Goal: Task Accomplishment & Management: Manage account settings

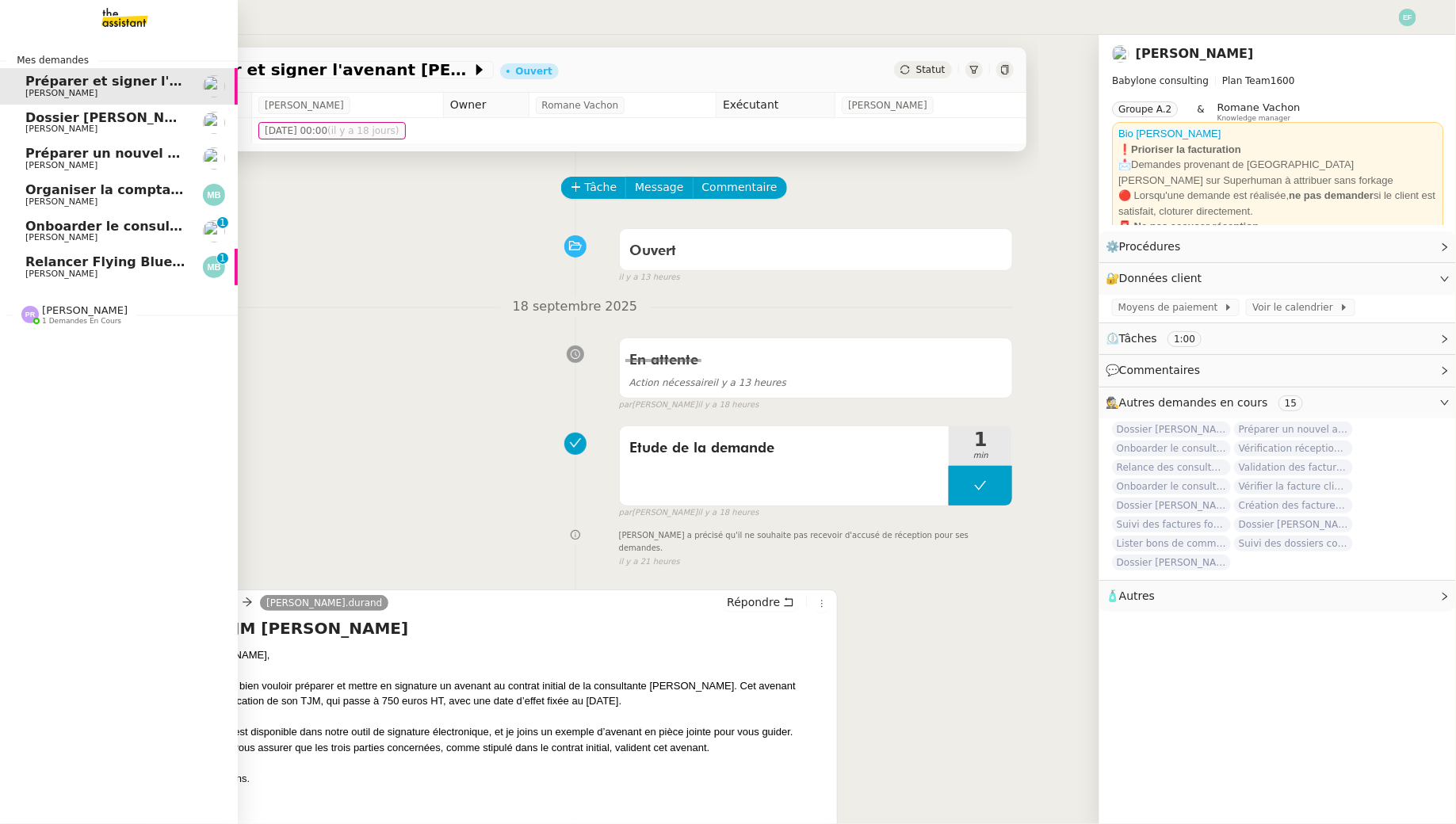
scroll to position [7, 0]
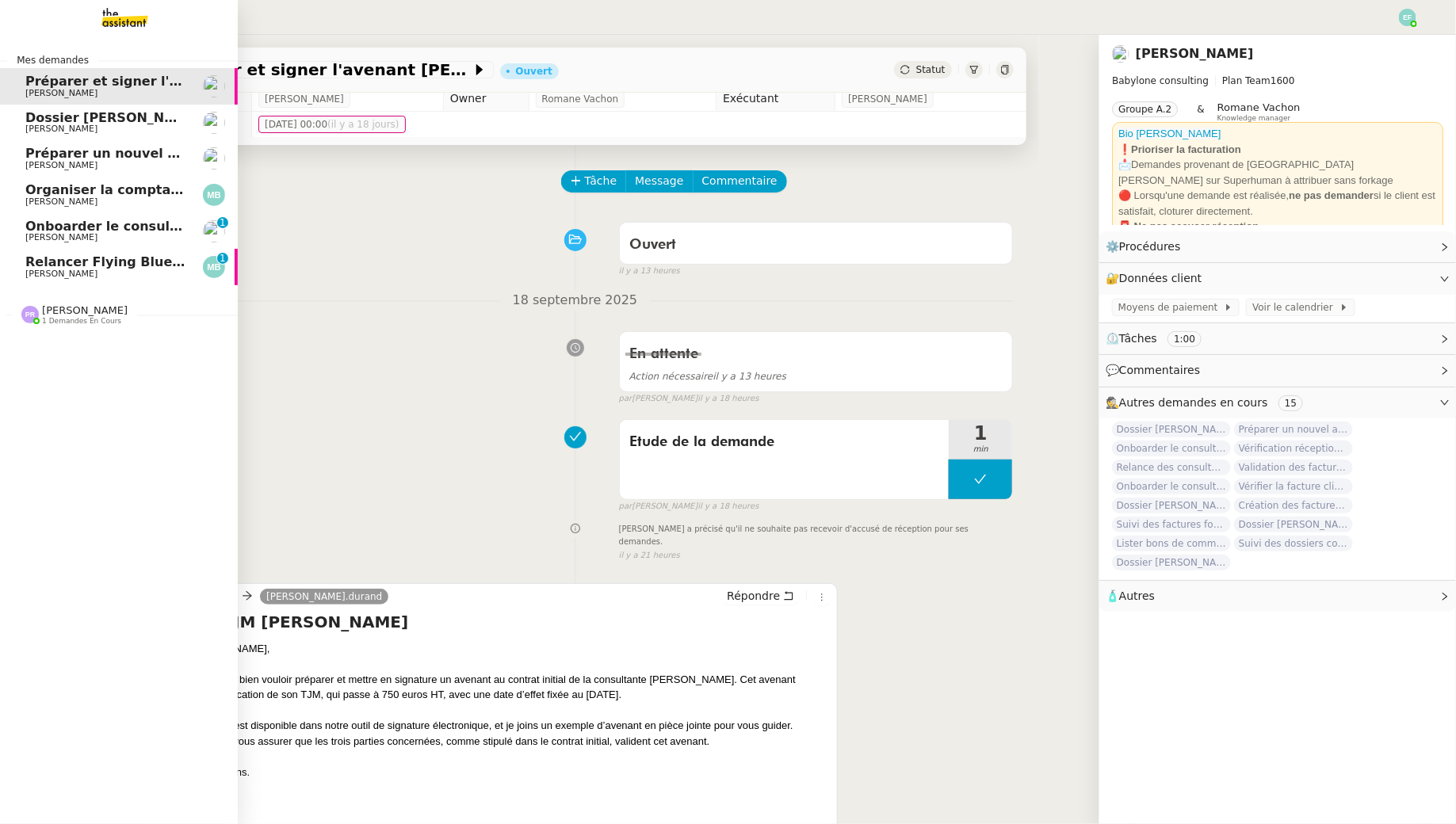
click at [35, 268] on span "Relancer Flying Blue pour créditer des miles" at bounding box center [184, 262] width 318 height 15
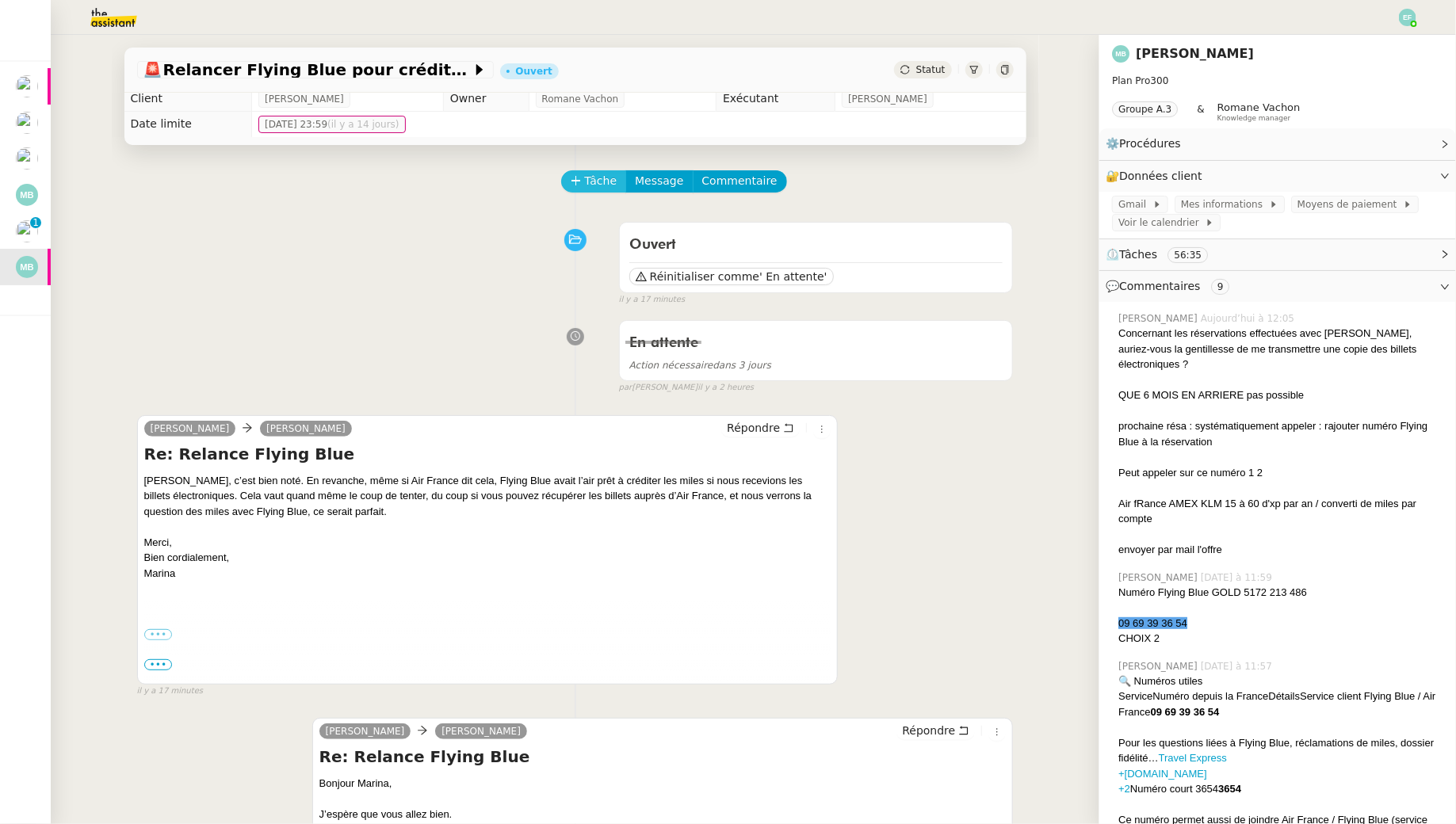
click at [585, 177] on span "Tâche" at bounding box center [601, 181] width 33 height 19
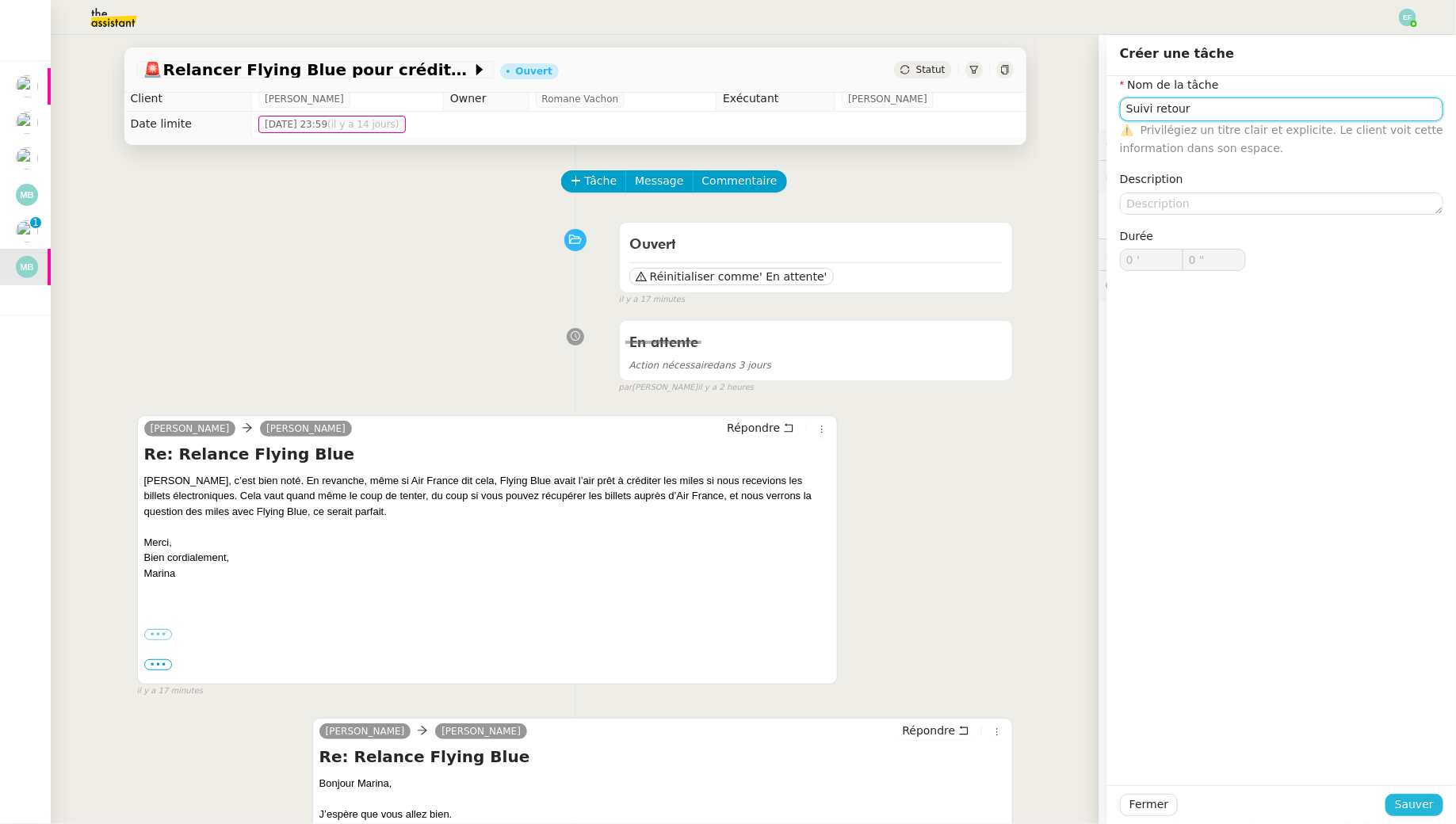
type input "Suivi retour"
click at [1416, 803] on span "Sauver" at bounding box center [1415, 805] width 39 height 19
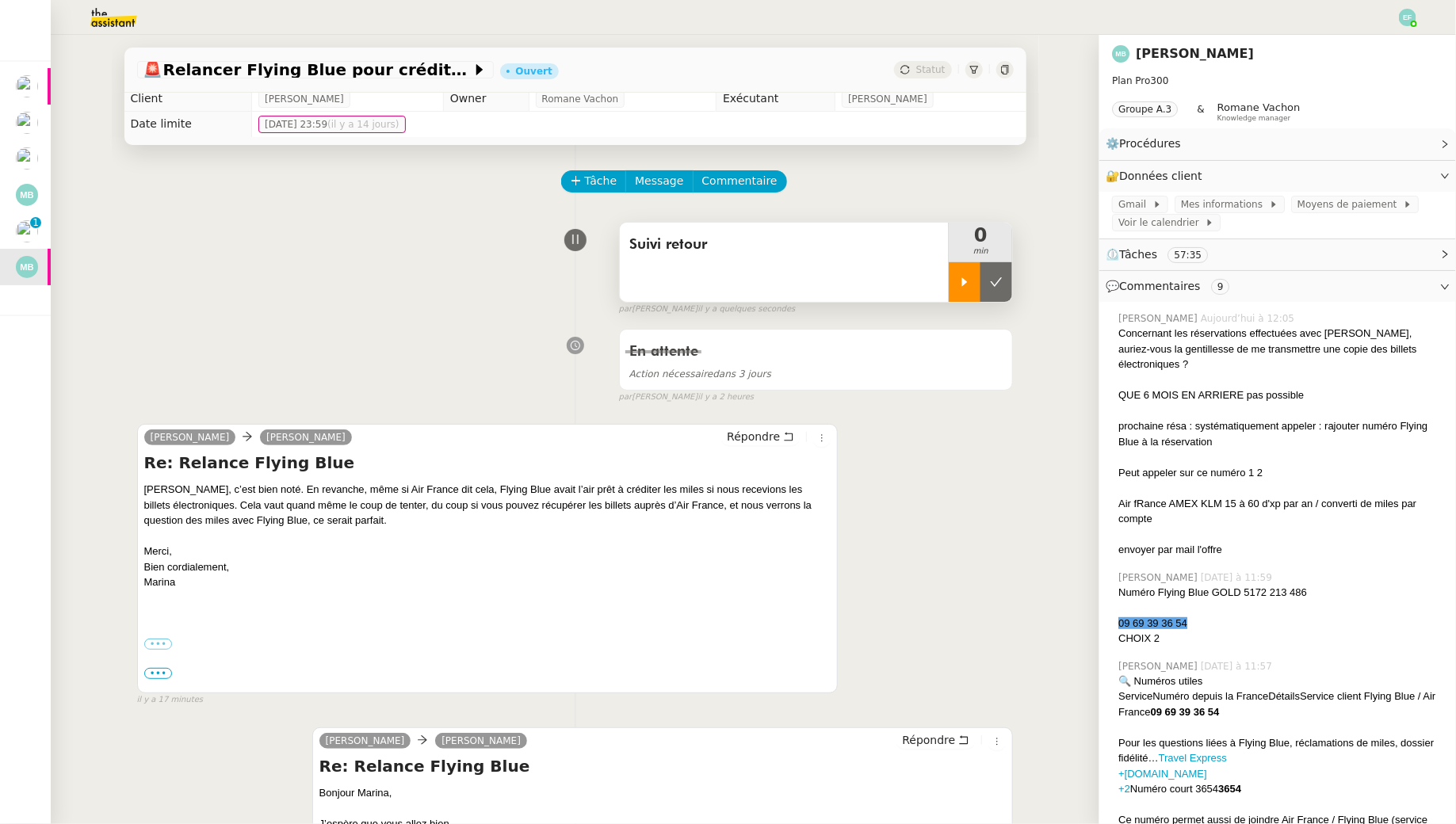
click at [961, 274] on div at bounding box center [965, 281] width 32 height 40
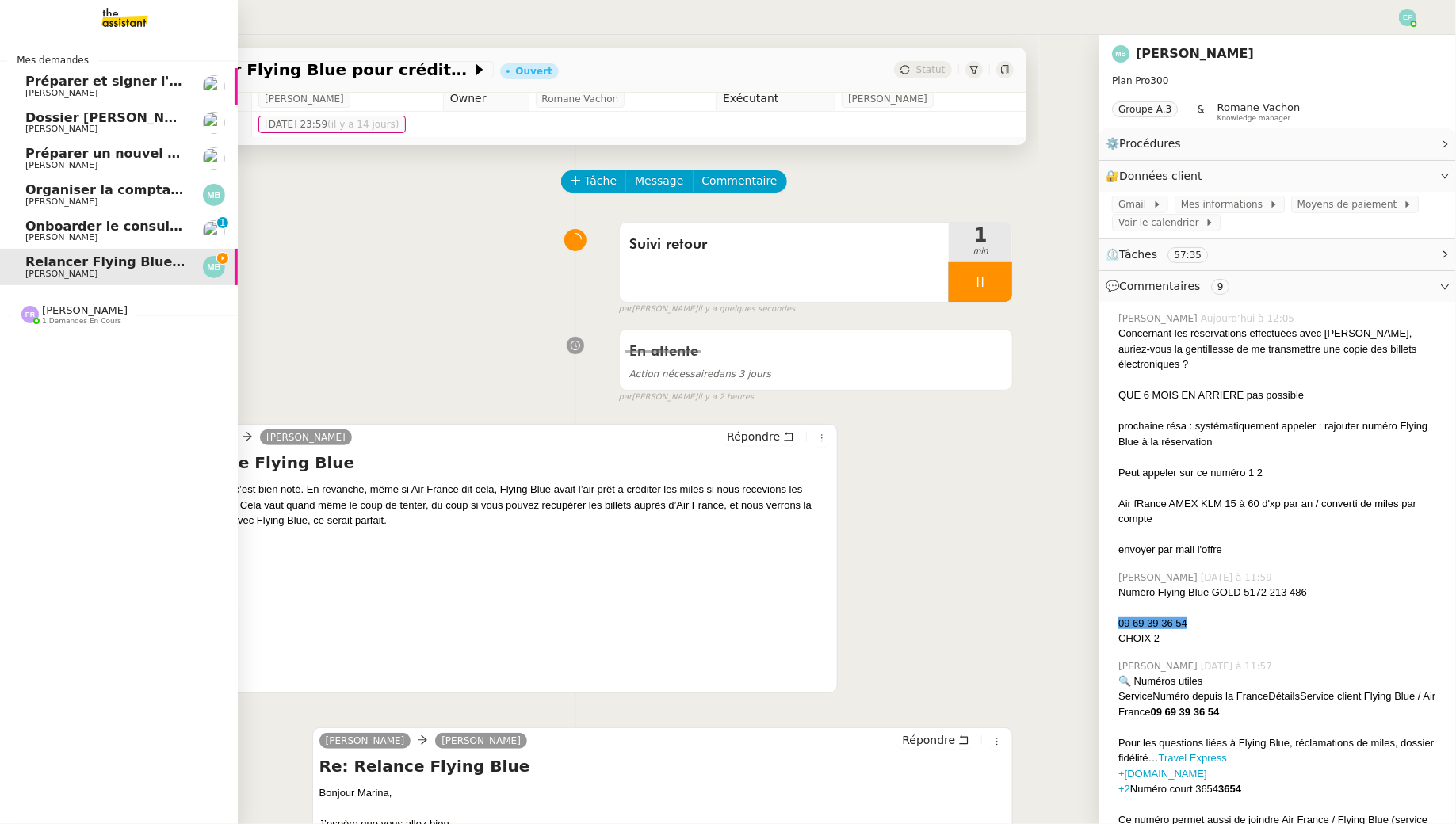
click at [35, 225] on span "Onboarder le consultant [PERSON_NAME]" at bounding box center [174, 227] width 297 height 15
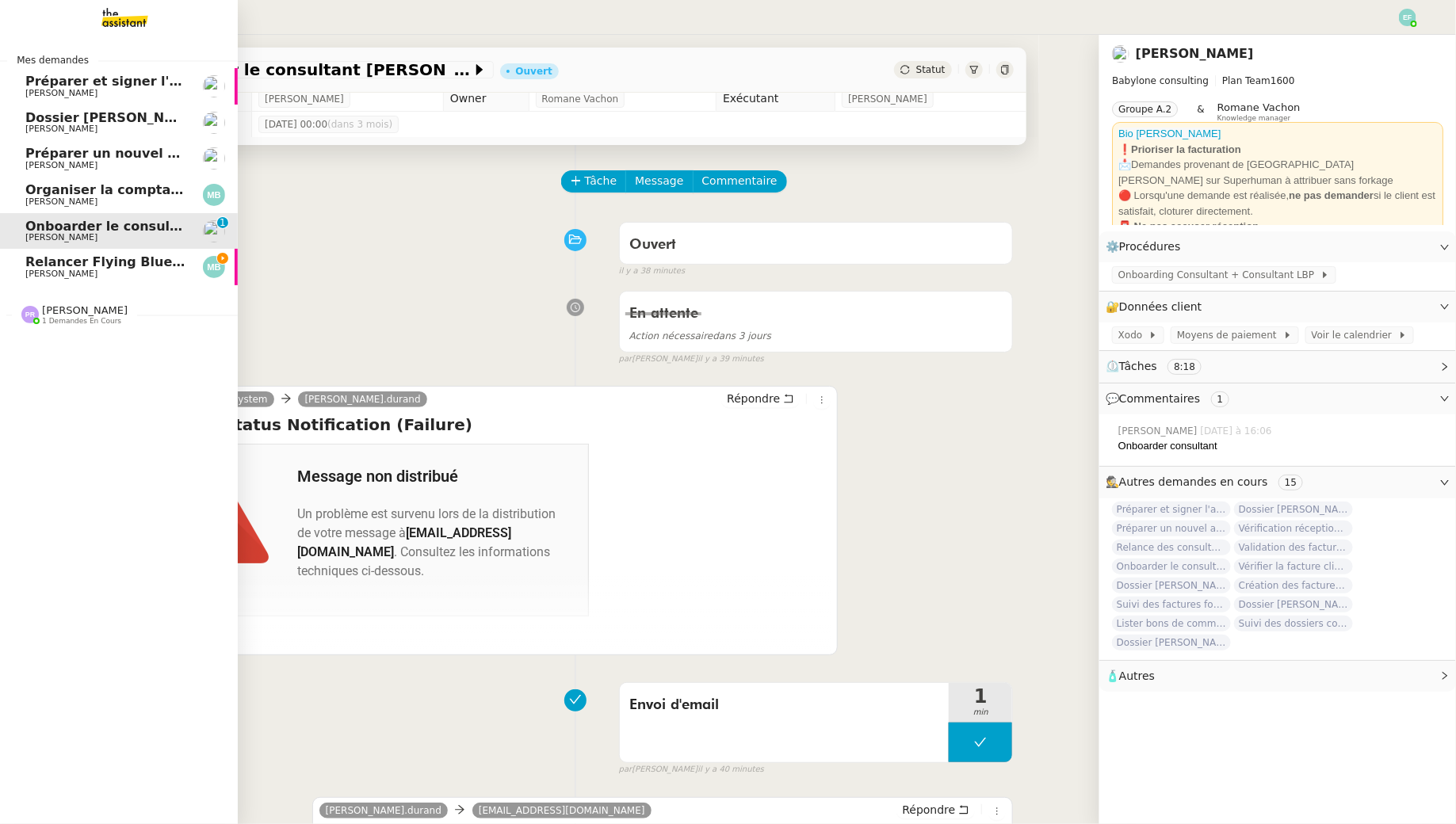
click at [83, 286] on div "Pauline Ribas 1 demandes en cours" at bounding box center [119, 308] width 238 height 46
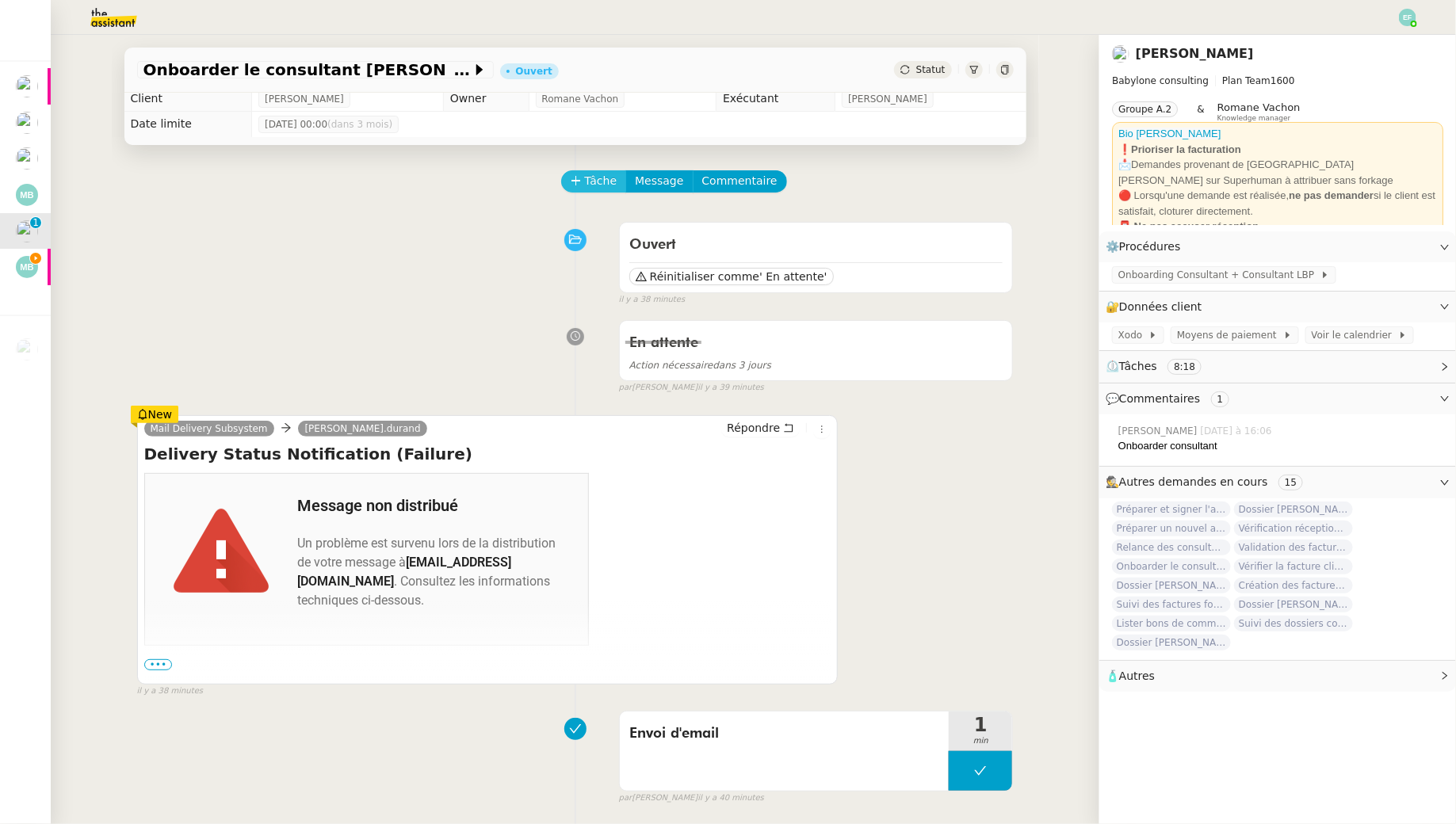
click at [607, 174] on span "Tâche" at bounding box center [601, 181] width 33 height 19
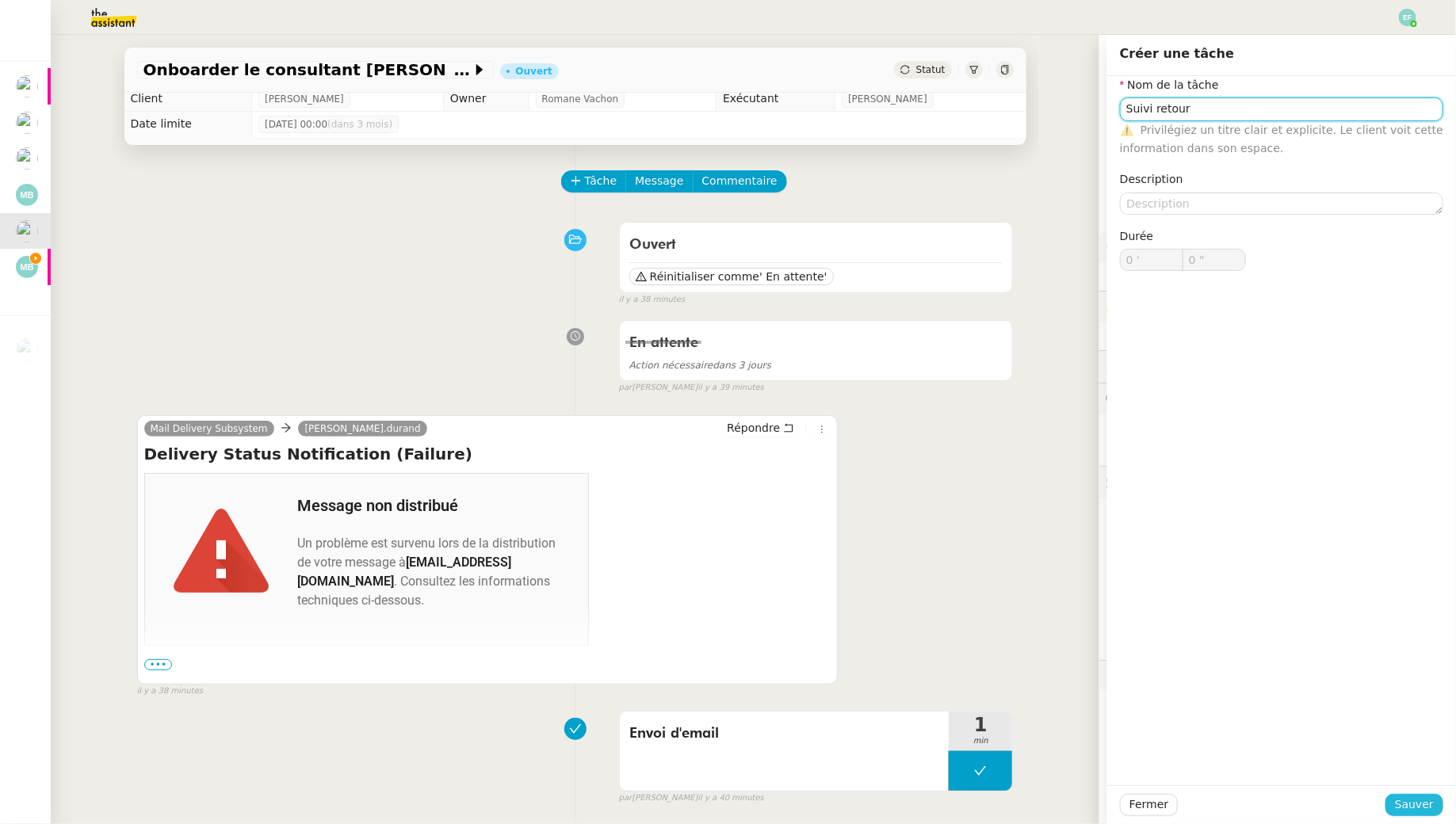
type input "Suivi retour"
click at [1425, 798] on span "Sauver" at bounding box center [1415, 805] width 39 height 19
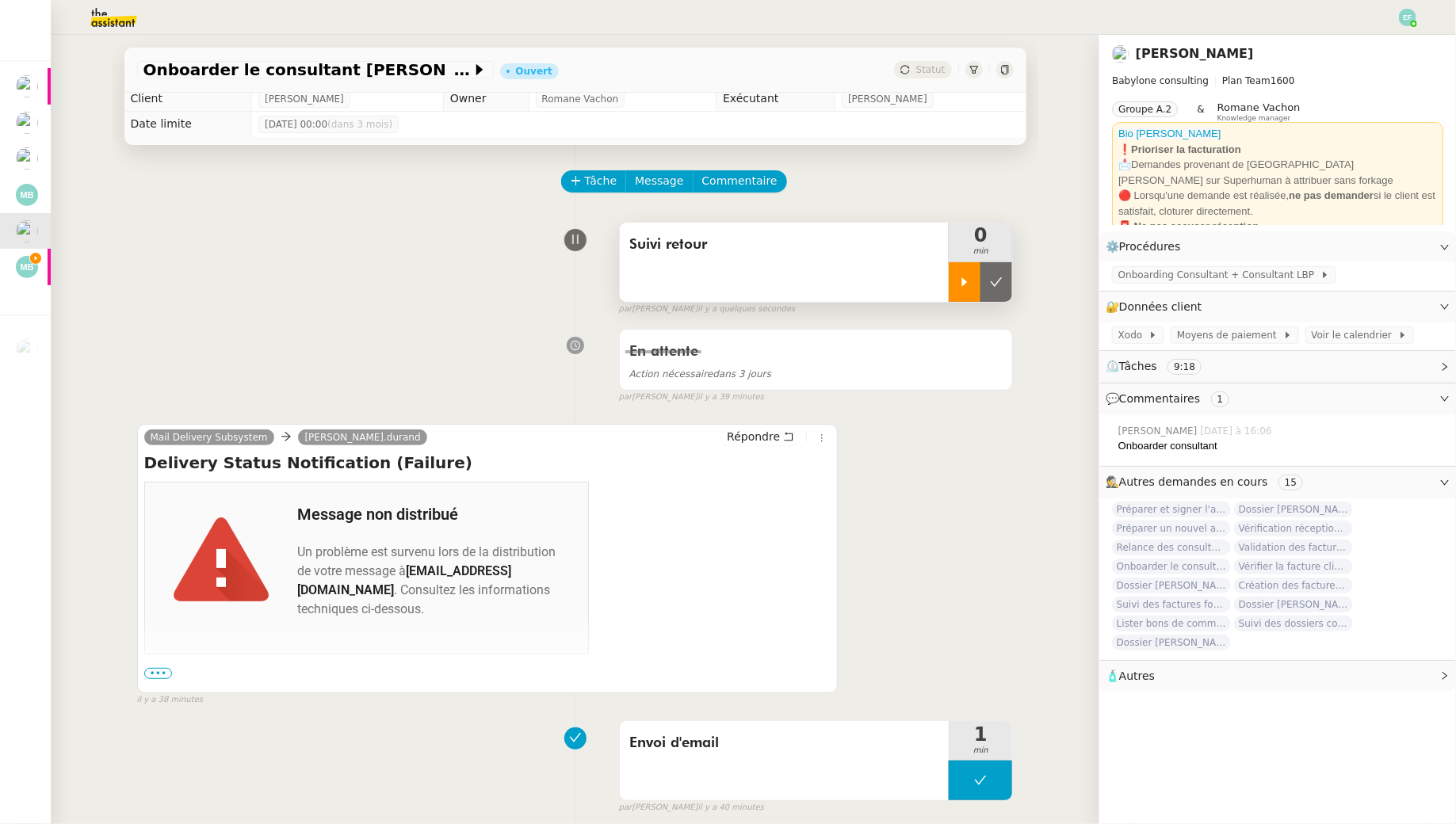
click at [957, 287] on div at bounding box center [965, 281] width 32 height 40
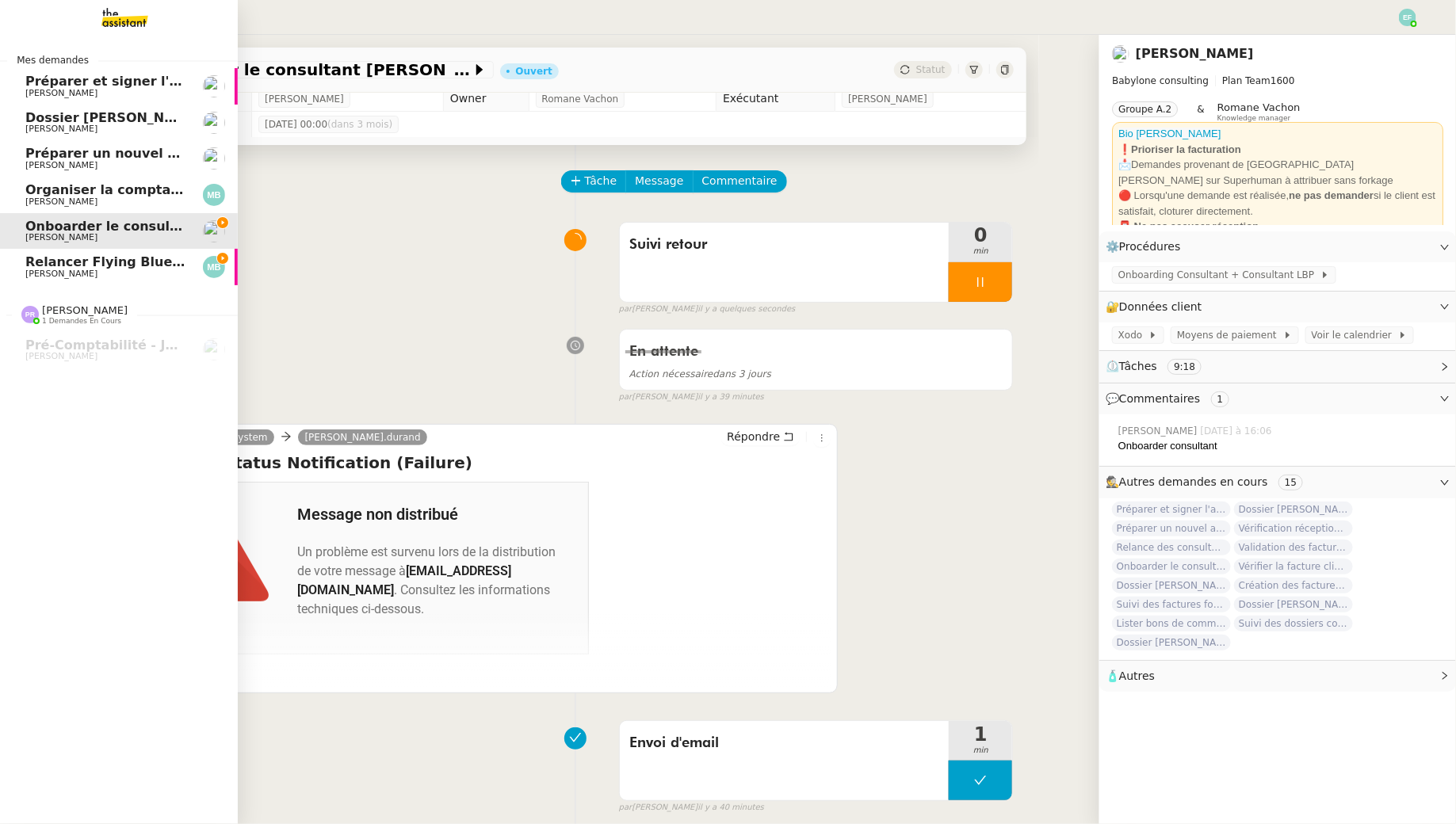
click at [18, 262] on link "Relancer Flying Blue pour créditer des miles Marina Barthelemy" at bounding box center [119, 266] width 238 height 36
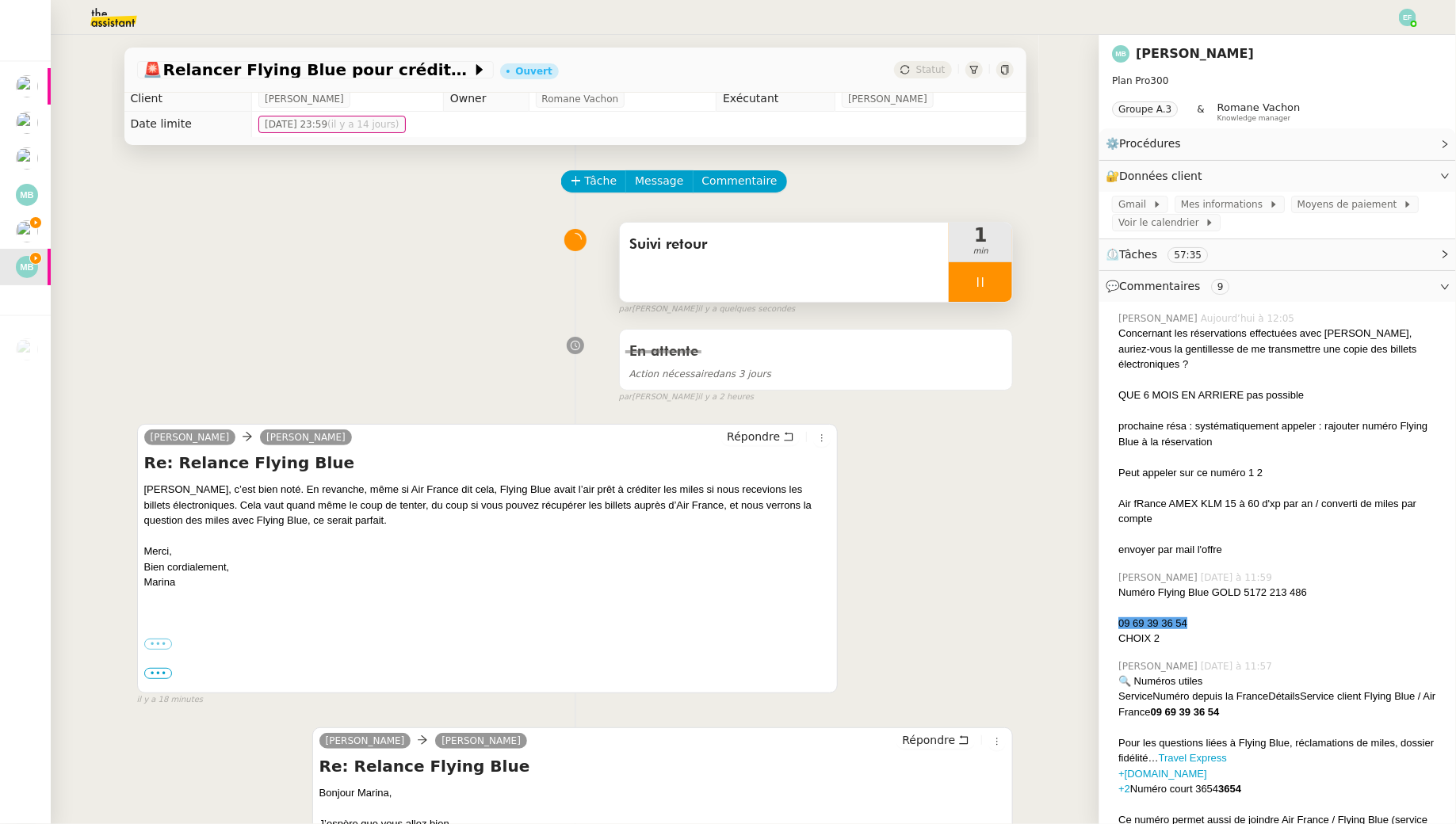
click at [993, 301] on div "Suivi retour 1 min" at bounding box center [816, 262] width 394 height 81
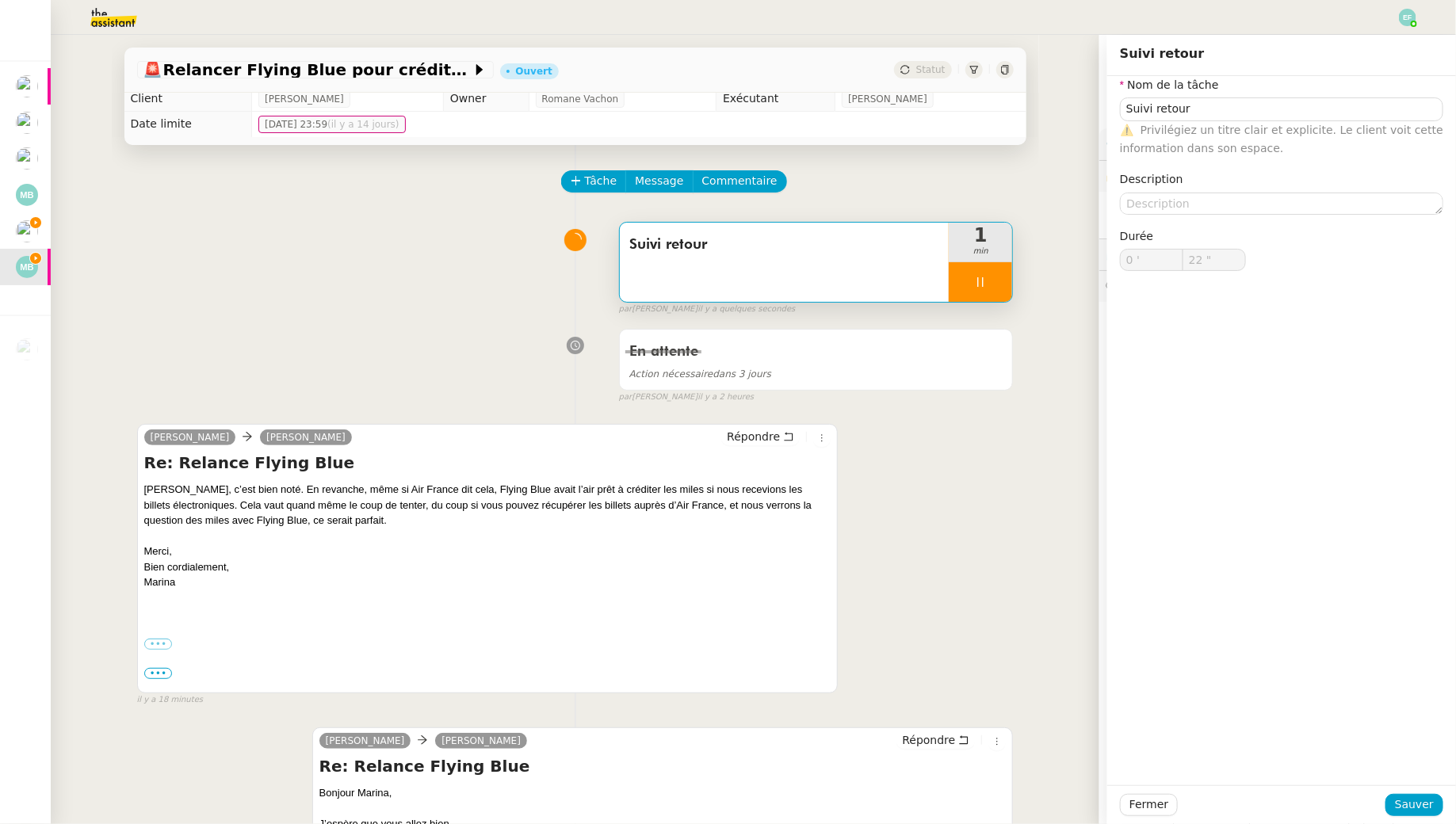
click at [989, 293] on div at bounding box center [980, 281] width 63 height 40
type input "Suivi retour"
type input "0 '"
type input "21 ""
type input "Suivi retour"
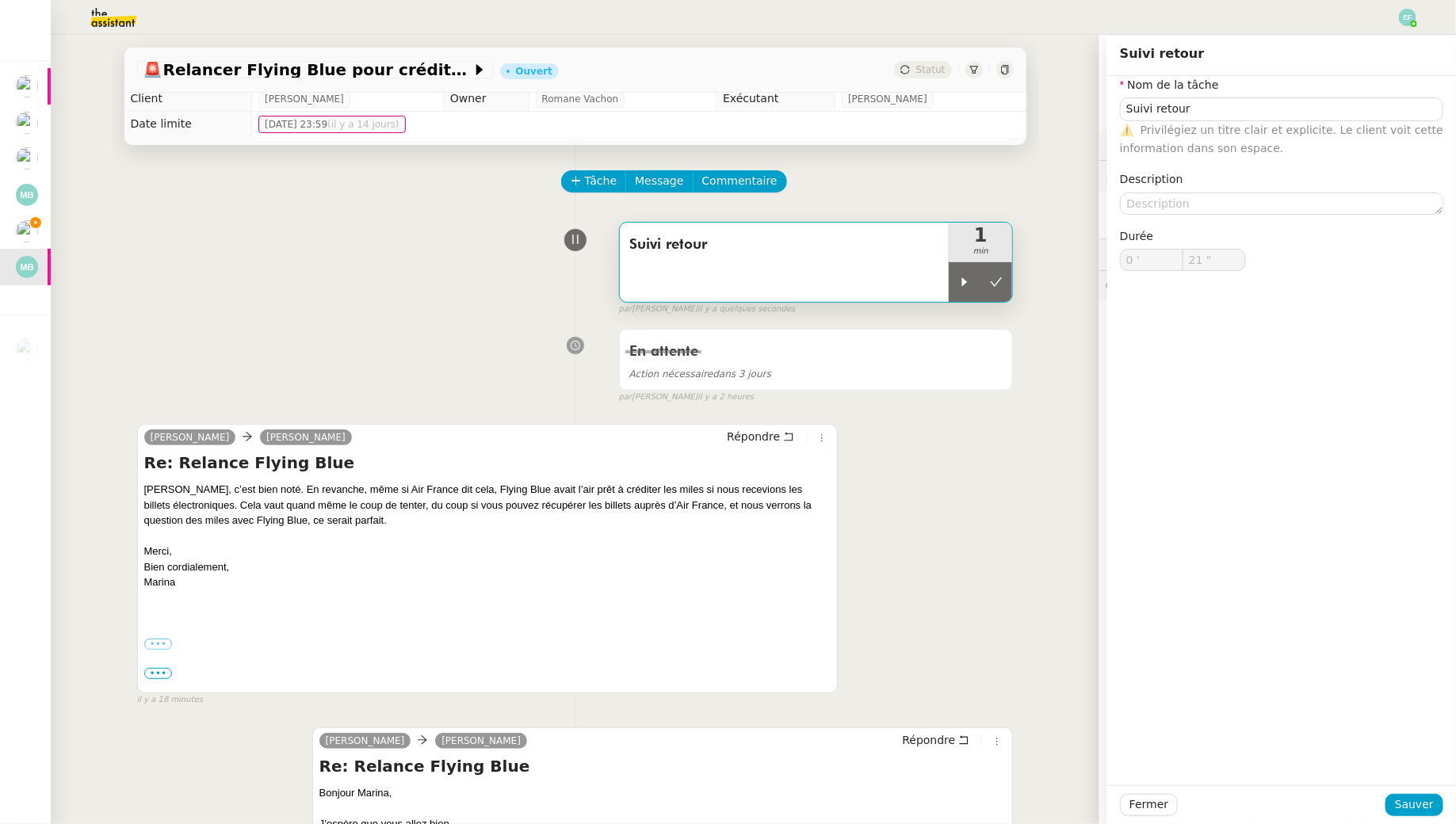
type input "0 '"
type input "21 ""
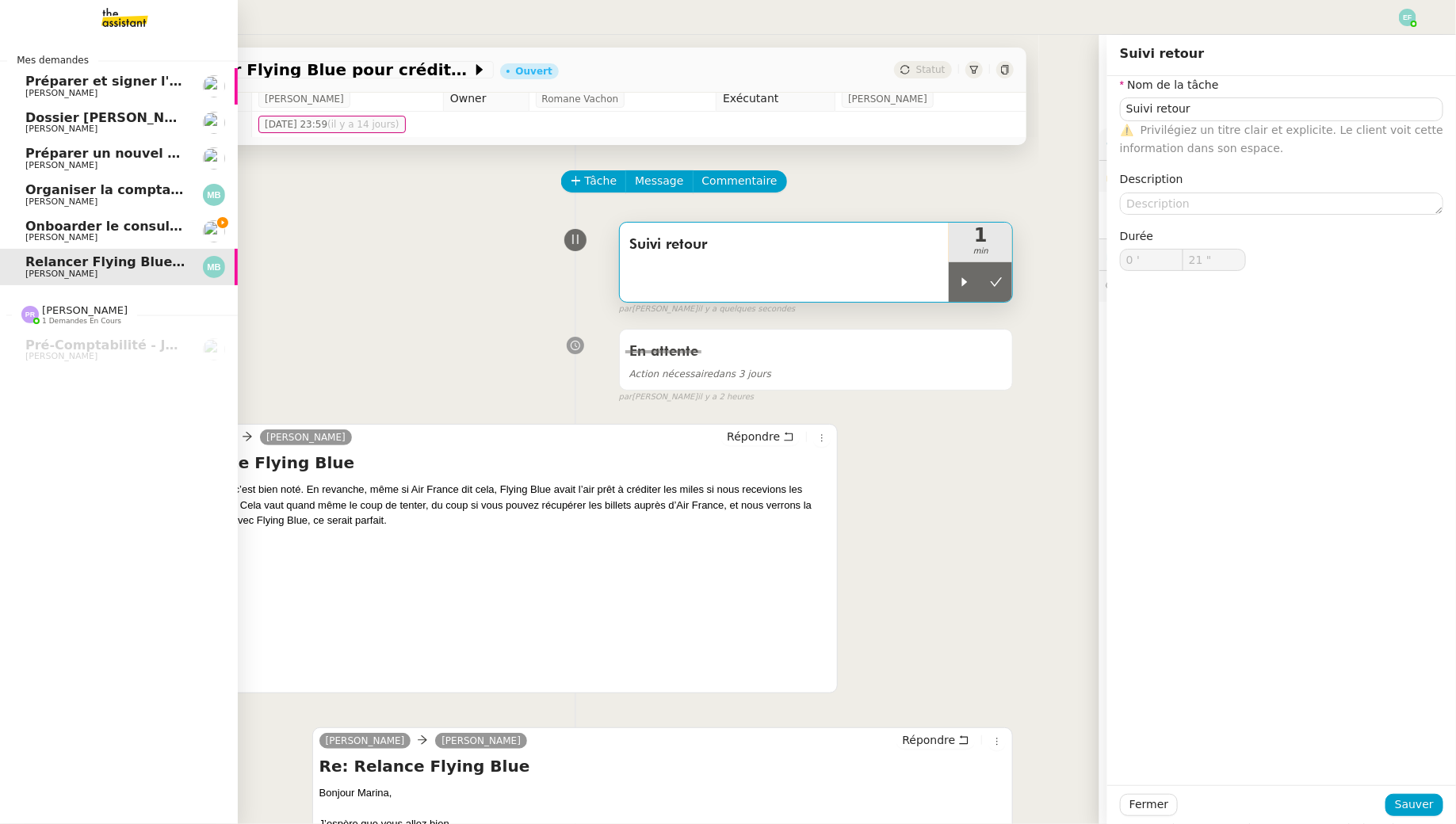
click at [34, 227] on span "Onboarder le consultant [PERSON_NAME]" at bounding box center [174, 227] width 297 height 15
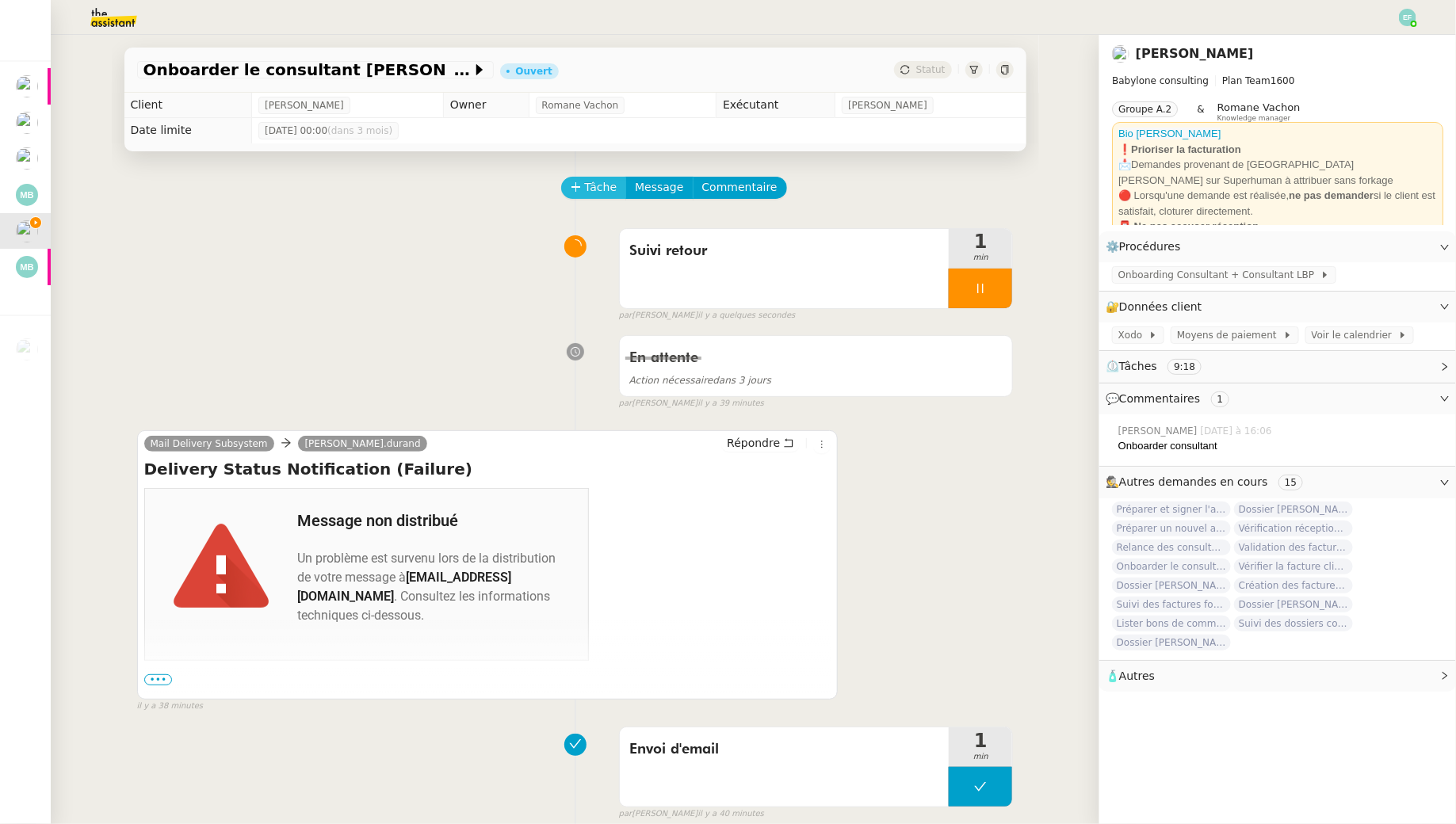
click at [605, 184] on span "Tâche" at bounding box center [601, 188] width 33 height 19
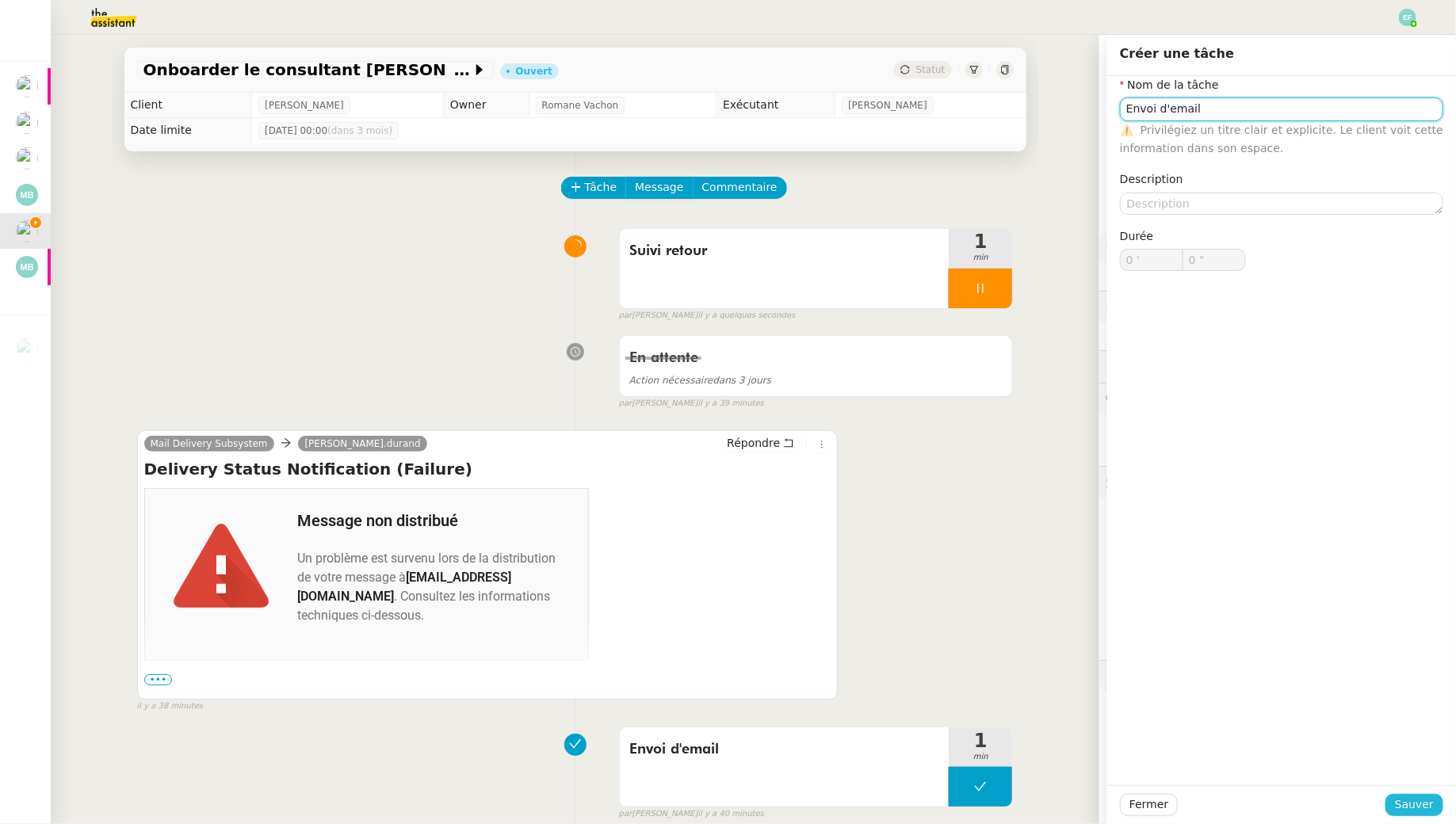
type input "Envoi d'email"
click at [1404, 809] on span "Sauver" at bounding box center [1415, 805] width 39 height 19
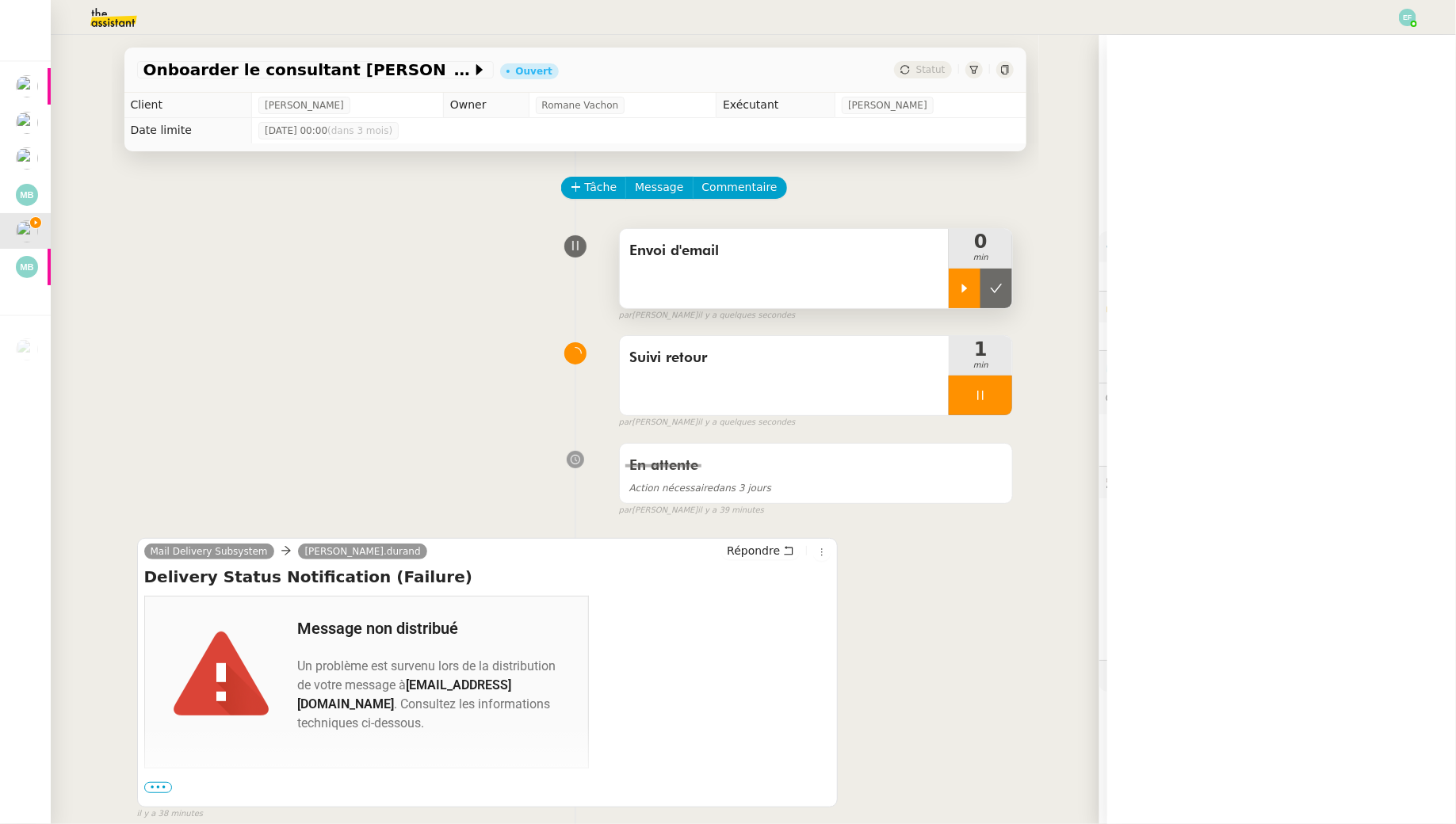
click at [965, 287] on icon at bounding box center [965, 288] width 6 height 8
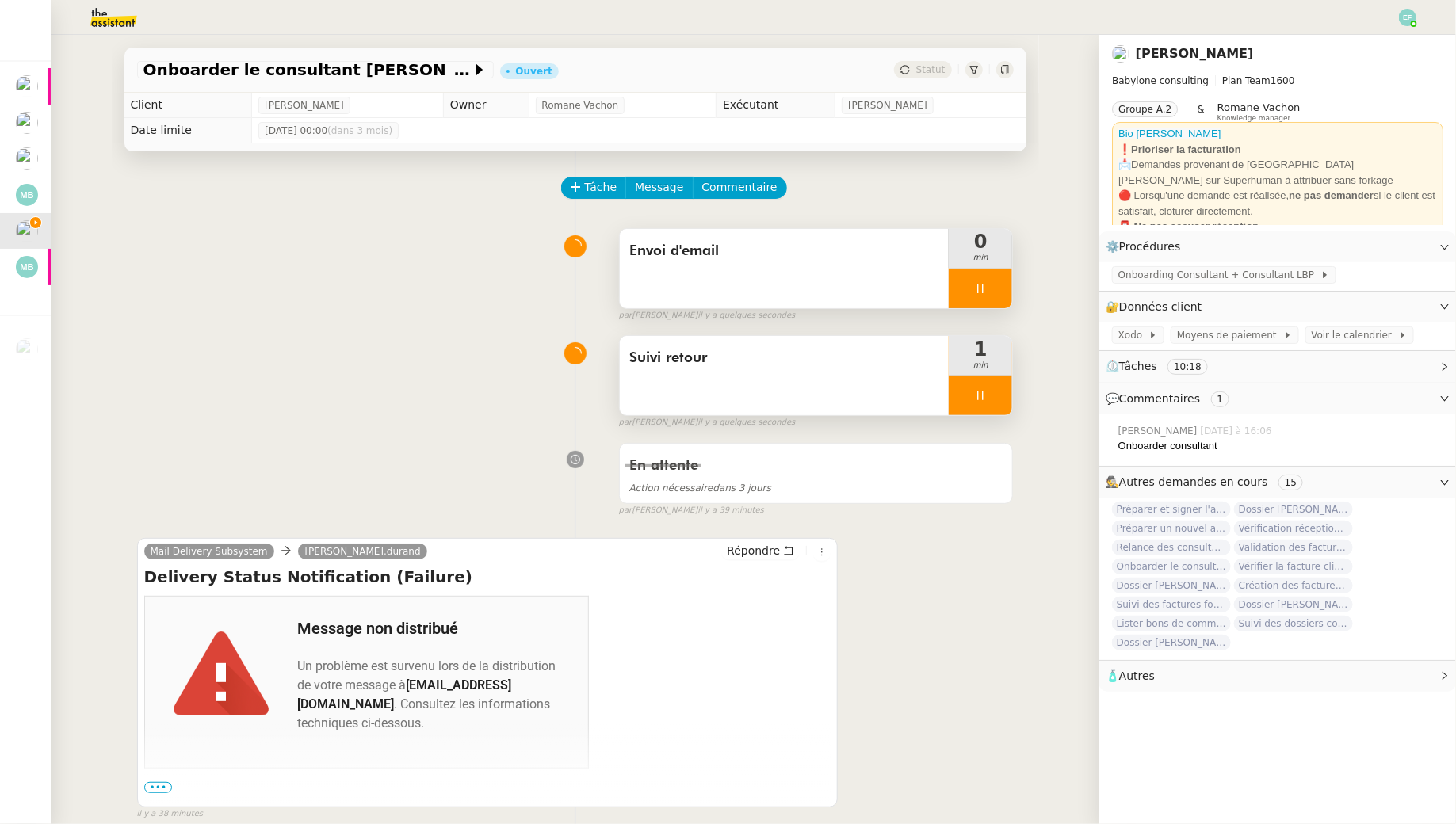
click at [997, 393] on div at bounding box center [980, 395] width 63 height 40
click at [997, 393] on icon at bounding box center [996, 395] width 13 height 13
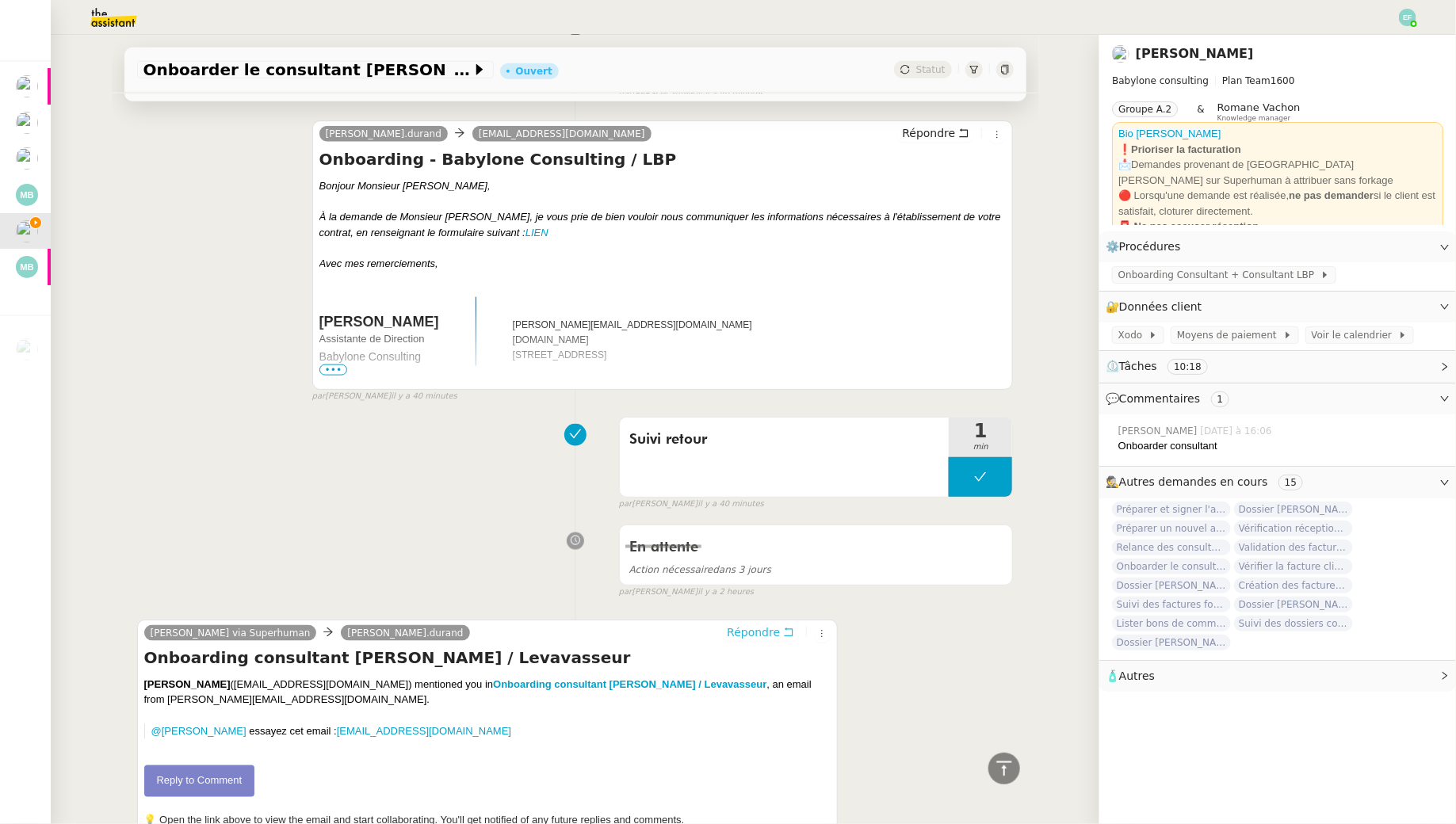
scroll to position [1012, 0]
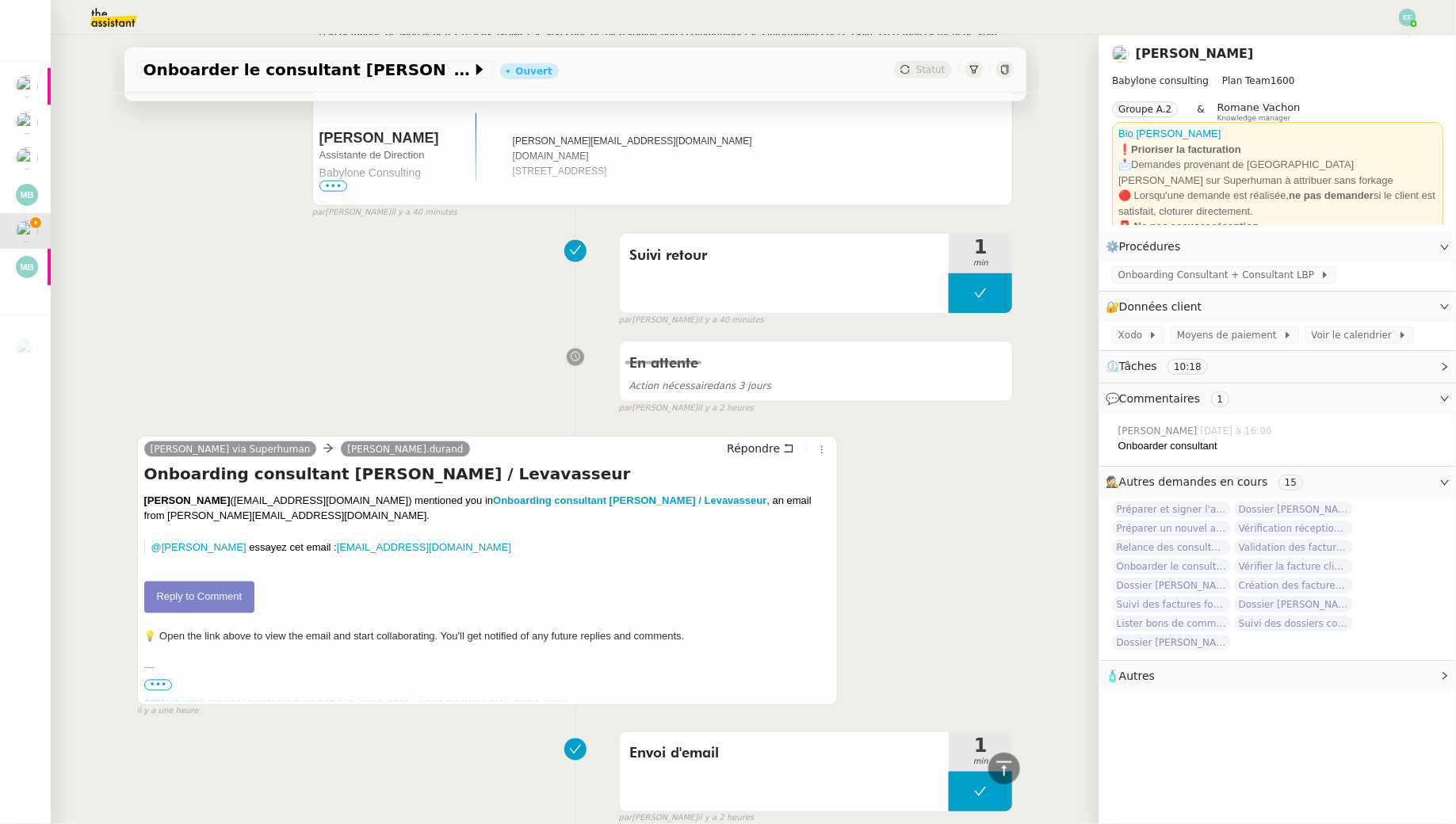
click at [224, 582] on link "Reply to Comment" at bounding box center [200, 598] width 111 height 32
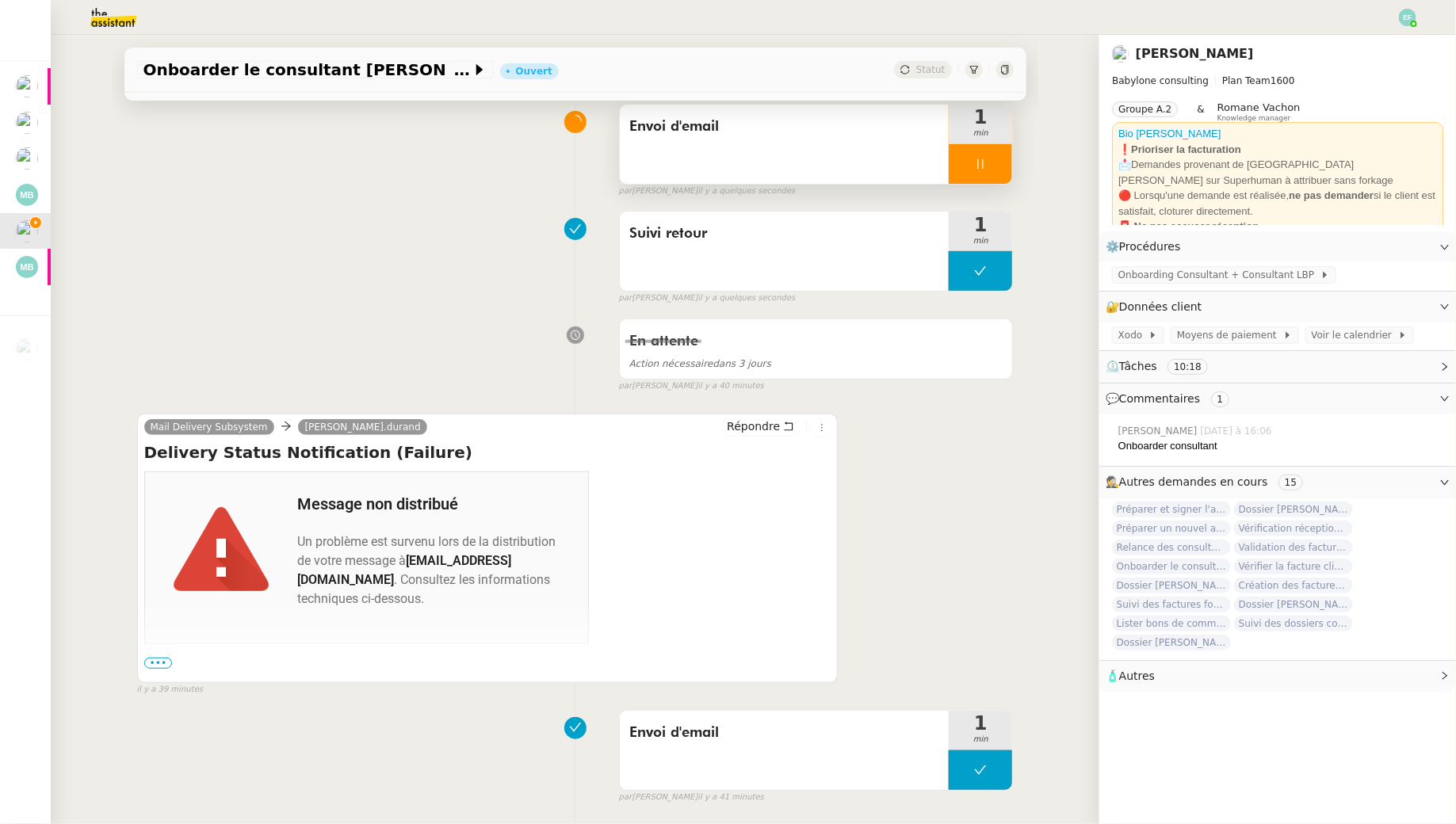
scroll to position [157, 0]
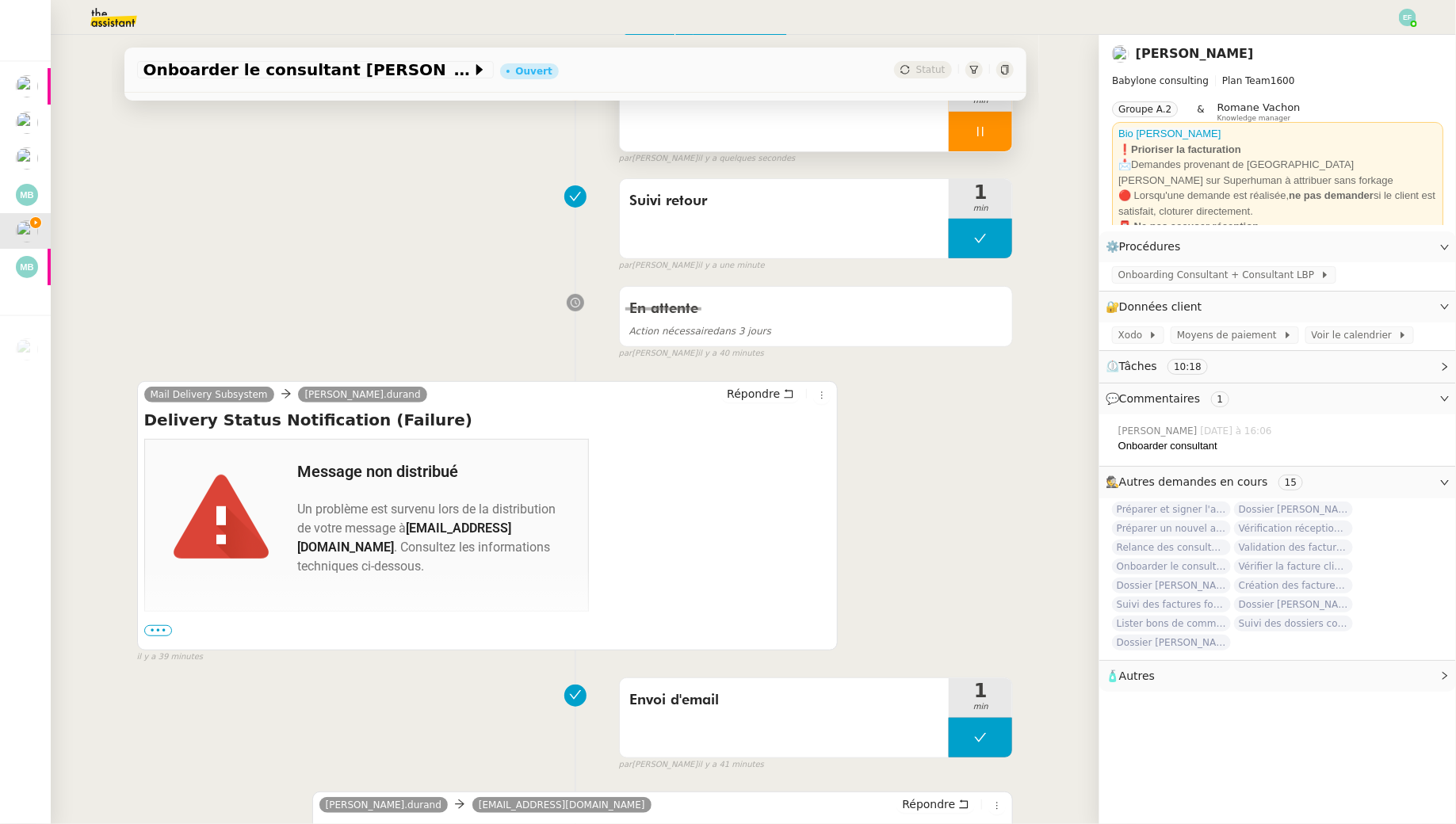
click at [158, 622] on td "Réponse du serveur distant : 550 spam detected" at bounding box center [367, 670] width 445 height 116
click at [158, 628] on span "•••" at bounding box center [158, 630] width 29 height 11
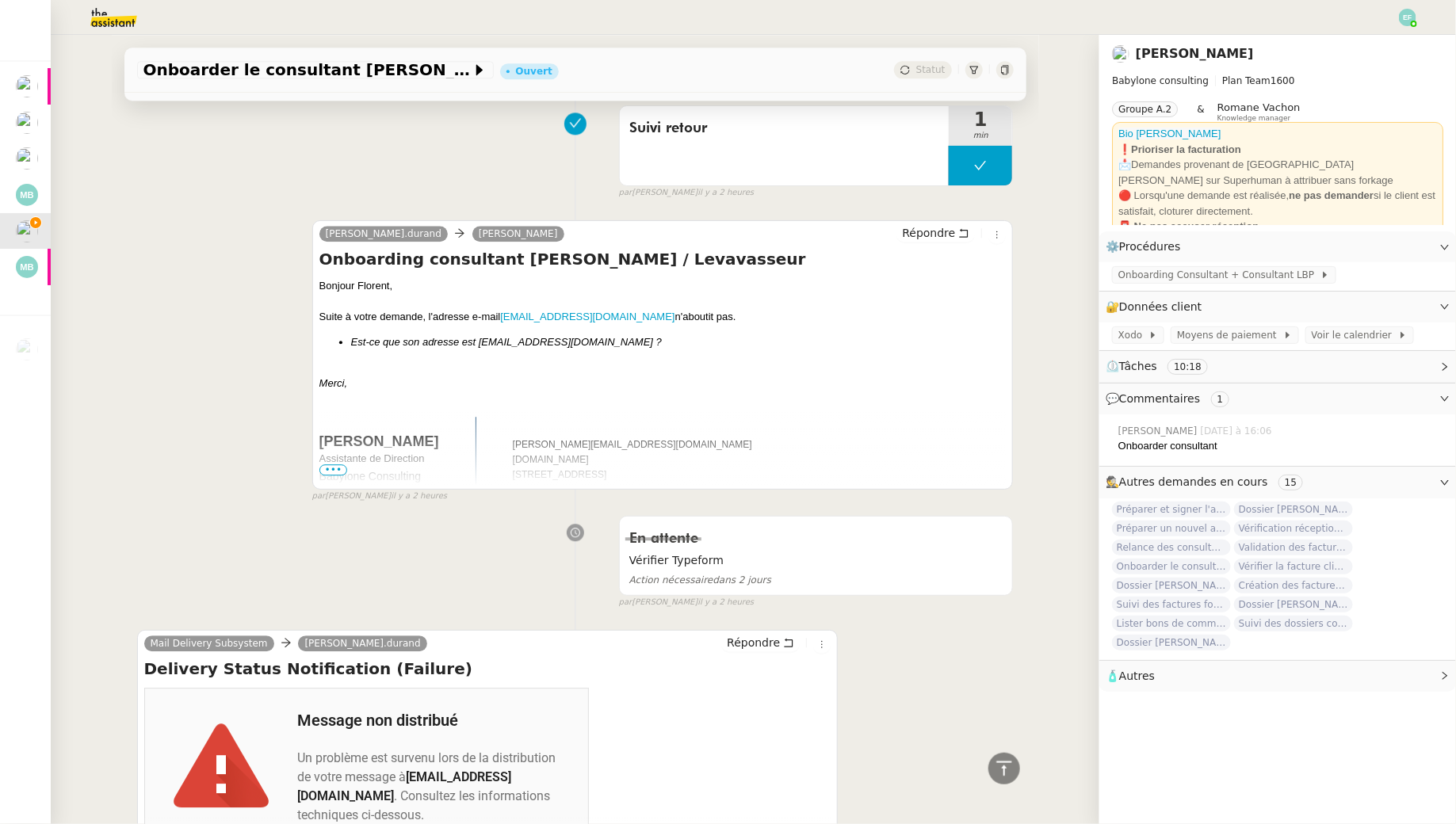
scroll to position [2160, 0]
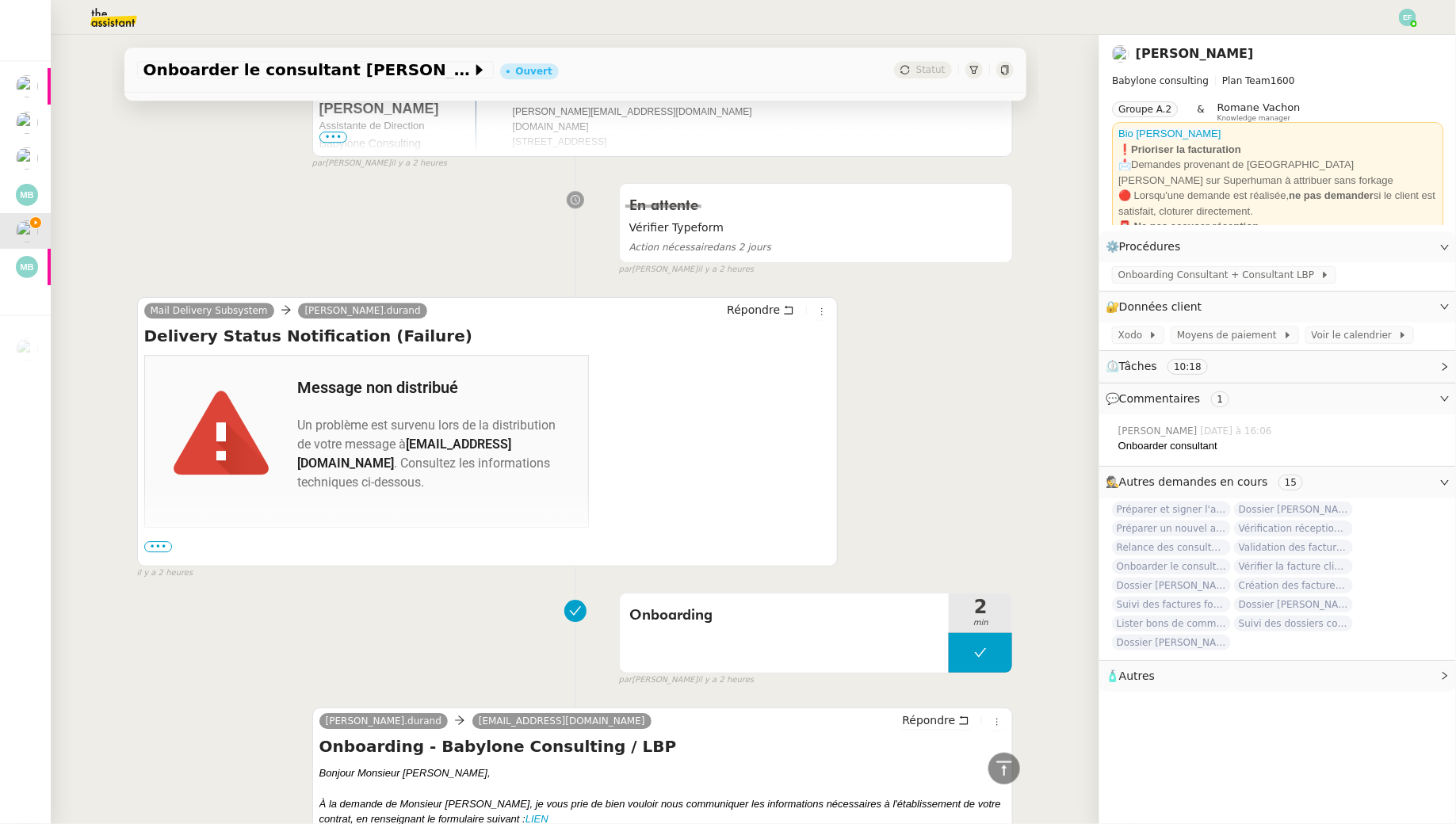
click at [163, 542] on span "•••" at bounding box center [158, 547] width 29 height 11
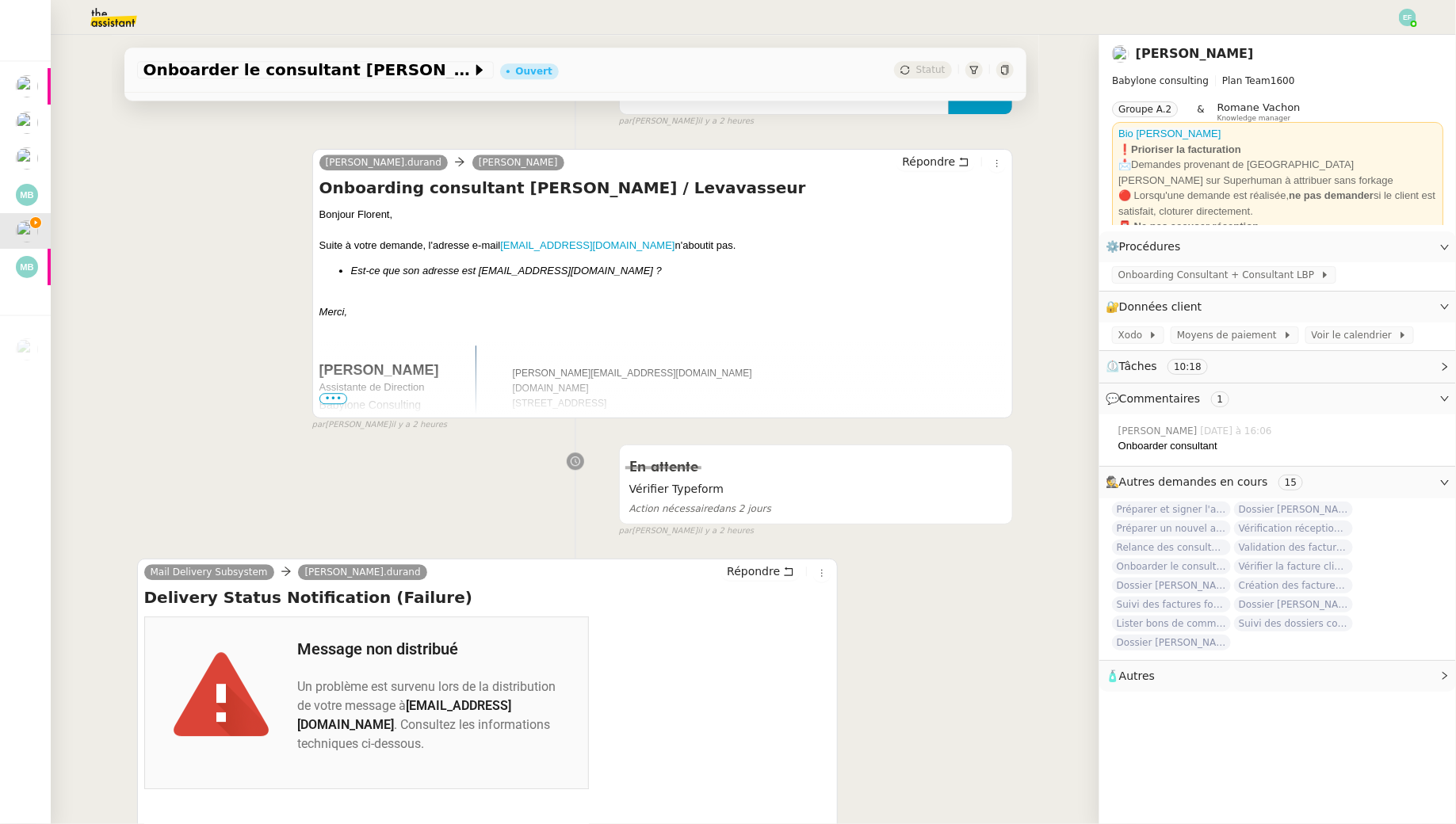
scroll to position [3135, 0]
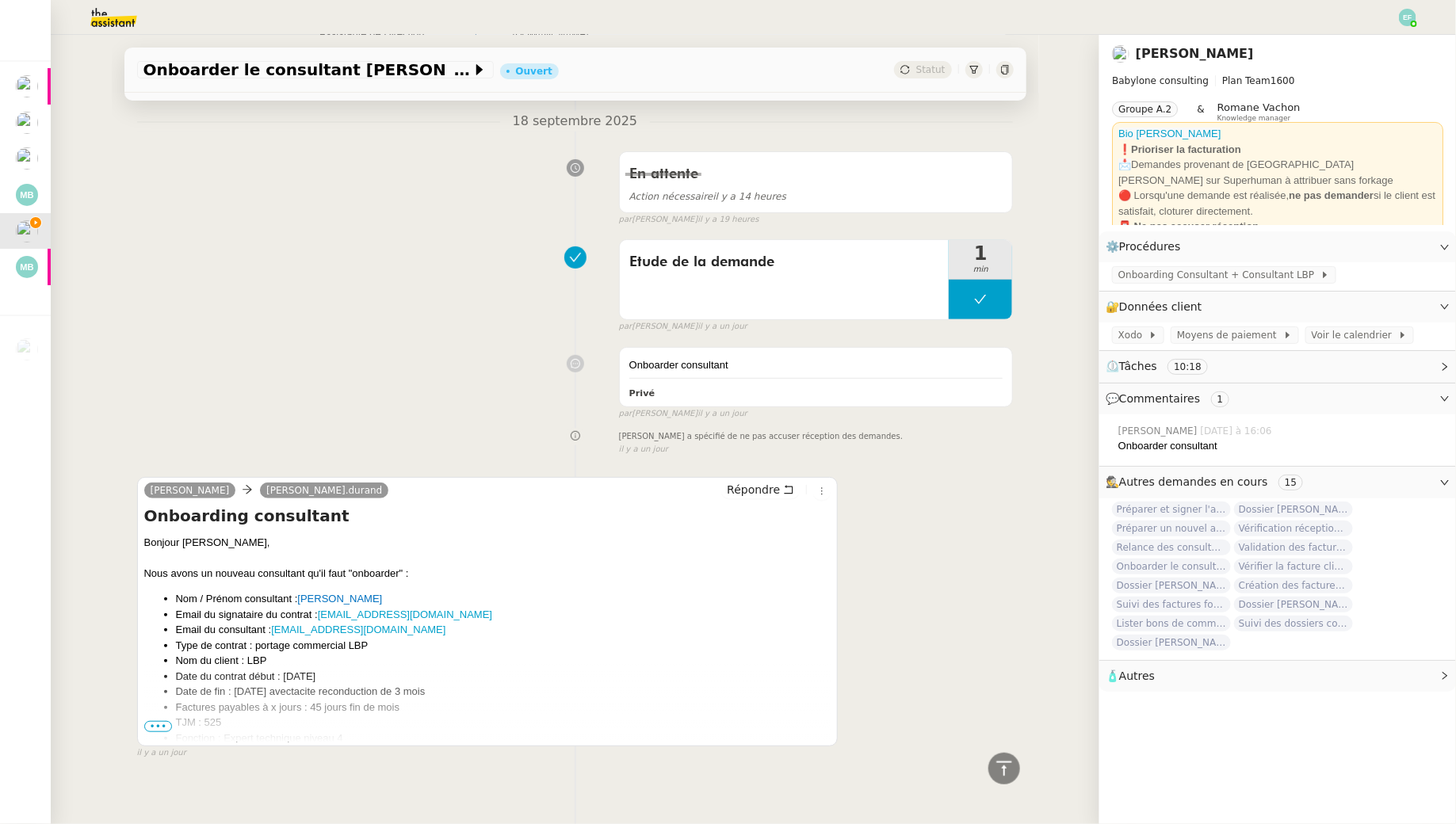
click at [164, 721] on span "•••" at bounding box center [158, 726] width 29 height 11
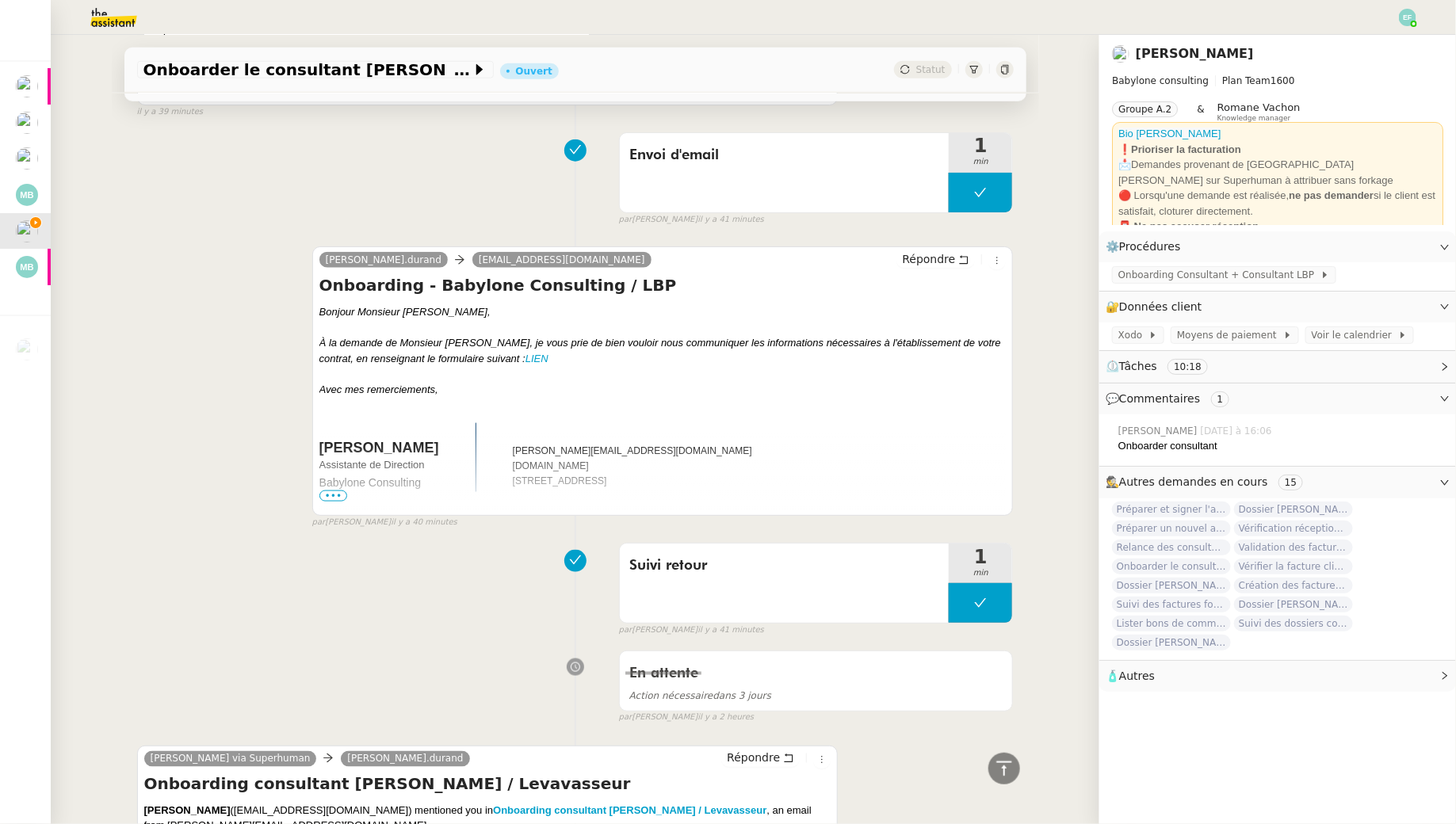
scroll to position [0, 0]
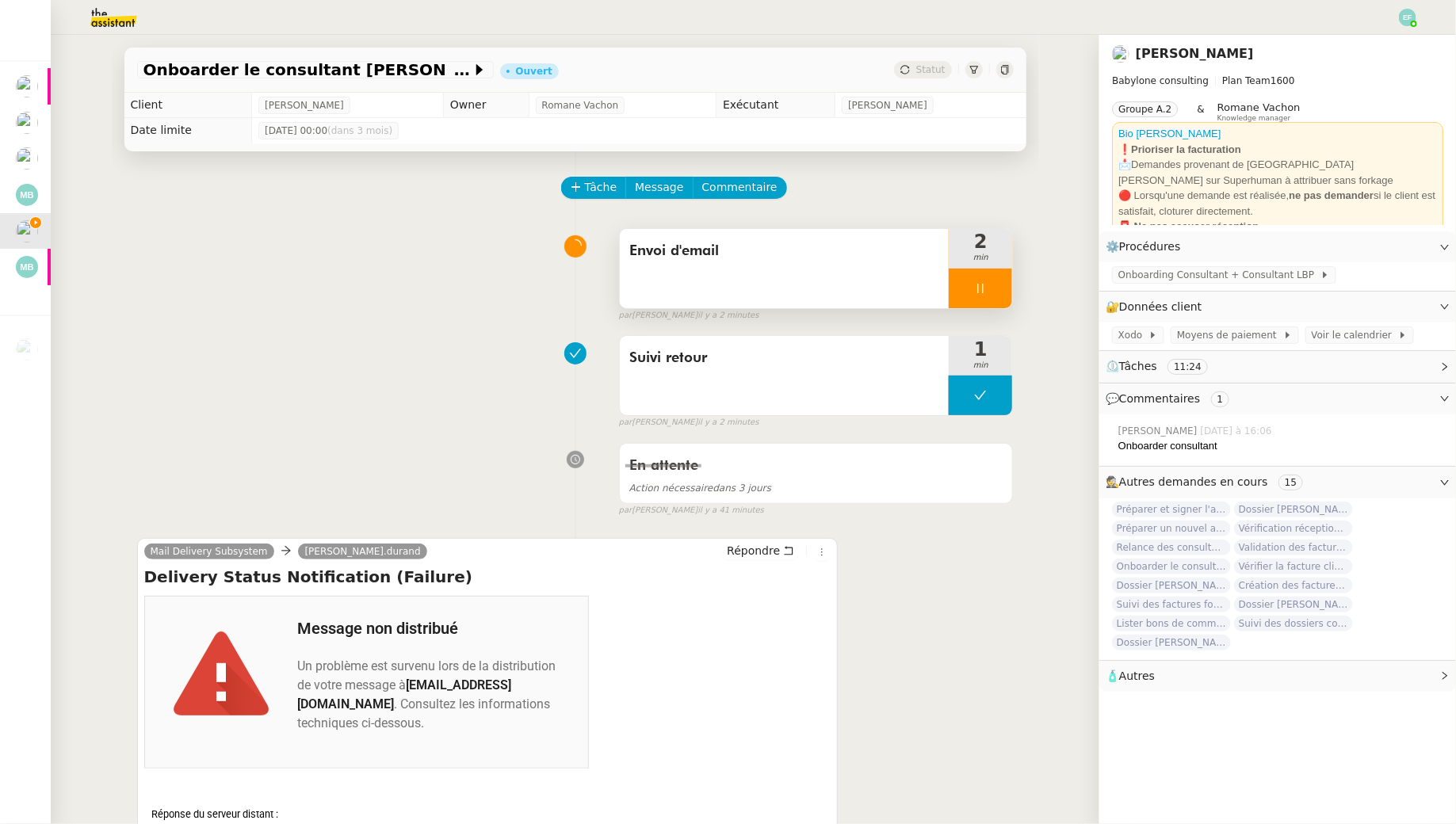
click at [973, 297] on div at bounding box center [980, 288] width 63 height 40
click at [992, 284] on icon at bounding box center [996, 288] width 13 height 13
click at [856, 274] on div "Envoi d'email" at bounding box center [784, 269] width 329 height 79
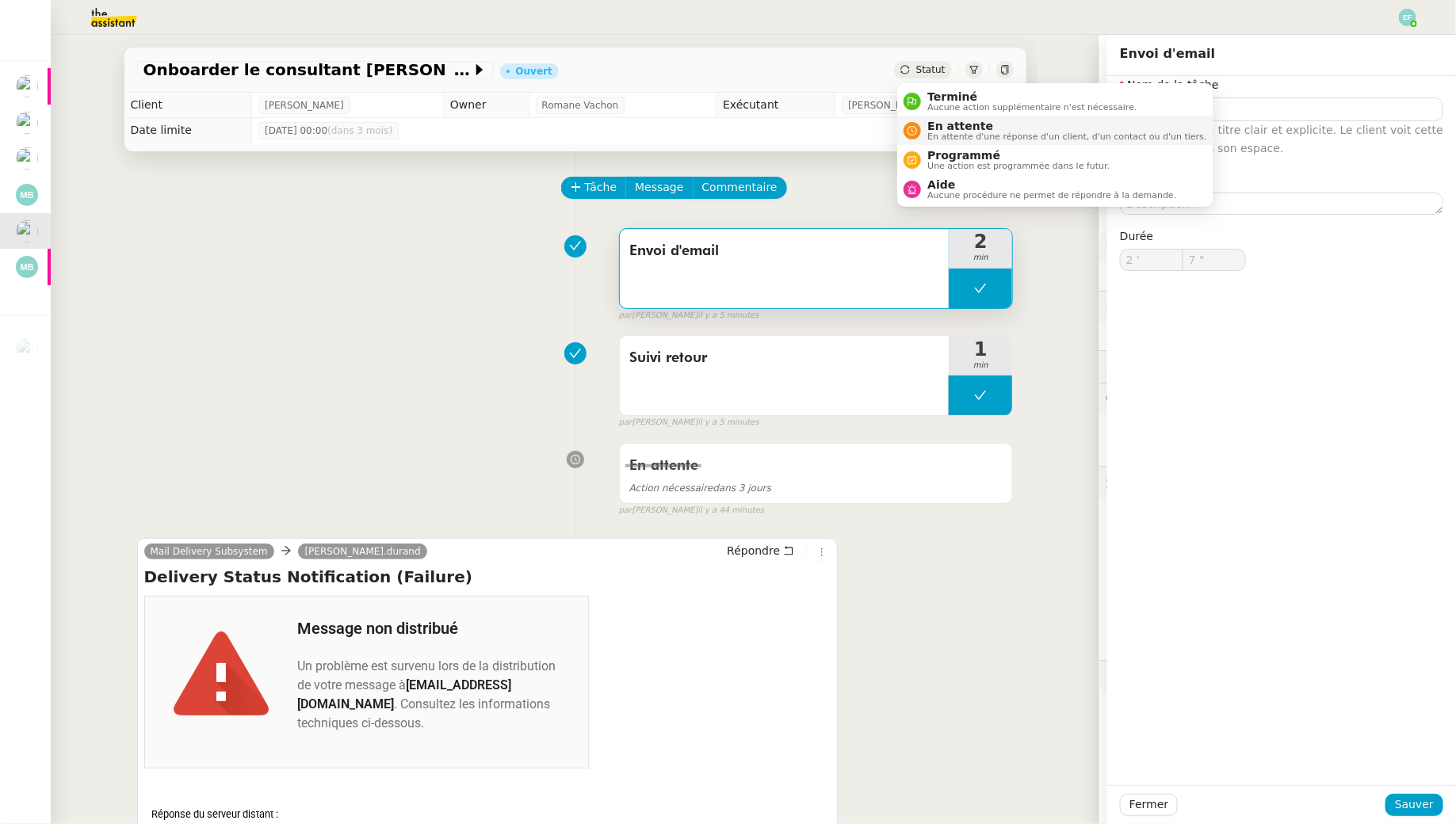
click at [957, 125] on span "En attente" at bounding box center [1067, 126] width 279 height 13
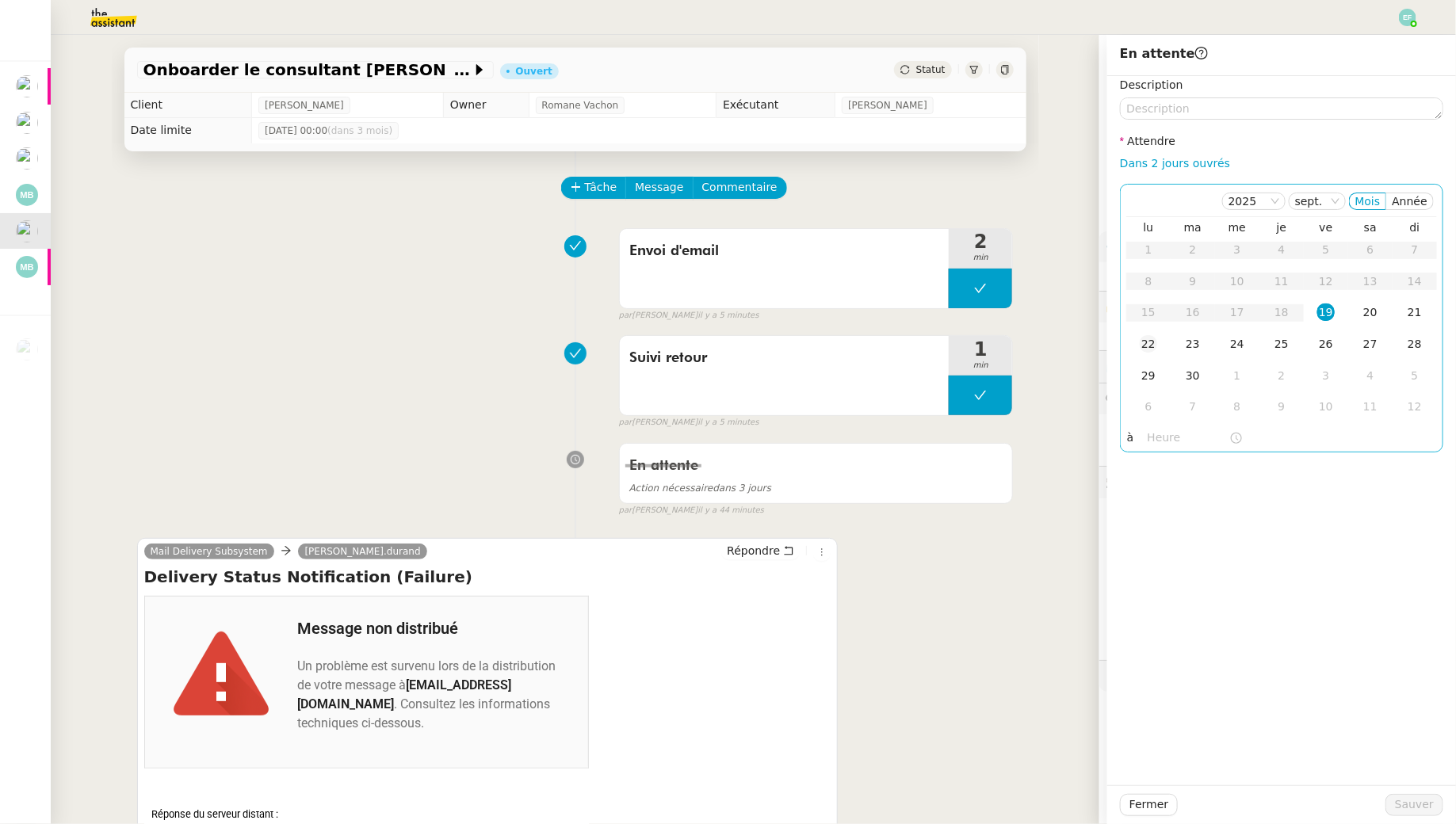
click at [1143, 350] on div "22" at bounding box center [1148, 344] width 18 height 18
click at [1401, 805] on span "Sauver" at bounding box center [1415, 805] width 39 height 19
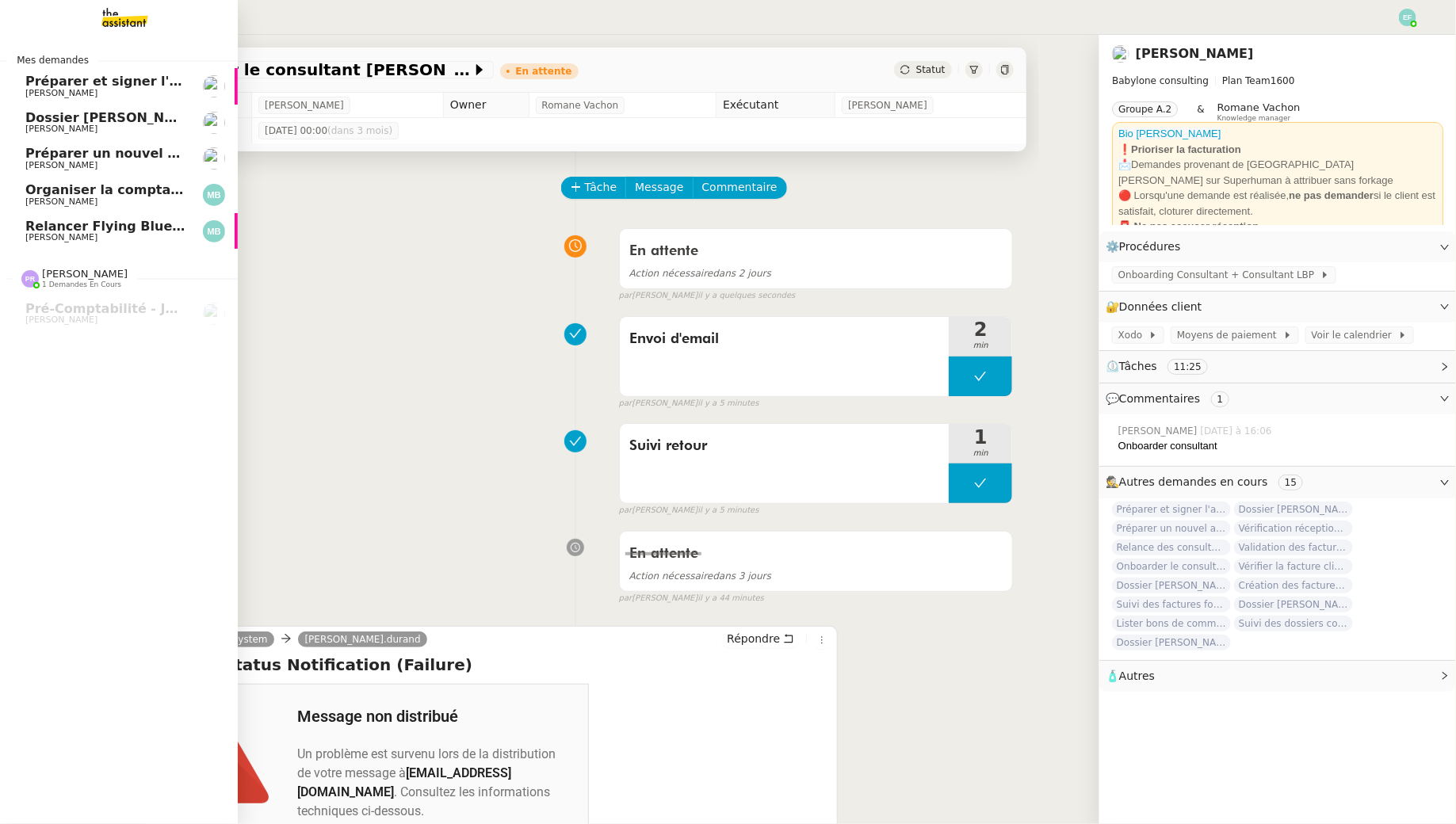
click at [72, 227] on span "Relancer Flying Blue pour créditer des miles" at bounding box center [184, 227] width 318 height 15
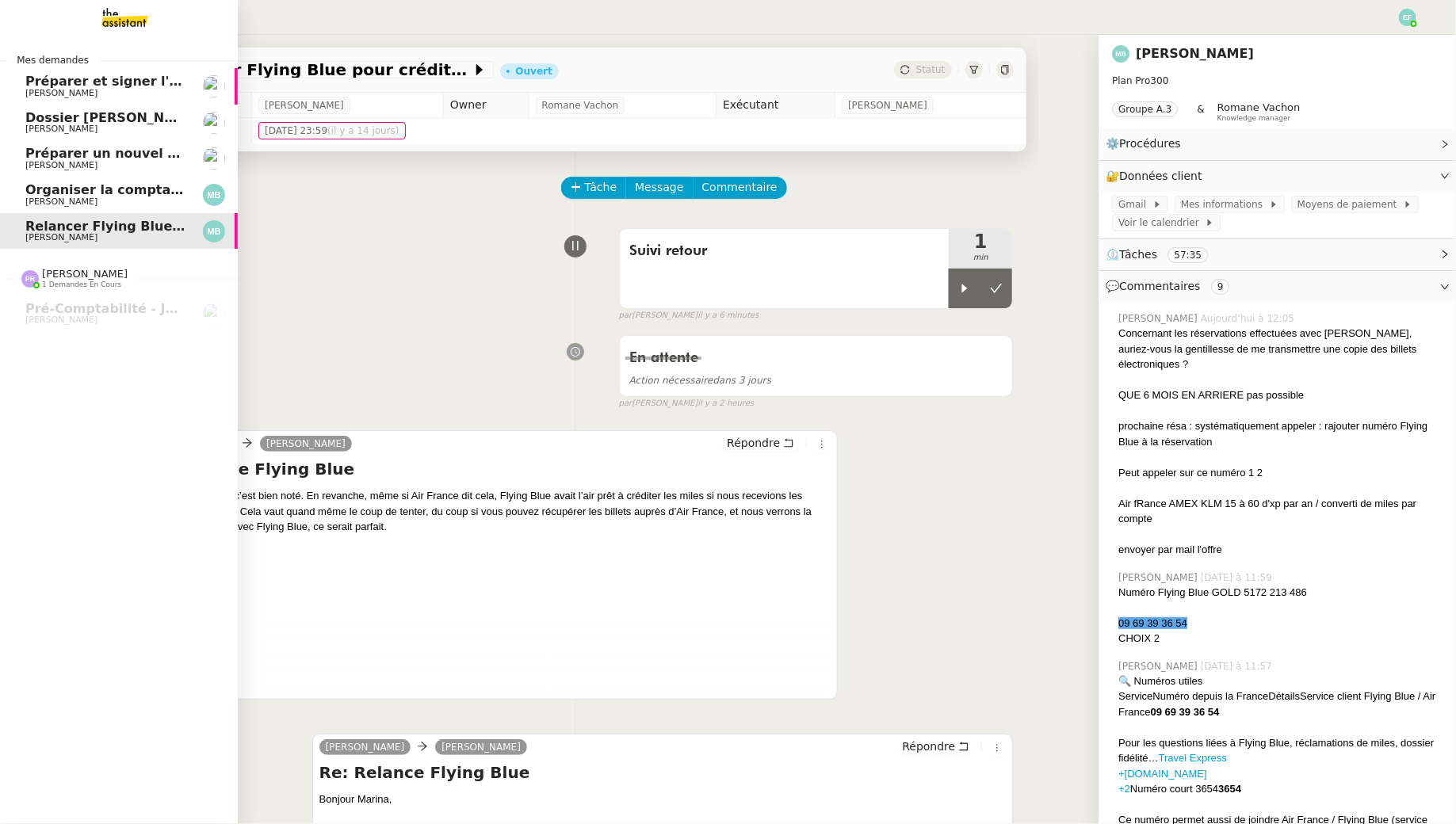
click at [94, 188] on span "Organiser la comptabilité NURI 2025" at bounding box center [156, 190] width 261 height 15
click at [95, 148] on span "Préparer un nouvel avenant pour [PERSON_NAME]" at bounding box center [205, 153] width 360 height 15
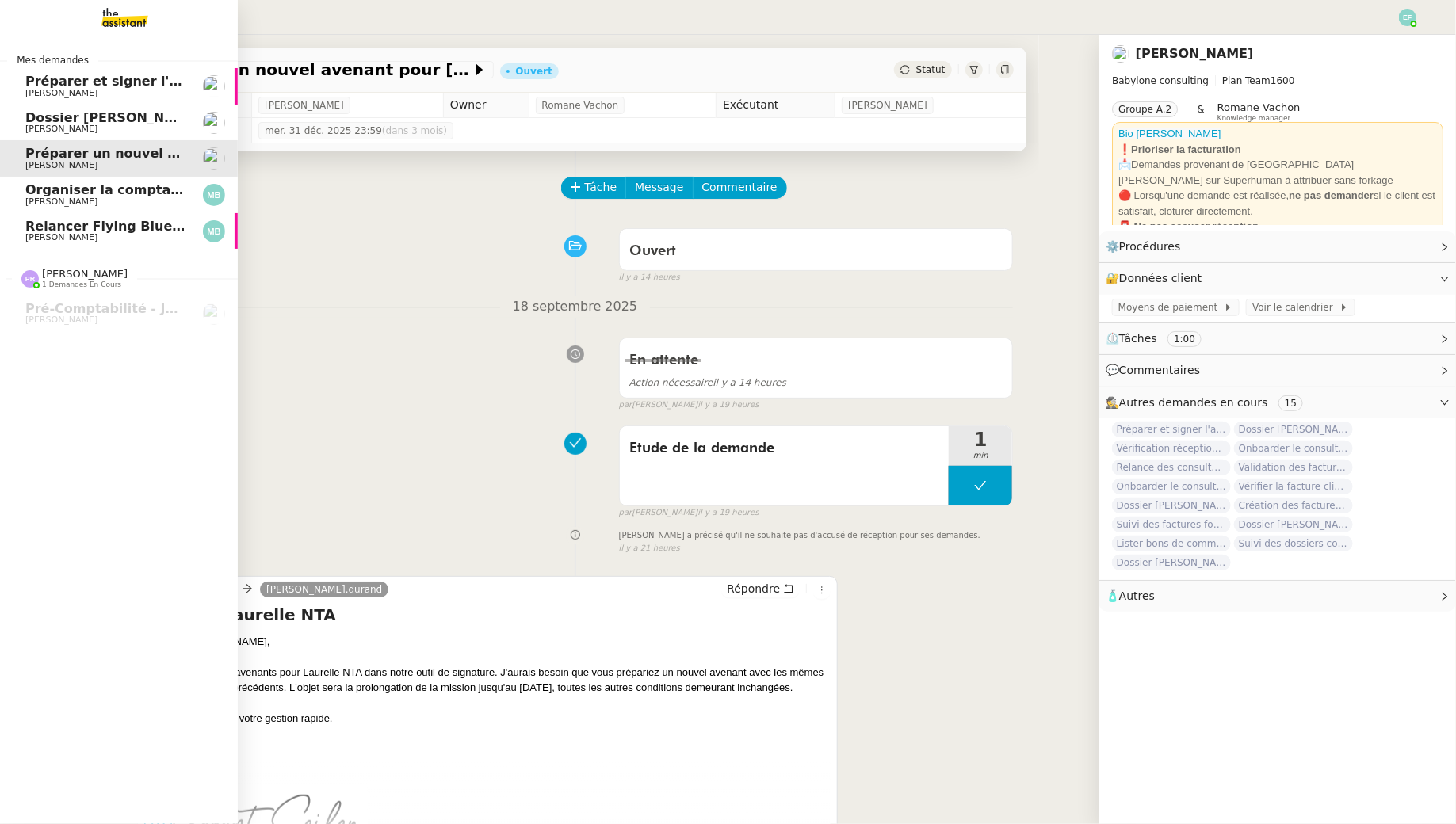
click at [101, 124] on span "Dossier [PERSON_NAME]" at bounding box center [113, 118] width 176 height 15
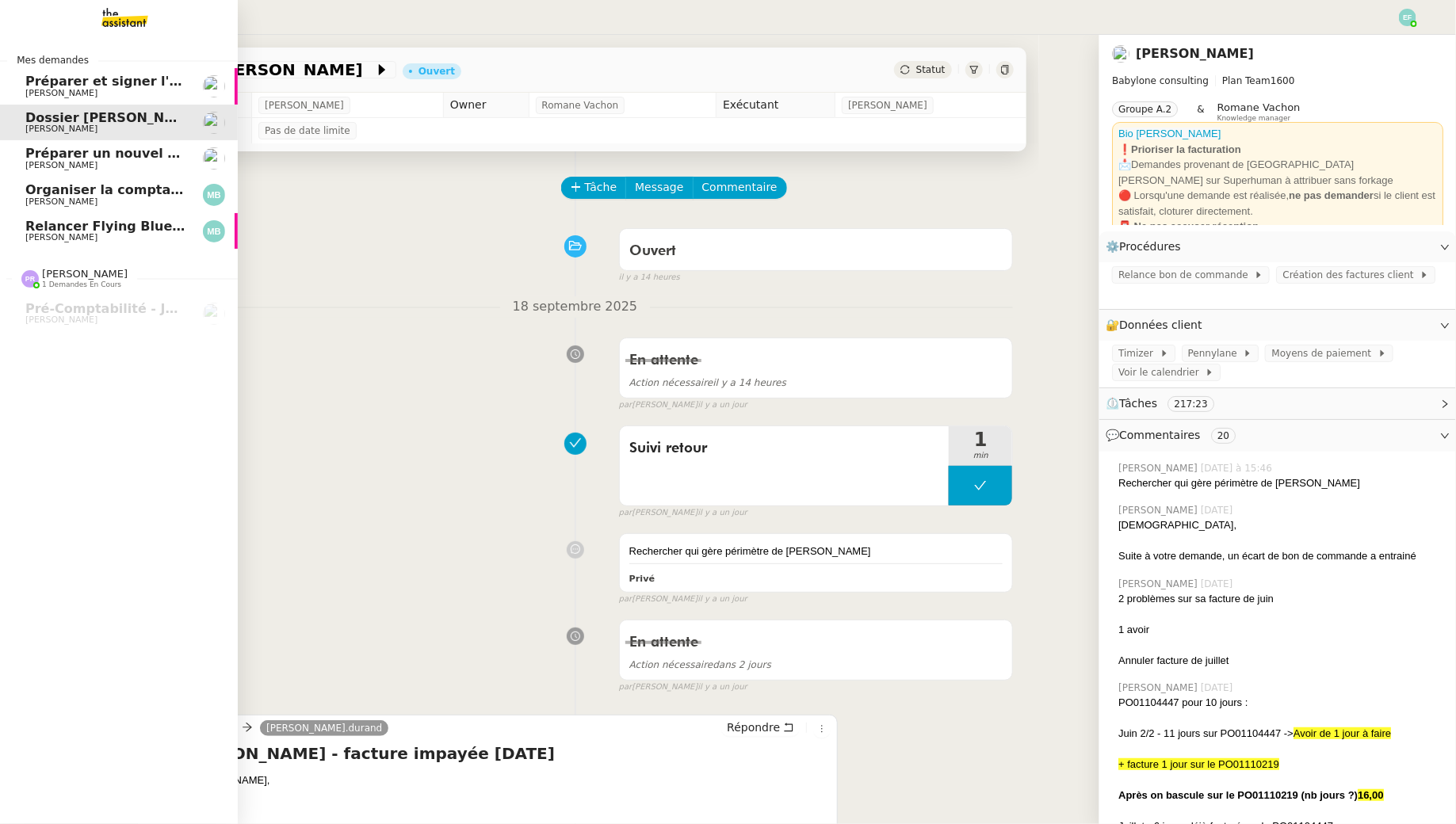
click at [120, 77] on span "Préparer et signer l'avenant [PERSON_NAME]" at bounding box center [187, 81] width 324 height 15
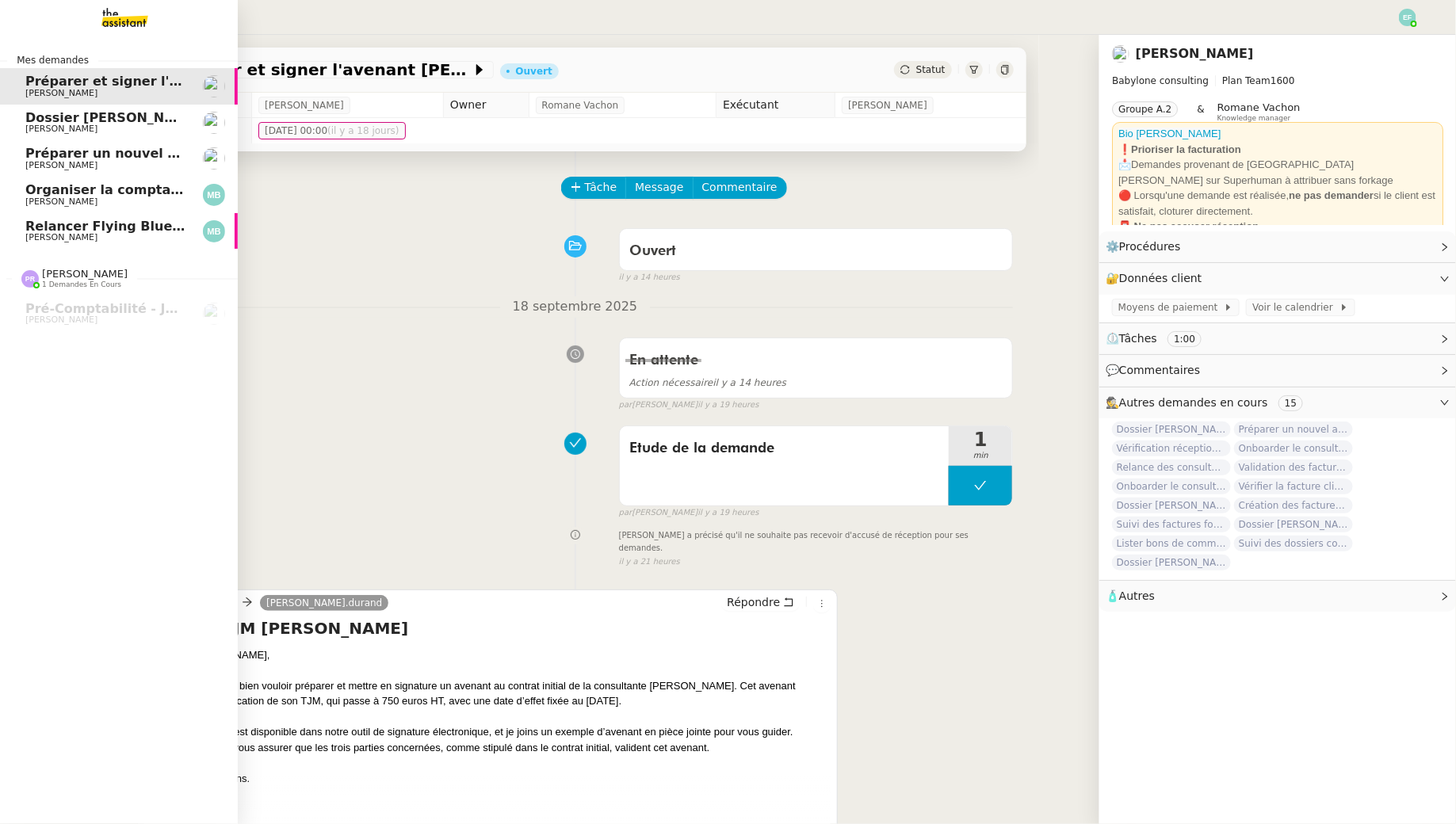
click at [34, 123] on span "Dossier [PERSON_NAME]" at bounding box center [113, 118] width 176 height 15
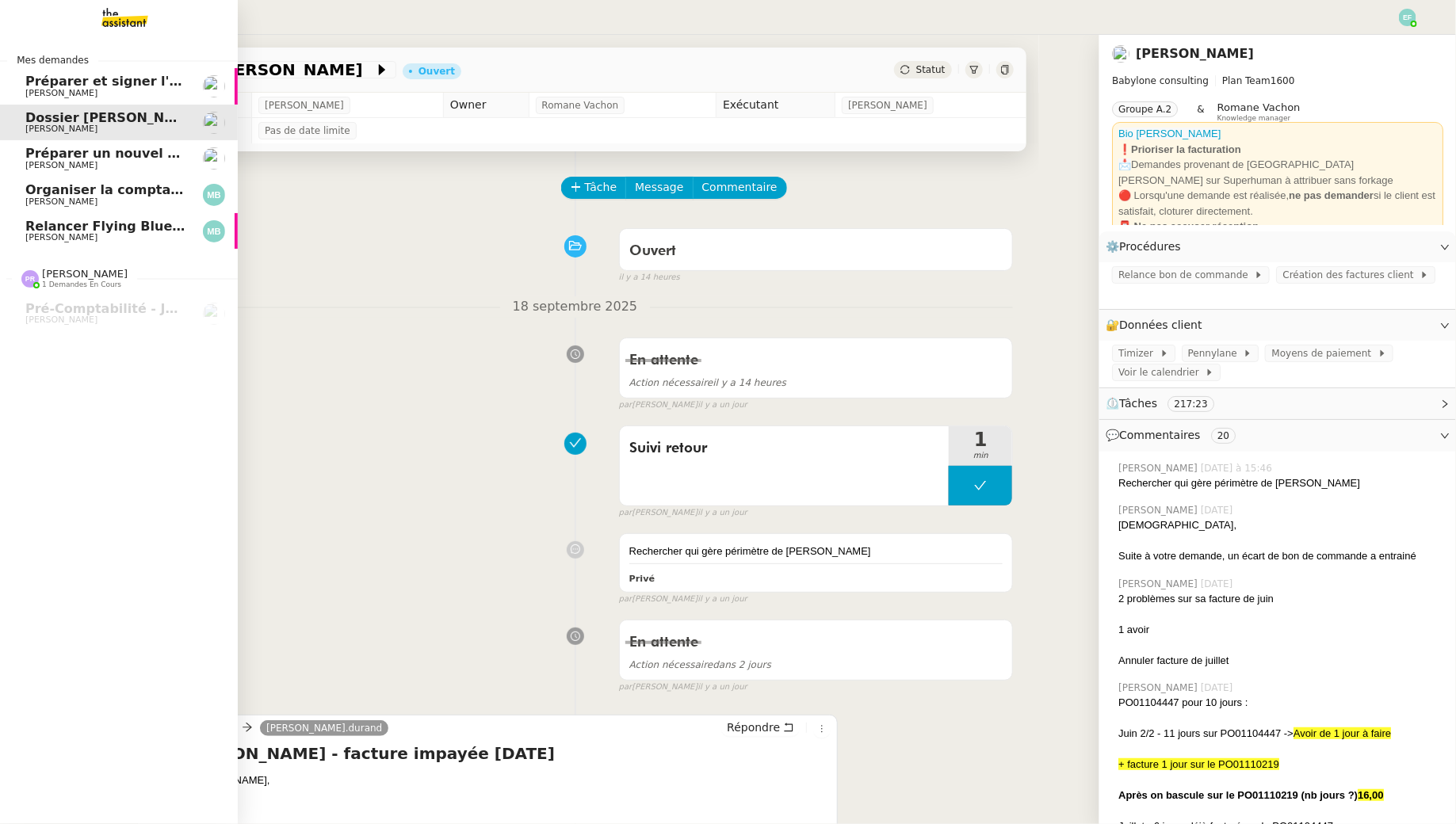
click at [40, 161] on span "[PERSON_NAME]" at bounding box center [62, 165] width 72 height 10
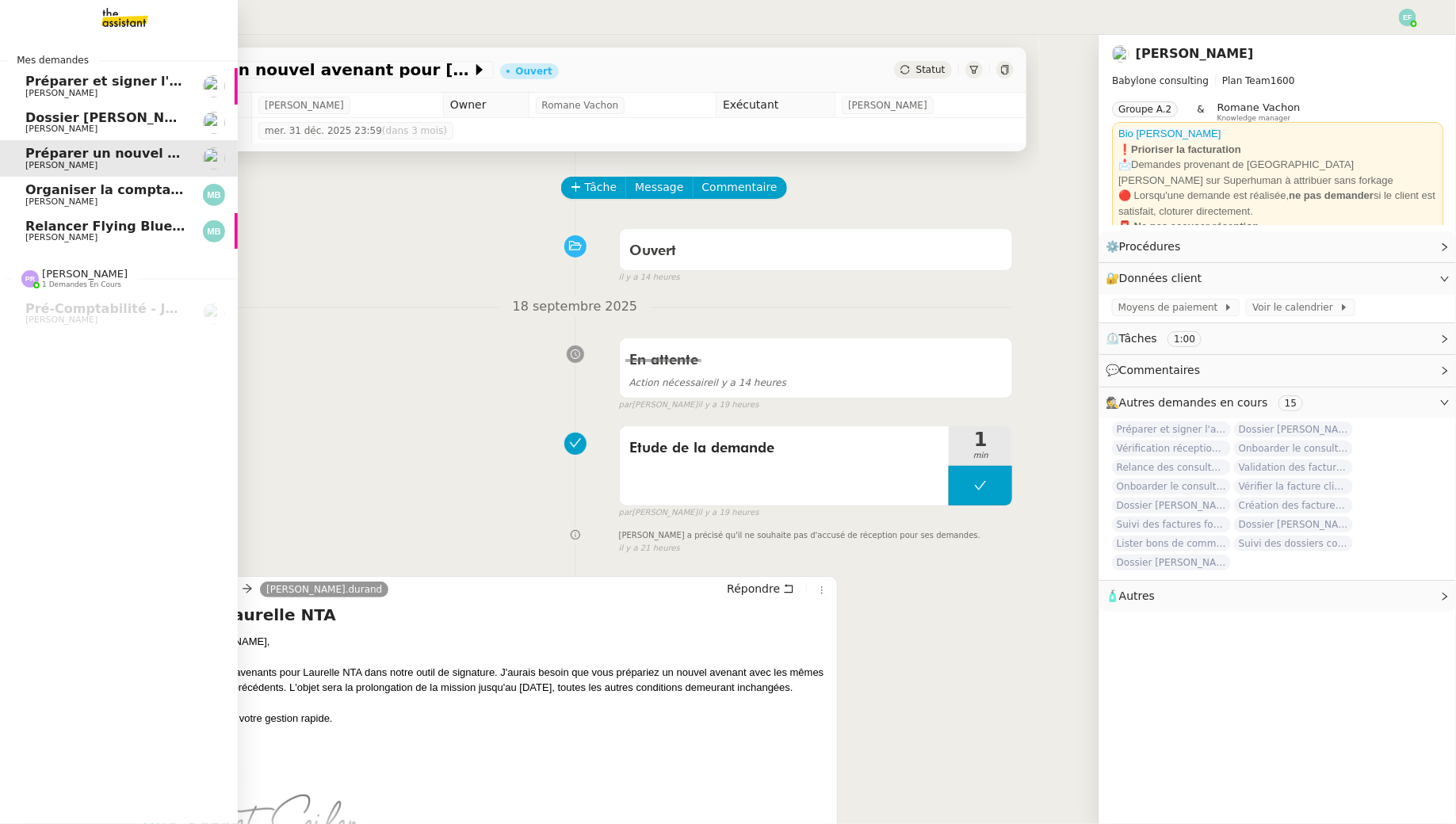
click at [158, 88] on span "[PERSON_NAME]" at bounding box center [105, 93] width 160 height 9
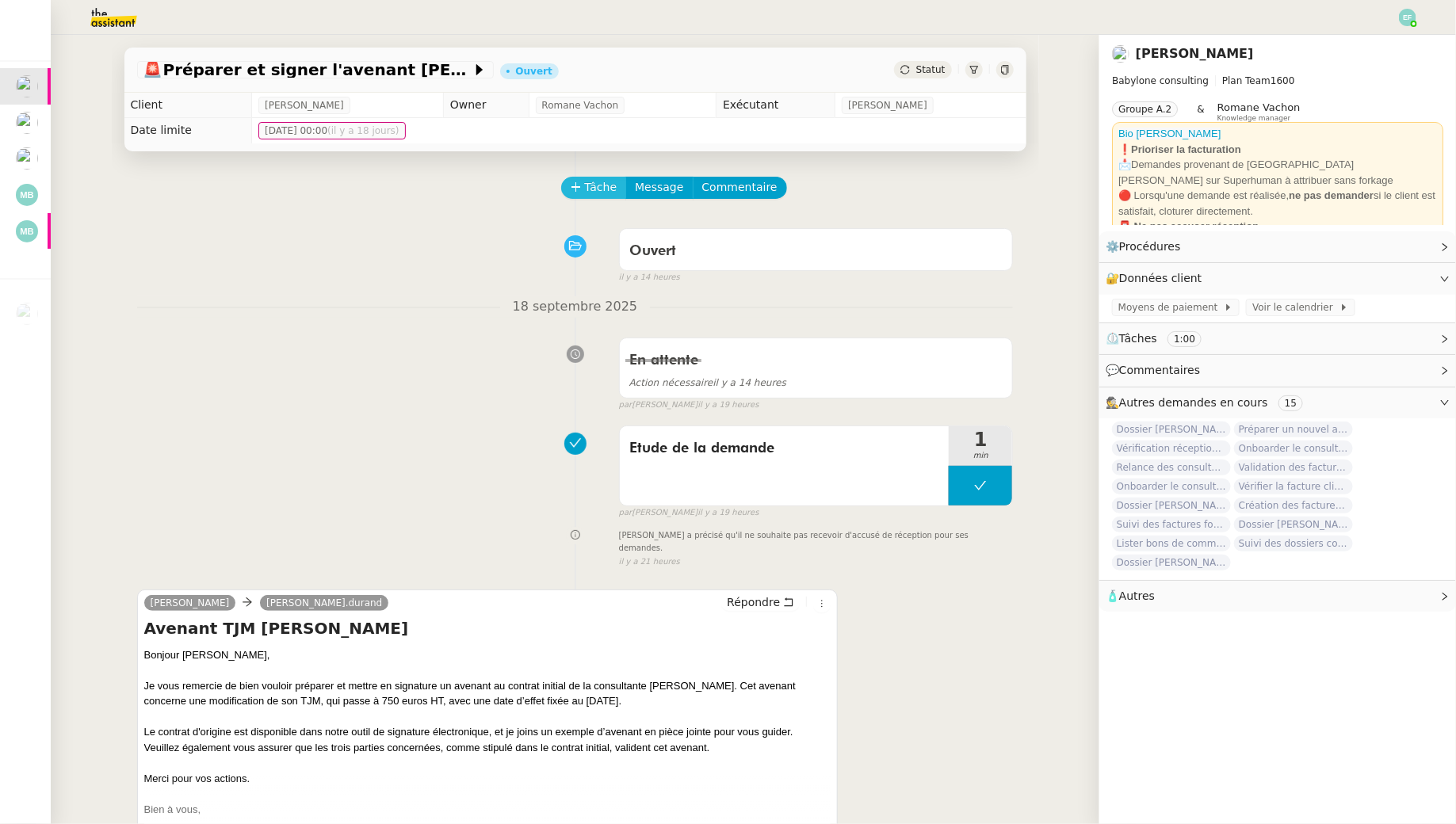
click at [605, 190] on span "Tâche" at bounding box center [601, 188] width 33 height 19
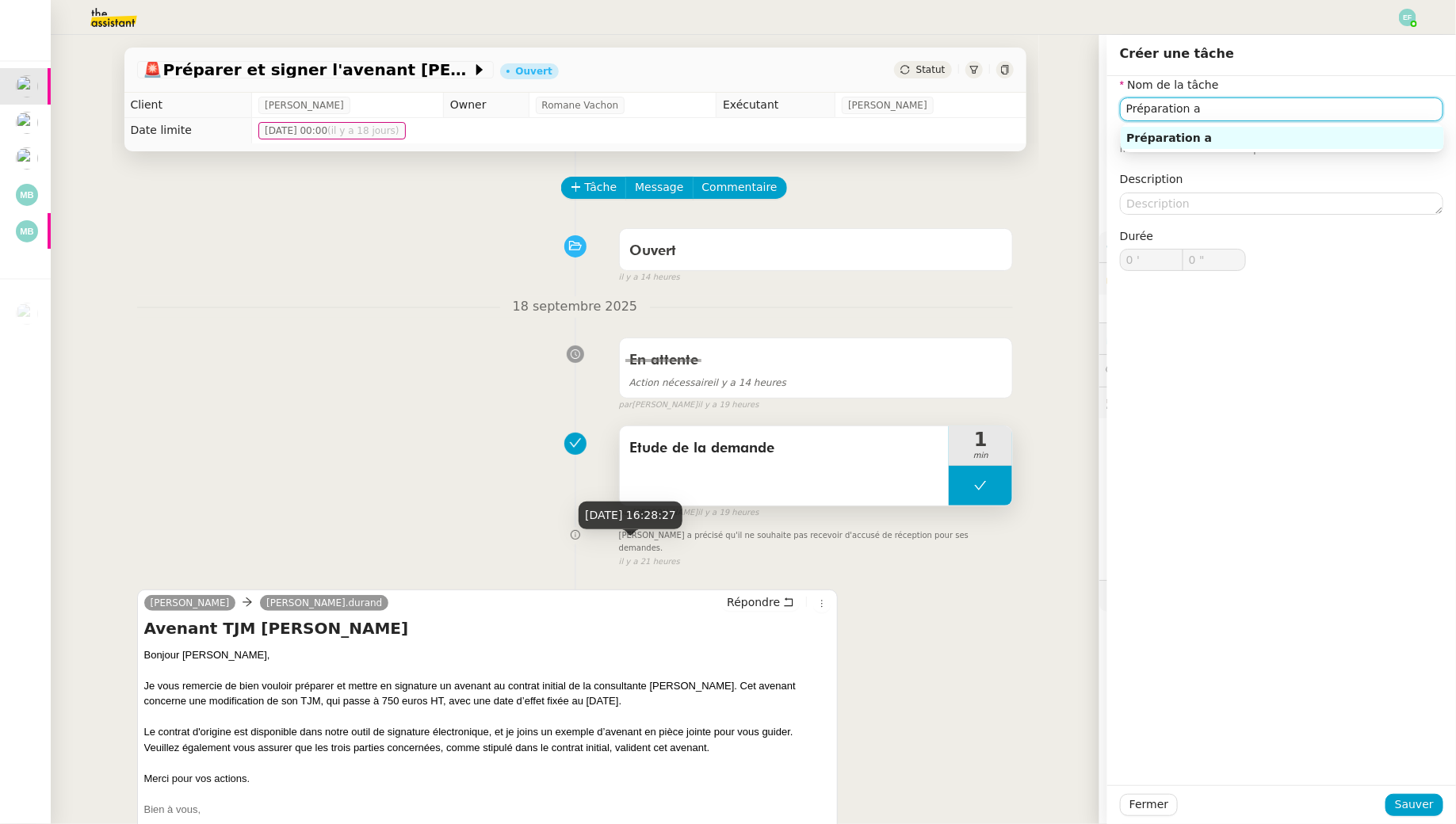
type input "Préparation a"
click at [983, 495] on button at bounding box center [980, 485] width 63 height 40
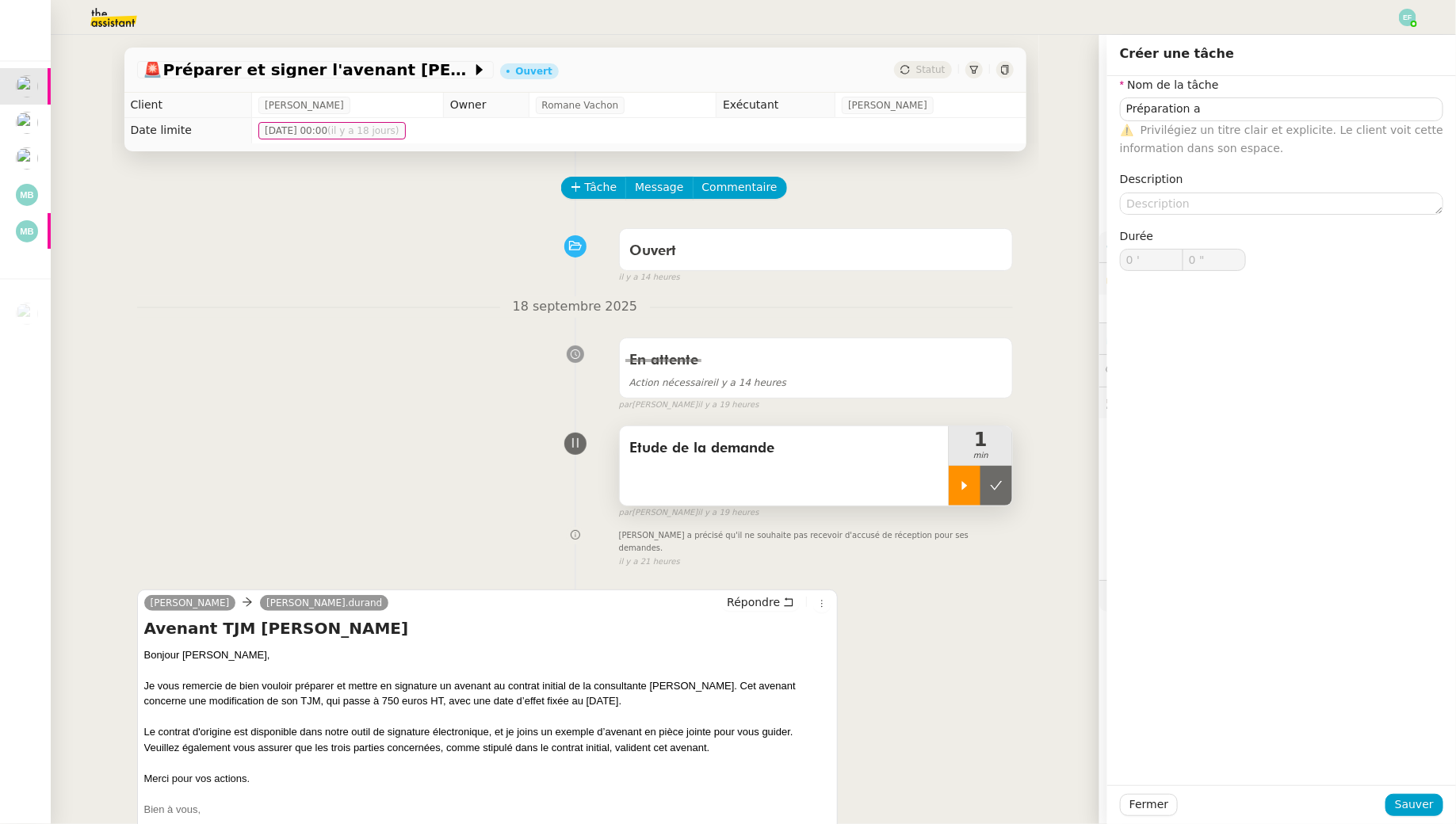
click at [970, 490] on div at bounding box center [965, 485] width 32 height 40
click at [914, 591] on div "Florent Seiler Claudine.durand Répondre Avenant TJM Fiona Bonjour Claudine, Je …" at bounding box center [575, 756] width 876 height 361
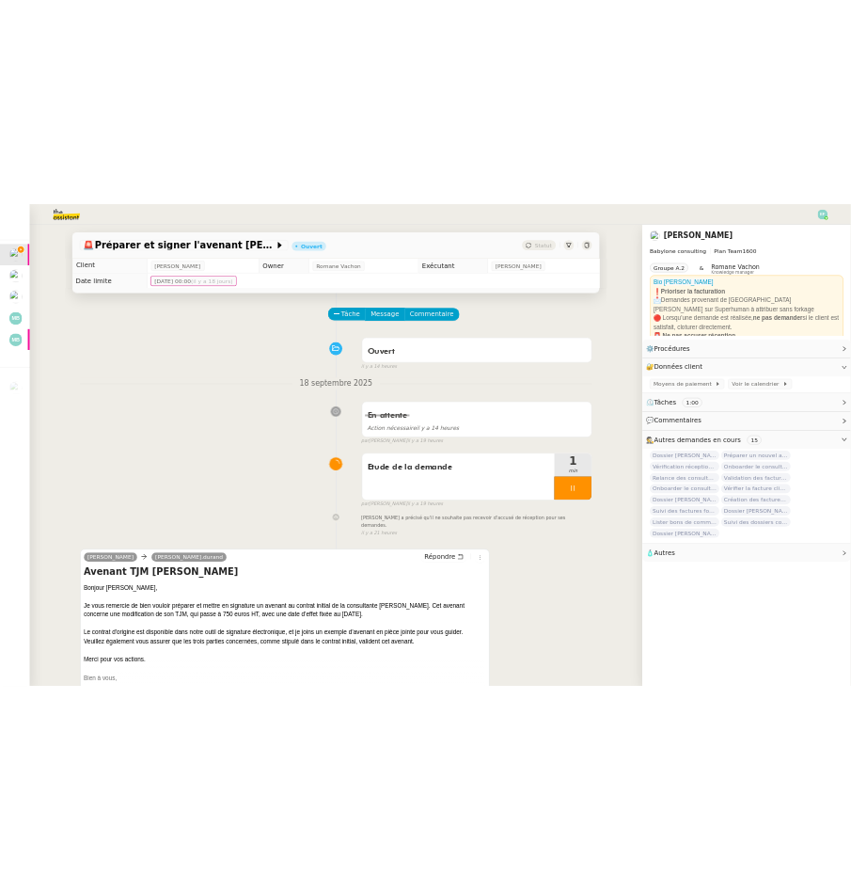
scroll to position [240, 0]
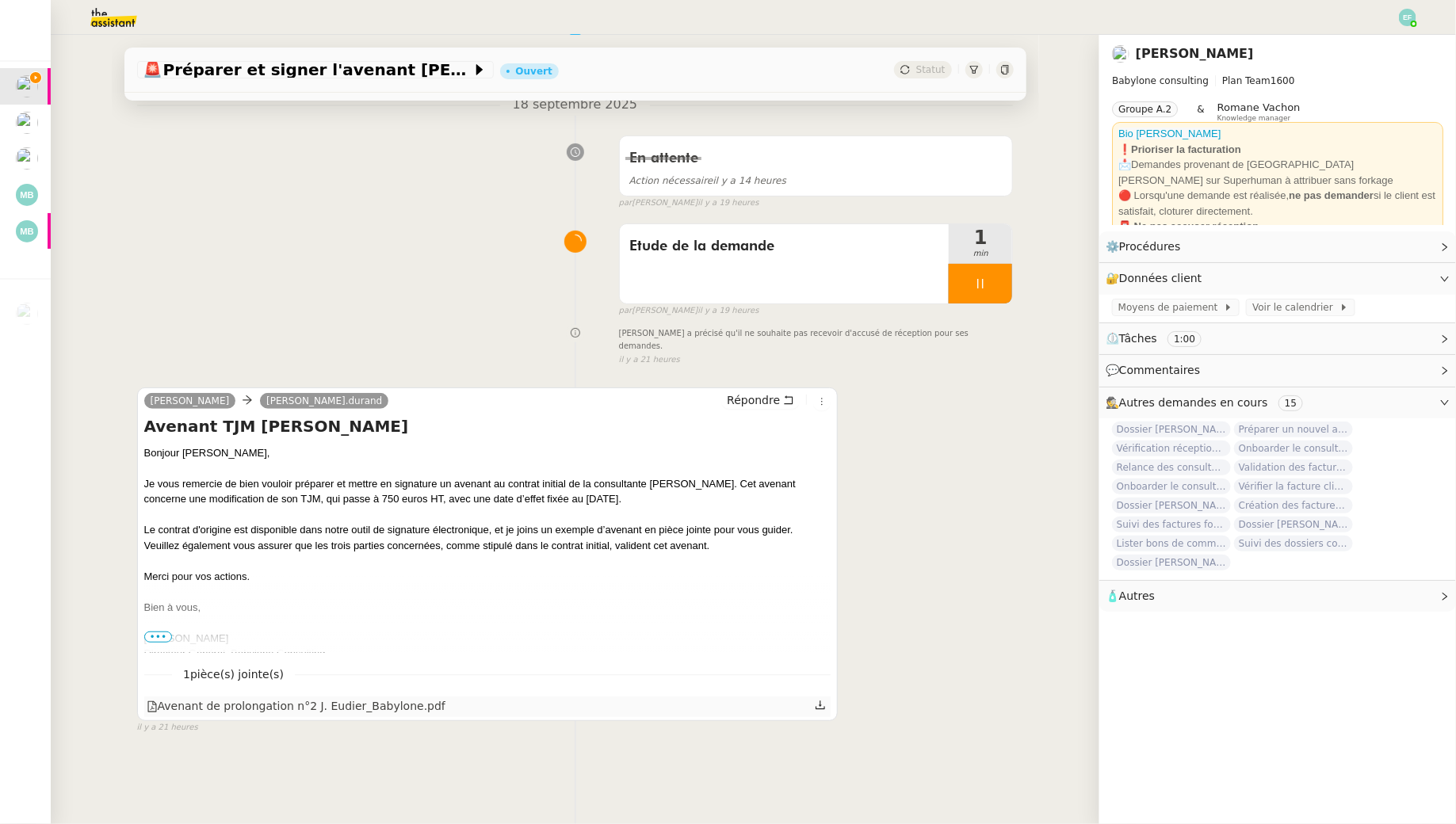
click at [822, 700] on icon at bounding box center [820, 705] width 11 height 11
click at [984, 287] on icon at bounding box center [980, 283] width 13 height 13
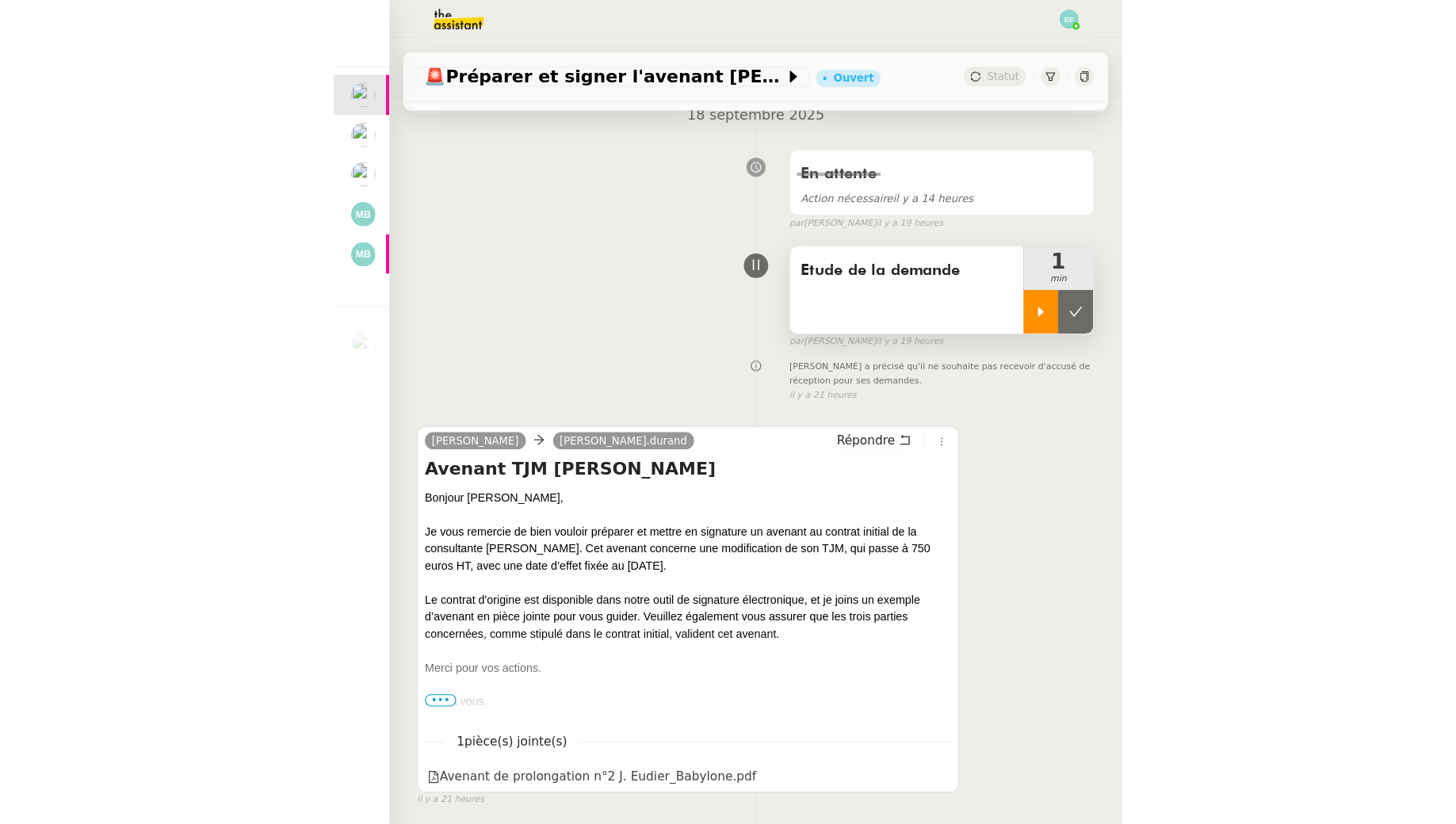
scroll to position [183, 0]
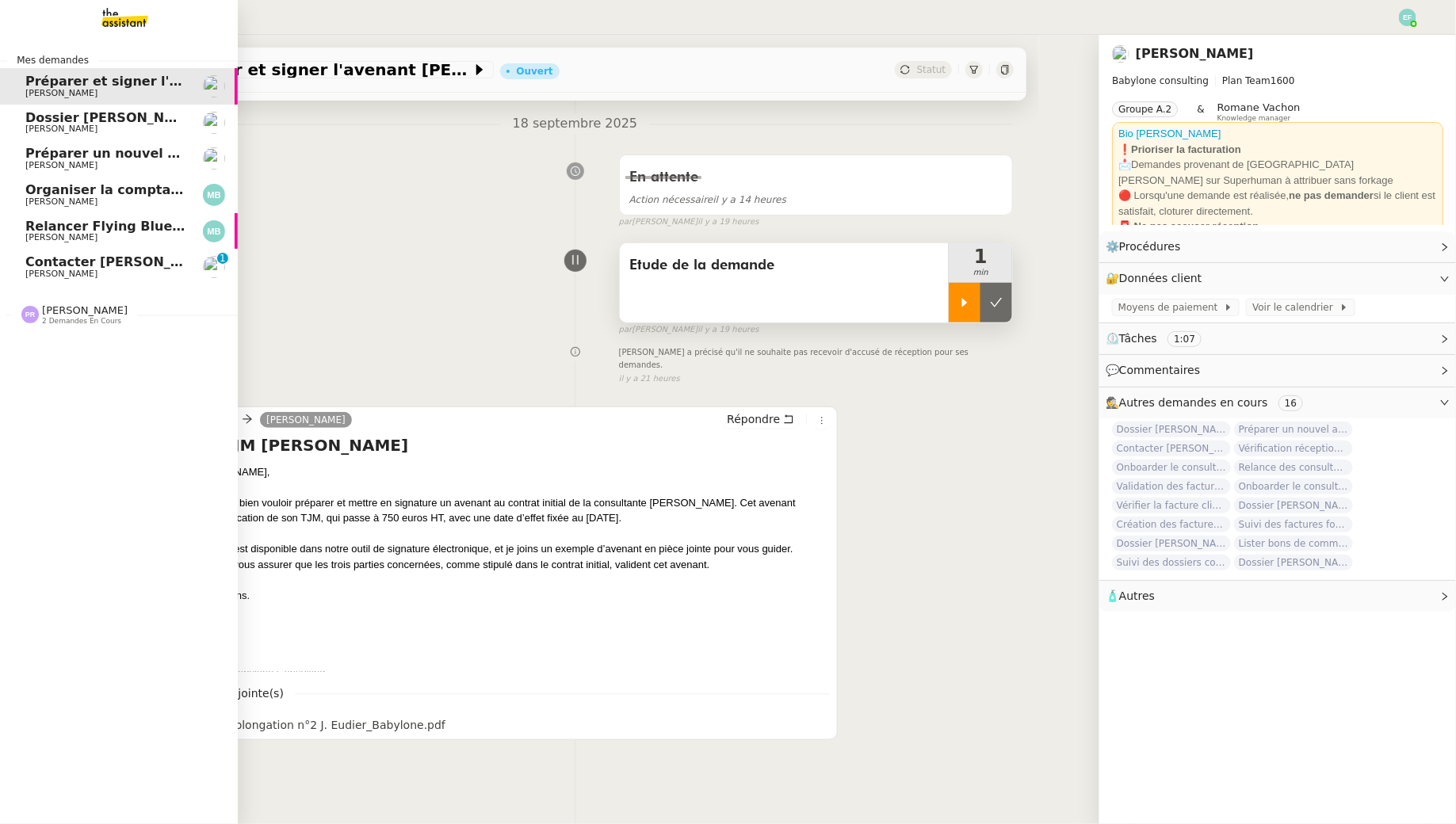
click at [33, 280] on link "Contacter Georges Levavasseur pour expertise Florent Seiler 0 1 2 3 4 5 6 7 8 9" at bounding box center [119, 266] width 238 height 36
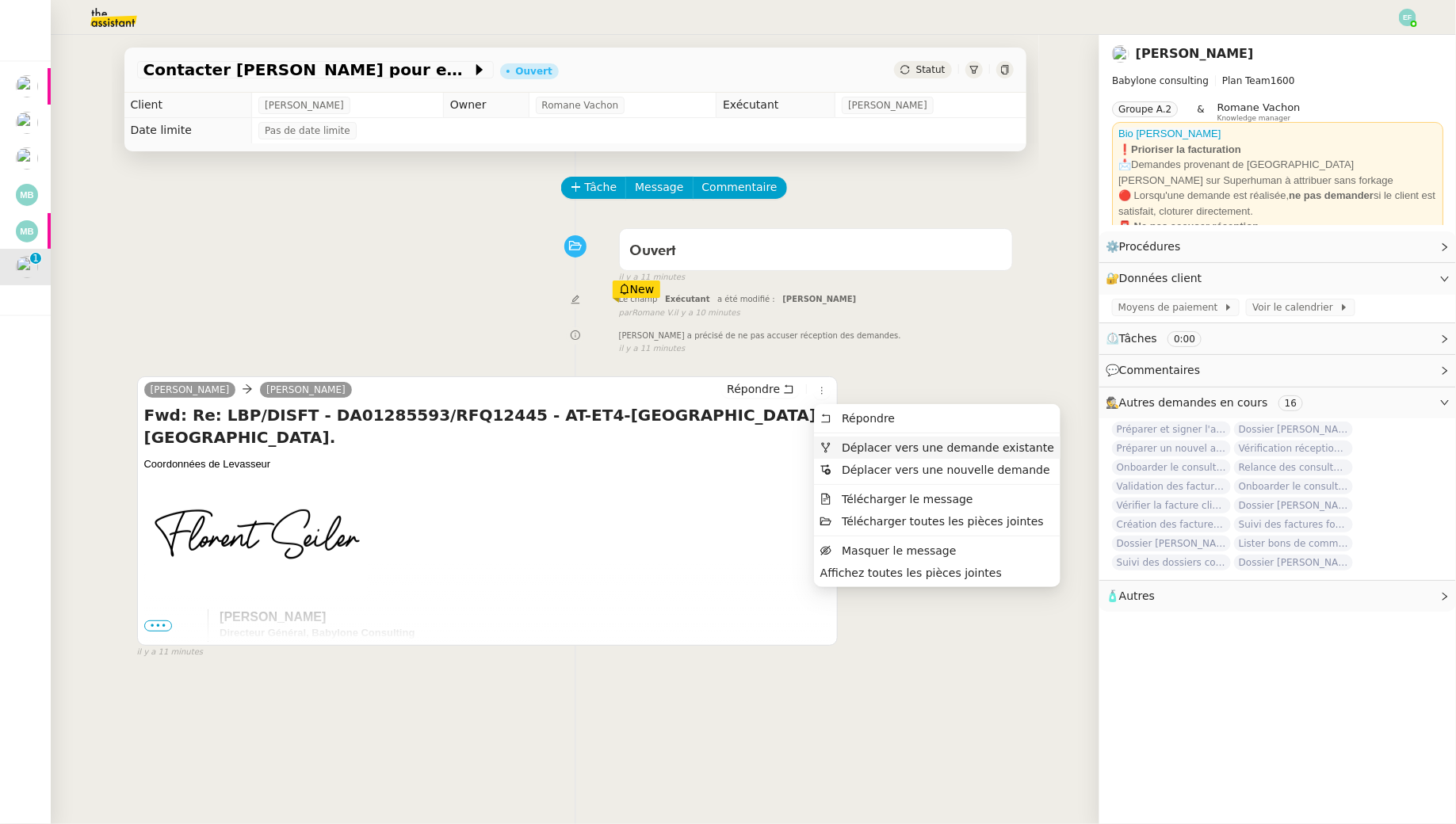
click at [840, 439] on li "Déplacer vers une demande existante" at bounding box center [937, 447] width 247 height 22
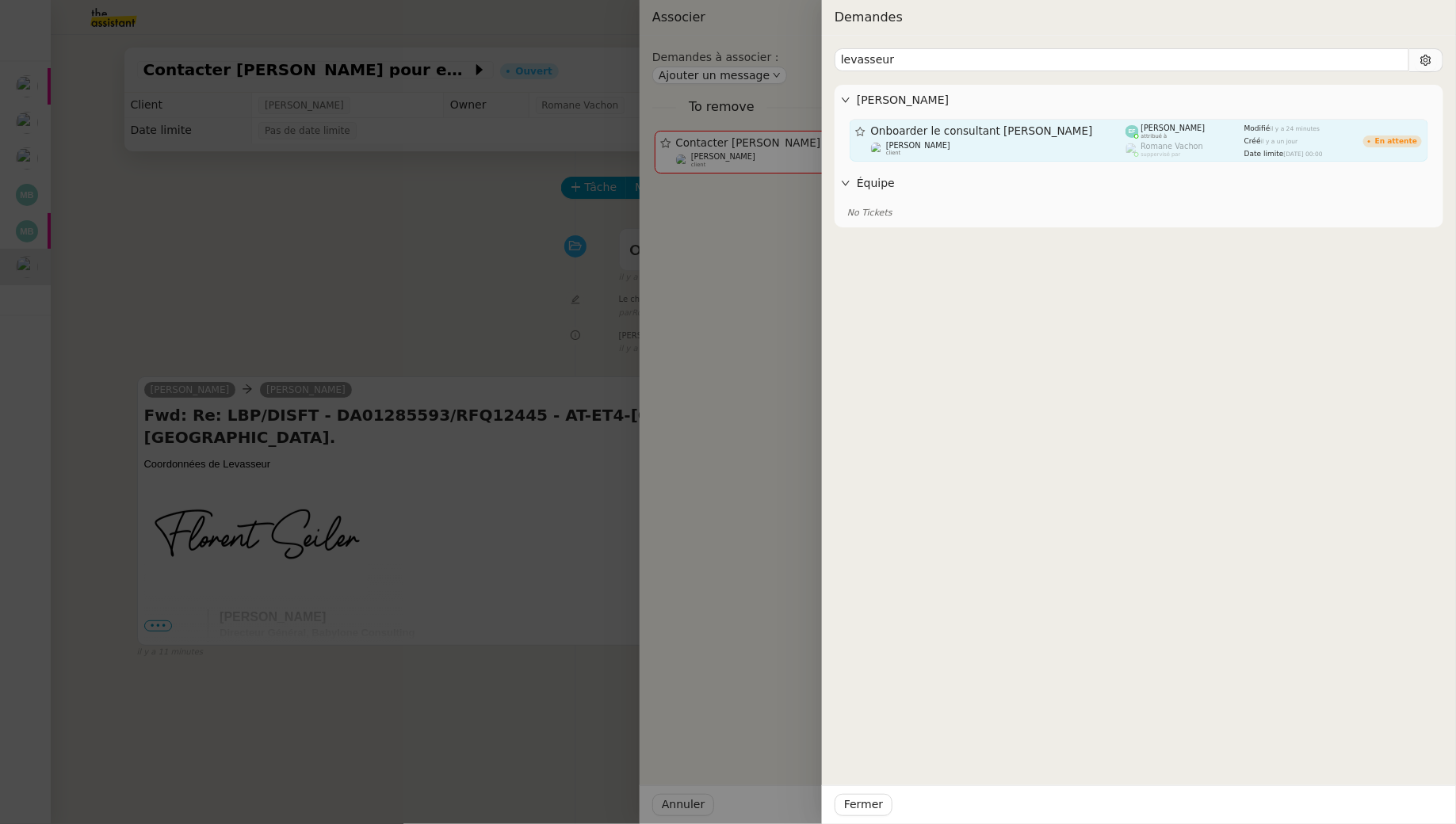
type input "levasseur"
click at [1001, 137] on div "Onboarder le consultant [PERSON_NAME]" at bounding box center [998, 131] width 255 height 13
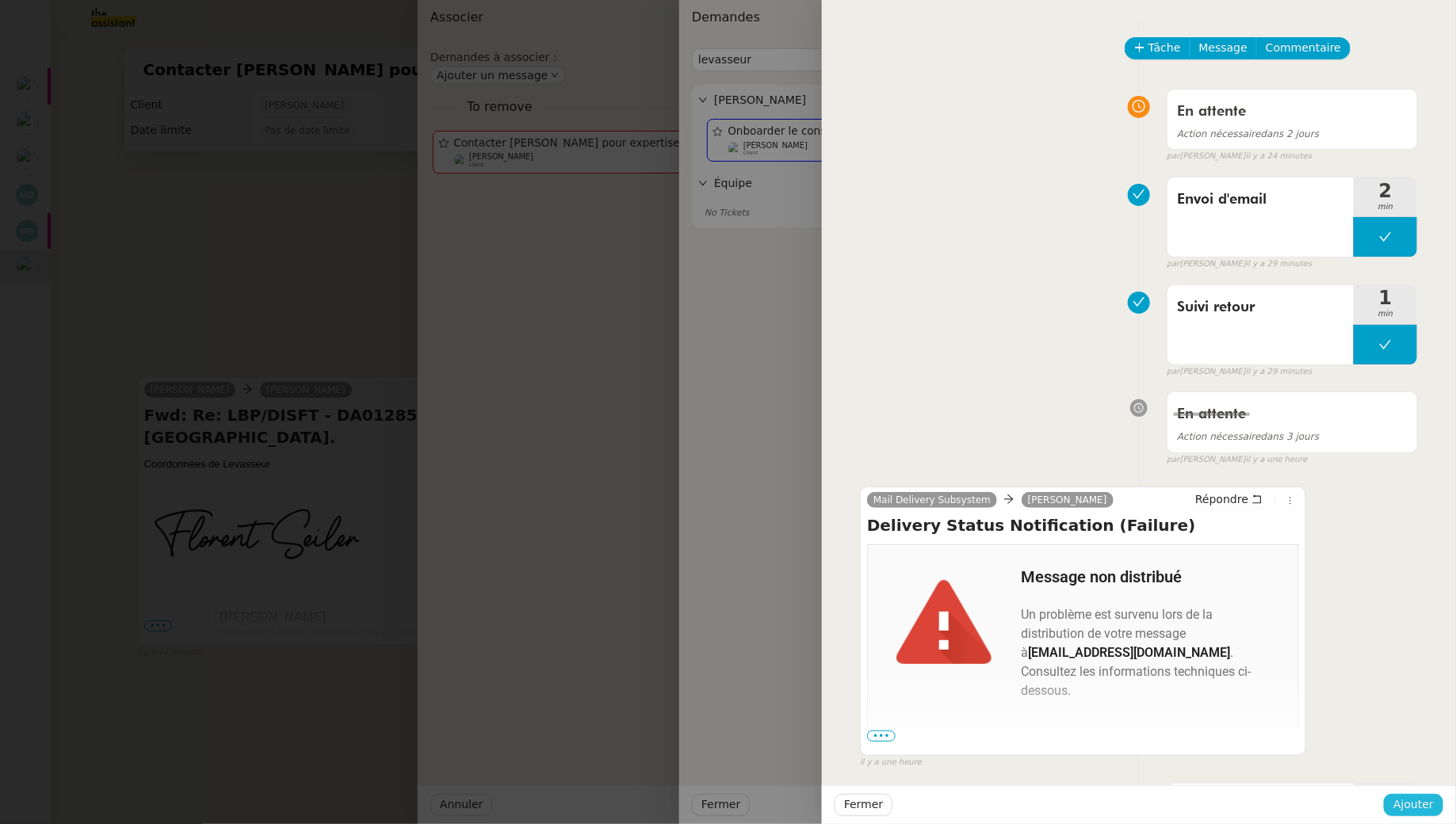
click at [1424, 805] on span "Ajouter" at bounding box center [1414, 805] width 40 height 19
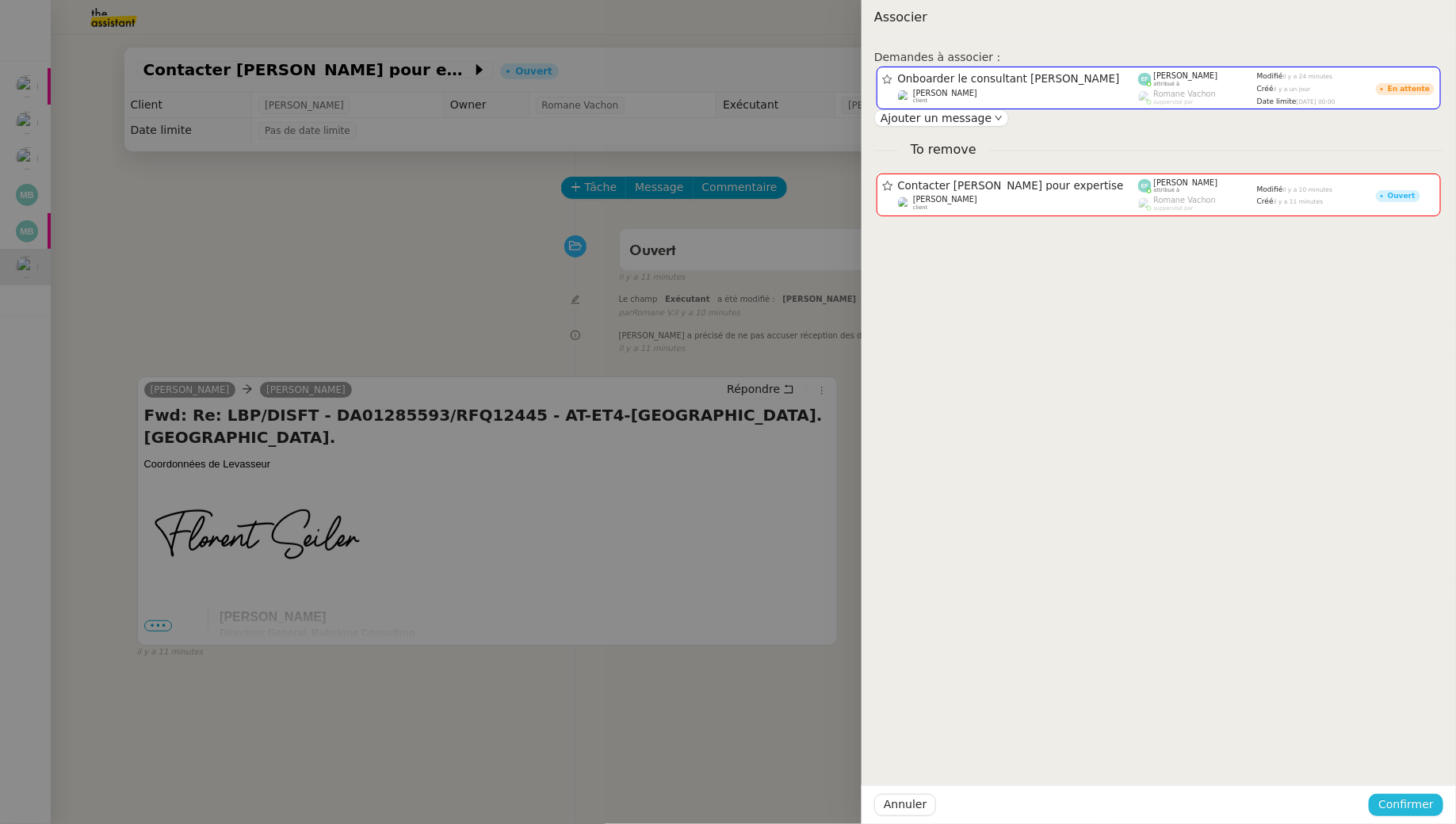
click at [1417, 803] on span "Confirmer" at bounding box center [1406, 805] width 56 height 19
click at [1421, 774] on div "Êtes-vous sûr? Annuler Ajouter" at bounding box center [1376, 749] width 134 height 66
click at [1420, 769] on span "Ajouter" at bounding box center [1408, 762] width 40 height 16
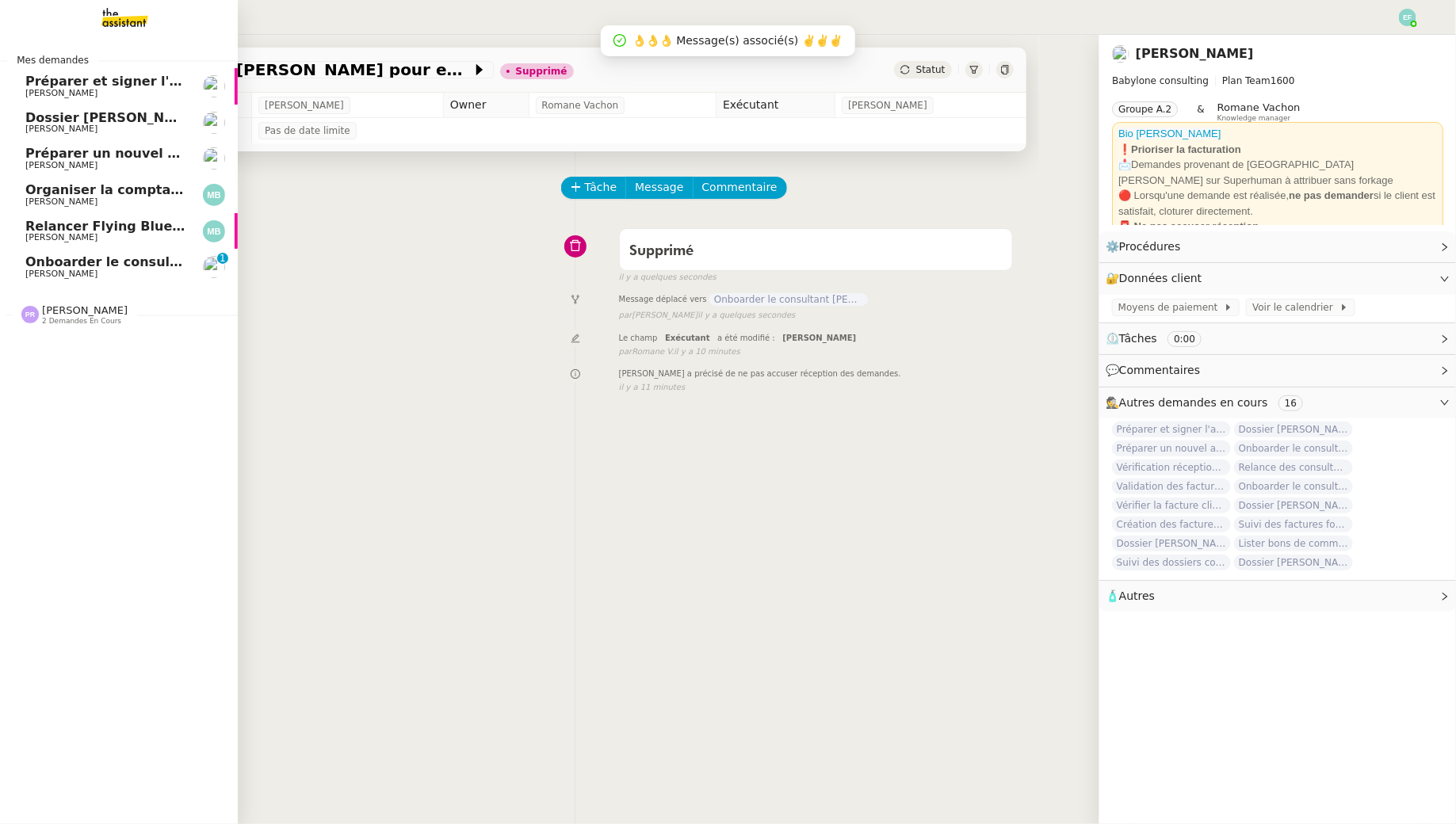
click at [26, 270] on span "[PERSON_NAME]" at bounding box center [62, 274] width 72 height 10
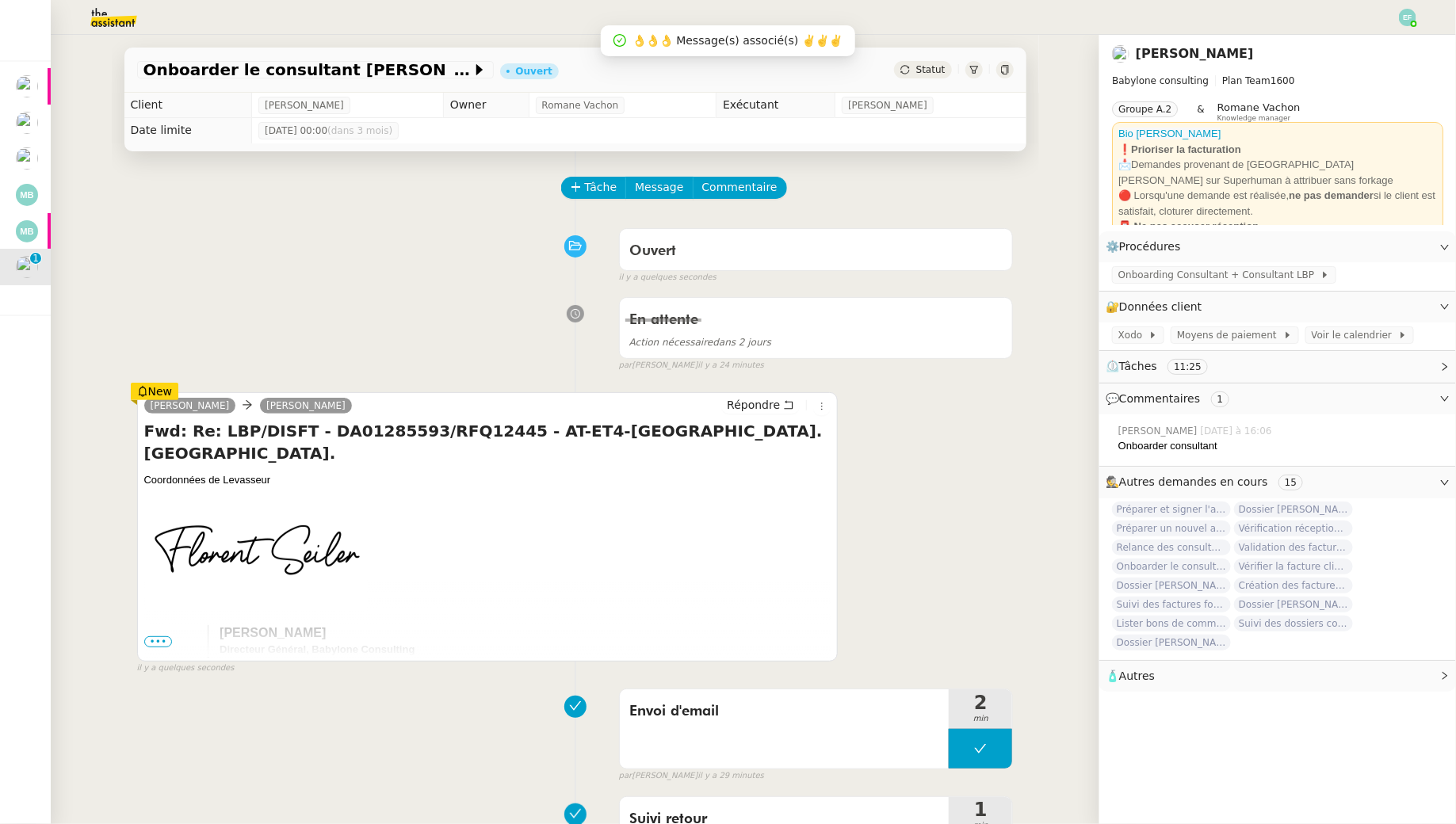
scroll to position [60, 0]
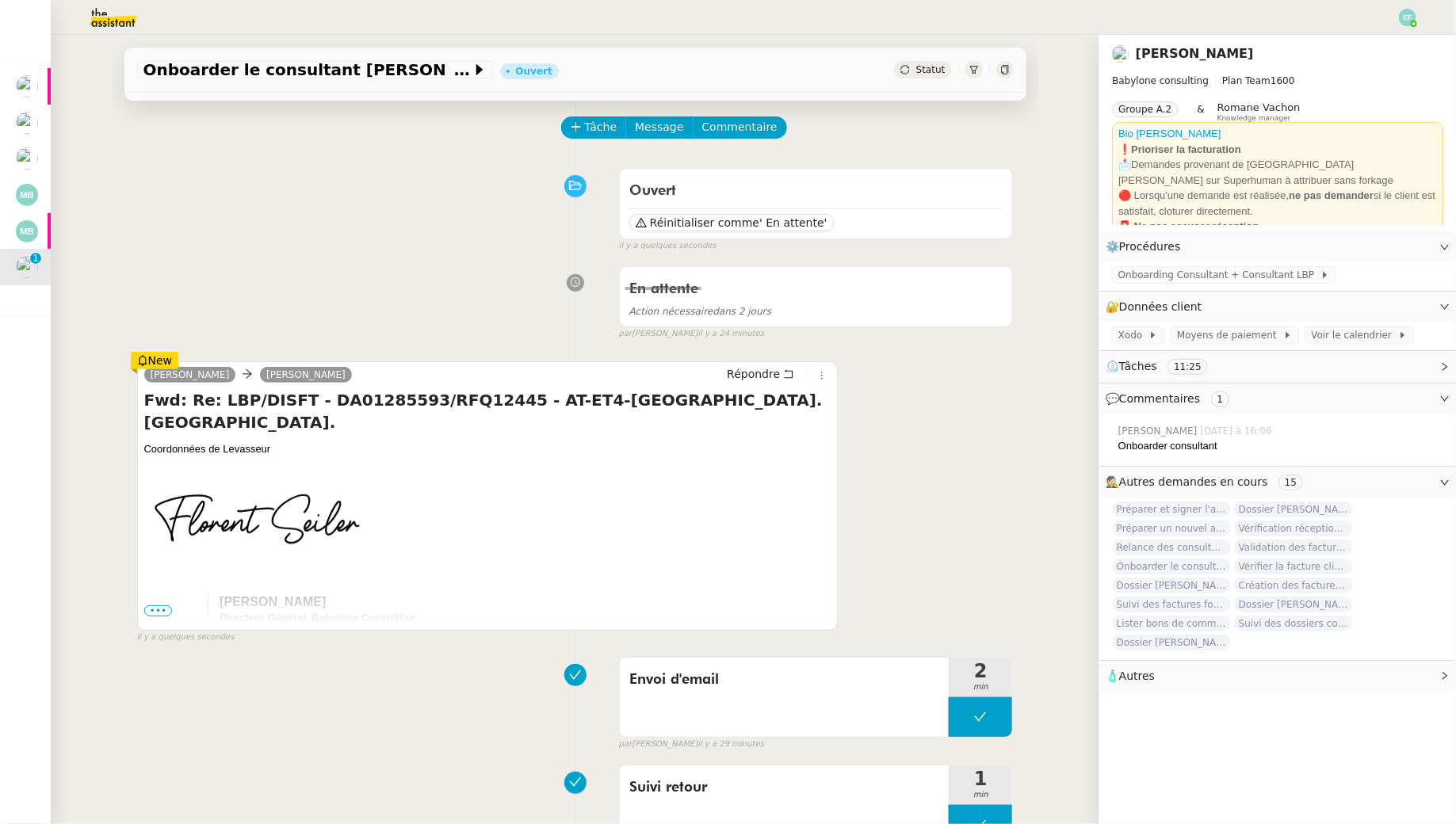
click at [162, 613] on span "•••" at bounding box center [158, 611] width 29 height 11
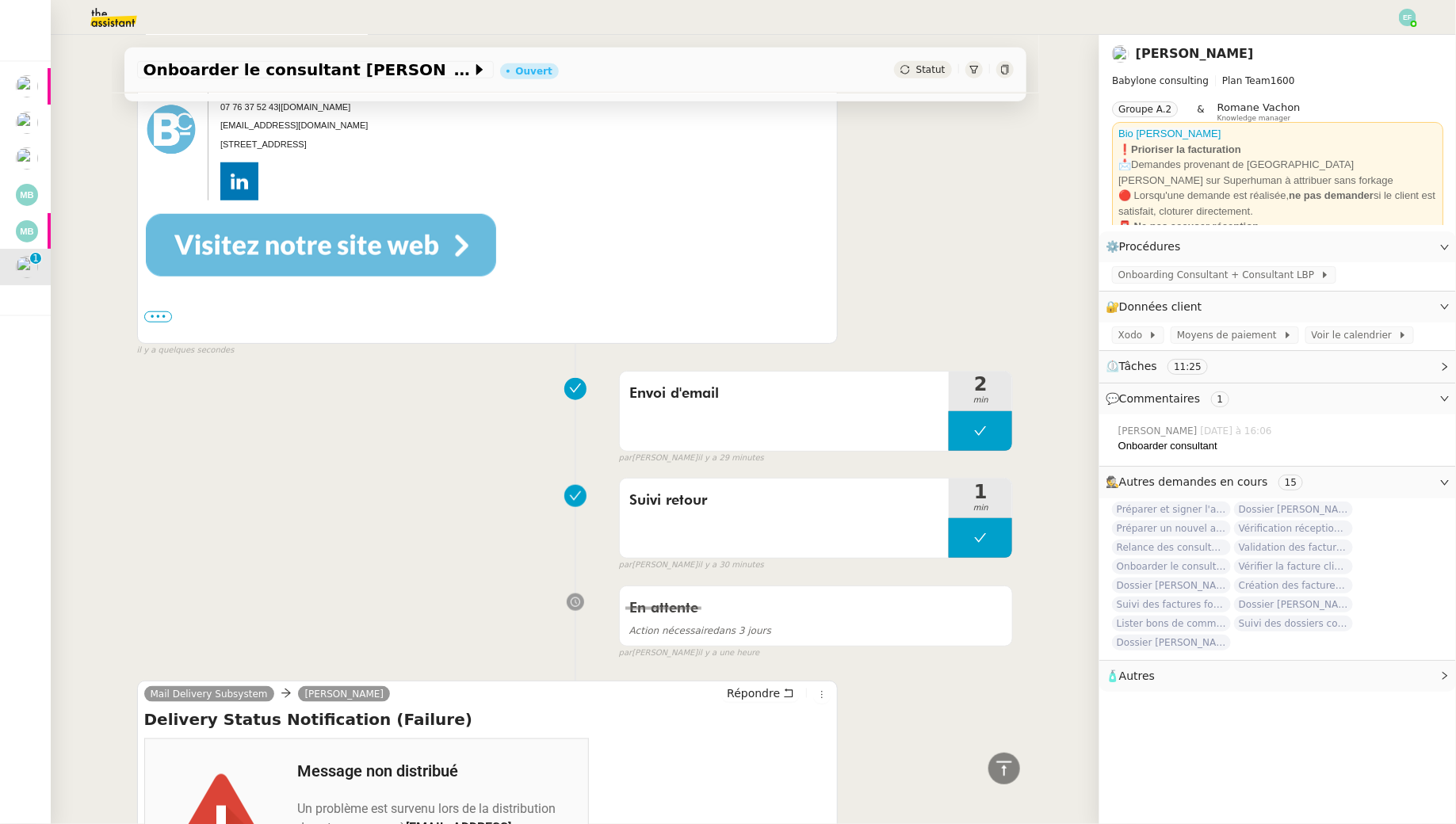
scroll to position [516, 0]
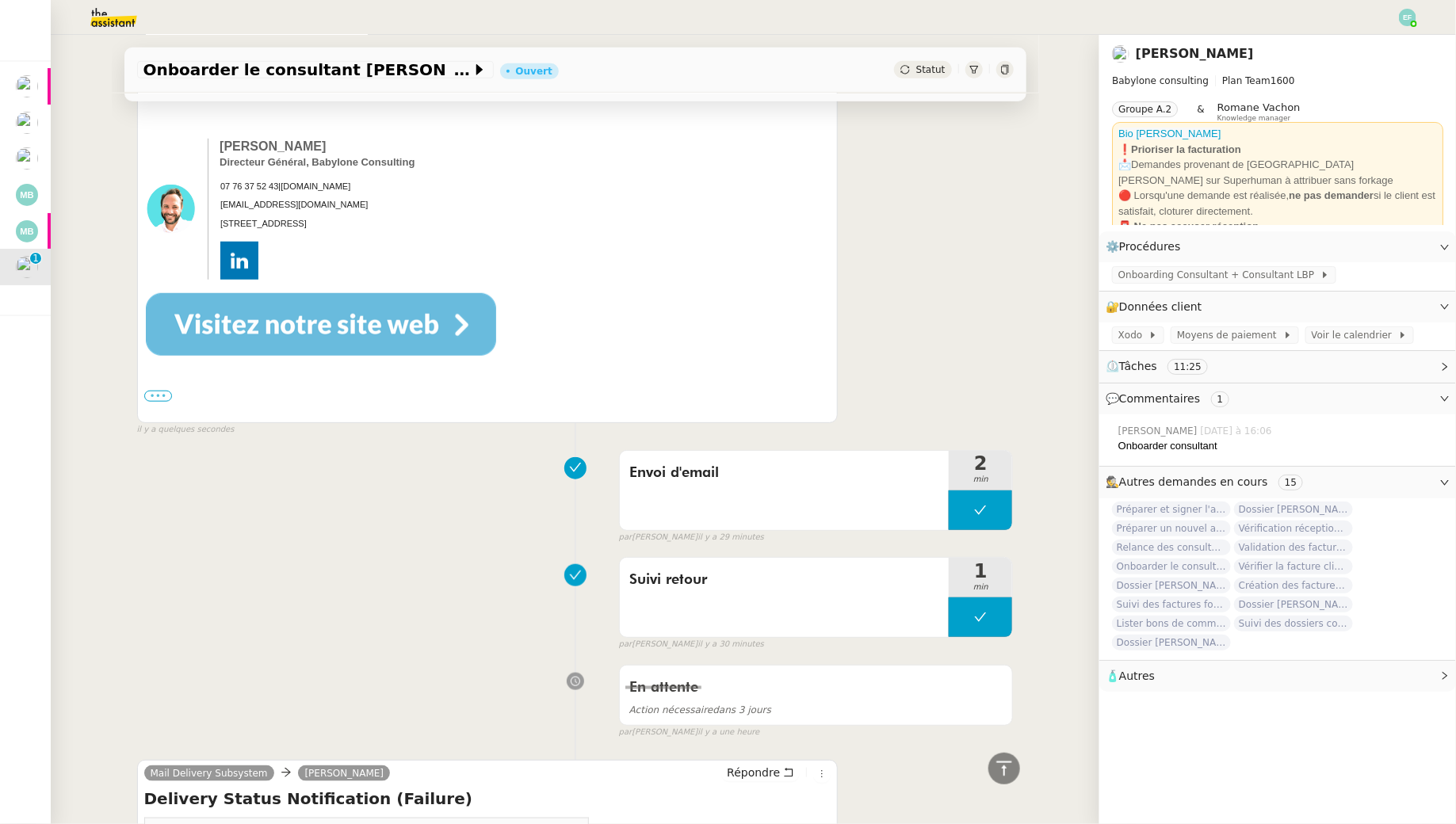
click at [155, 391] on label "•••" at bounding box center [158, 396] width 29 height 11
click at [0, 0] on input "•••" at bounding box center [0, 0] width 0 height 0
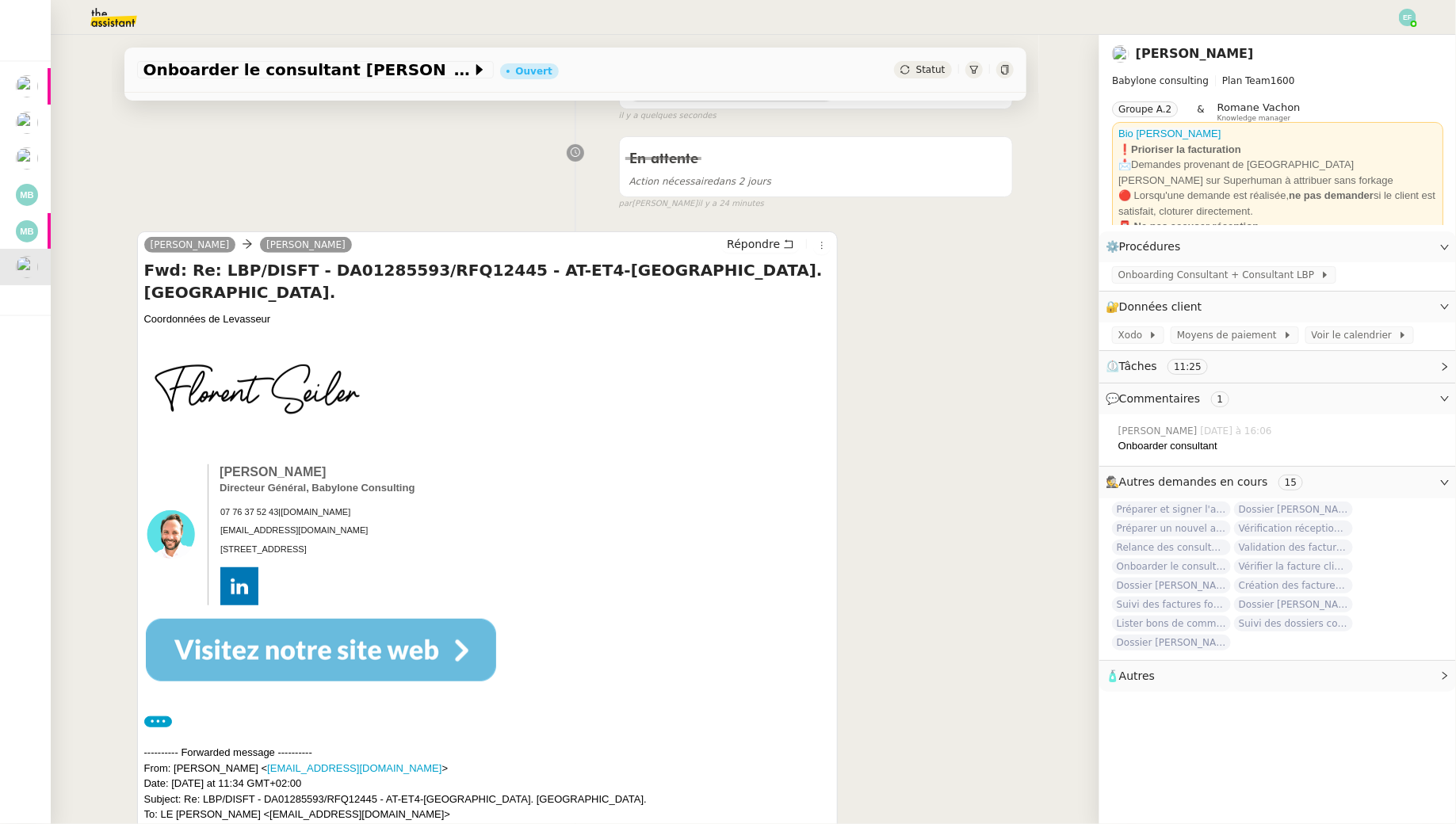
scroll to position [0, 0]
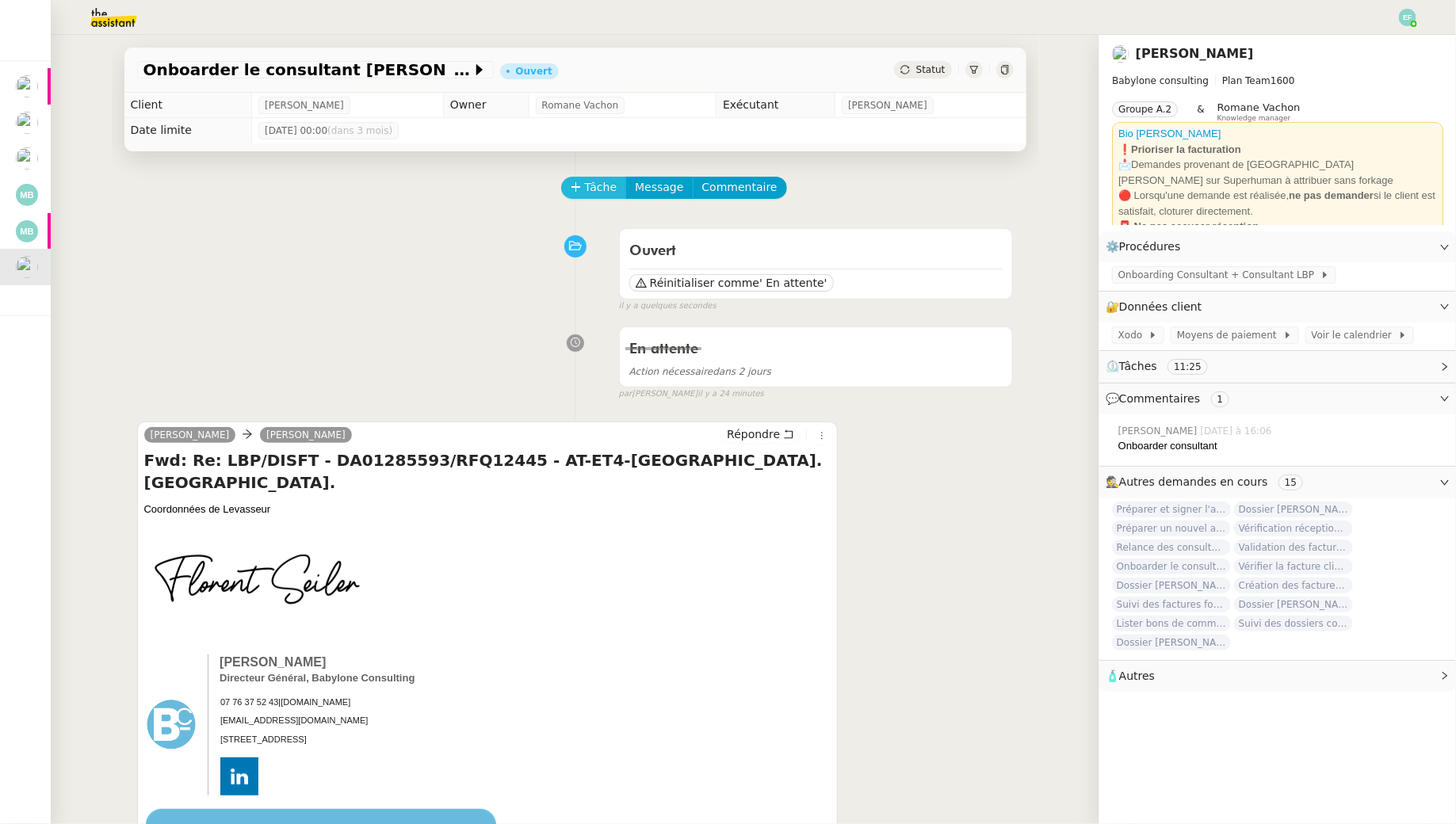
click at [608, 187] on span "Tâche" at bounding box center [601, 188] width 33 height 19
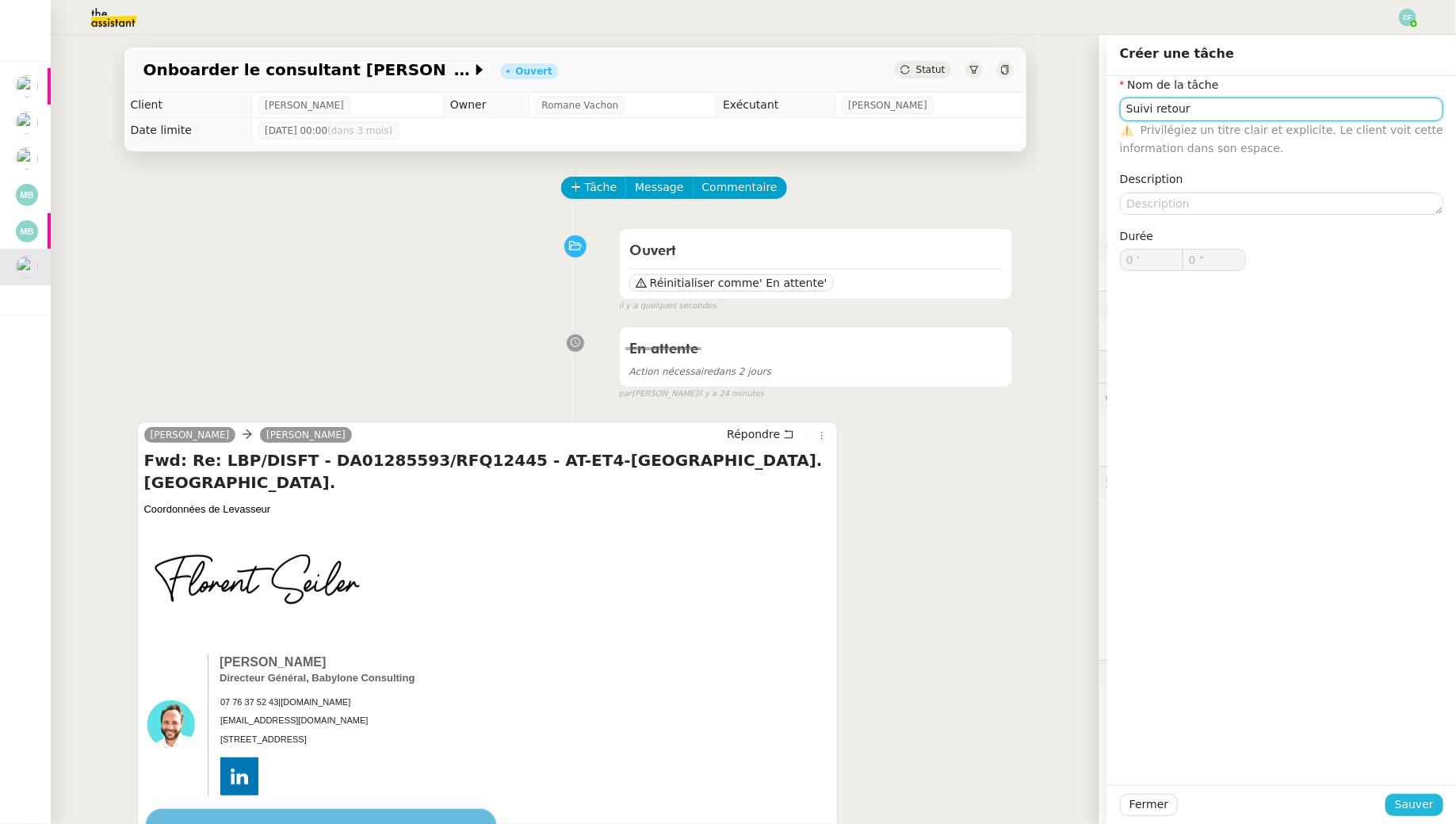
type input "Suivi retour"
click at [1432, 796] on span "Sauver" at bounding box center [1415, 805] width 39 height 19
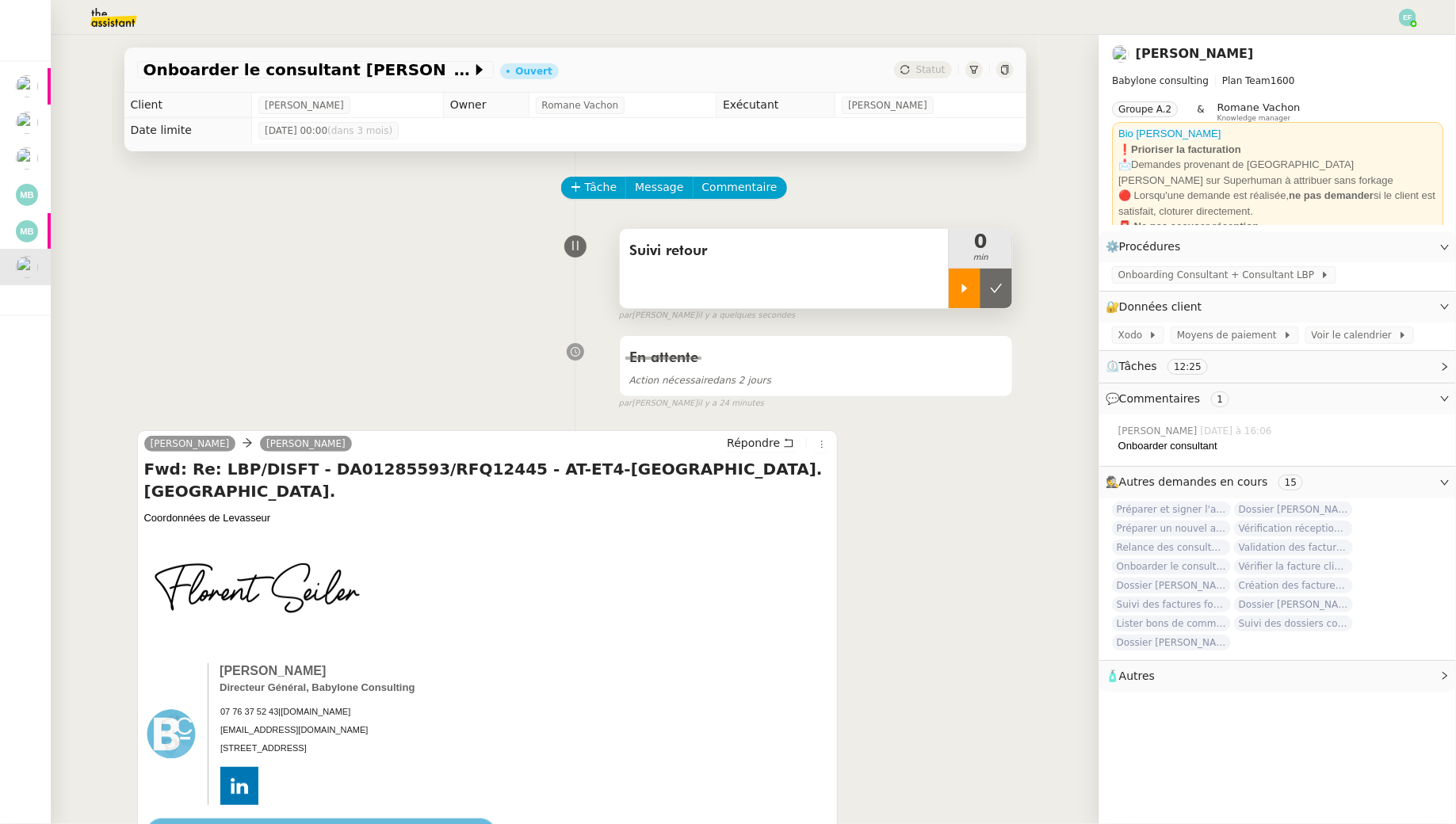
click at [955, 287] on div at bounding box center [965, 288] width 32 height 40
click at [984, 292] on icon at bounding box center [980, 288] width 13 height 13
click at [1004, 292] on button at bounding box center [997, 288] width 32 height 40
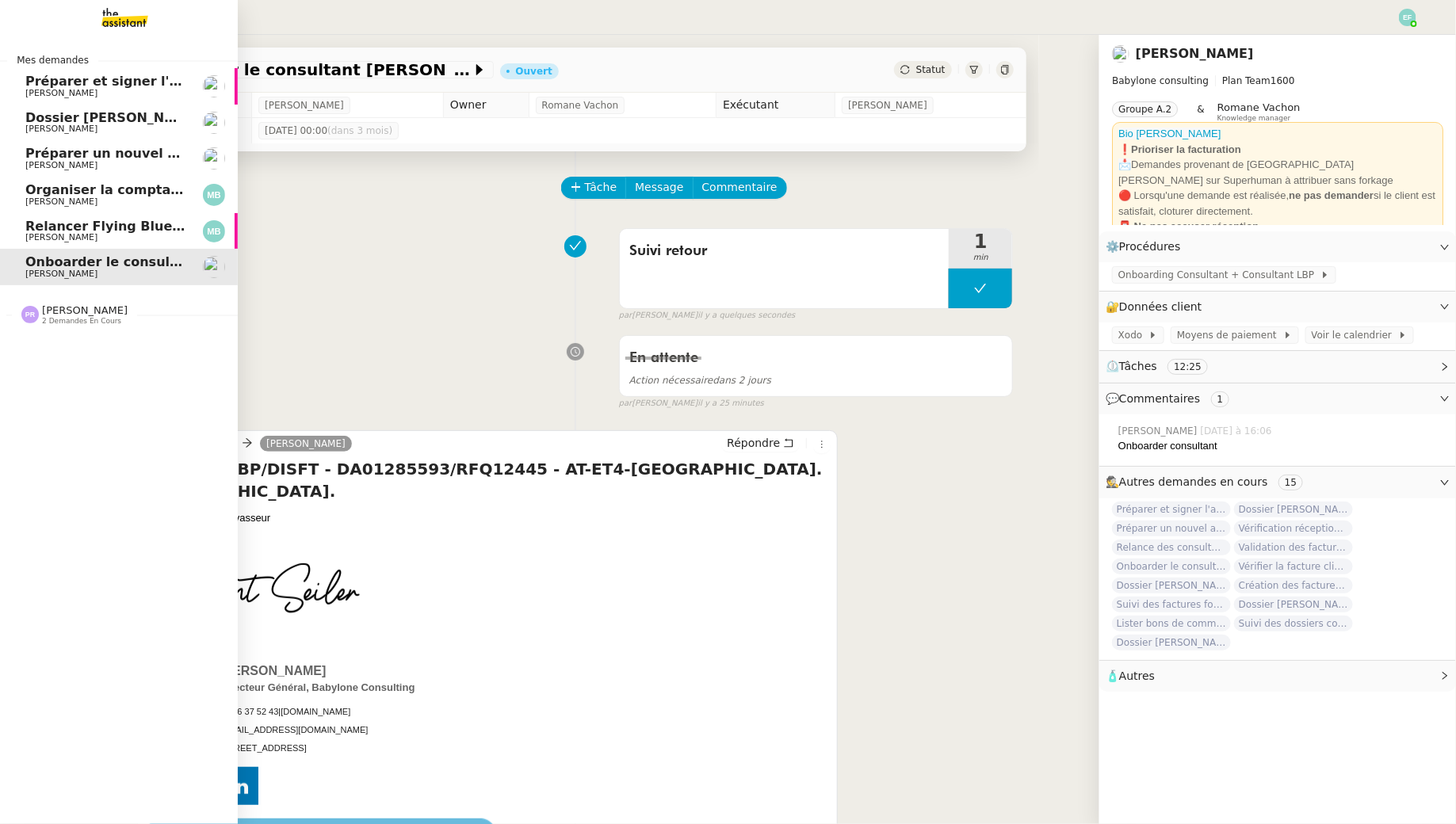
click at [102, 158] on span "Préparer un nouvel avenant pour [PERSON_NAME]" at bounding box center [205, 153] width 360 height 15
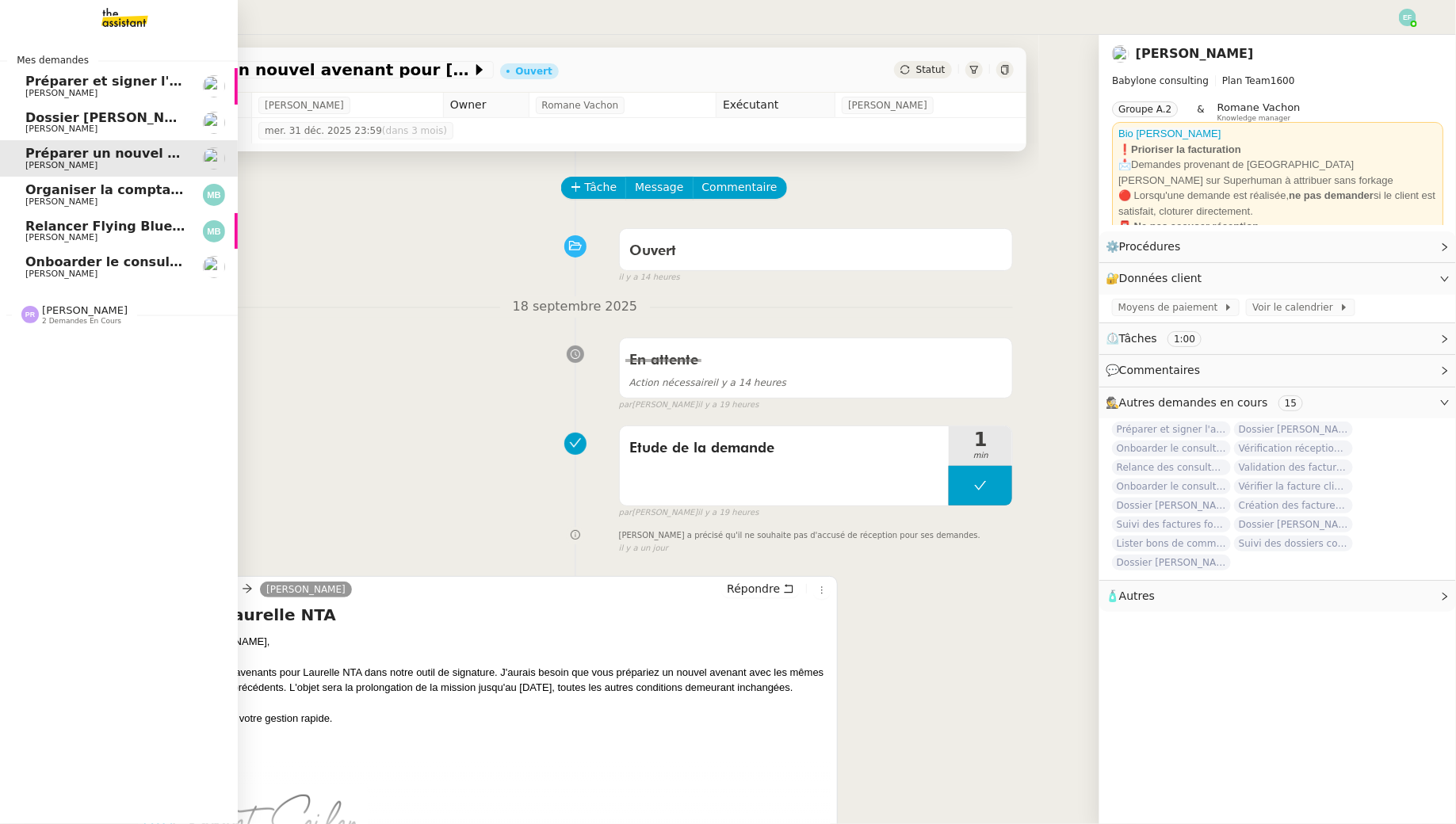
click at [50, 191] on span "Organiser la comptabilité NURI 2025" at bounding box center [156, 190] width 261 height 15
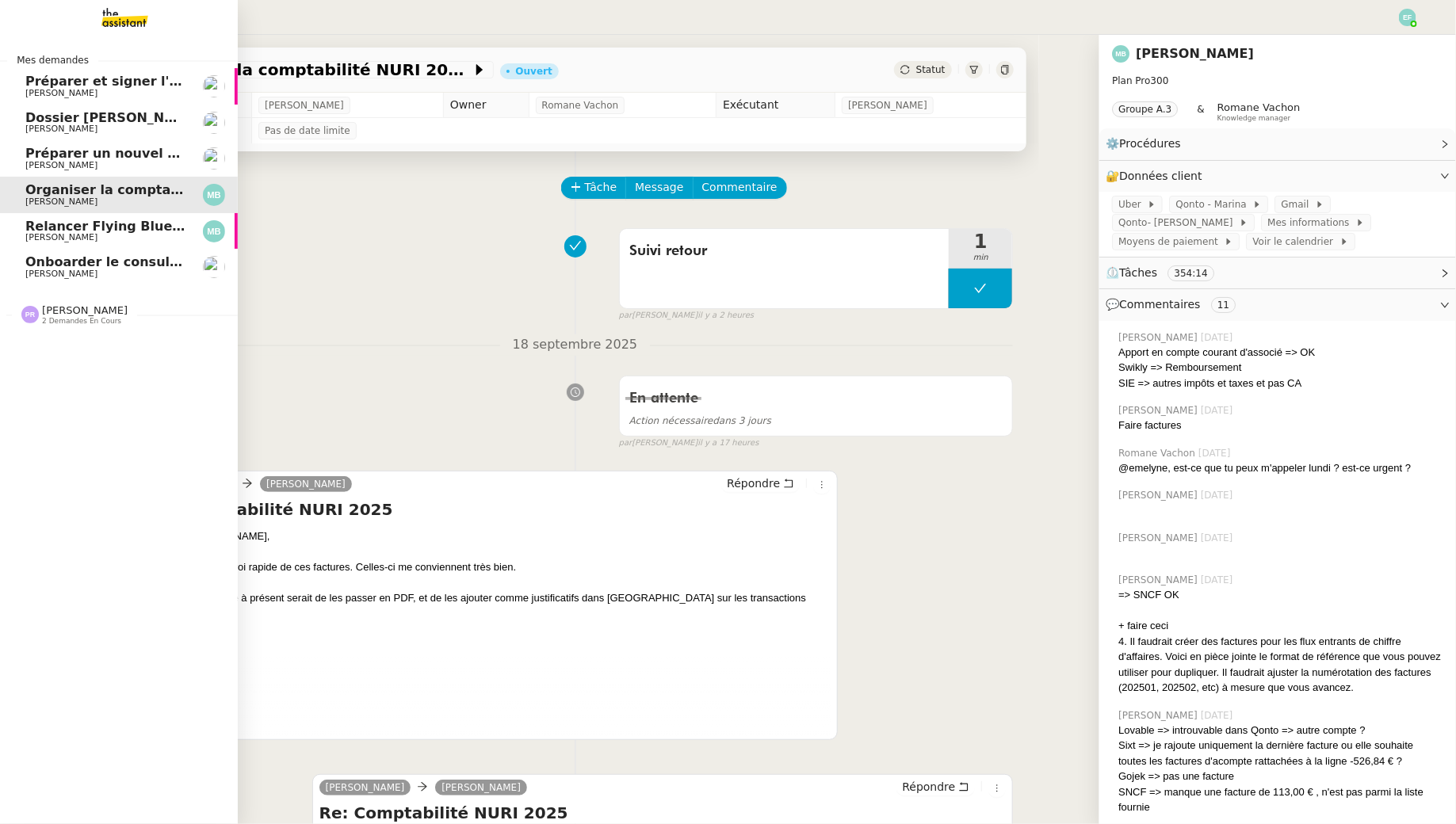
click at [69, 227] on span "Relancer Flying Blue pour créditer des miles" at bounding box center [184, 227] width 318 height 15
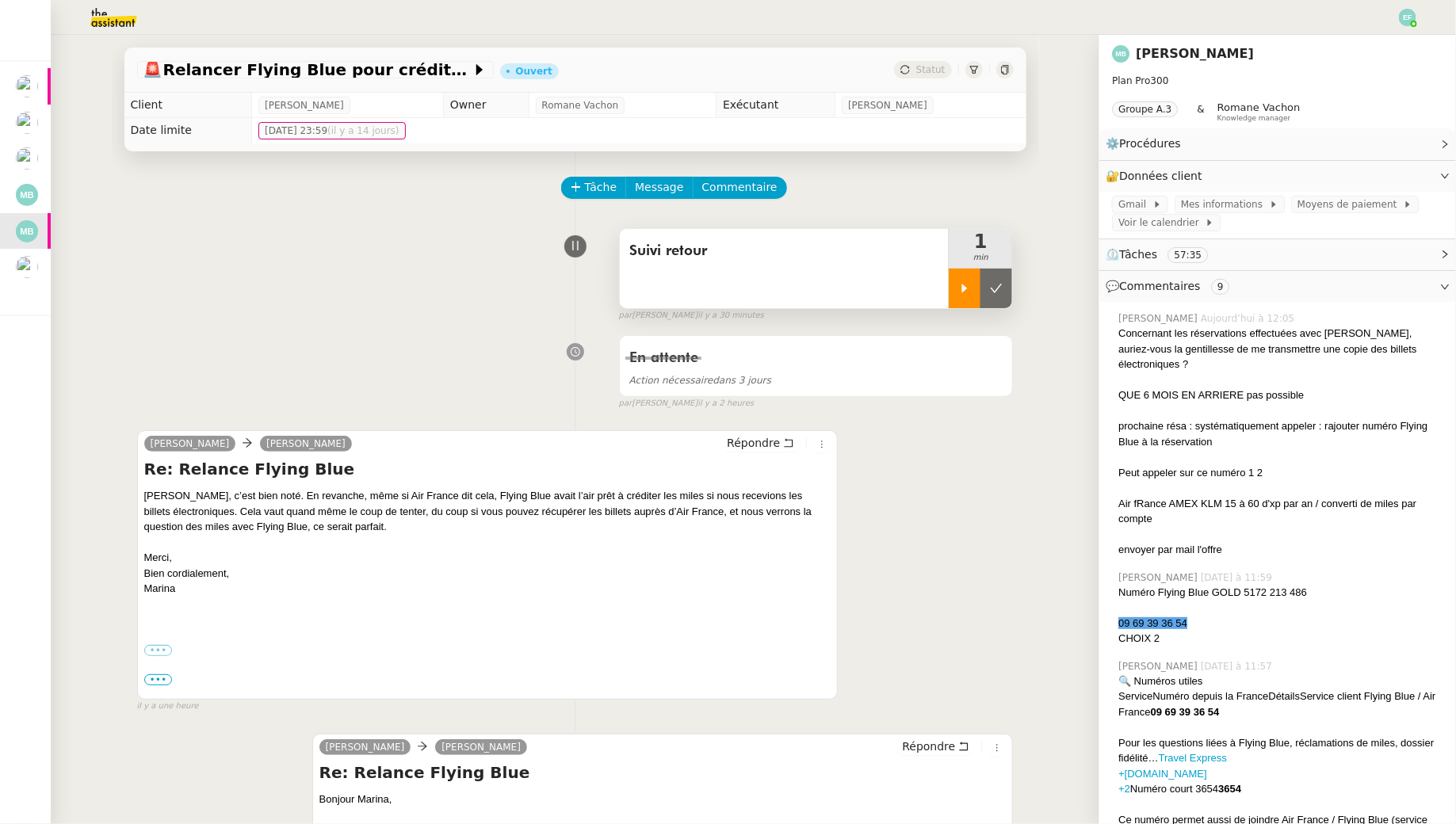
click at [965, 286] on icon at bounding box center [965, 288] width 6 height 8
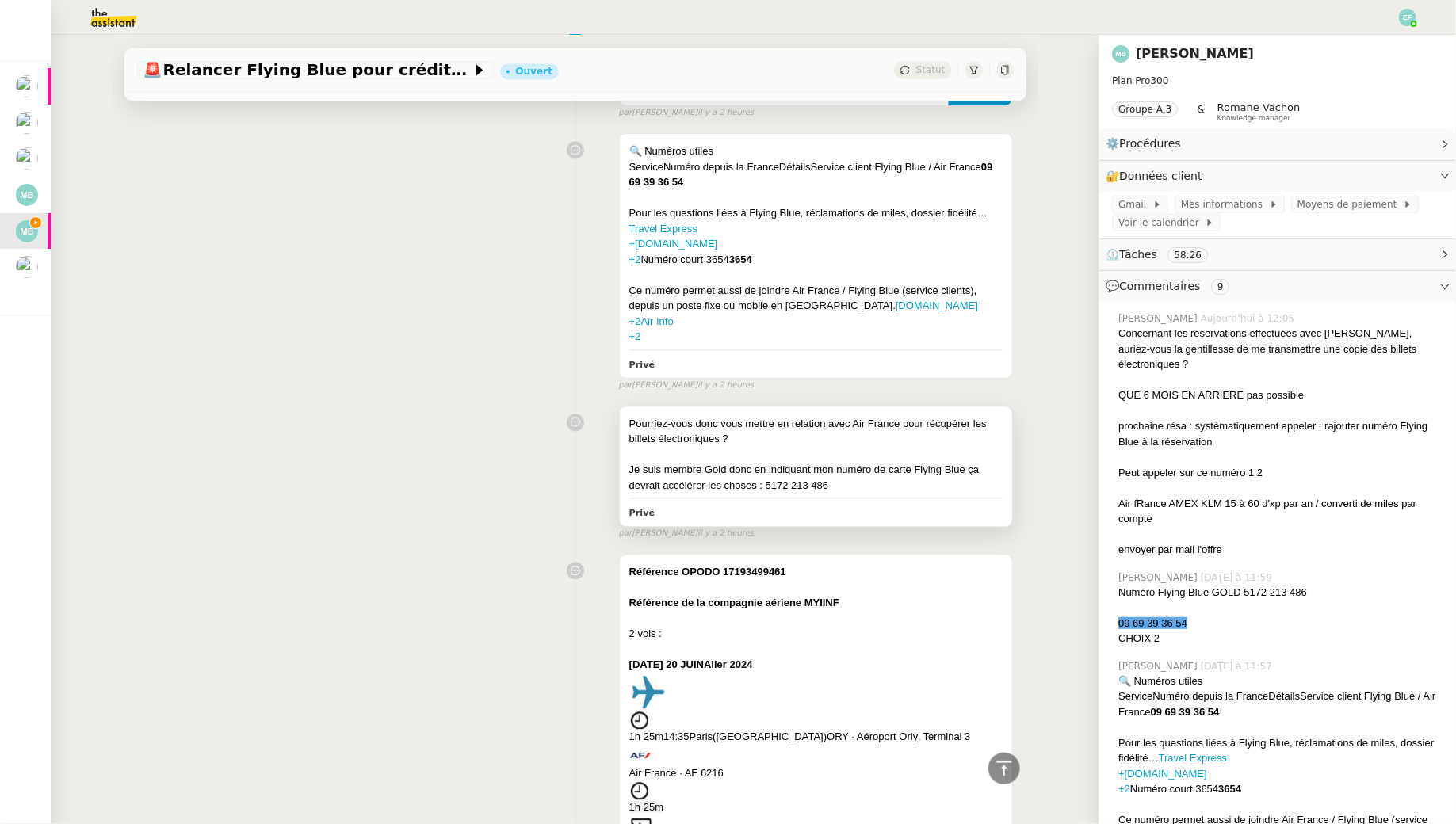
scroll to position [1733, 0]
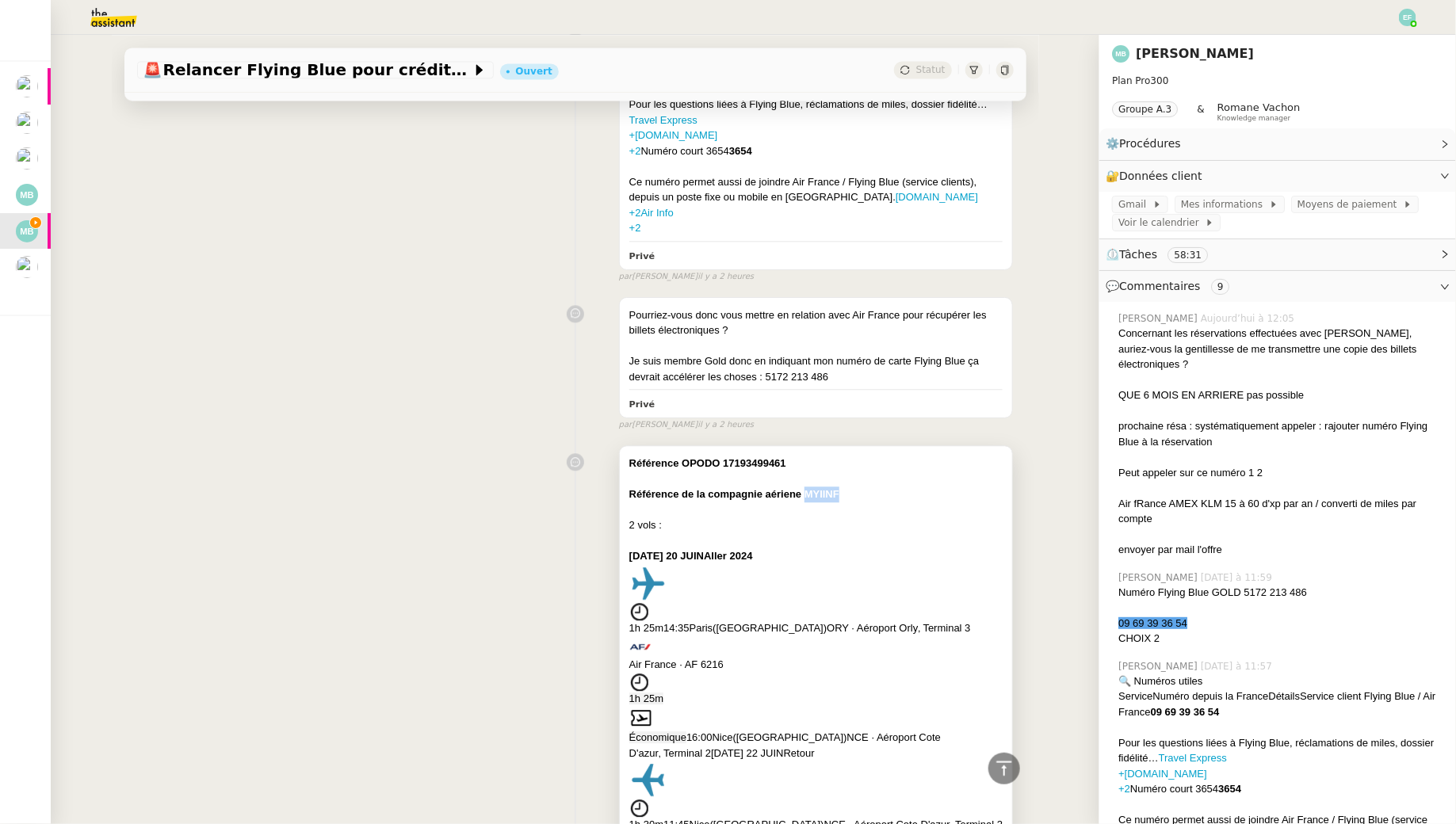
drag, startPoint x: 843, startPoint y: 488, endPoint x: 806, endPoint y: 487, distance: 37.0
click at [806, 487] on div "Référence de la compagnie aériene MYIINF" at bounding box center [816, 495] width 374 height 16
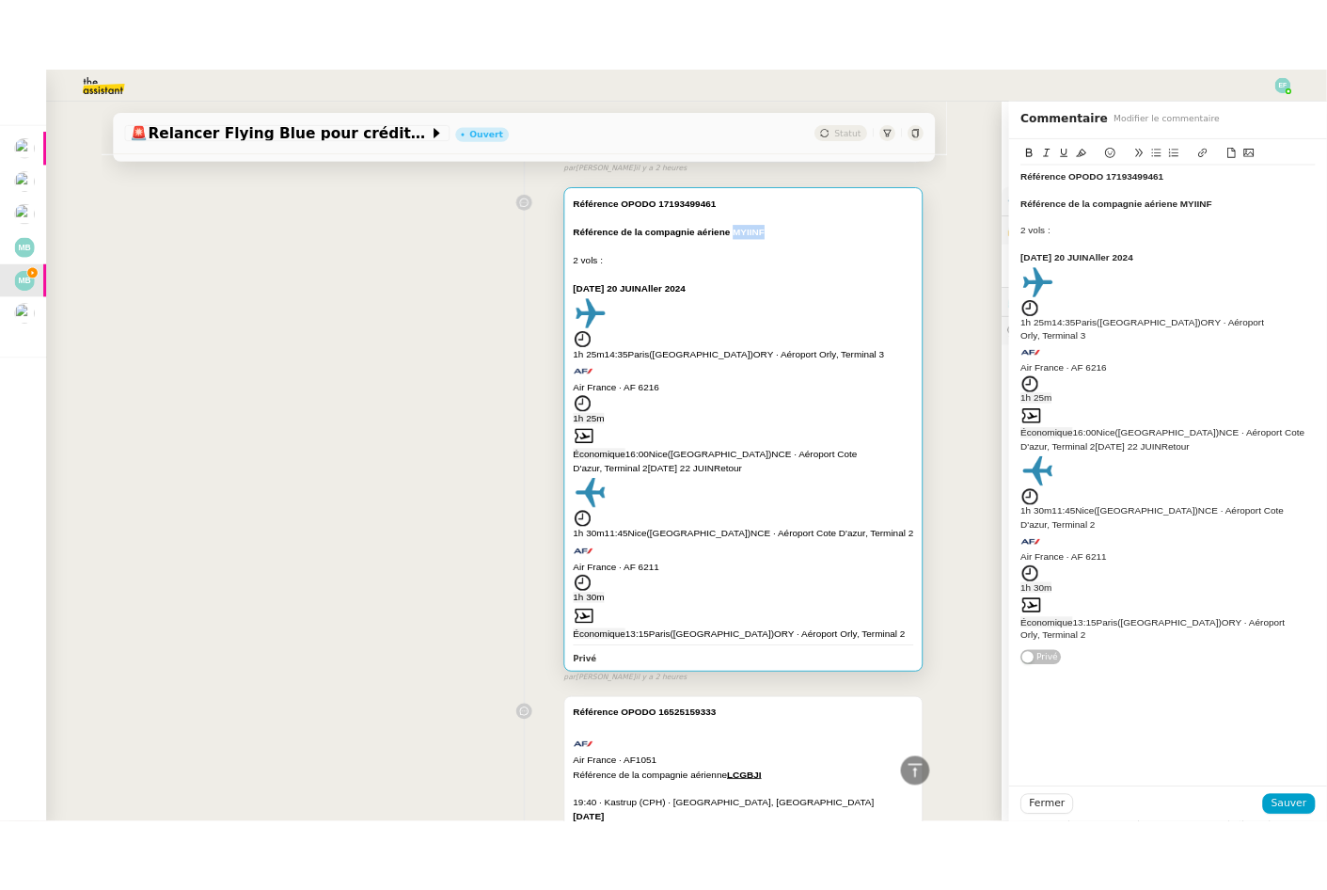
scroll to position [2660, 0]
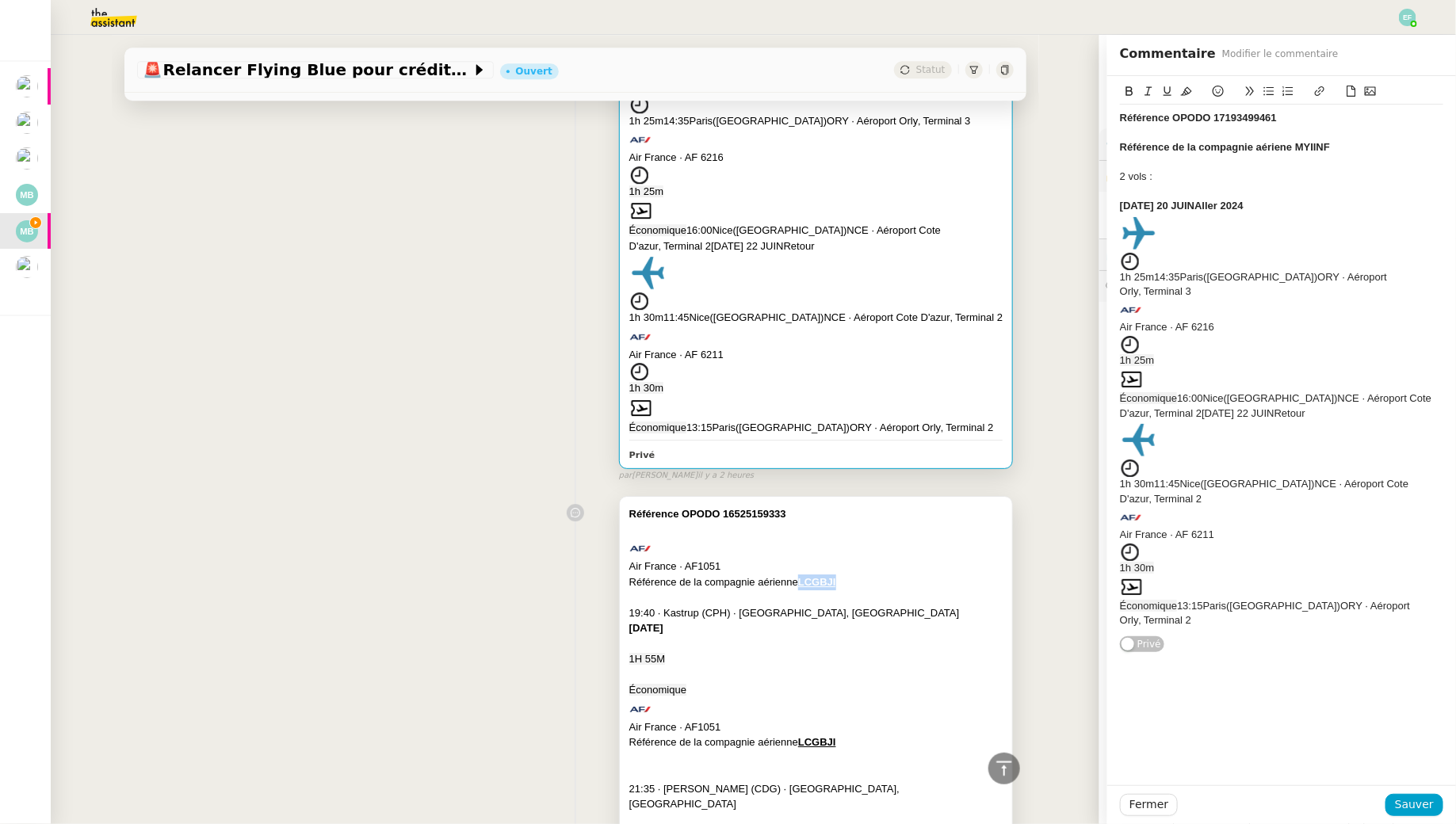
drag, startPoint x: 847, startPoint y: 569, endPoint x: 798, endPoint y: 571, distance: 49.0
click at [798, 575] on div "Référence de la compagnie aérienne LCGBJI" at bounding box center [816, 582] width 374 height 16
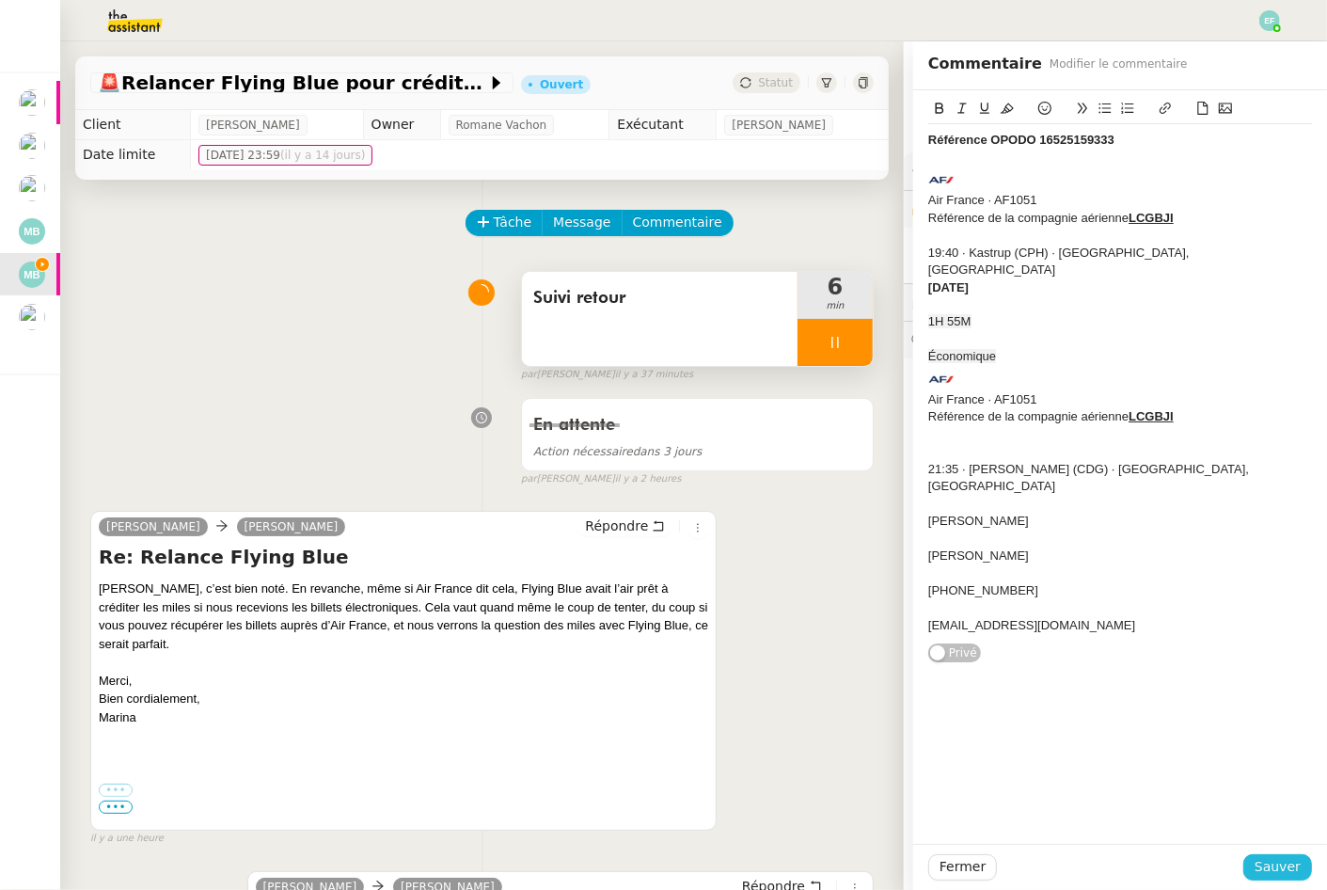
click at [1261, 856] on span "Sauver" at bounding box center [1278, 867] width 46 height 22
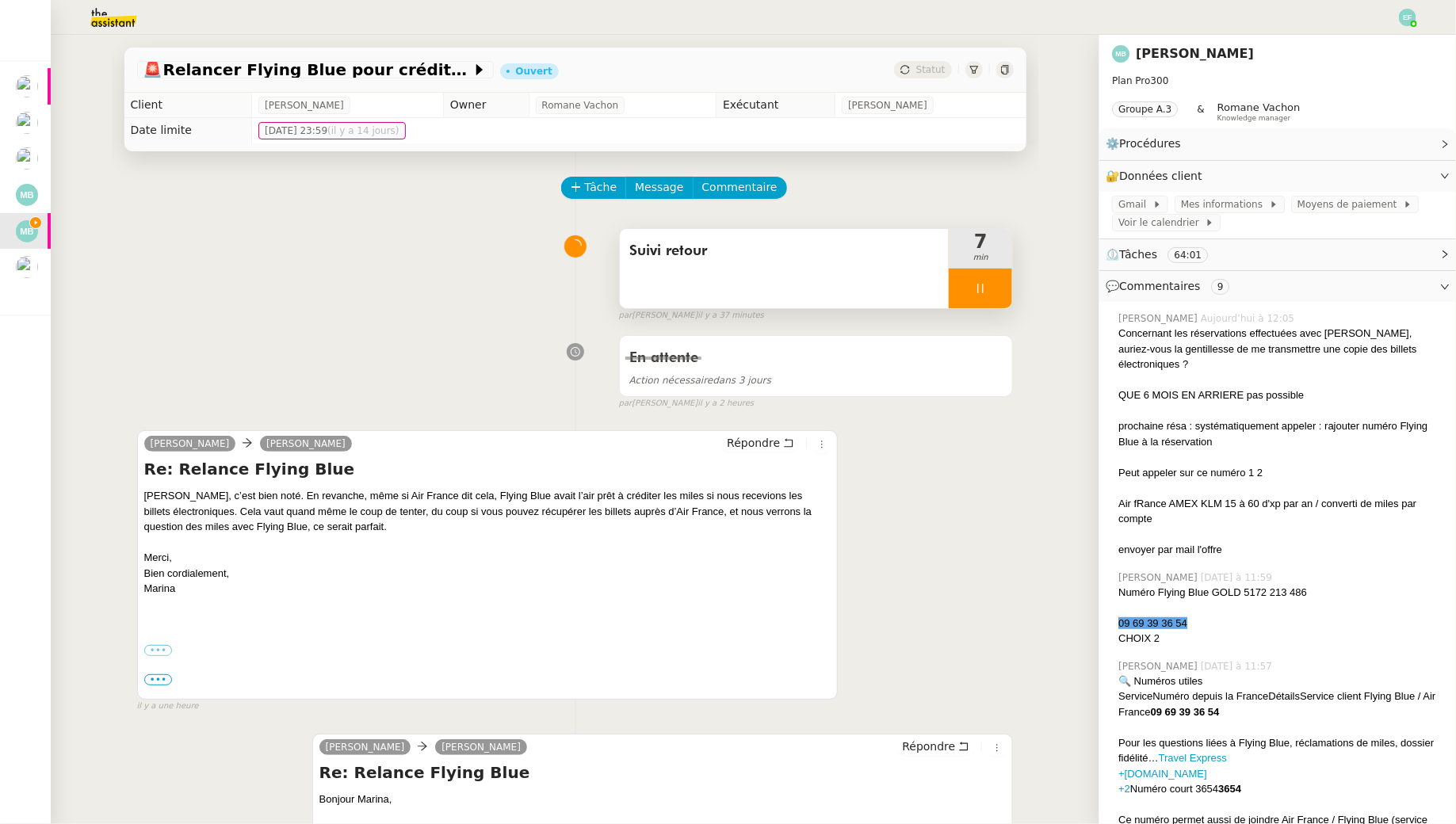
click at [1167, 618] on span "09 69 39 36 54" at bounding box center [1153, 623] width 69 height 12
copy span "09 69 39 36 54"
click at [852, 249] on span "Suivi retour" at bounding box center [784, 251] width 311 height 24
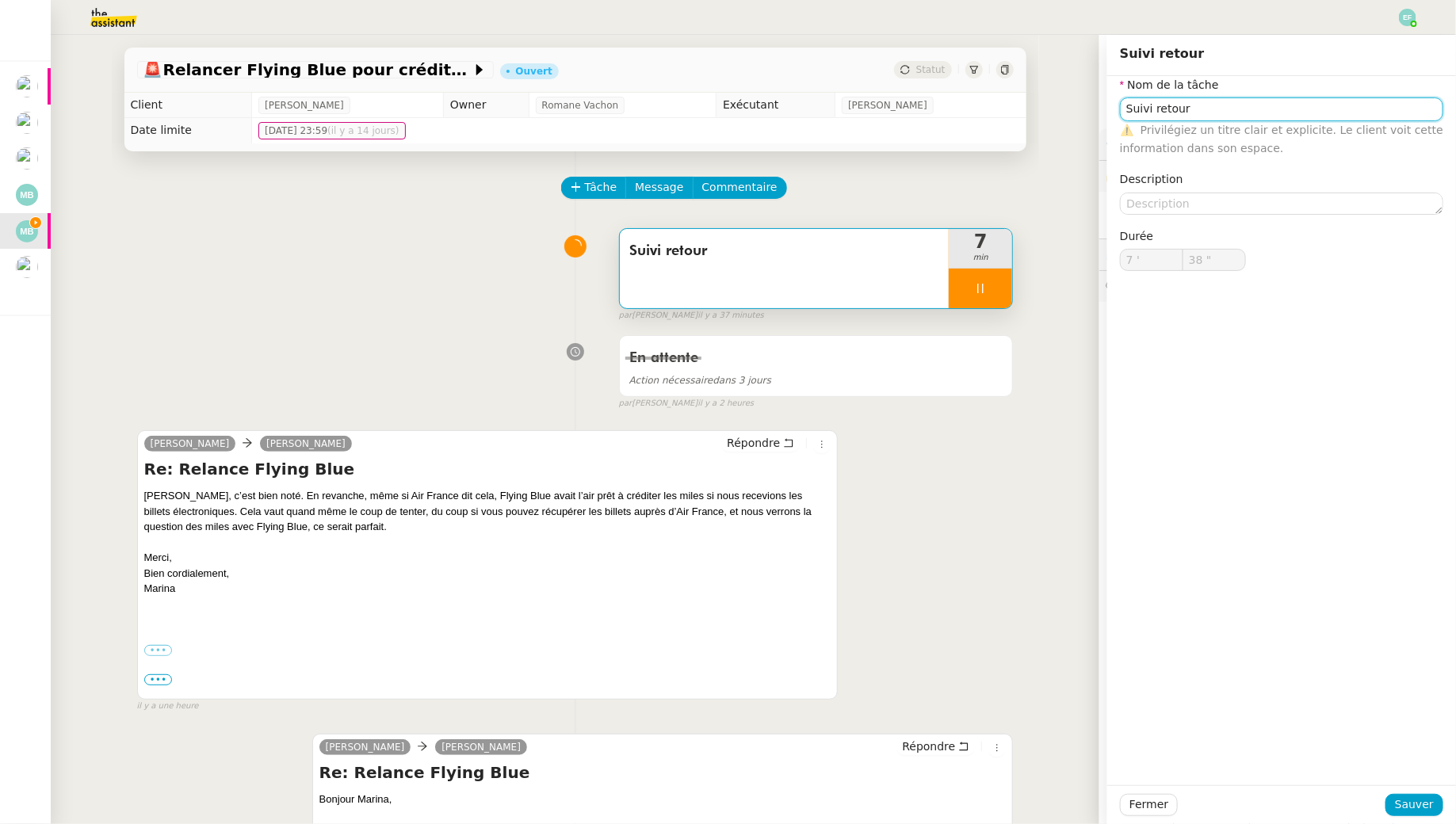
click at [1260, 101] on input "Suivi retour" at bounding box center [1282, 109] width 324 height 23
type input "Suivi retour +"
type input "39 ""
type input "Suivi retour + appel Ao"
type input "40 ""
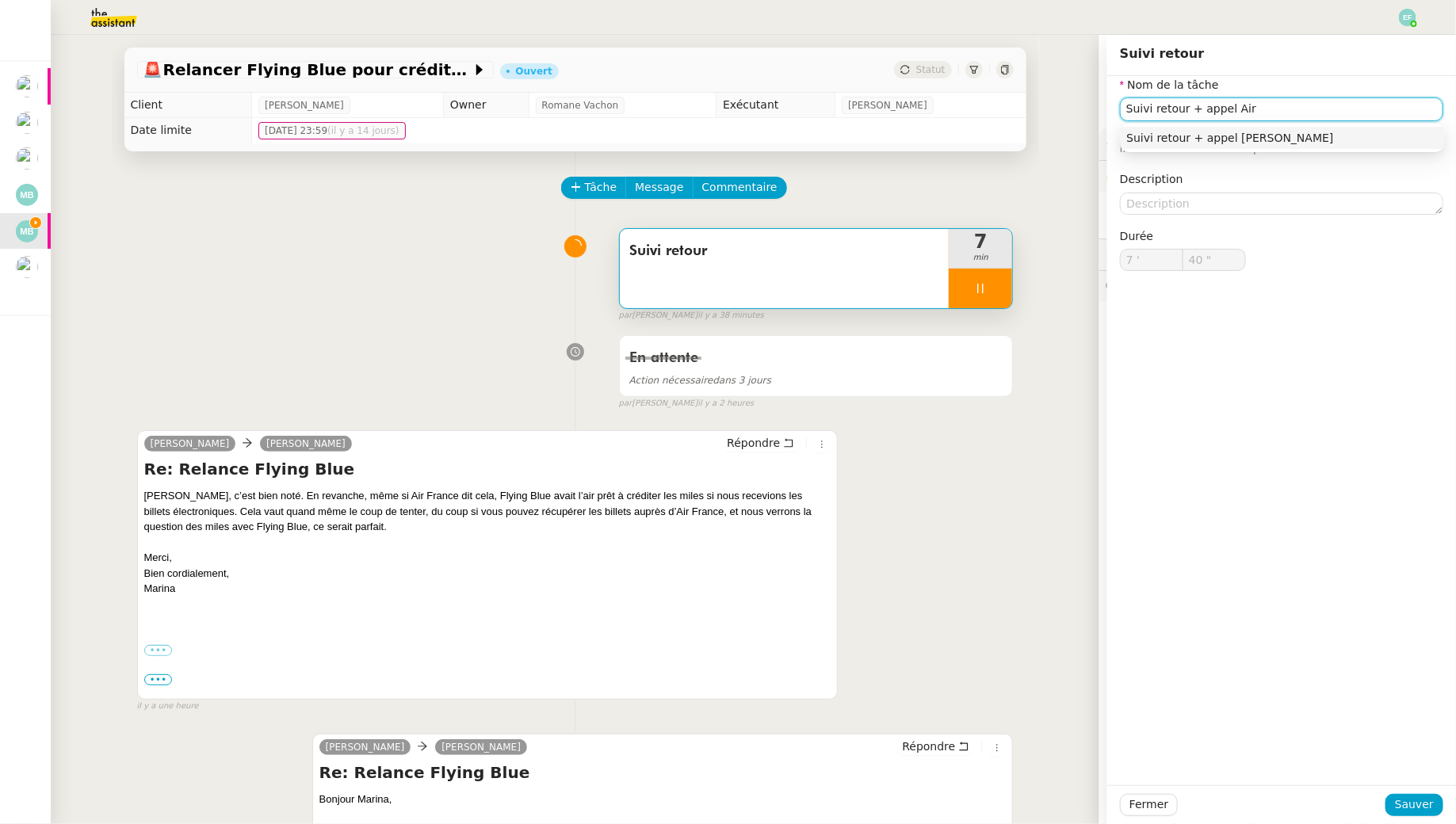
type input "Suivi retour + appel Air"
type input "41 ""
type input "Suivi retour + appel Air France"
type input "42 ""
type input "Suivi retour + appel Air France"
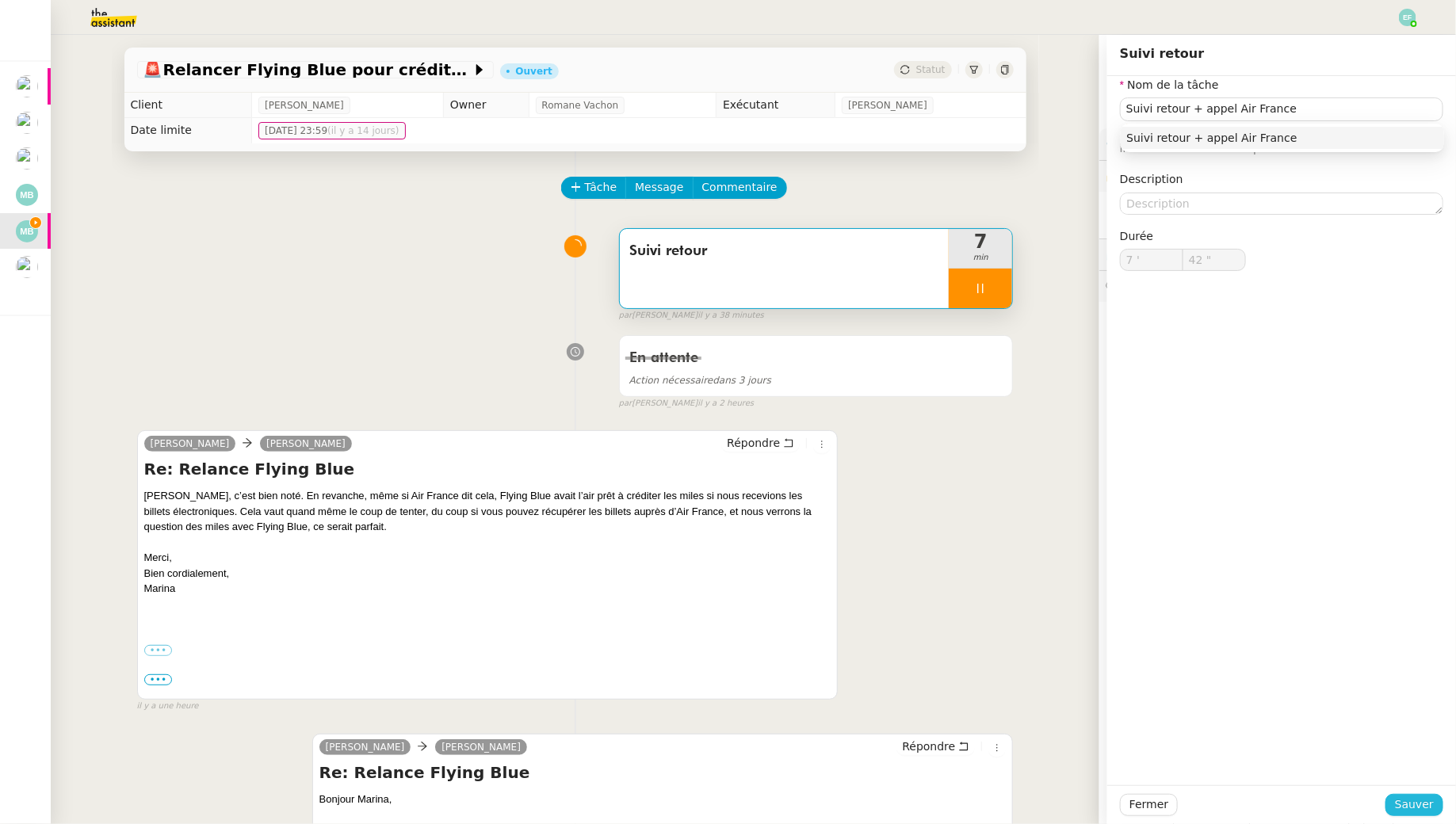
click at [1411, 803] on span "Sauver" at bounding box center [1415, 805] width 39 height 19
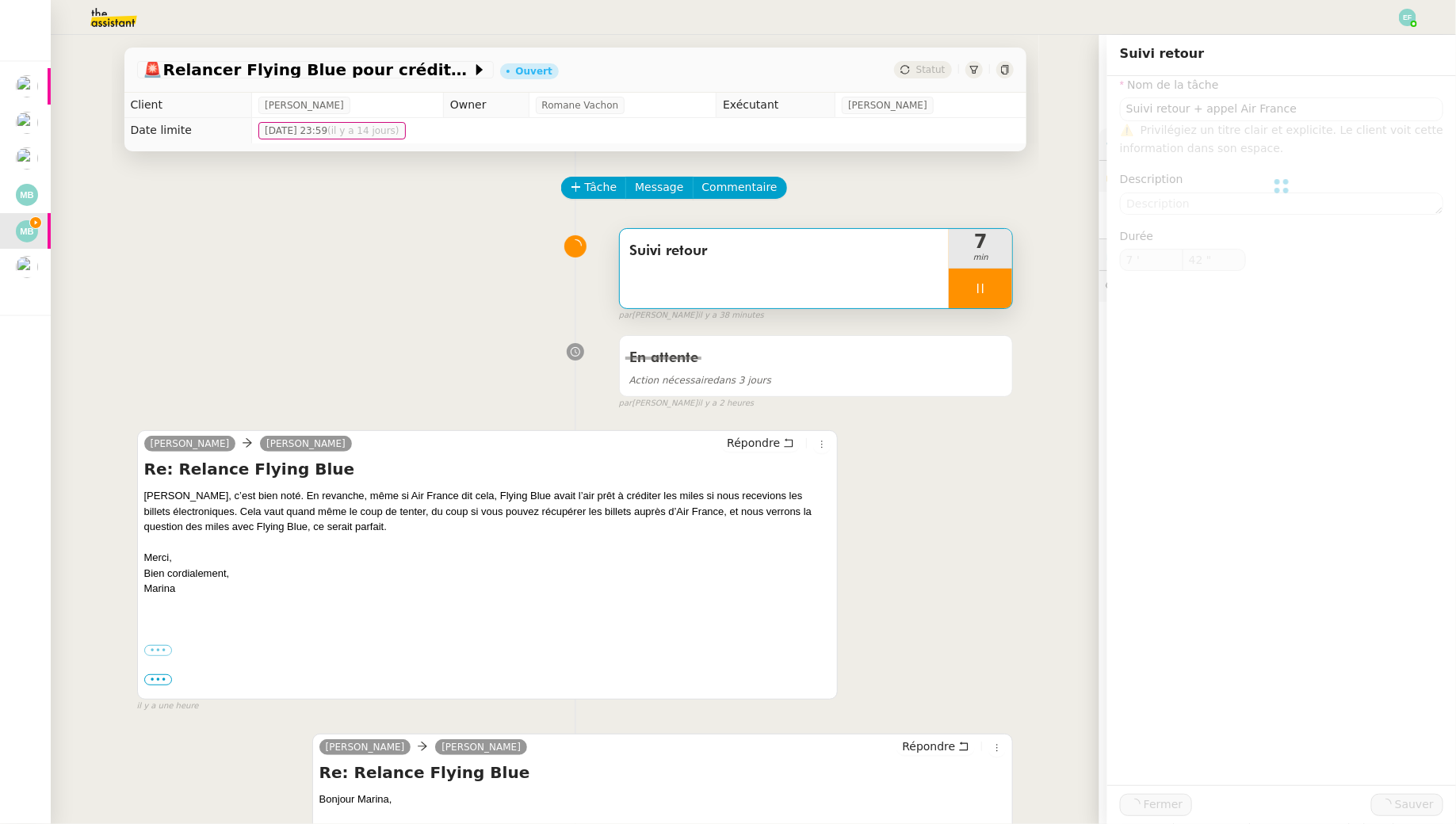
type input "43 ""
type input "Suivi retour + appel Air France"
type input "7 '"
type input "43 ""
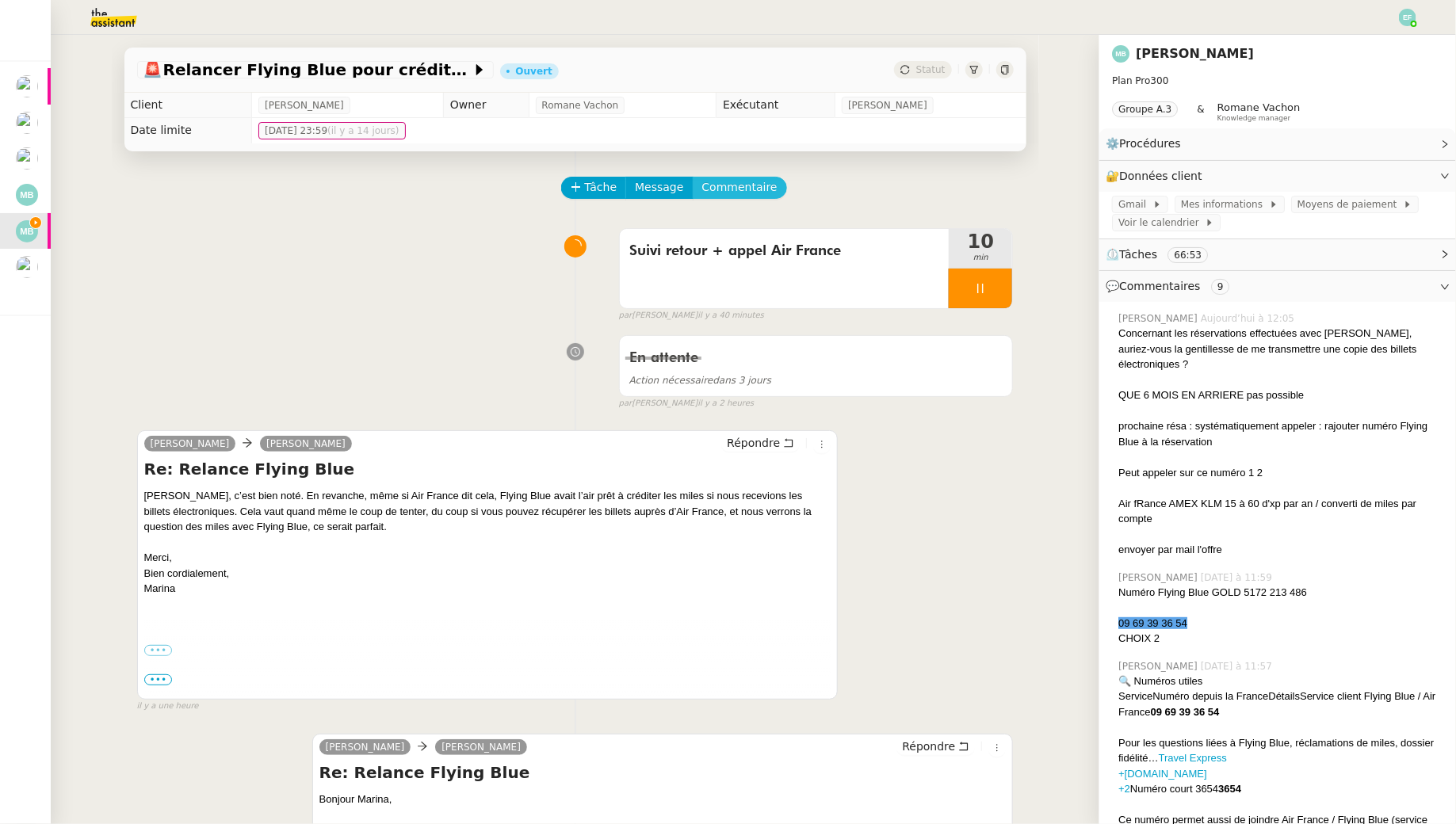
click at [752, 194] on span "Commentaire" at bounding box center [740, 188] width 75 height 19
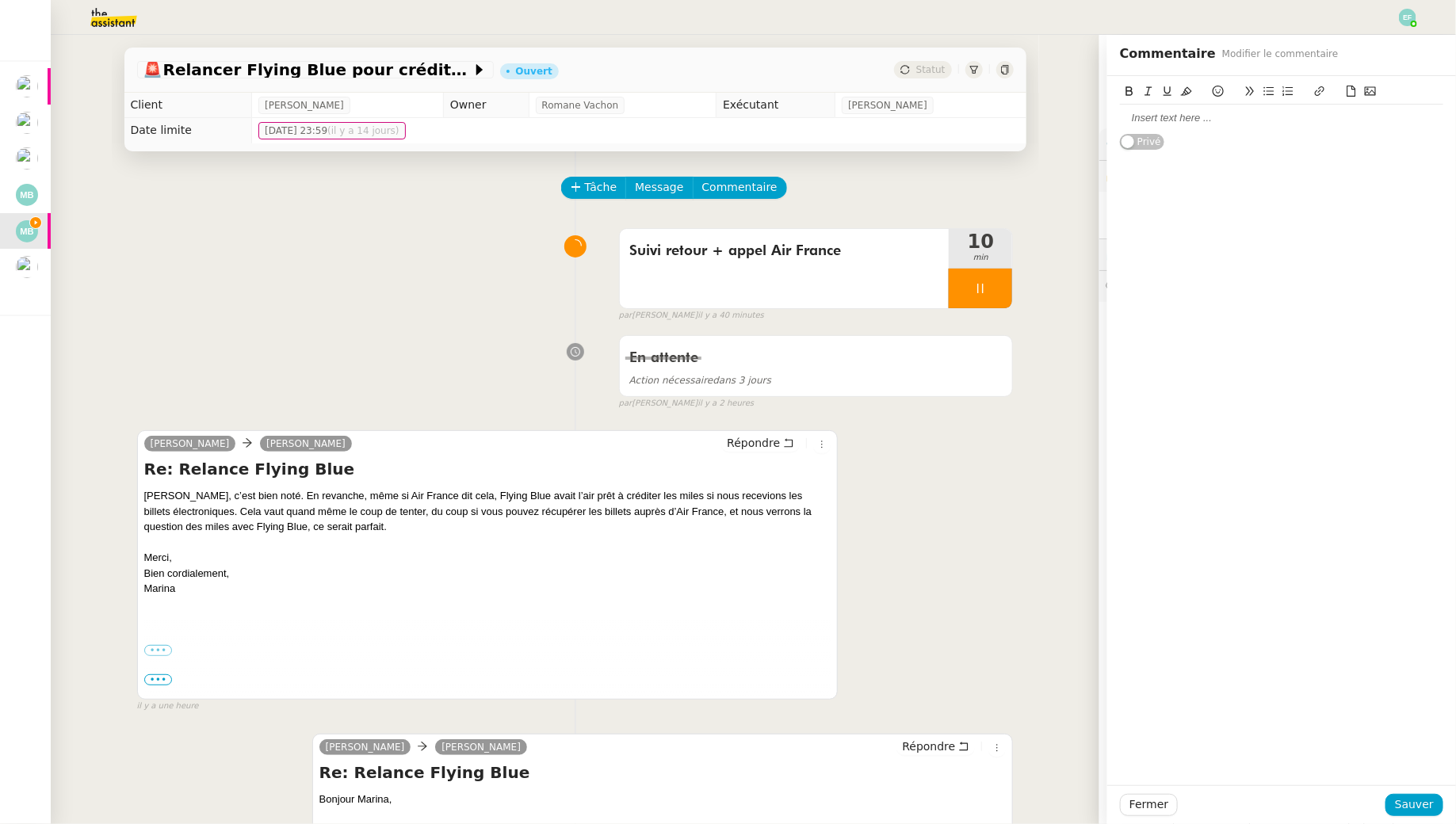
click at [1209, 120] on div at bounding box center [1282, 118] width 324 height 14
click at [1427, 804] on span "Sauver" at bounding box center [1415, 805] width 39 height 19
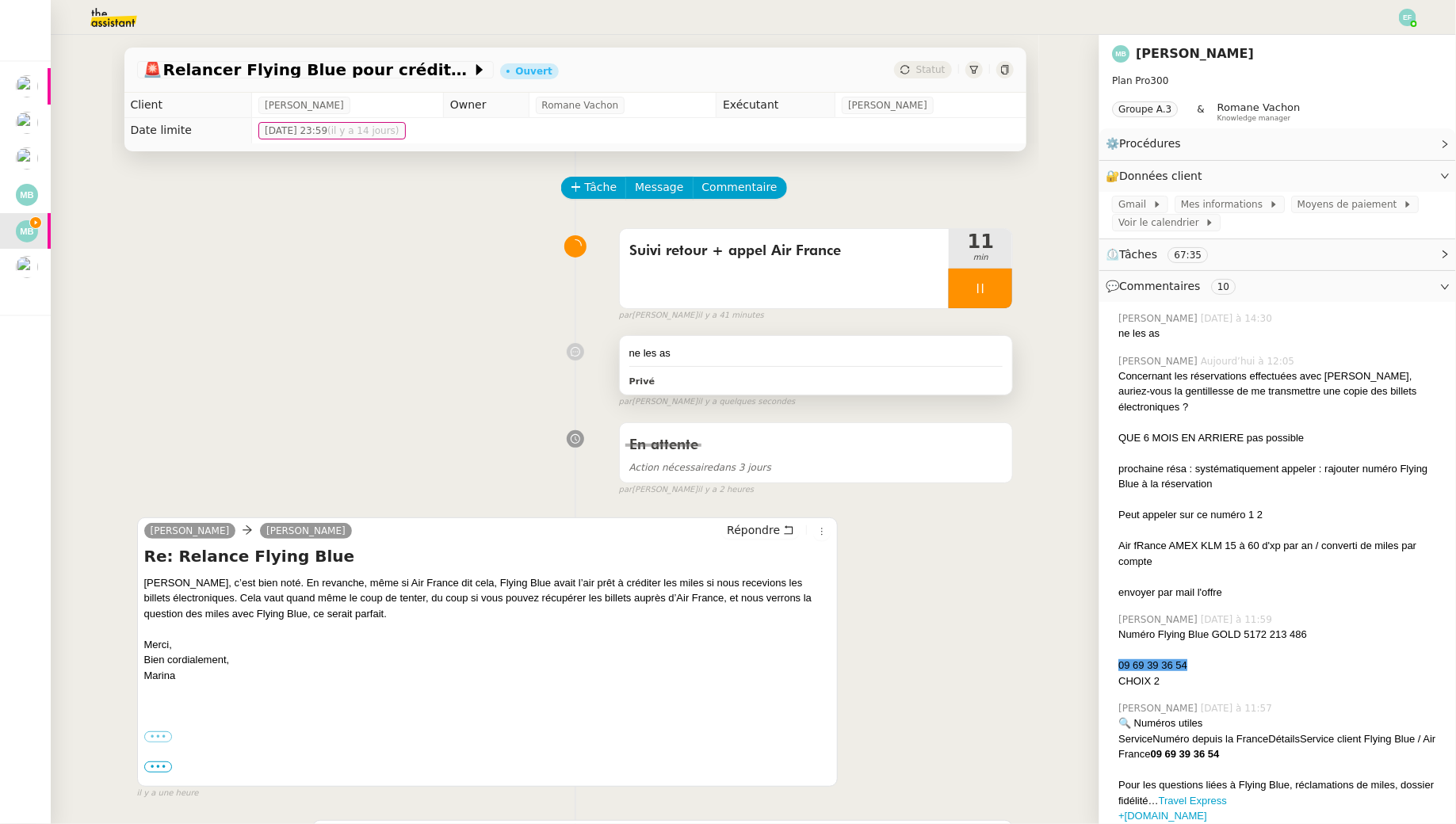
click at [759, 365] on div "ne les as Privé" at bounding box center [816, 366] width 393 height 59
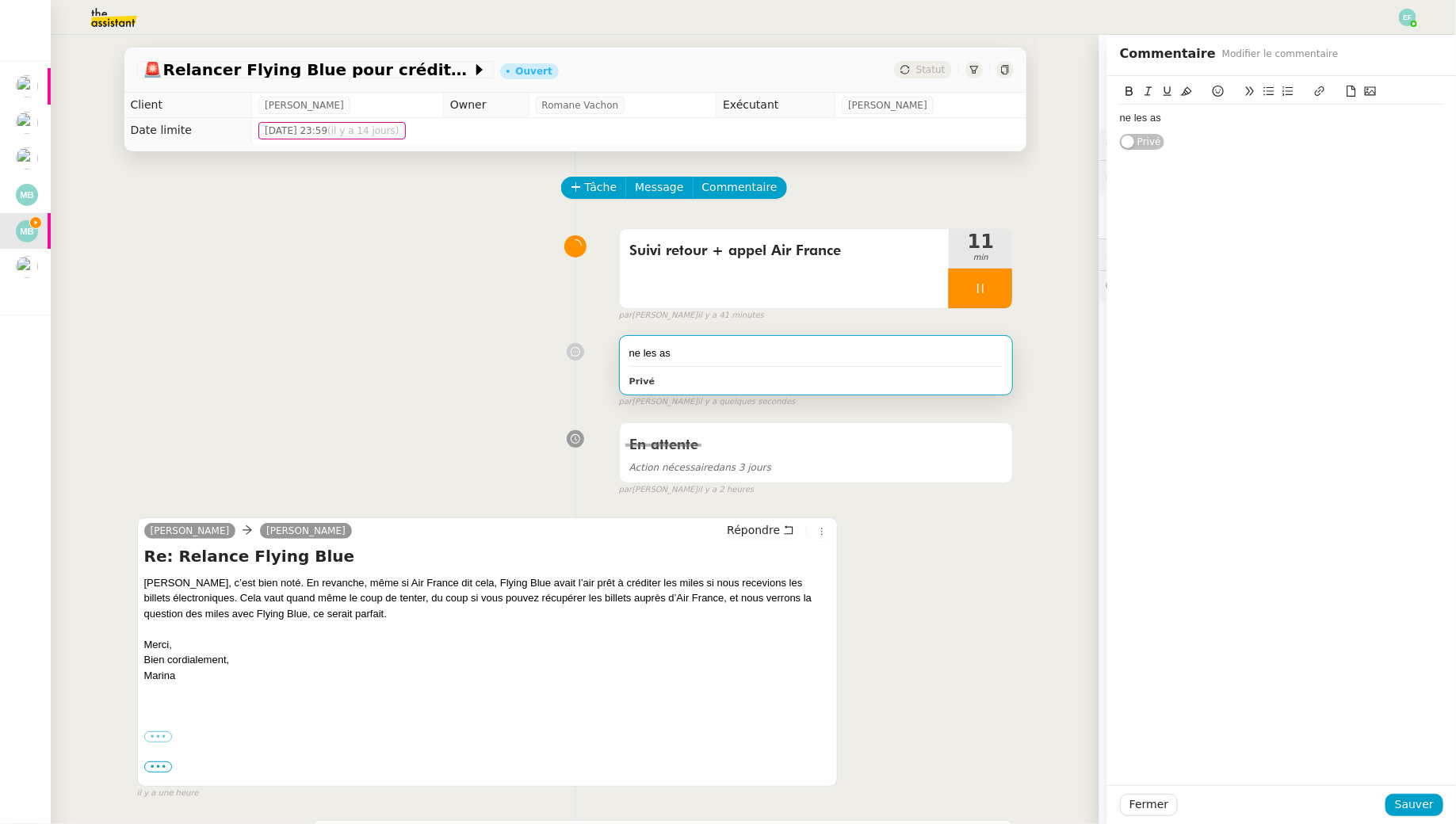
click at [1210, 109] on div "ne les as" at bounding box center [1282, 118] width 324 height 27
click at [1201, 124] on div "ne les as" at bounding box center [1282, 118] width 324 height 14
click at [1432, 807] on span "Sauver" at bounding box center [1415, 805] width 39 height 19
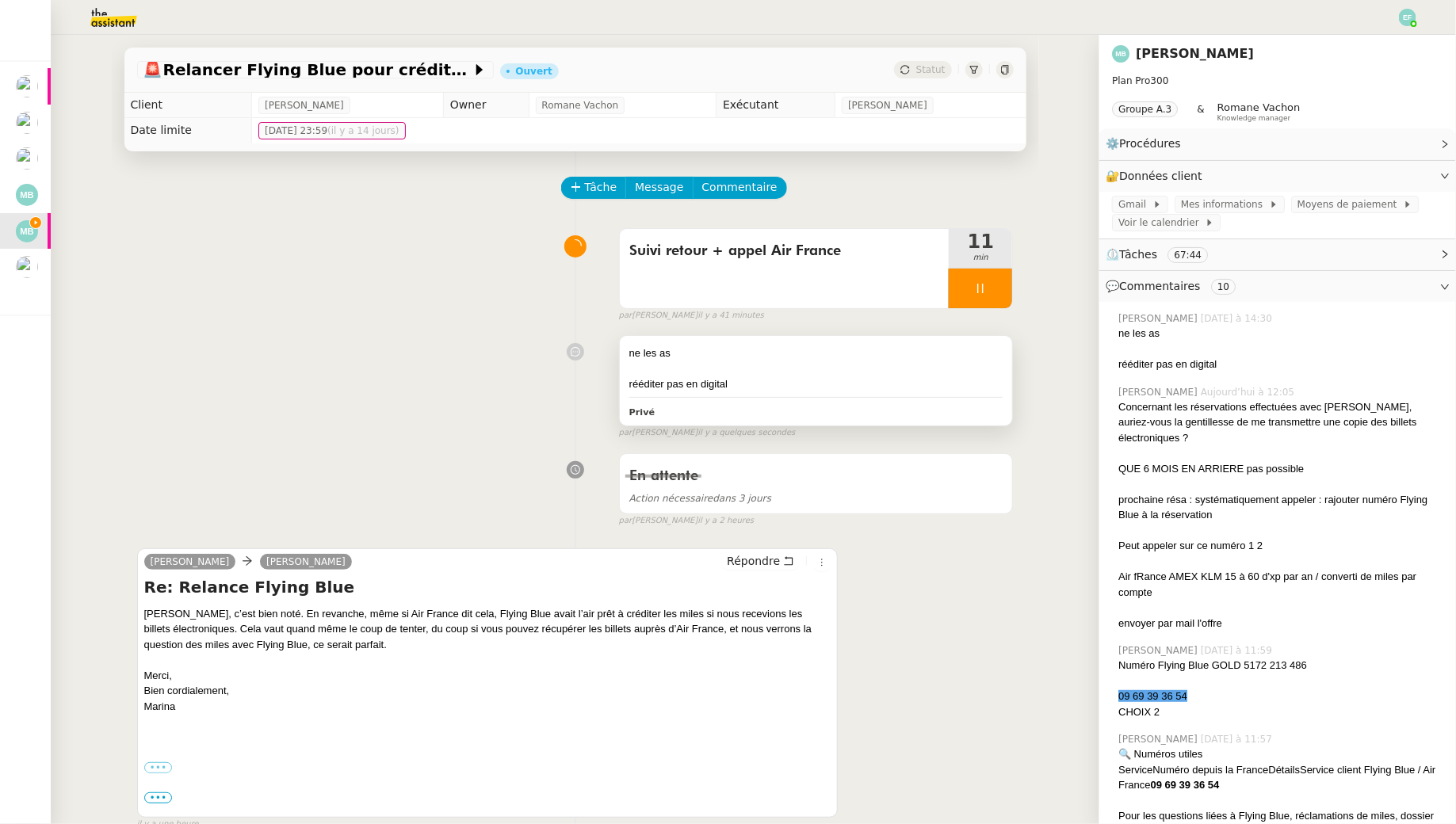
click at [812, 404] on div "Privé" at bounding box center [816, 412] width 374 height 19
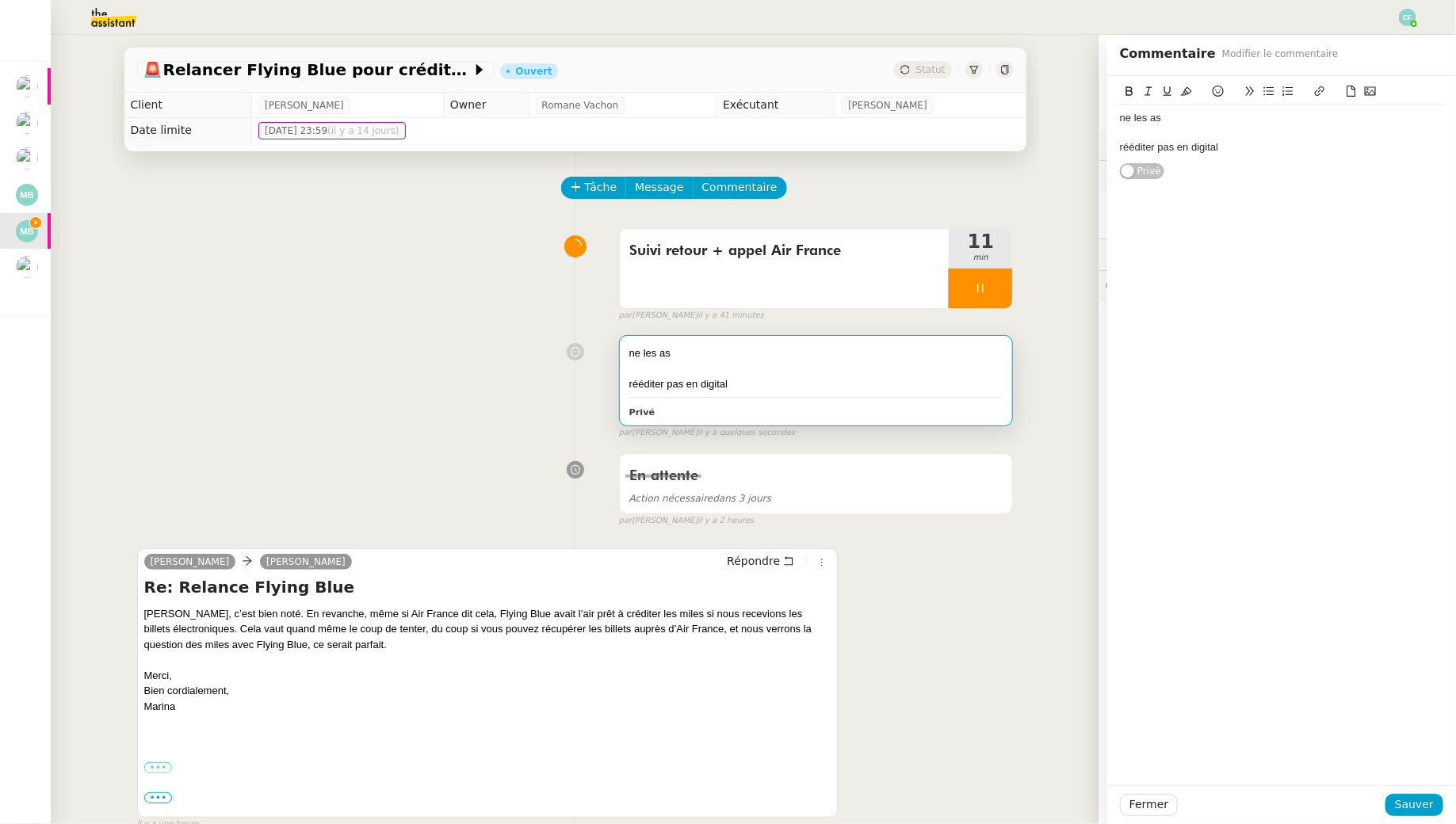
click at [1282, 150] on div "rééditer pas en digital" at bounding box center [1282, 147] width 324 height 14
click at [1414, 807] on span "Sauver" at bounding box center [1415, 805] width 39 height 19
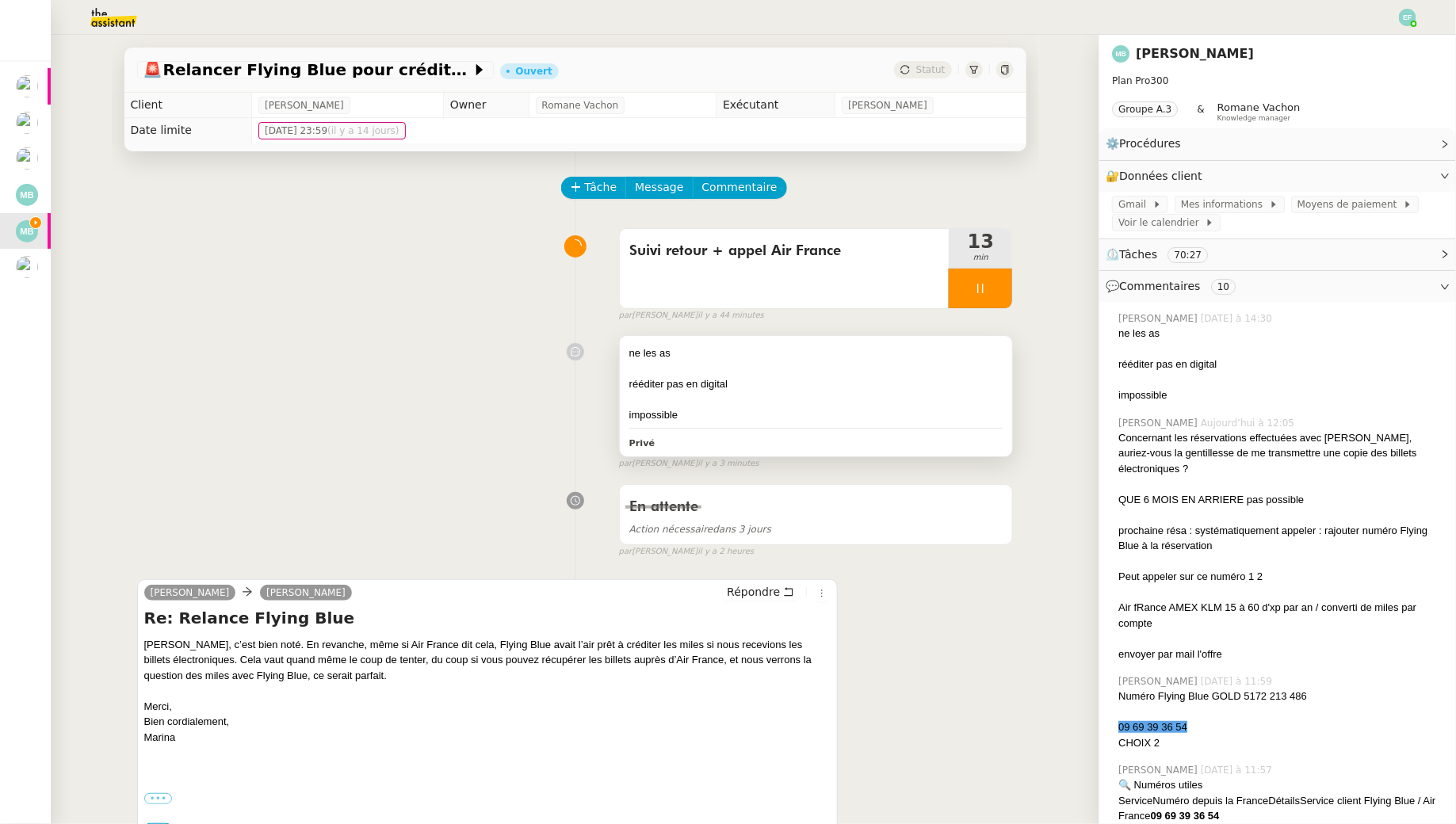
click at [753, 365] on div at bounding box center [816, 369] width 374 height 16
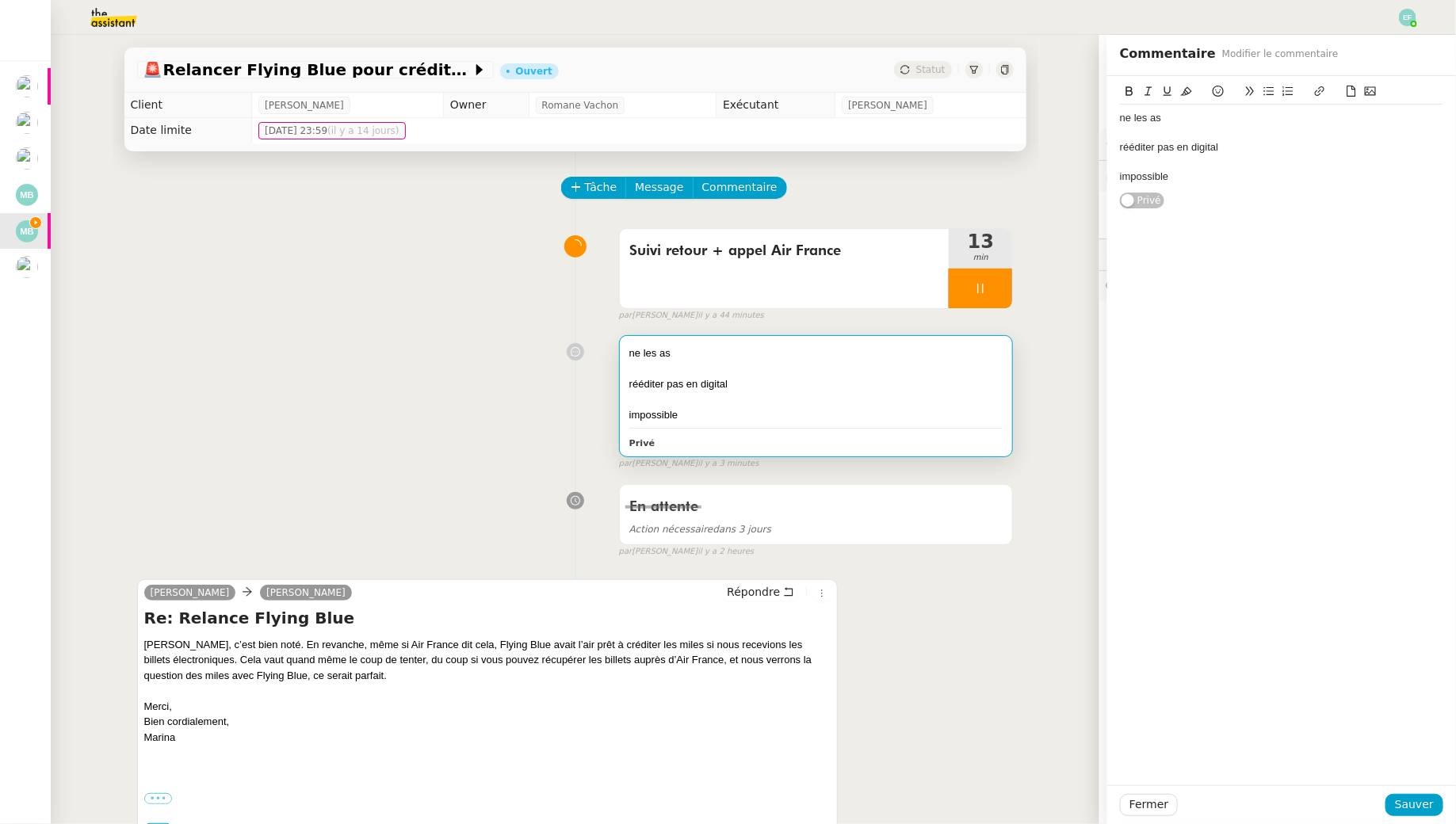
click at [1220, 164] on div at bounding box center [1282, 162] width 324 height 14
click at [1195, 173] on div "impossible" at bounding box center [1282, 176] width 324 height 14
click at [1405, 796] on span "Sauver" at bounding box center [1415, 805] width 39 height 19
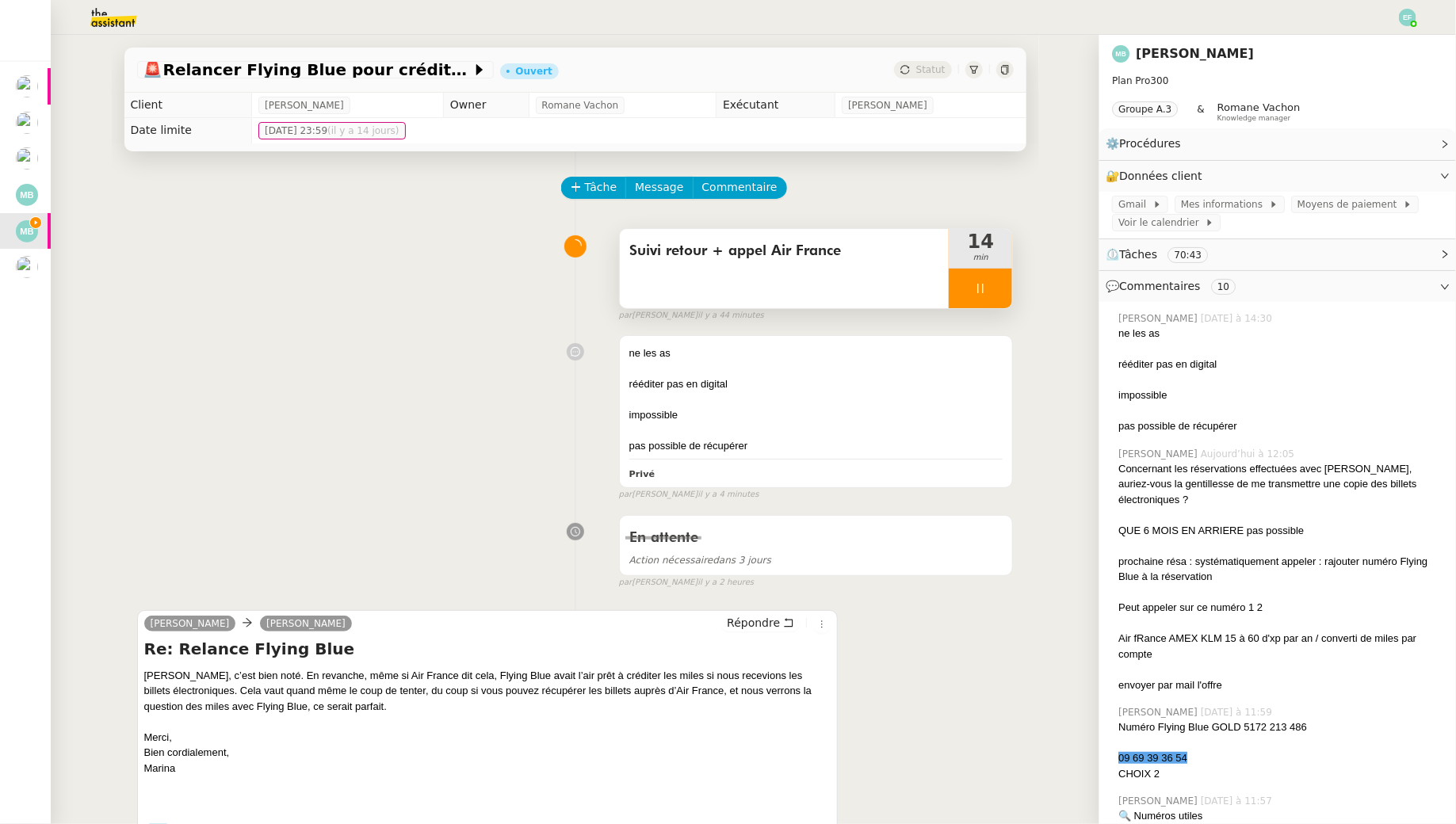
click at [852, 252] on span "Suivi retour + appel Air France" at bounding box center [784, 251] width 311 height 24
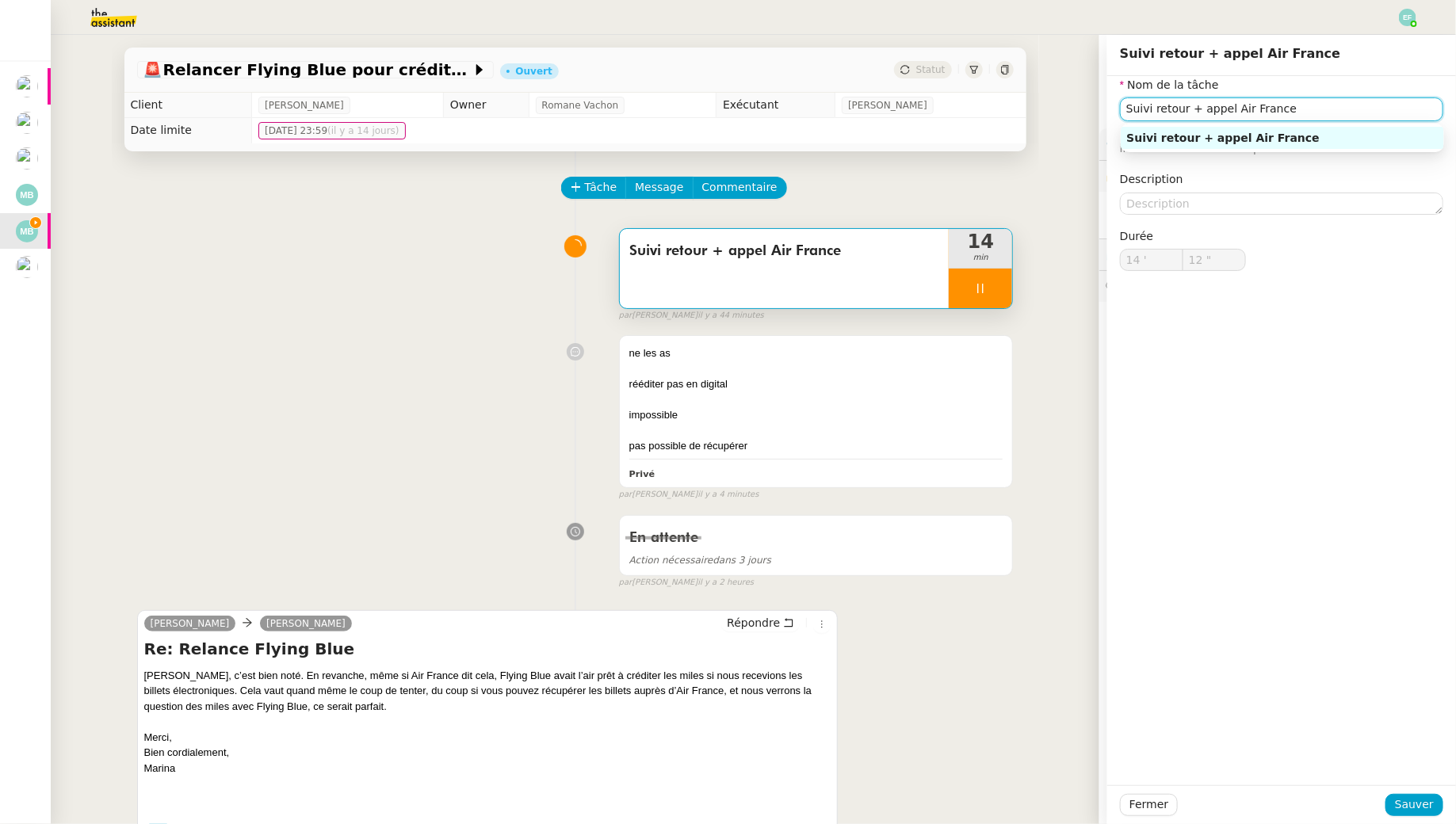
click at [1337, 109] on input "Suivi retour + appel Air France" at bounding box center [1282, 109] width 324 height 23
type input "Suivi retour + appel Air France +"
type input "13 ""
type input "Suivi retour + appel Air France + envoi d'e"
type input "14 ""
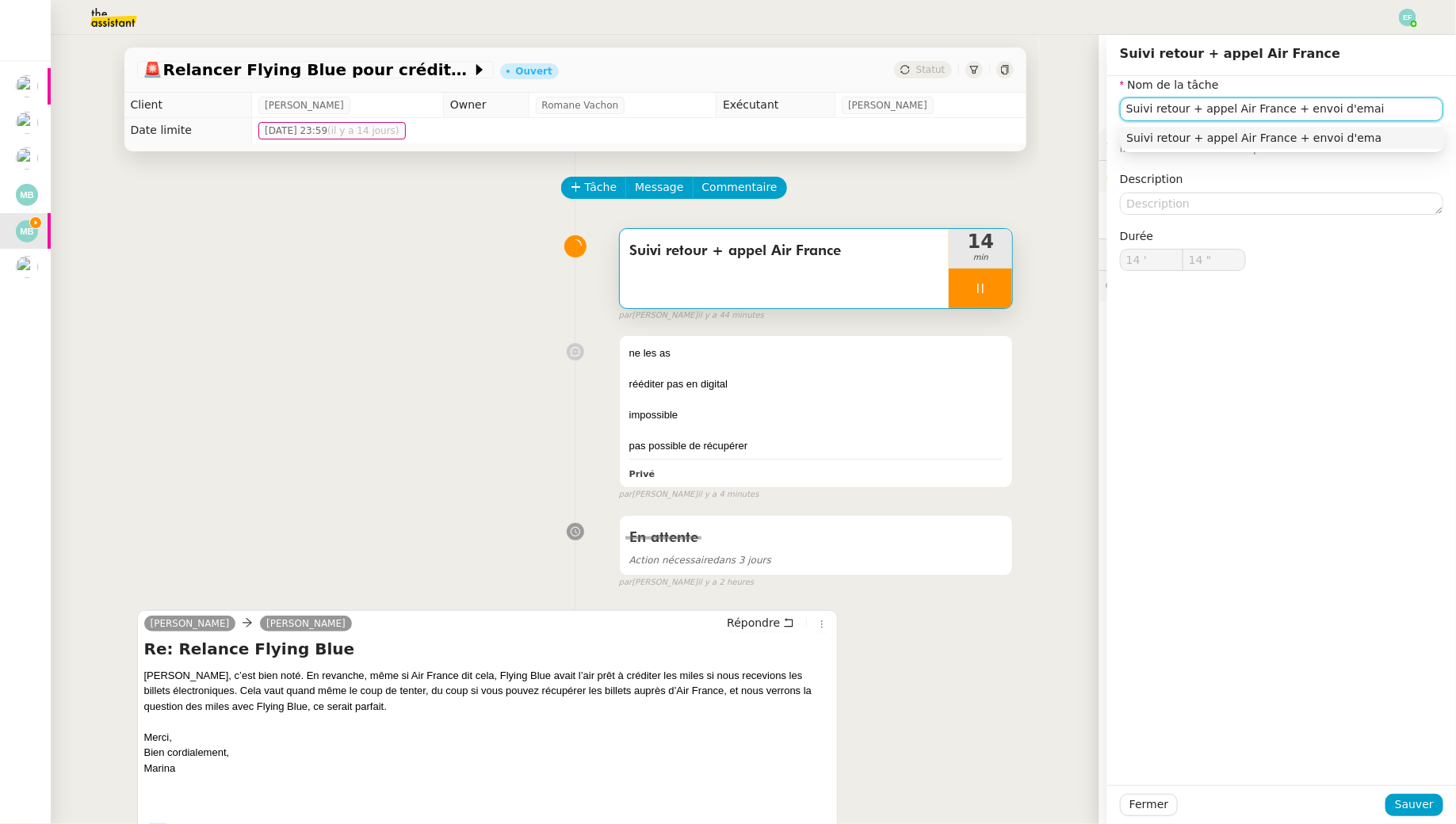
type input "Suivi retour + appel Air France + envoi d'email"
type input "15 ""
type input "Suivi retour + appel Air France + envoi d'email"
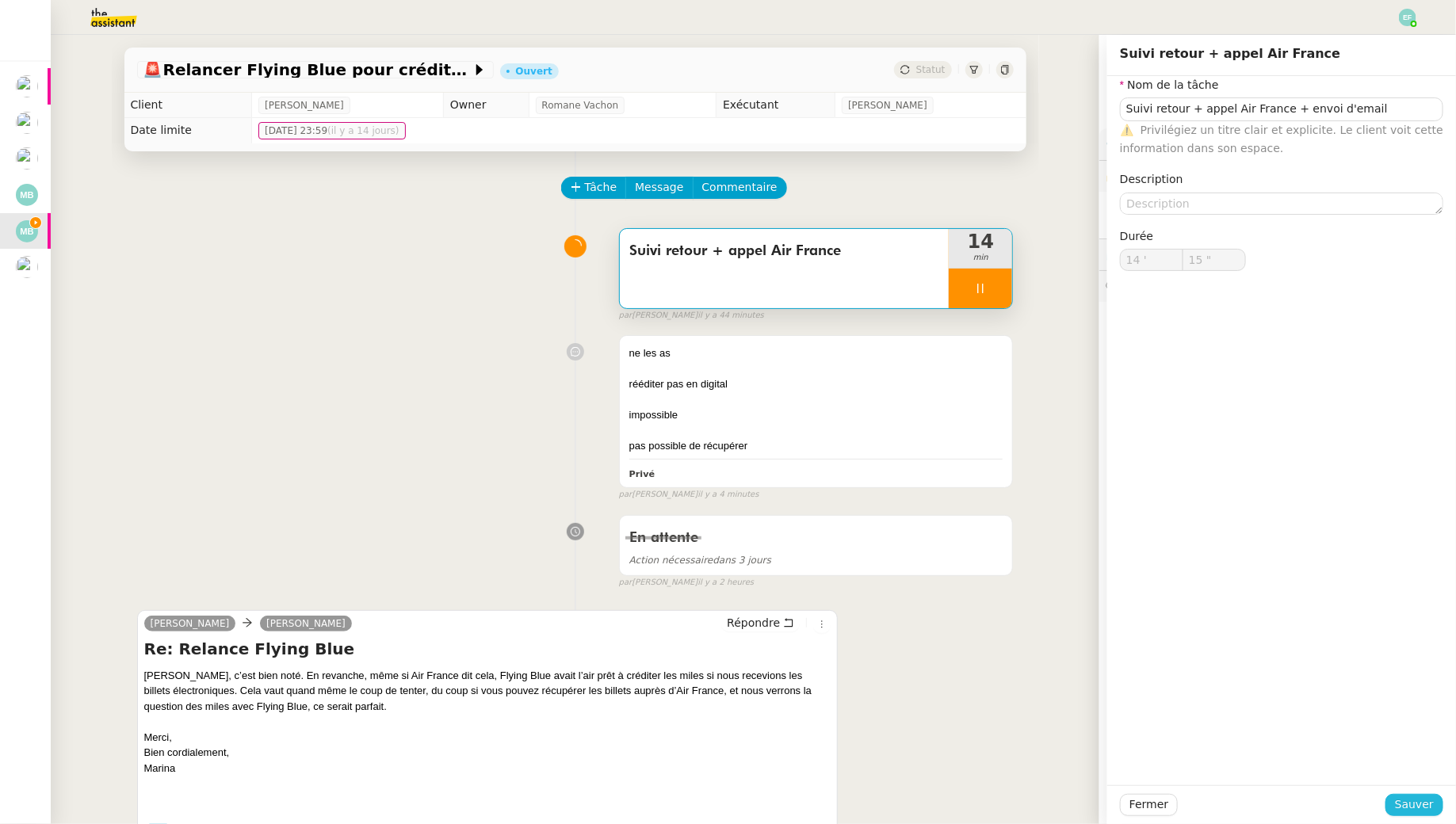
click at [1405, 802] on span "Sauver" at bounding box center [1415, 805] width 39 height 19
type input "16 ""
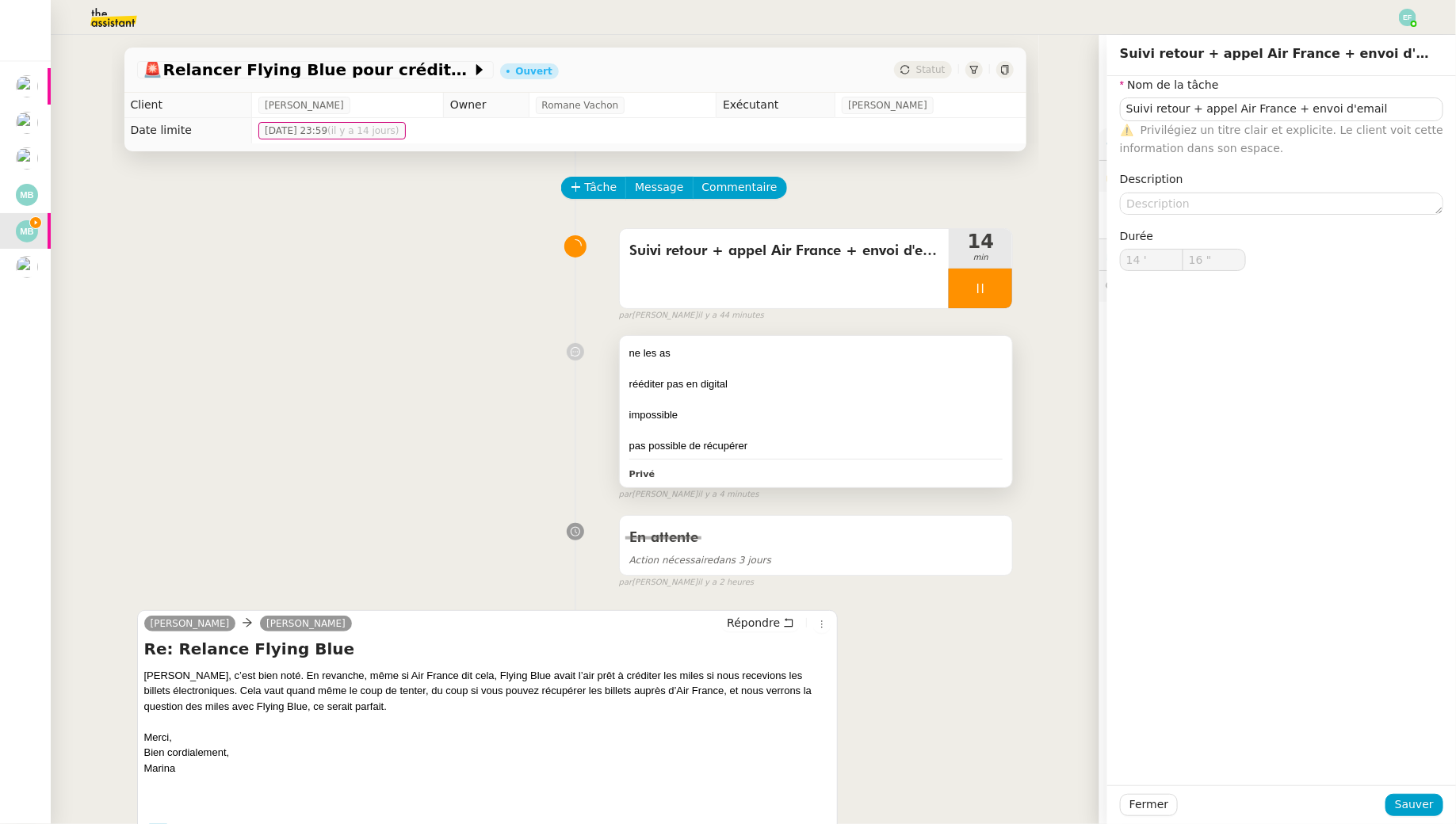
scroll to position [89, 0]
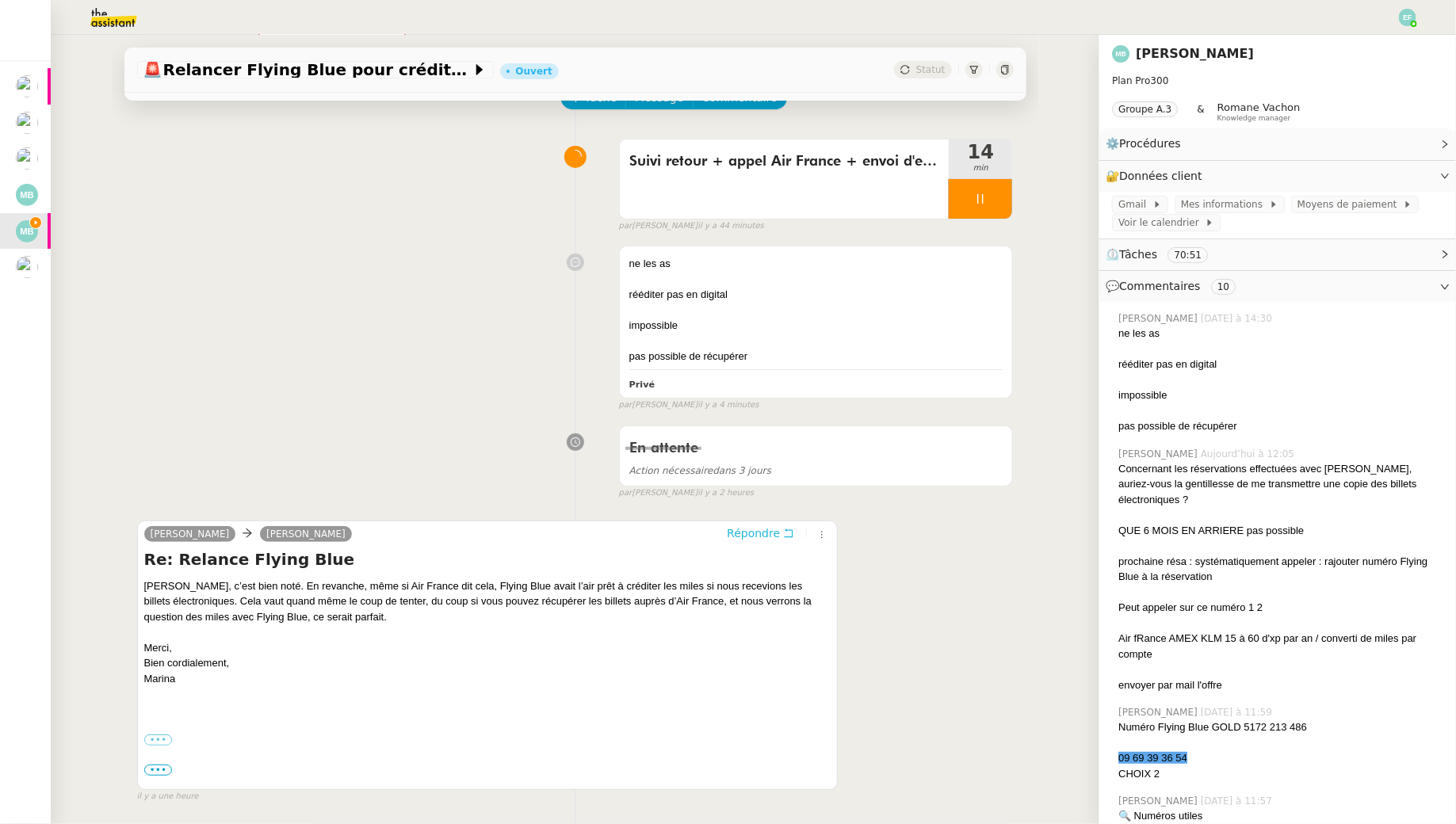
click at [785, 529] on icon at bounding box center [788, 533] width 11 height 11
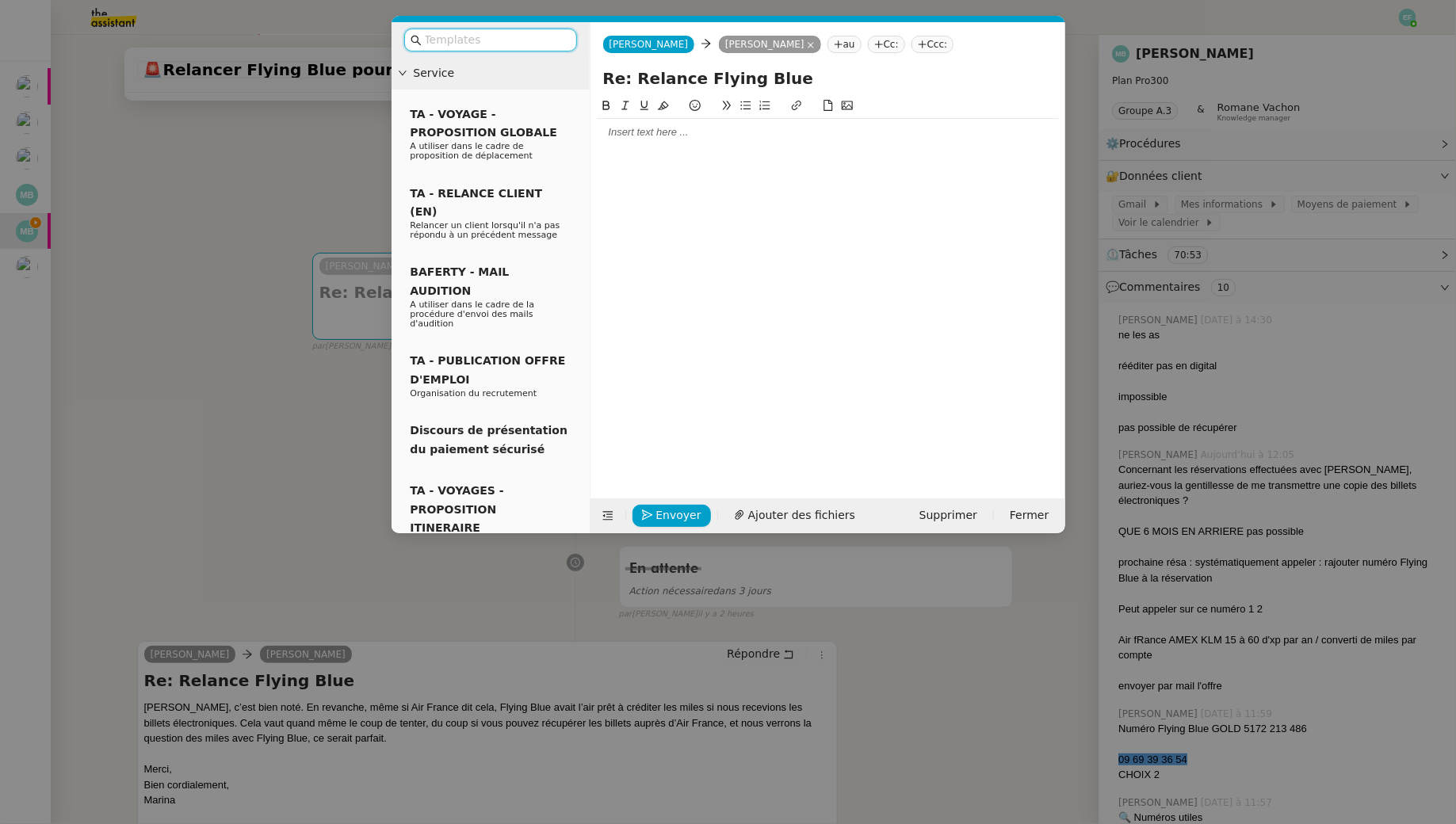
click at [674, 147] on div at bounding box center [827, 286] width 462 height 377
click at [663, 140] on div at bounding box center [827, 132] width 462 height 27
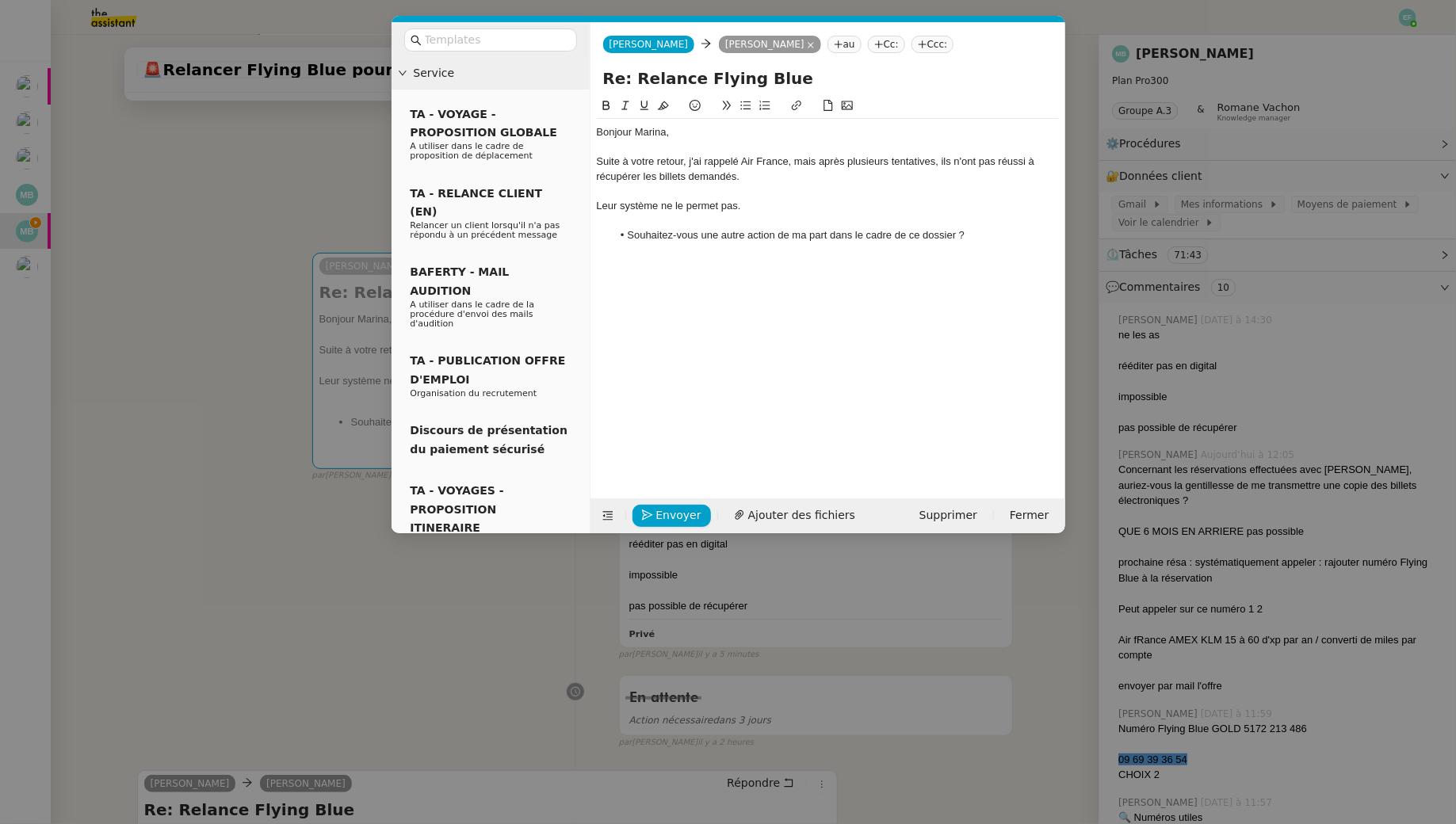
click at [790, 203] on div "Leur système ne le permet pas." at bounding box center [827, 206] width 462 height 14
click at [673, 234] on li "Souhaitez-vous une autre action de ma part dans le cadre de ce dossier ?" at bounding box center [835, 235] width 447 height 14
click at [626, 102] on icon at bounding box center [625, 105] width 7 height 8
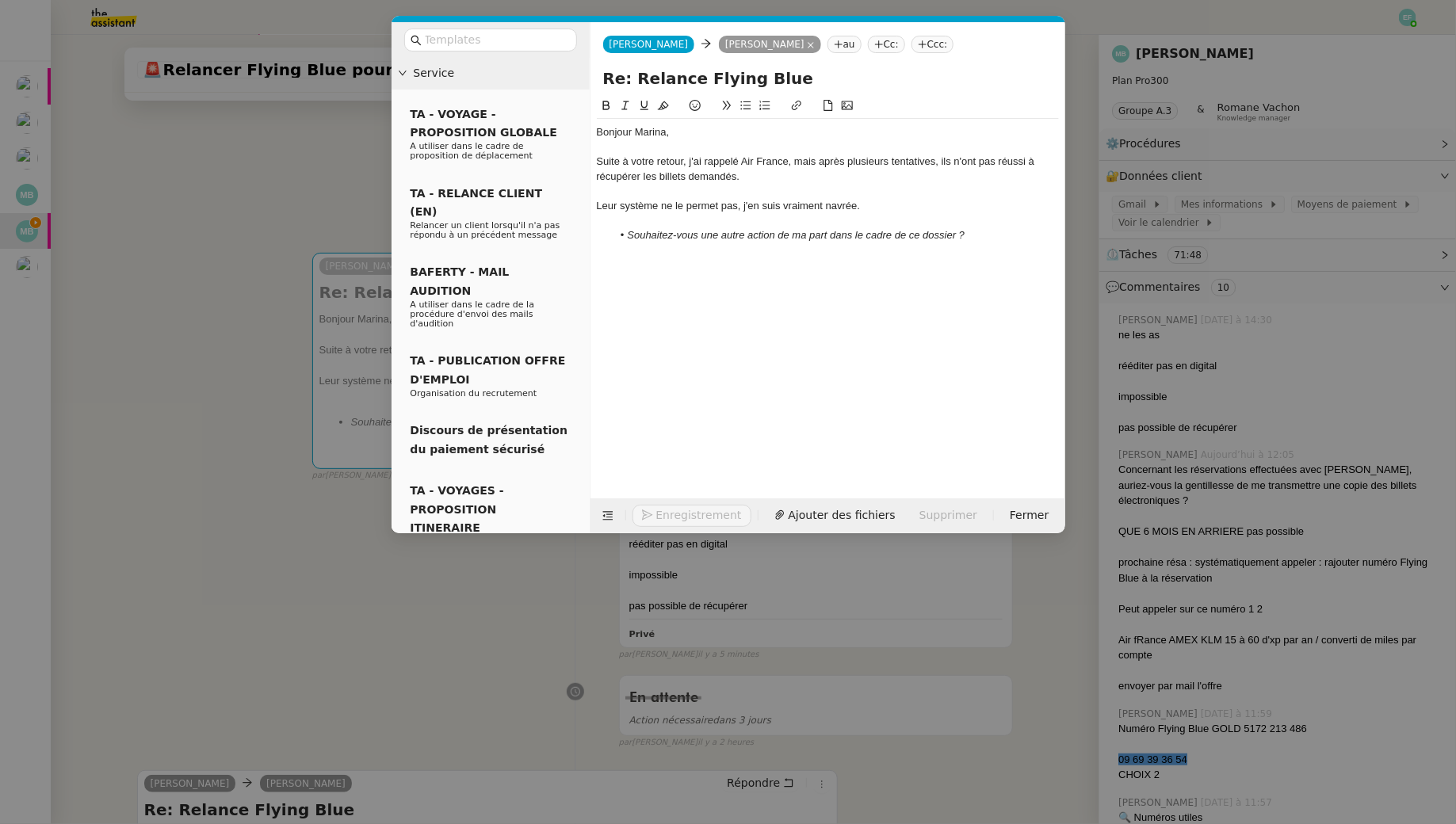
click at [983, 233] on li "Souhaitez-vous une autre action de ma part dans le cadre de ce dossier ?" at bounding box center [835, 235] width 447 height 14
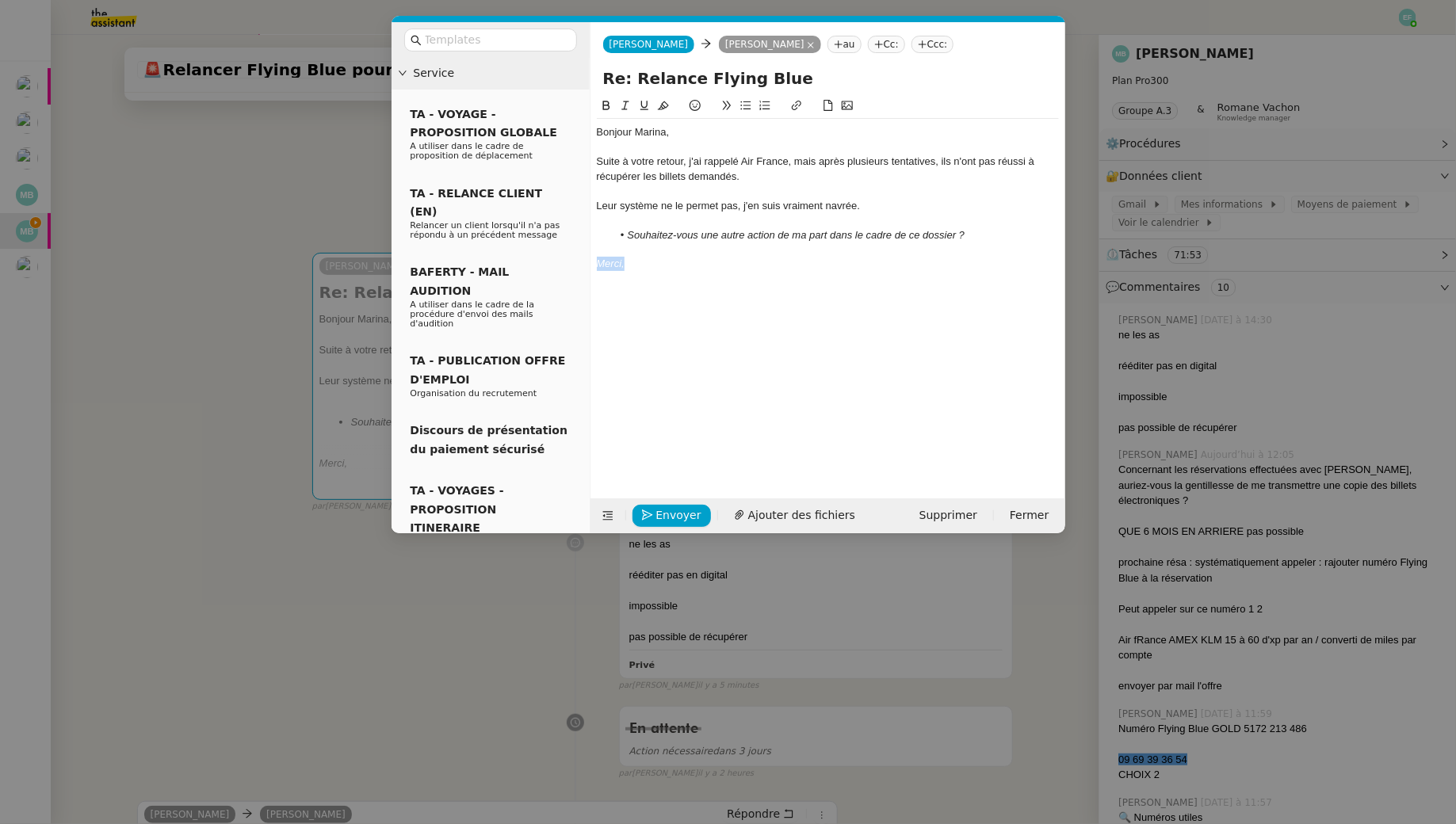
drag, startPoint x: 633, startPoint y: 265, endPoint x: 586, endPoint y: 261, distance: 47.2
click at [586, 261] on nz-layout "Service TA - VOYAGE - PROPOSITION GLOBALE A utiliser dans le cadre de propositi…" at bounding box center [729, 277] width 674 height 511
click at [625, 104] on icon at bounding box center [625, 105] width 7 height 8
click at [665, 190] on div at bounding box center [827, 190] width 462 height 14
click at [744, 212] on div "Leur système ne le permet pas, j'en suis vraiment navrée." at bounding box center [827, 206] width 462 height 14
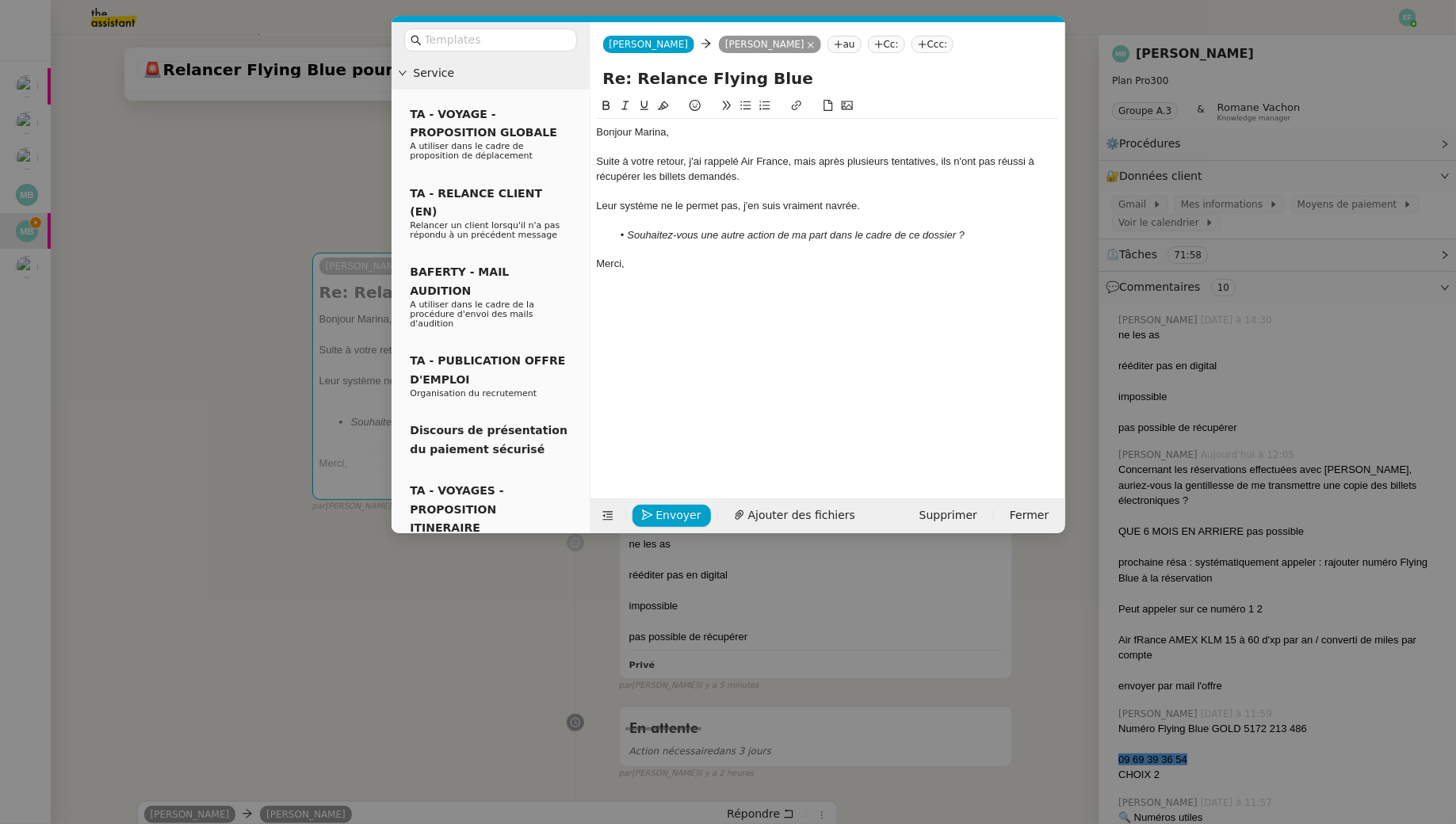
click at [740, 226] on div at bounding box center [827, 220] width 462 height 14
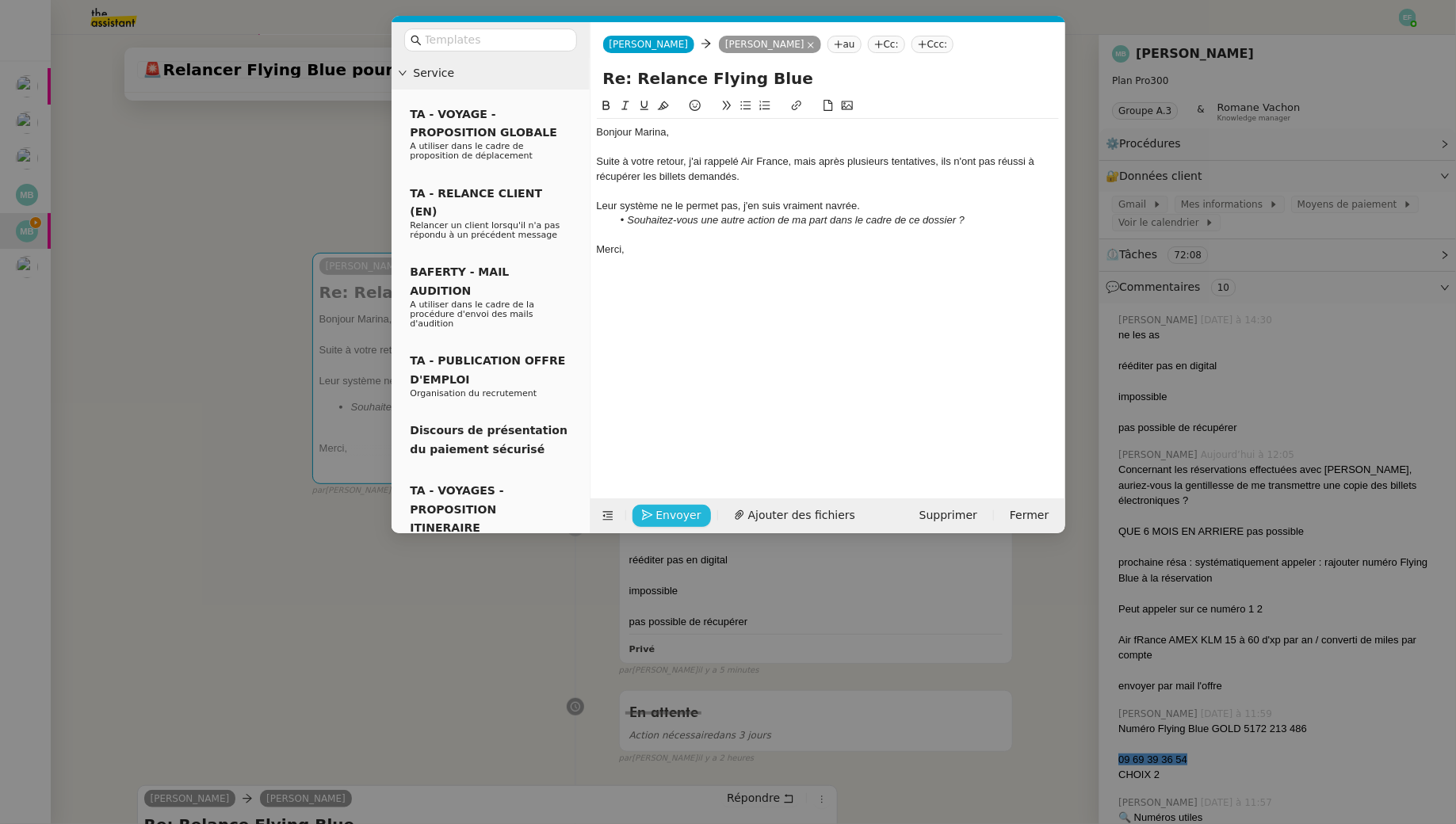
click at [670, 512] on span "Envoyer" at bounding box center [679, 516] width 46 height 19
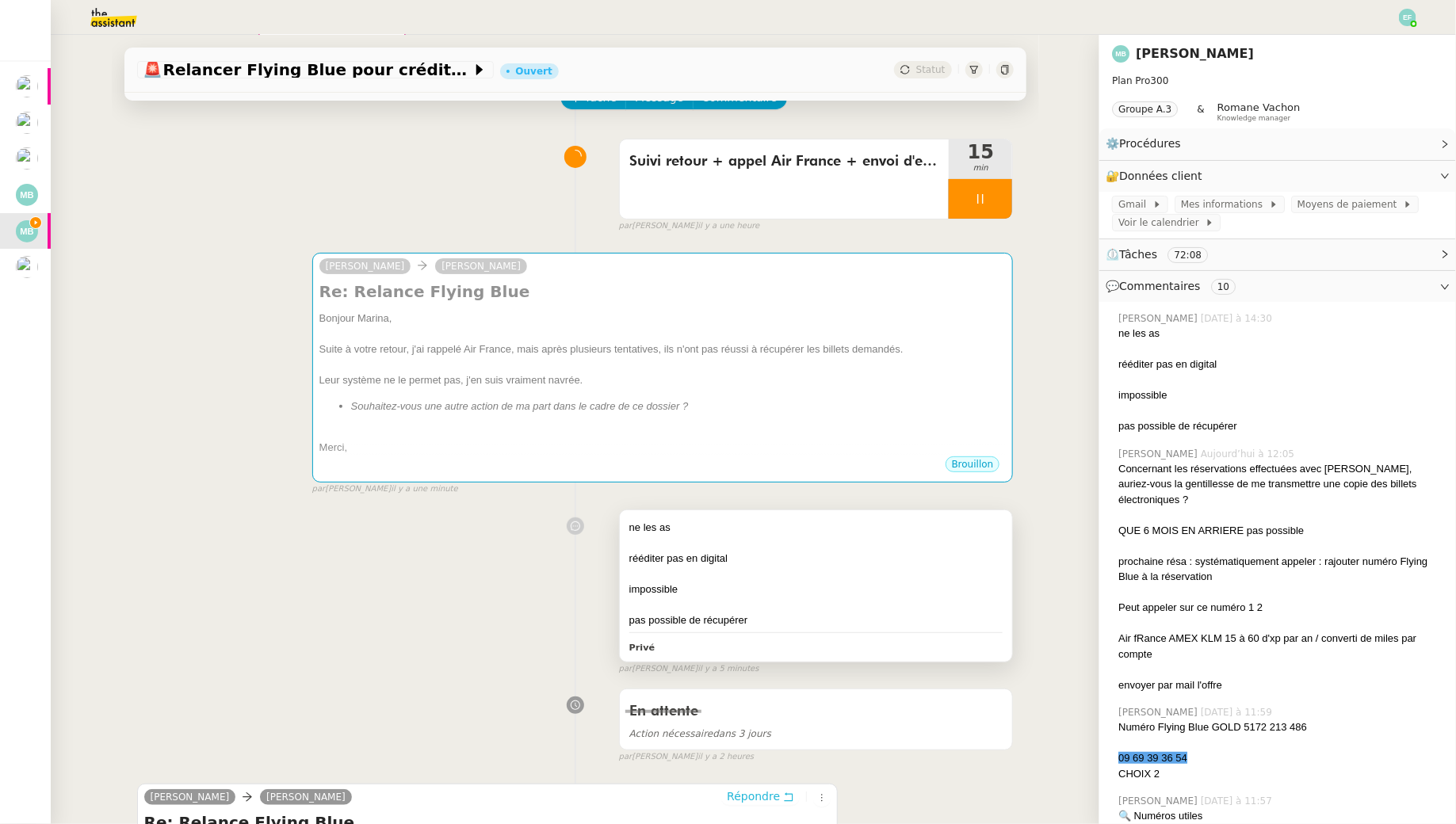
scroll to position [0, 0]
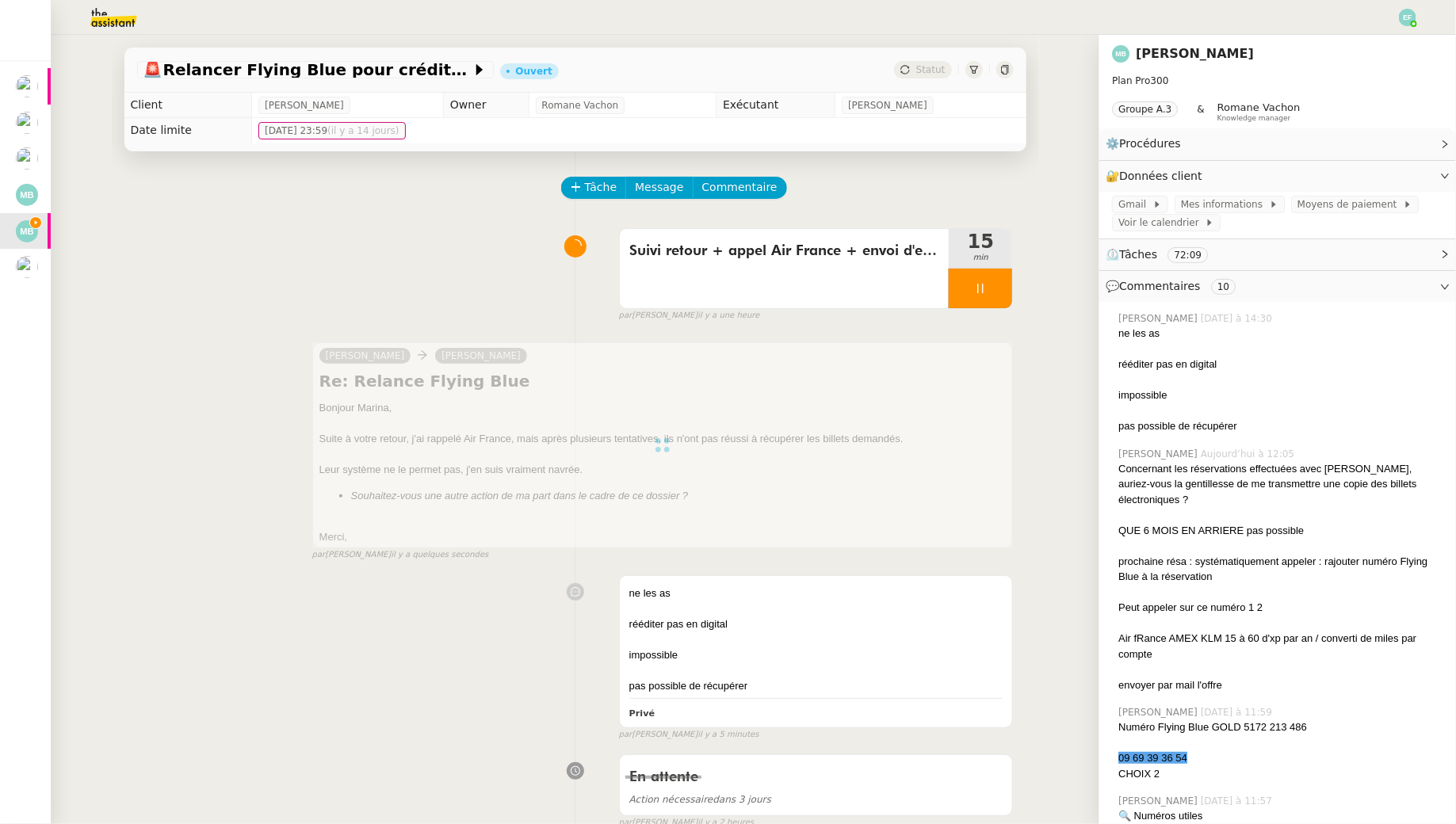
click at [1002, 286] on div at bounding box center [980, 288] width 63 height 40
click at [1002, 286] on icon at bounding box center [996, 288] width 13 height 13
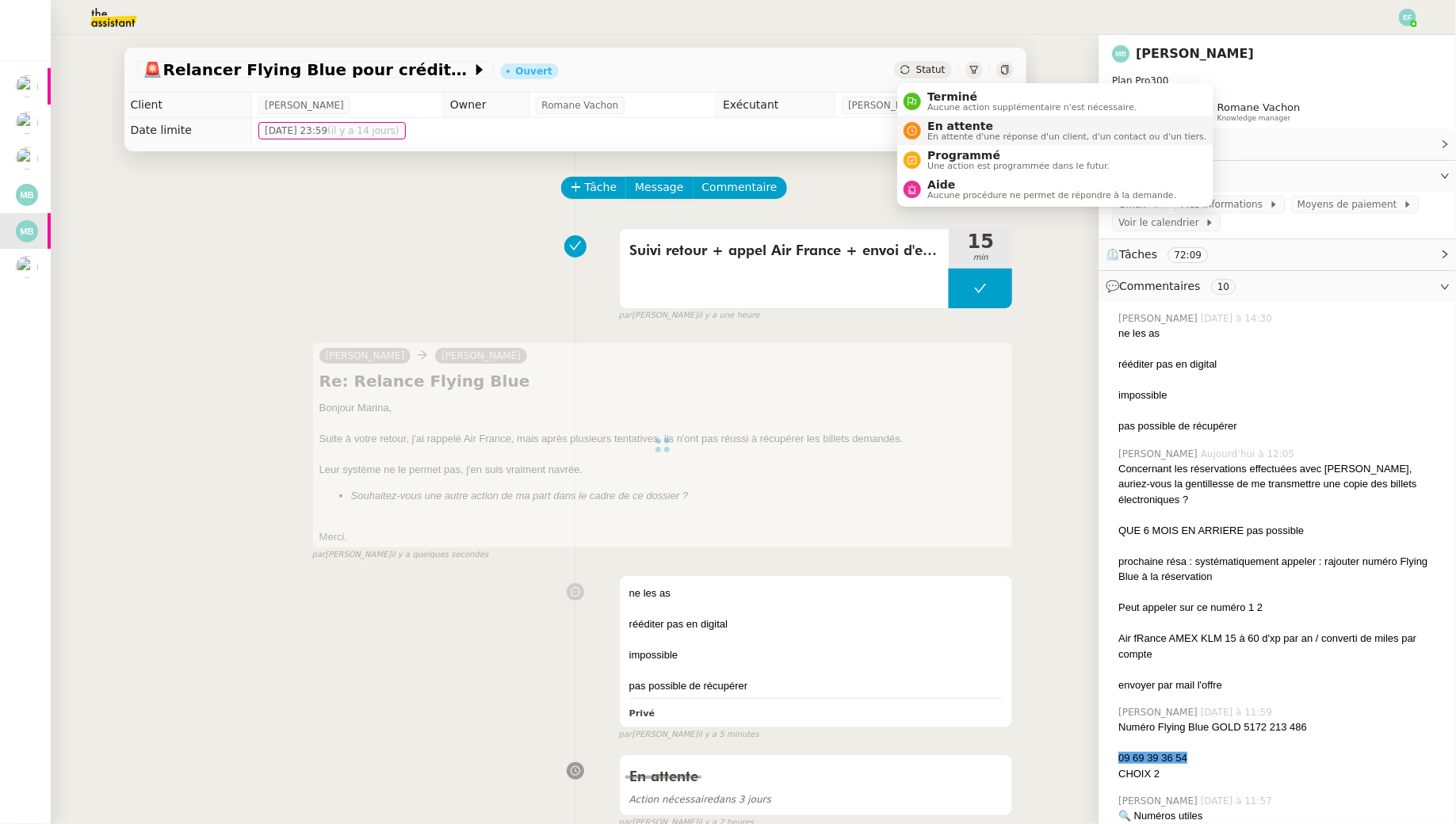
click at [939, 124] on span "En attente" at bounding box center [1067, 126] width 279 height 13
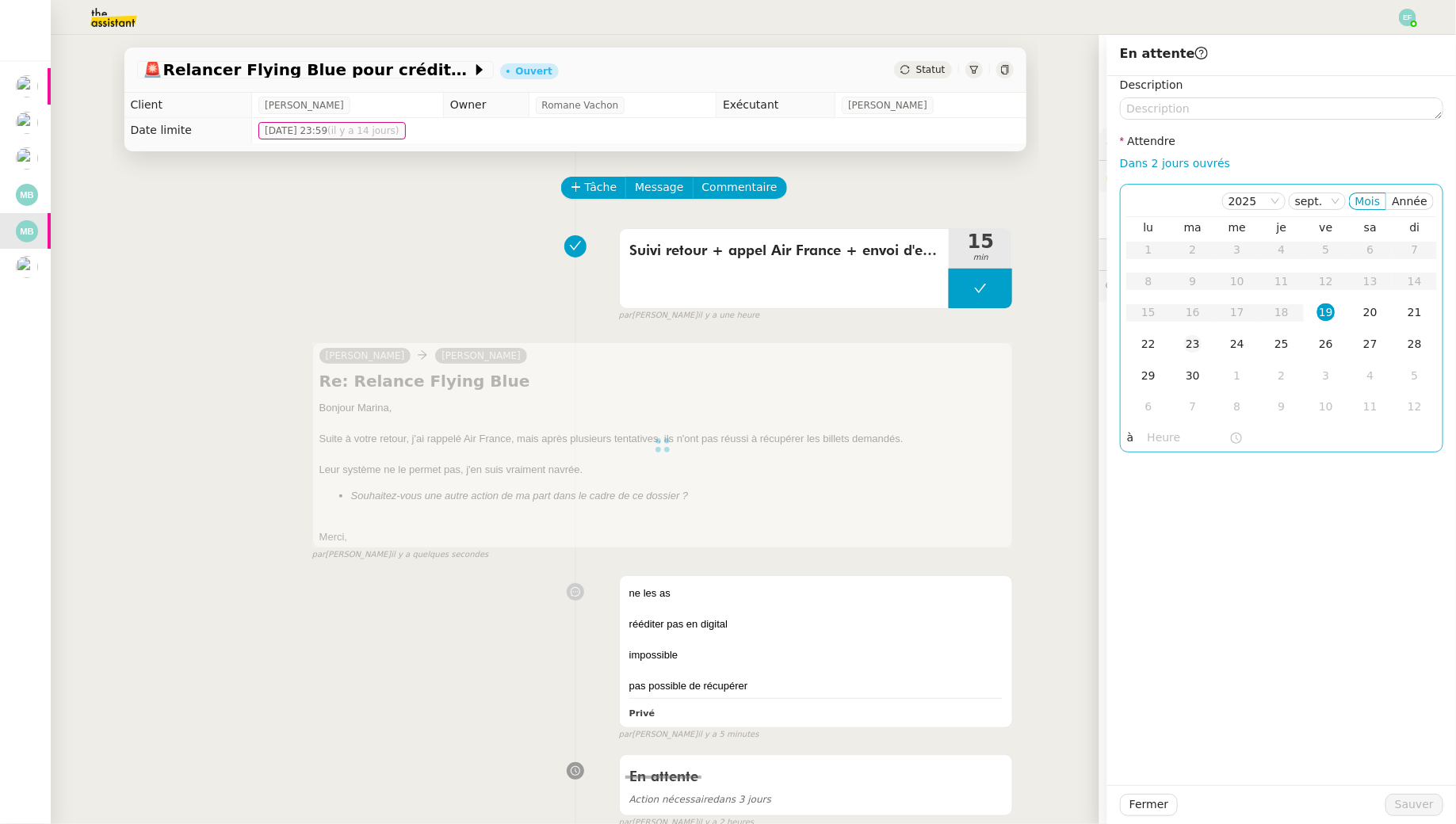
click at [1199, 352] on div "23" at bounding box center [1192, 344] width 18 height 18
click at [1411, 809] on span "Sauver" at bounding box center [1415, 805] width 39 height 19
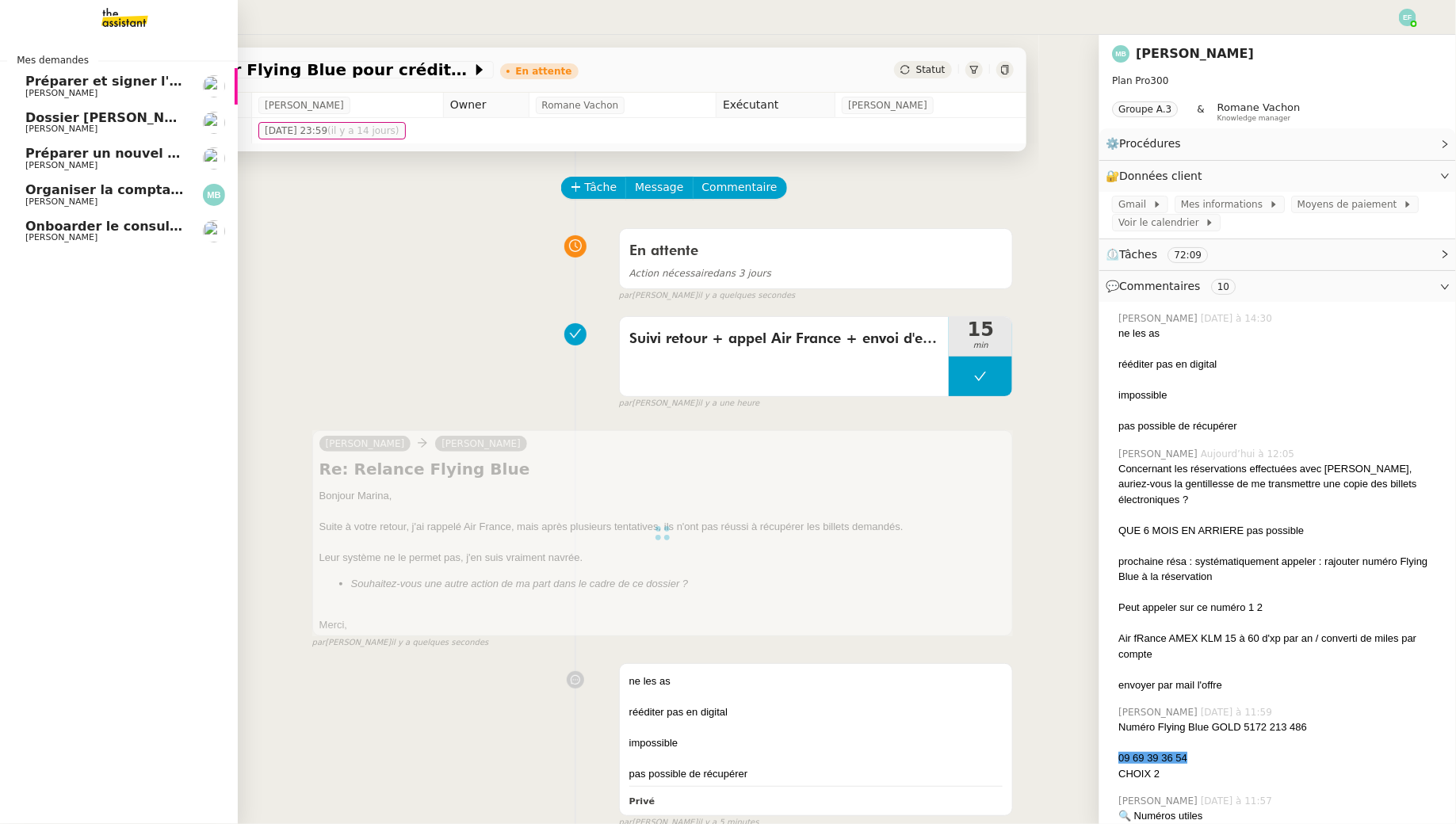
click at [55, 244] on link "Onboarder le consultant [PERSON_NAME] [PERSON_NAME]" at bounding box center [119, 231] width 238 height 36
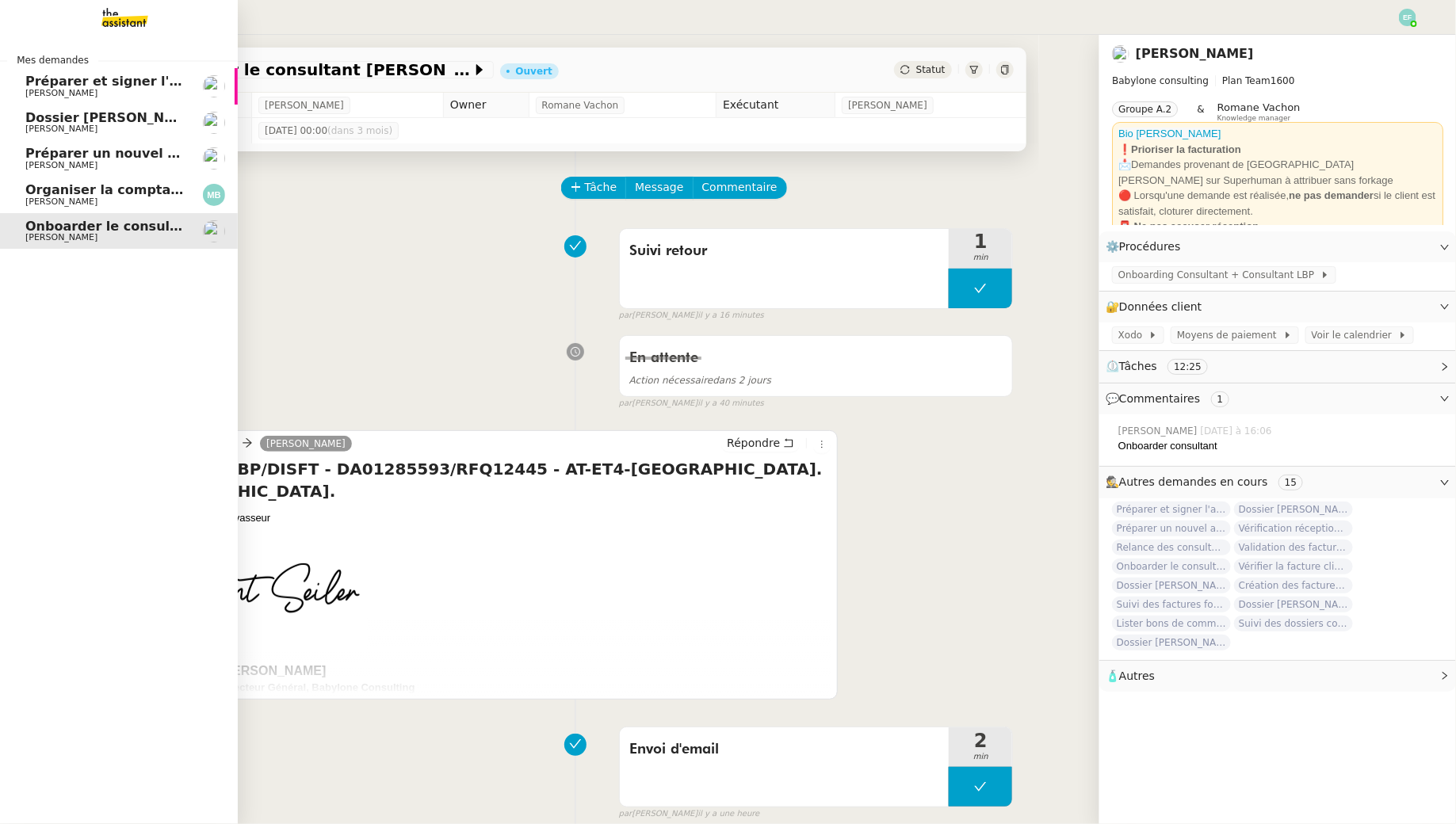
click at [93, 96] on span "[PERSON_NAME]" at bounding box center [105, 93] width 160 height 9
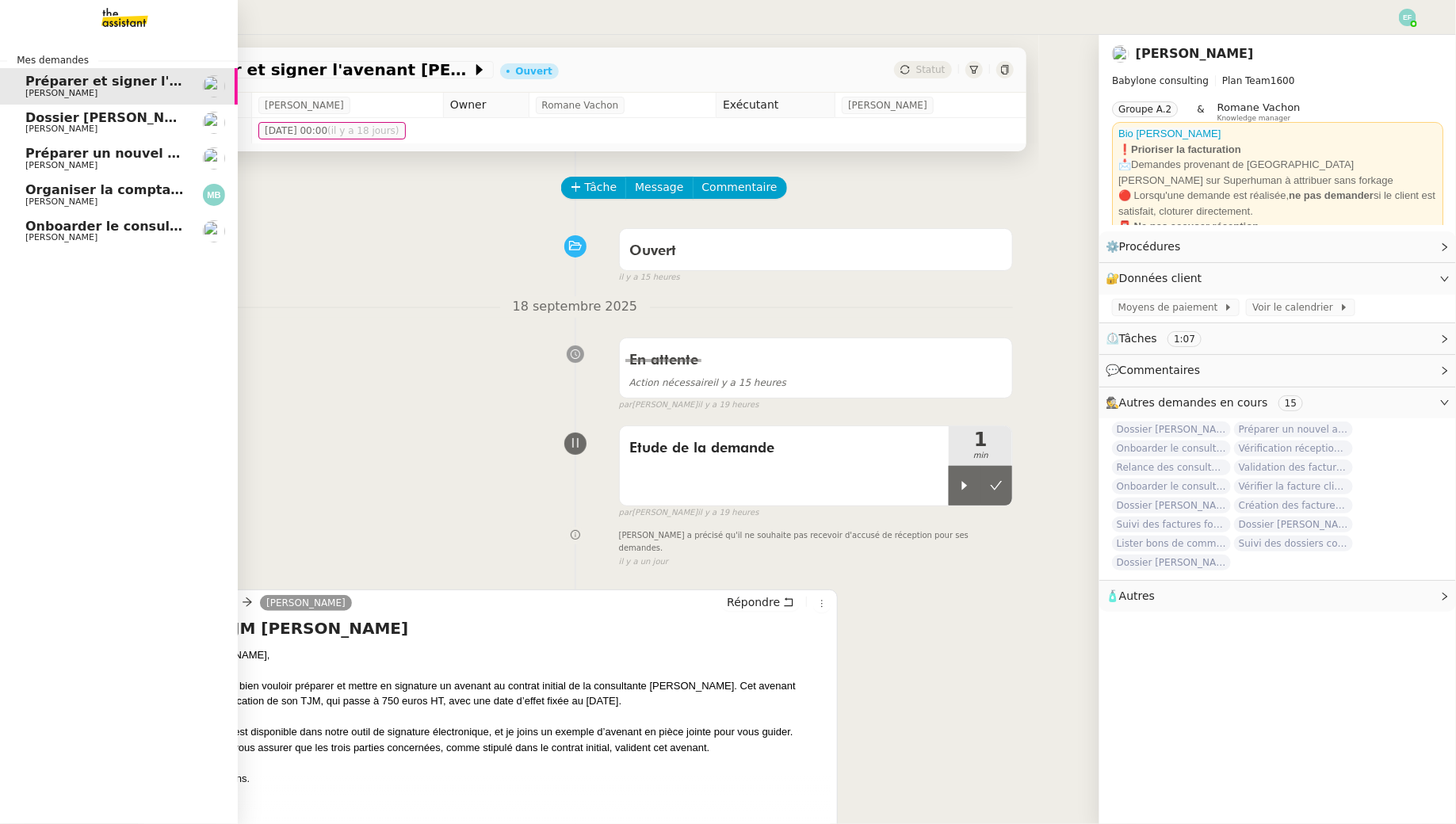
click at [137, 204] on span "[PERSON_NAME]" at bounding box center [105, 201] width 160 height 9
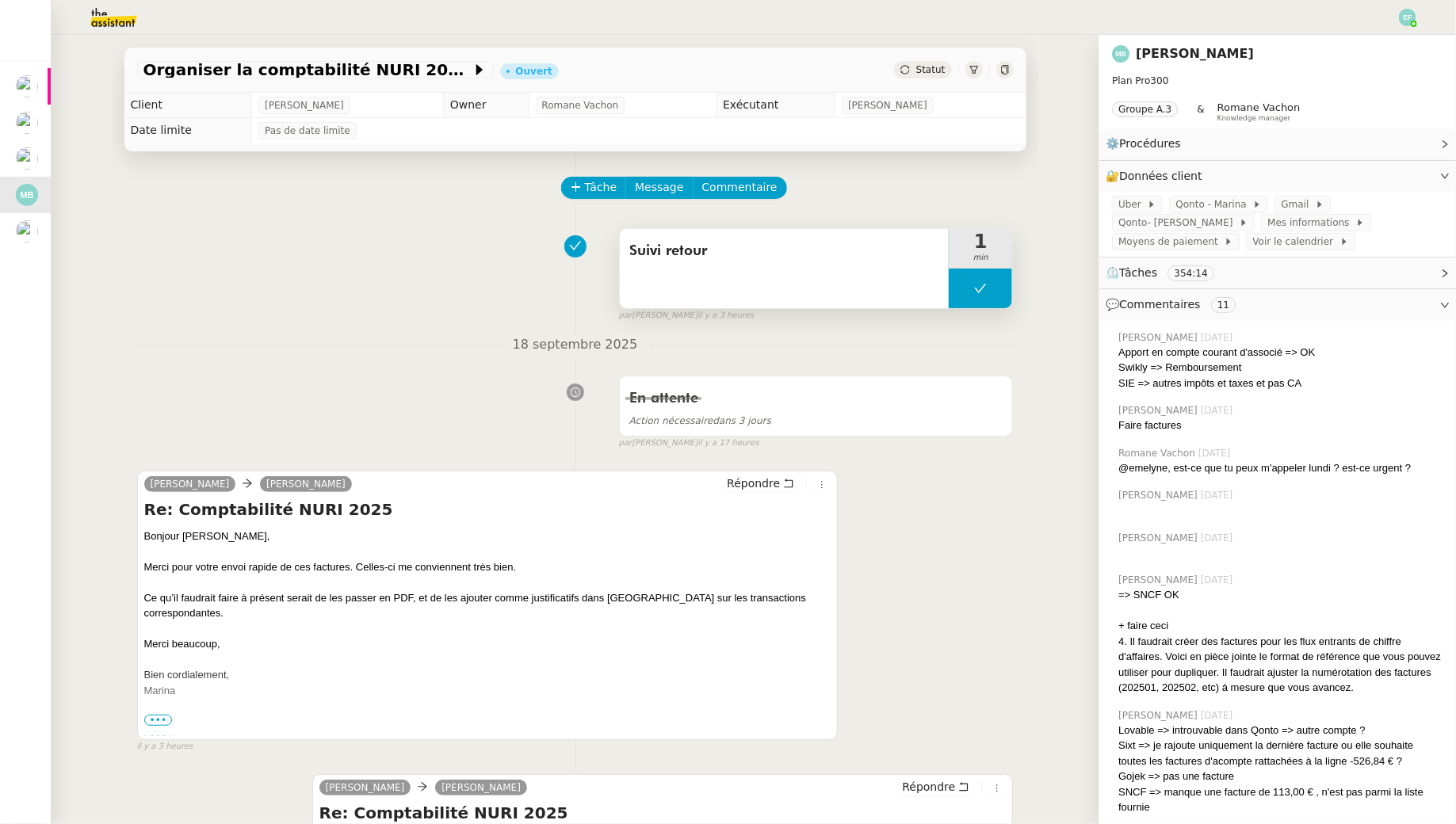
click at [982, 300] on button at bounding box center [980, 288] width 63 height 40
click at [965, 296] on div at bounding box center [965, 288] width 32 height 40
click at [990, 284] on div at bounding box center [980, 288] width 63 height 40
click at [995, 284] on icon at bounding box center [996, 288] width 13 height 13
click at [608, 183] on span "Tâche" at bounding box center [601, 188] width 33 height 19
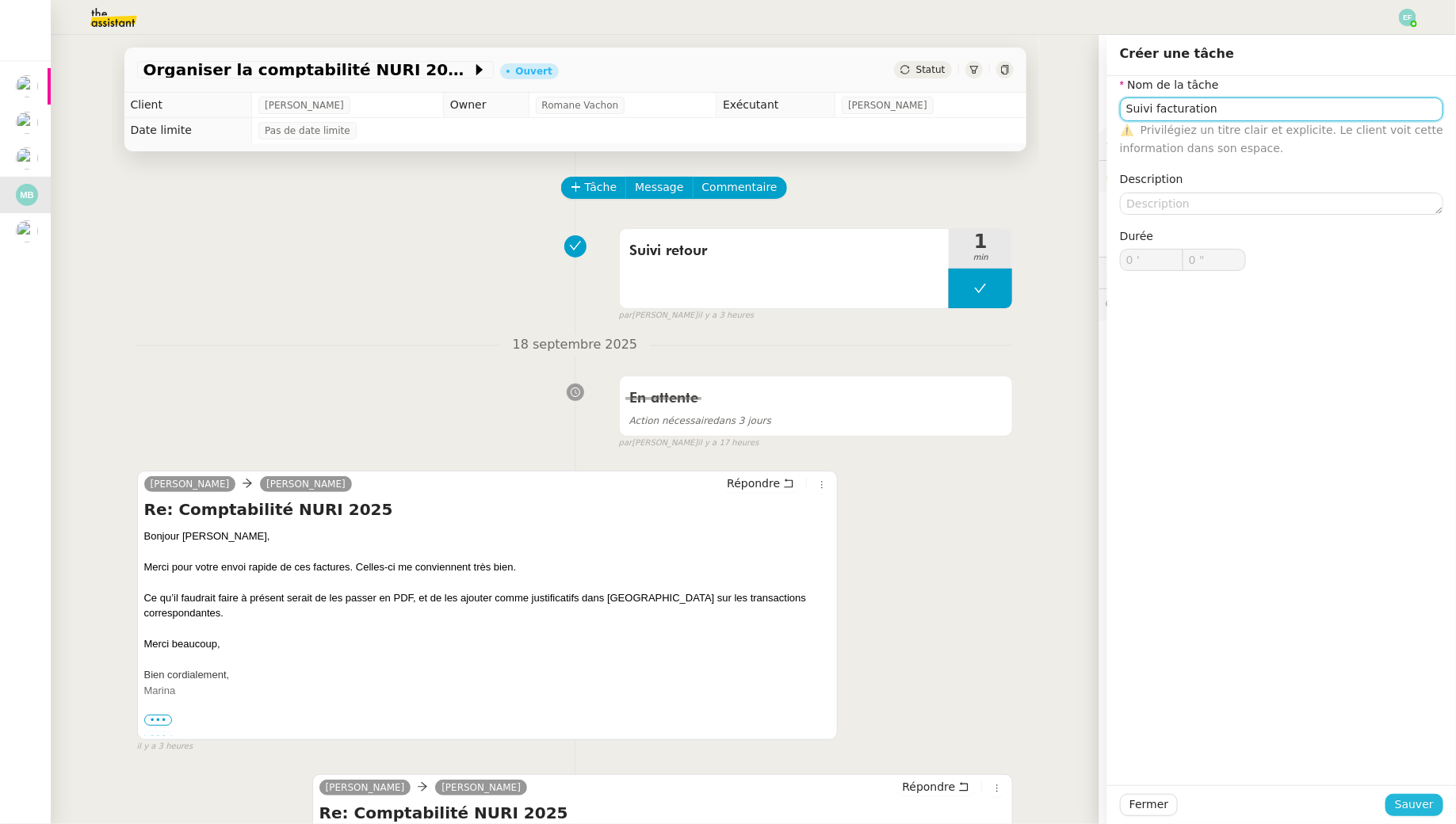
type input "Suivi facturation"
click at [1402, 801] on span "Sauver" at bounding box center [1415, 805] width 39 height 19
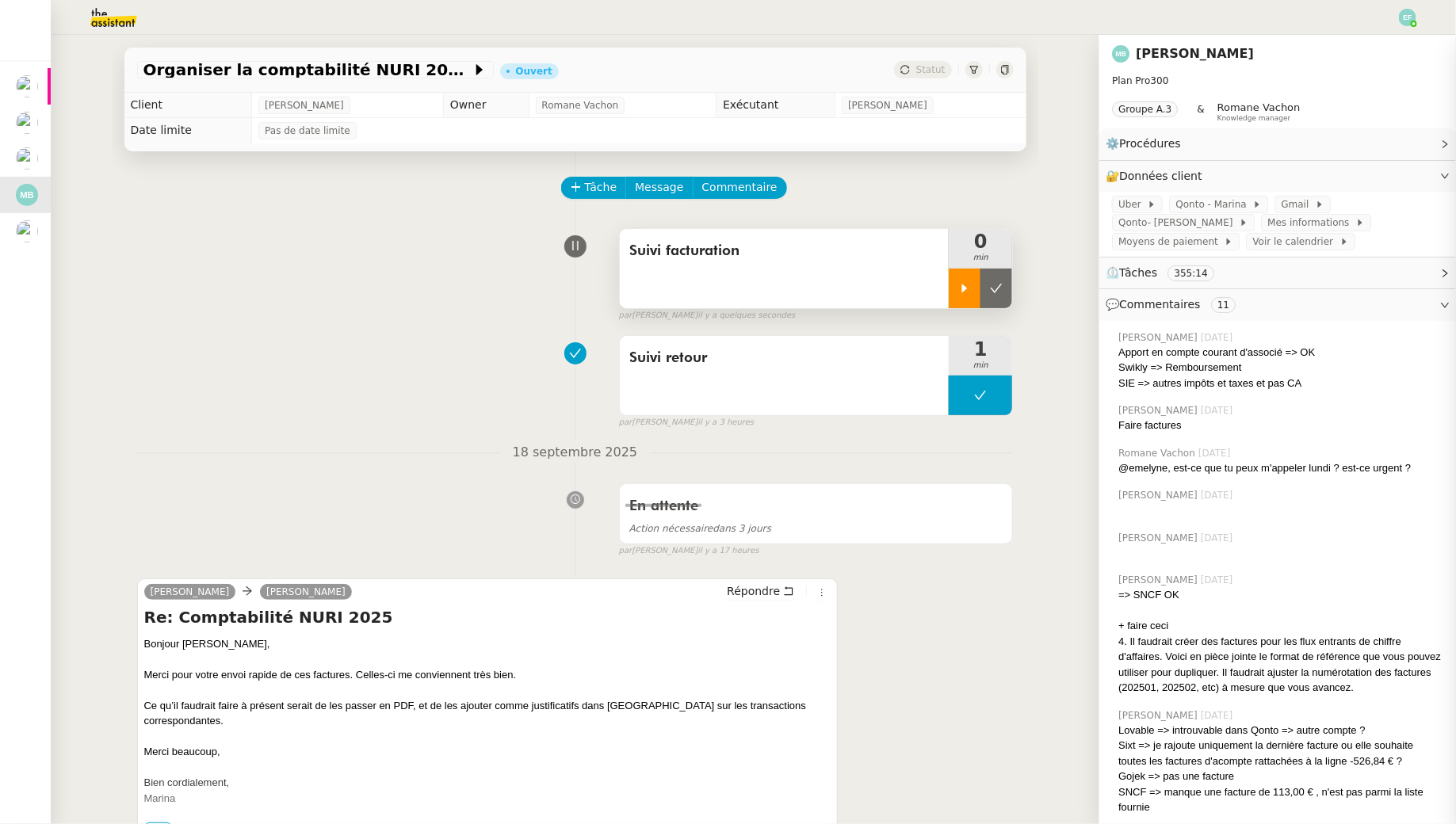
click at [972, 287] on div at bounding box center [965, 288] width 32 height 40
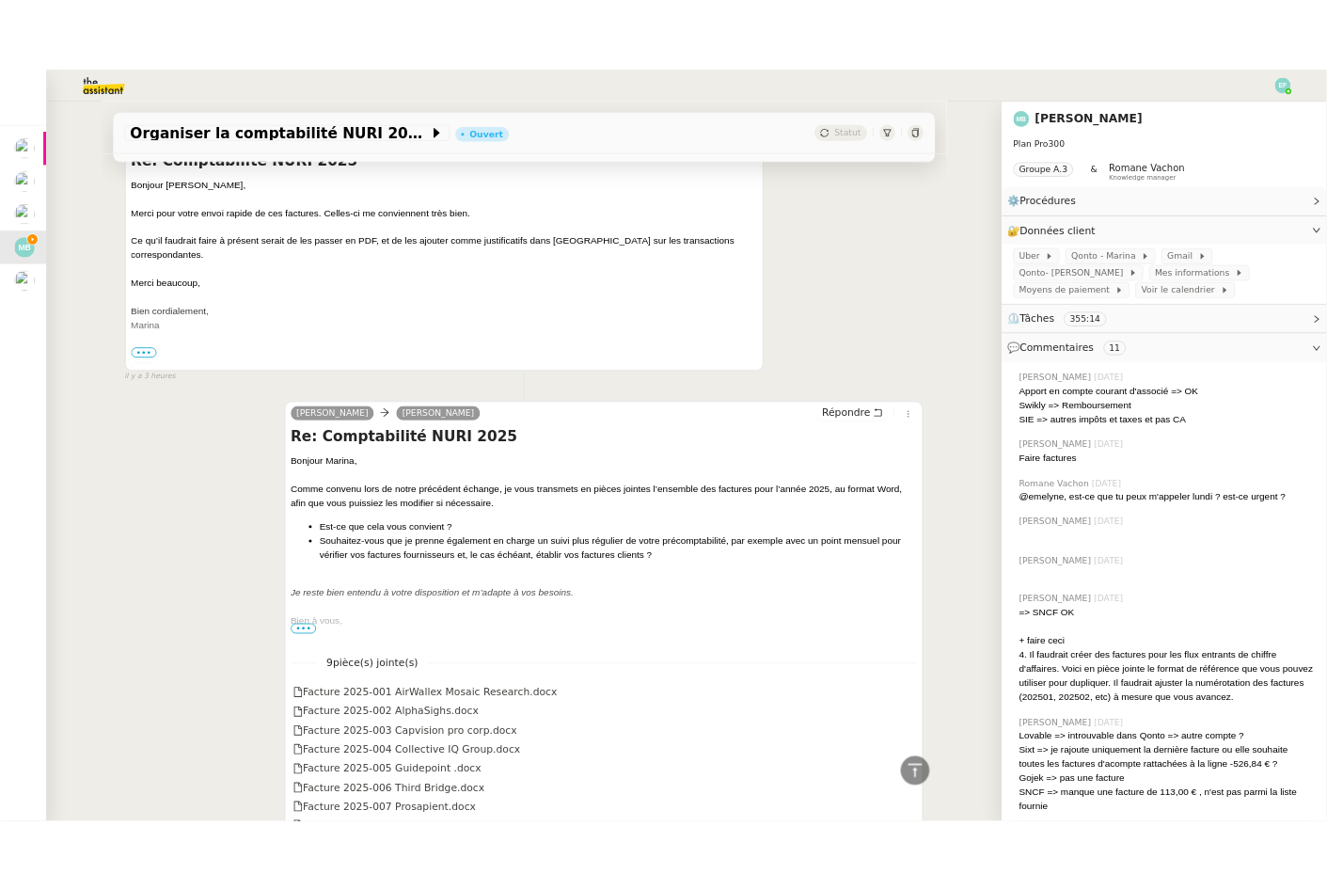
scroll to position [774, 0]
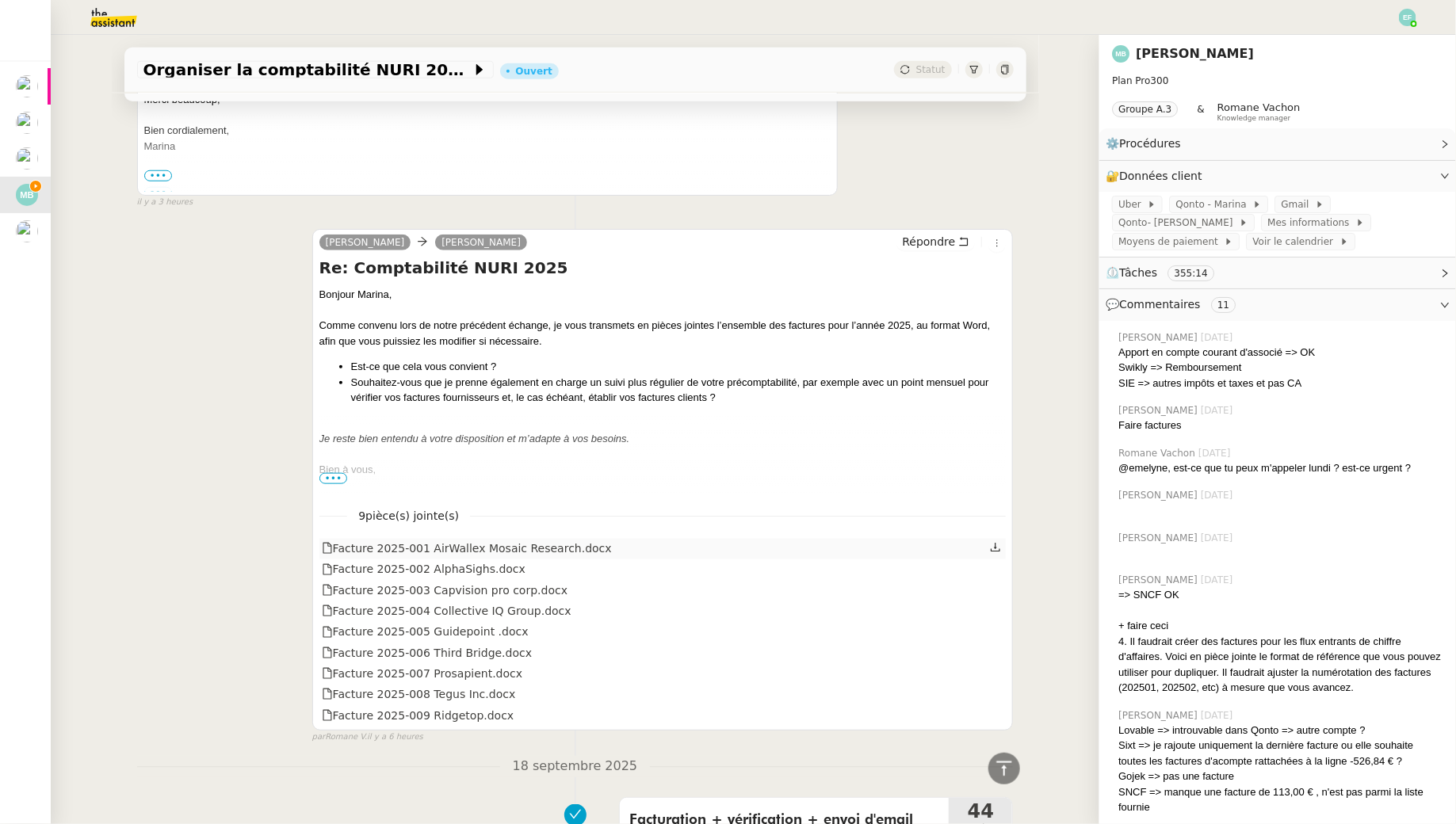
click at [998, 543] on icon at bounding box center [995, 547] width 11 height 11
click at [995, 563] on icon at bounding box center [995, 568] width 11 height 11
click at [998, 583] on icon at bounding box center [995, 588] width 11 height 11
click at [998, 607] on icon at bounding box center [995, 610] width 11 height 11
click at [998, 626] on icon at bounding box center [995, 630] width 11 height 11
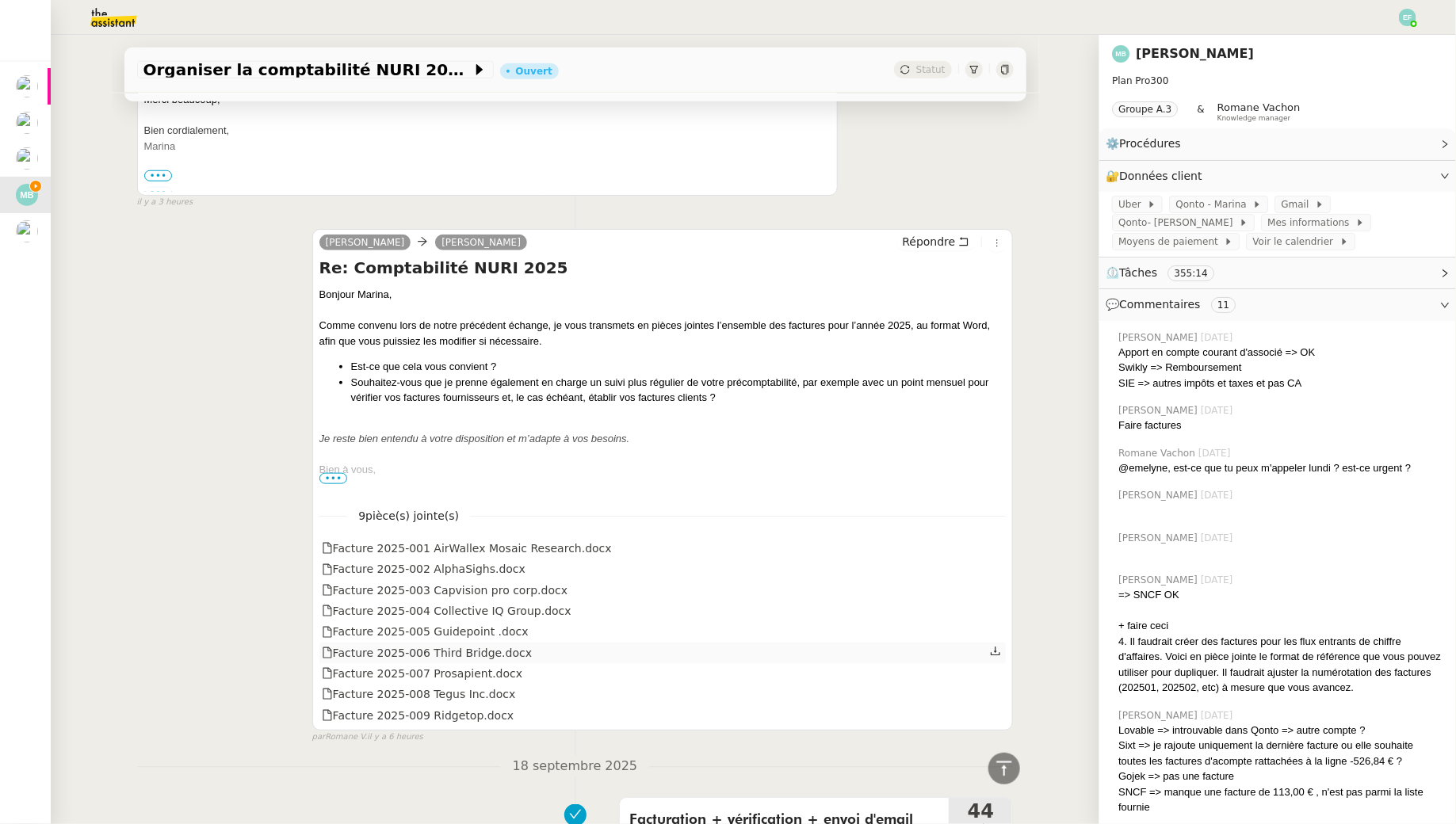
click at [997, 650] on icon at bounding box center [995, 651] width 11 height 11
click at [997, 671] on icon at bounding box center [995, 672] width 11 height 11
click at [994, 696] on icon at bounding box center [996, 693] width 9 height 8
click at [997, 714] on icon at bounding box center [996, 714] width 9 height 8
click at [1213, 205] on span "Qonto - Marina" at bounding box center [1213, 204] width 77 height 16
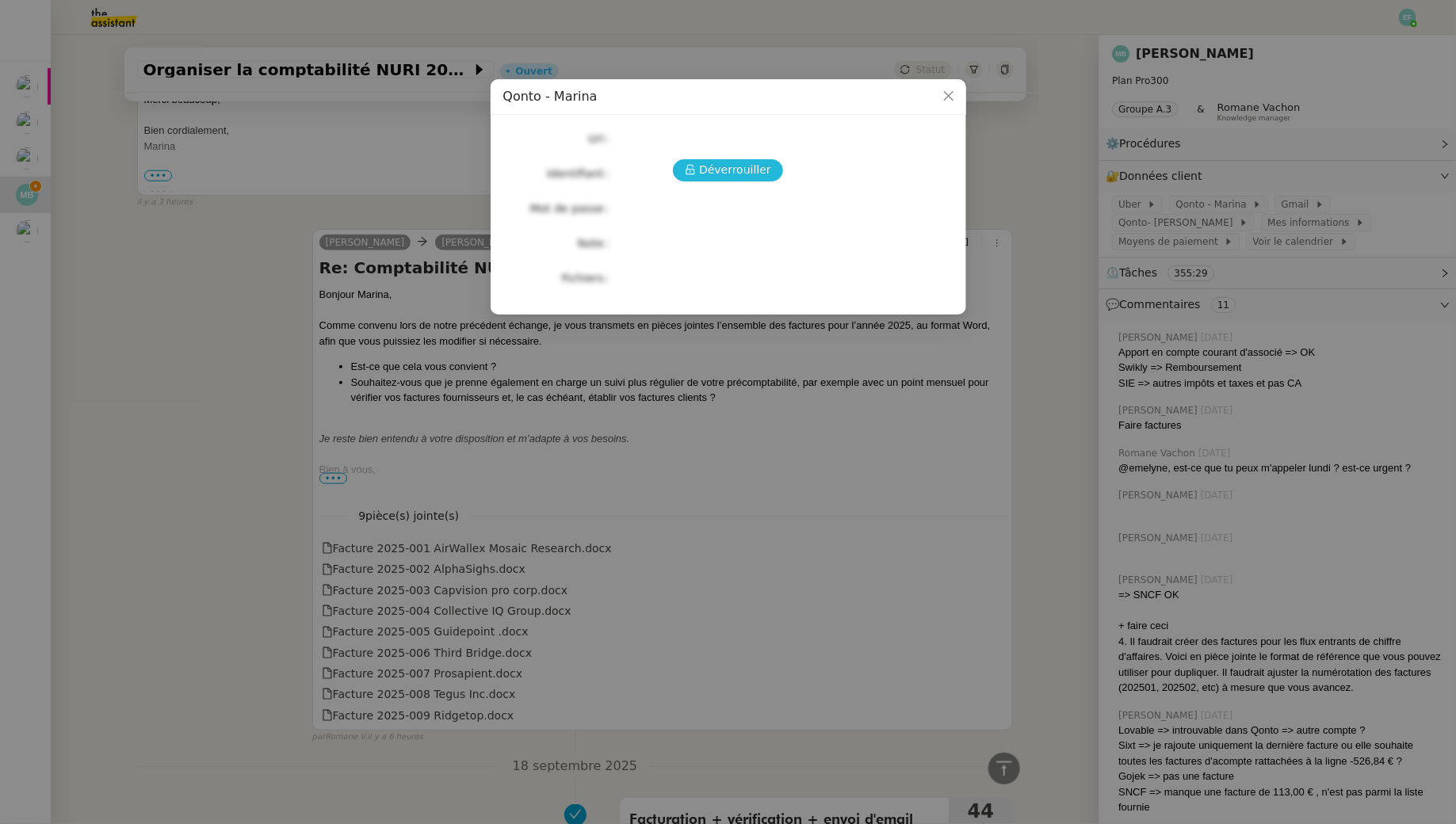
click at [701, 169] on button "Déverrouiller" at bounding box center [728, 170] width 110 height 22
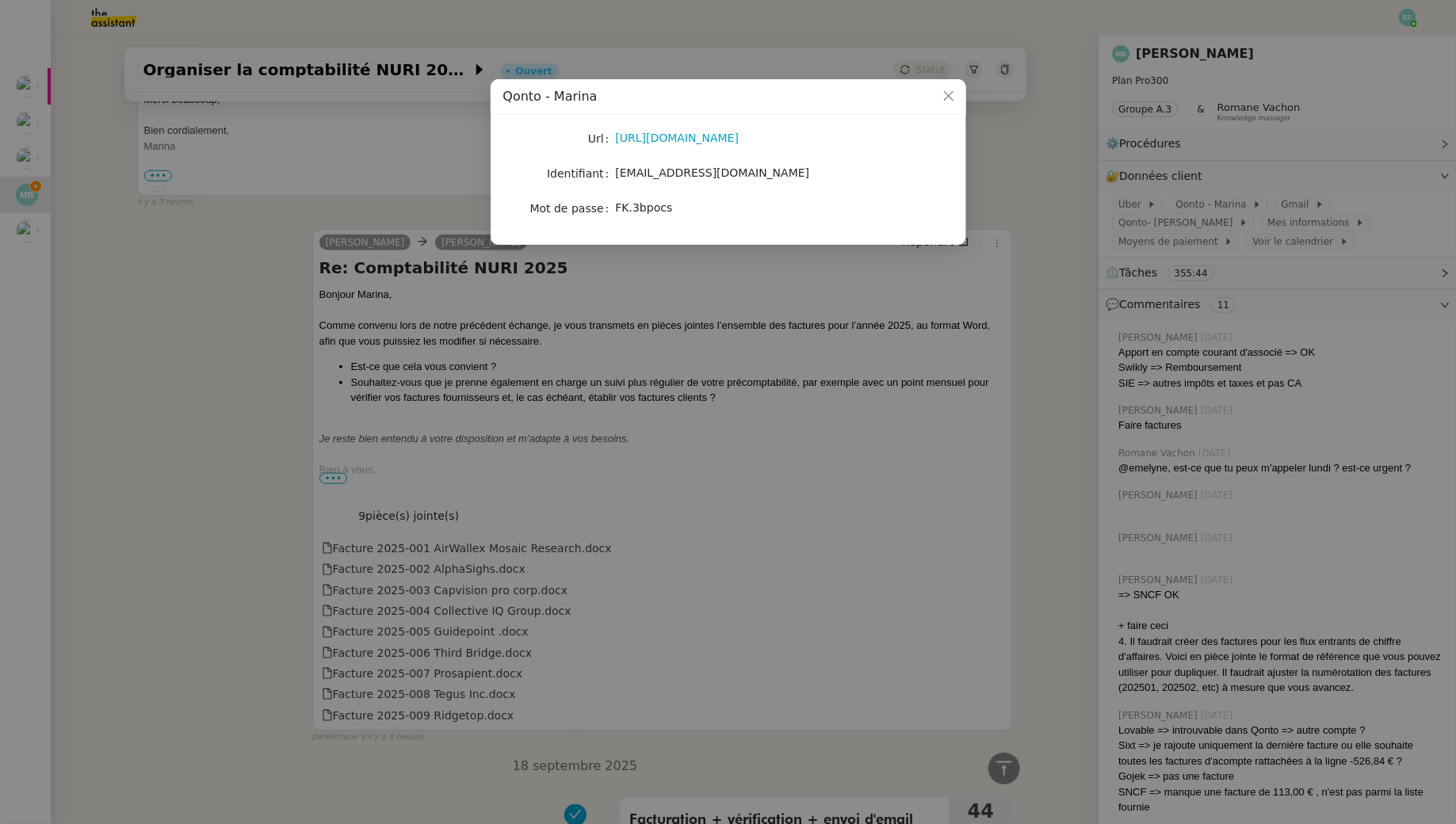
click at [687, 175] on span "marina.barthelemy@outlook.com" at bounding box center [713, 173] width 194 height 13
copy span "marina.barthelemy@outlook.com"
click at [857, 302] on nz-modal-container "Qonto - Marina Url https://qonto.com/fr Identifiant marina.barthelemy@outlook.c…" at bounding box center [728, 412] width 1456 height 824
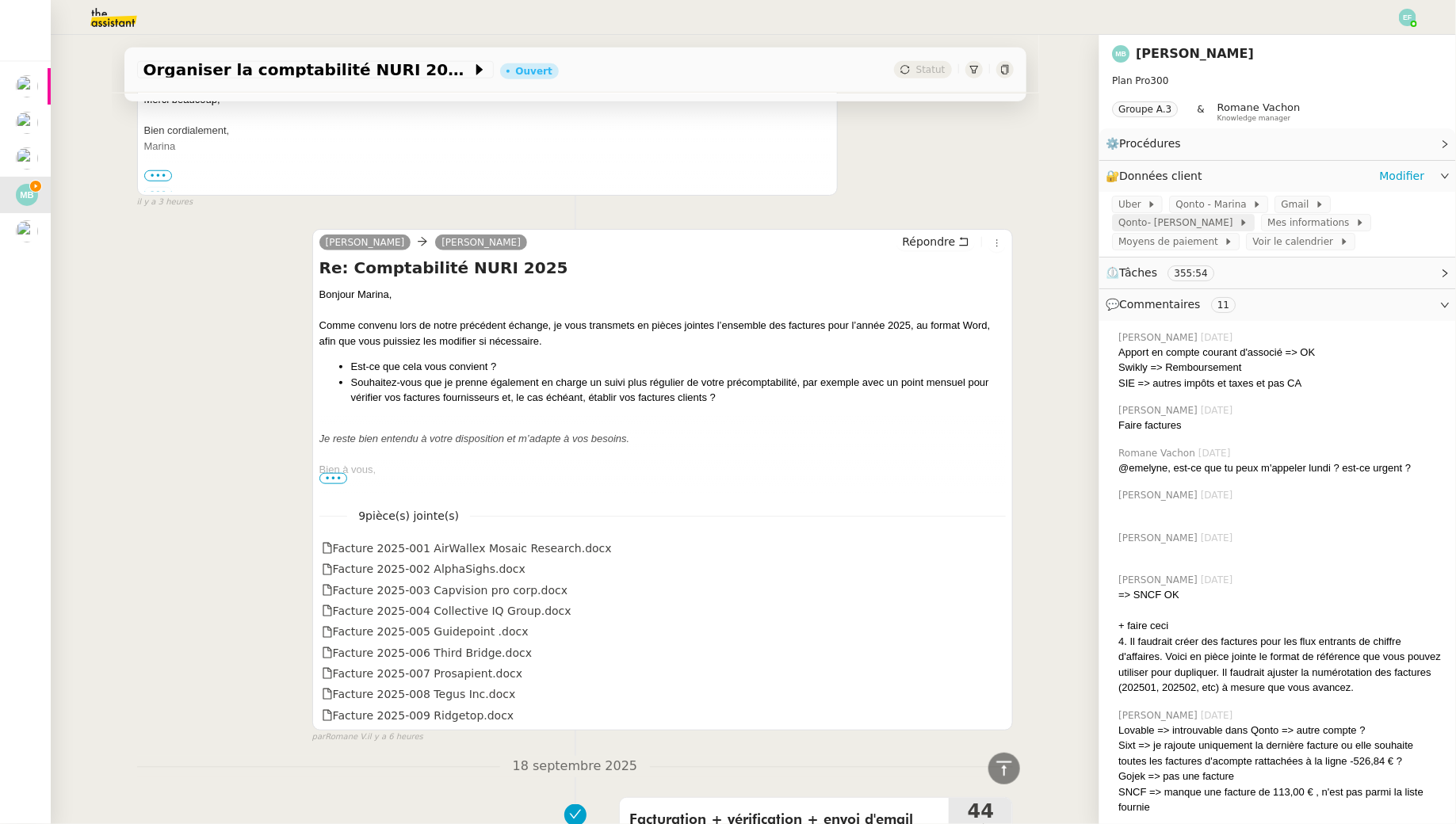
click at [1239, 215] on span "Qonto- Hélène" at bounding box center [1178, 222] width 120 height 16
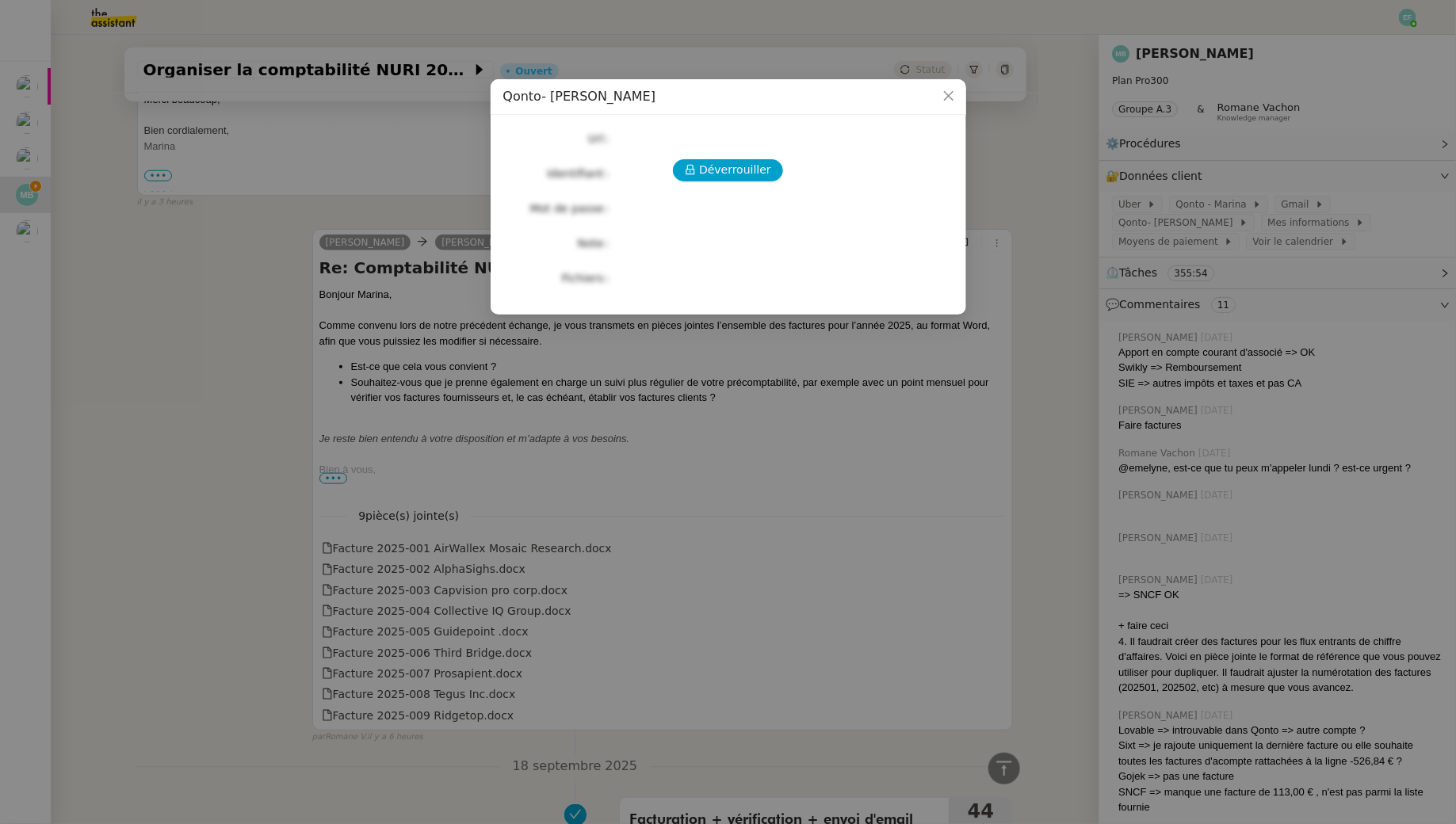
click at [742, 187] on div "Déverrouiller Url Identifiant Mot de passe Note Fichiers Upload" at bounding box center [728, 208] width 450 height 162
click at [740, 167] on span "Déverrouiller" at bounding box center [736, 170] width 72 height 19
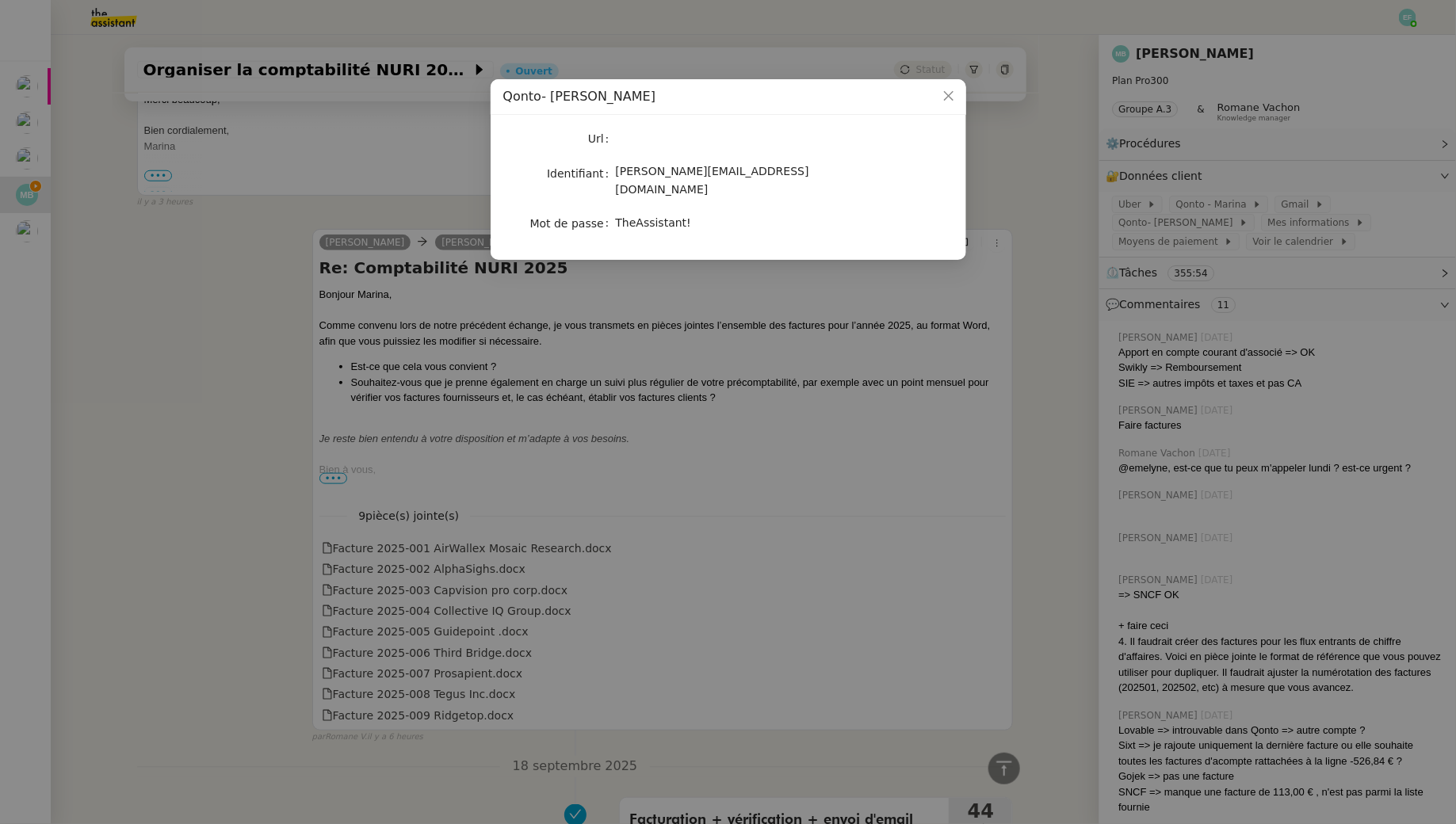
click at [675, 217] on span "TheAssistant!" at bounding box center [653, 222] width 75 height 13
copy span "TheAssistant!"
click at [390, 280] on nz-modal-container "Qonto- Hélène Url Identifiant helene.uj9@theassistant.com Mot de passe TheAssis…" at bounding box center [728, 412] width 1456 height 824
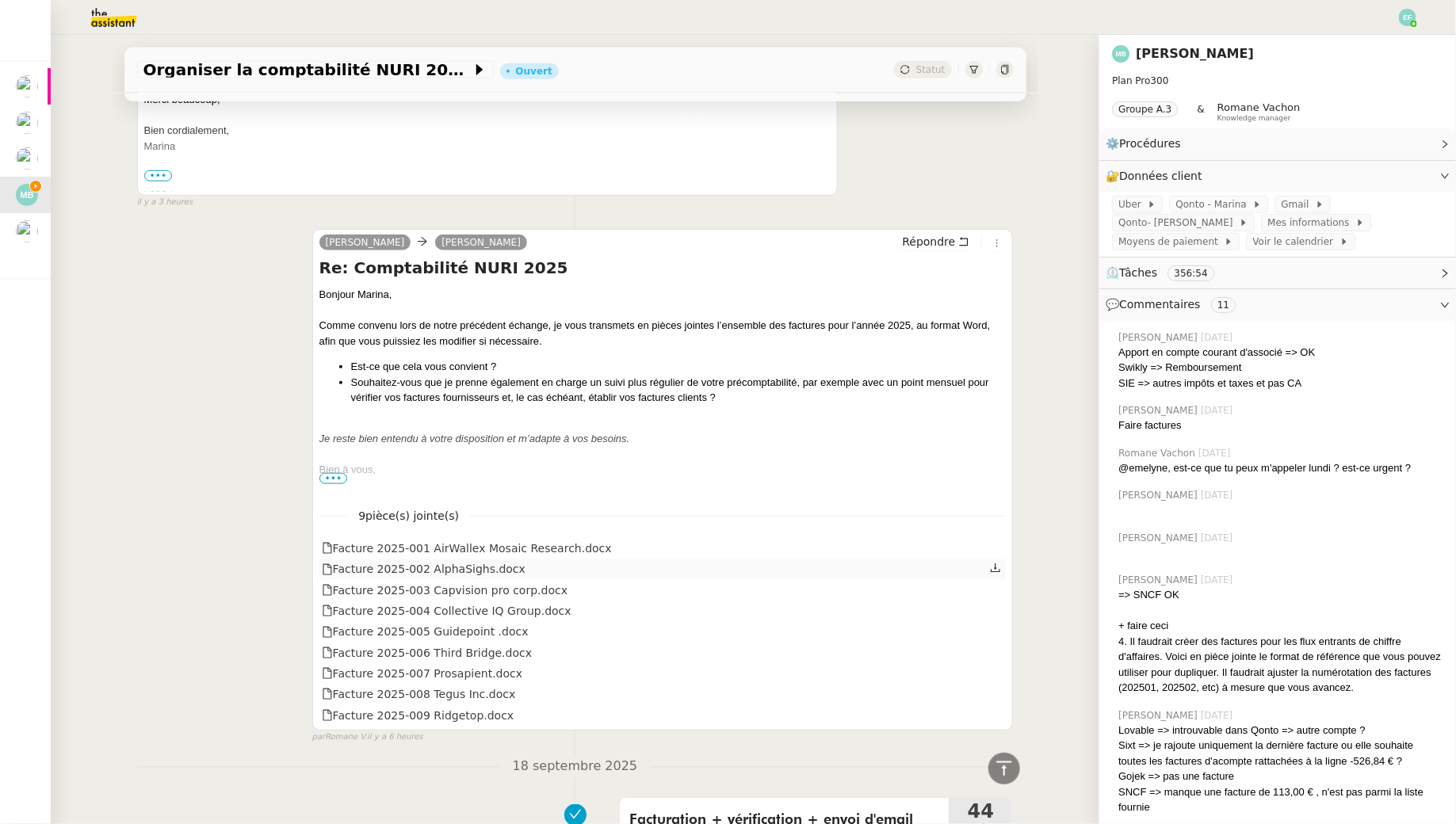
click at [994, 563] on icon at bounding box center [995, 568] width 11 height 11
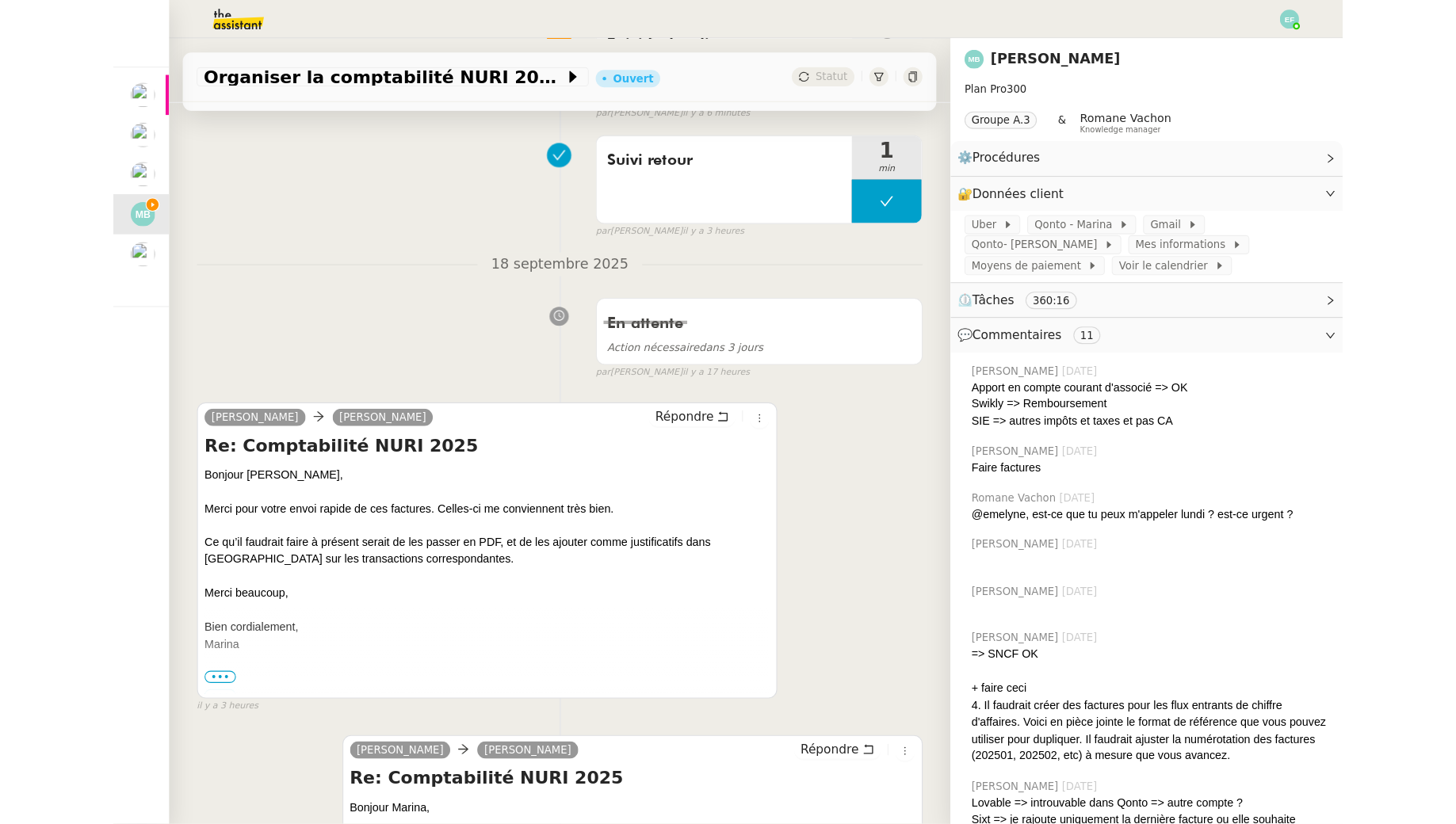
scroll to position [99, 0]
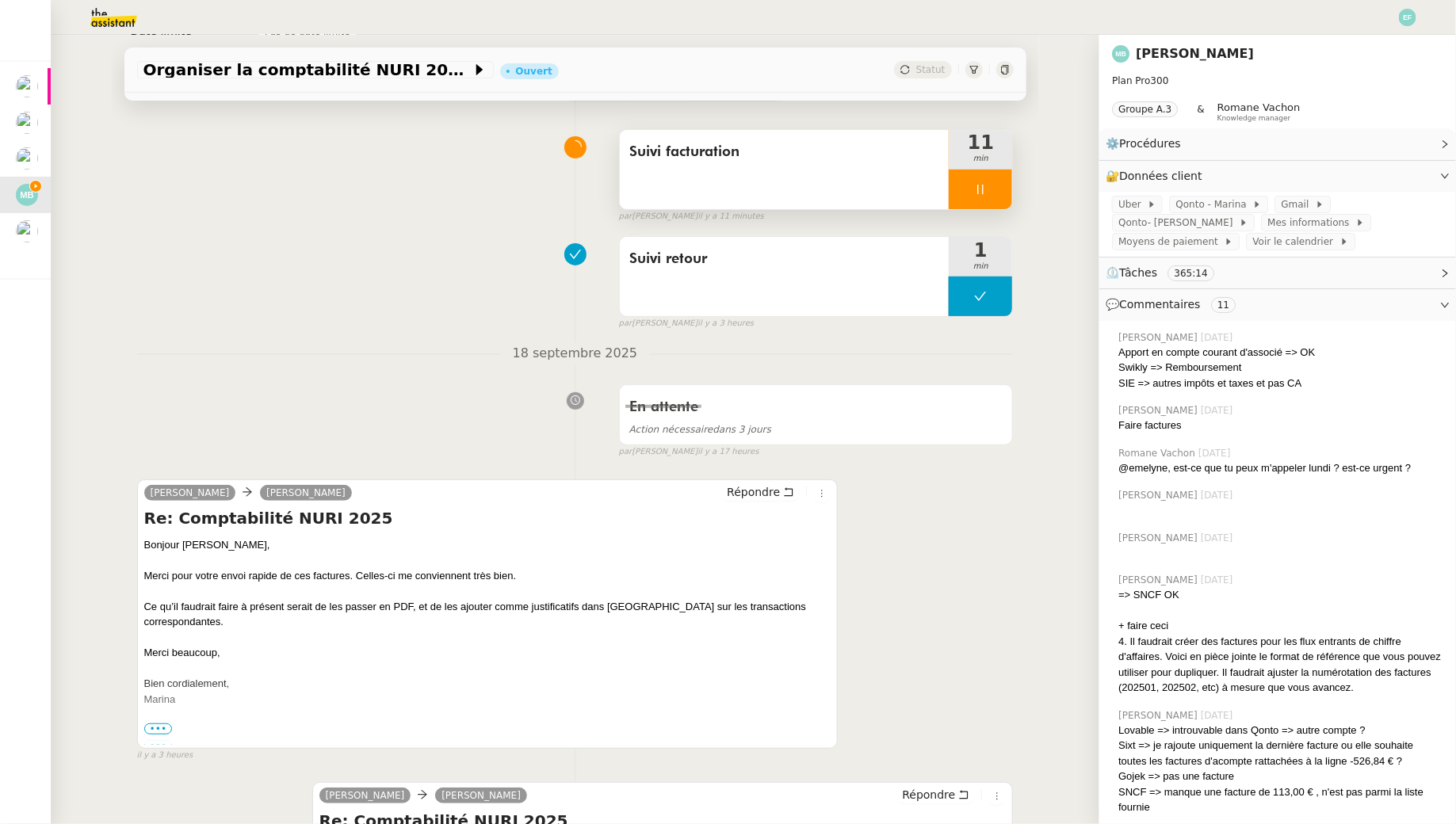
click at [704, 201] on div "Suivi facturation" at bounding box center [784, 169] width 329 height 79
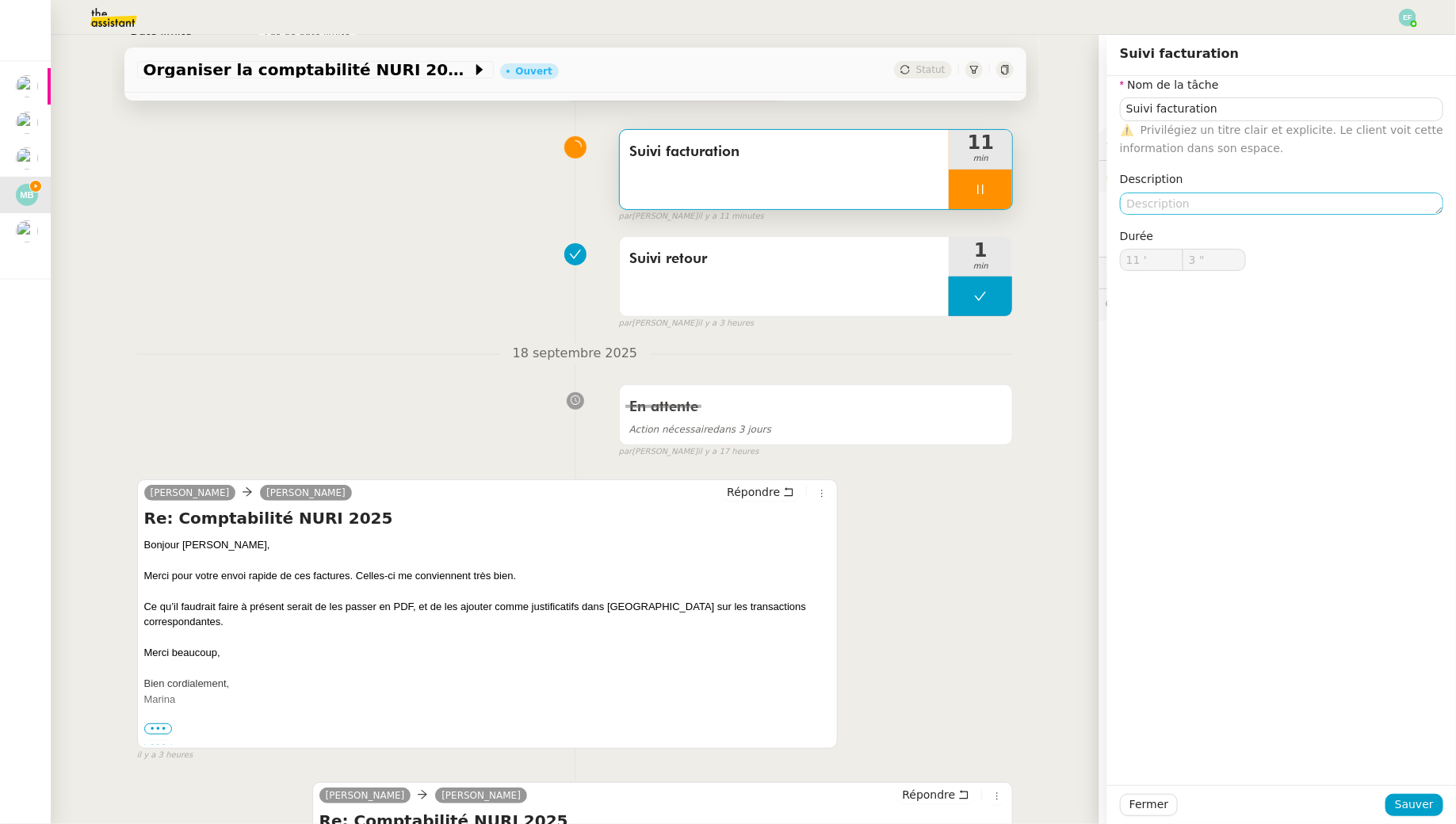
click at [1210, 190] on nz-form-item "Description" at bounding box center [1282, 192] width 324 height 44
click at [1210, 200] on textarea at bounding box center [1282, 204] width 324 height 22
type input "4 ""
type textarea "Export"
type input "5 ""
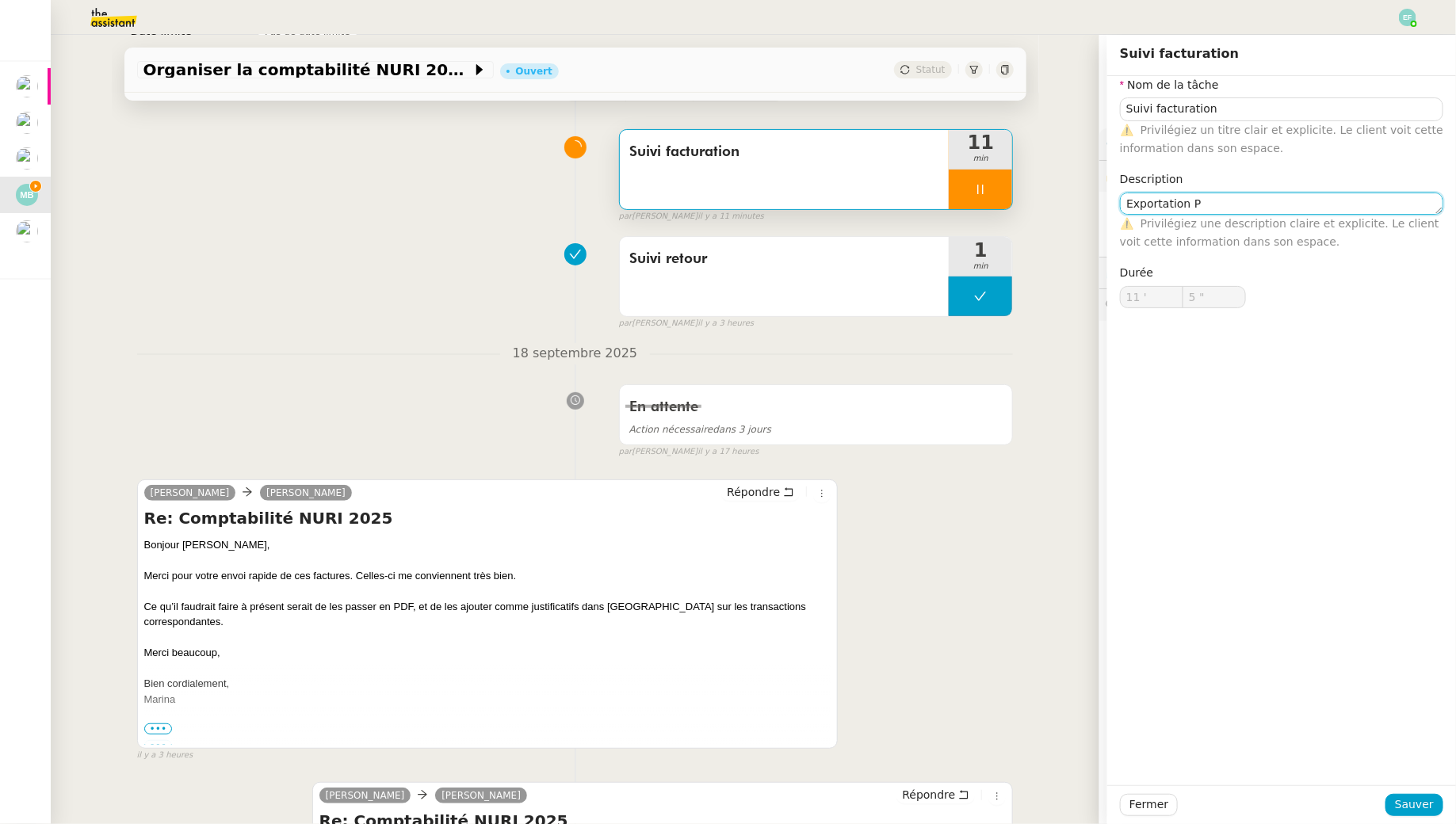
type textarea "Exportation PD"
type input "6 ""
type textarea "Exportation PDF +"
type input "12 ""
type textarea "Exportation PDF + point"
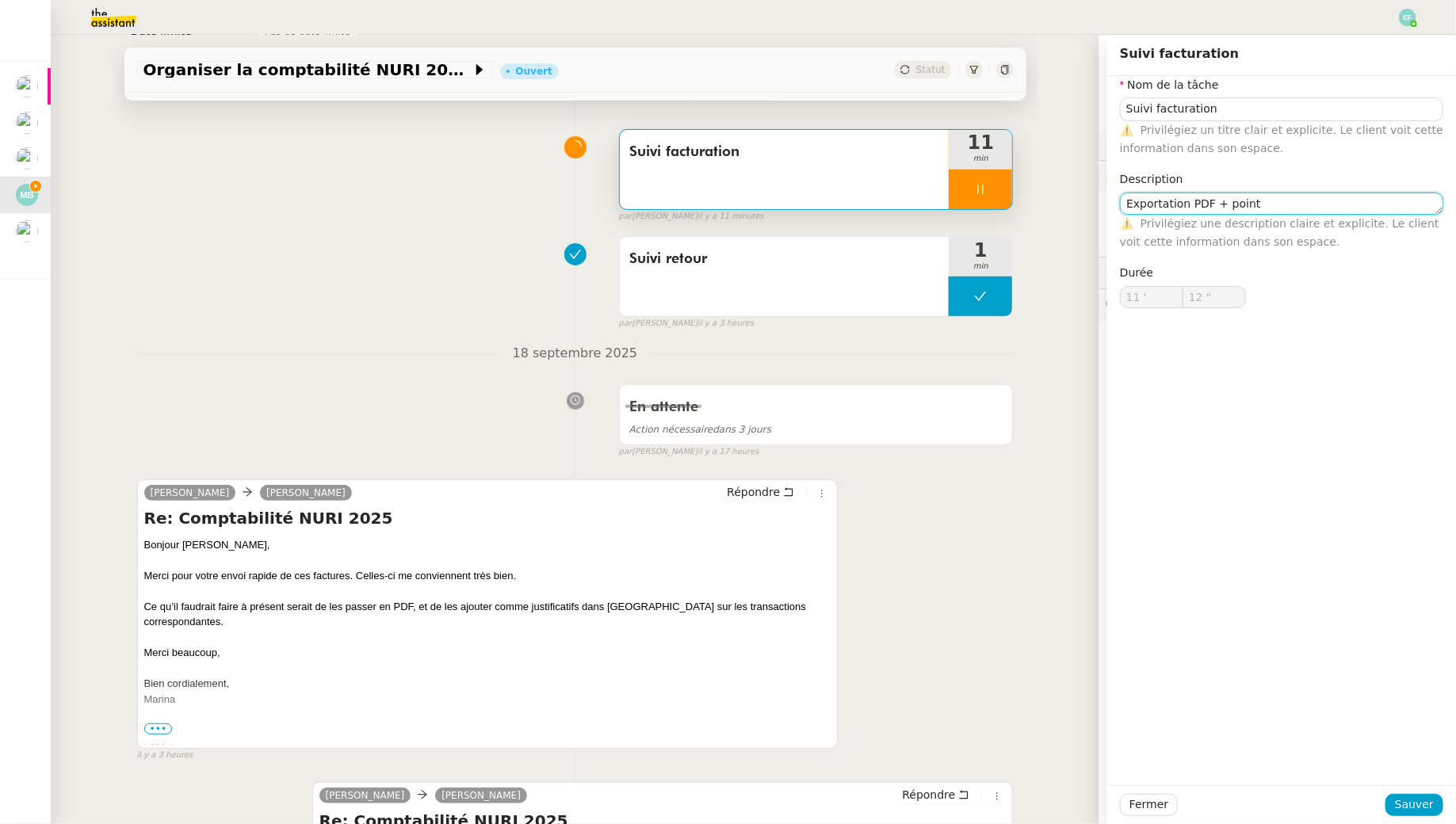
type input "13 ""
type textarea "Exportation PDF + pointage"
type input "14 ""
type textarea "Exportation PDF + pointage +"
type input "15 ""
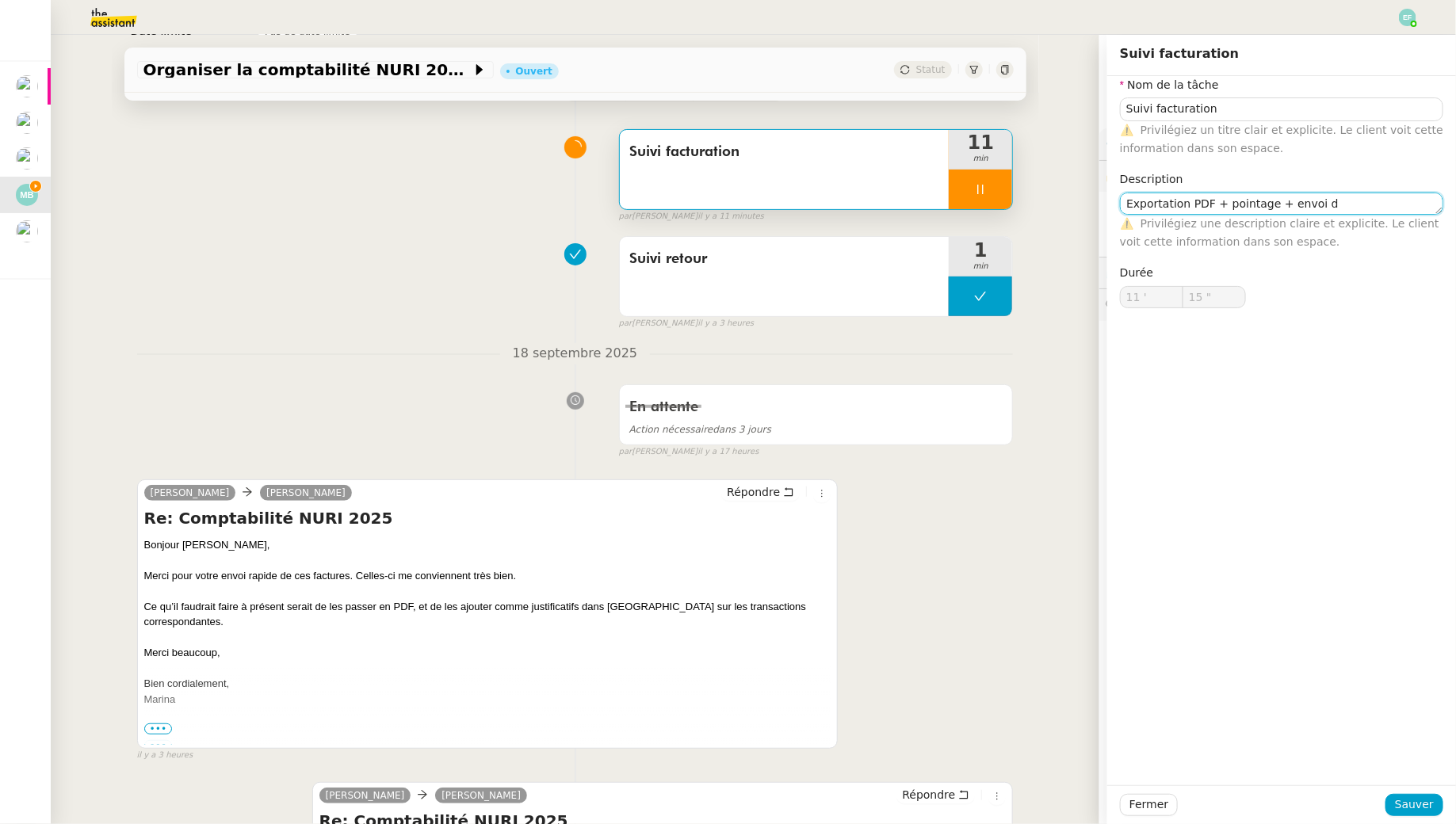
type textarea "Exportation PDF + pointage + envoi d'"
type input "16 ""
type textarea "Exportation PDF + pointage + envoi d'email"
type input "17 ""
type textarea "Exportation PDF + pointage + envoi d'email"
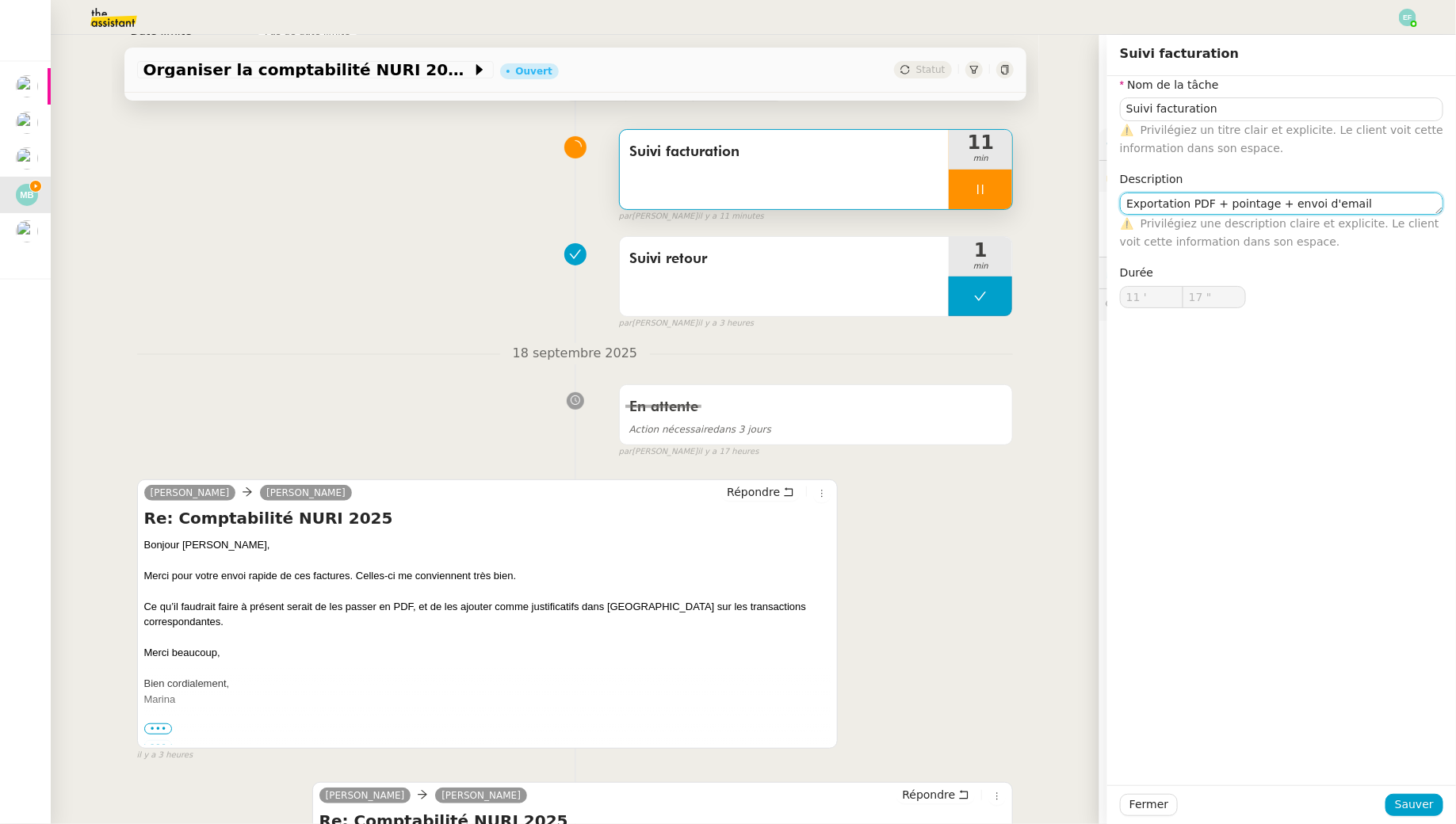
type input "18 ""
type textarea "Exportation PDF + pointage + envoi d'email"
click at [1420, 799] on span "Sauver" at bounding box center [1415, 805] width 39 height 19
type input "19 ""
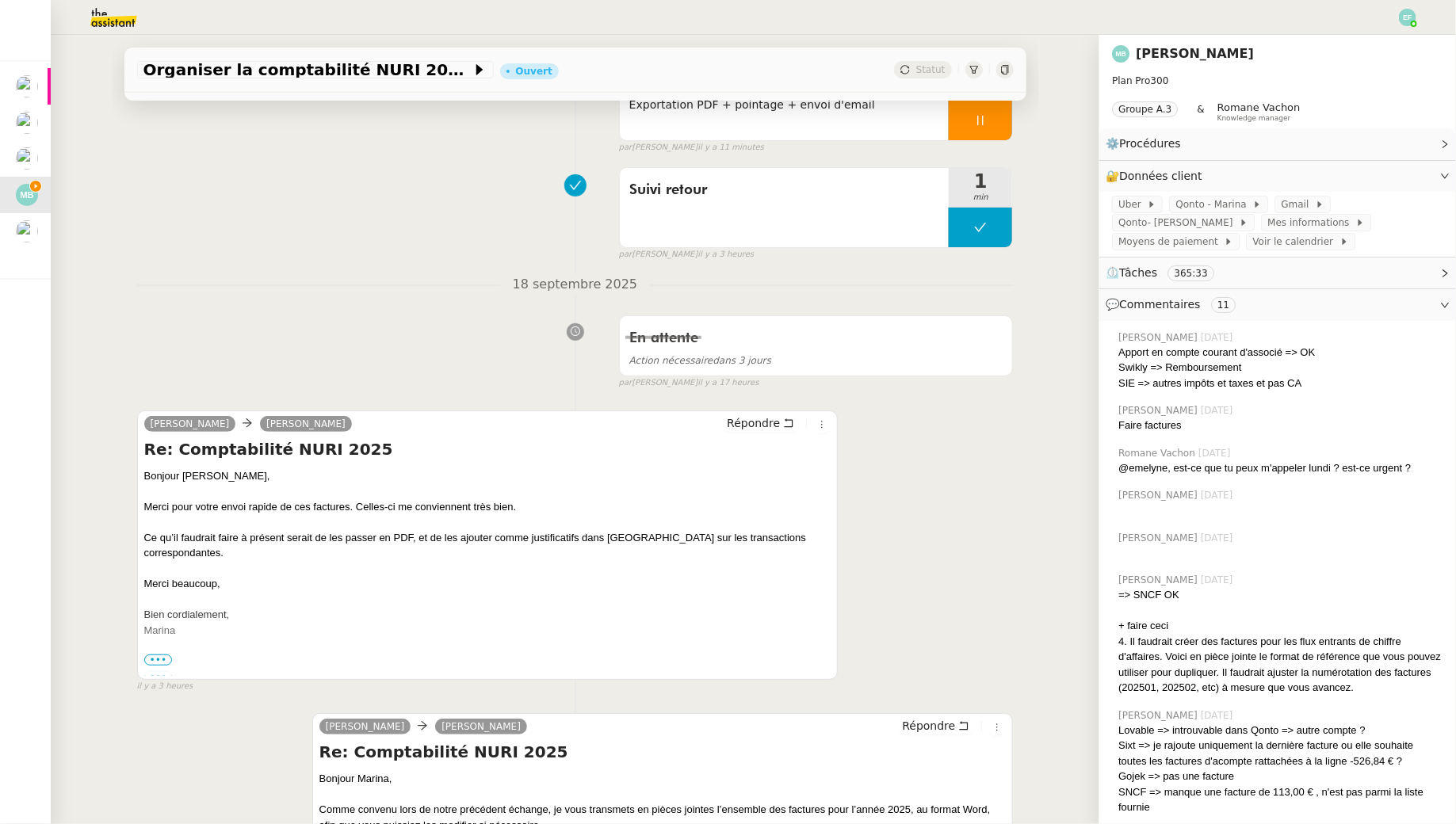
scroll to position [192, 0]
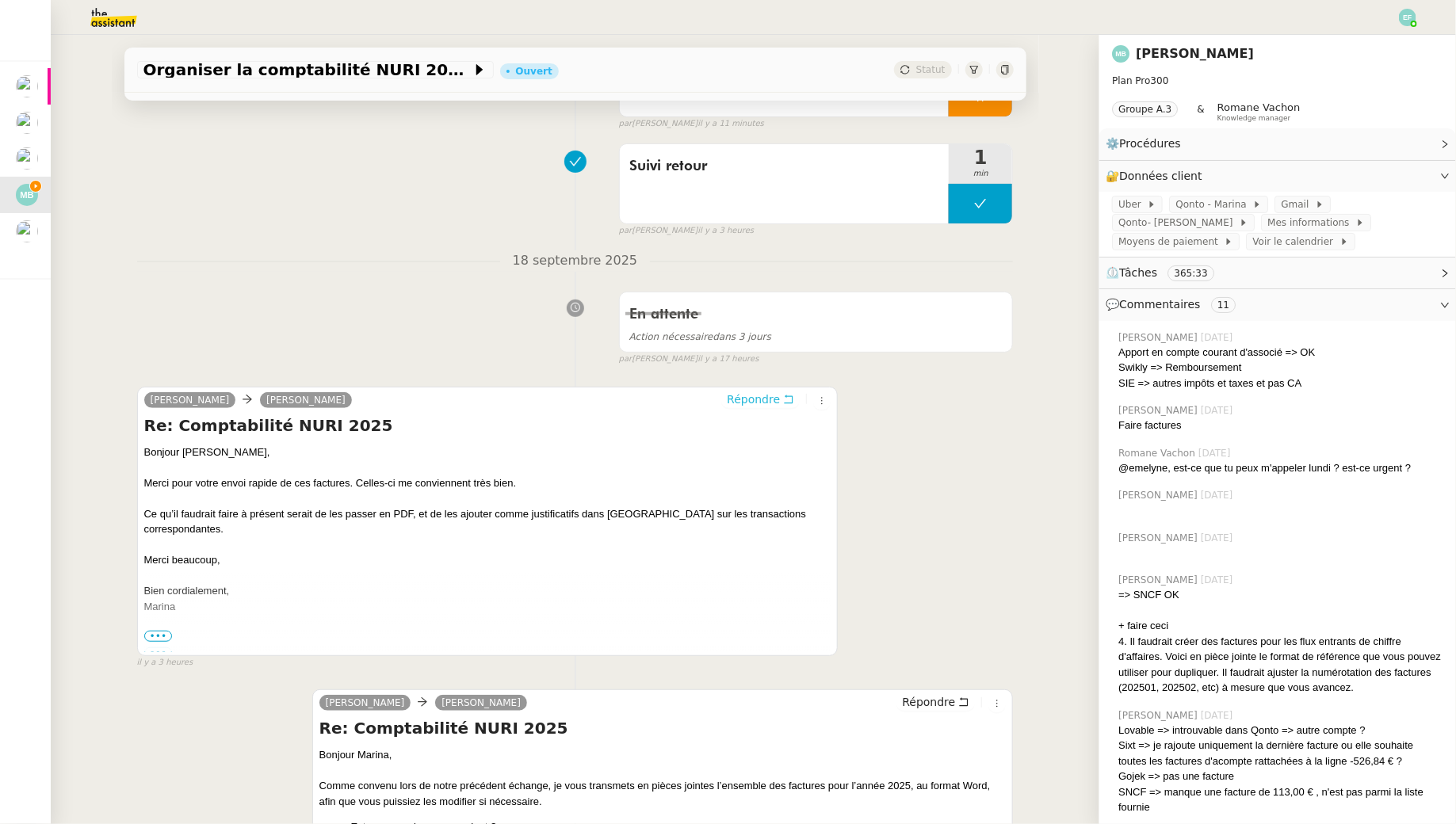
click at [783, 399] on button "Répondre" at bounding box center [760, 399] width 78 height 18
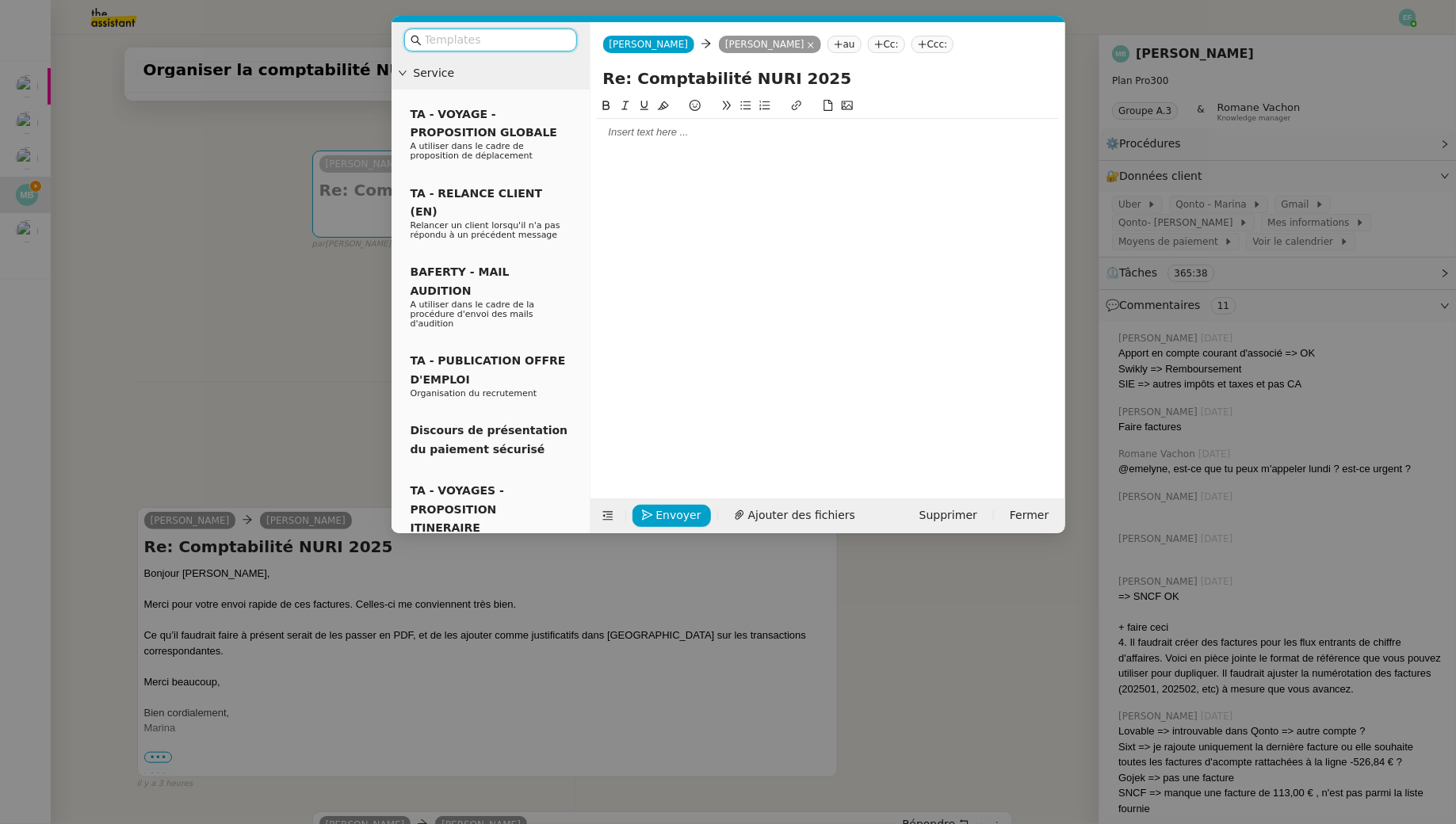
click at [704, 140] on div at bounding box center [827, 132] width 462 height 14
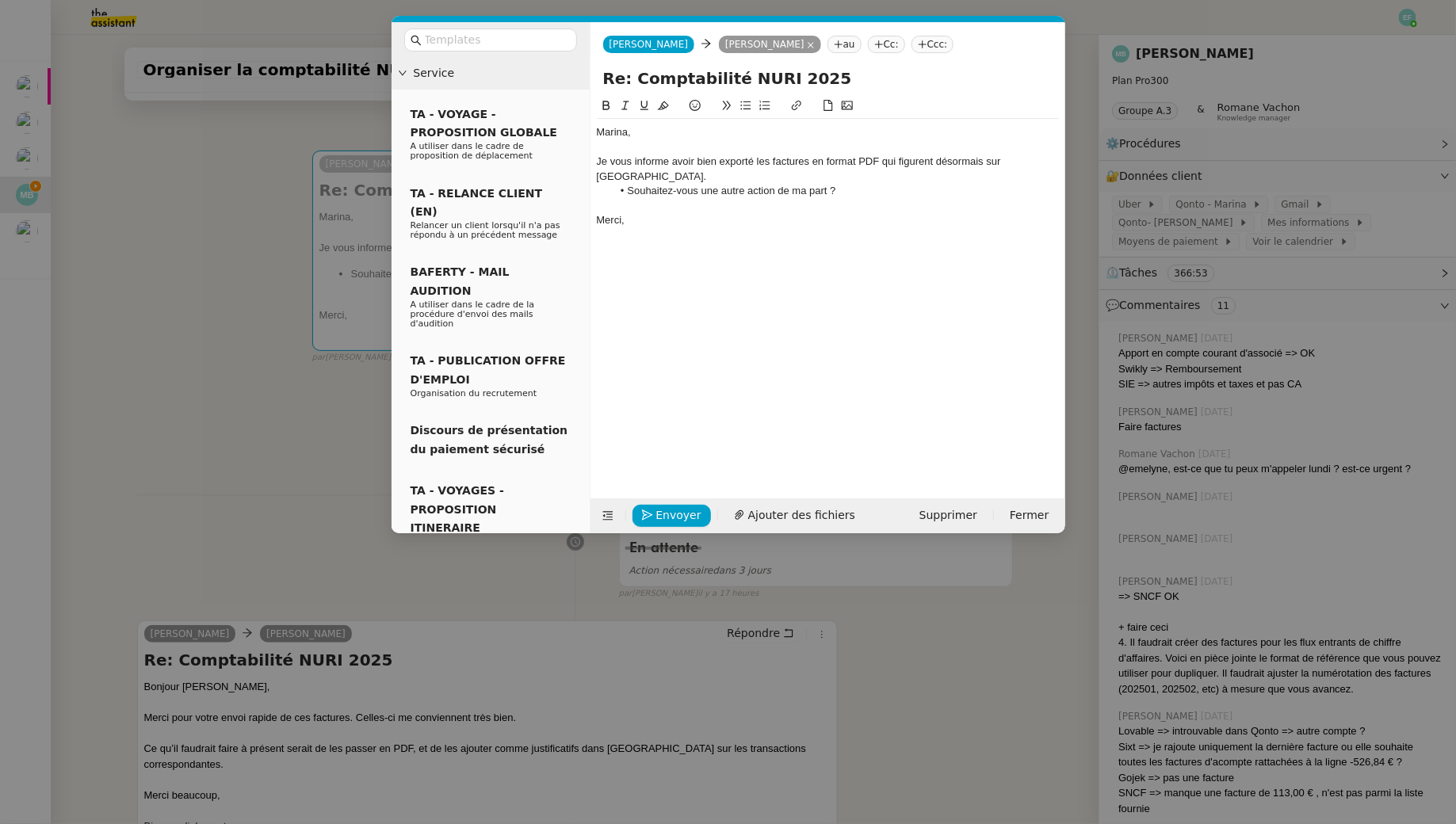
click at [597, 129] on div "Marina," at bounding box center [827, 132] width 462 height 14
click at [597, 159] on div "Je vous informe avoir bien exporté les factures en format PDF qui figurent déso…" at bounding box center [827, 169] width 462 height 29
click at [739, 179] on div "Suite à votre retour, je vous informe avoir bien exporté les factures en format…" at bounding box center [827, 169] width 462 height 29
click at [684, 515] on span "Envoyer" at bounding box center [679, 516] width 46 height 19
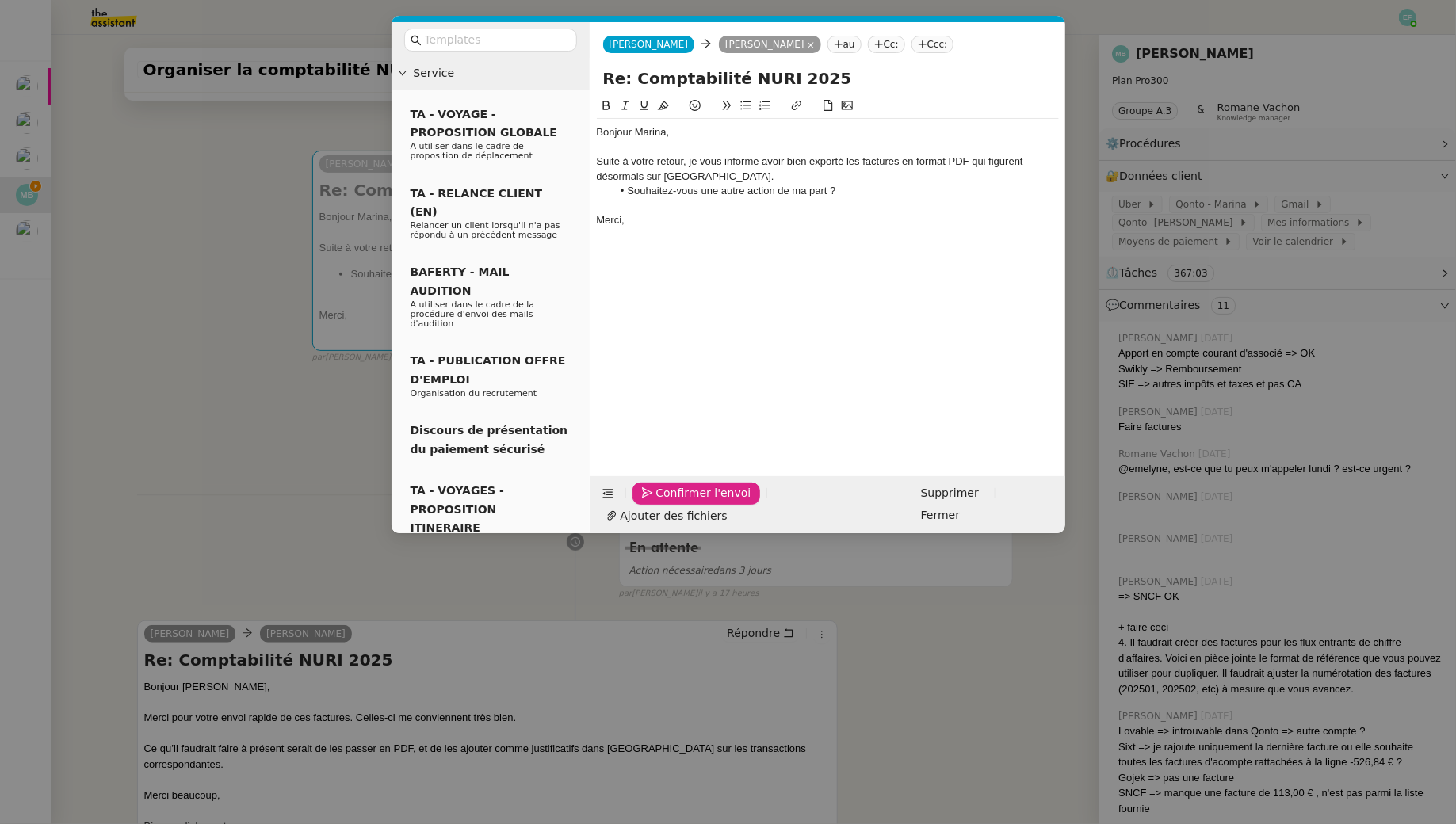
click at [684, 502] on span "Confirmer l'envoi" at bounding box center [704, 494] width 95 height 19
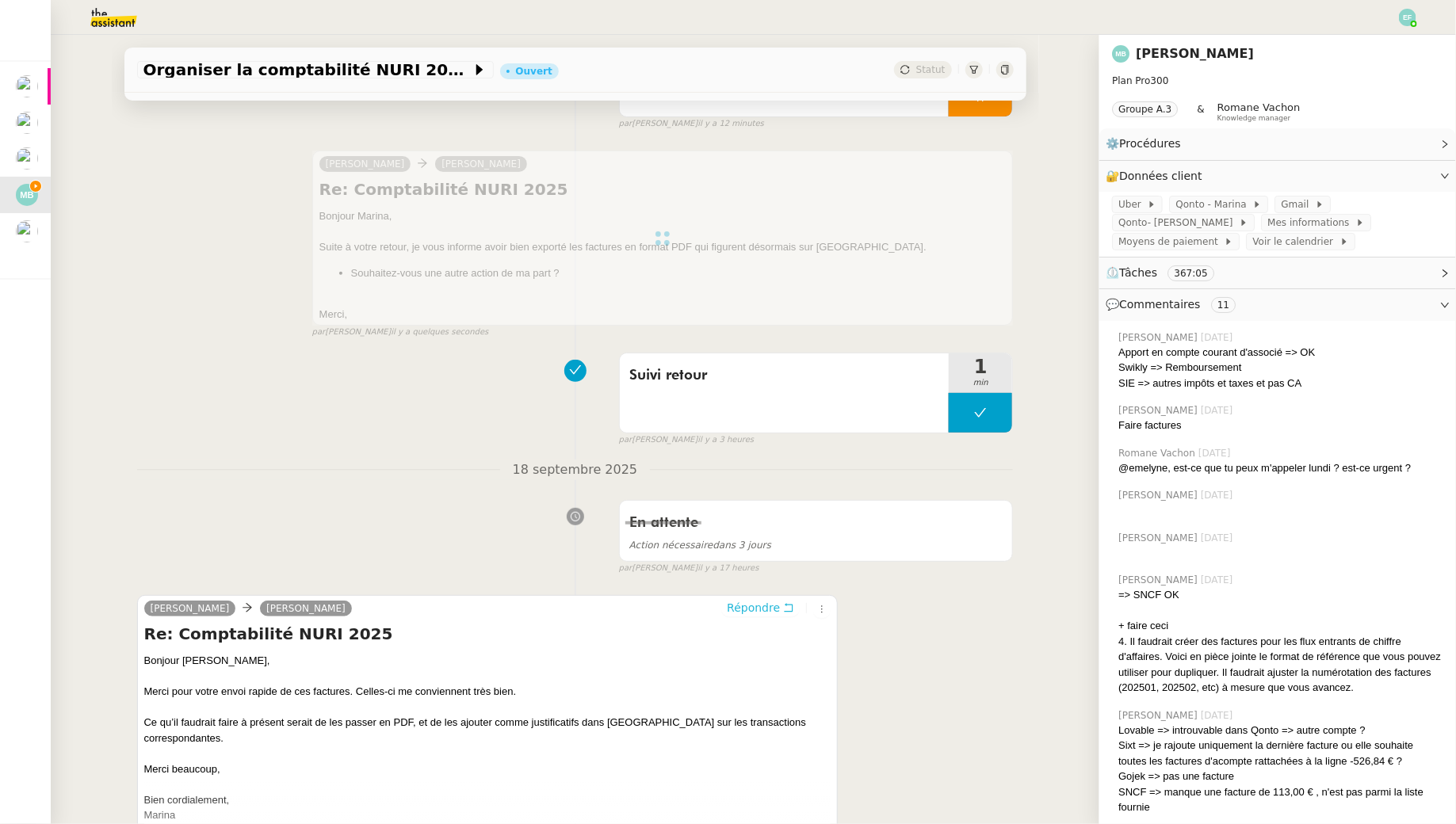
scroll to position [0, 0]
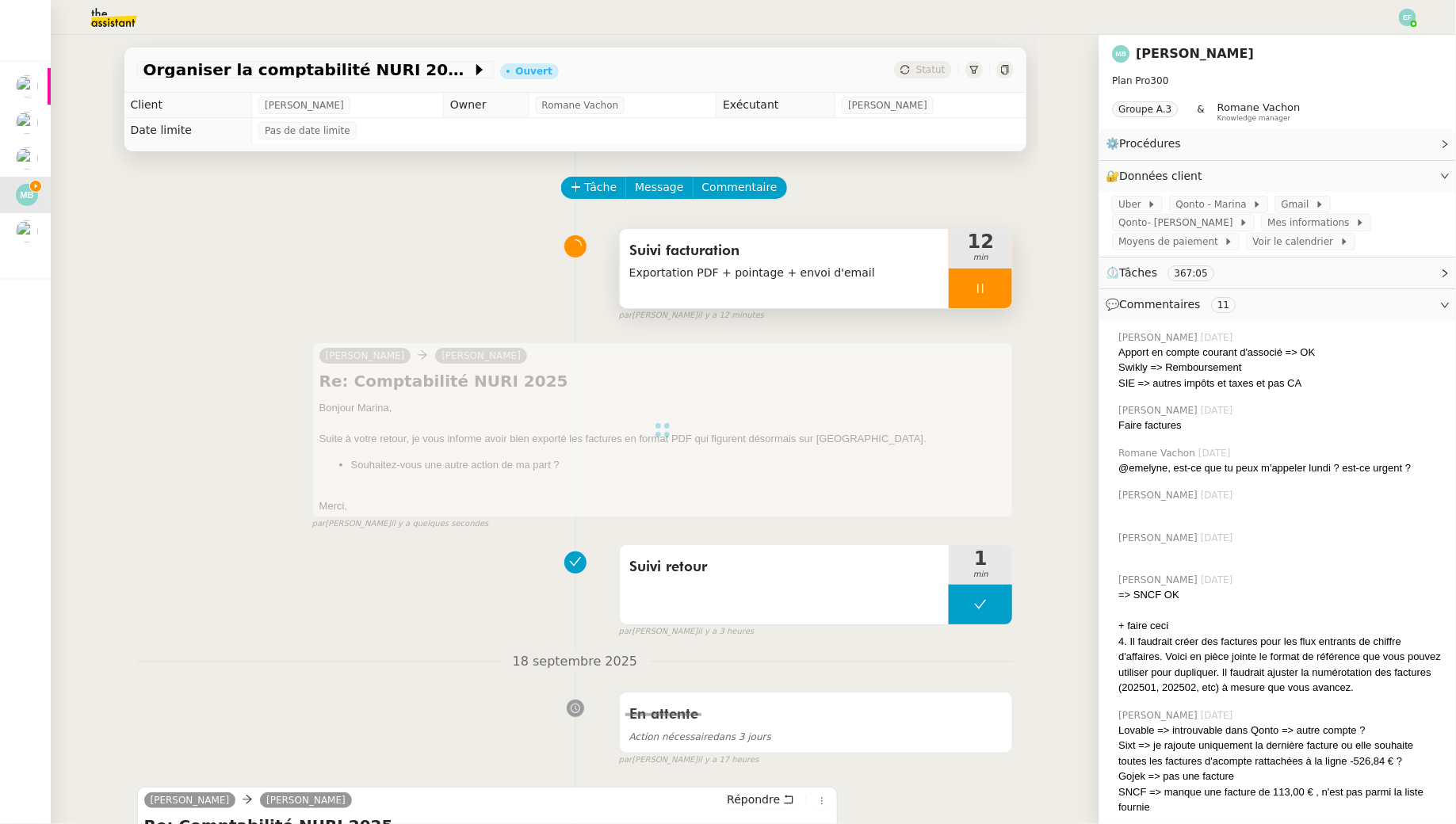
click at [990, 287] on div at bounding box center [980, 288] width 63 height 40
click at [1009, 286] on button at bounding box center [997, 288] width 32 height 40
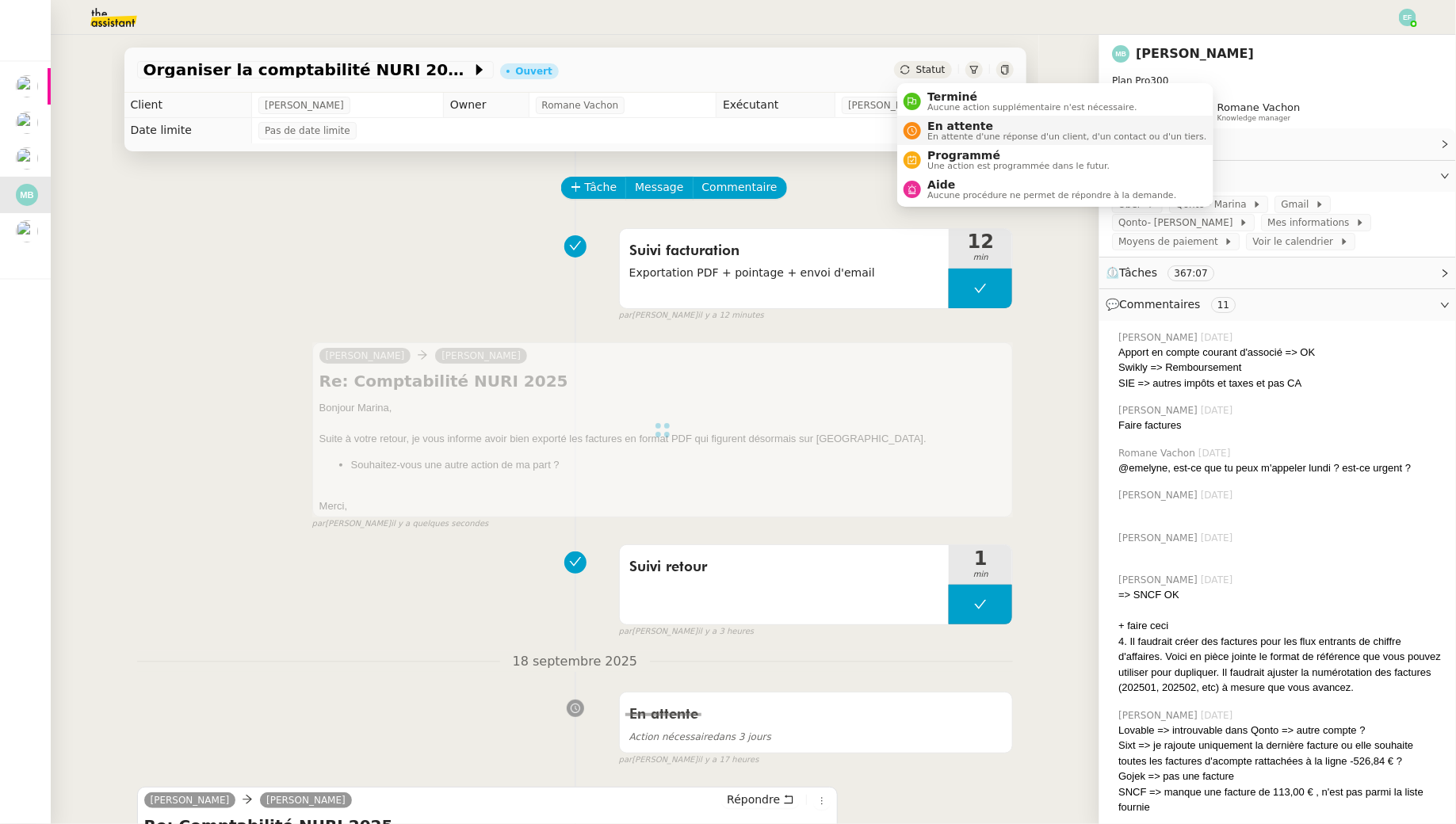
click at [934, 132] on span "En attente d'une réponse d'un client, d'un contact ou d'un tiers." at bounding box center [1067, 136] width 279 height 8
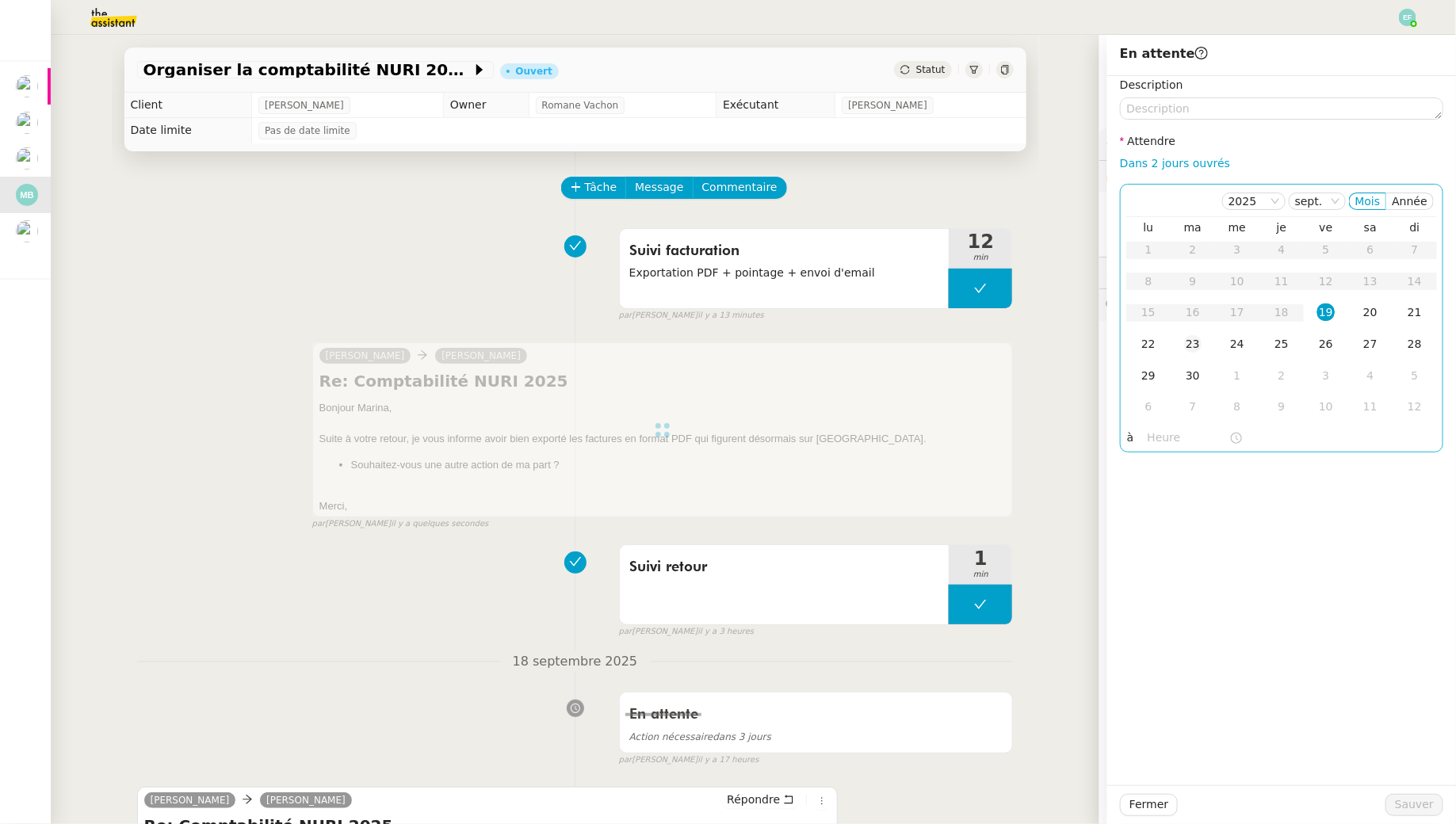
click at [1197, 356] on td "23" at bounding box center [1192, 345] width 45 height 32
click at [1423, 808] on span "Sauver" at bounding box center [1415, 805] width 39 height 19
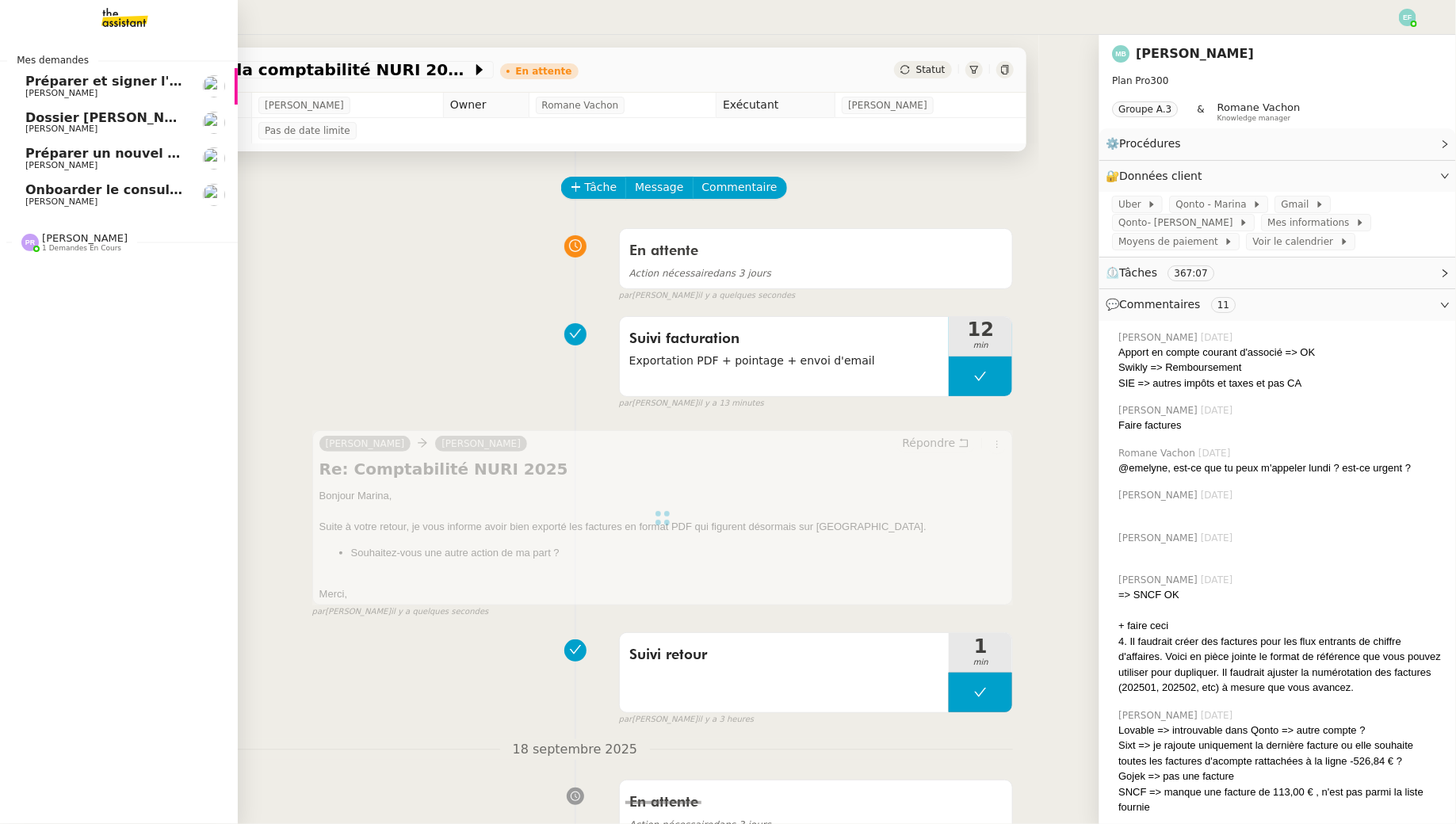
click at [63, 73] on link "Préparer et signer l'avenant TJM [PERSON_NAME]" at bounding box center [119, 86] width 238 height 36
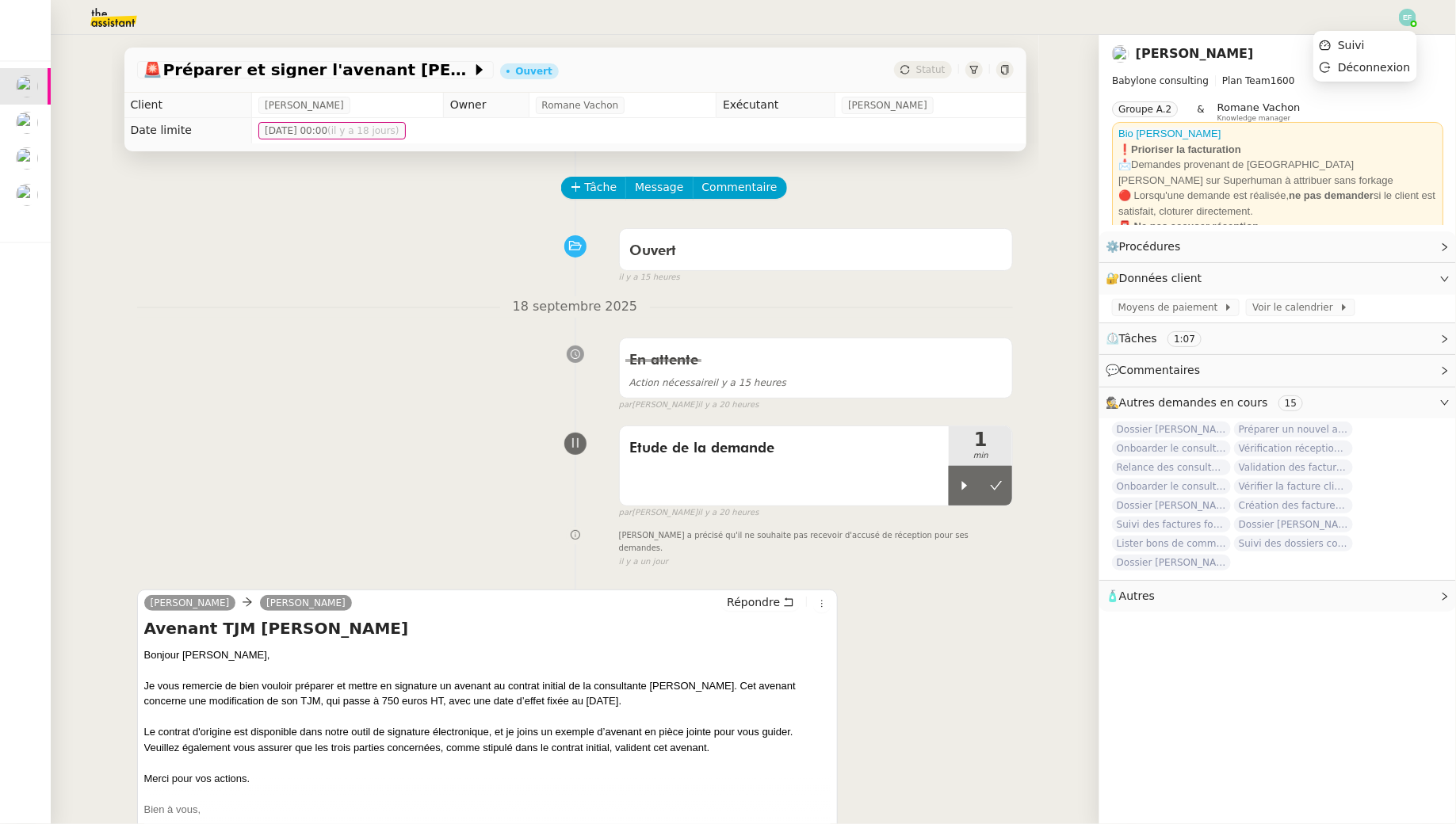
click at [1406, 18] on img at bounding box center [1407, 17] width 18 height 18
click at [1373, 57] on li "Déconnexion" at bounding box center [1365, 67] width 103 height 22
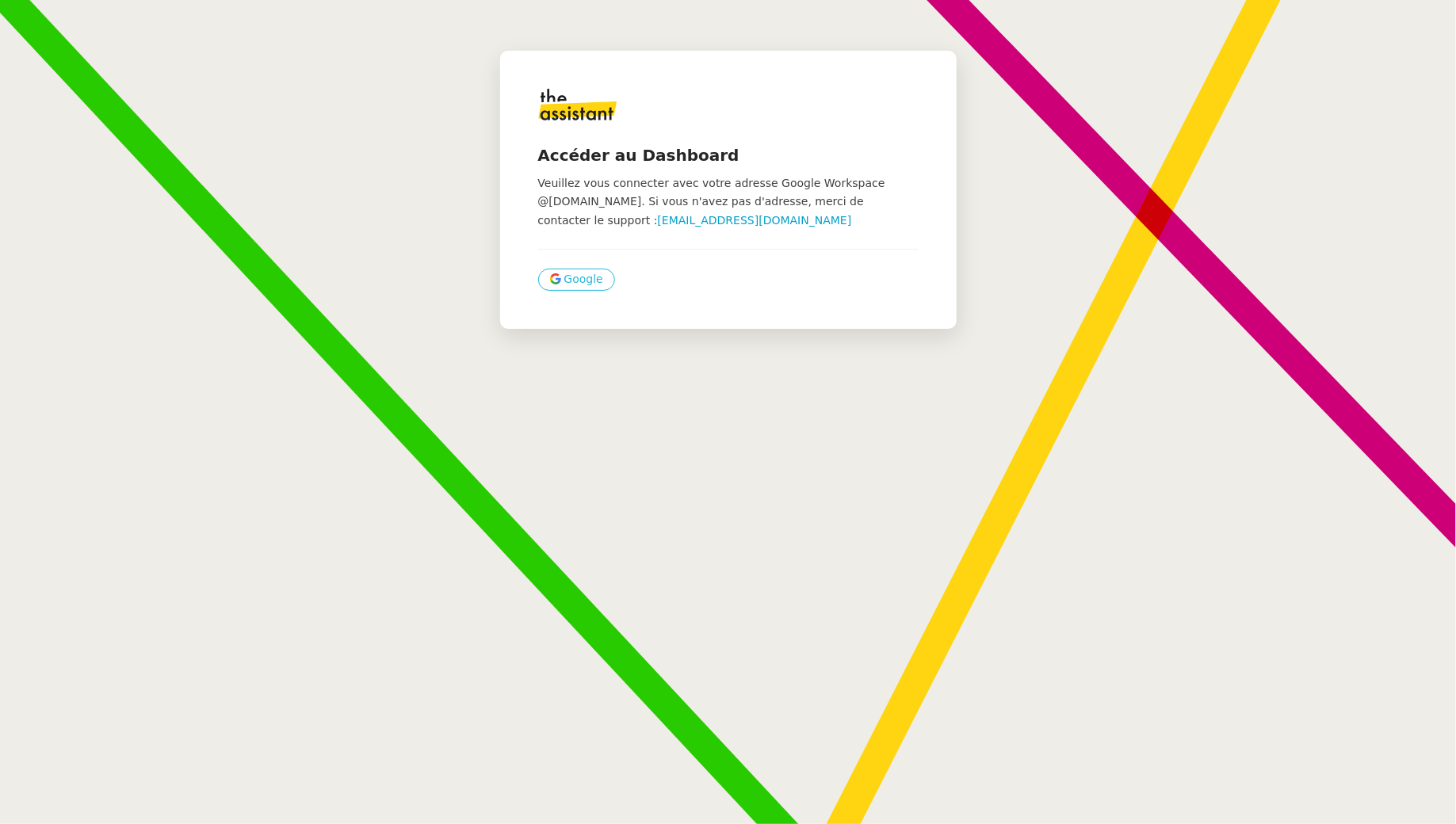
click at [589, 275] on span "Google" at bounding box center [584, 280] width 39 height 19
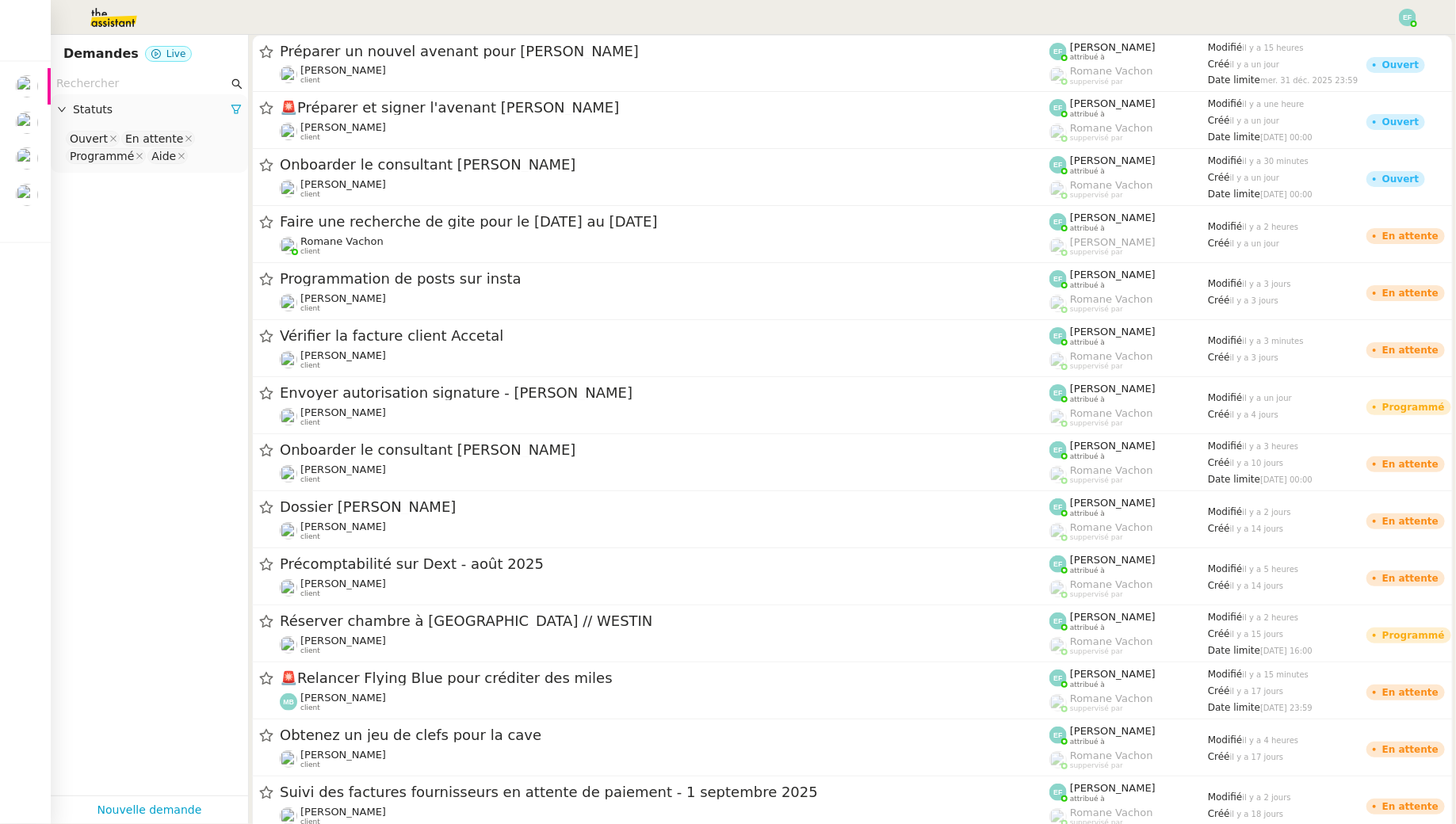
click at [1412, 19] on img at bounding box center [1407, 17] width 18 height 18
click at [1384, 42] on li "Suivi" at bounding box center [1365, 45] width 103 height 22
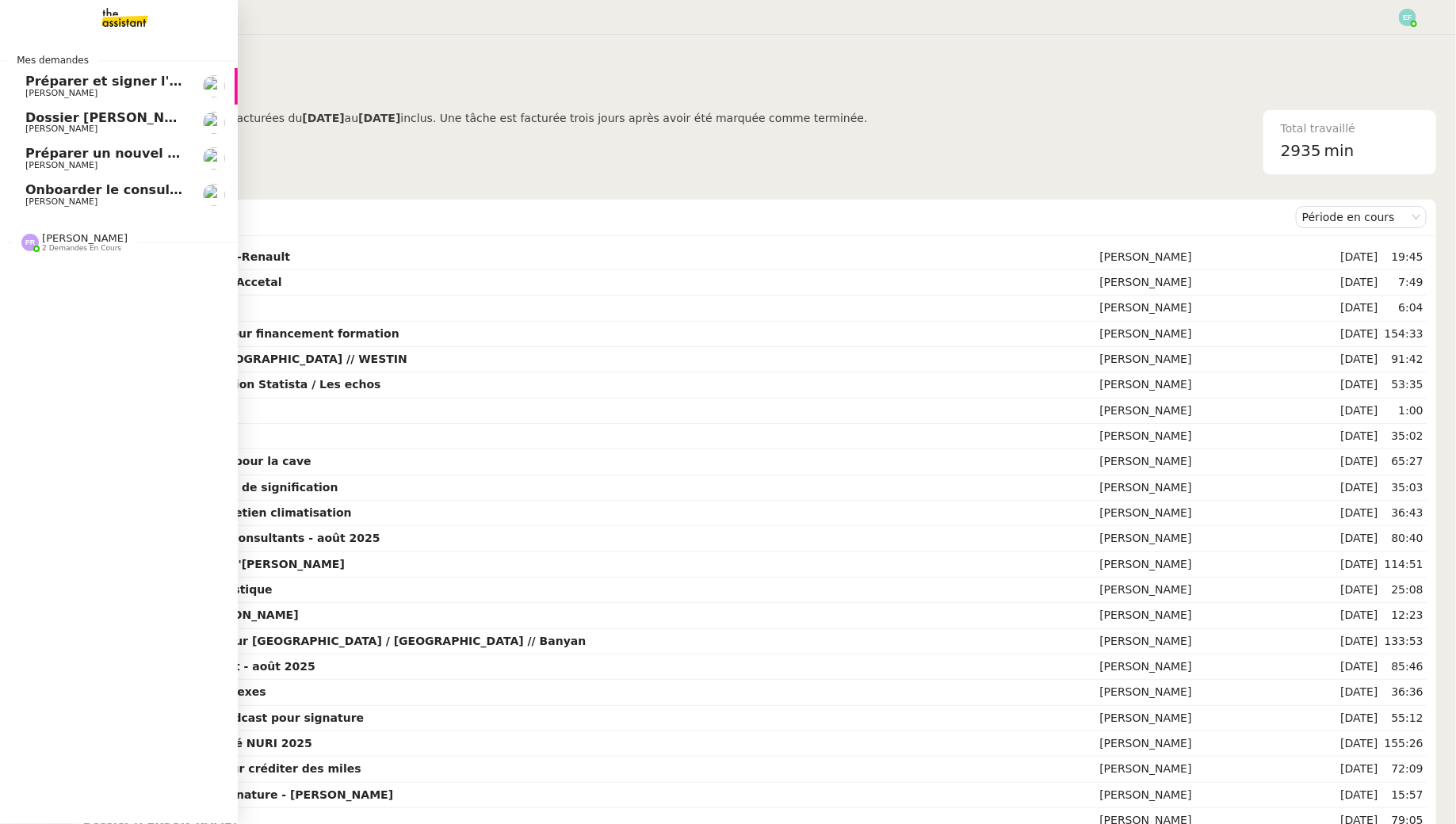
click at [32, 195] on span "Onboarder le consultant [PERSON_NAME]" at bounding box center [174, 190] width 297 height 15
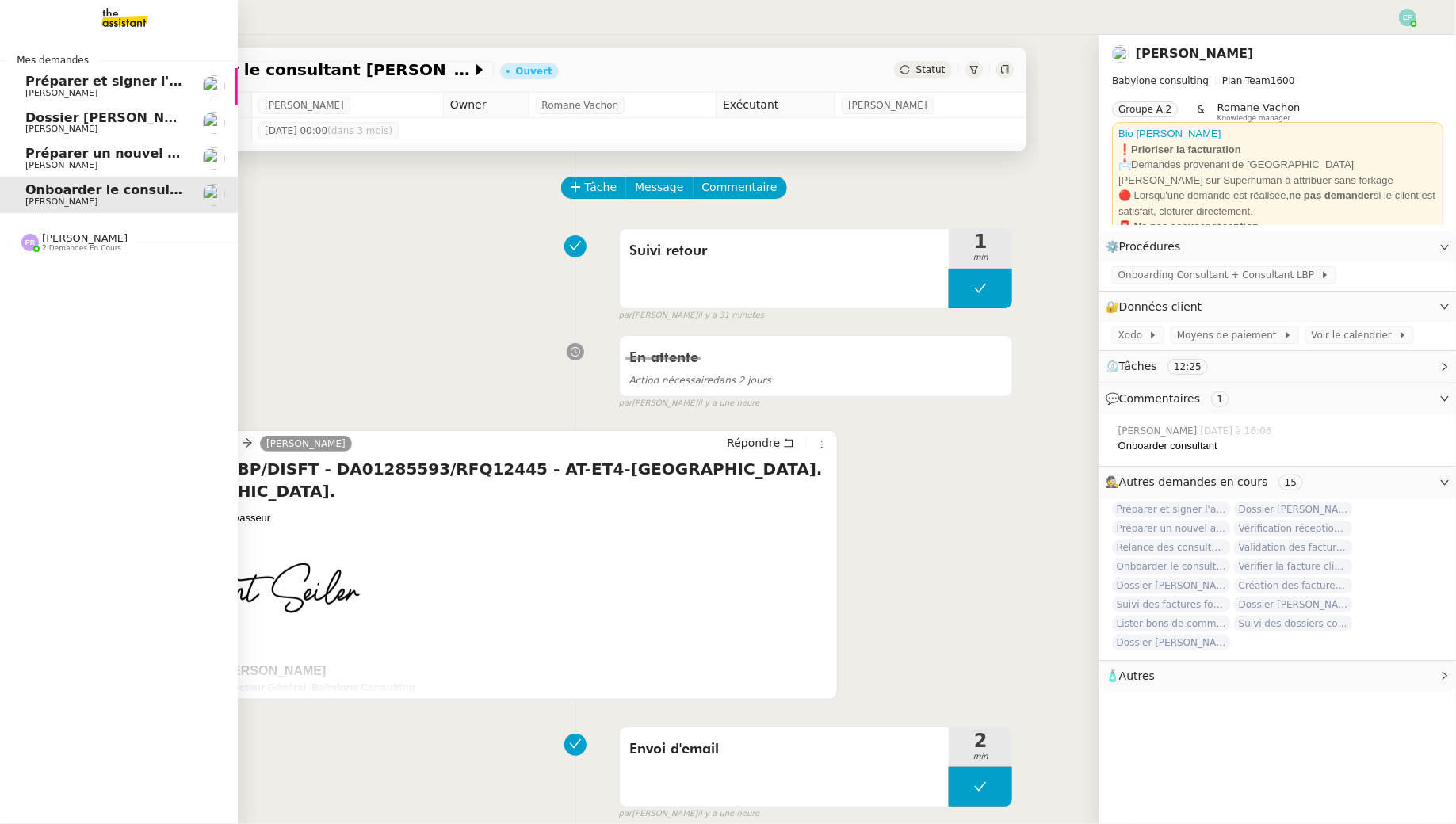
click at [77, 167] on span "[PERSON_NAME]" at bounding box center [62, 165] width 72 height 10
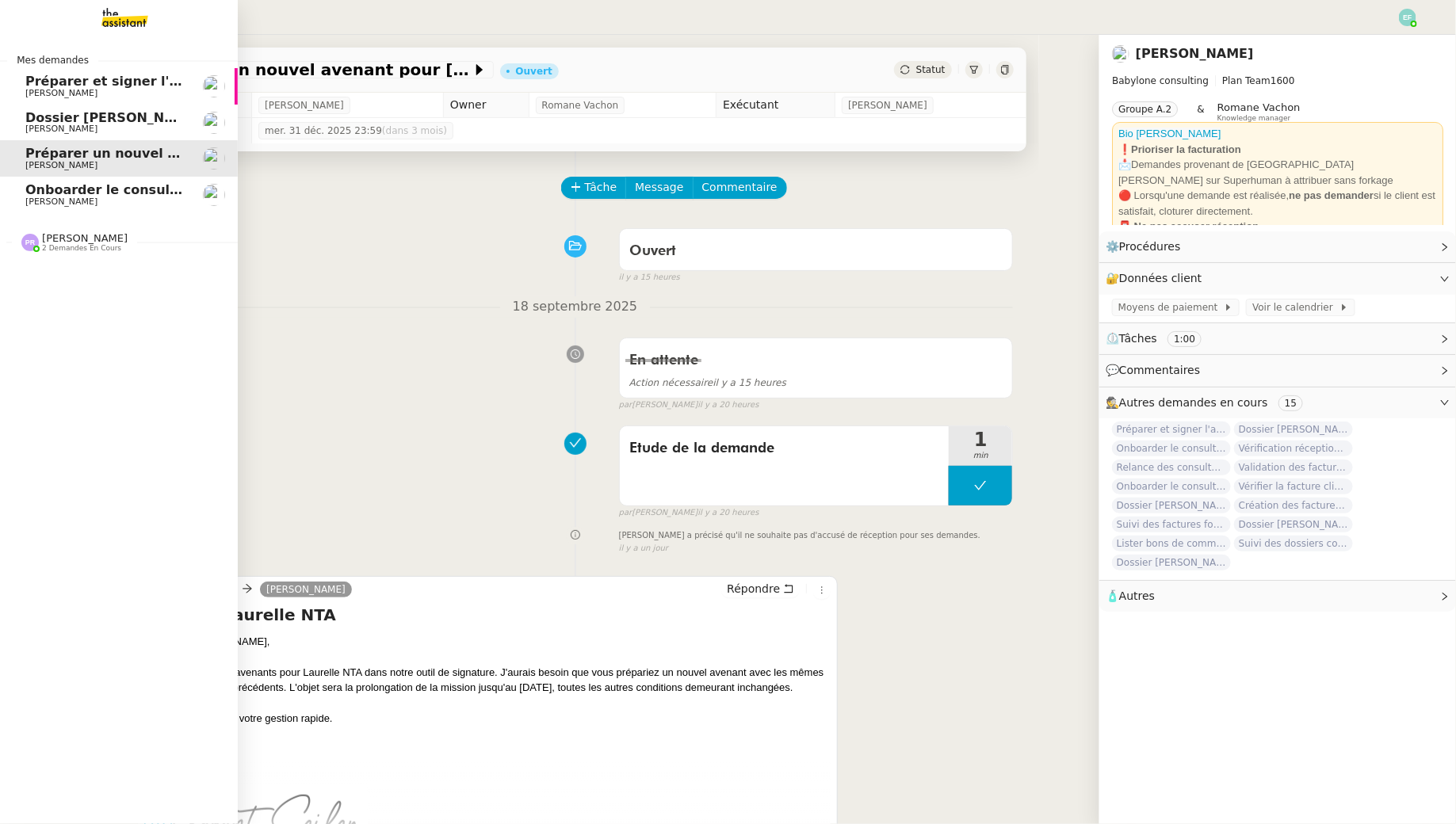
click at [132, 205] on span "[PERSON_NAME]" at bounding box center [105, 201] width 160 height 9
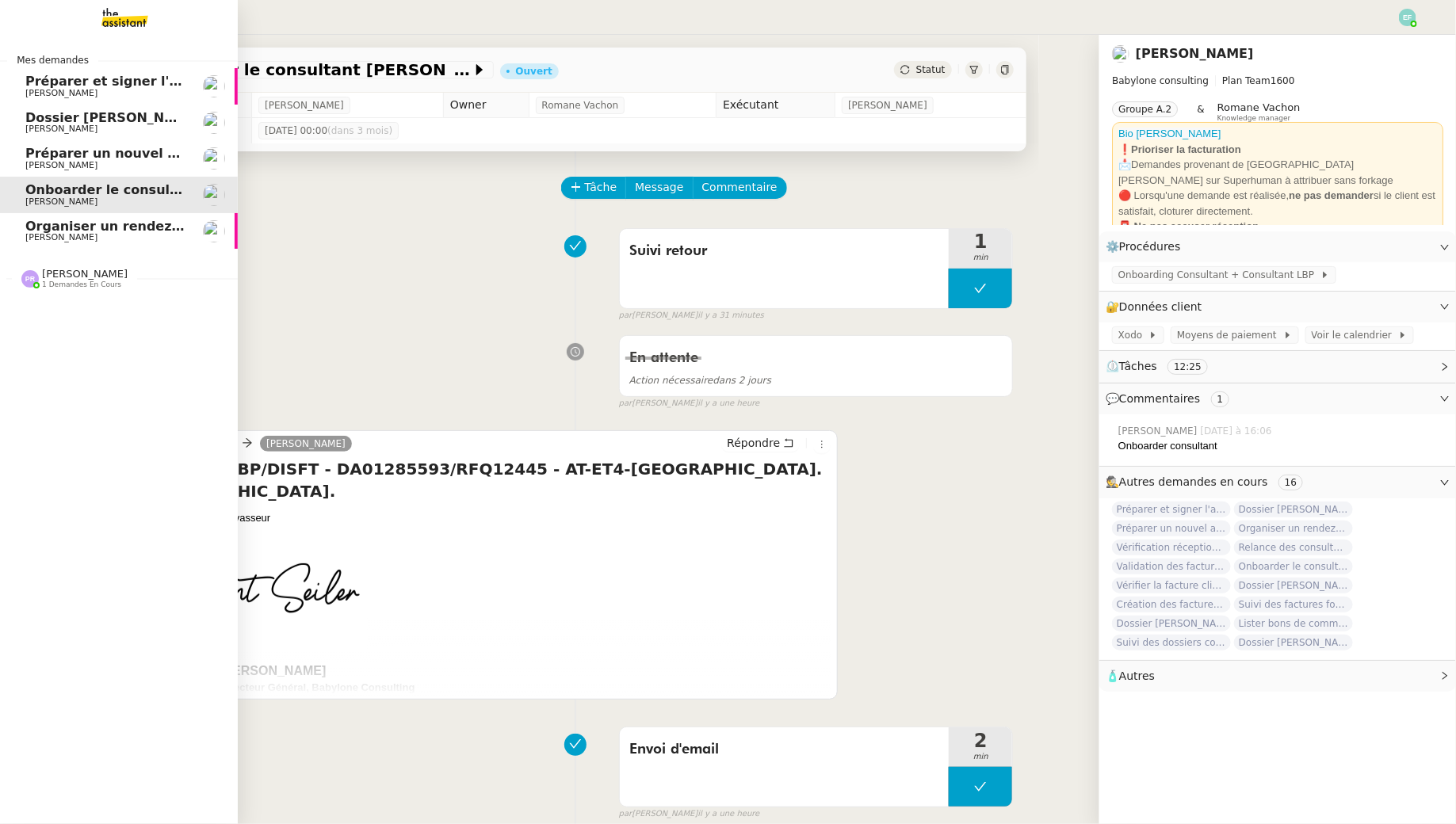
click at [154, 195] on span "Onboarder le consultant [PERSON_NAME]" at bounding box center [174, 190] width 297 height 15
click at [142, 229] on span "Organiser un rendez-vous en visio [PERSON_NAME] / Sofraco" at bounding box center [243, 227] width 435 height 15
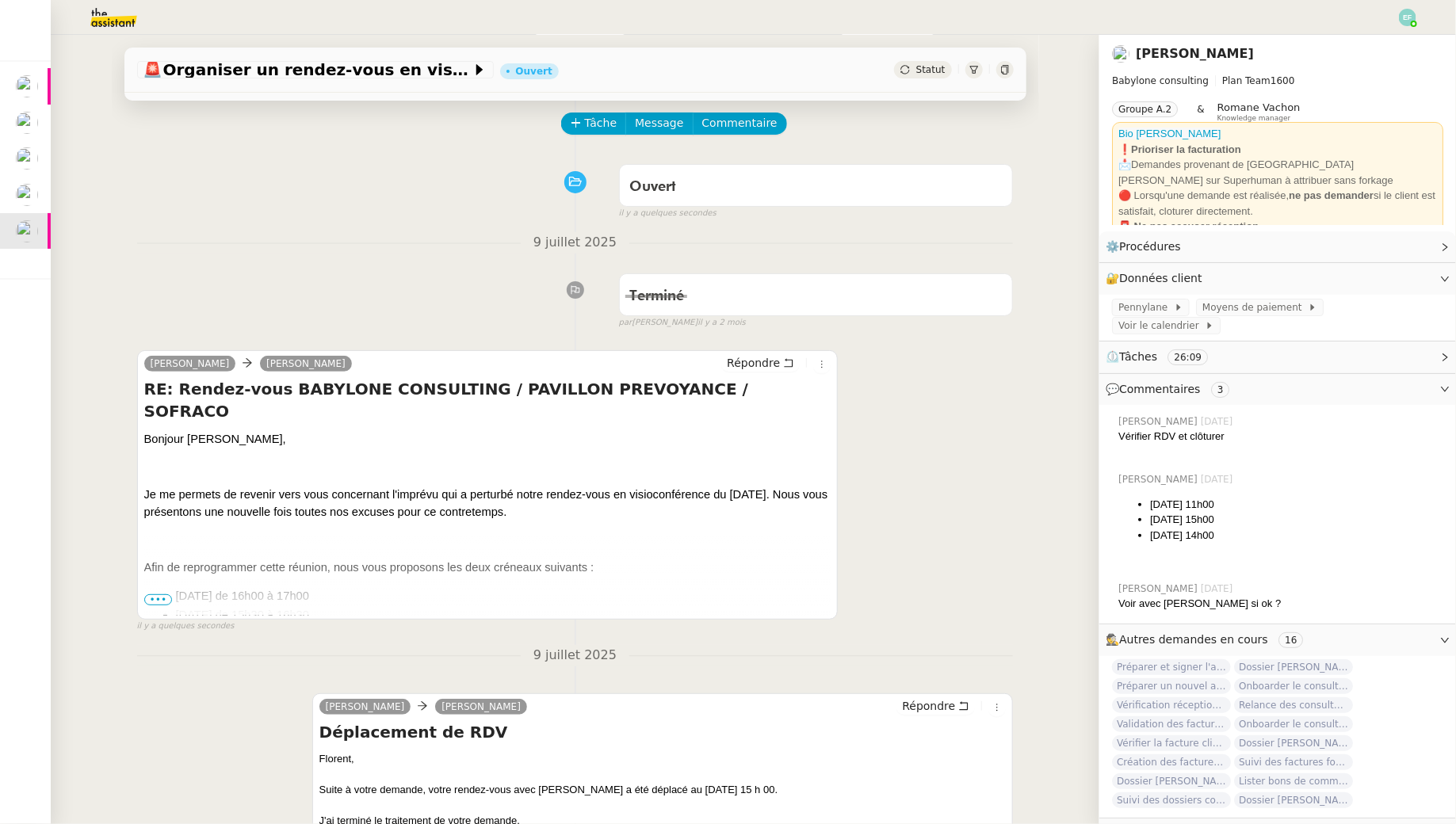
scroll to position [72, 0]
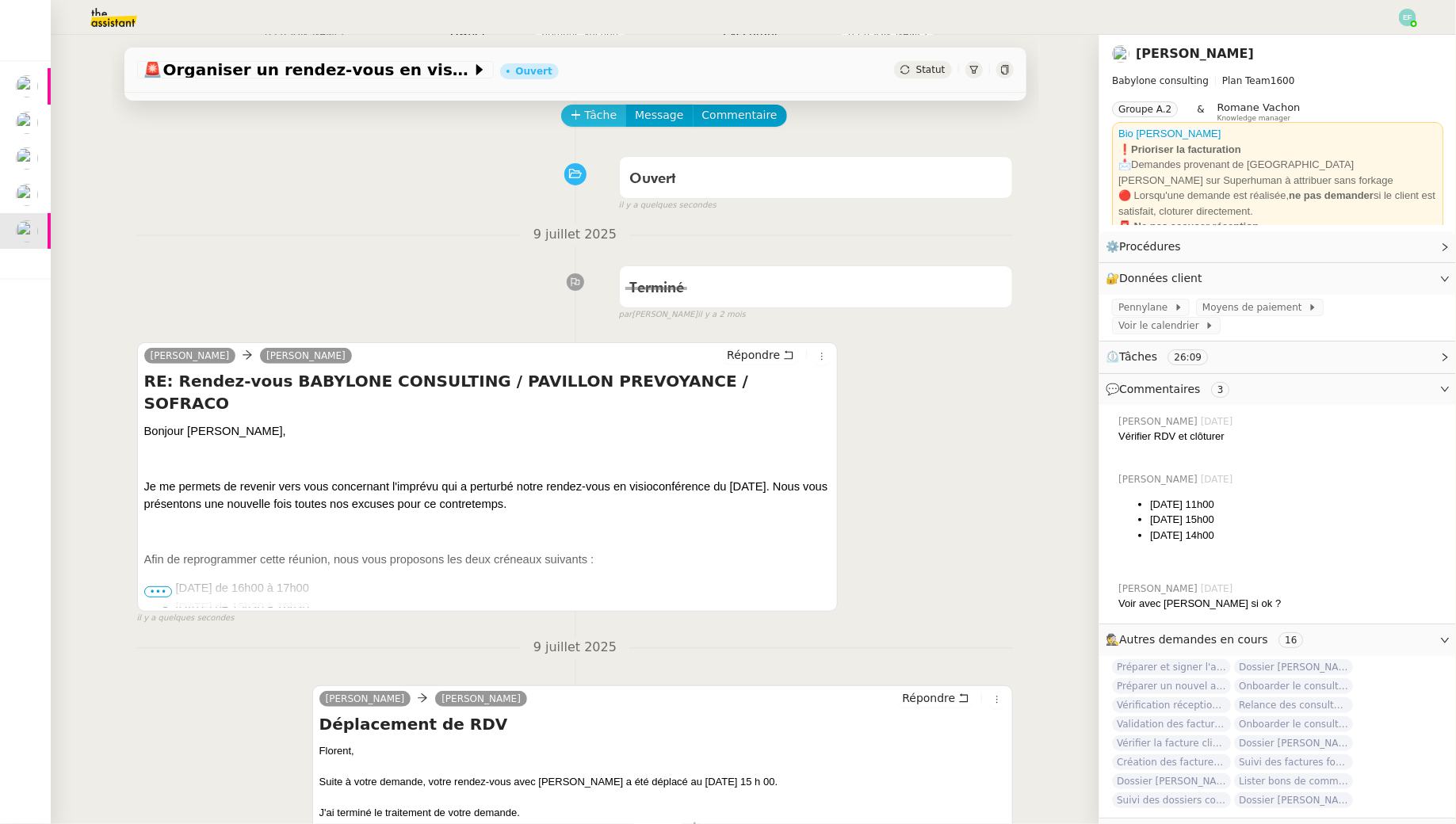
click at [603, 116] on span "Tâche" at bounding box center [601, 115] width 33 height 19
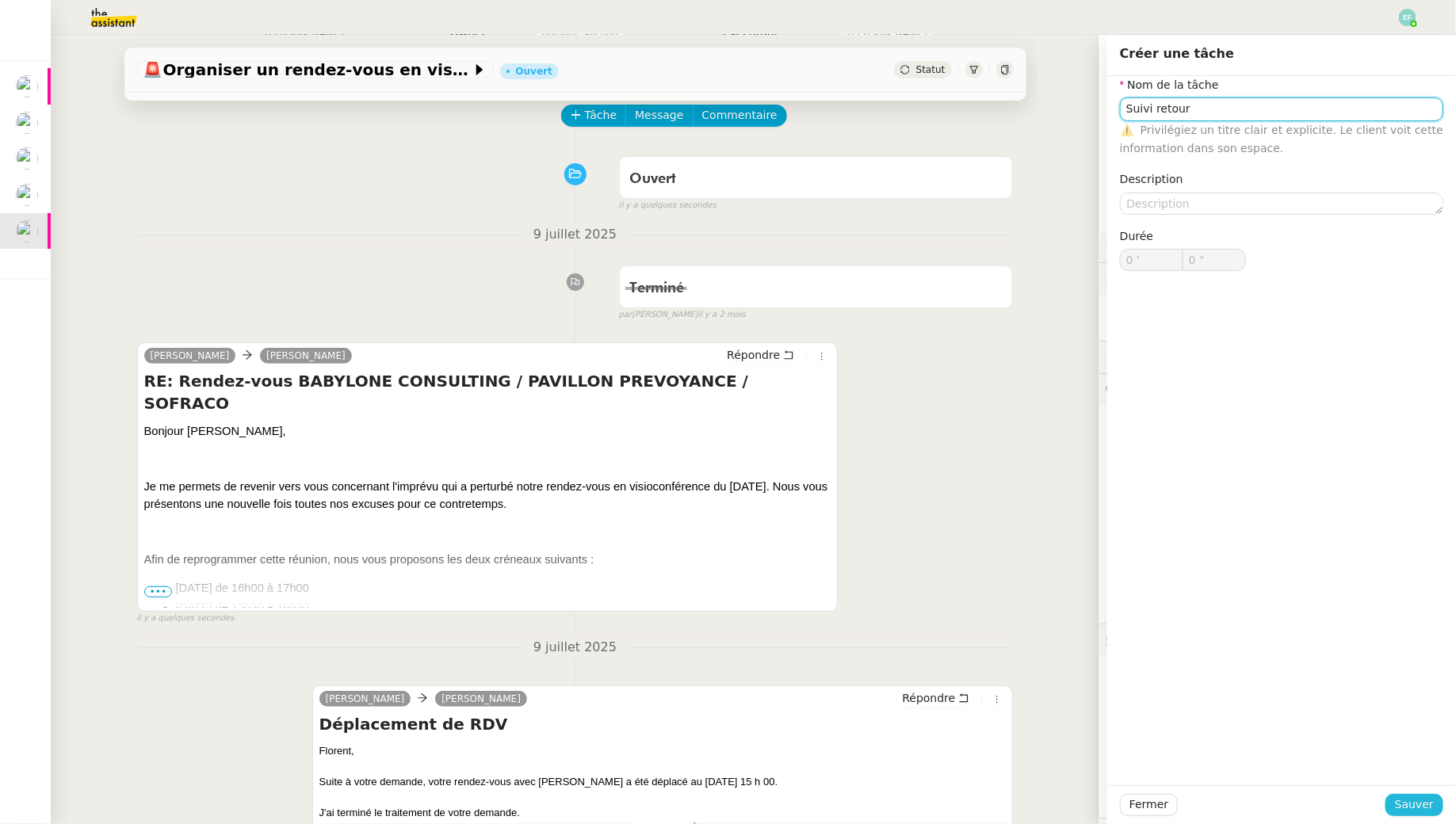
type input "Suivi retour"
click at [1412, 799] on span "Sauver" at bounding box center [1415, 805] width 39 height 19
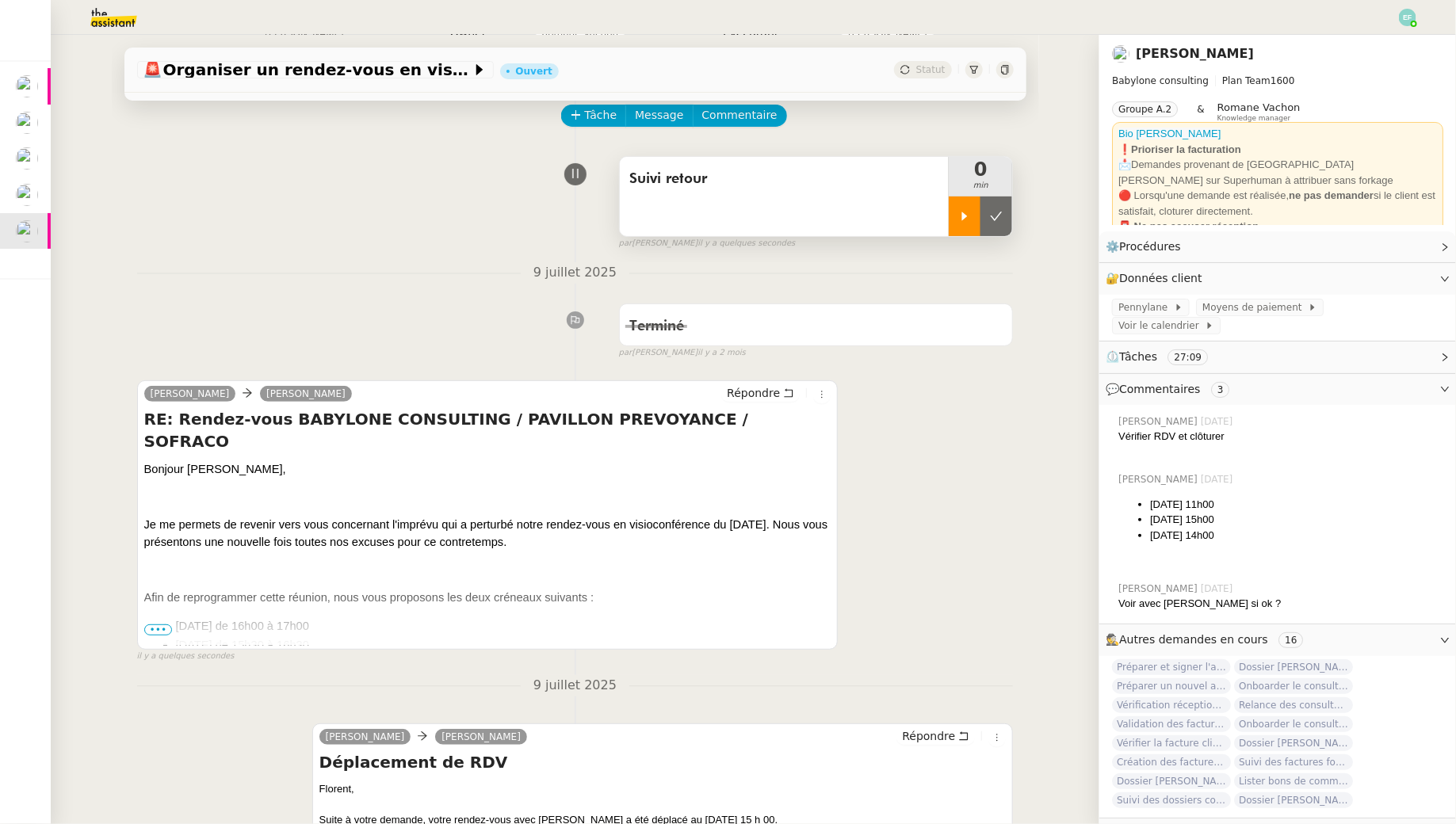
click at [965, 210] on icon at bounding box center [964, 216] width 13 height 13
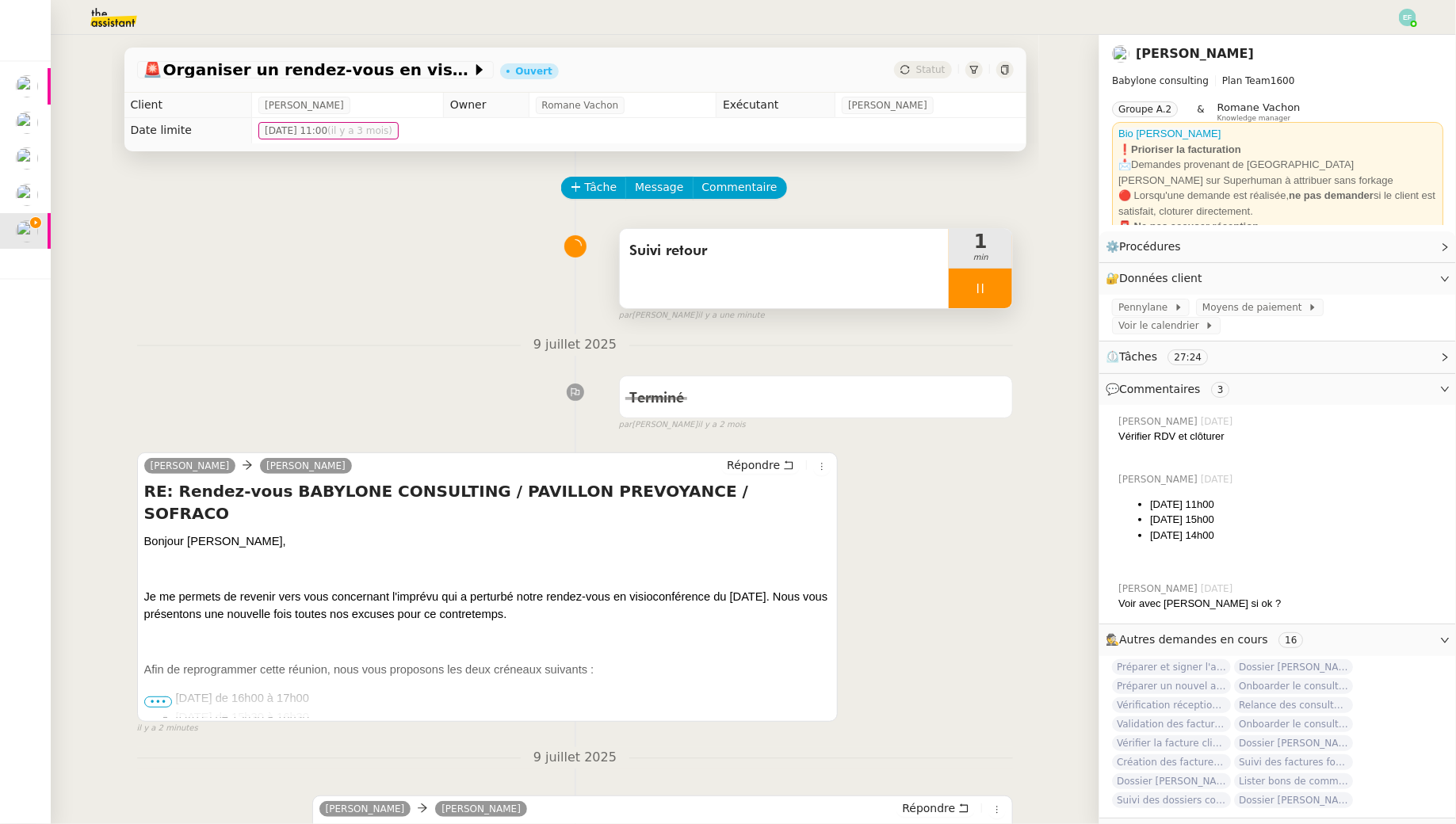
click at [832, 249] on span "Suivi retour" at bounding box center [784, 251] width 311 height 24
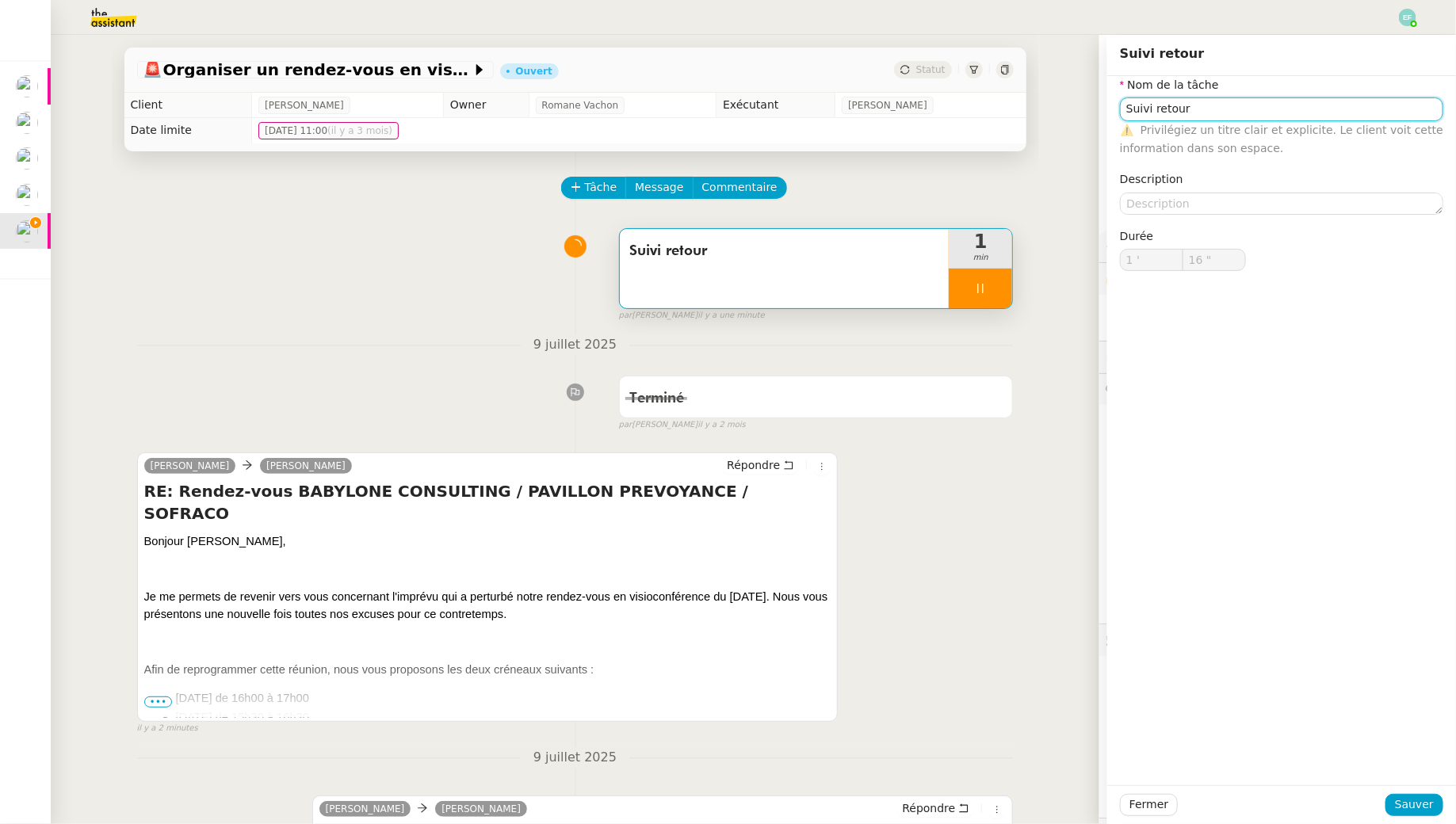
click at [1318, 108] on input "Suivi retour" at bounding box center [1282, 109] width 324 height 23
type input "Suivi retour"
type input "17 ""
type input "Suivi retour + envoi d"
type input "18 ""
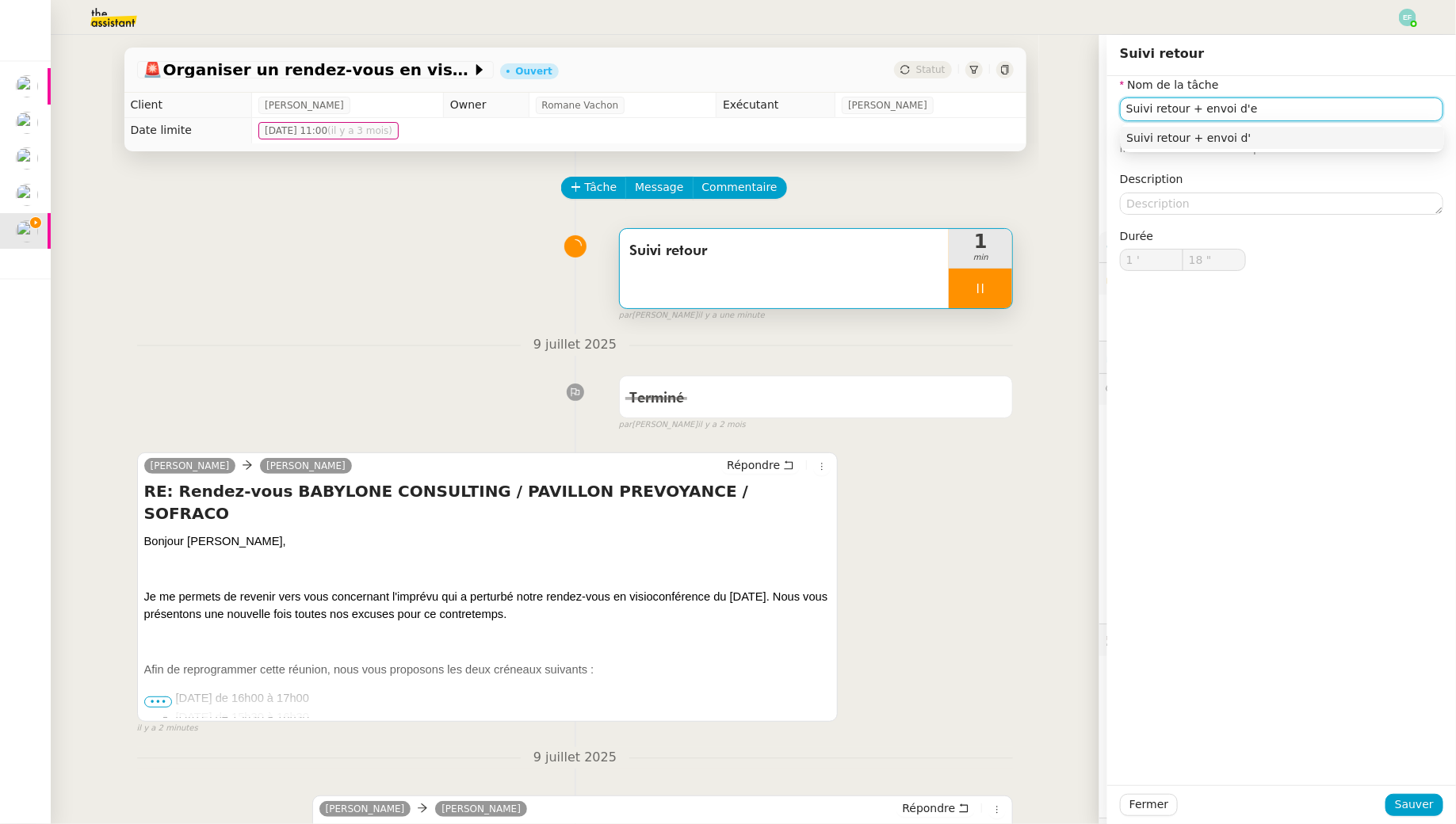
type input "Suivi retour + envoi d'em"
type input "19 ""
type input "Suivi retour + envoi d'email"
type input "20 ""
type input "Suivi retour + envoi d'email"
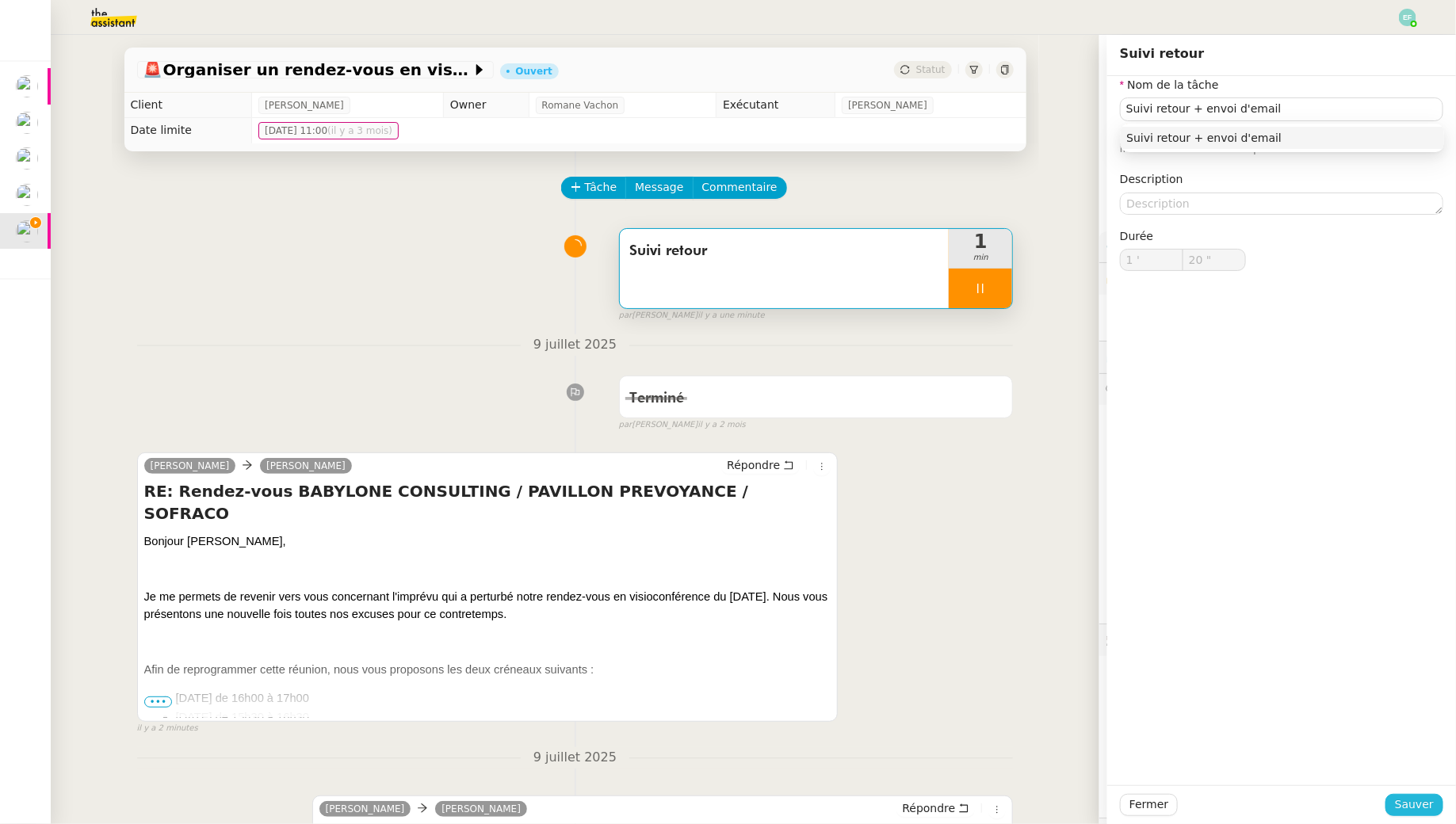
click at [1425, 808] on span "Sauver" at bounding box center [1415, 805] width 39 height 19
type input "21 ""
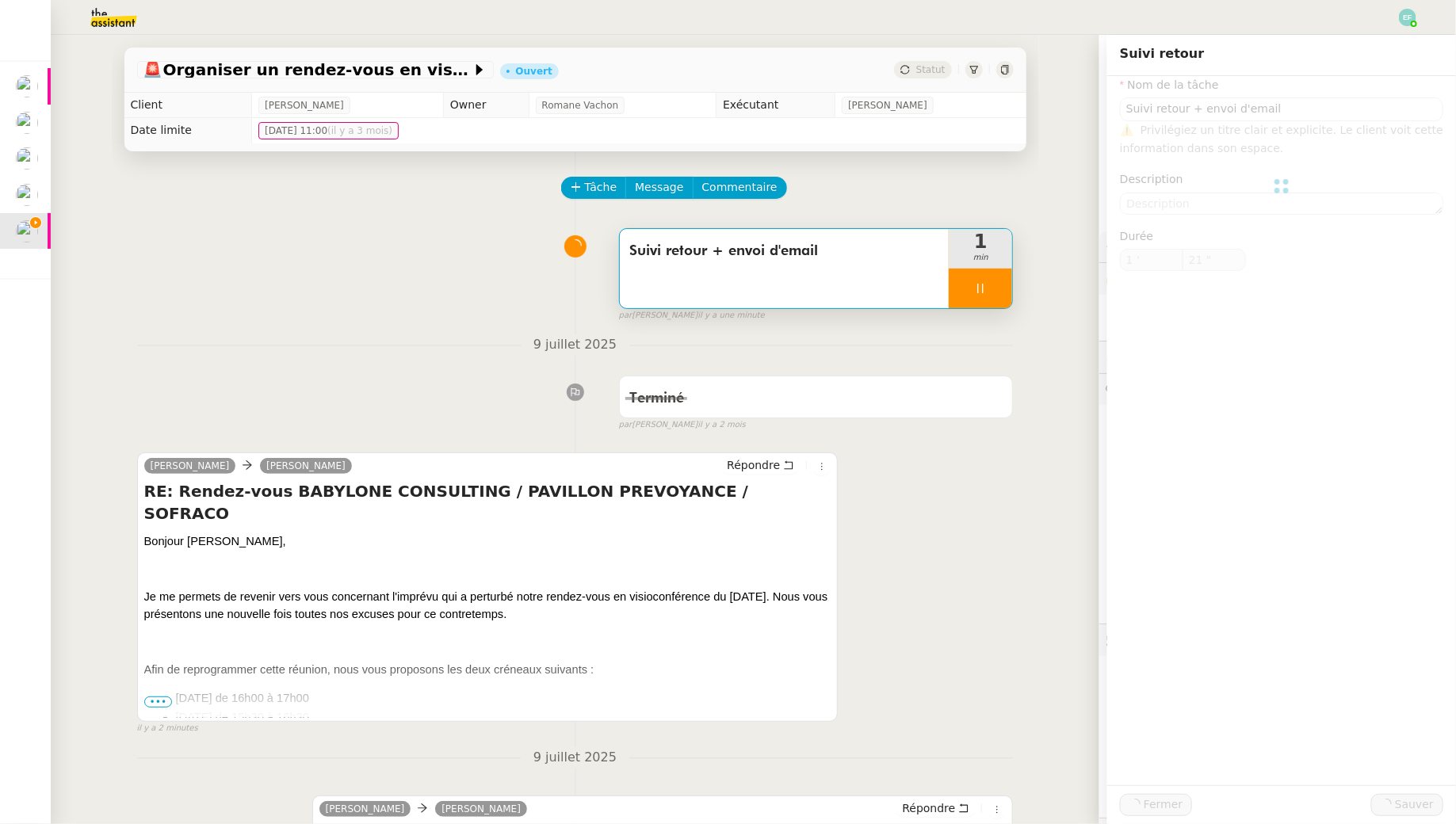
type input "Suivi retour + envoi d'email"
type input "1 '"
type input "21 ""
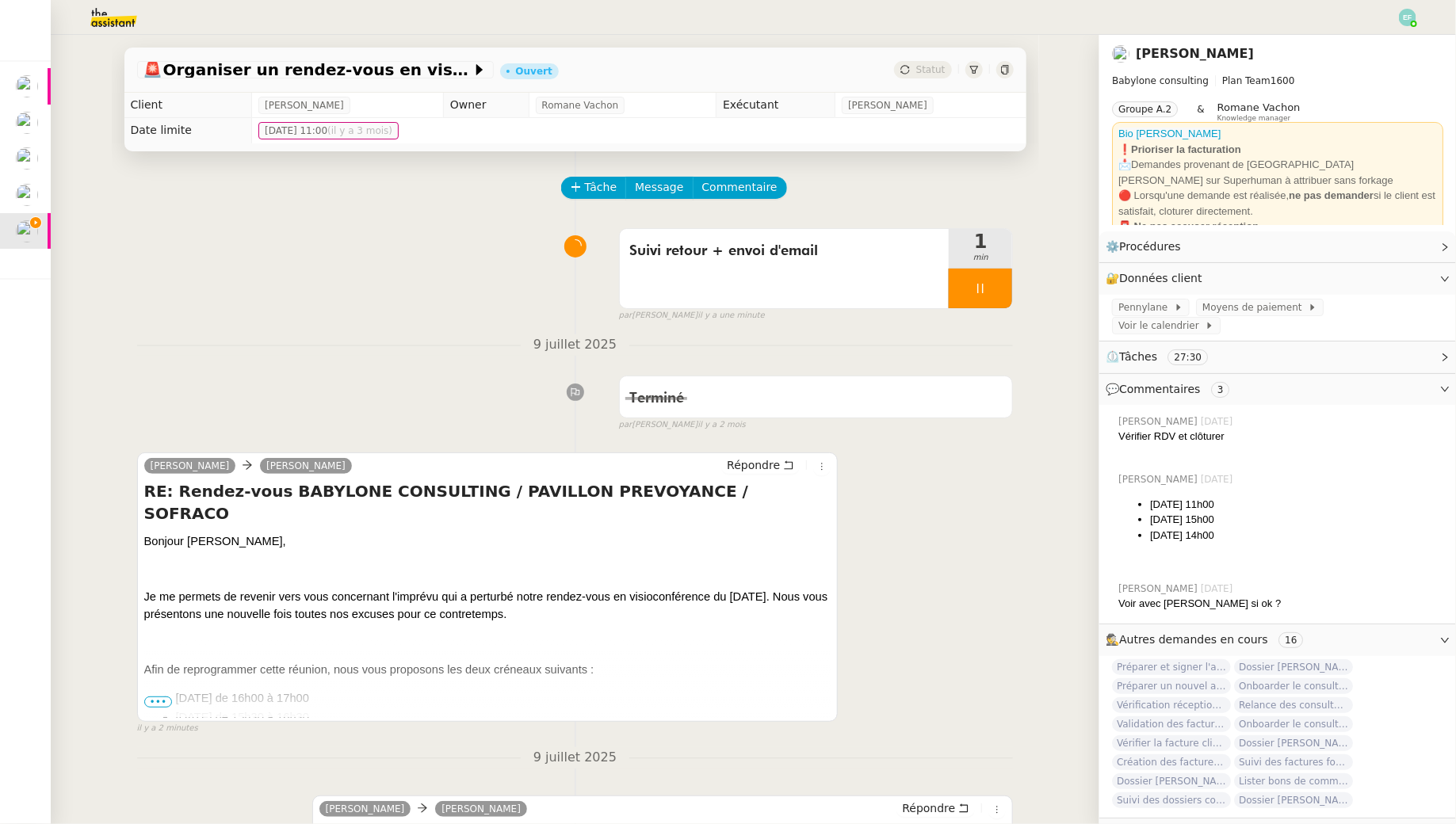
click at [992, 297] on div at bounding box center [980, 288] width 63 height 40
click at [992, 297] on button at bounding box center [997, 288] width 32 height 40
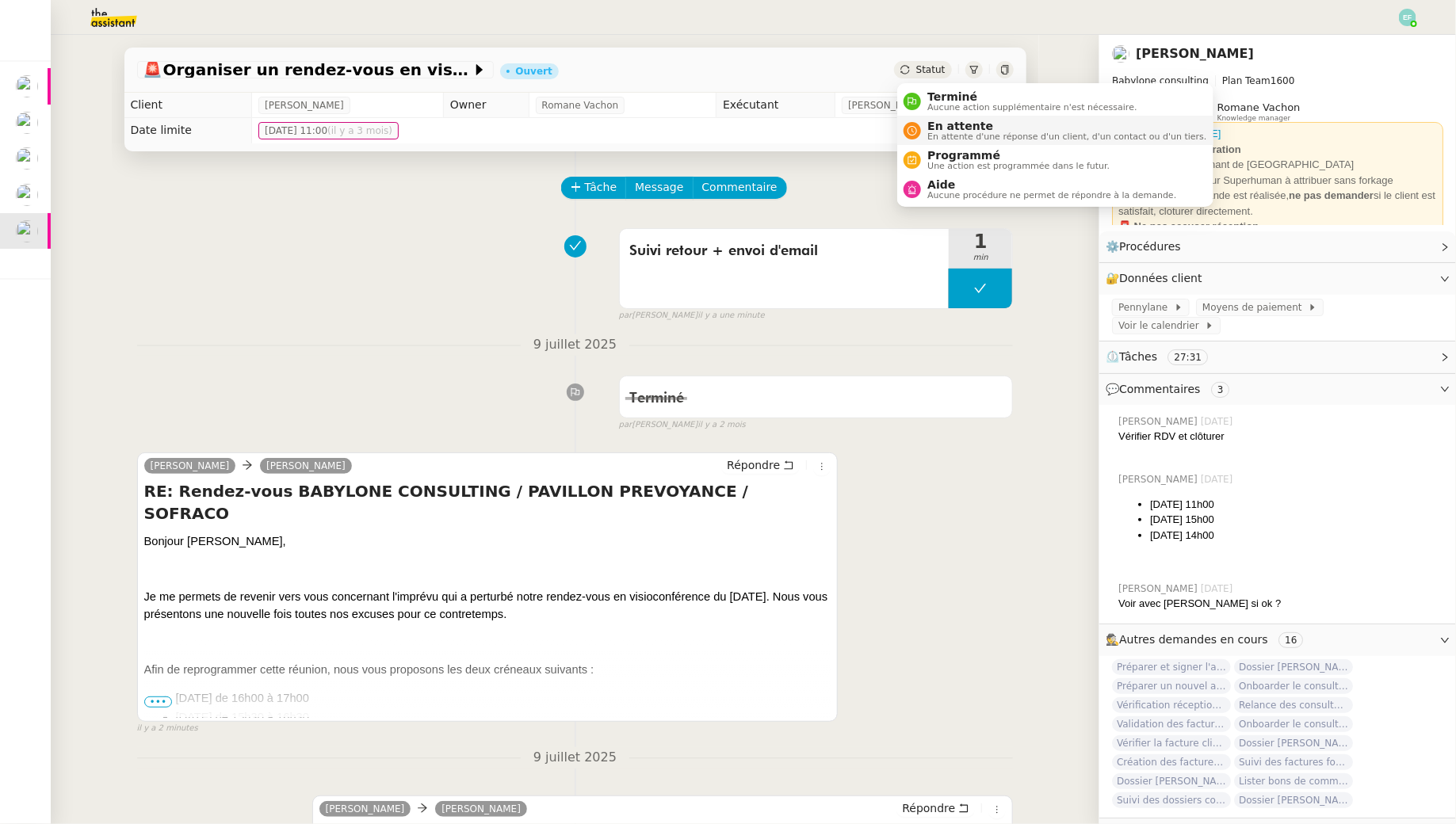
click at [925, 131] on div "En attente En attente d'une réponse d'un client, d'un contact ou d'un tiers." at bounding box center [1063, 130] width 286 height 21
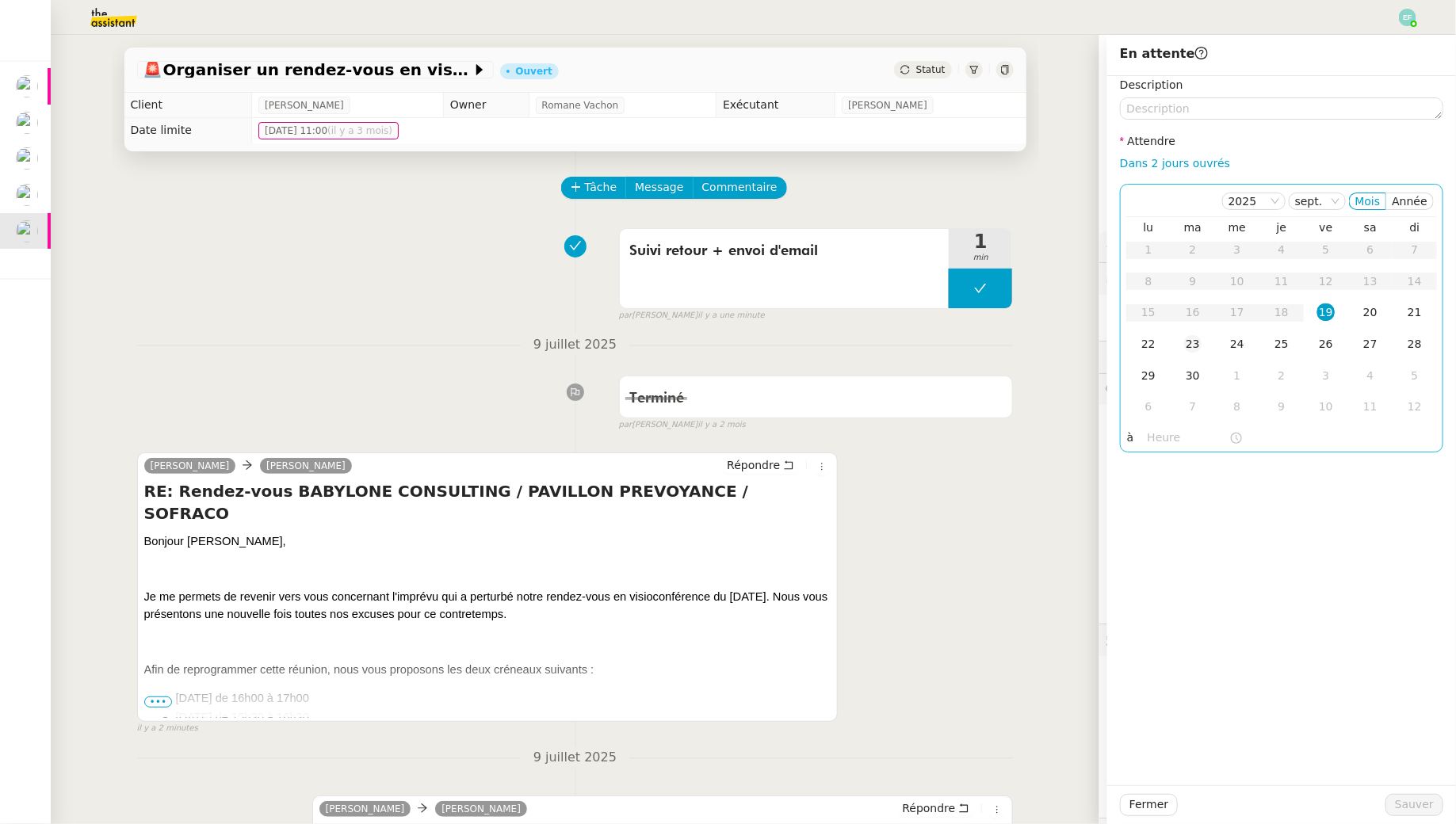
click at [1201, 355] on td "23" at bounding box center [1192, 345] width 45 height 32
click at [1250, 340] on td "24" at bounding box center [1237, 345] width 45 height 32
click at [1429, 797] on span "Sauver" at bounding box center [1415, 805] width 39 height 19
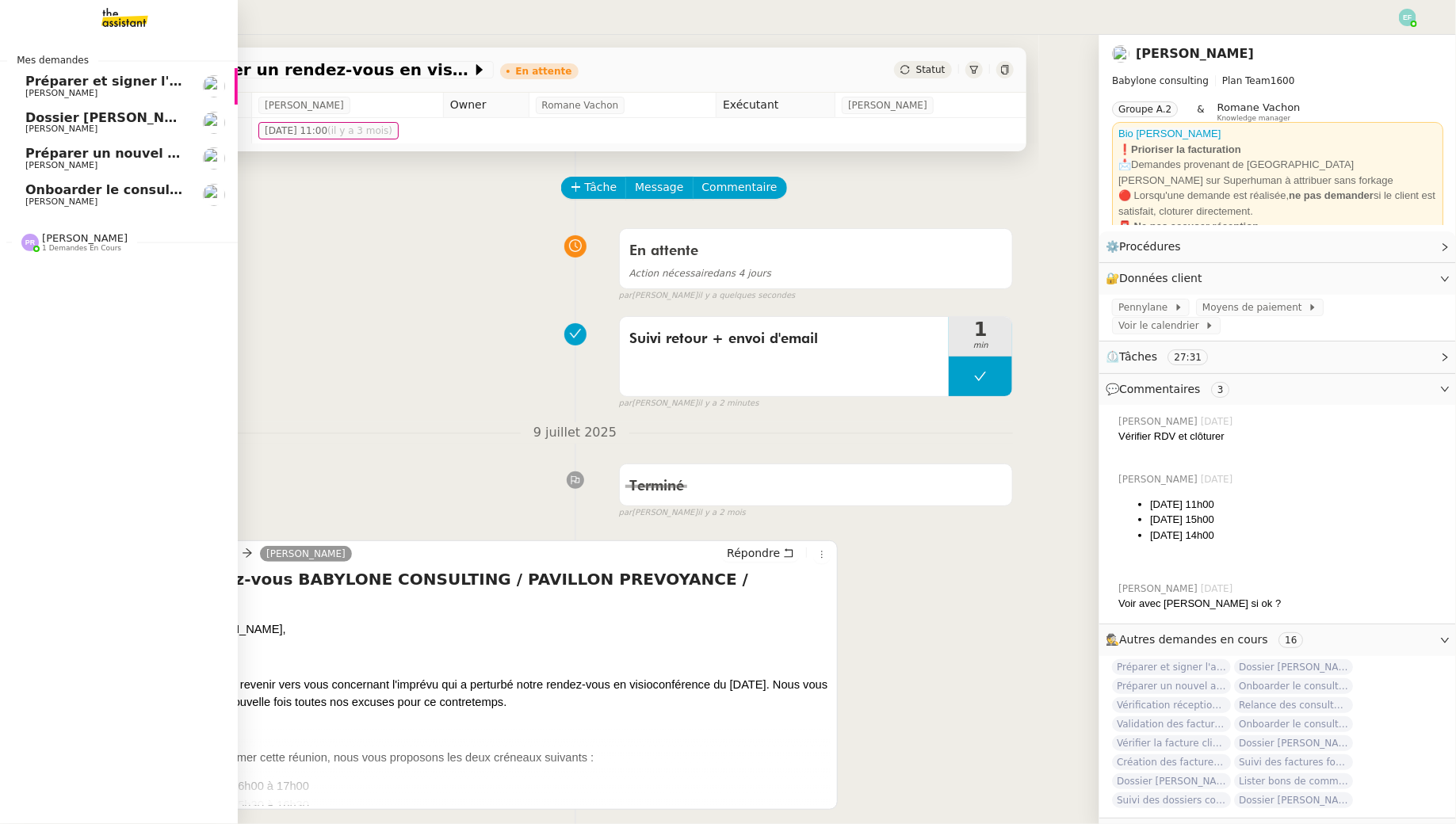
click at [28, 197] on span "[PERSON_NAME]" at bounding box center [62, 201] width 72 height 10
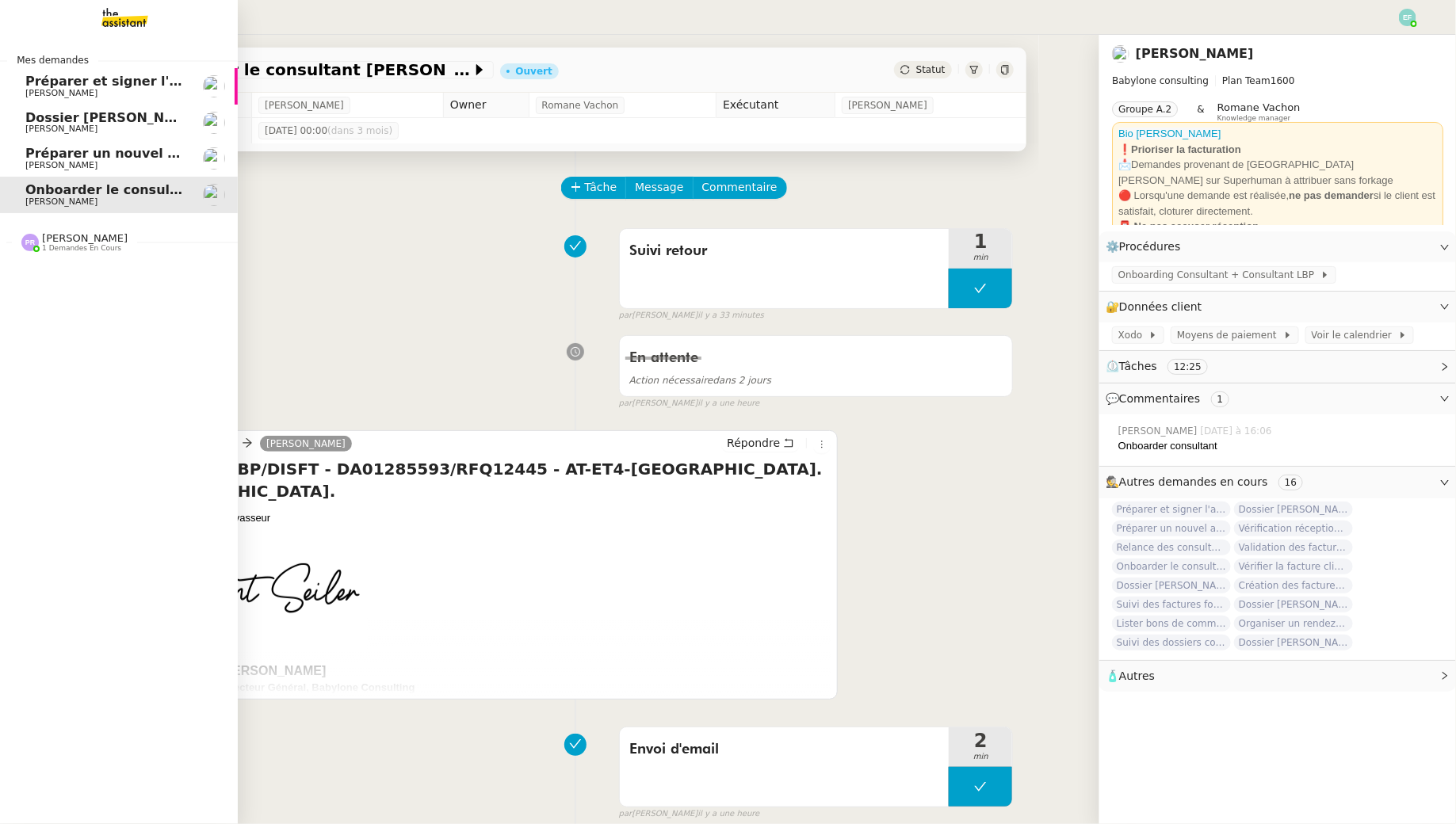
click at [60, 158] on span "Préparer un nouvel avenant pour [PERSON_NAME]" at bounding box center [205, 153] width 360 height 15
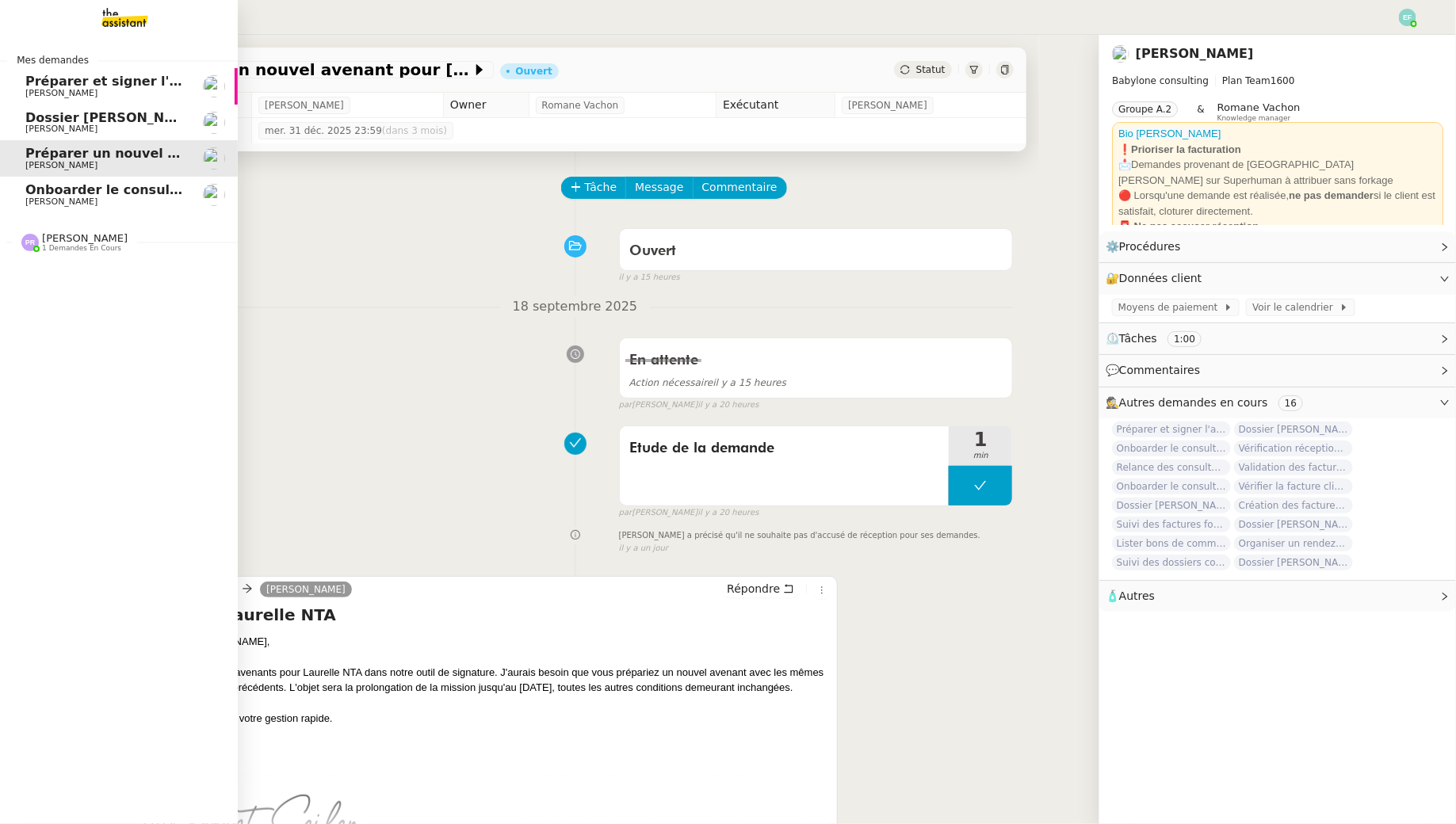
click at [111, 195] on span "Onboarder le consultant [PERSON_NAME]" at bounding box center [174, 190] width 297 height 15
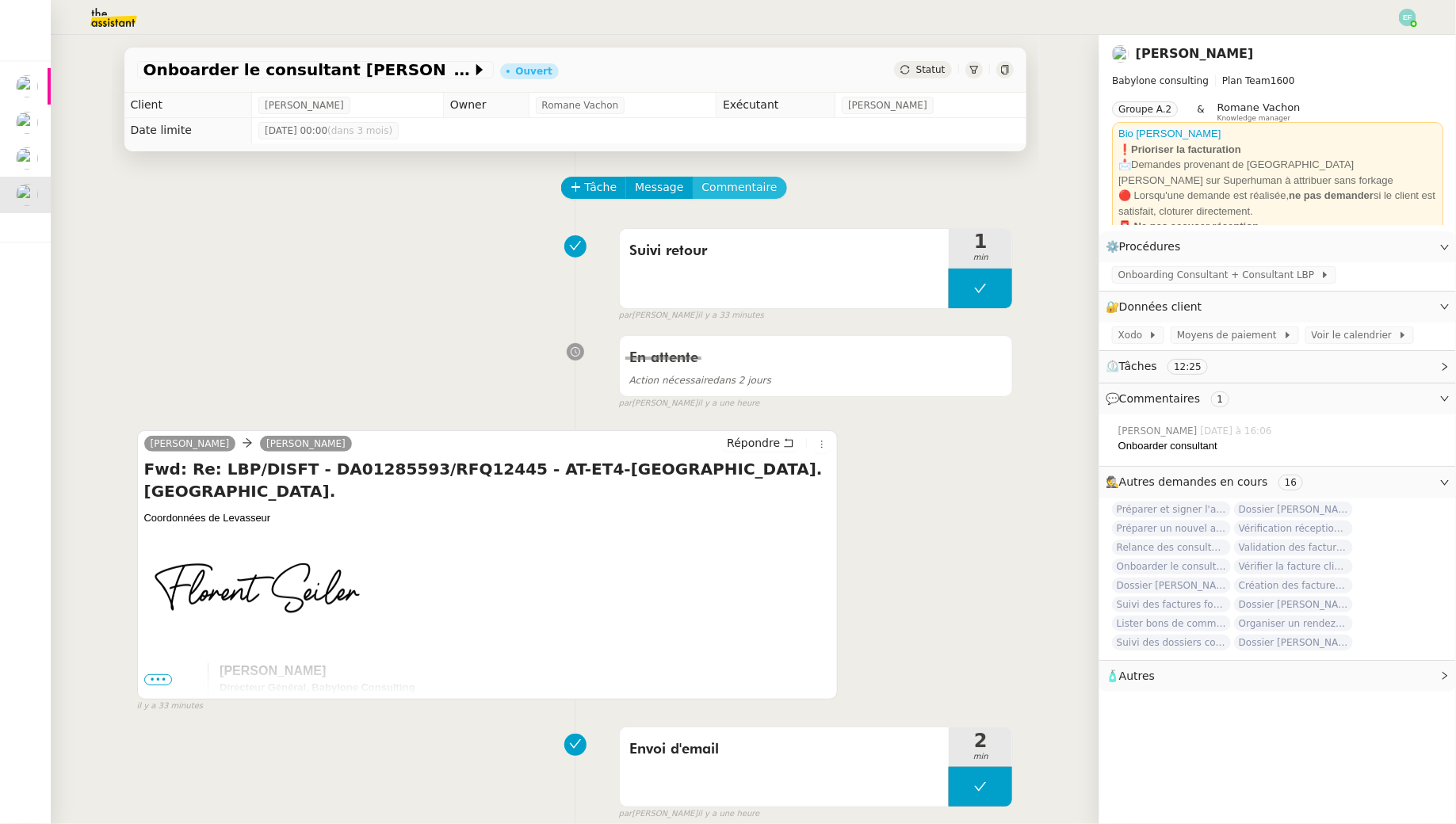
click at [742, 194] on span "Commentaire" at bounding box center [740, 188] width 75 height 19
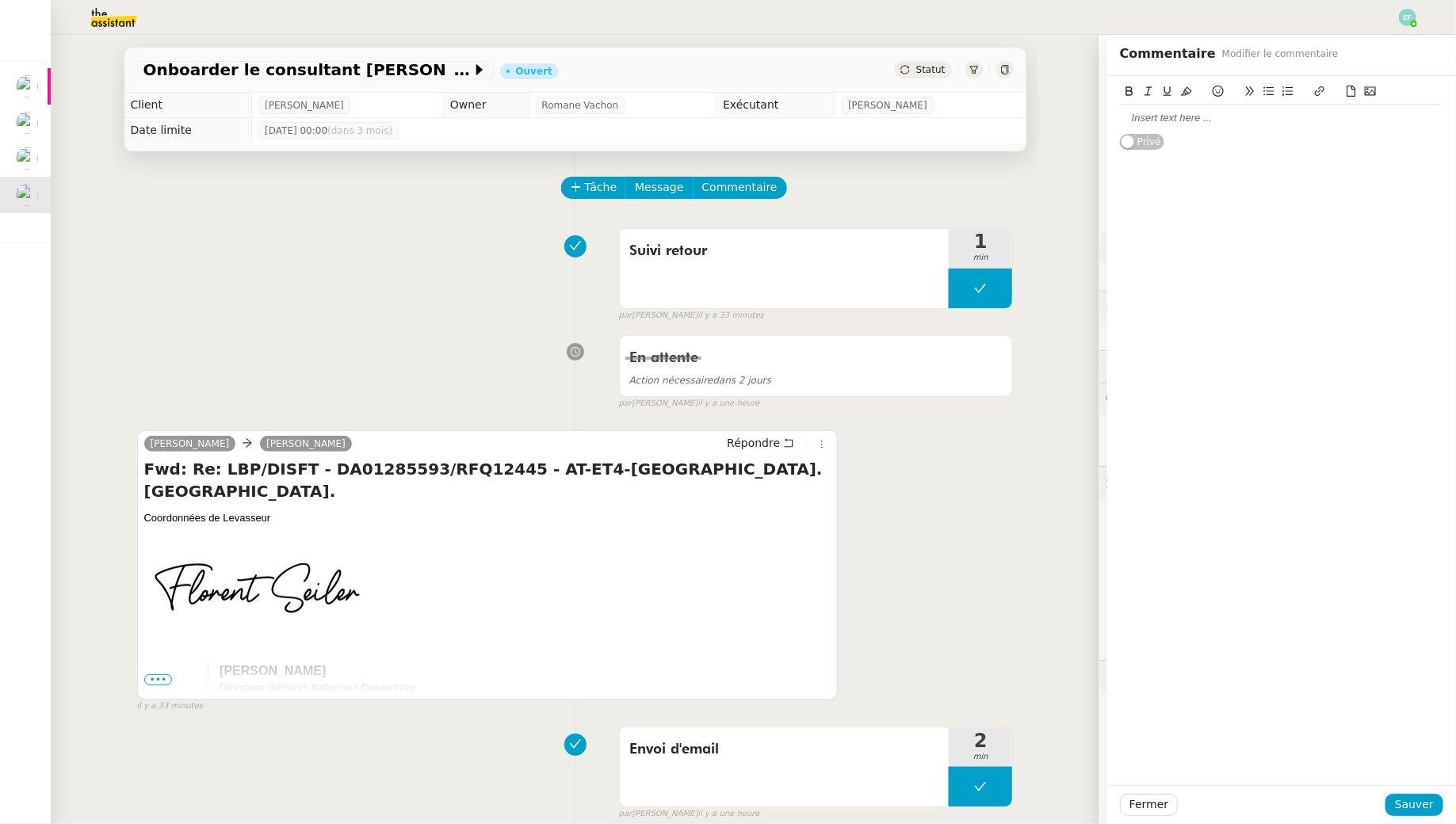
click at [1149, 124] on div at bounding box center [1282, 118] width 324 height 14
click at [586, 201] on div "Tâche Message Commentaire" at bounding box center [788, 195] width 451 height 38
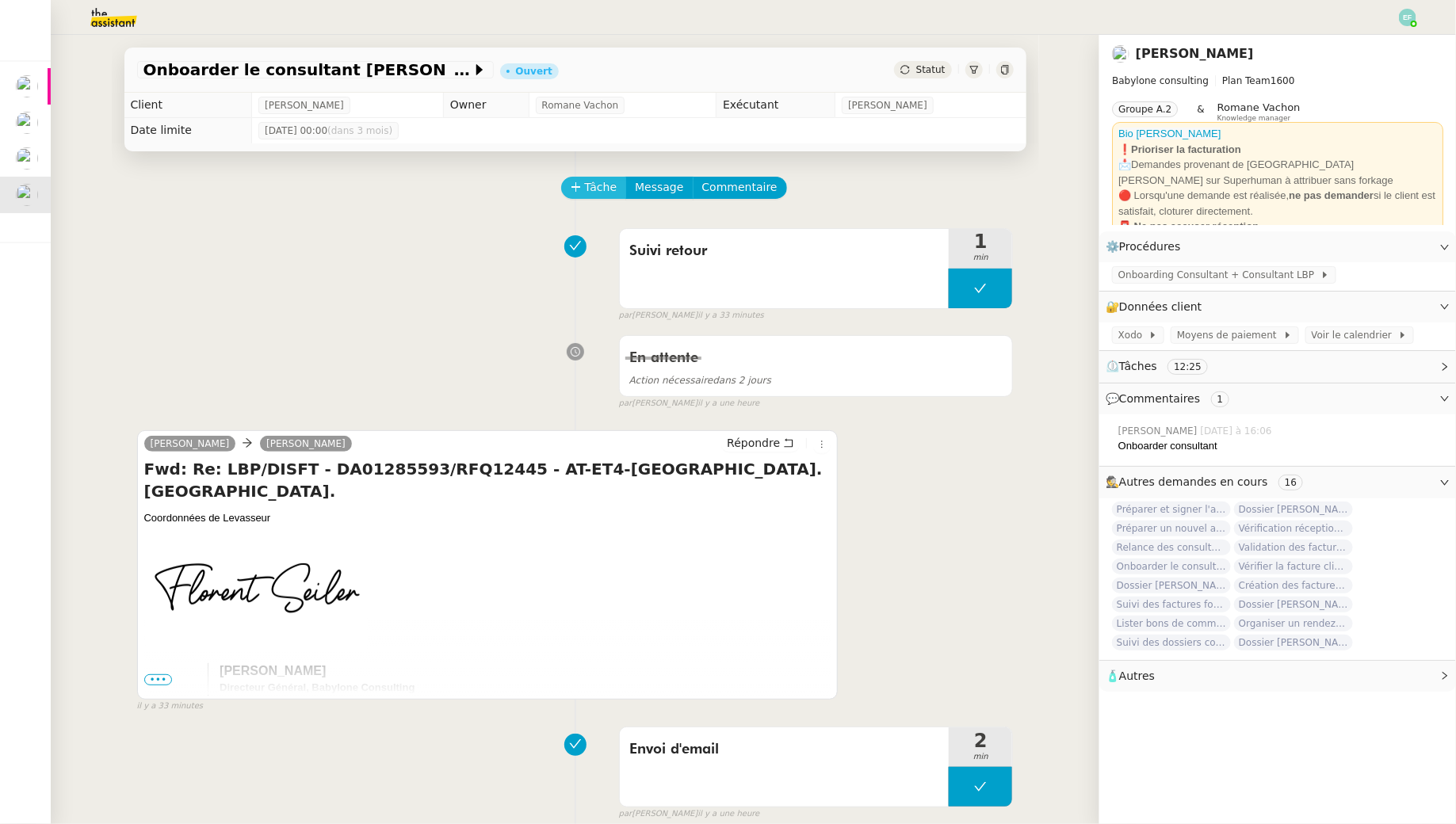
click at [586, 186] on span "Tâche" at bounding box center [601, 188] width 33 height 19
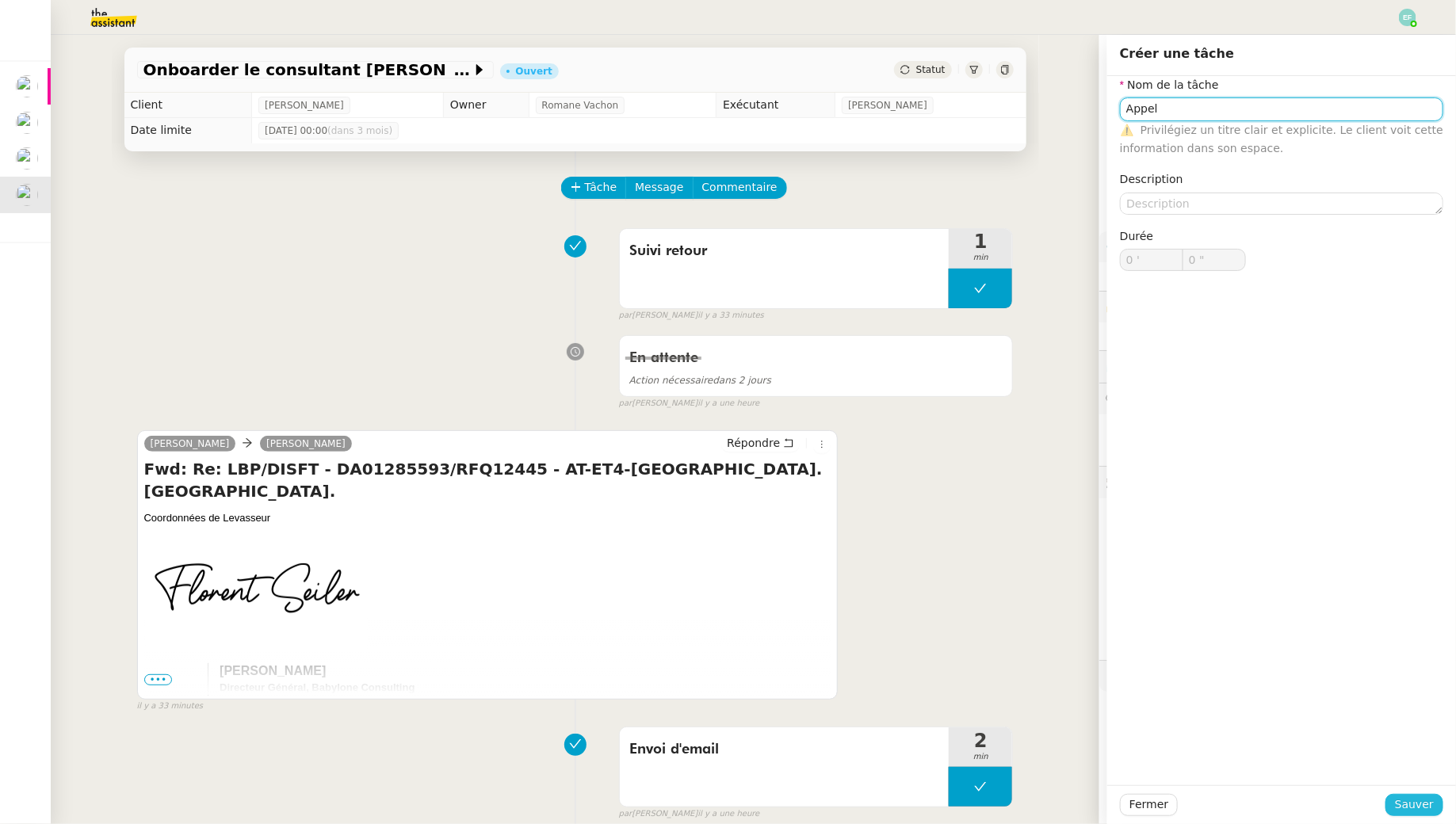
type input "Appel"
click at [1402, 799] on span "Sauver" at bounding box center [1415, 805] width 39 height 19
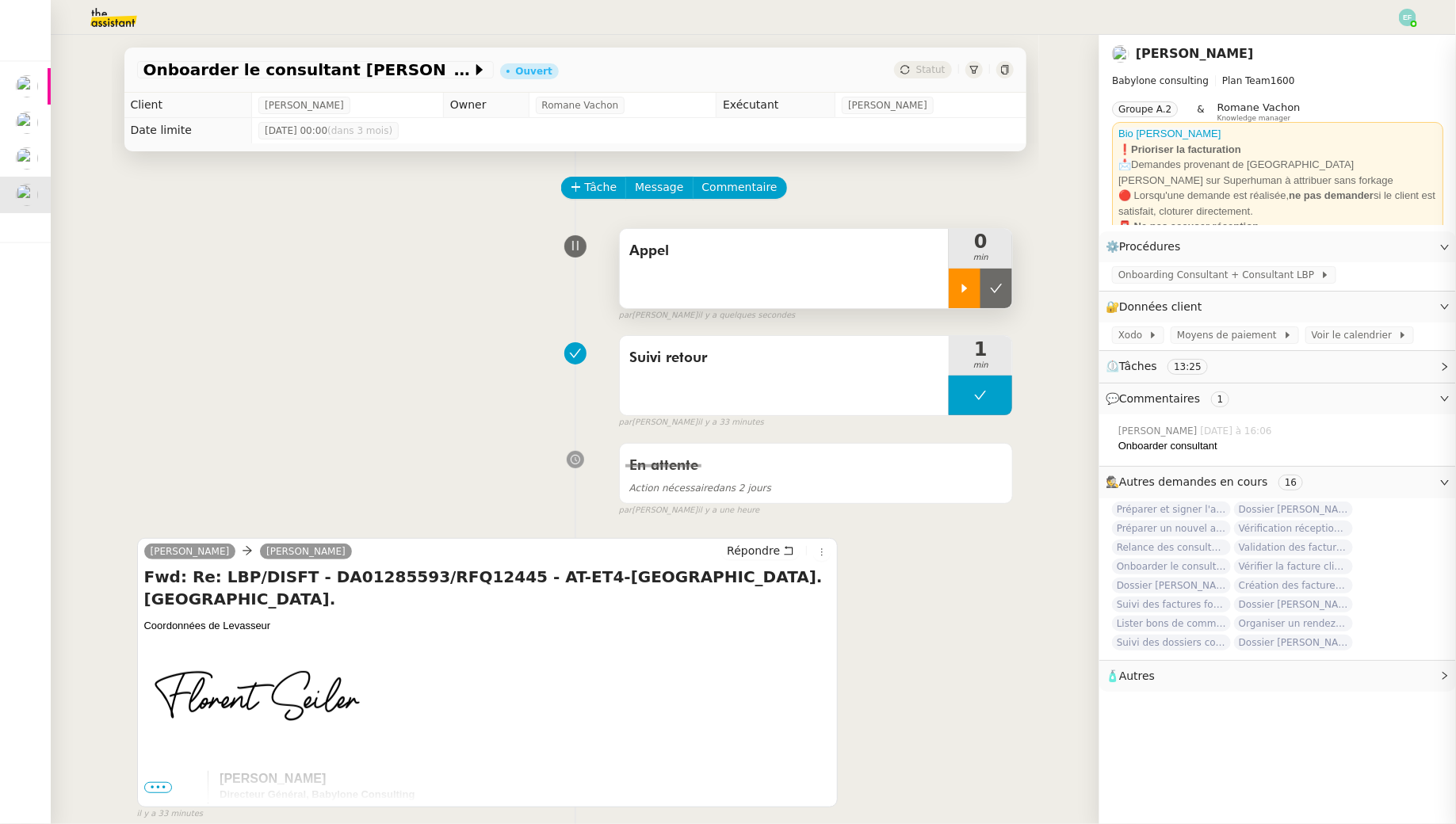
click at [961, 278] on div at bounding box center [965, 288] width 32 height 40
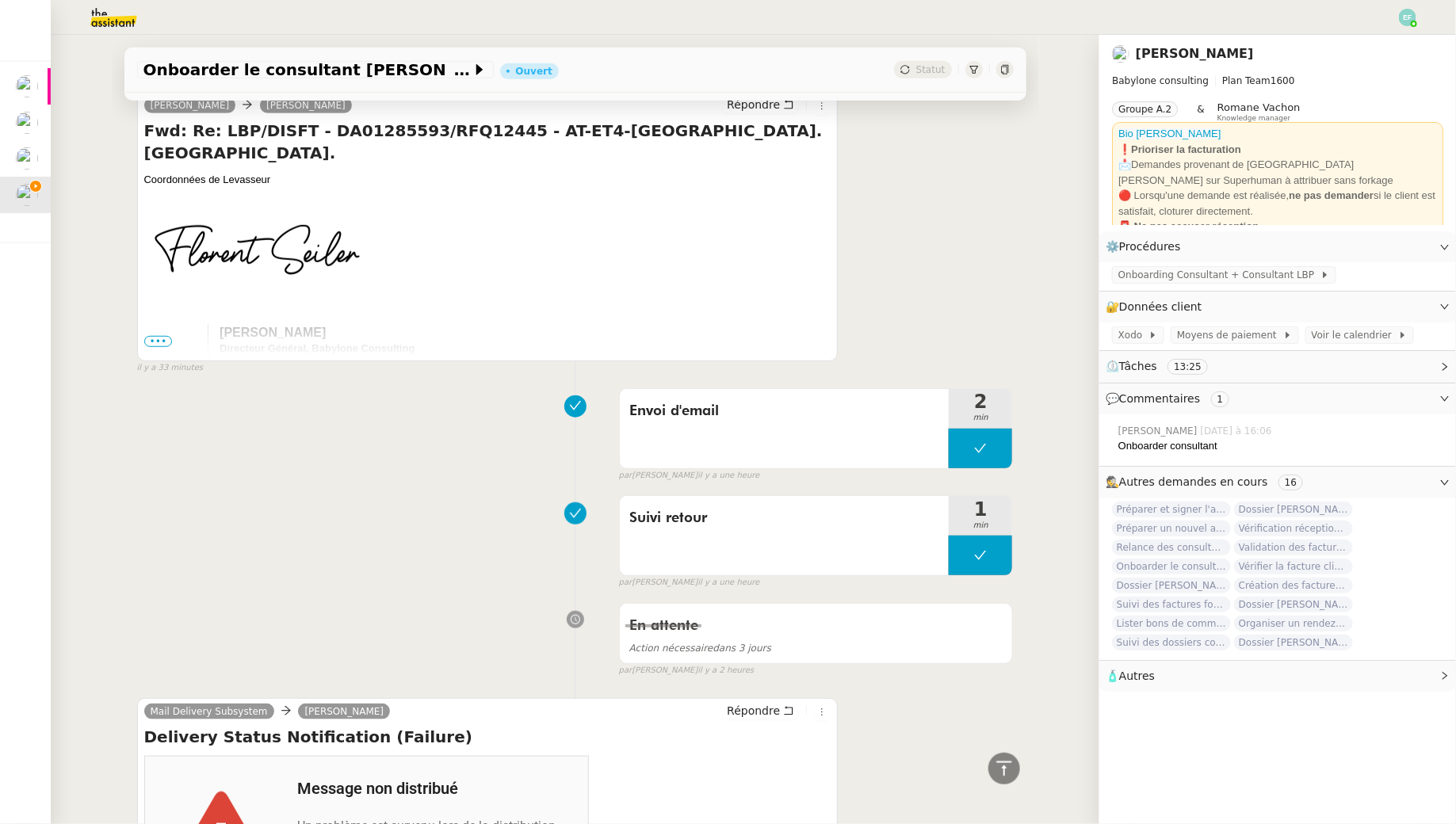
click at [163, 333] on td at bounding box center [176, 395] width 63 height 141
click at [163, 341] on span "•••" at bounding box center [158, 341] width 29 height 11
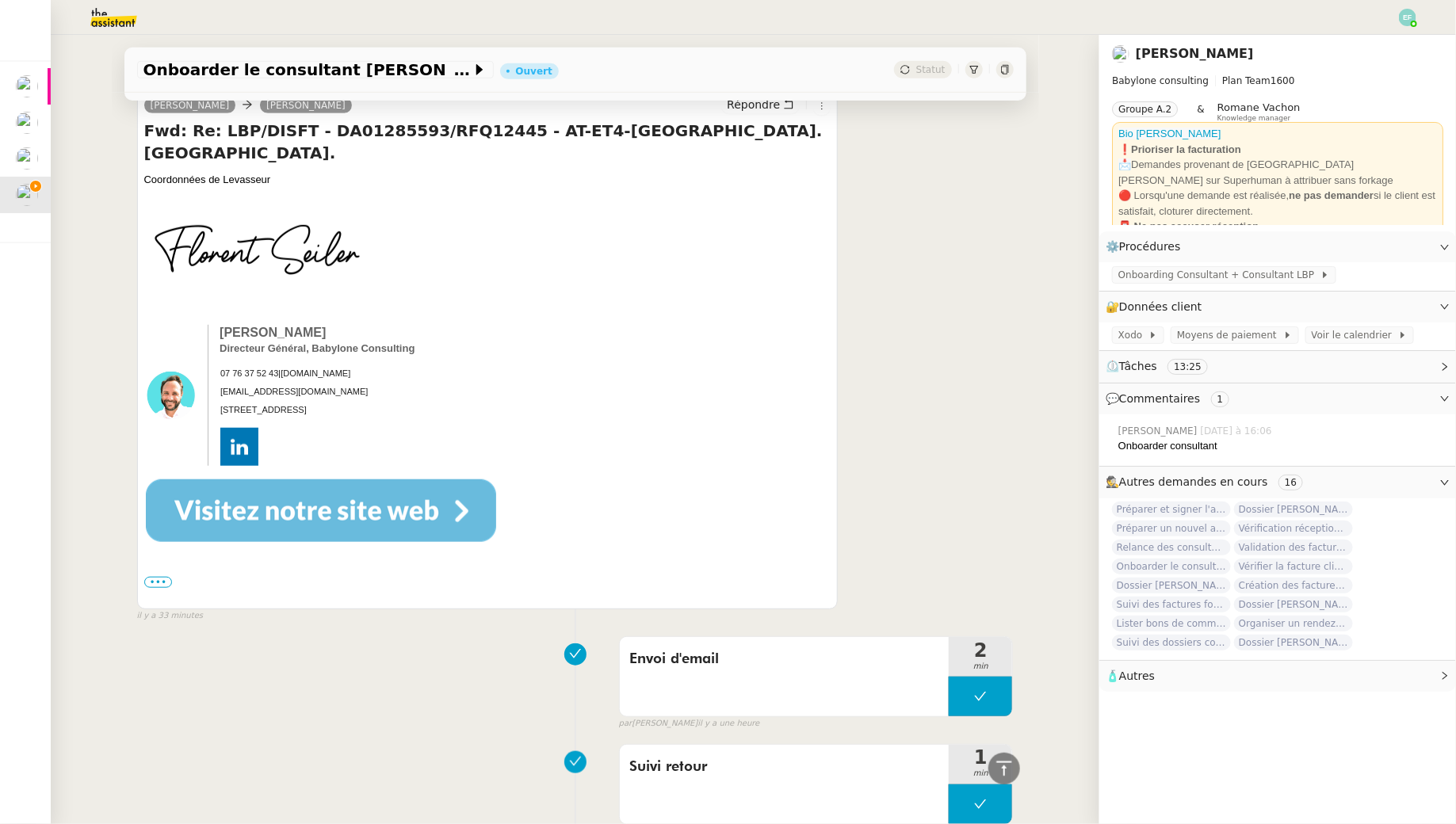
click at [164, 575] on div "••• ---------- Forwarded message ---------- From: [PERSON_NAME] < [EMAIL_ADDRES…" at bounding box center [488, 582] width 688 height 16
click at [163, 577] on label "•••" at bounding box center [158, 582] width 29 height 11
click at [0, 0] on input "•••" at bounding box center [0, 0] width 0 height 0
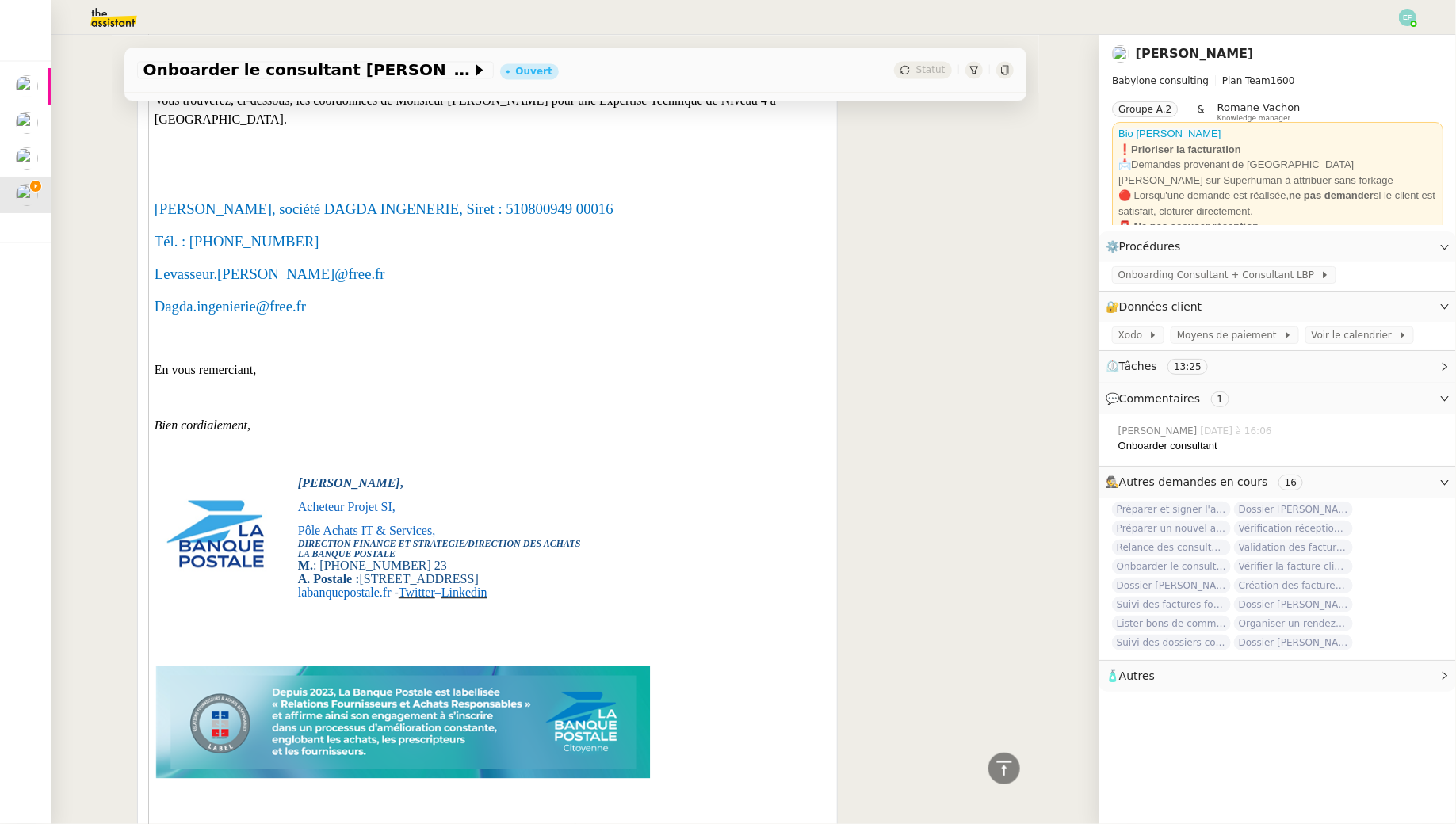
scroll to position [1435, 0]
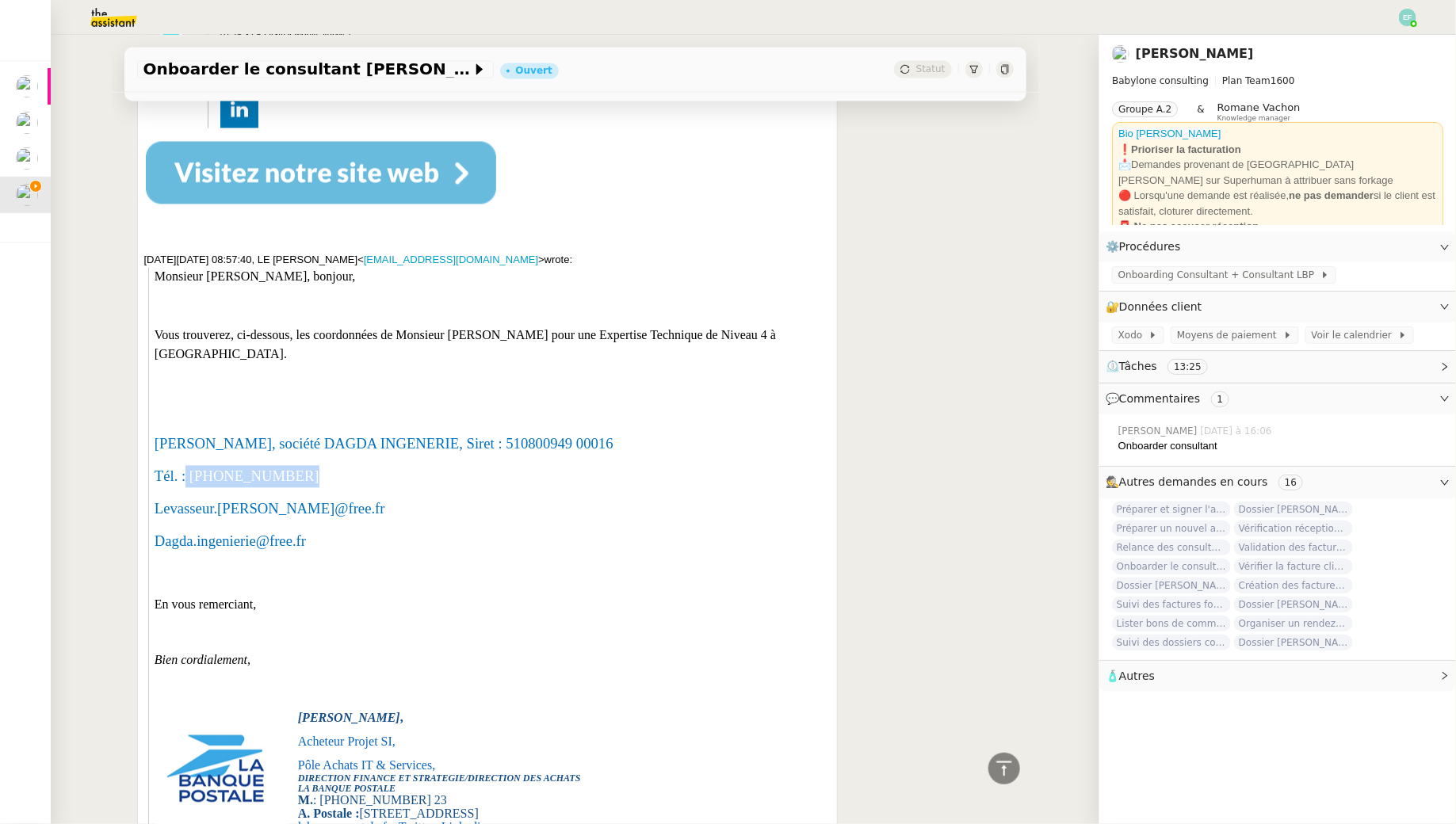
drag, startPoint x: 284, startPoint y: 452, endPoint x: 186, endPoint y: 451, distance: 98.0
click at [186, 466] on p "Tél. : [PHONE_NUMBER]" at bounding box center [492, 477] width 676 height 22
copy span "06 80 36 25 55"
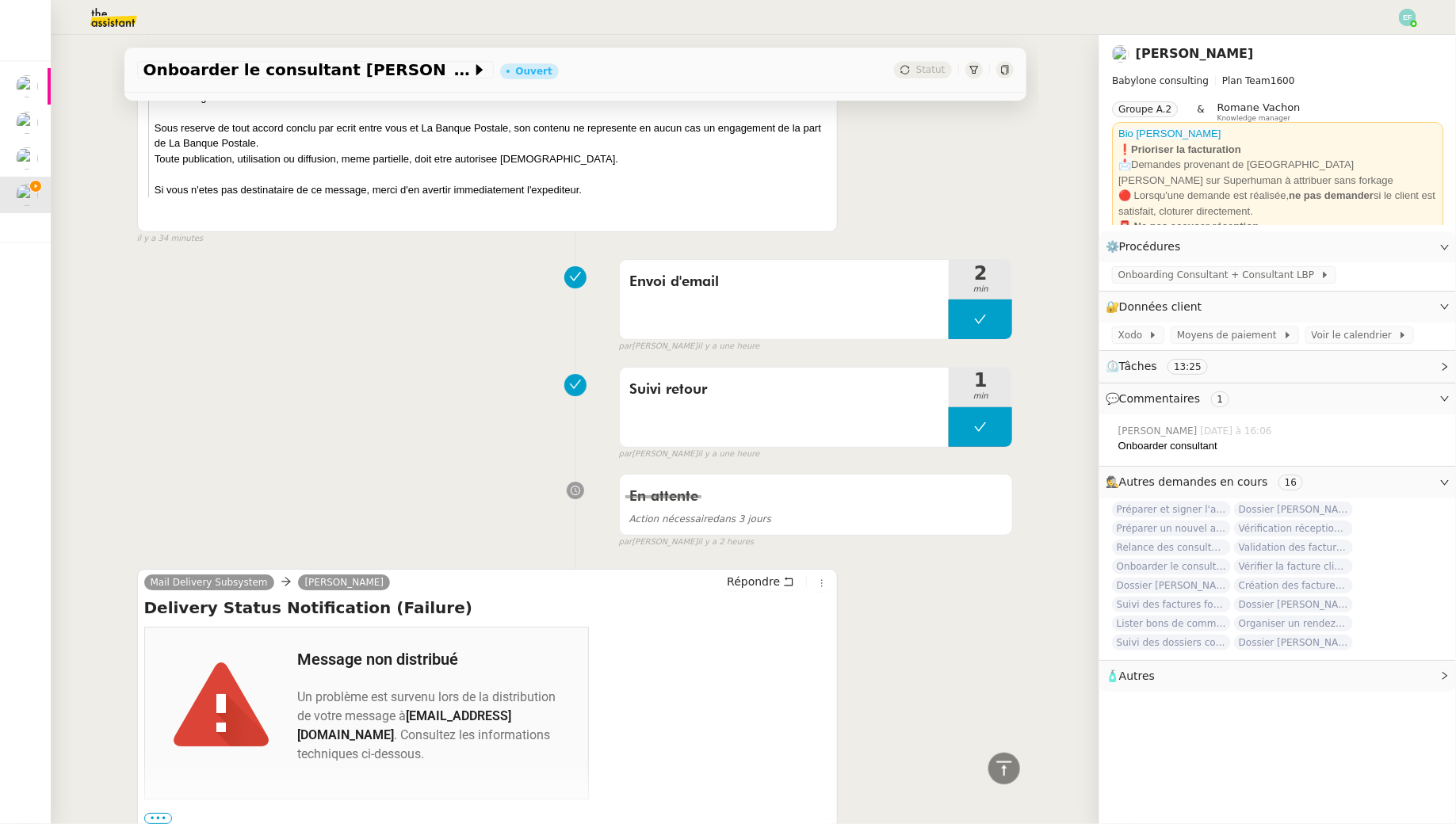
scroll to position [2713, 0]
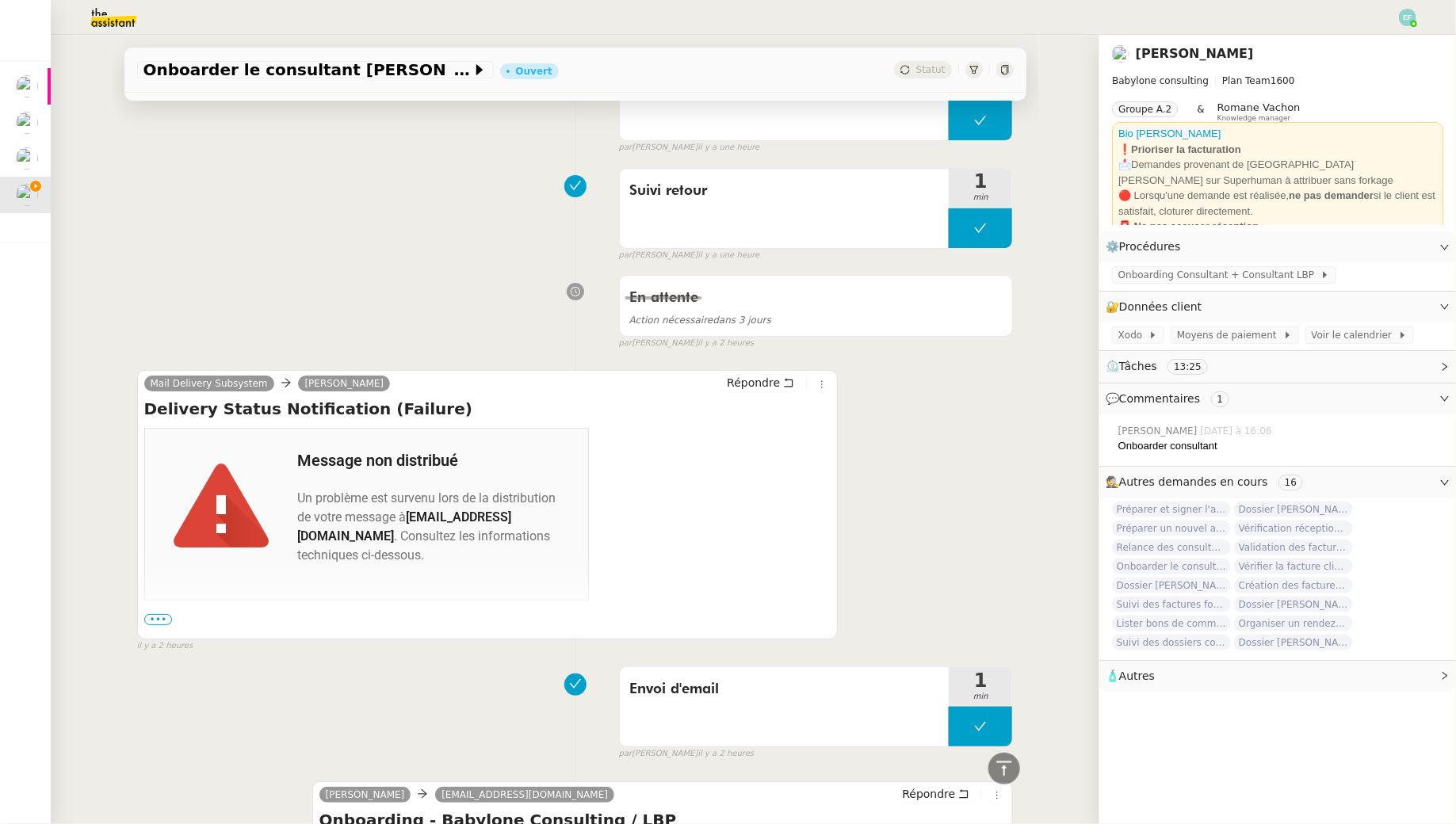
click at [154, 614] on span "•••" at bounding box center [158, 619] width 29 height 11
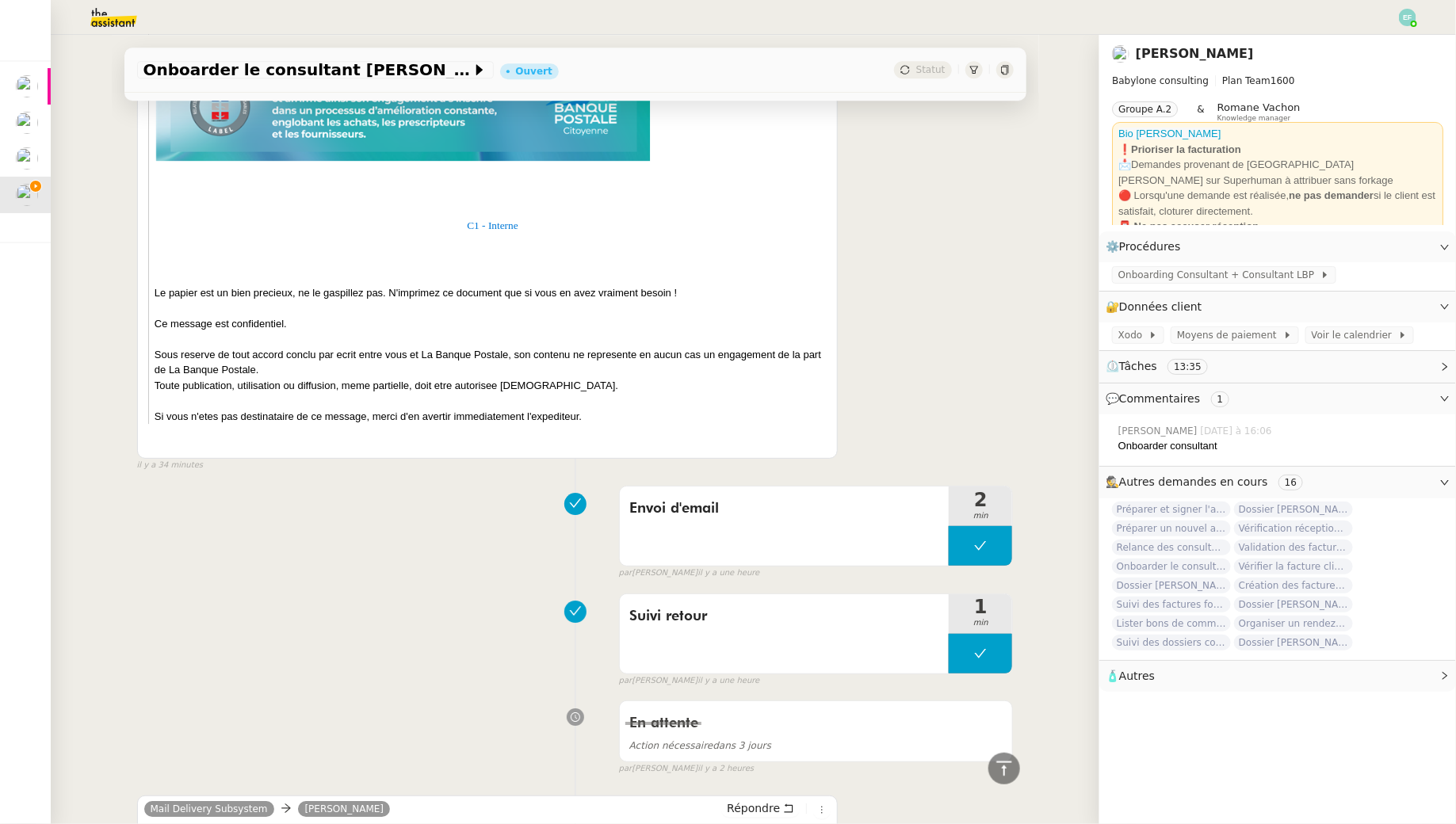
scroll to position [0, 0]
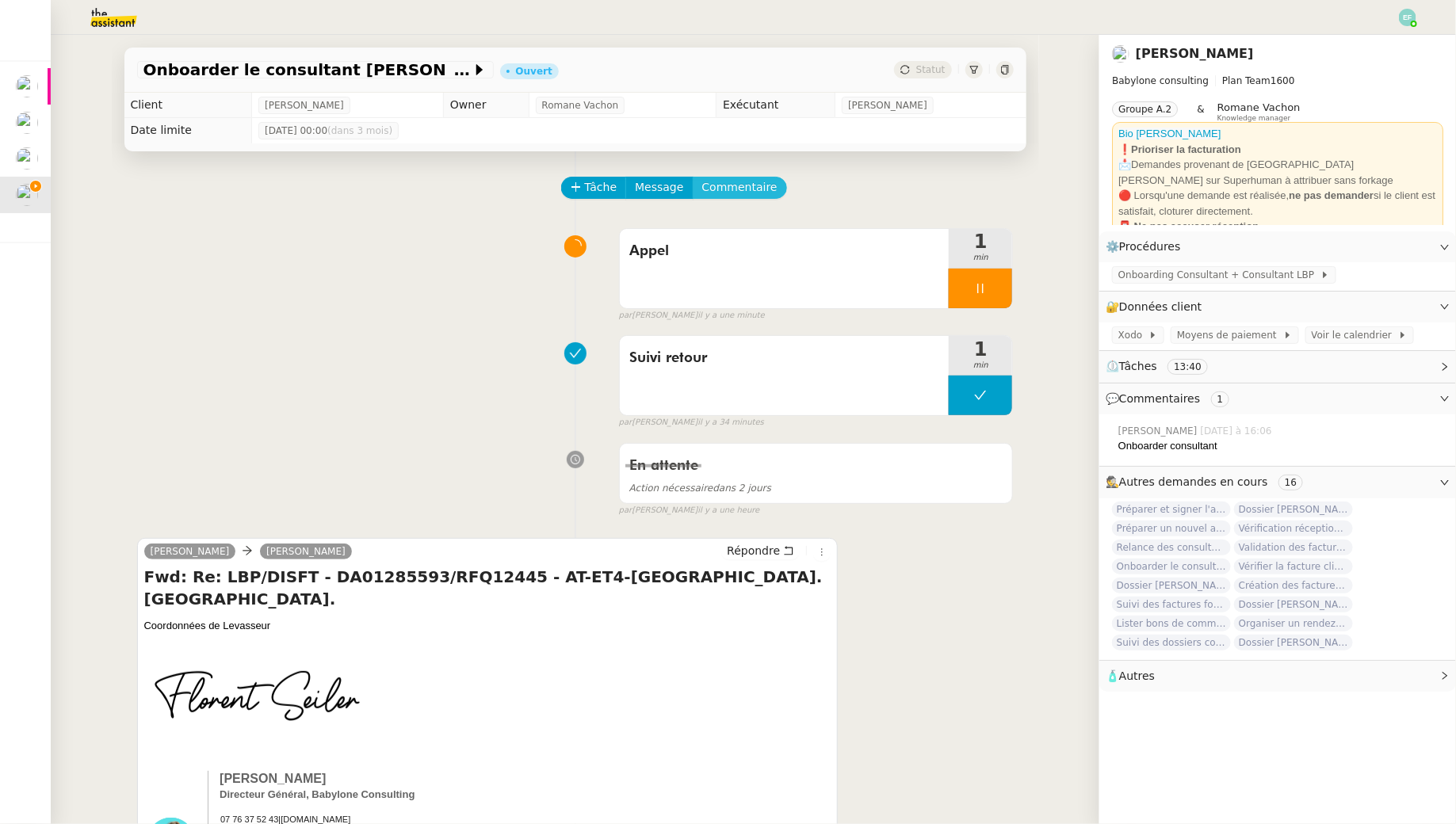
click at [756, 190] on span "Commentaire" at bounding box center [740, 188] width 75 height 19
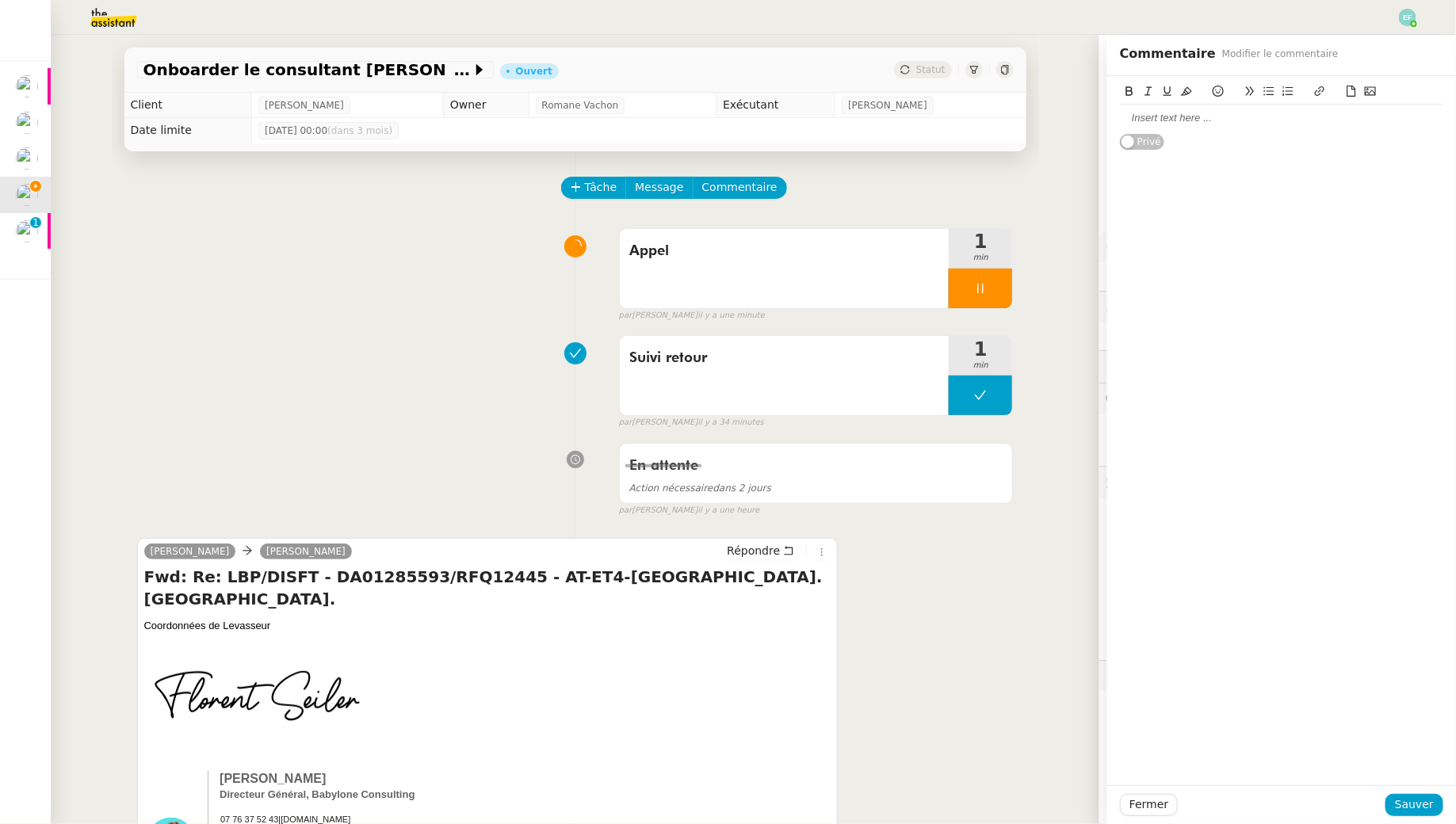
click at [1143, 124] on div at bounding box center [1282, 118] width 324 height 14
click at [1423, 807] on span "Sauver" at bounding box center [1415, 805] width 39 height 19
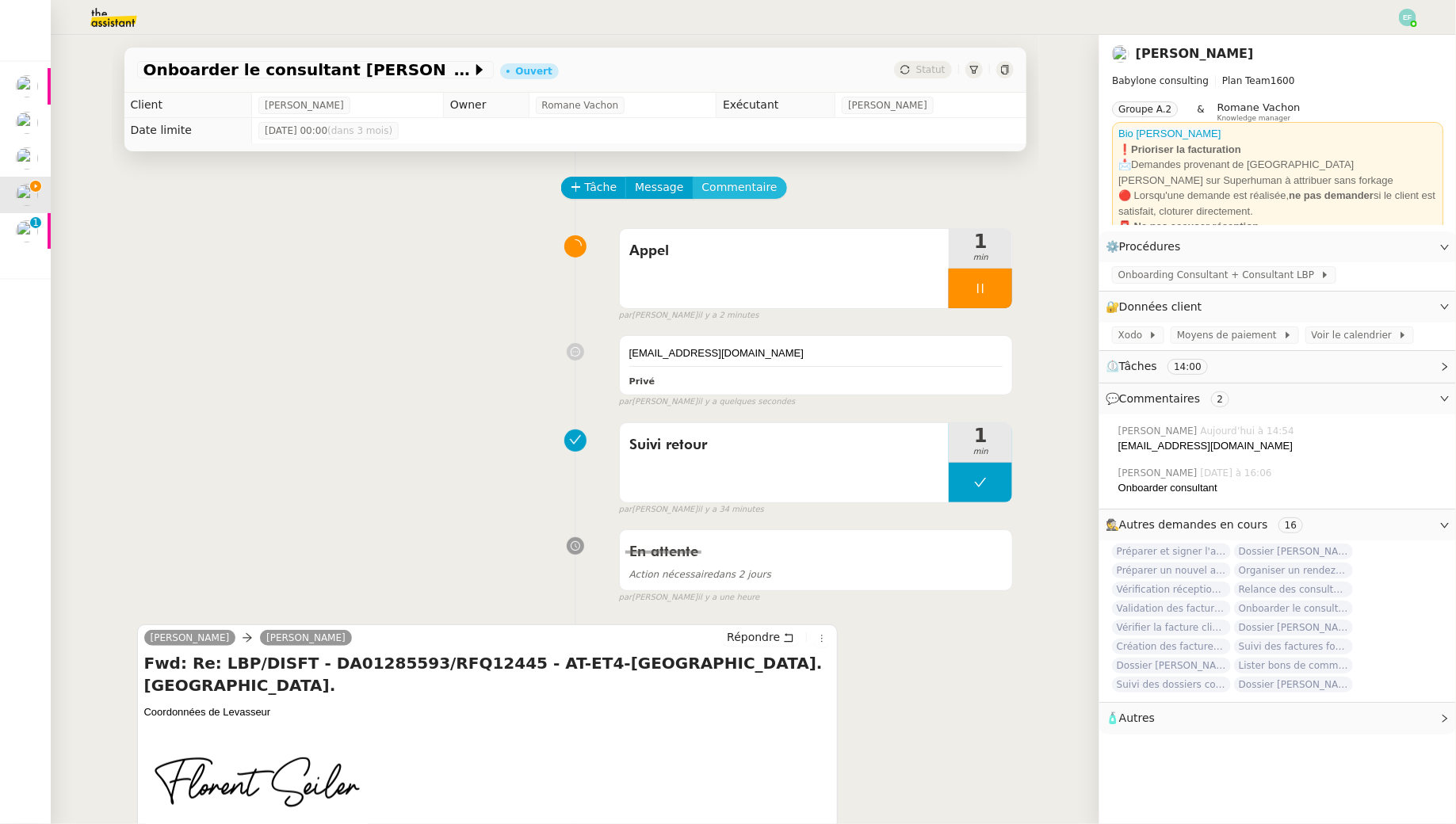
click at [744, 196] on button "Commentaire" at bounding box center [740, 188] width 94 height 22
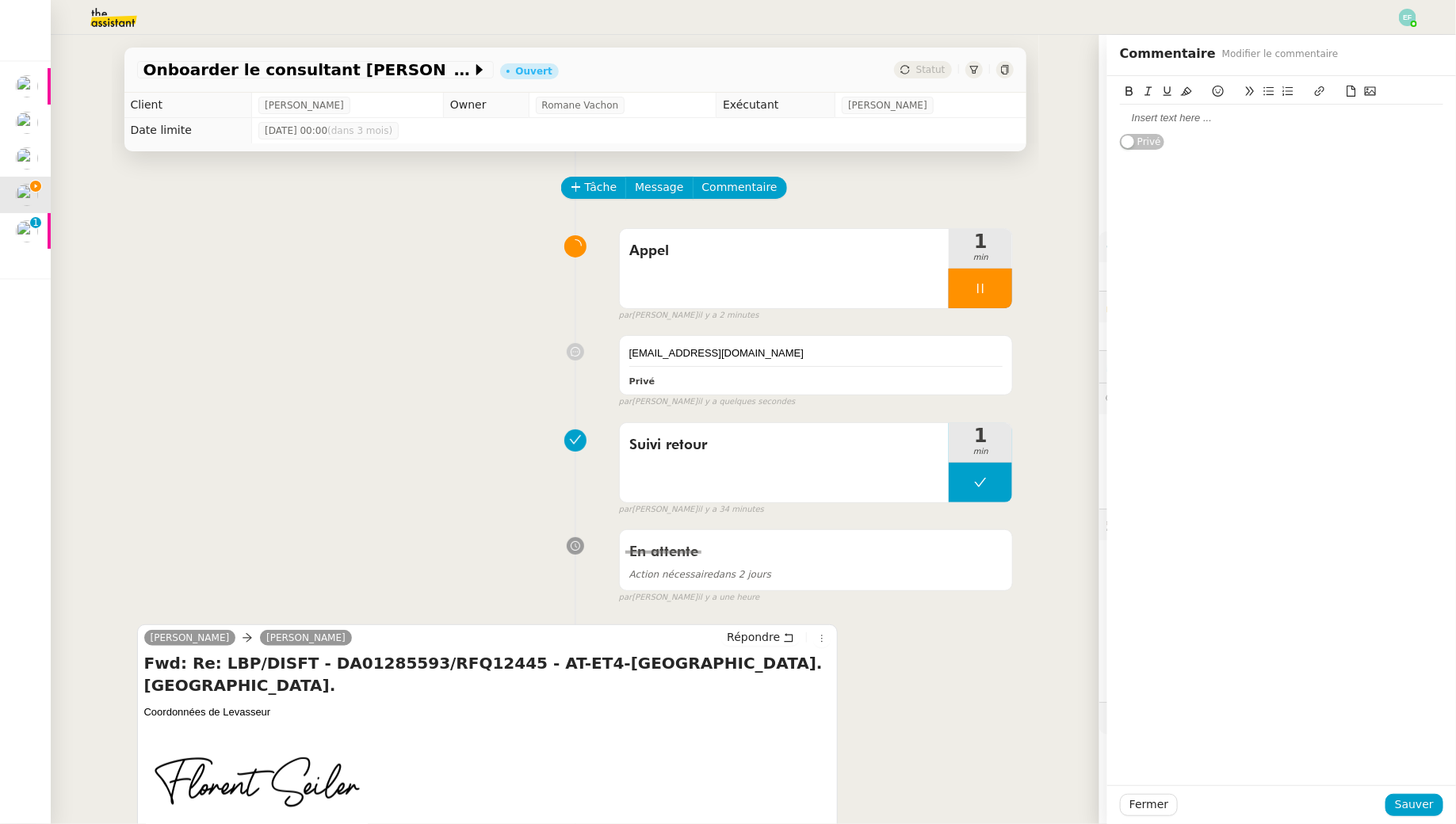
click at [1167, 110] on div at bounding box center [1282, 118] width 324 height 27
click at [1421, 801] on span "Sauver" at bounding box center [1415, 805] width 39 height 19
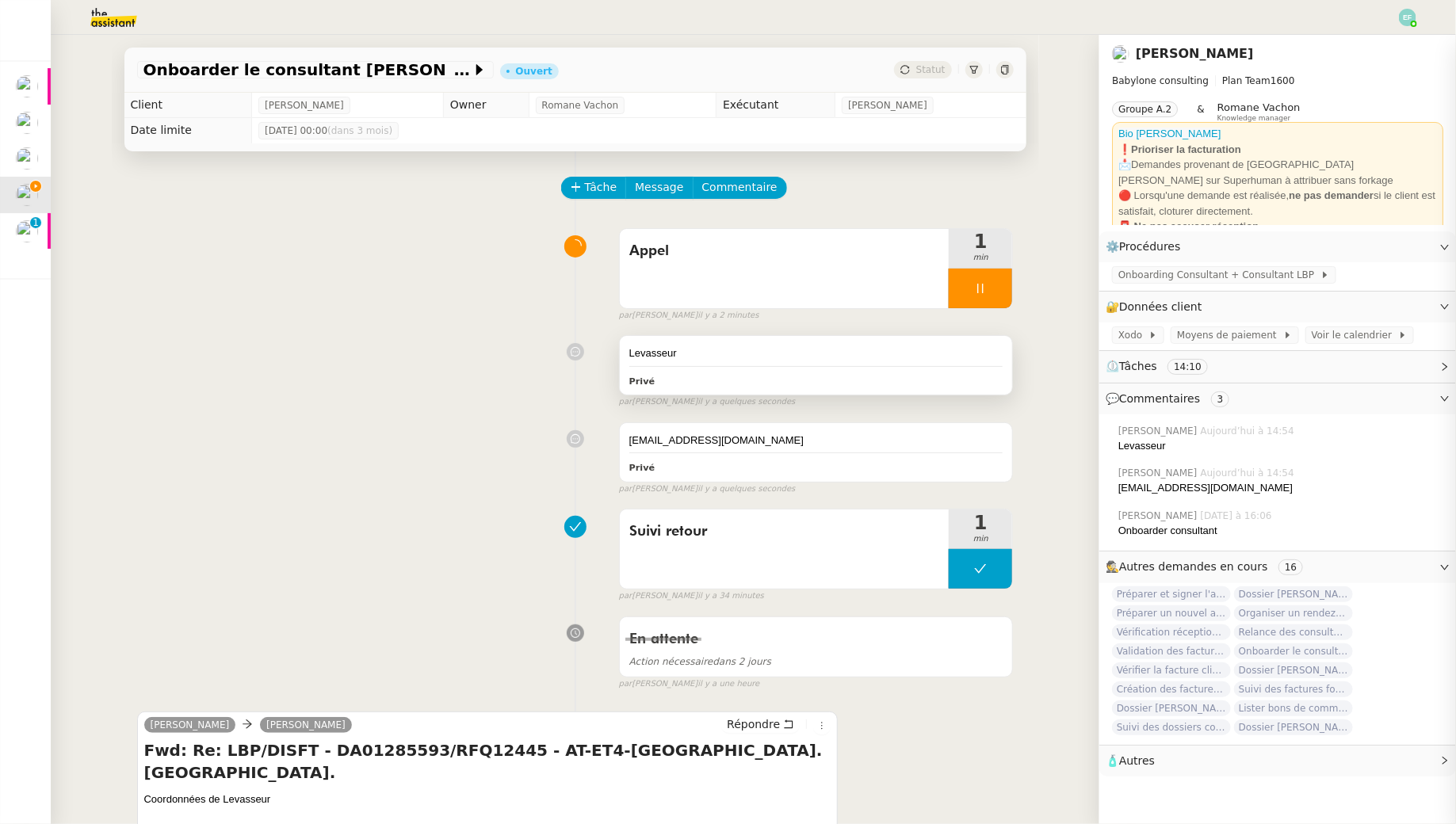
click at [783, 386] on div "Privé" at bounding box center [816, 381] width 374 height 19
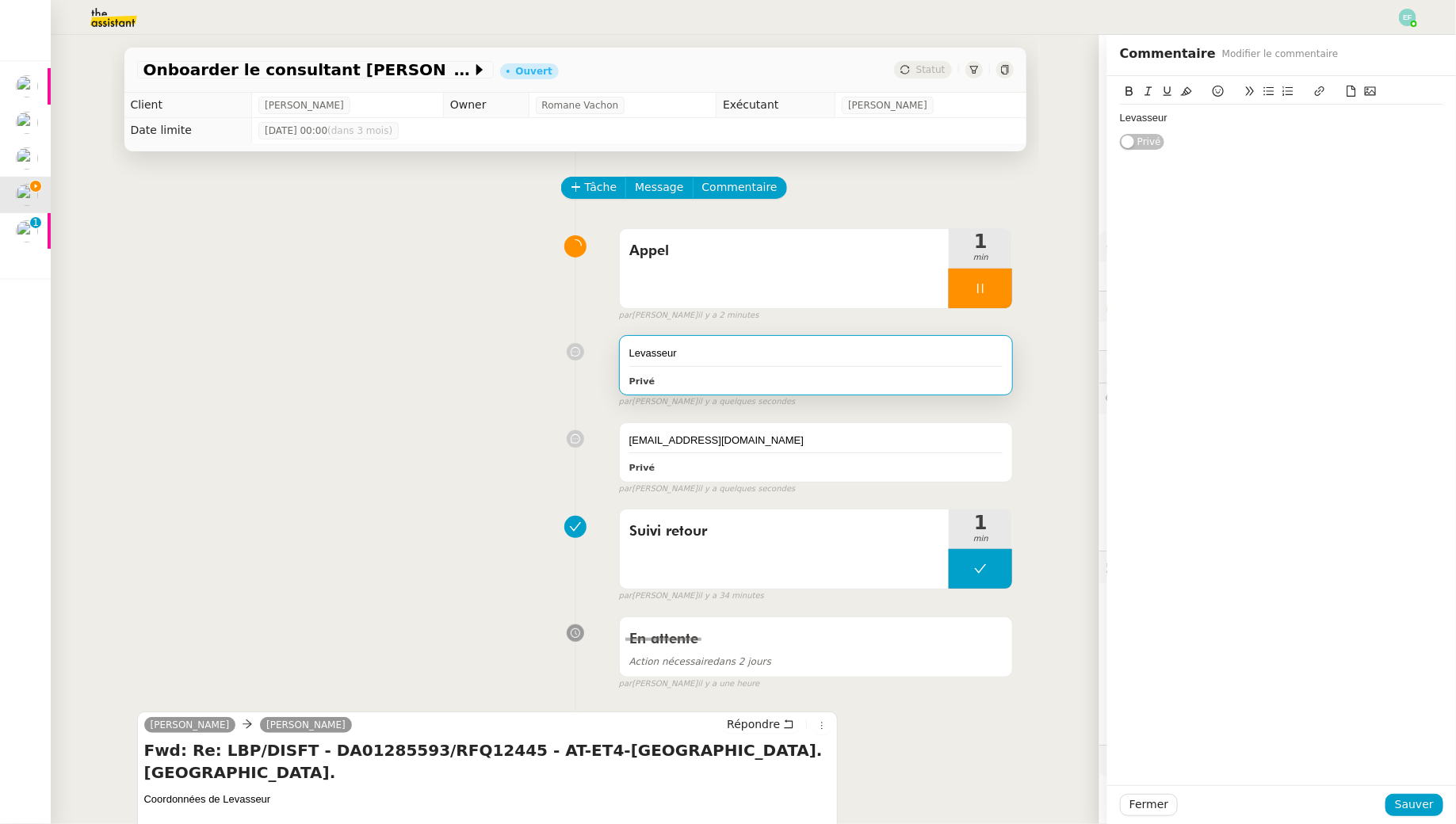
click at [1120, 117] on div "Levasseur" at bounding box center [1282, 118] width 324 height 14
click at [1421, 798] on span "Sauver" at bounding box center [1415, 805] width 39 height 19
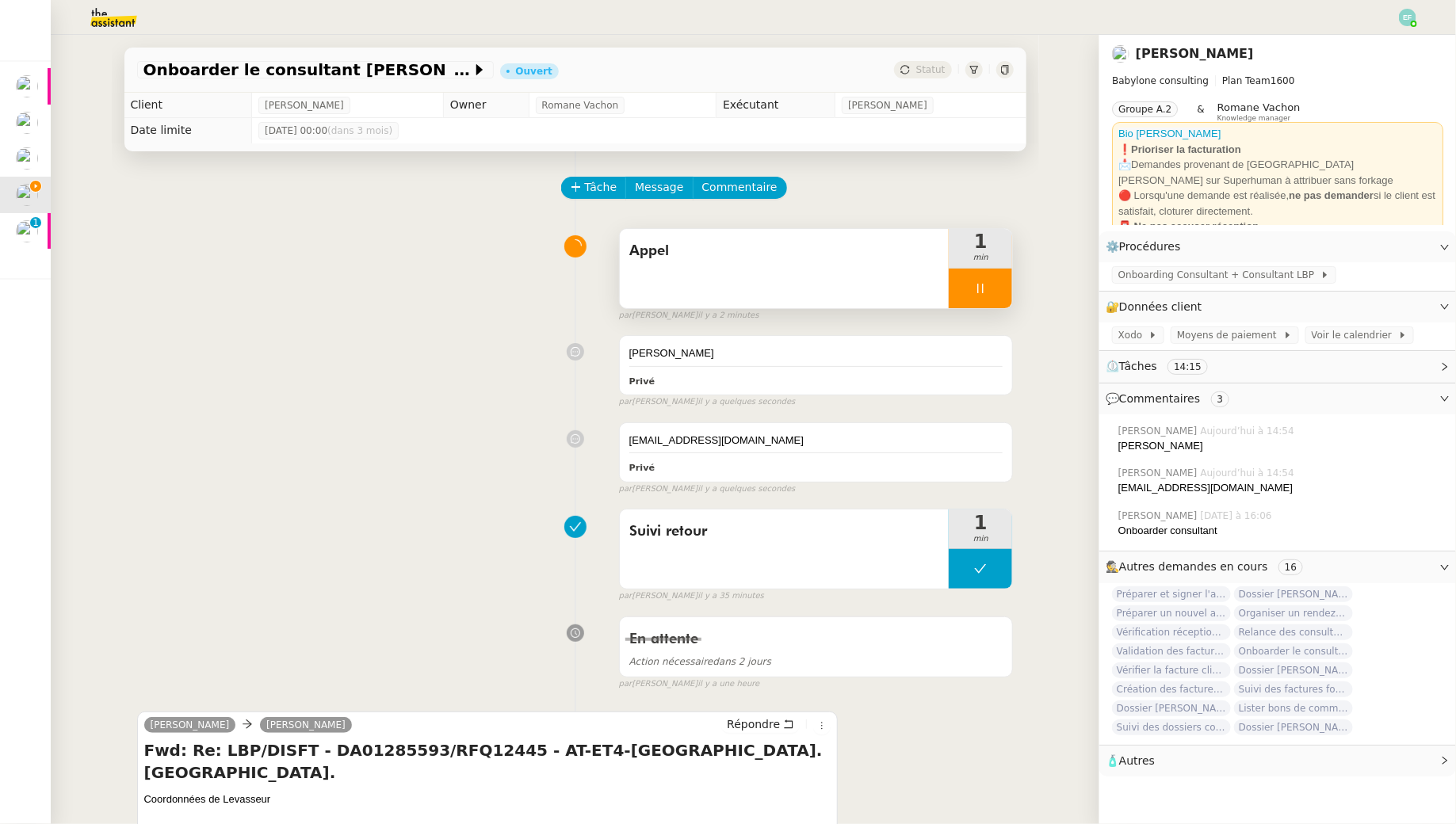
click at [999, 286] on div at bounding box center [980, 288] width 63 height 40
click at [1003, 286] on icon at bounding box center [996, 288] width 13 height 13
click at [992, 291] on button at bounding box center [980, 288] width 63 height 40
click at [977, 291] on div at bounding box center [965, 288] width 32 height 40
click at [443, 74] on span "Onboarder le consultant [PERSON_NAME]" at bounding box center [307, 69] width 328 height 16
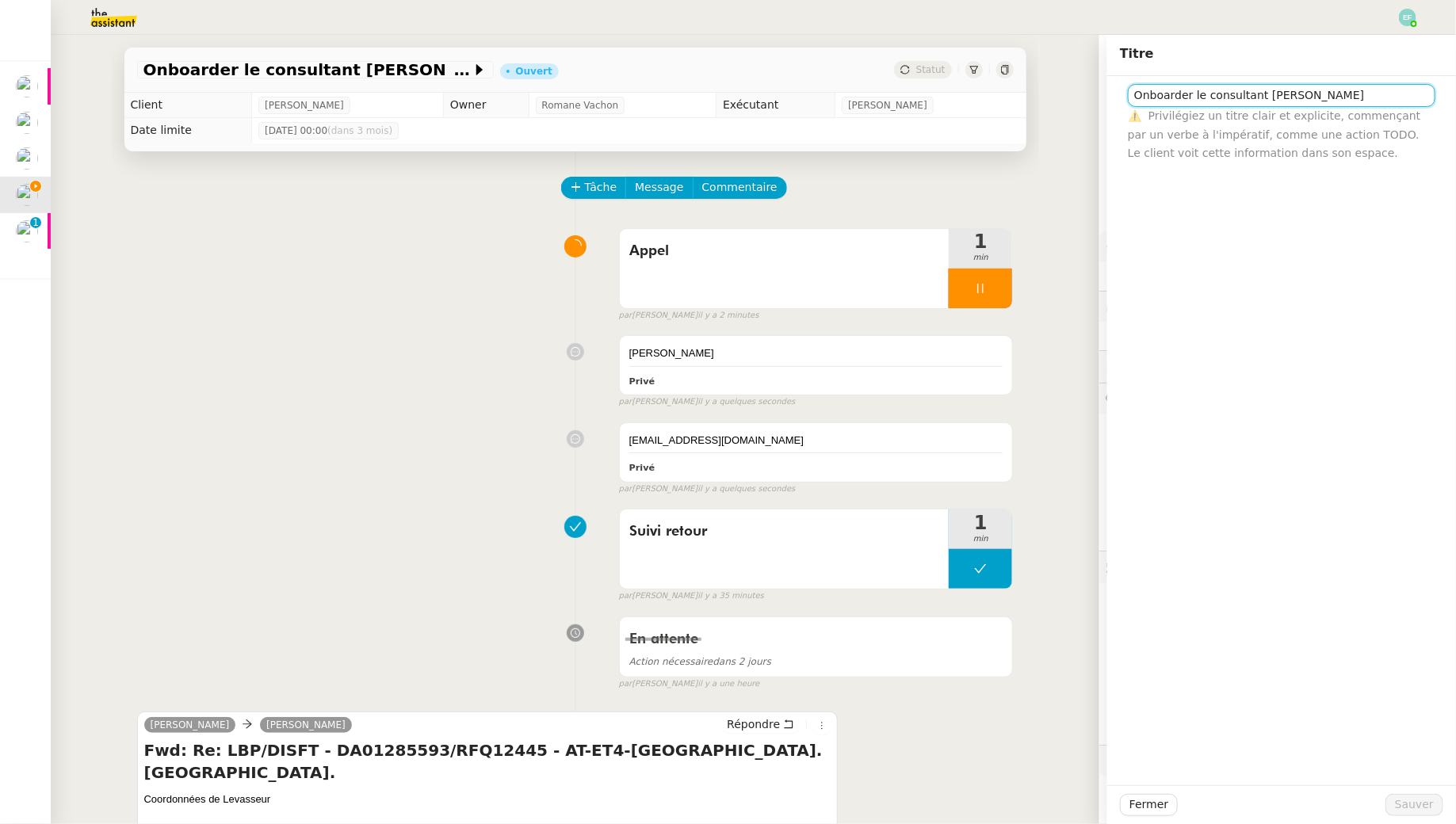
drag, startPoint x: 1384, startPoint y: 94, endPoint x: 1322, endPoint y: 94, distance: 62.0
click at [1322, 94] on input "Onboarder le consultant [PERSON_NAME]" at bounding box center [1282, 95] width 308 height 23
type input "Onboarder le consultant [PERSON_NAME]"
click at [1358, 90] on input "Onboarder le consultant [PERSON_NAME]" at bounding box center [1282, 95] width 308 height 23
type input "Onboarder le consultant [PERSON_NAME]"
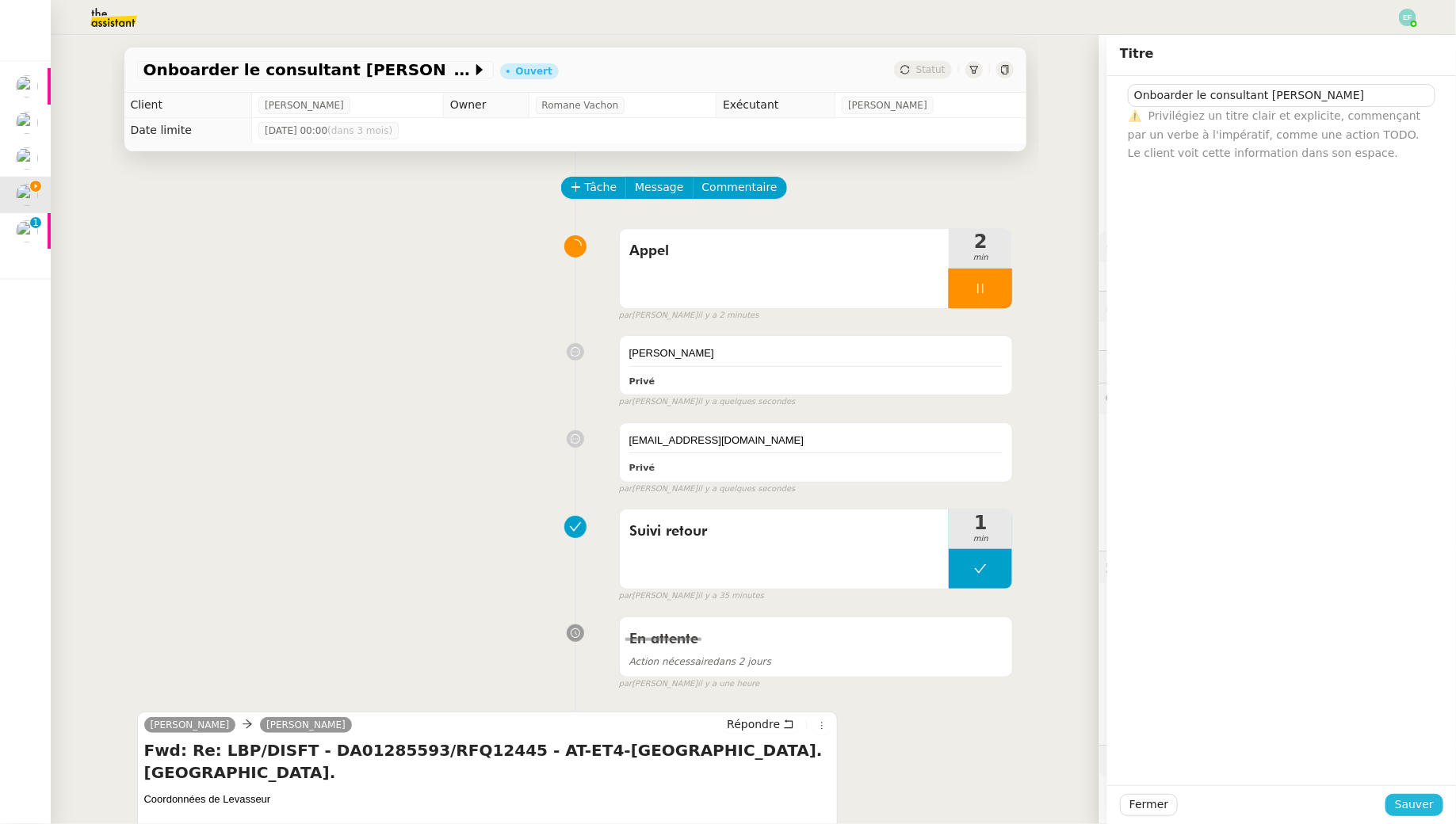
click at [1408, 802] on span "Sauver" at bounding box center [1415, 805] width 39 height 19
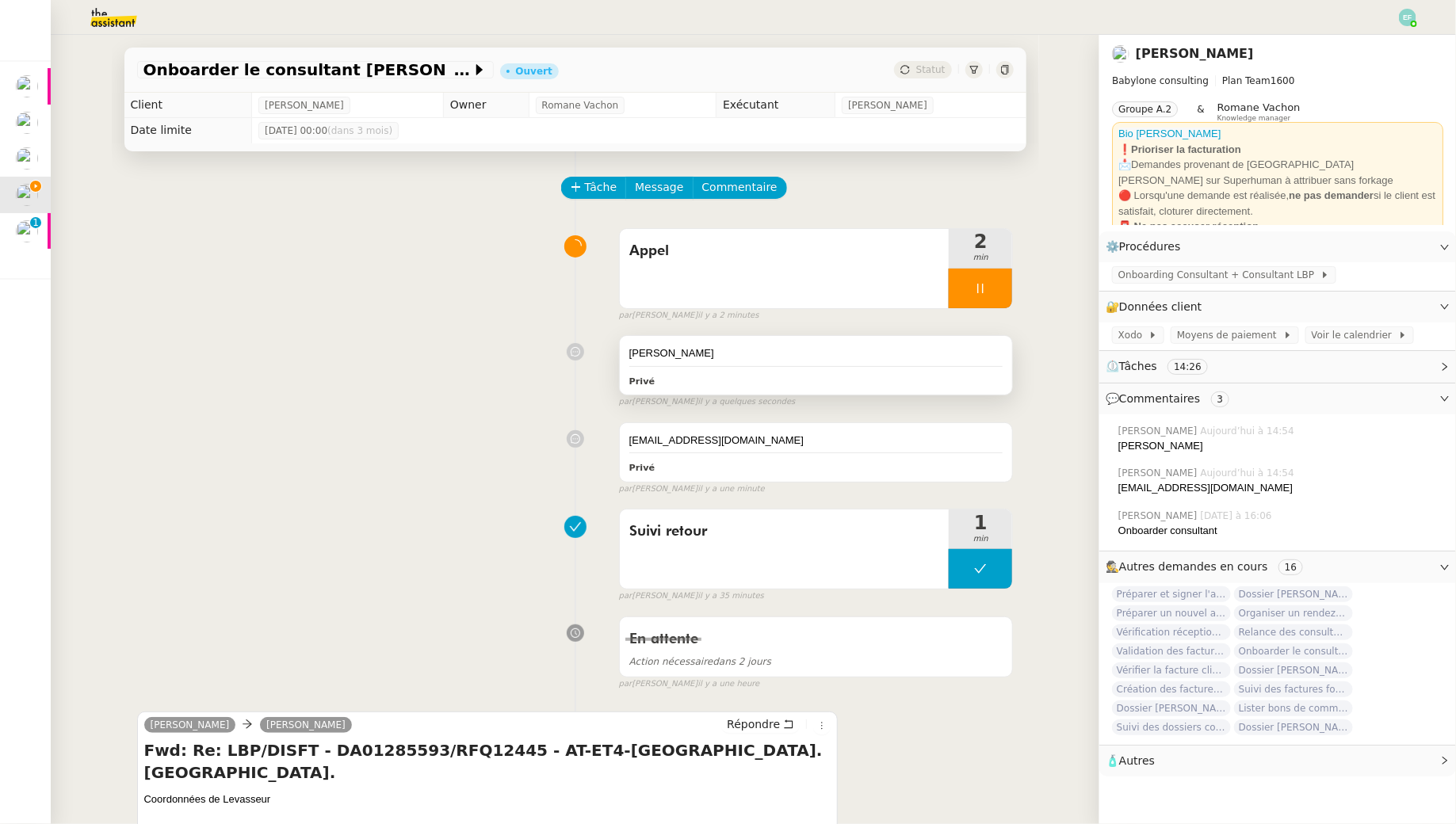
click at [772, 343] on div "[PERSON_NAME] Privé" at bounding box center [816, 366] width 393 height 59
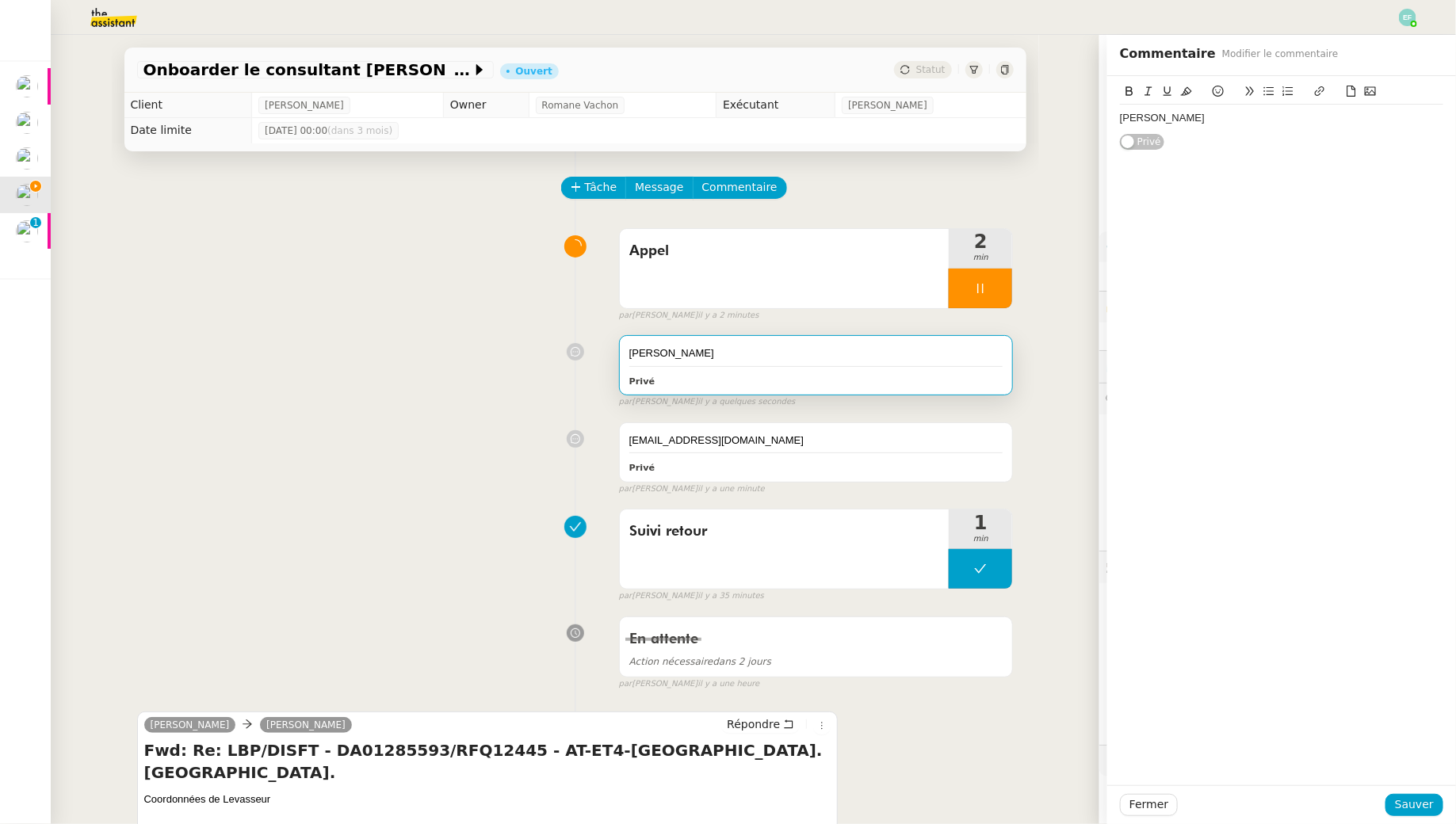
click at [1314, 114] on div "[PERSON_NAME]" at bounding box center [1282, 118] width 324 height 14
click at [1432, 808] on span "Sauver" at bounding box center [1415, 805] width 39 height 19
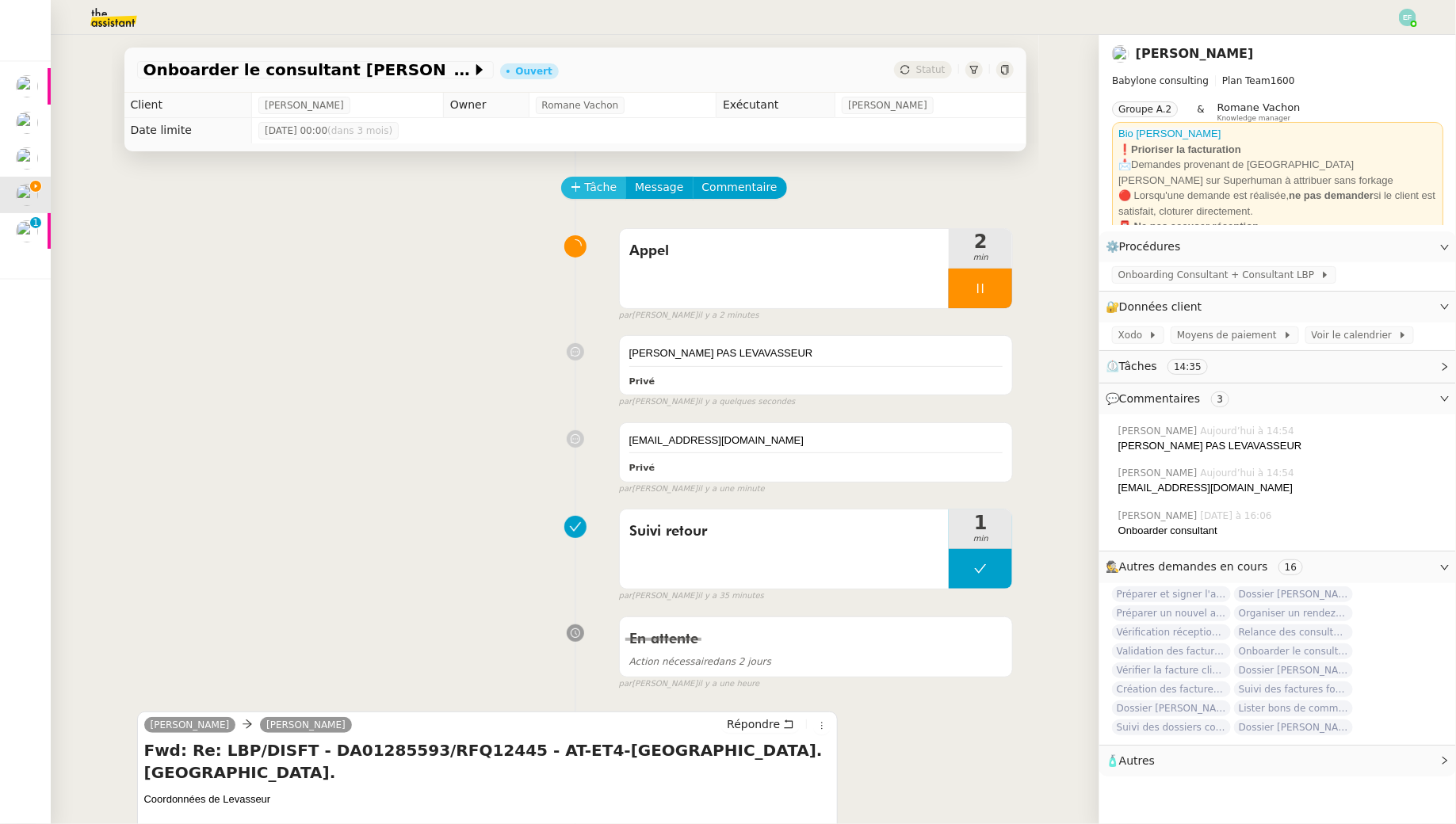
click at [602, 188] on span "Tâche" at bounding box center [601, 188] width 33 height 19
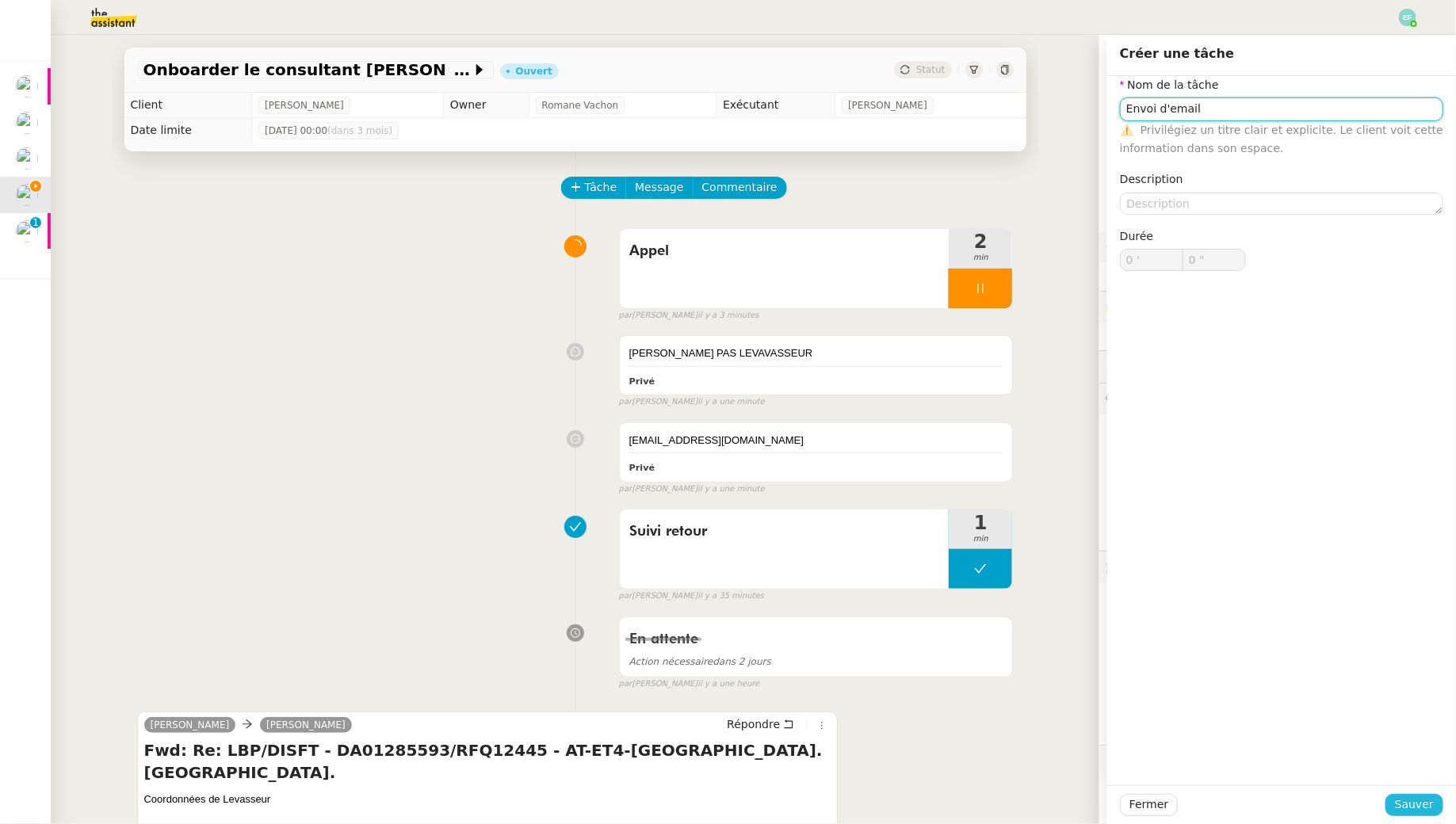
type input "Envoi d'email"
click at [1411, 799] on span "Sauver" at bounding box center [1415, 805] width 39 height 19
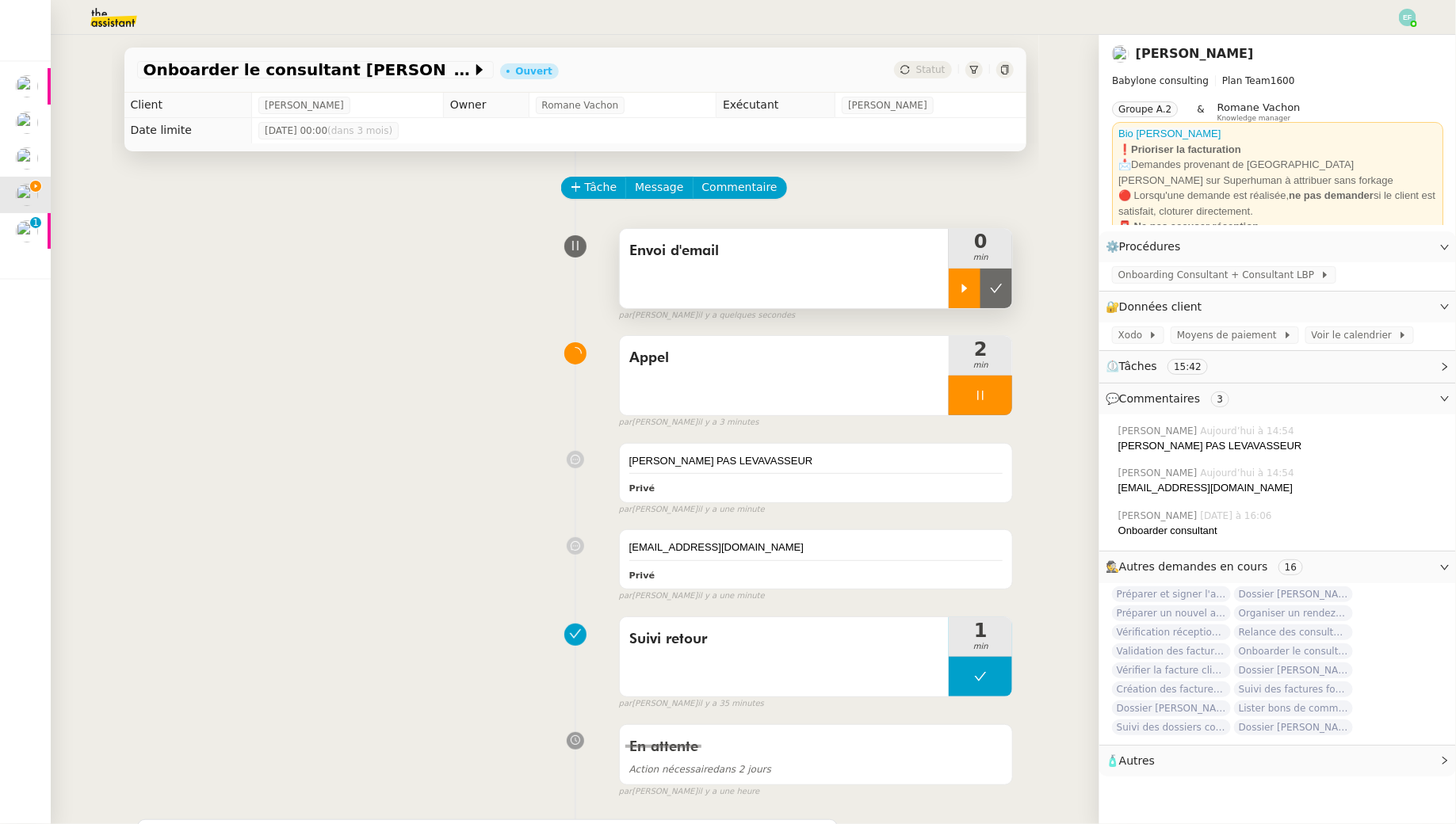
click at [972, 279] on div at bounding box center [965, 288] width 32 height 40
click at [666, 193] on span "Message" at bounding box center [659, 188] width 48 height 19
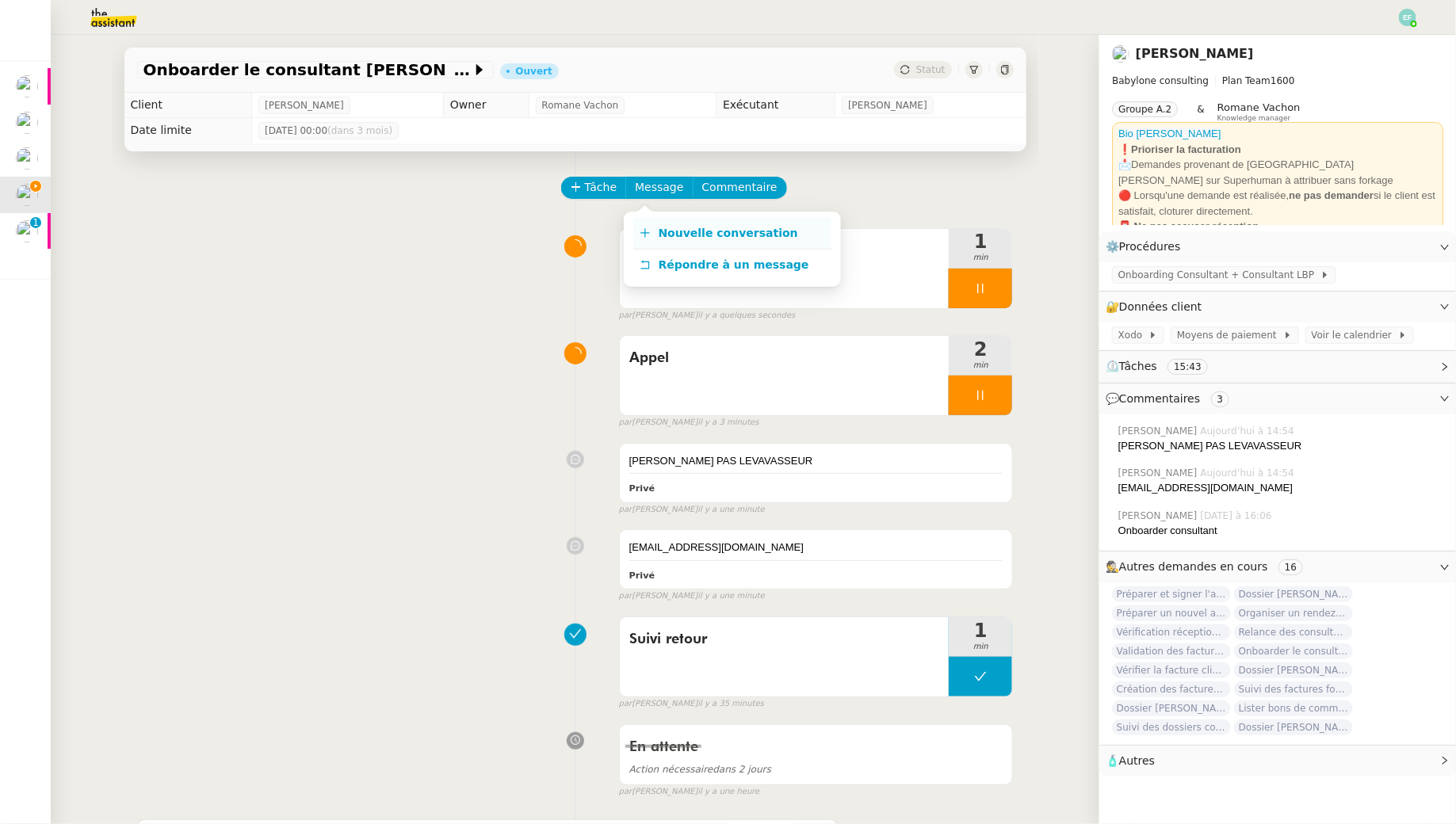
click at [681, 223] on link "Nouvelle conversation" at bounding box center [732, 234] width 198 height 32
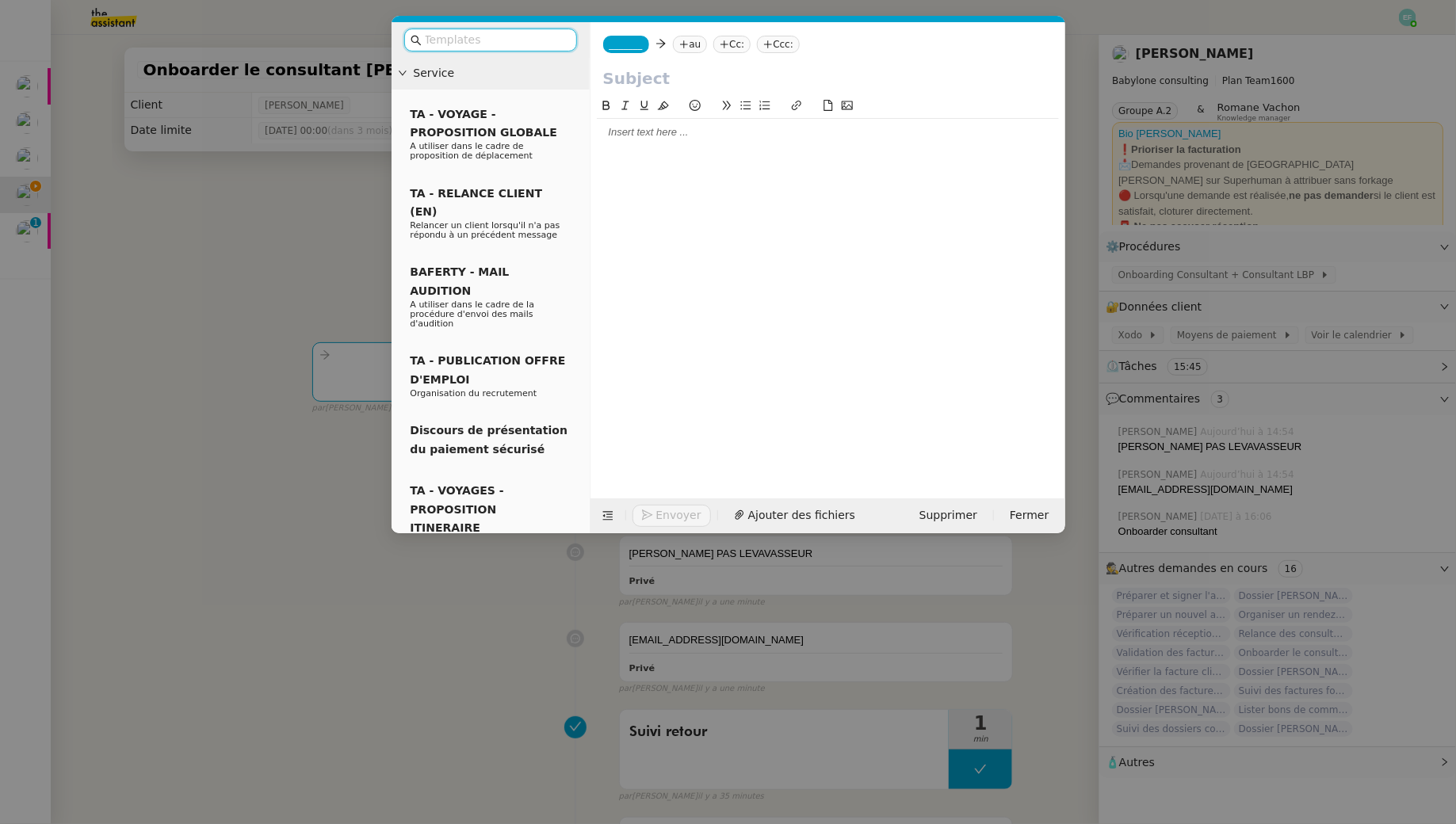
click at [323, 217] on nz-modal-container "Service TA - VOYAGE - PROPOSITION GLOBALE A utiliser dans le cadre de propositi…" at bounding box center [728, 412] width 1456 height 824
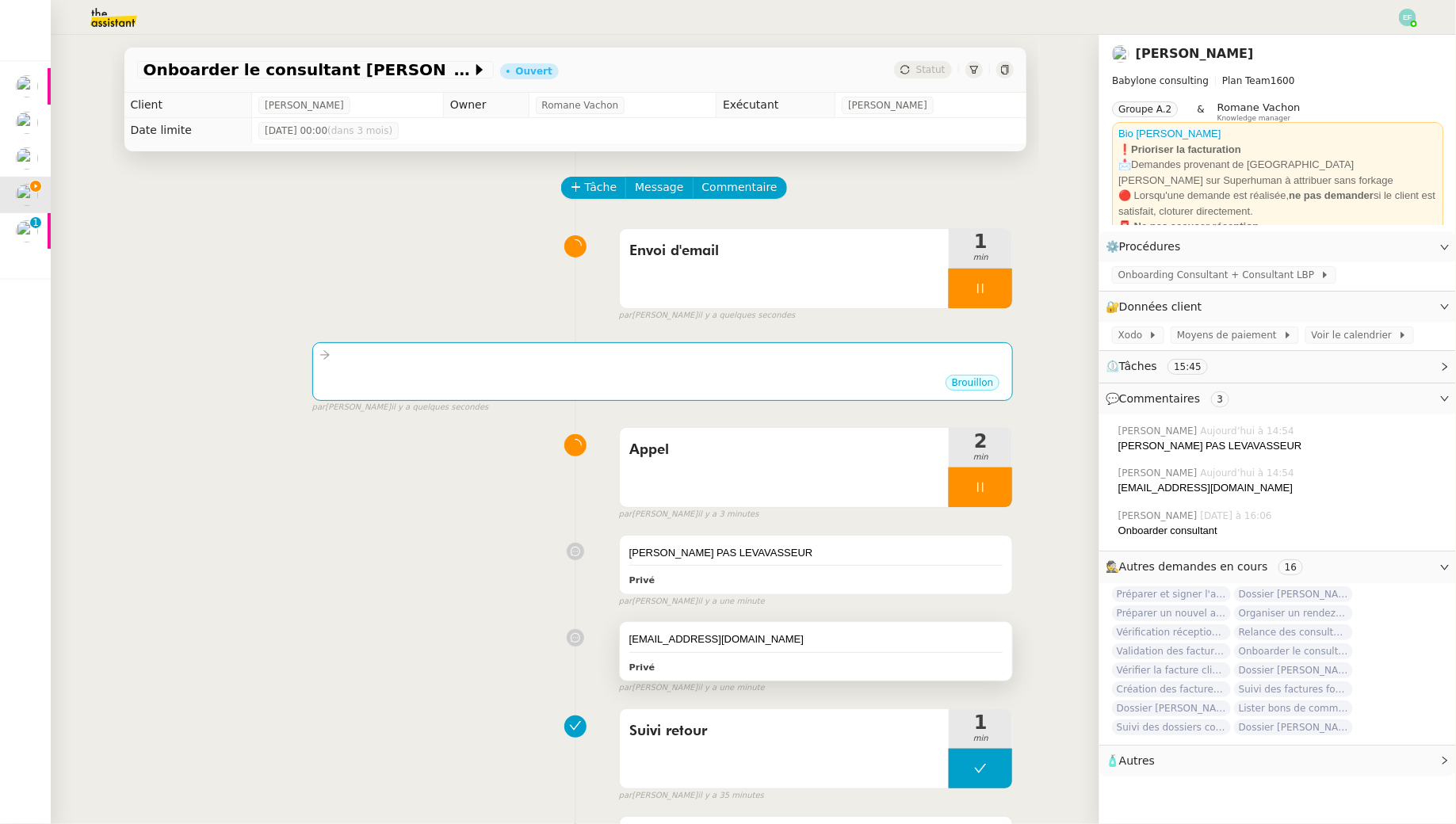
click at [699, 634] on div "[EMAIL_ADDRESS][DOMAIN_NAME]" at bounding box center [816, 639] width 374 height 16
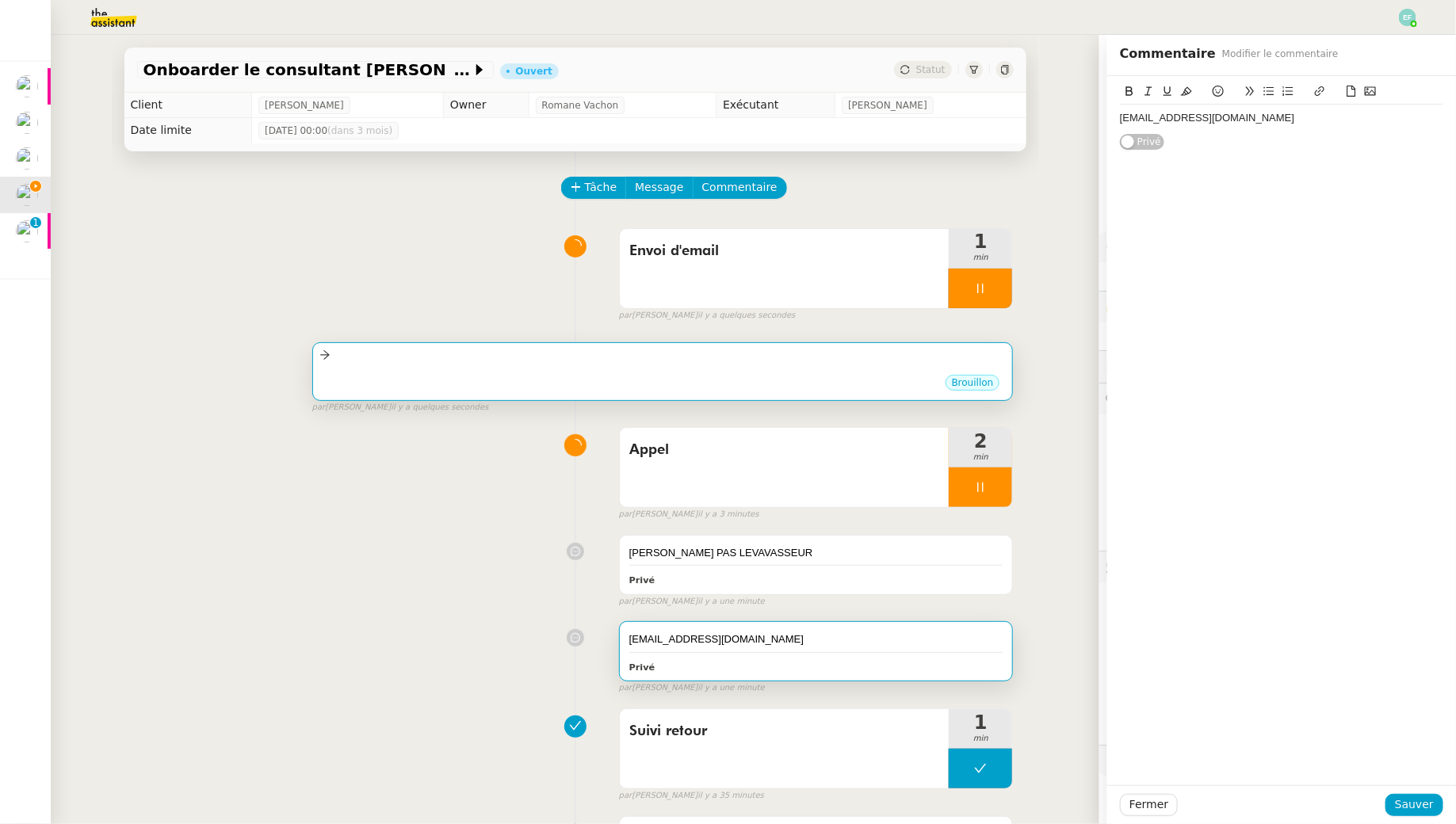
click at [632, 394] on div "Brouillon" at bounding box center [663, 385] width 688 height 24
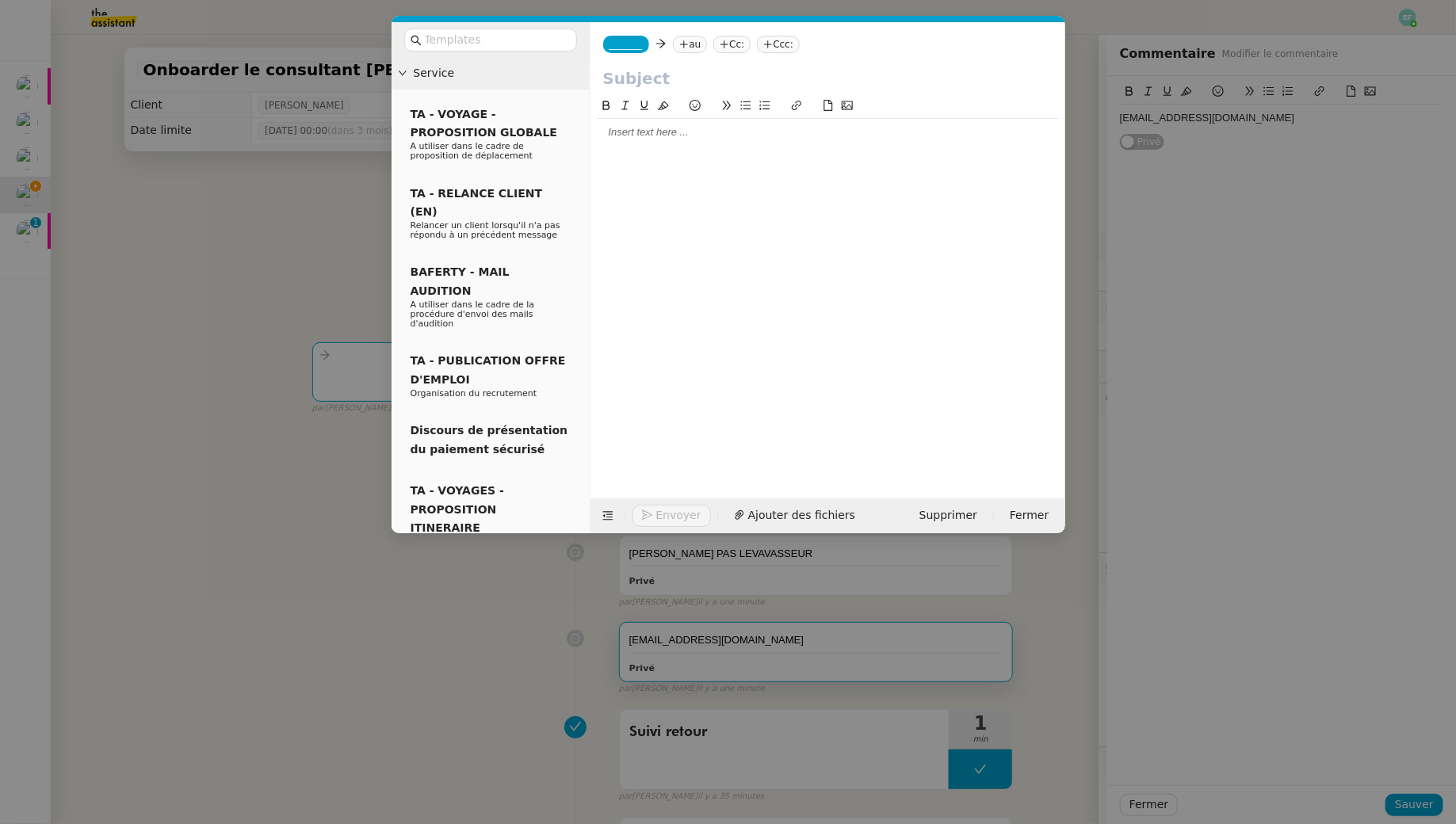
click at [707, 40] on nz-tag "au" at bounding box center [690, 44] width 34 height 18
paste input "[EMAIL_ADDRESS][DOMAIN_NAME]"
type input "[EMAIL_ADDRESS][DOMAIN_NAME]"
click at [768, 69] on span "[EMAIL_ADDRESS][DOMAIN_NAME]" at bounding box center [784, 69] width 194 height 13
click at [626, 51] on nz-tag "_______" at bounding box center [626, 44] width 46 height 18
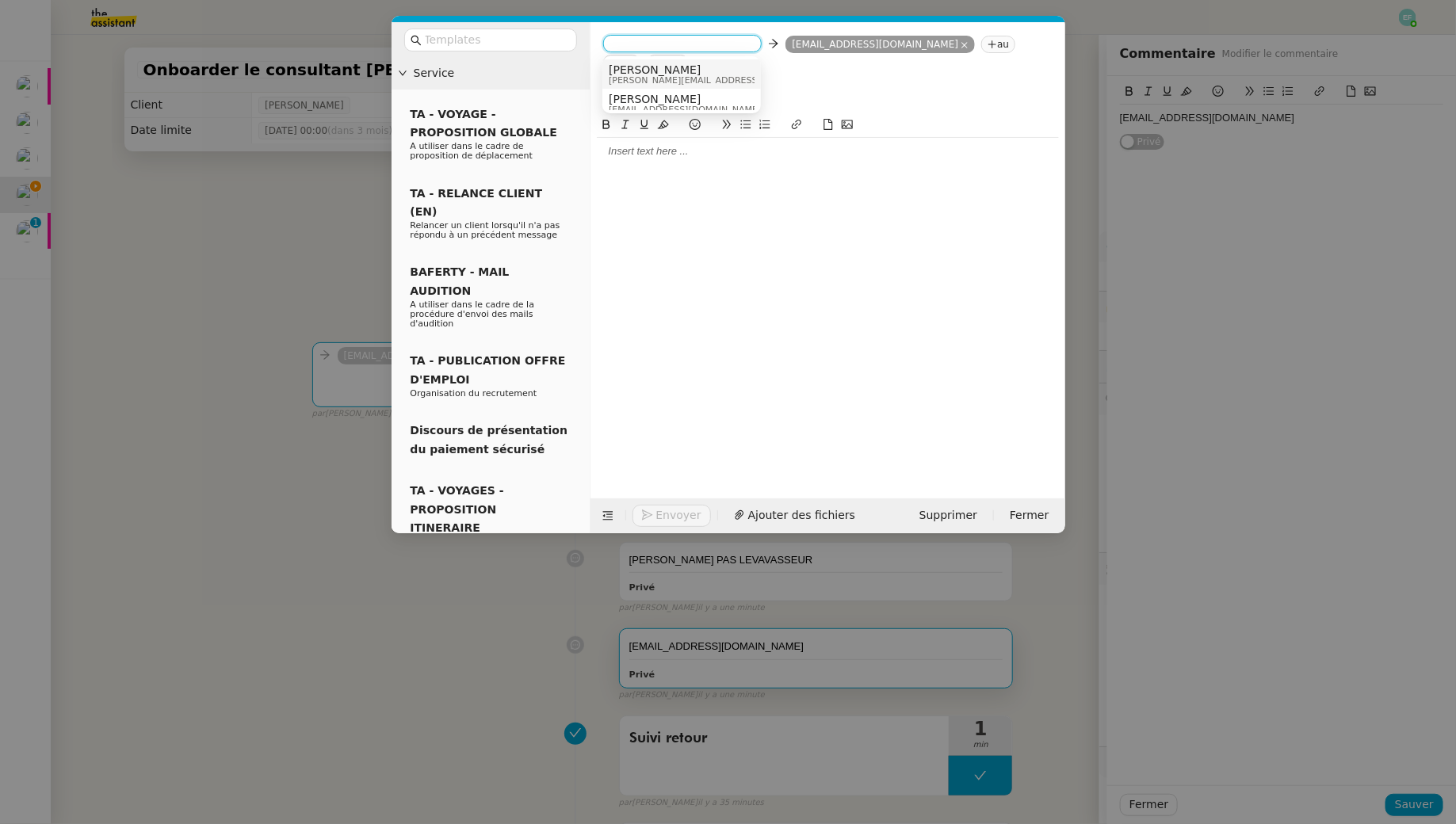
click at [694, 78] on span "[PERSON_NAME][EMAIL_ADDRESS][DOMAIN_NAME]" at bounding box center [720, 80] width 225 height 8
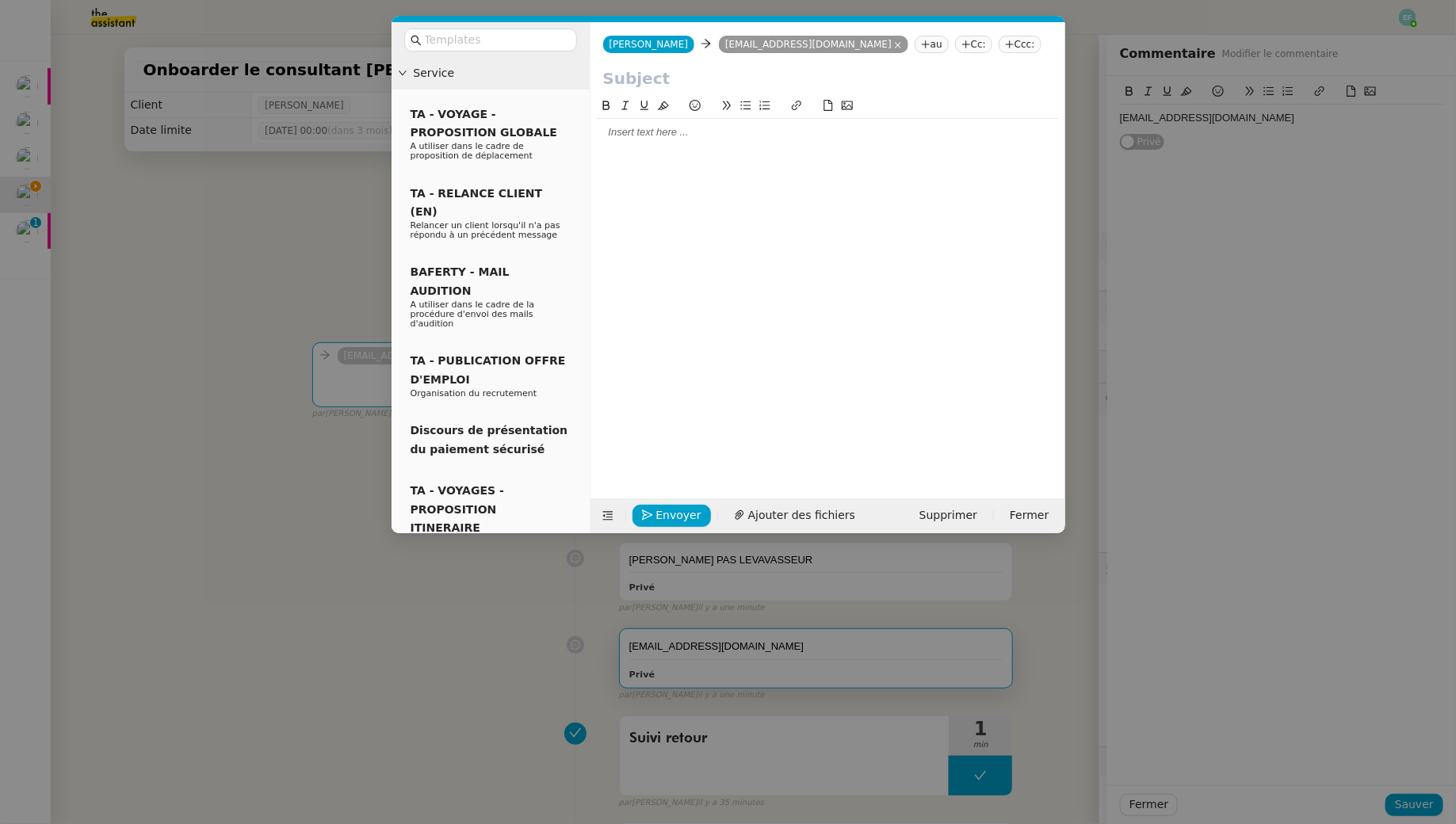
click at [232, 265] on nz-modal-container "Service TA - VOYAGE - PROPOSITION GLOBALE A utiliser dans le cadre de propositi…" at bounding box center [728, 412] width 1456 height 824
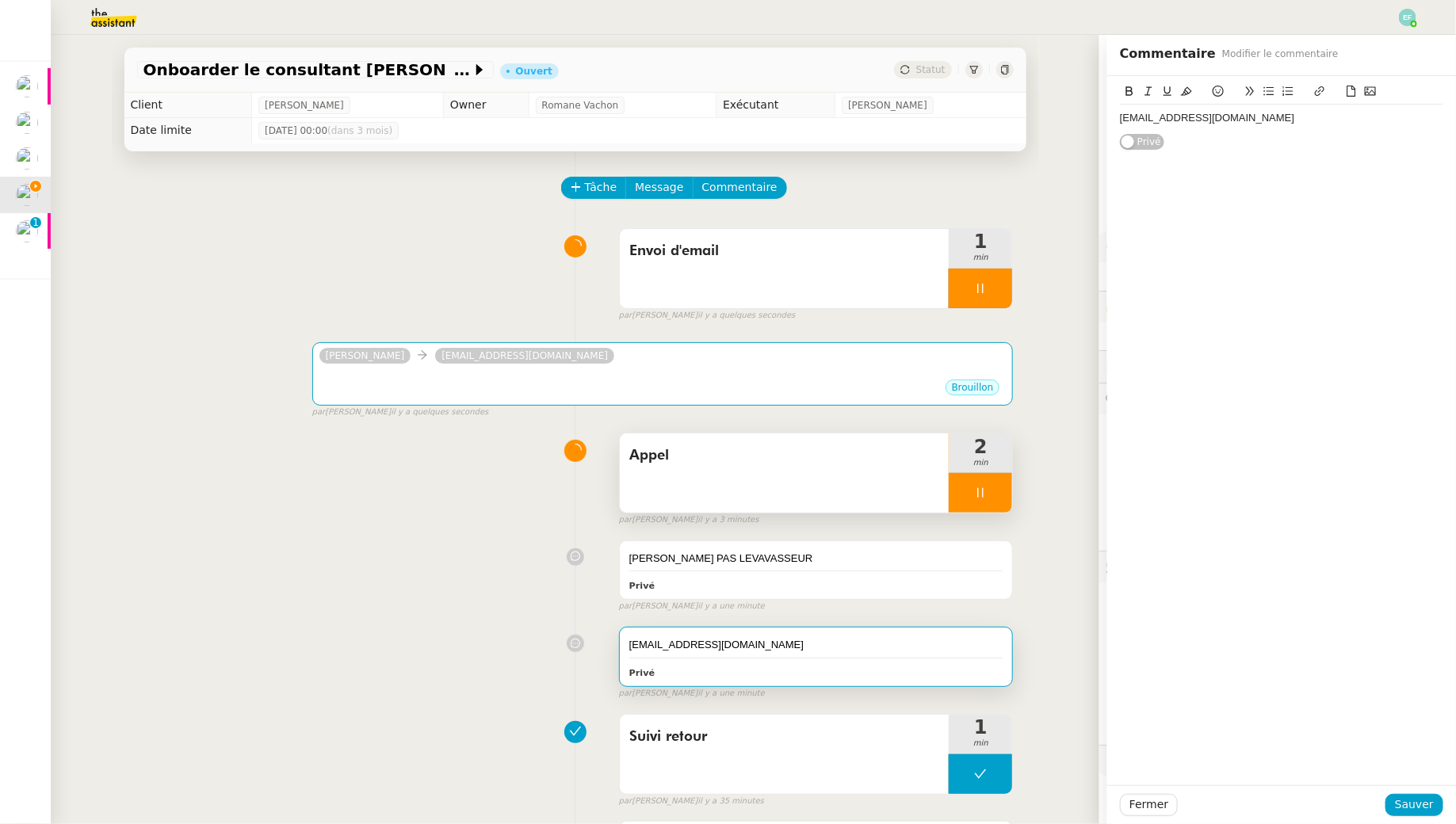
click at [997, 489] on div at bounding box center [980, 493] width 63 height 40
click at [997, 489] on icon at bounding box center [996, 493] width 13 height 13
click at [450, 511] on div "Appel 2 min false par [PERSON_NAME] il y a 3 minutes" at bounding box center [575, 476] width 876 height 101
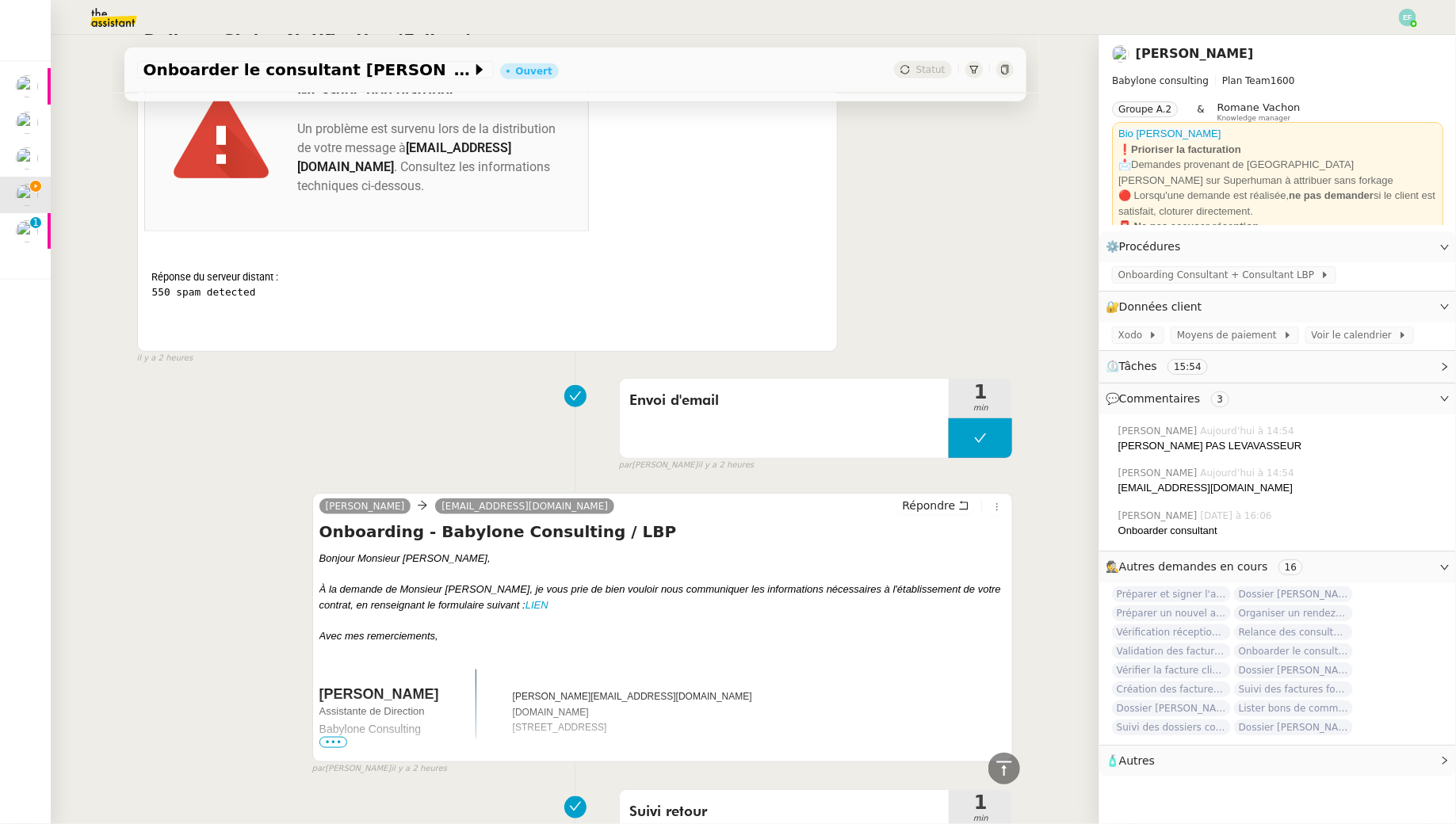
scroll to position [3631, 0]
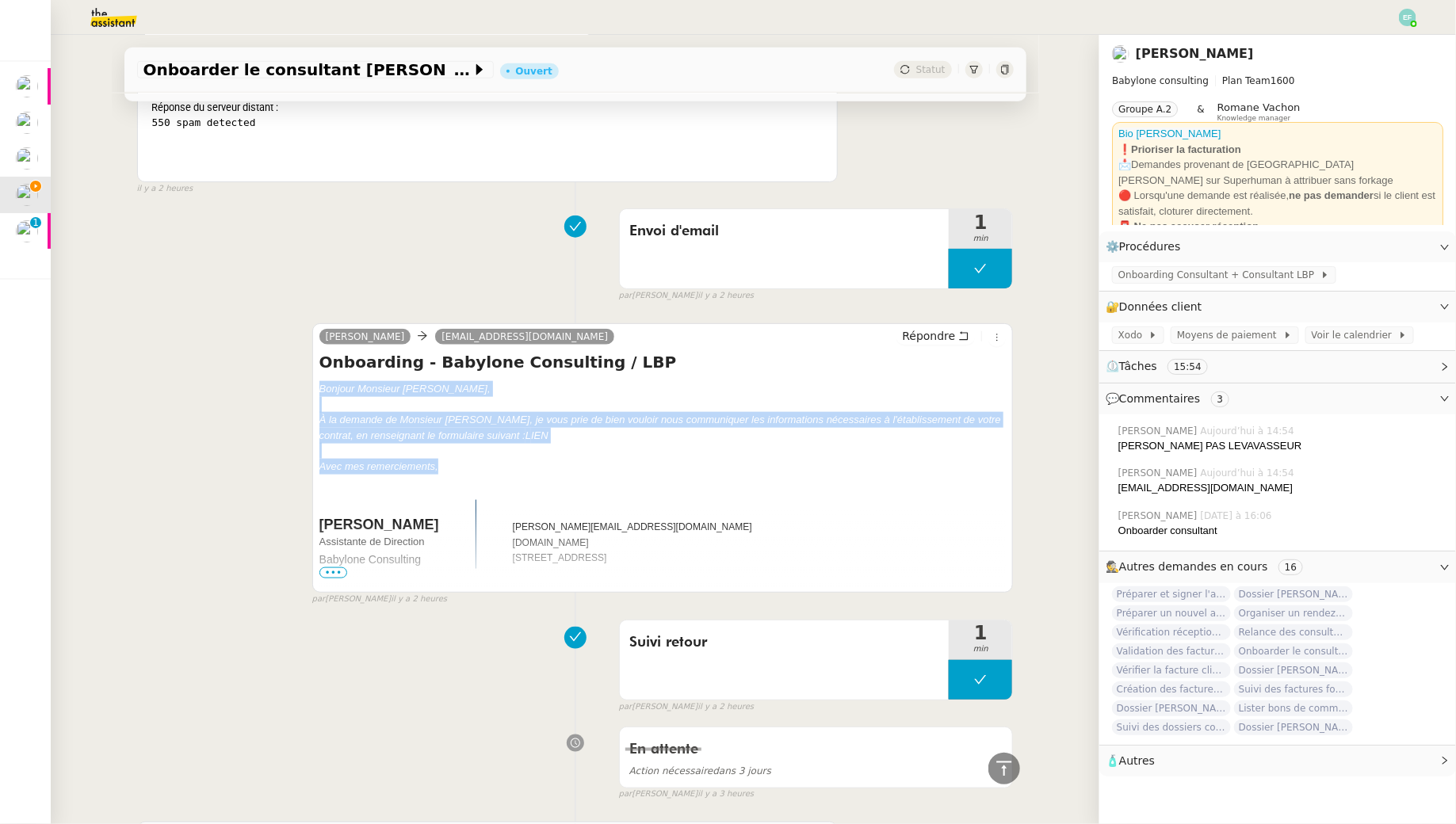
drag, startPoint x: 333, startPoint y: 366, endPoint x: 479, endPoint y: 435, distance: 161.5
click at [479, 435] on div "[PERSON_NAME] [PERSON_NAME][EMAIL_ADDRESS][DOMAIN_NAME] Répondre Onboarding - B…" at bounding box center [663, 458] width 702 height 270
copy div "Bonjour Monsieur [PERSON_NAME], À la demande de Monsieur [PERSON_NAME], je vous…"
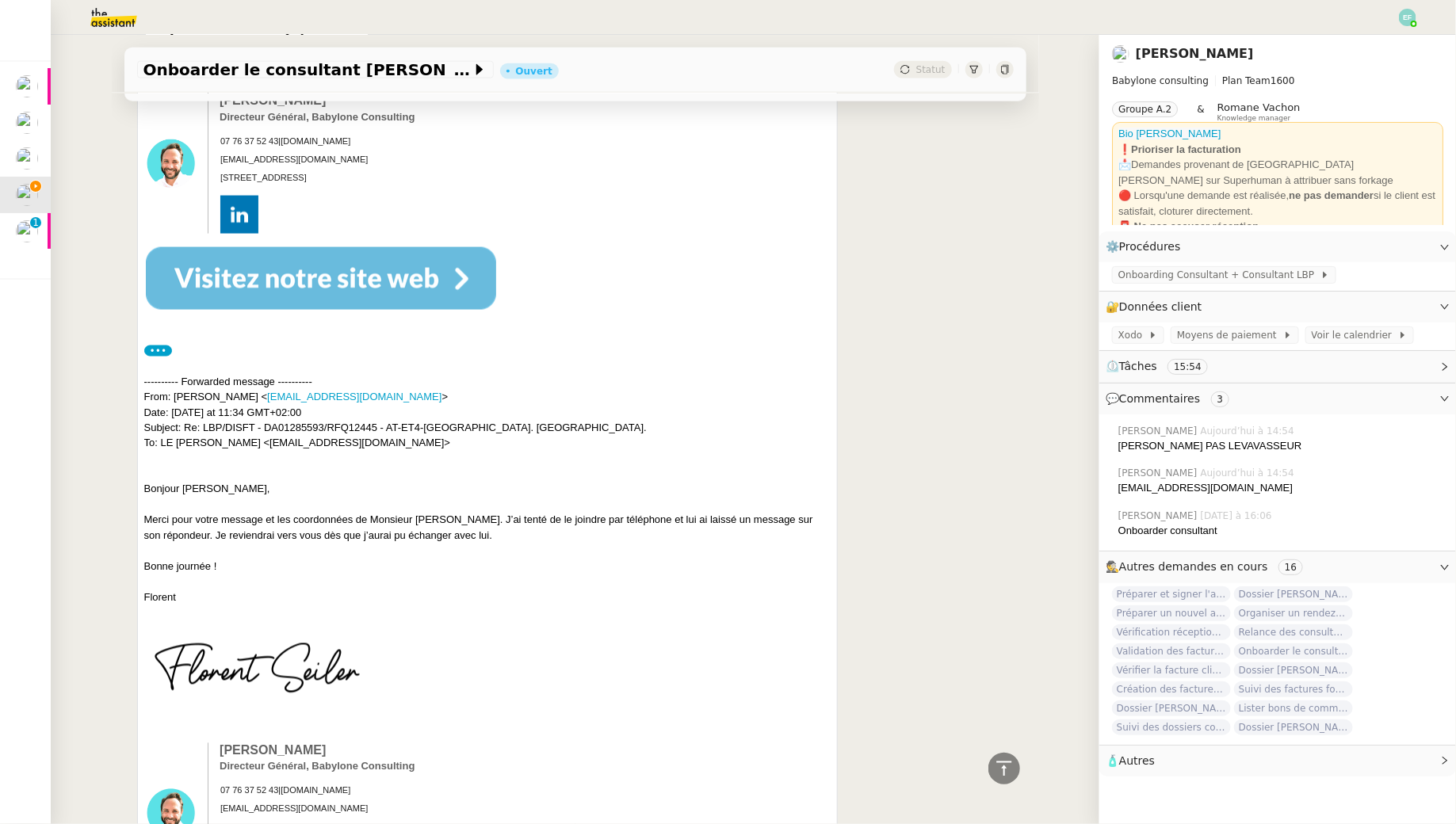
scroll to position [0, 0]
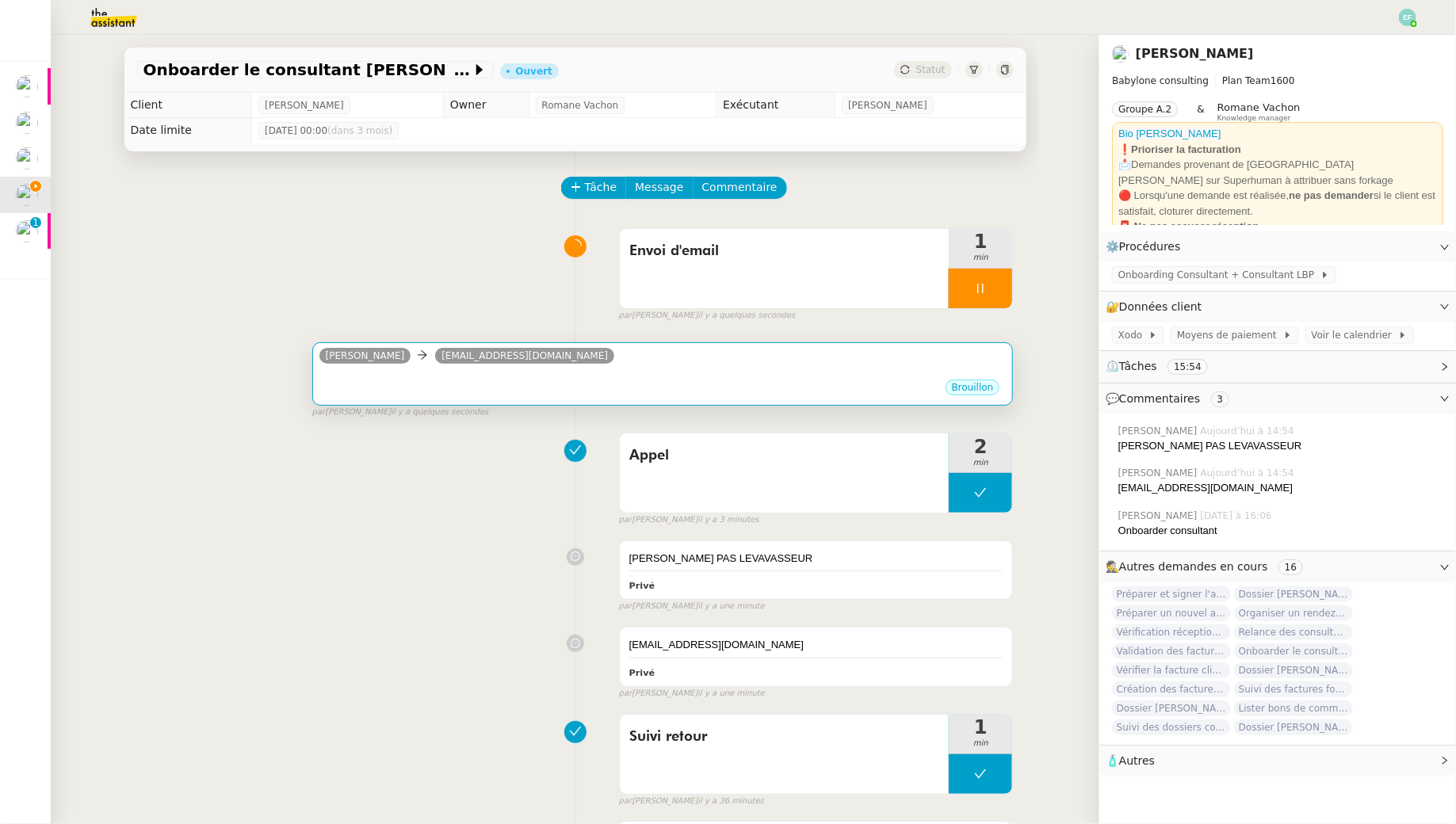
click at [708, 377] on div "[PERSON_NAME] [EMAIL_ADDRESS][DOMAIN_NAME] ••• [GEOGRAPHIC_DATA]" at bounding box center [663, 373] width 702 height 63
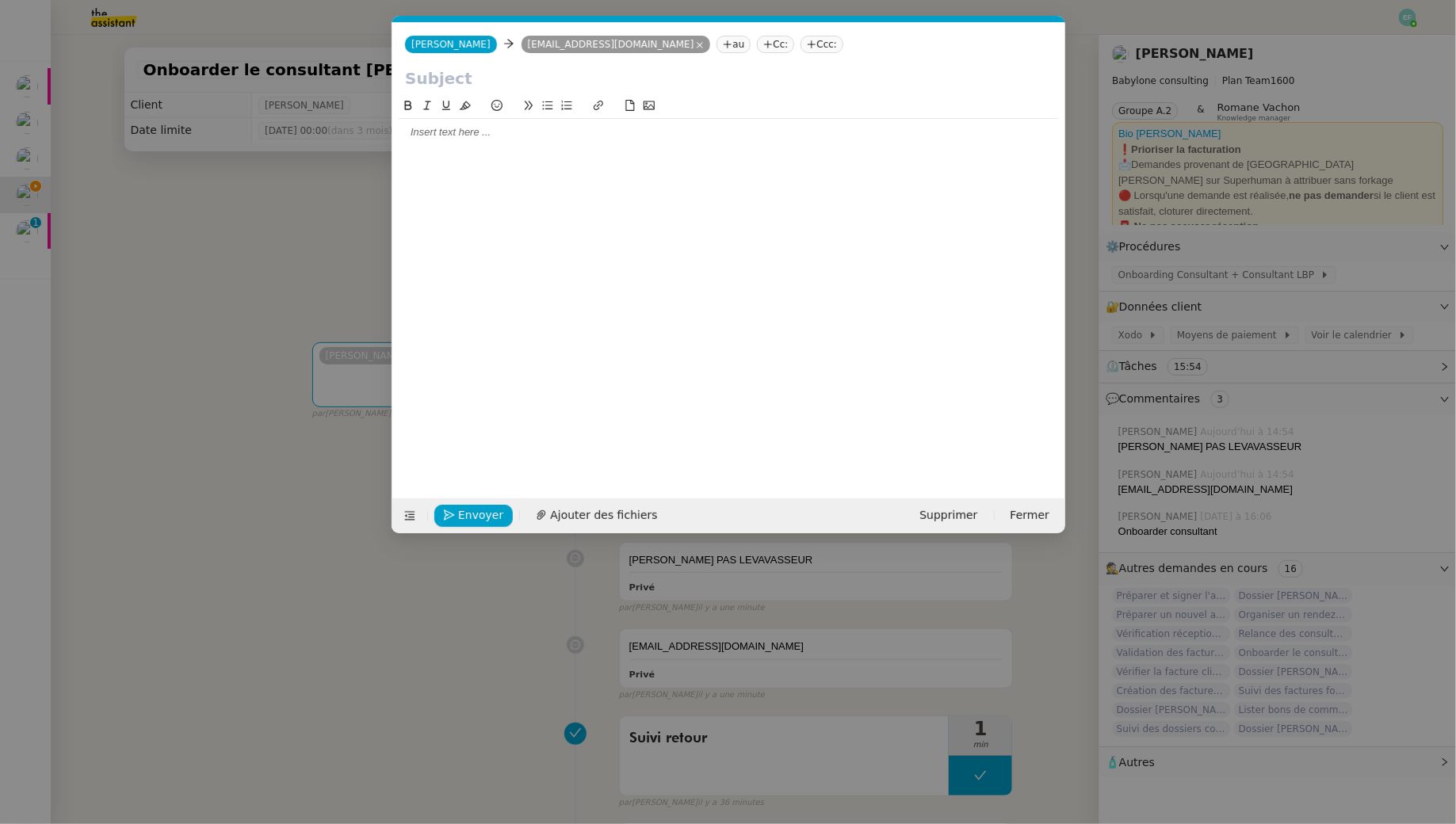
scroll to position [0, 34]
click at [570, 133] on div at bounding box center [729, 132] width 661 height 14
paste div
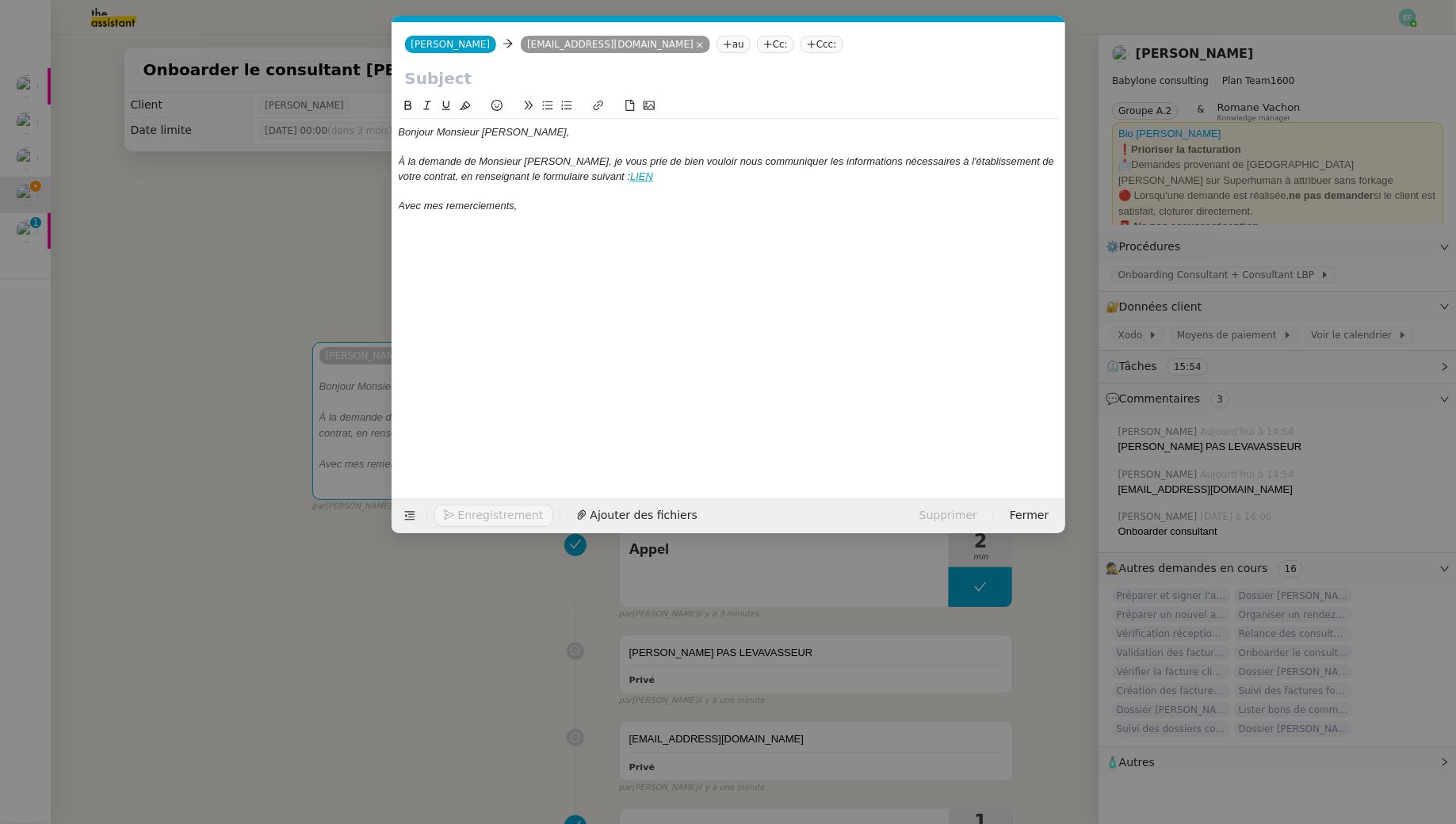
click at [248, 245] on nz-modal-container "Service TA - VOYAGE - PROPOSITION GLOBALE A utiliser dans le cadre de propositi…" at bounding box center [728, 412] width 1456 height 824
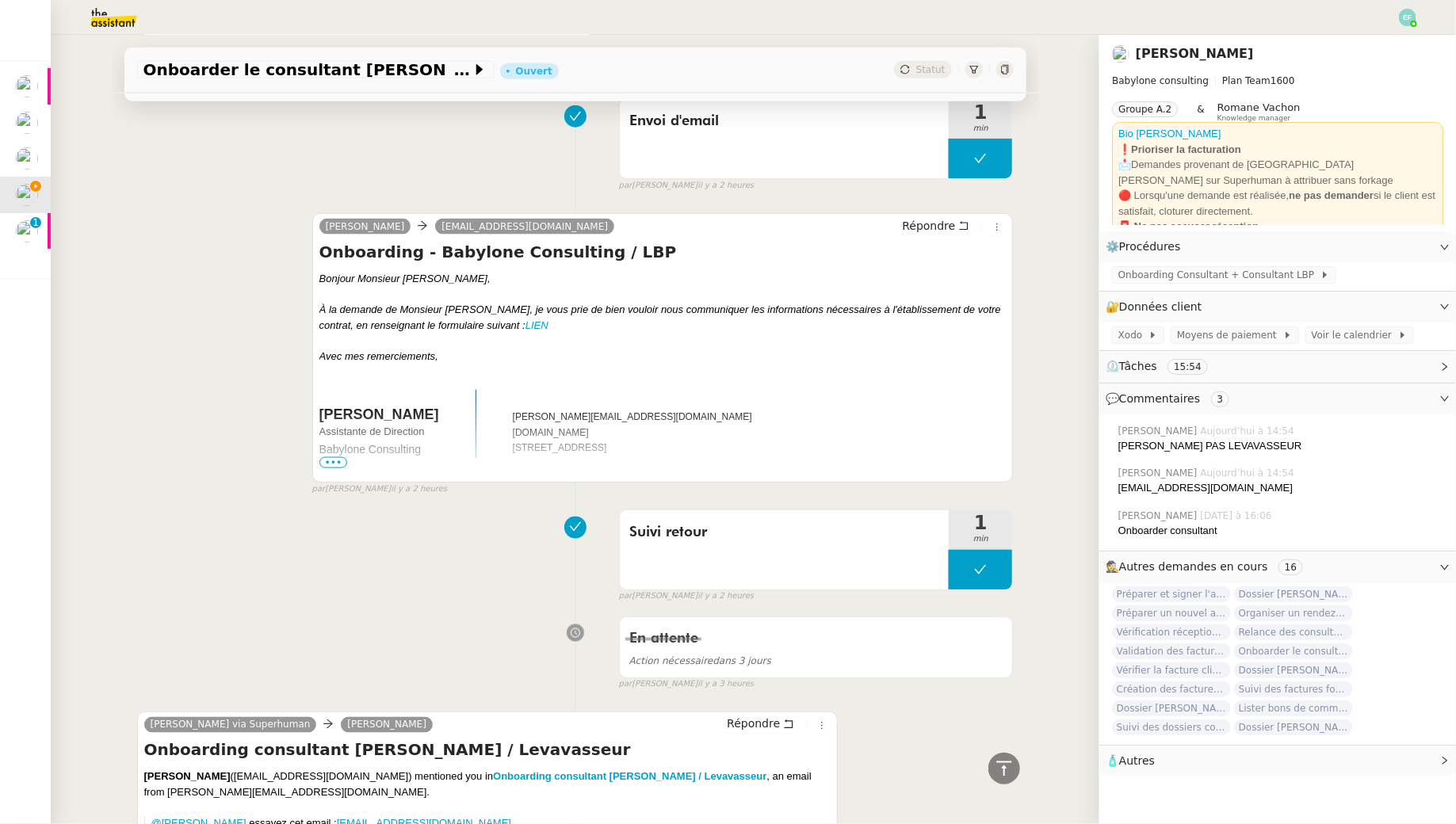
scroll to position [3747, 0]
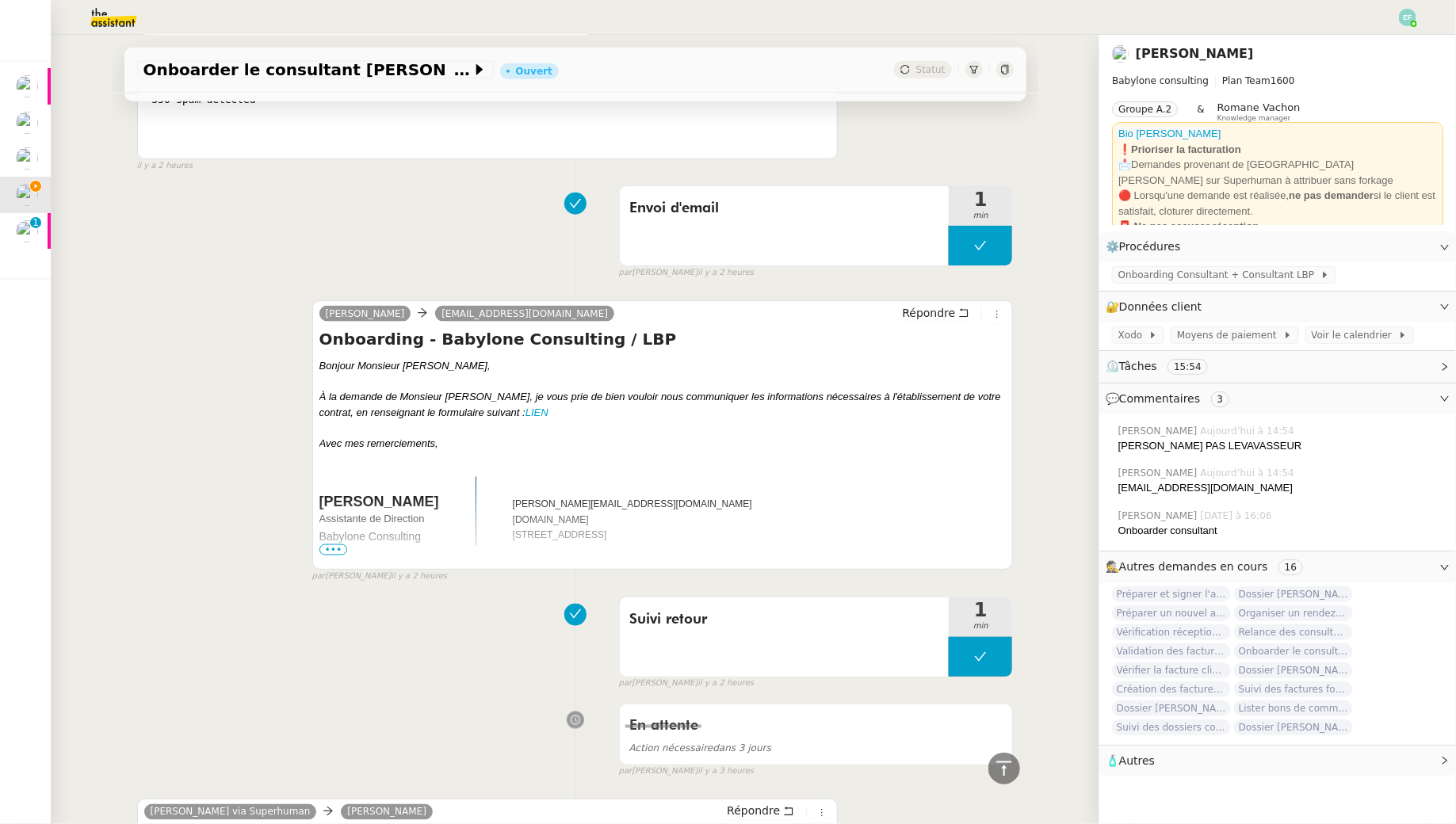
click at [484, 328] on h4 "Onboarding - Babylone Consulting / LBP" at bounding box center [663, 339] width 688 height 22
copy div "Onboarding - Babylone Consulting / LBP"
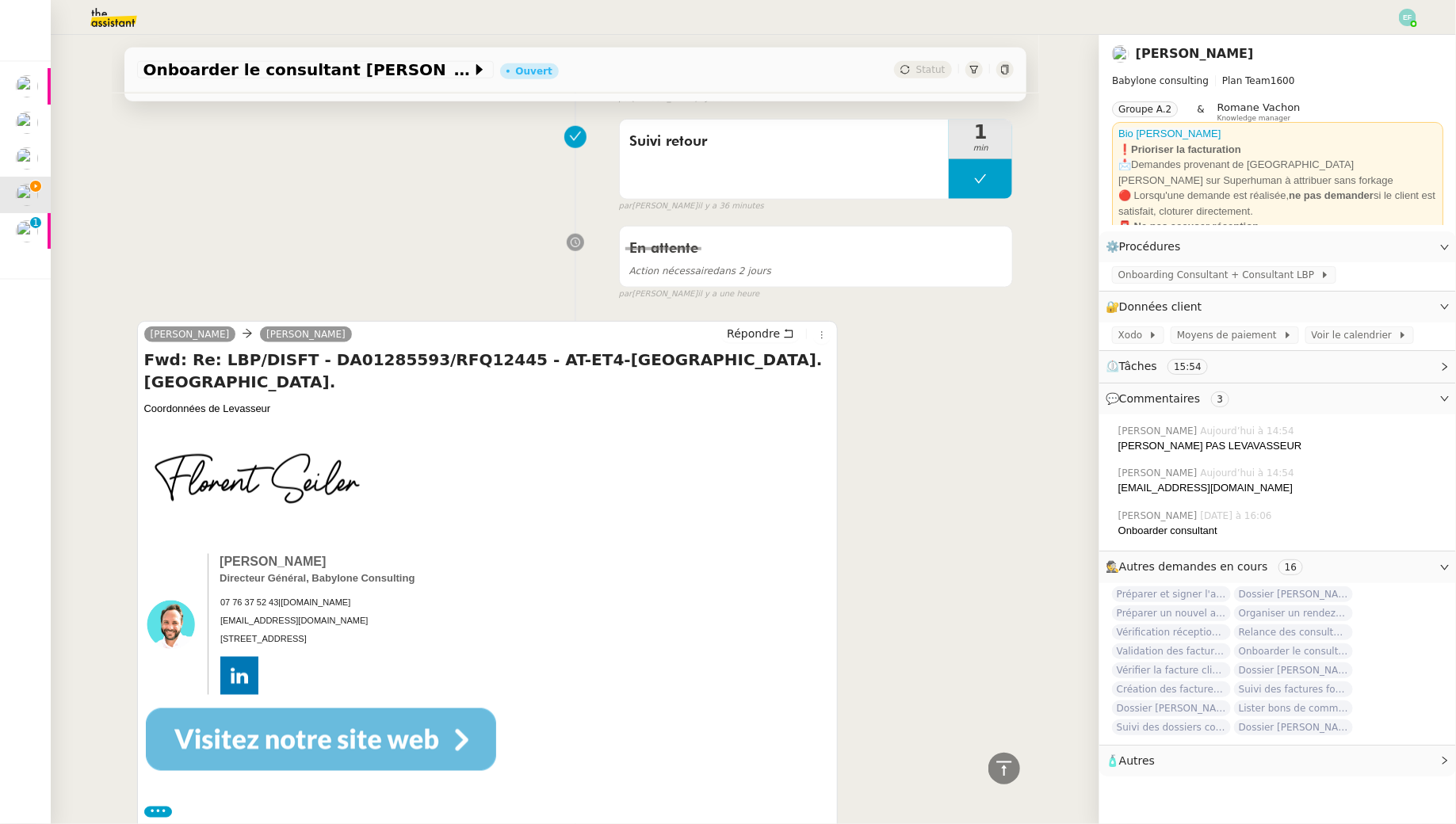
scroll to position [0, 0]
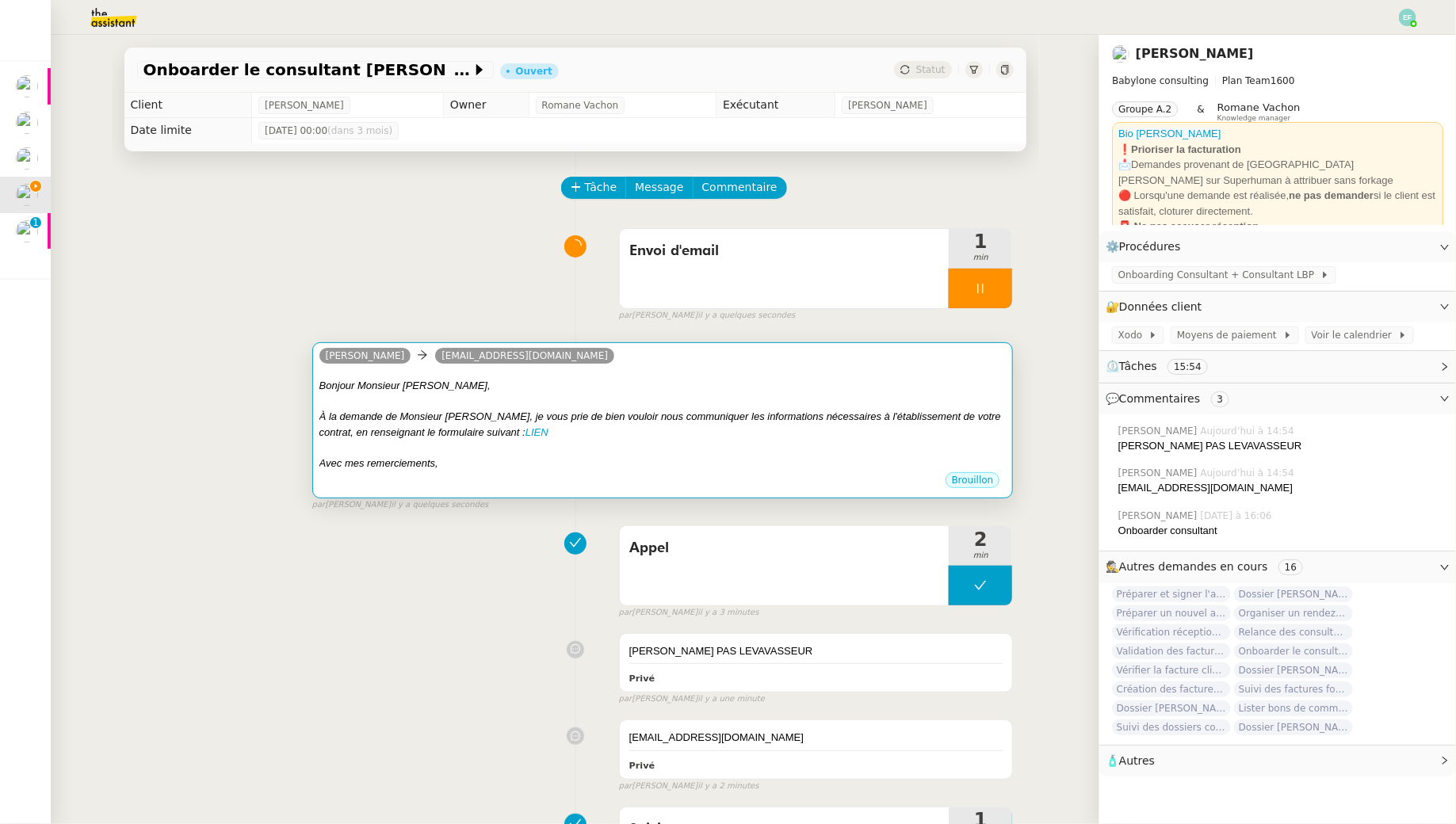
click at [625, 416] on em "À la demande de Monsieur [PERSON_NAME], je vous prie de bien vouloir nous commu…" at bounding box center [660, 424] width 682 height 28
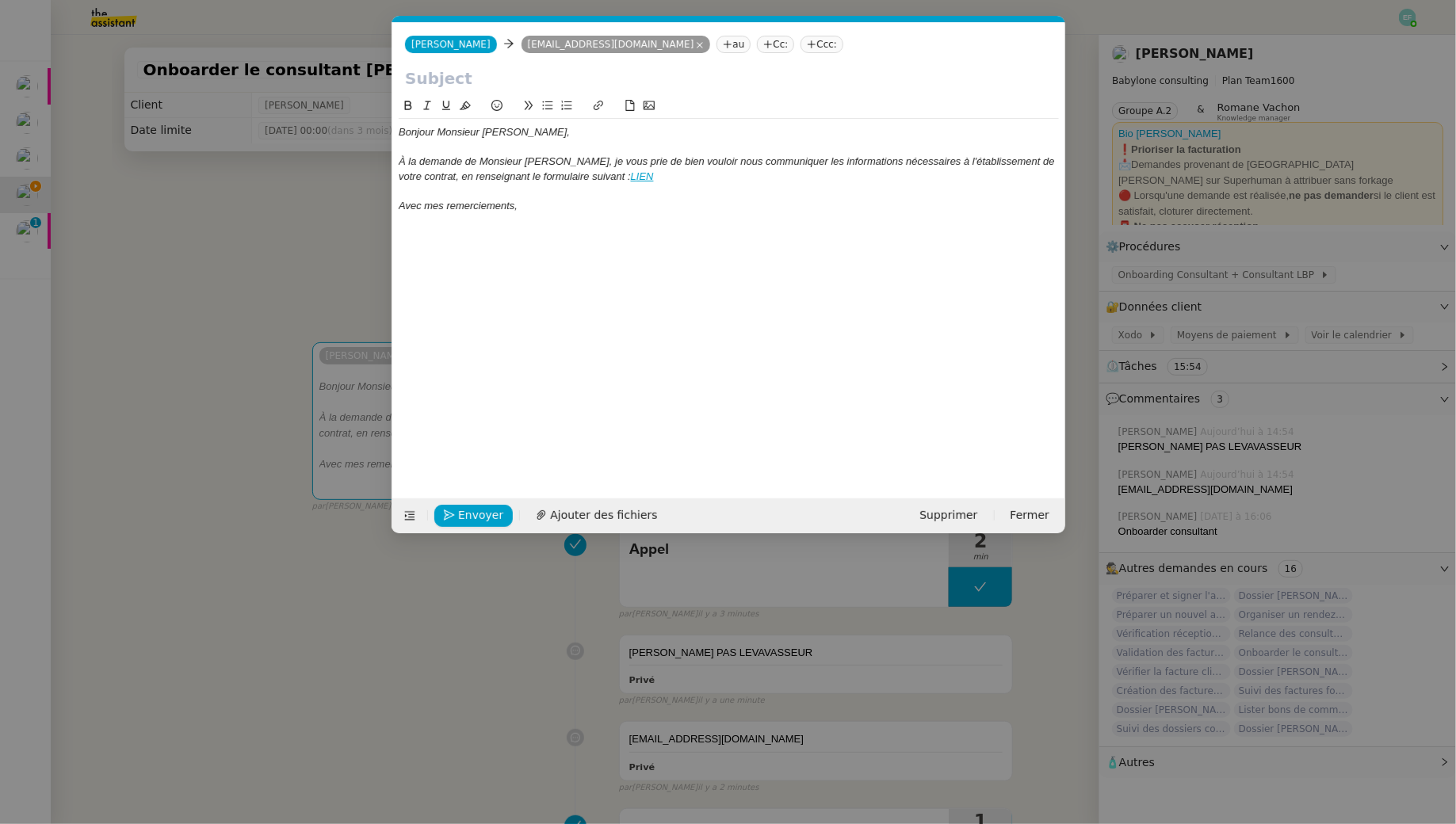
scroll to position [0, 34]
click at [497, 80] on input "text" at bounding box center [729, 78] width 648 height 24
paste input "Onboarding - Babylone Consulting / LBP"
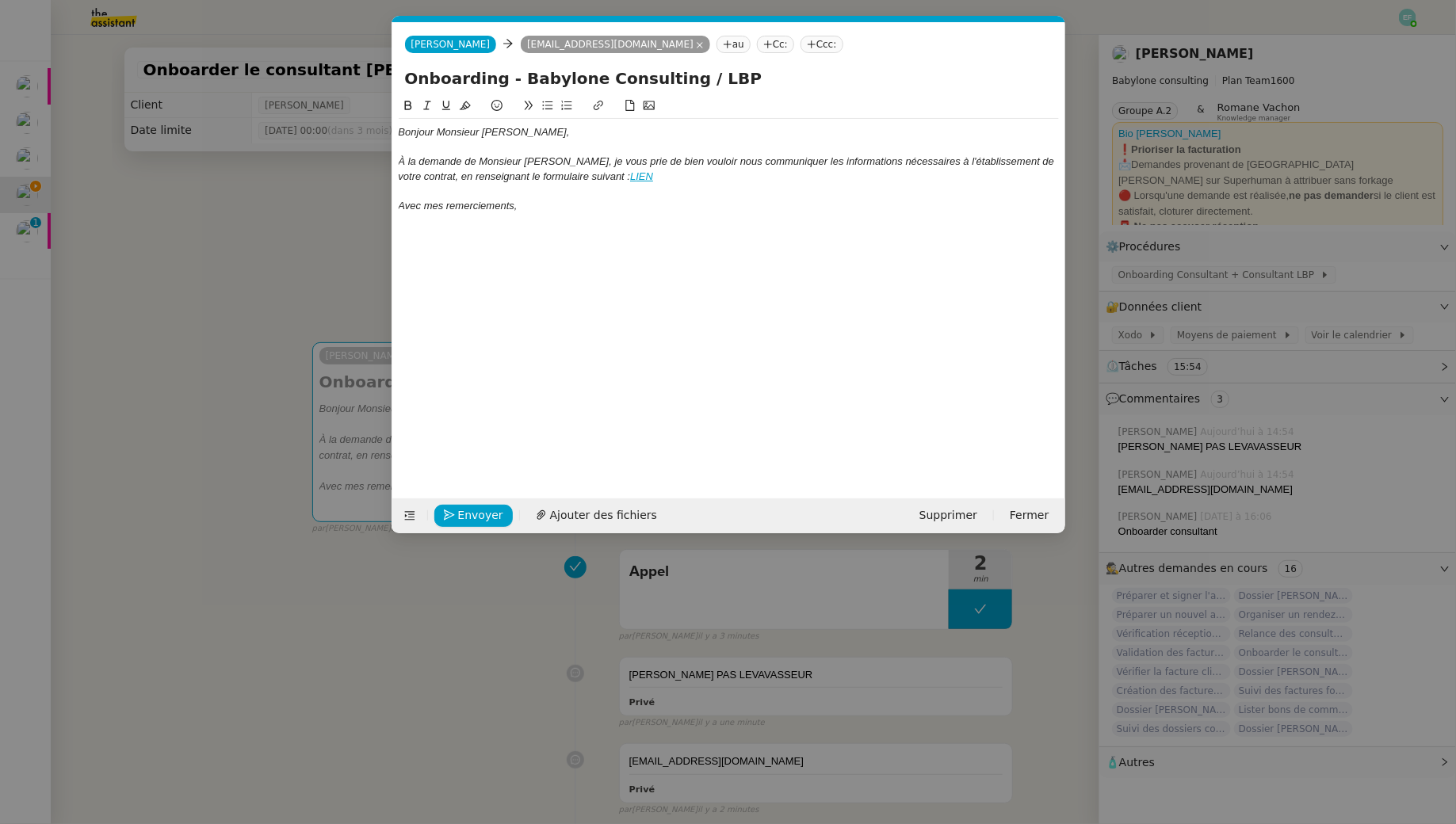
drag, startPoint x: 406, startPoint y: 81, endPoint x: 392, endPoint y: 81, distance: 14.0
click at [394, 81] on div "Onboarding - Babylone Consulting / LBP" at bounding box center [729, 82] width 673 height 30
type input "Onboarding - Babylone Consulting / LBP"
click at [458, 517] on span "Envoyer" at bounding box center [481, 516] width 46 height 19
click at [458, 517] on span "Confirmer l'envoi" at bounding box center [506, 516] width 95 height 19
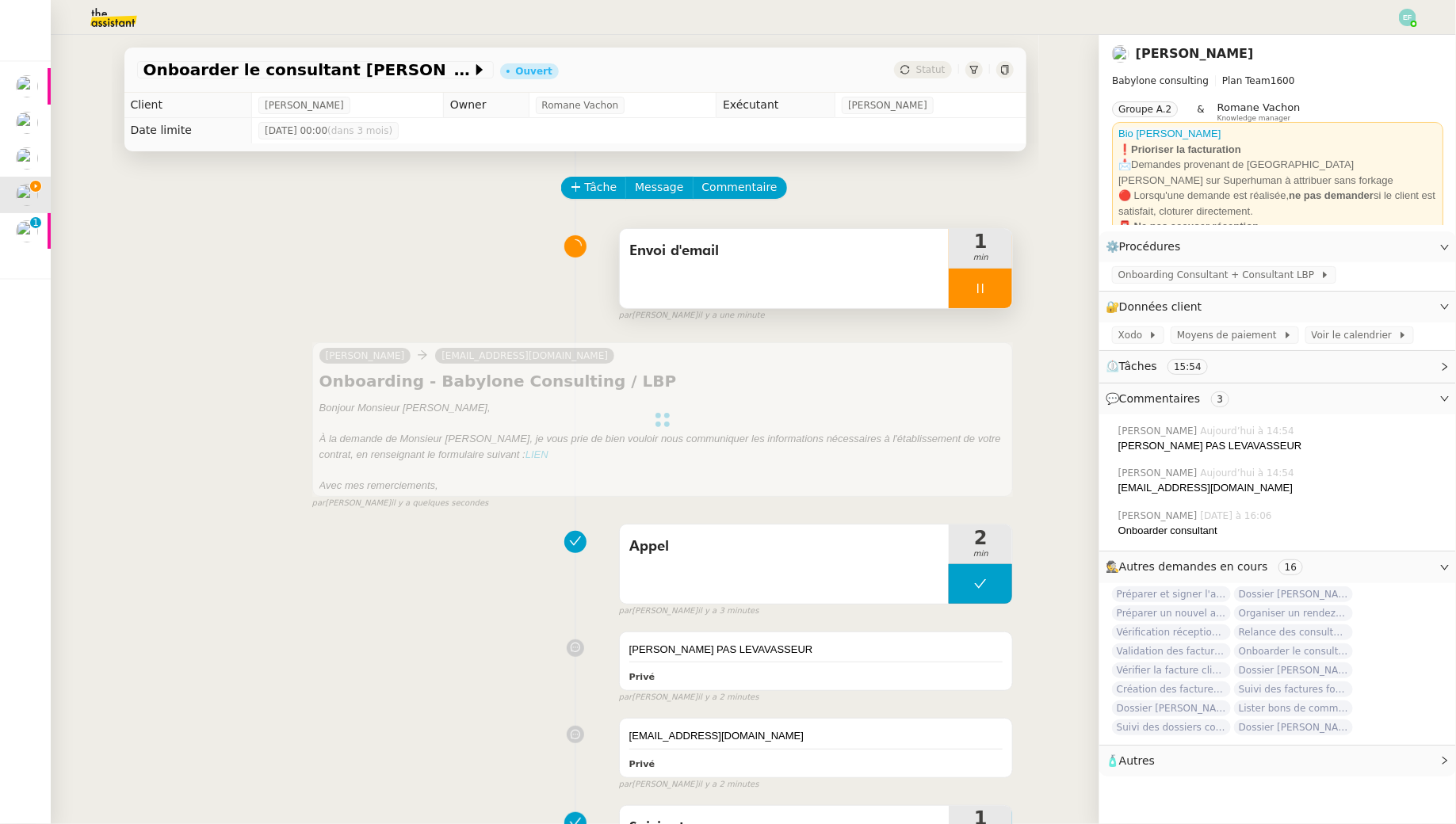
click at [848, 270] on div "Envoi d'email" at bounding box center [784, 269] width 329 height 79
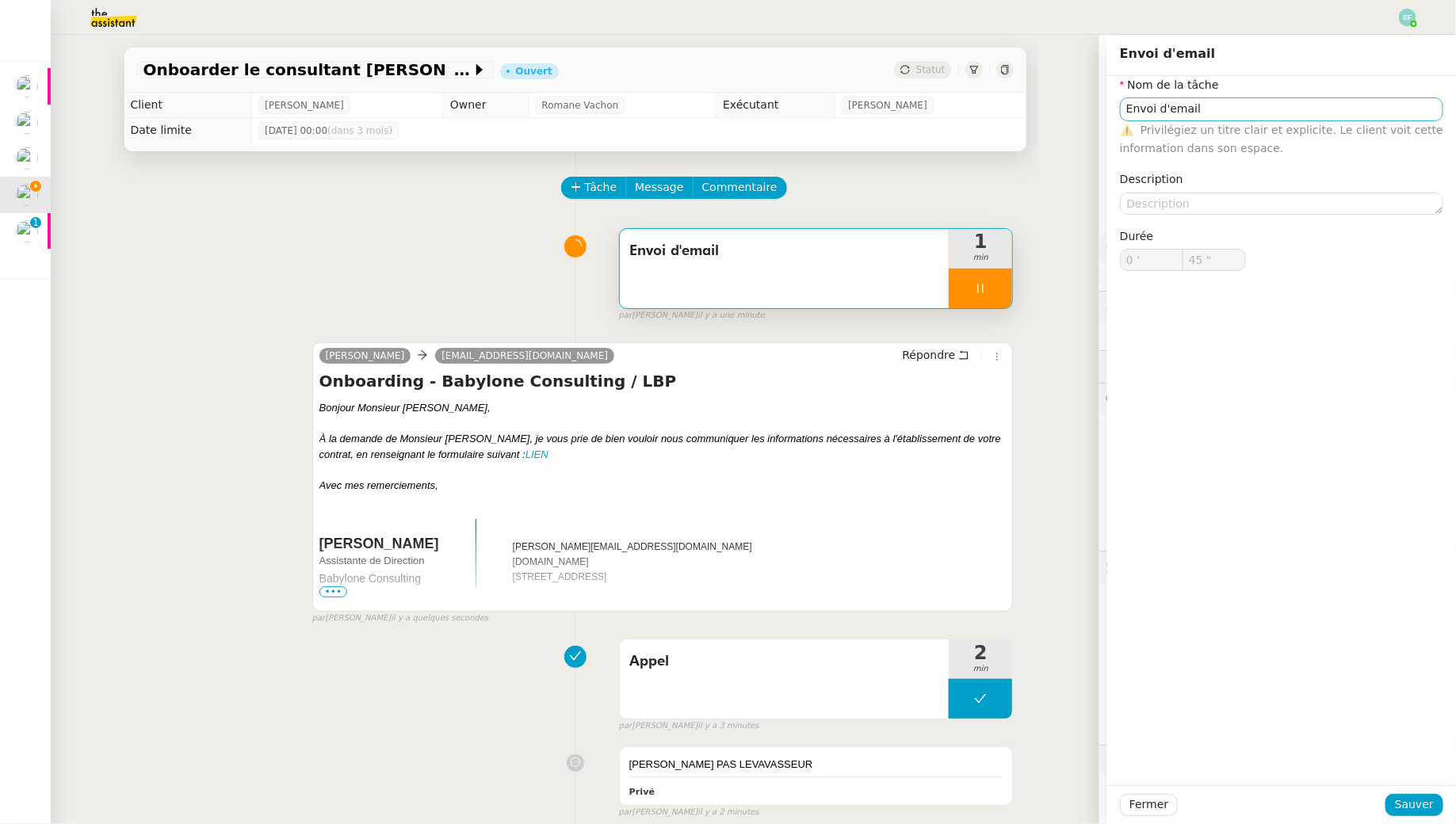
type input "Envoi d'email"
type input "0 '"
type input "46 ""
type input "Envoi d'email"
type input "0 '"
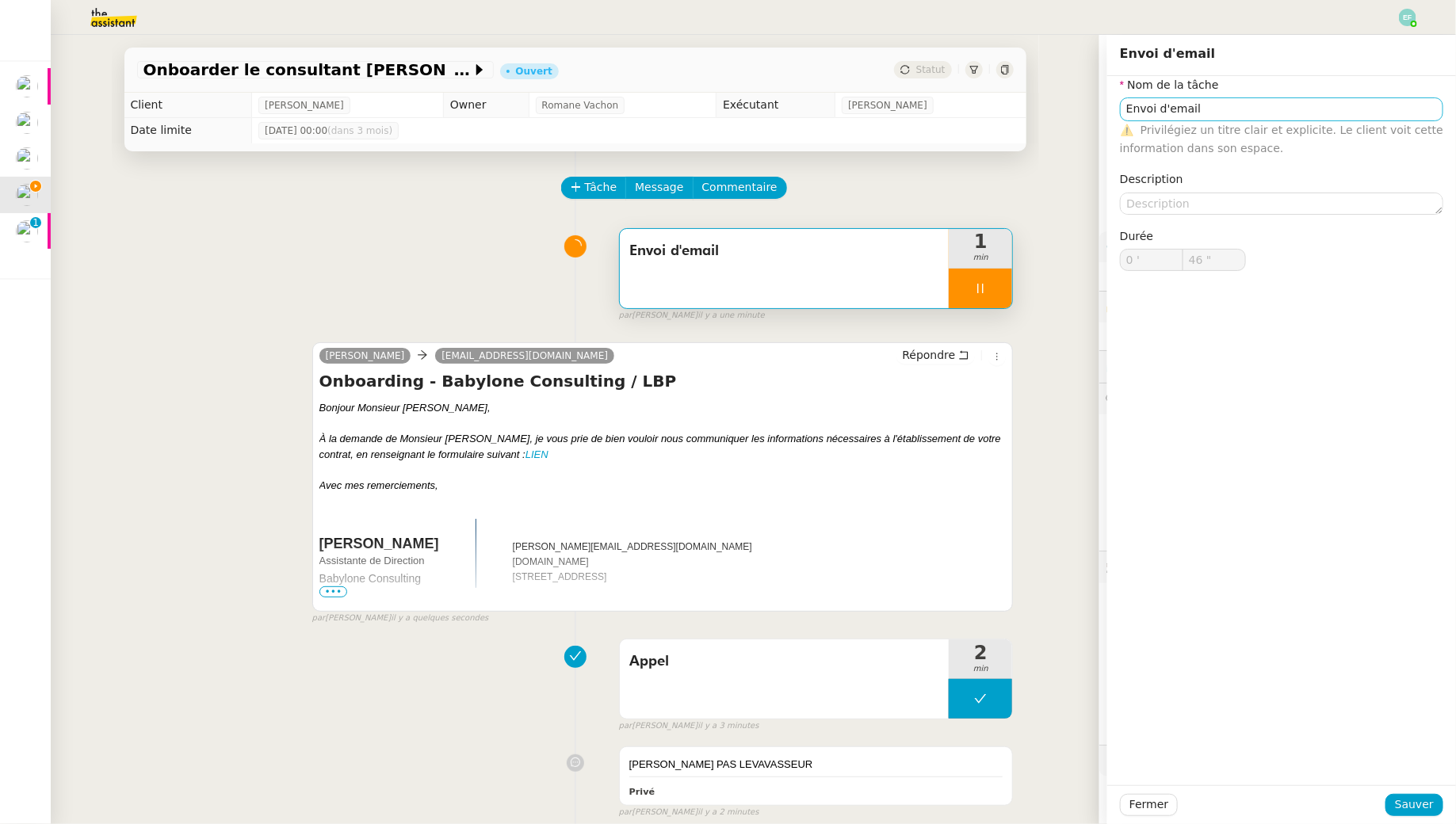
type input "46 ""
type input "Envoi d'email"
type input "0 '"
type input "46 ""
click at [1239, 112] on input "Envoi d'email" at bounding box center [1282, 109] width 324 height 23
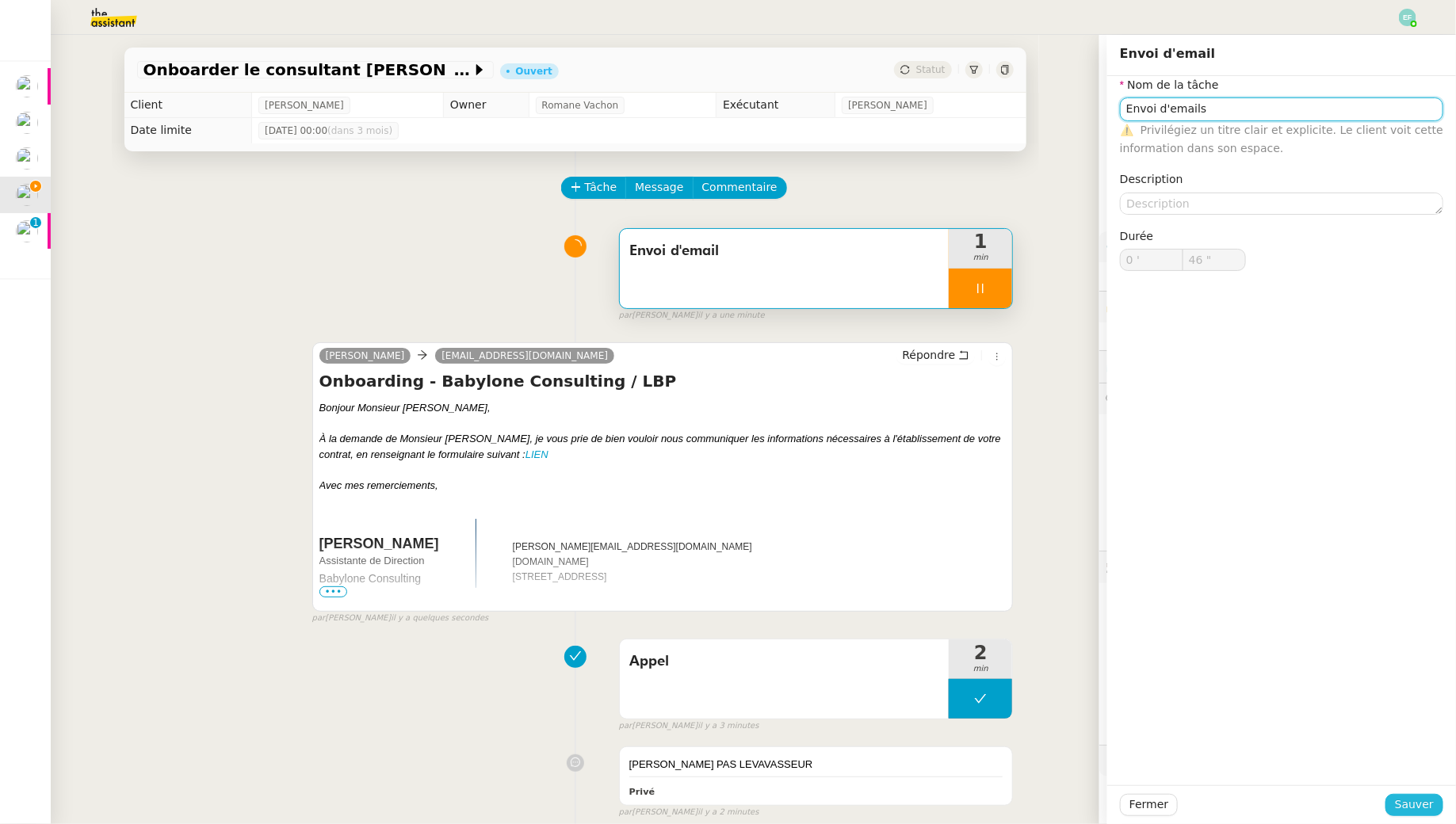
type input "Envoi d'emails"
click at [1426, 795] on button "Sauver" at bounding box center [1414, 805] width 58 height 22
type input "47 ""
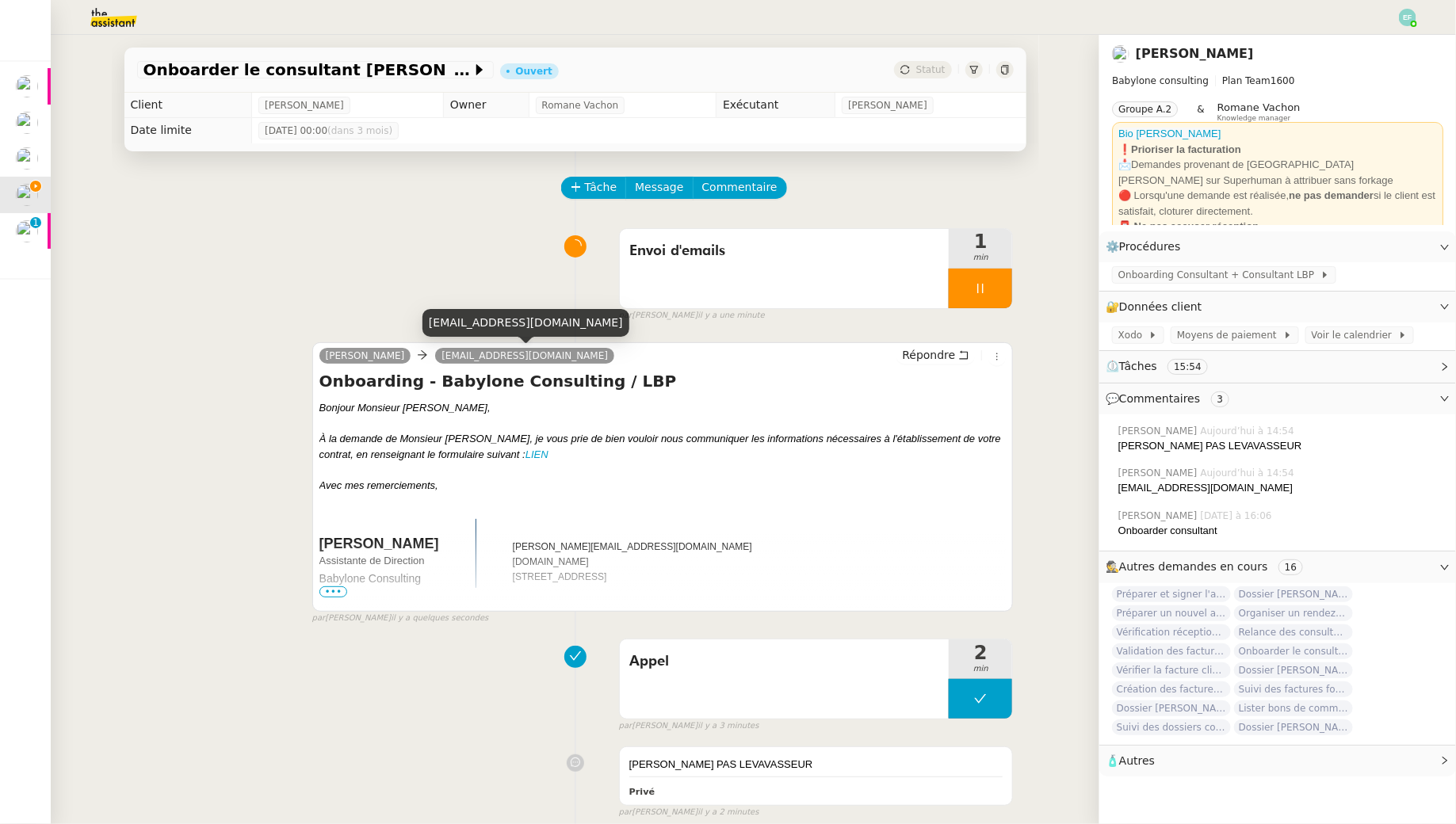
click at [509, 358] on span "[EMAIL_ADDRESS][DOMAIN_NAME]" at bounding box center [525, 356] width 167 height 11
copy div "[EMAIL_ADDRESS][DOMAIN_NAME] Répondre"
click at [462, 234] on div "Envoi d'emails 1 min false par [PERSON_NAME] il y a une minute" at bounding box center [575, 271] width 876 height 101
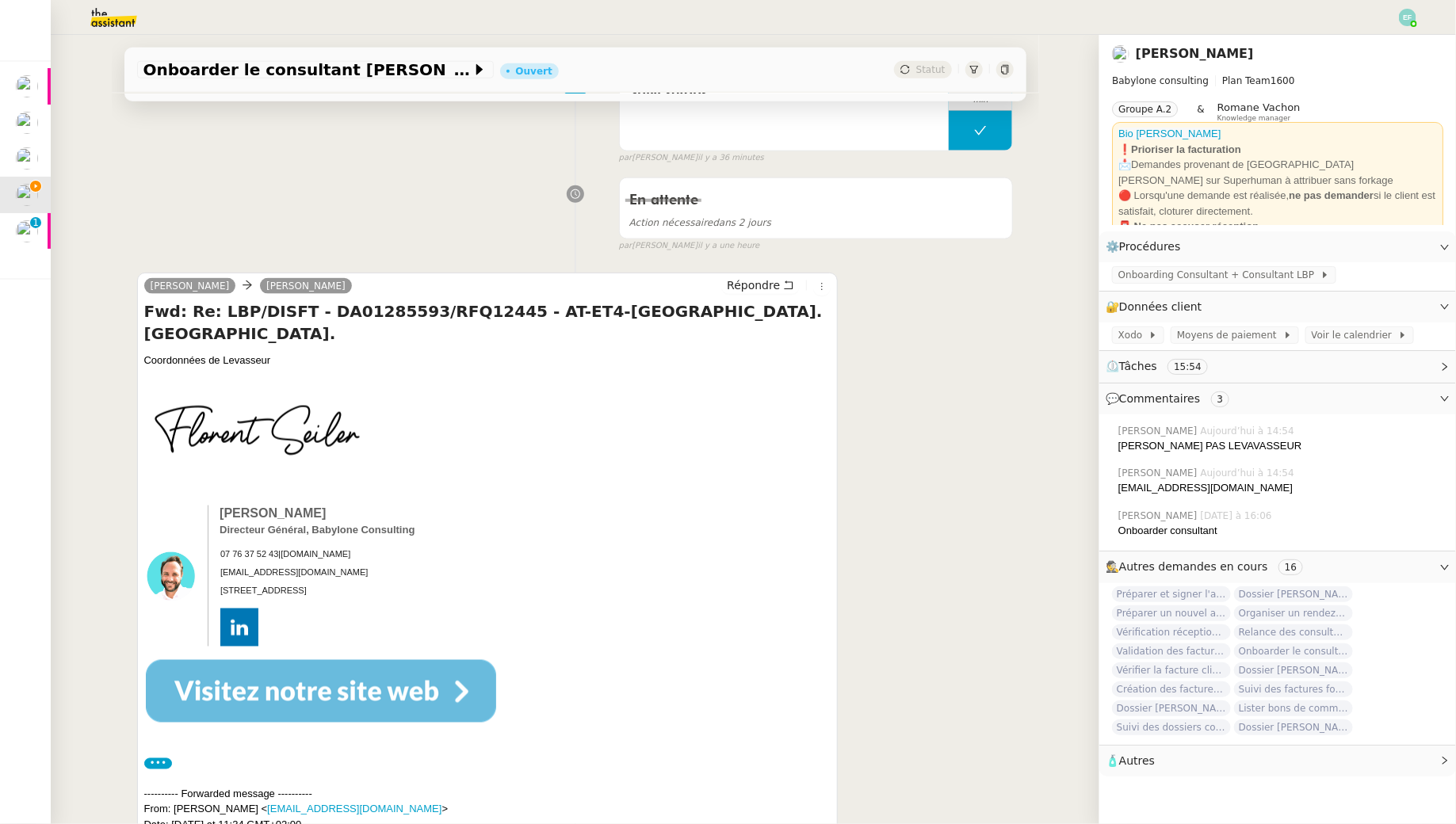
scroll to position [890, 0]
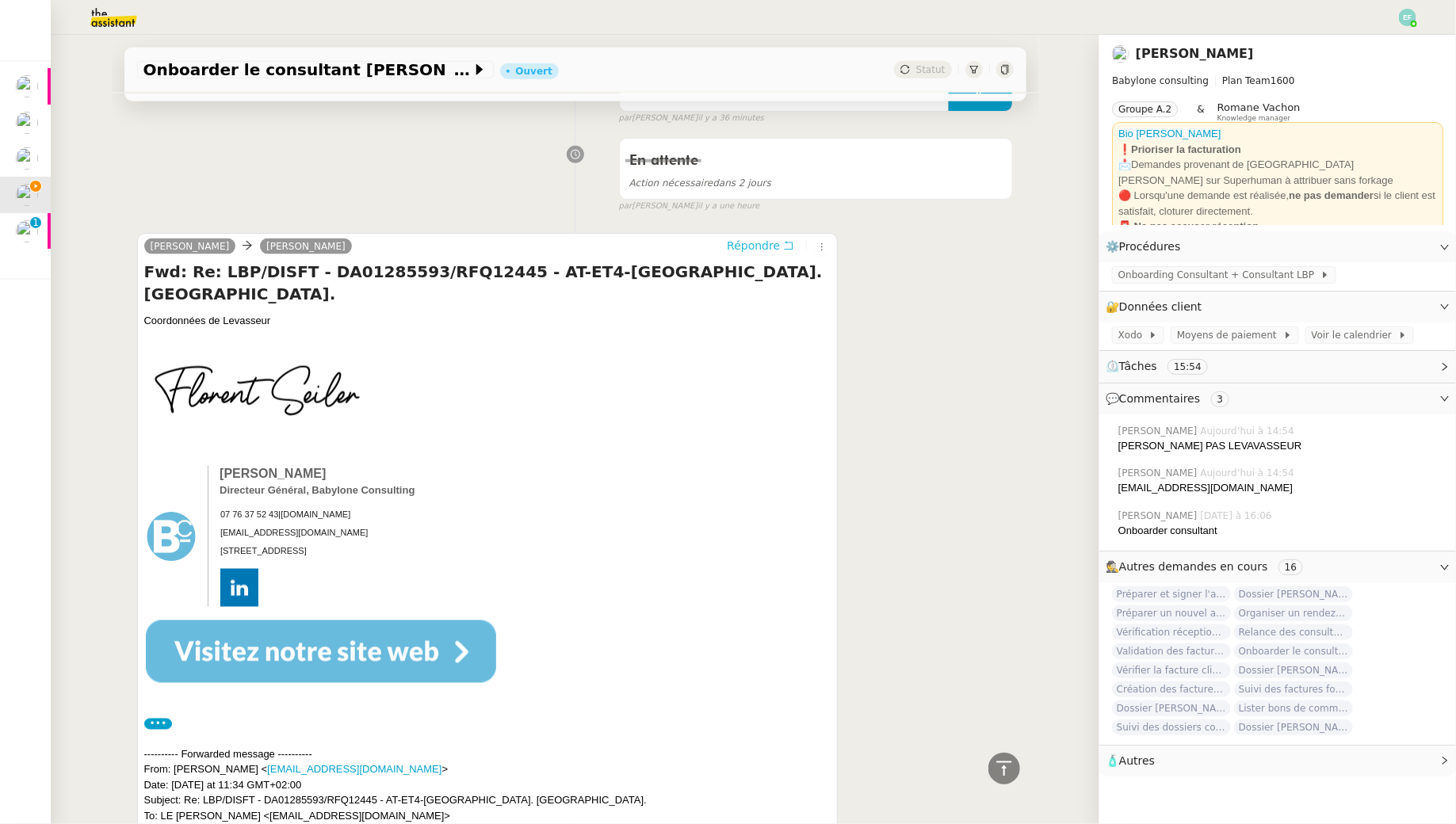
click at [782, 238] on button "Répondre" at bounding box center [760, 245] width 78 height 18
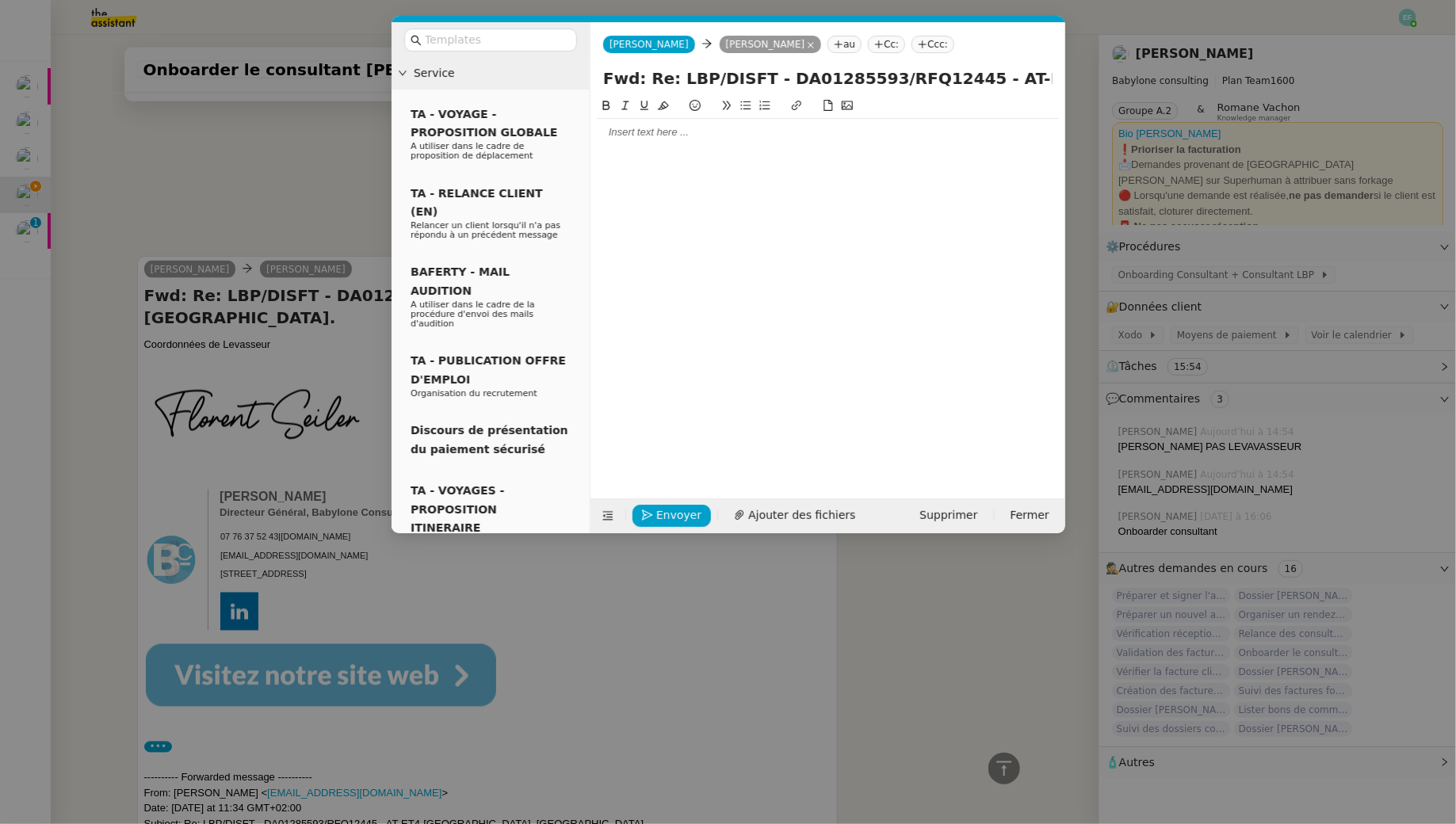
scroll to position [1011, 0]
click at [622, 137] on div at bounding box center [827, 132] width 462 height 14
click at [602, 157] on div "C'est bien Levasseur et non Levavasseur." at bounding box center [827, 161] width 462 height 14
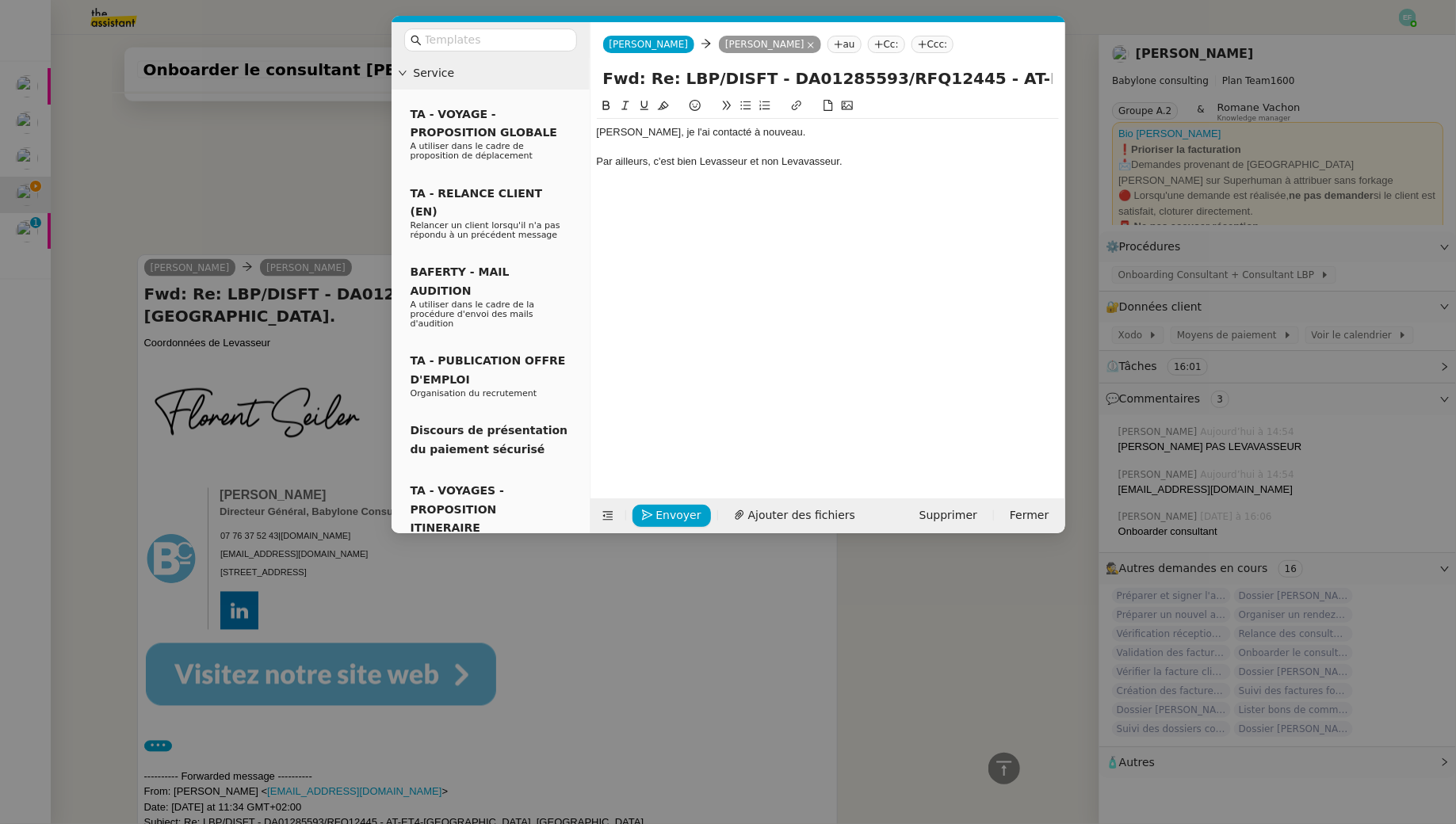
click at [889, 166] on div "Par ailleurs, c'est bien Levasseur et non Levavasseur." at bounding box center [827, 161] width 462 height 14
click at [809, 134] on div "[PERSON_NAME], je l'ai contacté à nouveau." at bounding box center [827, 132] width 462 height 14
click at [769, 162] on div "Il m'a fourni une autre adresse e-mail [EMAIL_ADDRESS][DOMAIN_NAME]" at bounding box center [827, 161] width 462 height 14
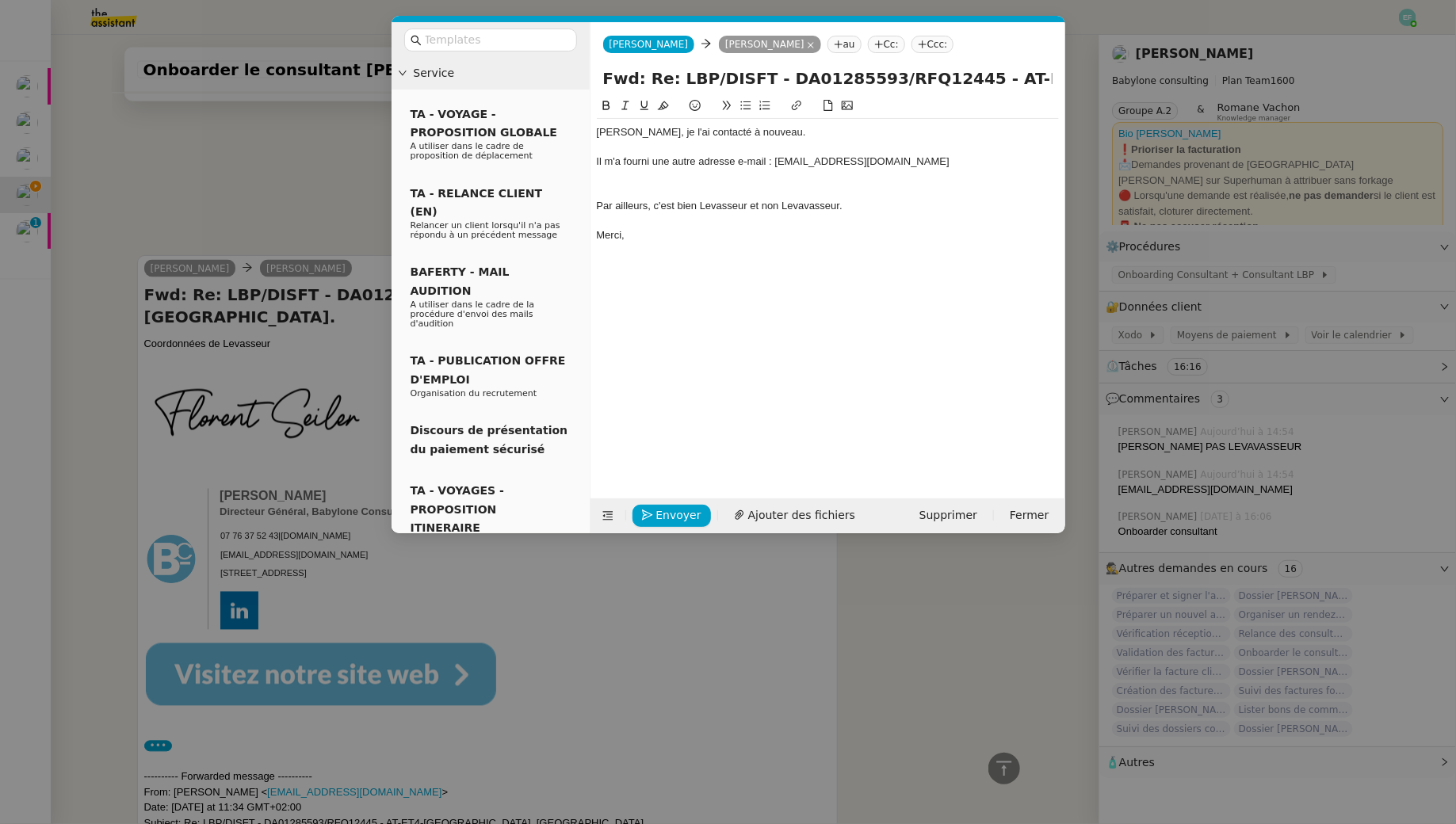
click at [832, 197] on div at bounding box center [827, 190] width 462 height 14
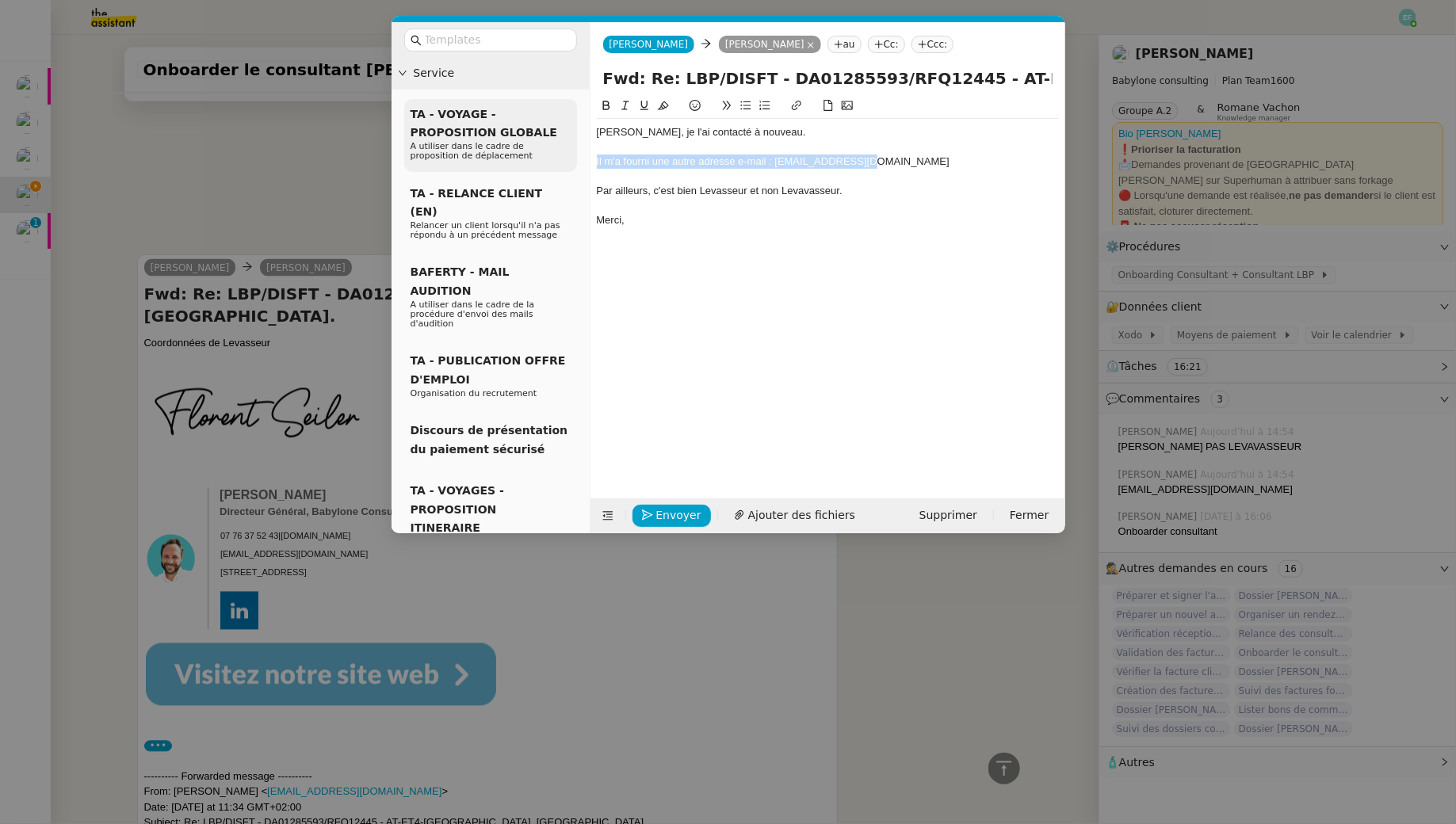
drag, startPoint x: 901, startPoint y: 167, endPoint x: 569, endPoint y: 162, distance: 332.0
click at [569, 162] on nz-layout "Service TA - VOYAGE - PROPOSITION GLOBALE A utiliser dans le cadre de propositi…" at bounding box center [729, 277] width 674 height 511
click at [625, 102] on icon at bounding box center [625, 105] width 7 height 8
click at [714, 179] on div at bounding box center [827, 176] width 462 height 14
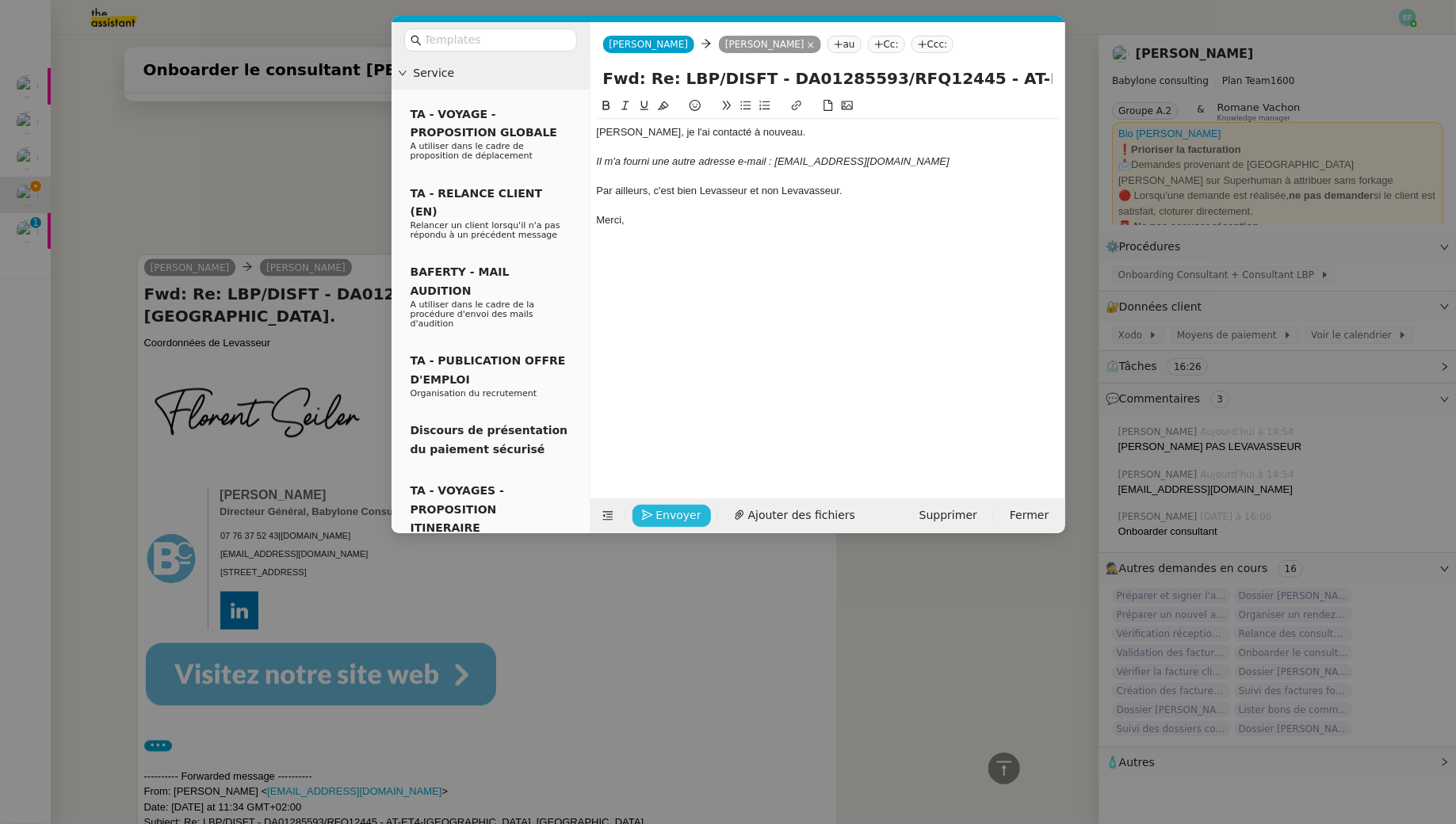
click at [686, 516] on span "Envoyer" at bounding box center [679, 516] width 46 height 19
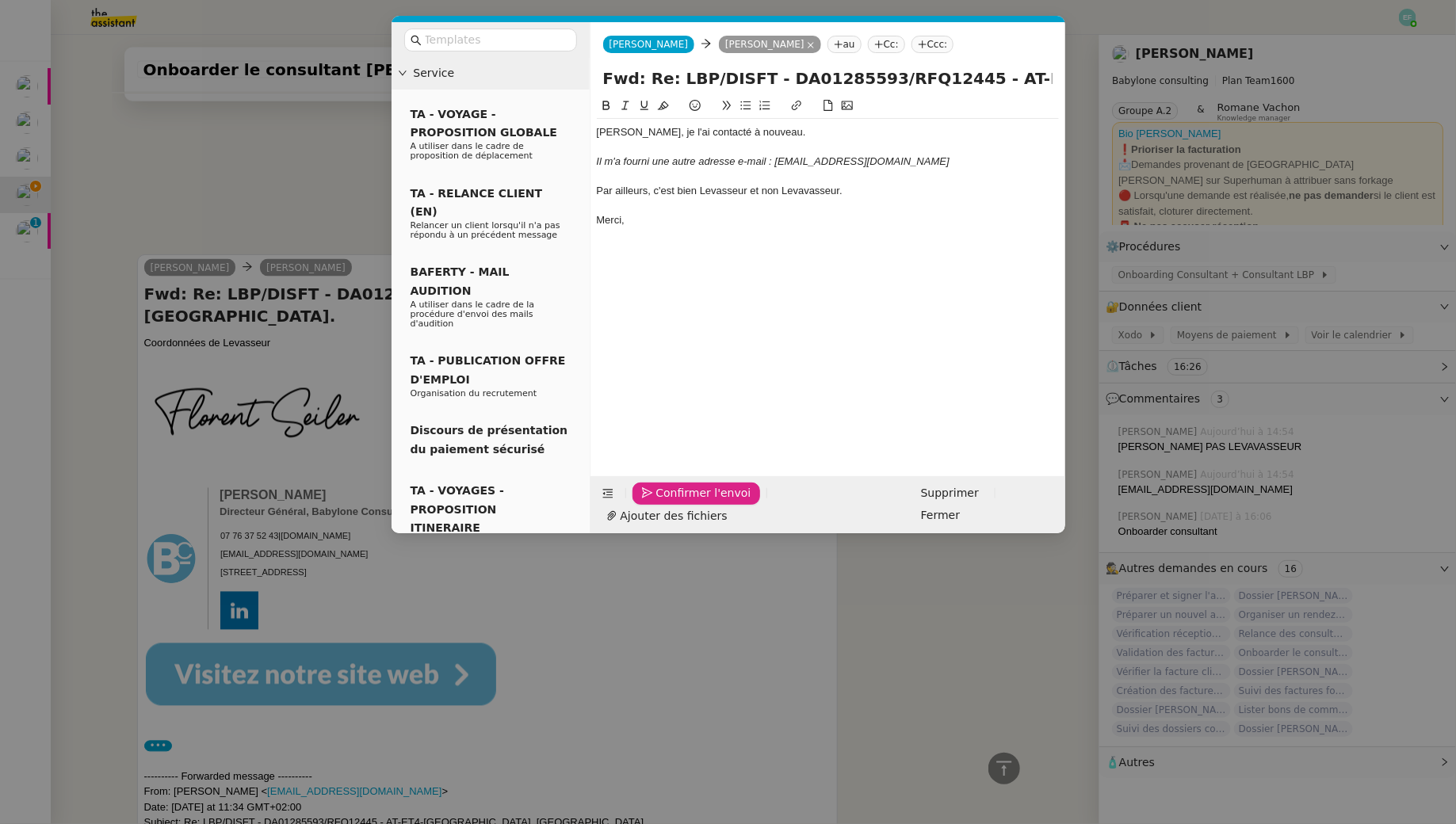
click at [686, 502] on span "Confirmer l'envoi" at bounding box center [704, 494] width 95 height 19
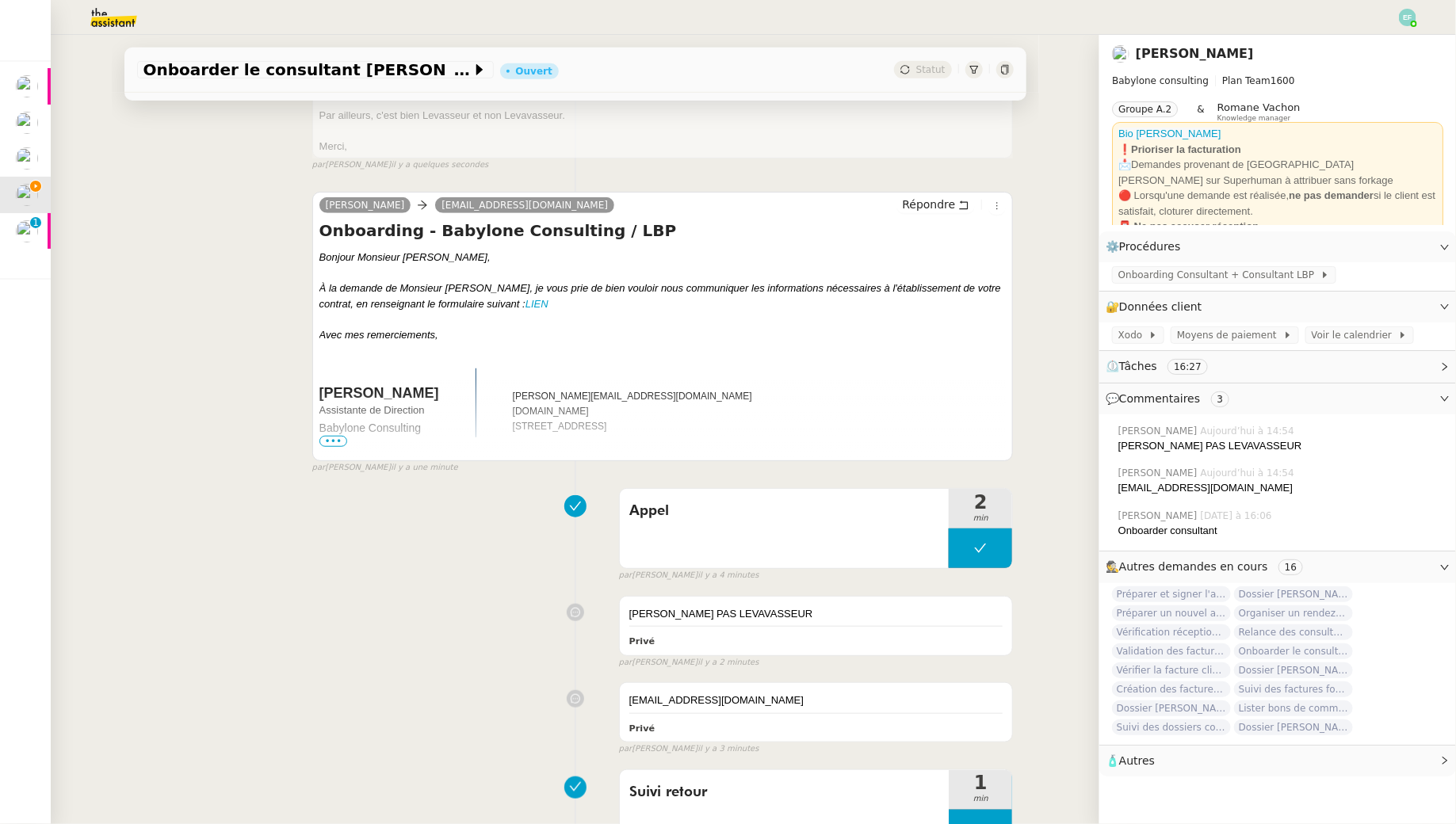
scroll to position [0, 0]
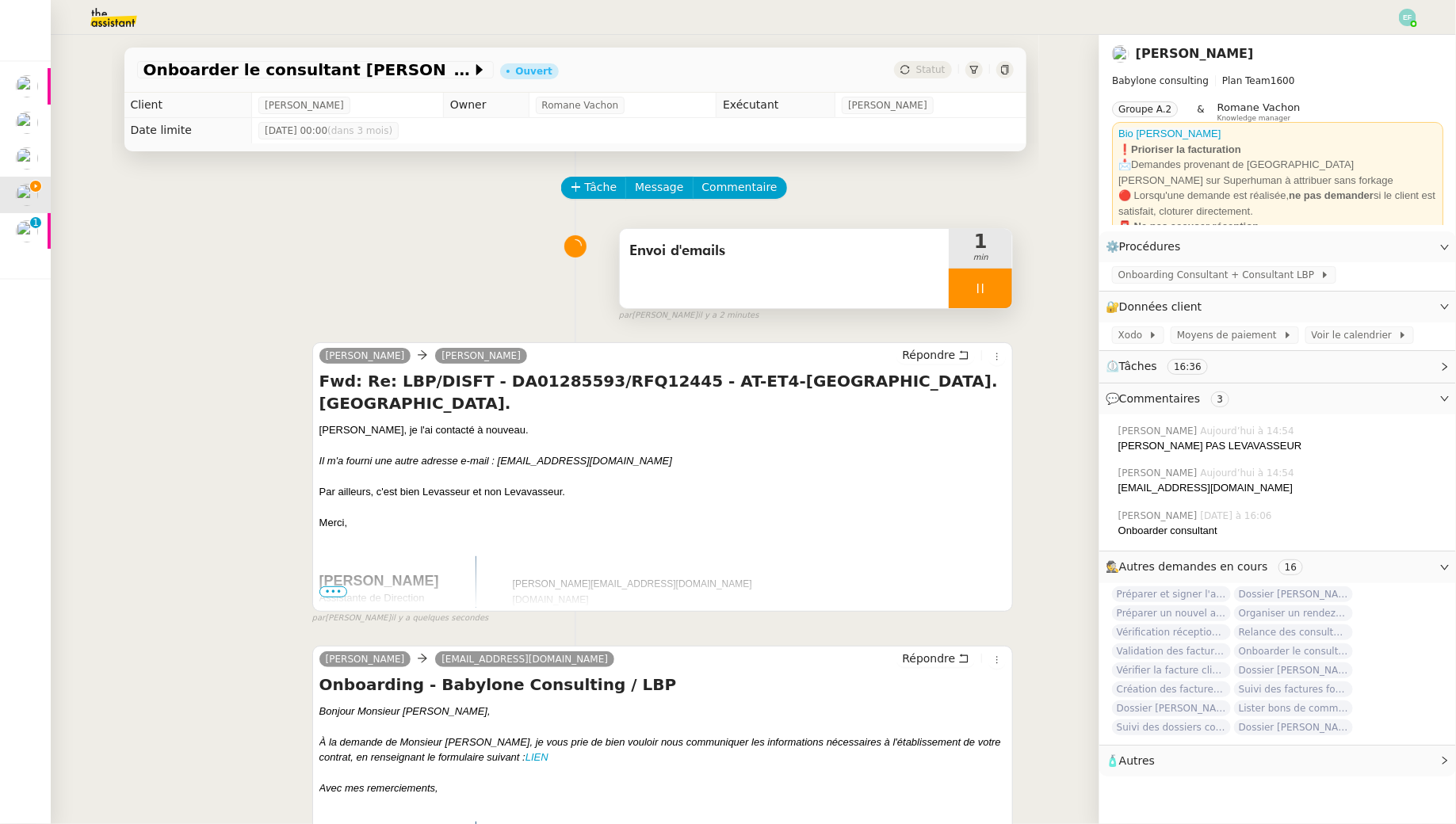
click at [990, 292] on div at bounding box center [980, 288] width 63 height 40
click at [998, 290] on icon at bounding box center [996, 288] width 13 height 13
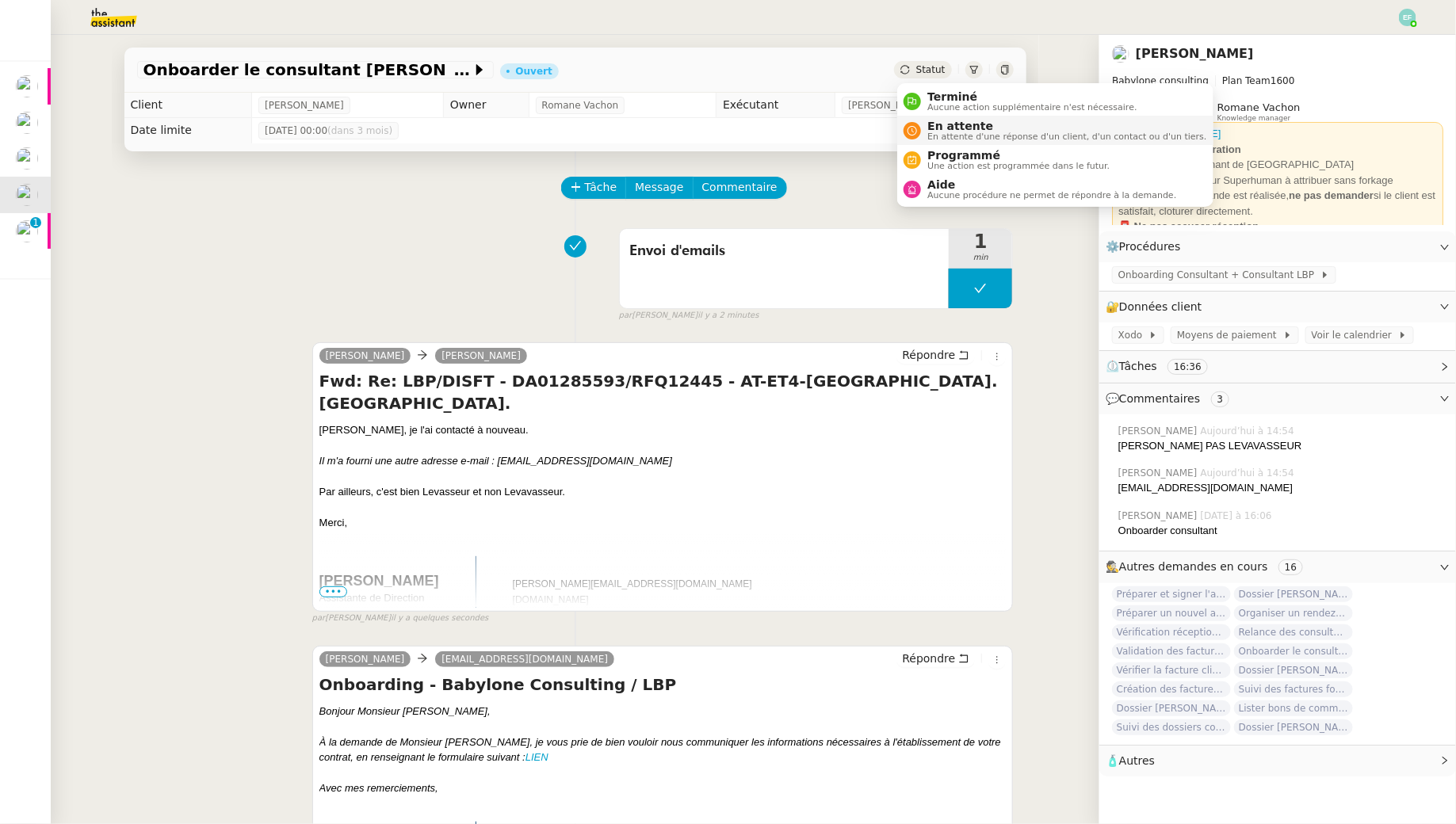
click at [942, 123] on span "En attente" at bounding box center [1067, 126] width 279 height 13
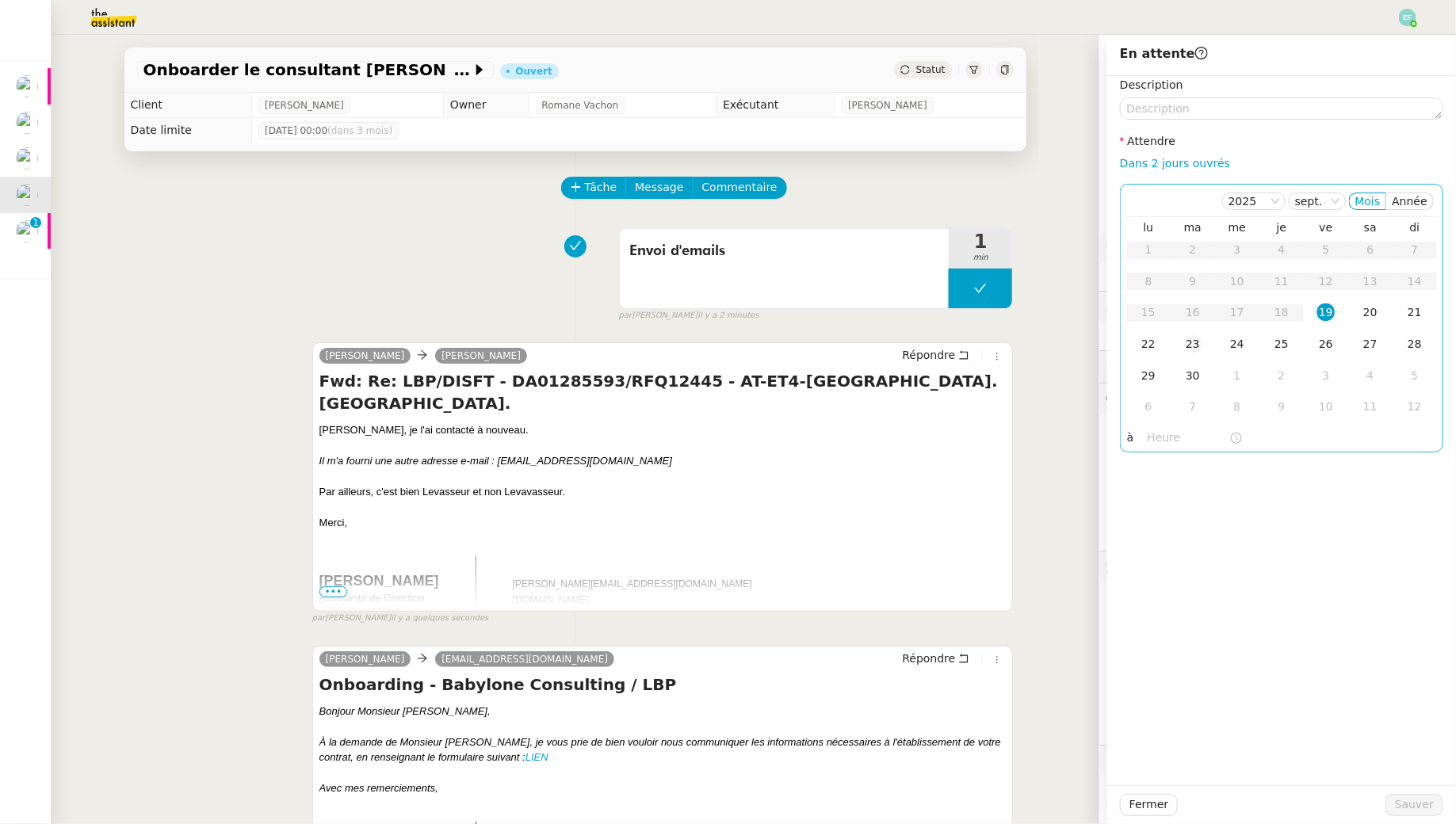
click at [1192, 344] on div "23" at bounding box center [1192, 344] width 18 height 18
click at [1144, 350] on div "22" at bounding box center [1148, 344] width 18 height 18
click at [1420, 810] on span "Sauver" at bounding box center [1415, 805] width 39 height 19
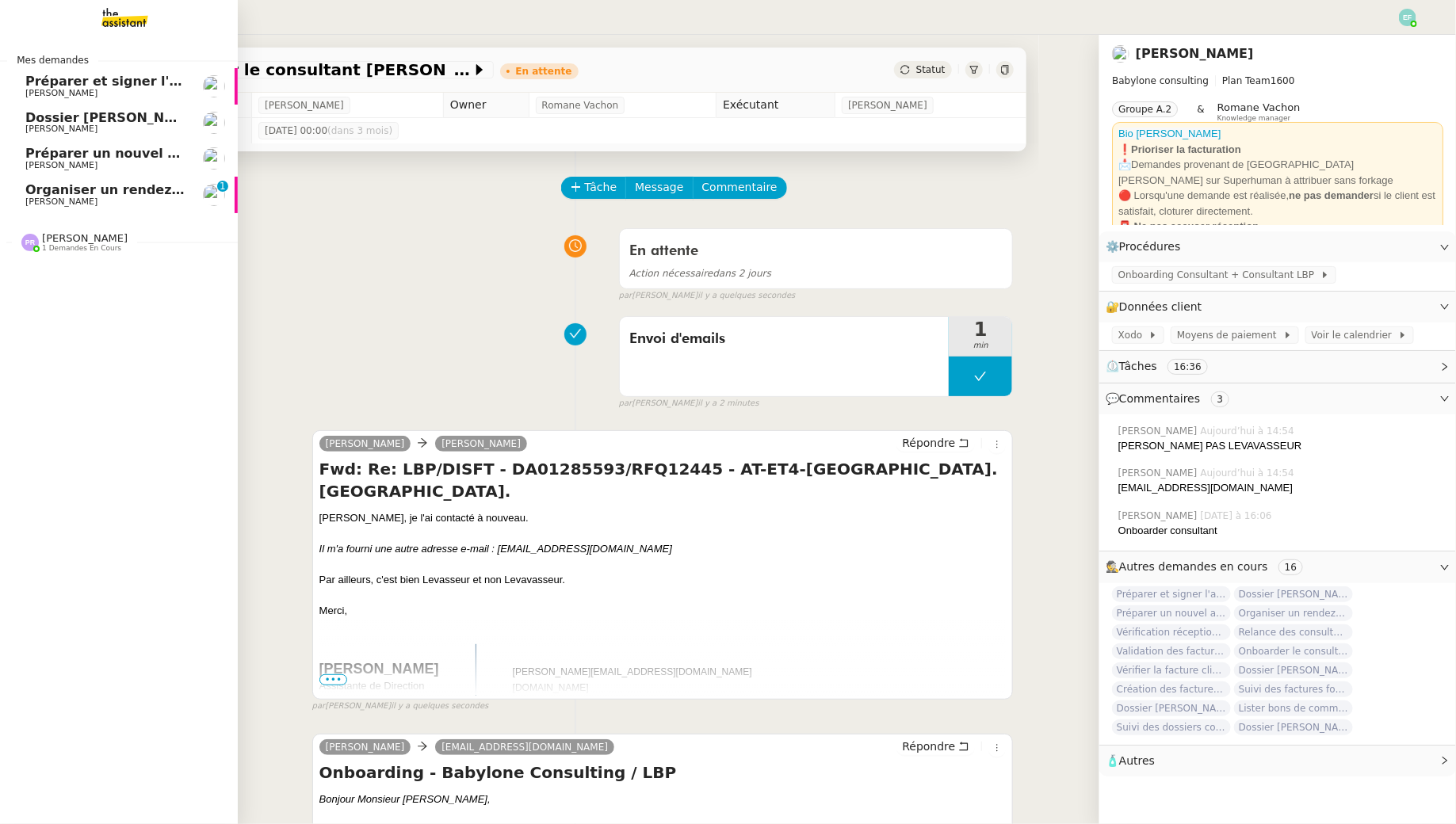
click at [54, 205] on span "[PERSON_NAME]" at bounding box center [62, 201] width 72 height 10
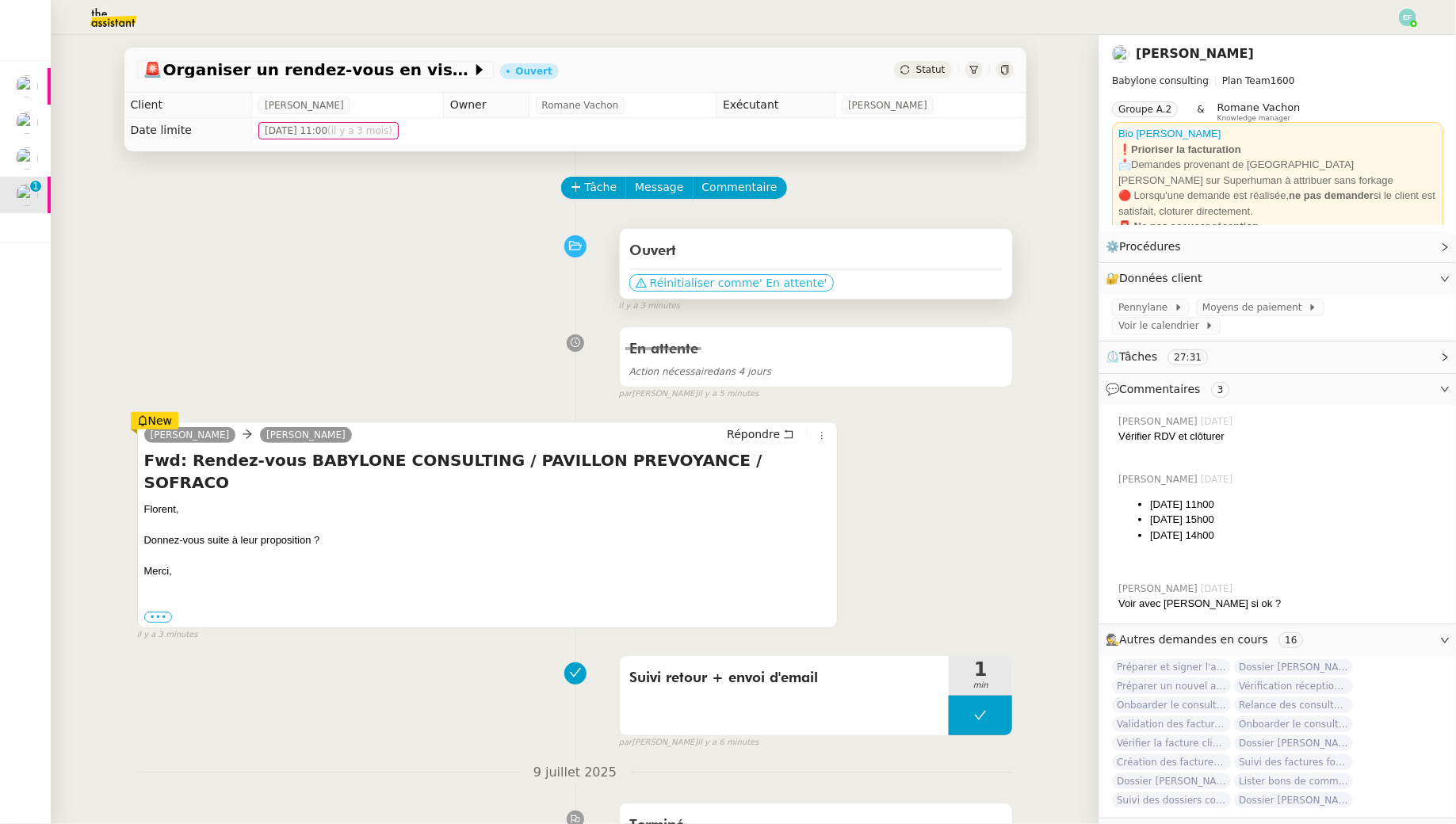
click at [759, 282] on span "' En attente'" at bounding box center [793, 282] width 67 height 16
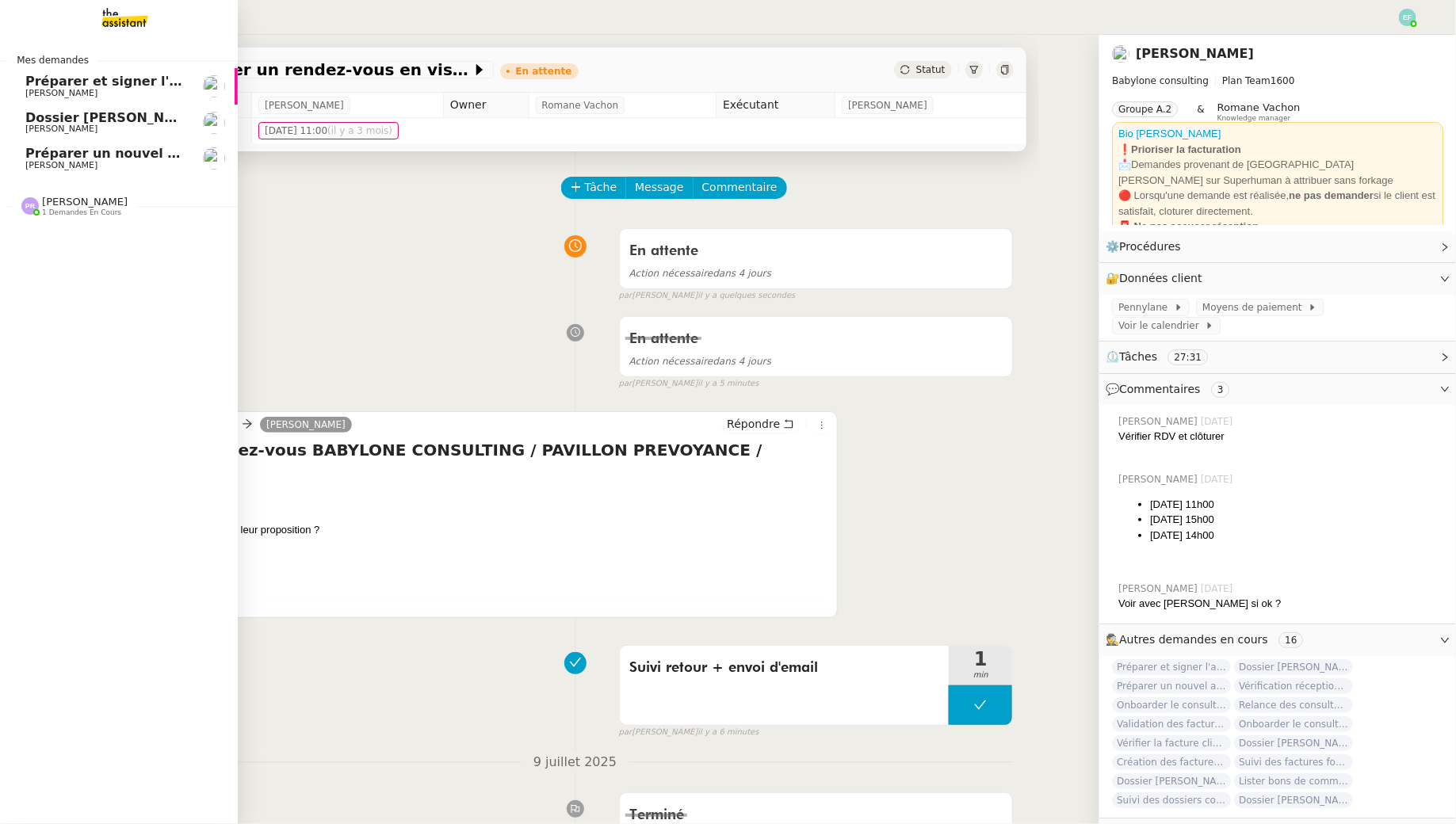
click at [73, 94] on span "[PERSON_NAME]" at bounding box center [62, 93] width 72 height 10
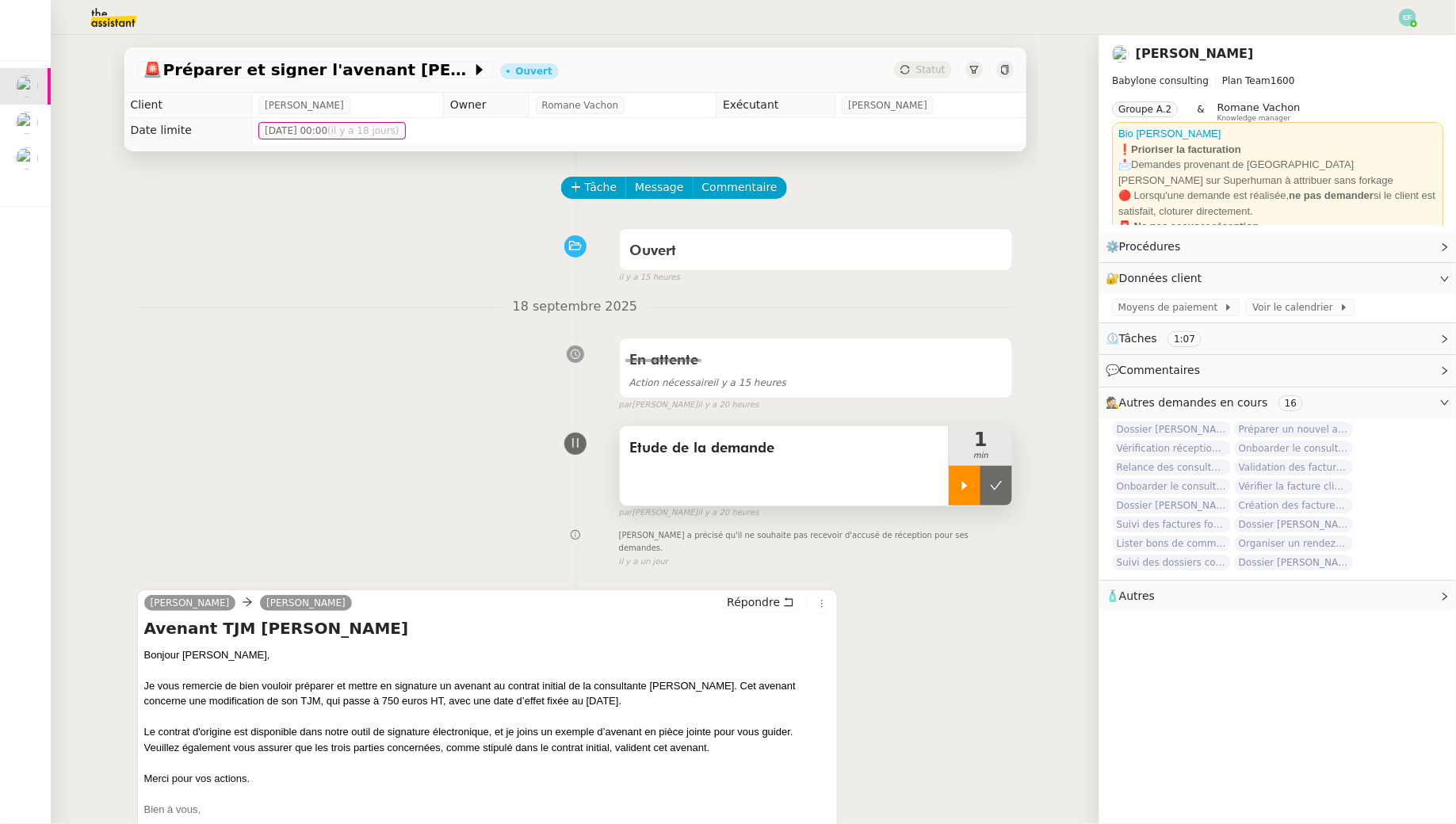
click at [968, 484] on icon at bounding box center [964, 485] width 13 height 13
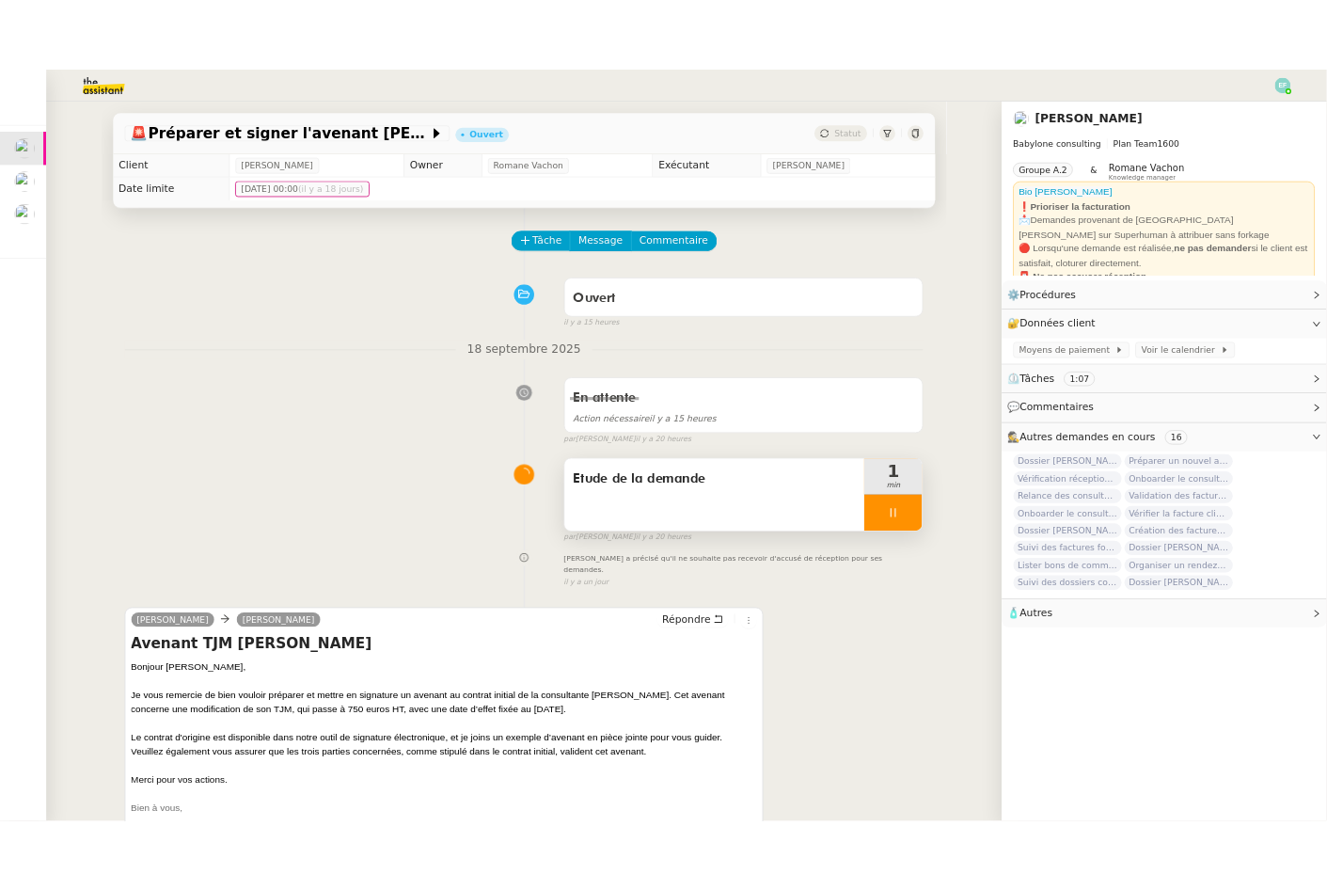
scroll to position [240, 0]
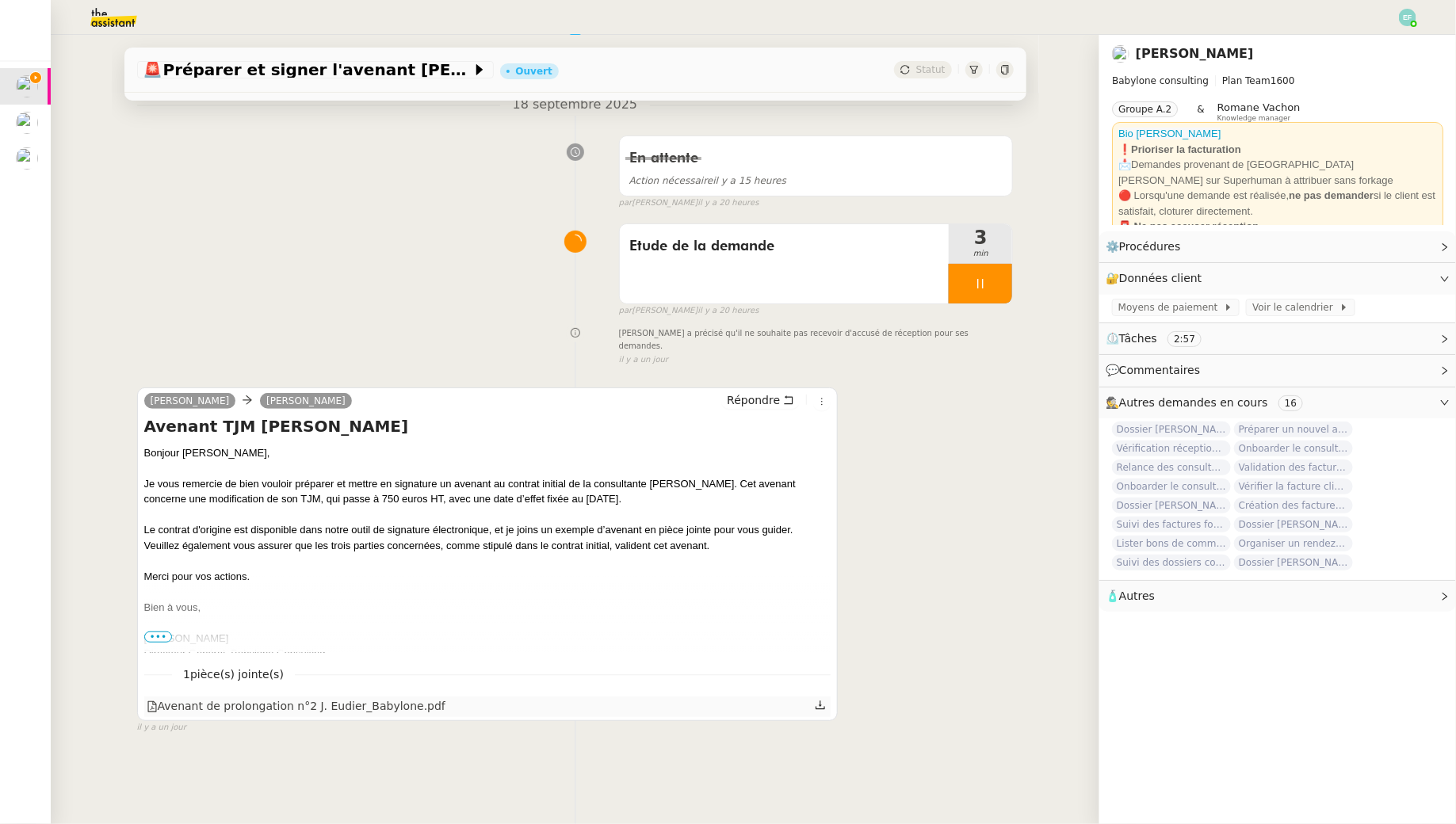
click at [825, 700] on icon at bounding box center [820, 705] width 11 height 11
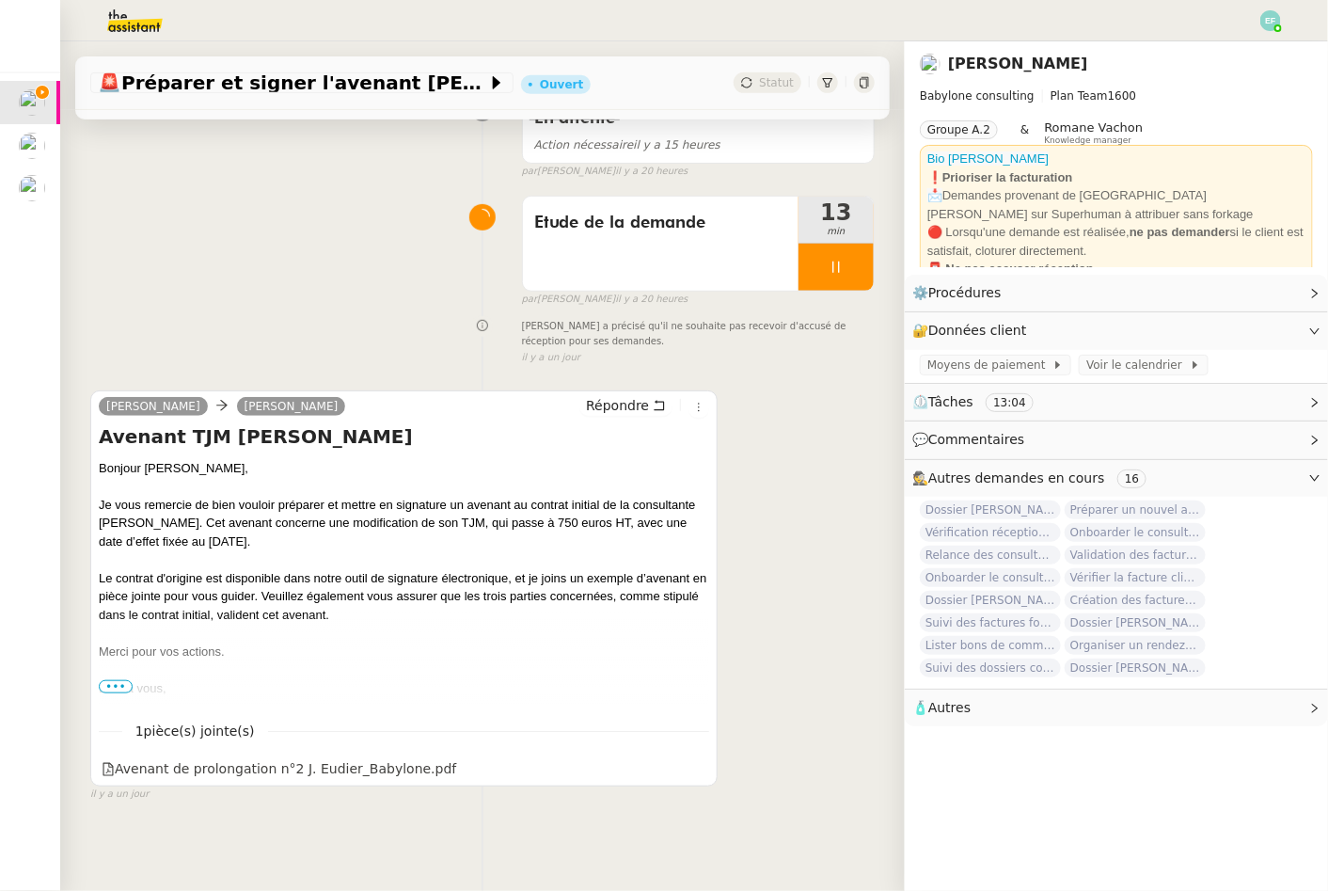
scroll to position [309, 0]
click at [699, 769] on icon at bounding box center [697, 768] width 13 height 13
click at [696, 237] on div "Etude de la demande" at bounding box center [661, 245] width 276 height 94
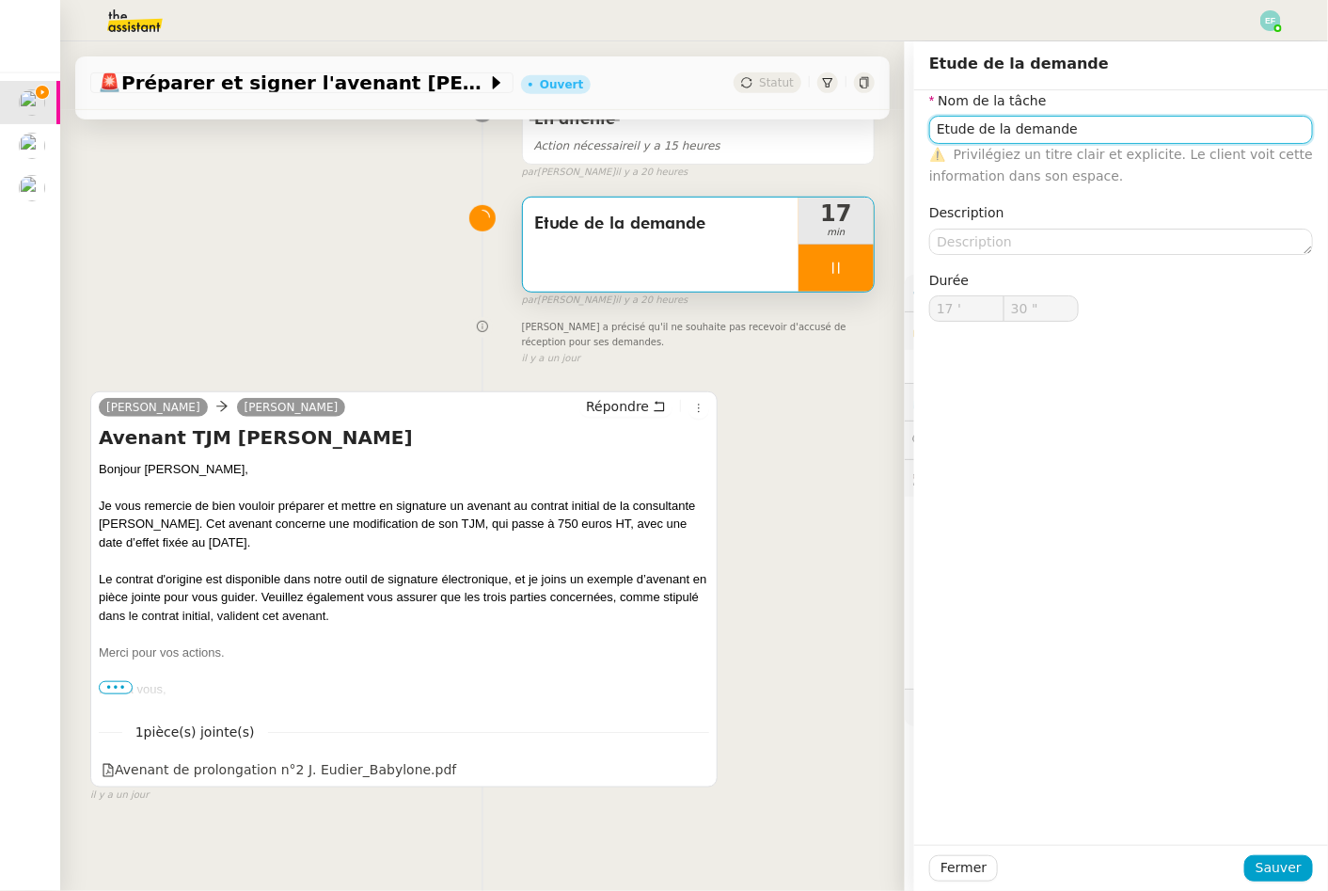
click at [1205, 137] on input "Etude de la demande" at bounding box center [1121, 129] width 384 height 27
type input "31 ""
type input "Etude de la demande + modif"
type input "32 ""
type input "Etude de la demande + modification cont"
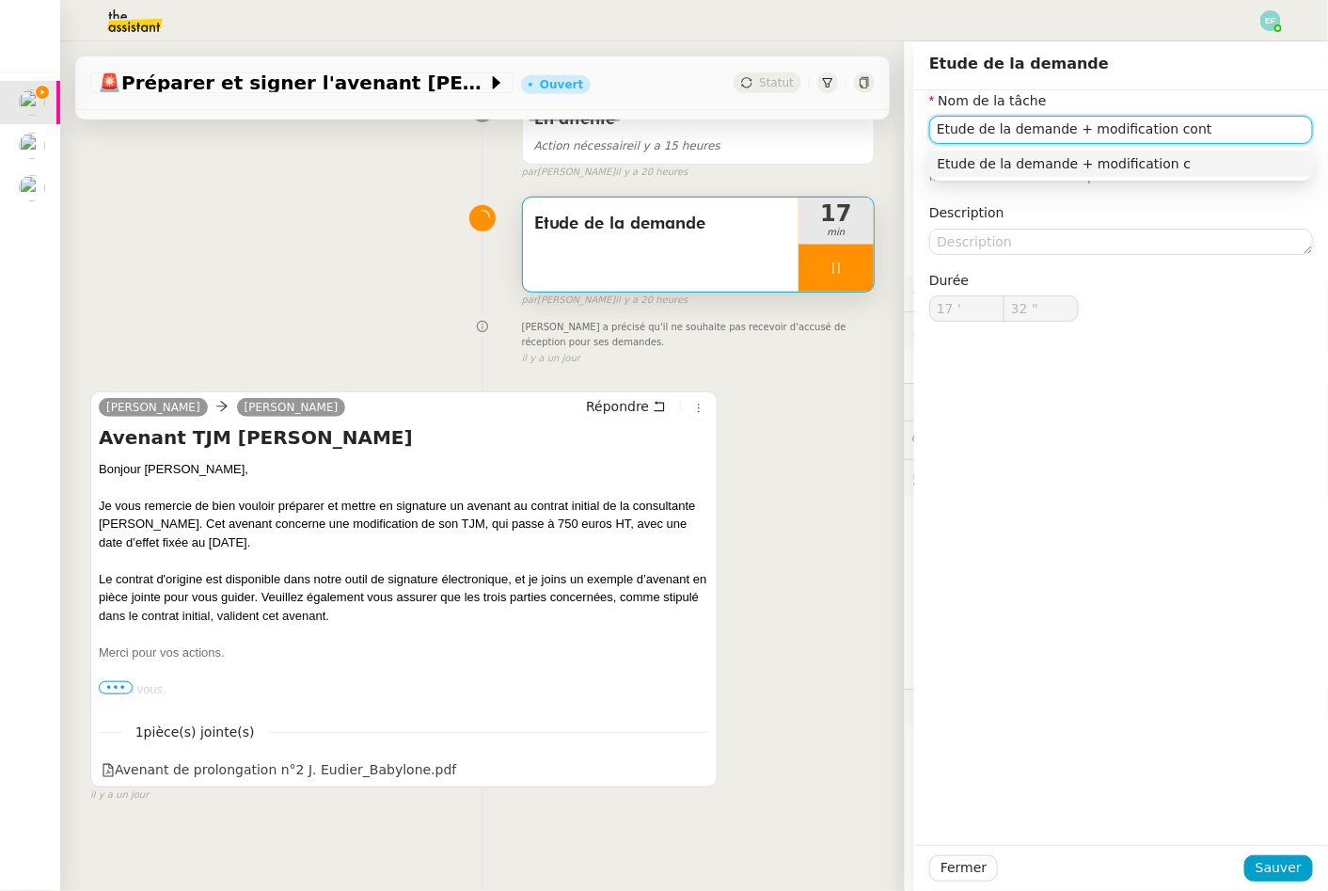
type input "33 ""
type input "Etude de la demande + modification contrat"
type input "34 ""
type input "Etude de la demande + modification contrat"
click at [1282, 861] on span "Sauver" at bounding box center [1279, 868] width 46 height 22
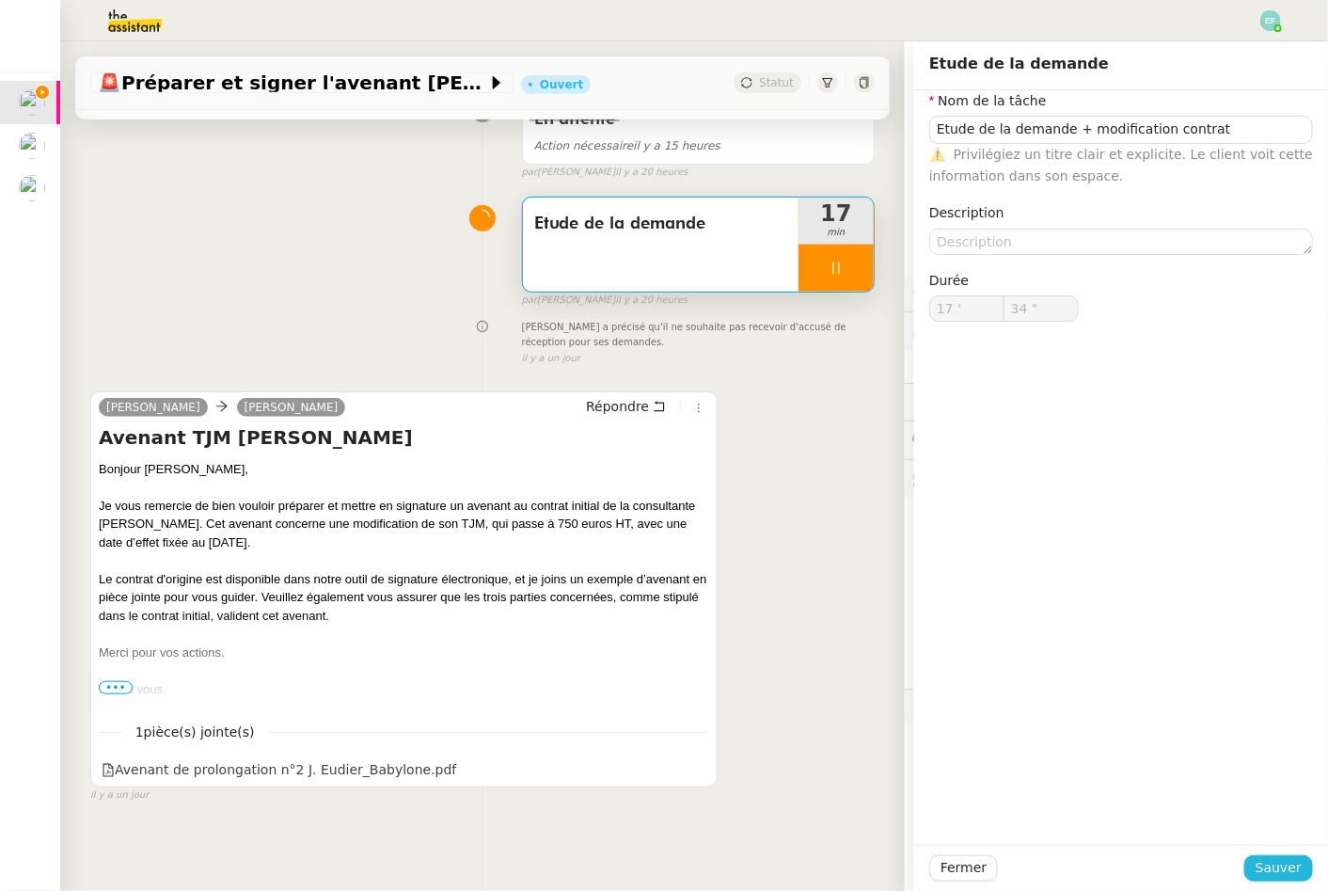
type input "35 ""
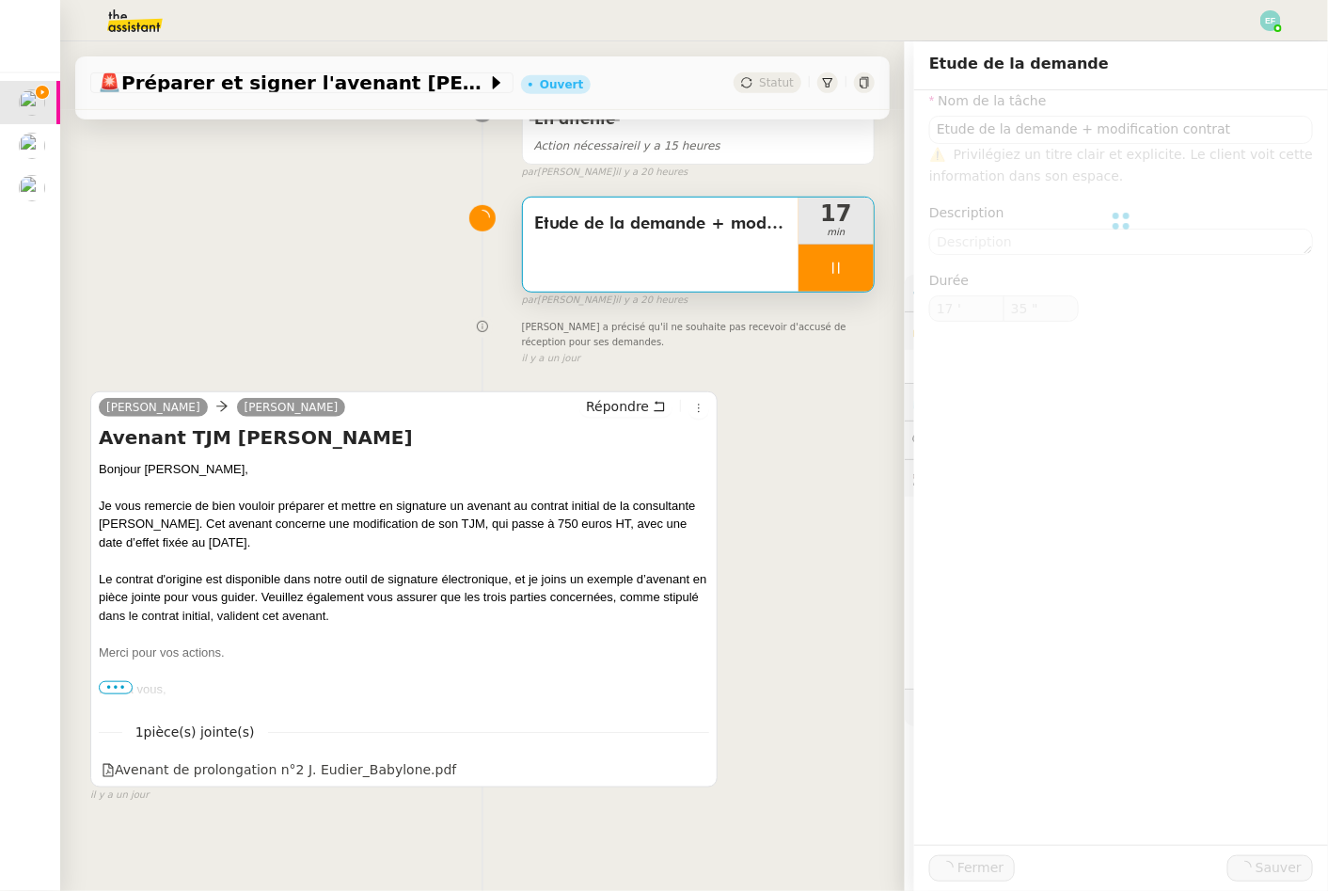
type input "Etude de la demande + modification contrat"
type input "17 '"
type input "35 ""
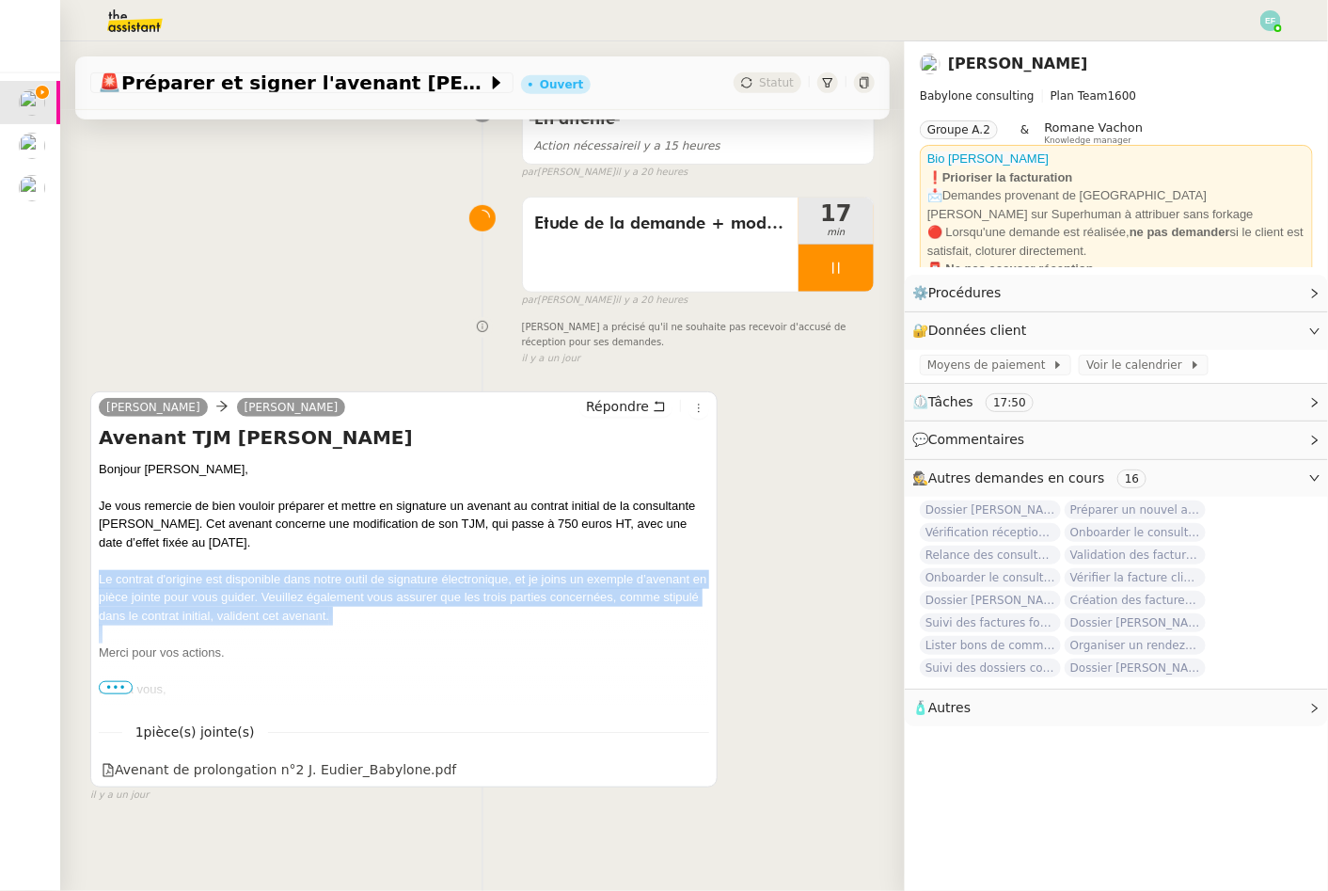
drag, startPoint x: 102, startPoint y: 576, endPoint x: 127, endPoint y: 629, distance: 59.3
click at [127, 629] on div "Bonjour [PERSON_NAME], Je vous remercie de bien vouloir préparer et mettre en s…" at bounding box center [404, 607] width 611 height 294
click at [136, 603] on div "Le contrat d'origine est disponible dans notre outil de signature électronique,…" at bounding box center [404, 598] width 611 height 56
drag, startPoint x: 96, startPoint y: 573, endPoint x: 196, endPoint y: 649, distance: 125.5
click at [196, 649] on div "[PERSON_NAME] [PERSON_NAME] Répondre Avenant TJM [PERSON_NAME] Bonjour [PERSON_…" at bounding box center [403, 589] width 627 height 397
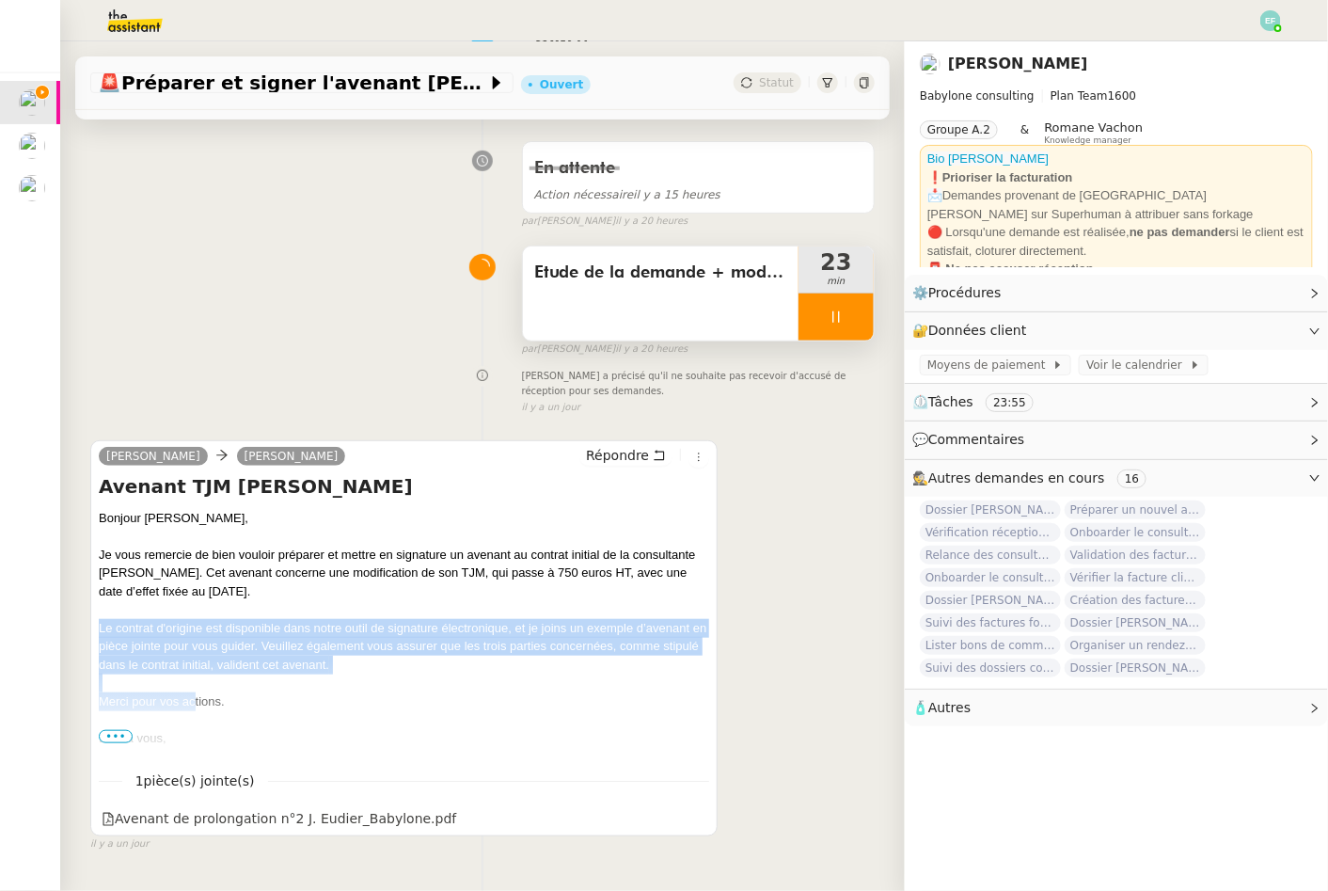
scroll to position [301, 0]
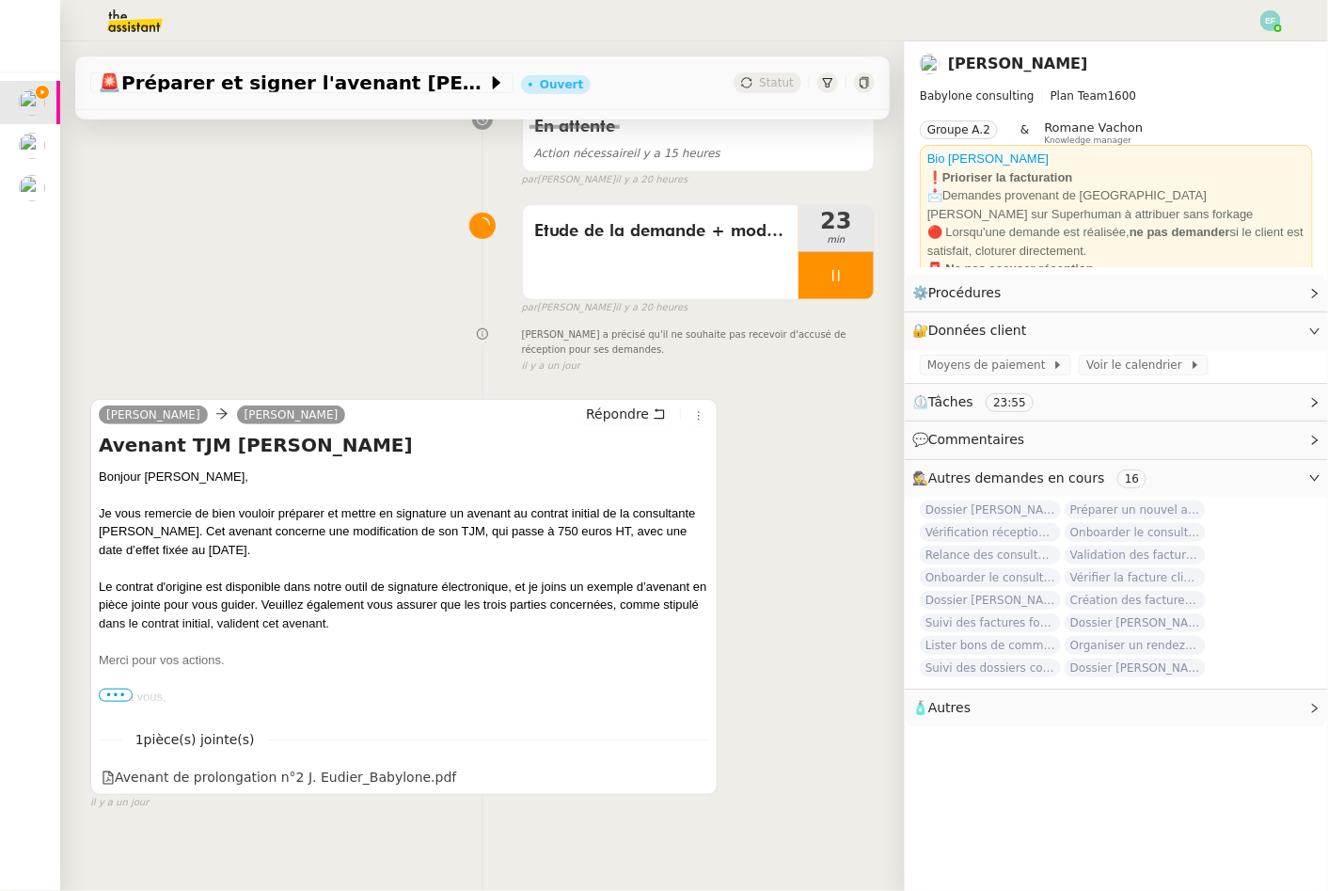
click at [119, 693] on span "•••" at bounding box center [116, 695] width 34 height 13
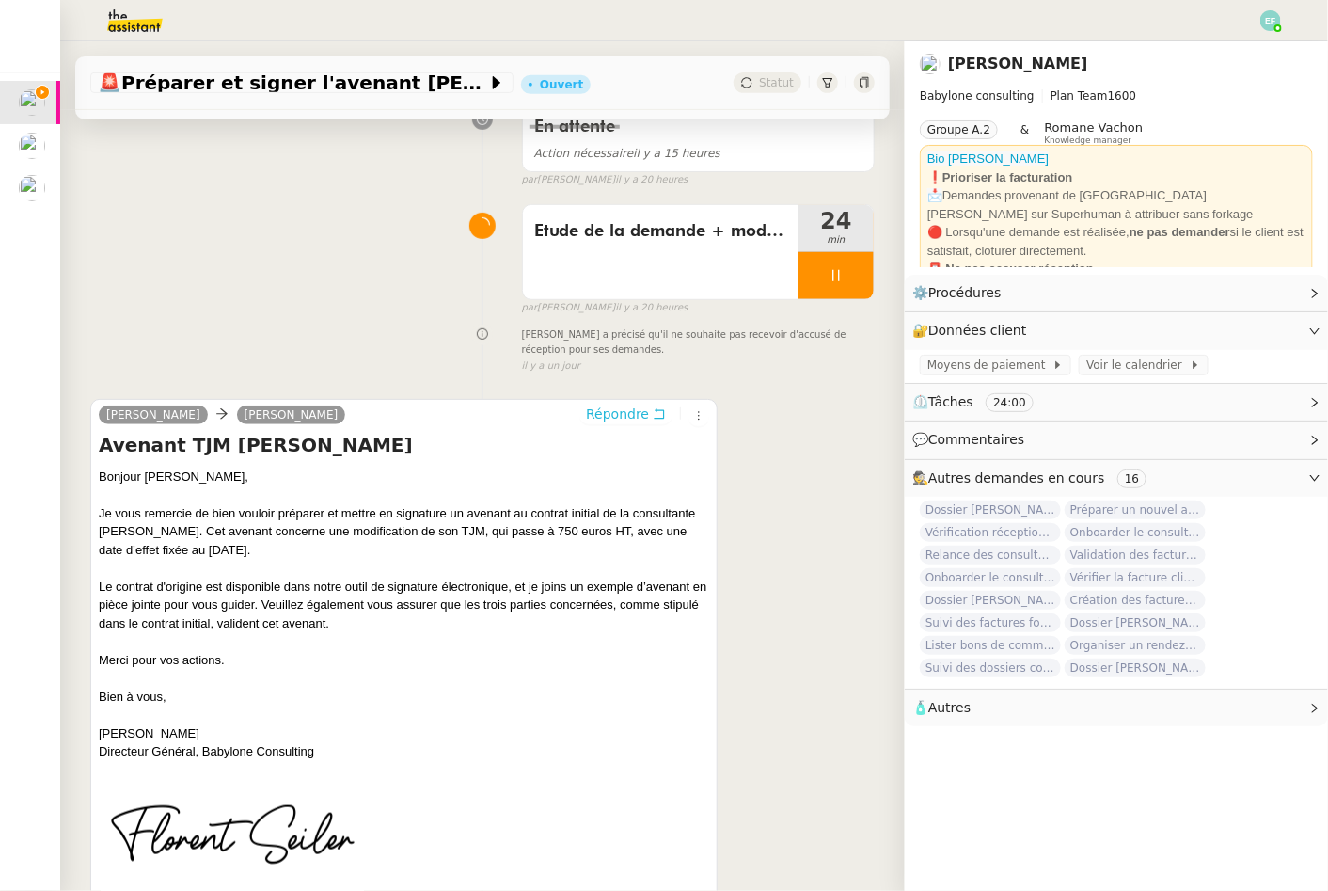
click at [658, 414] on icon at bounding box center [659, 413] width 13 height 13
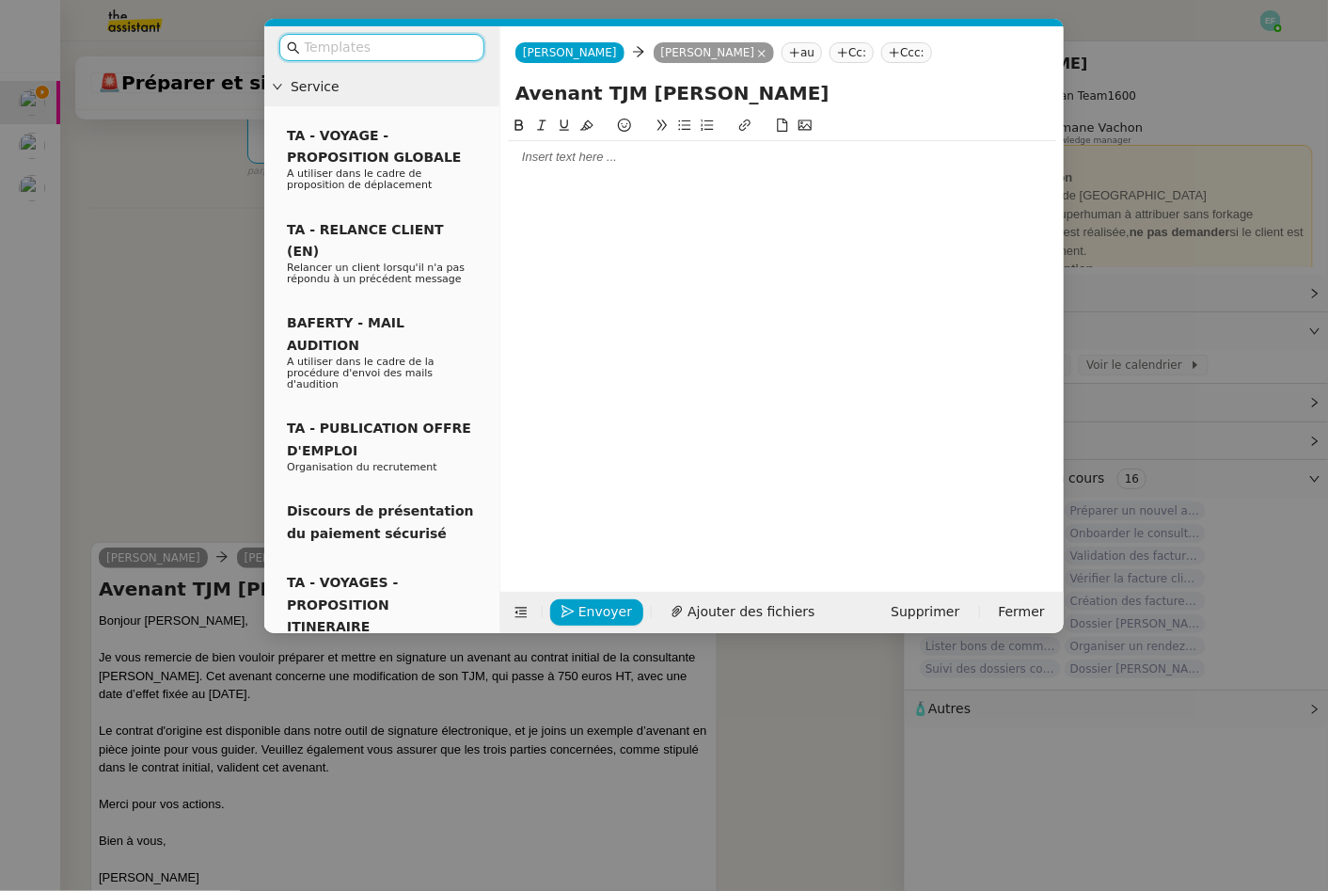
scroll to position [444, 0]
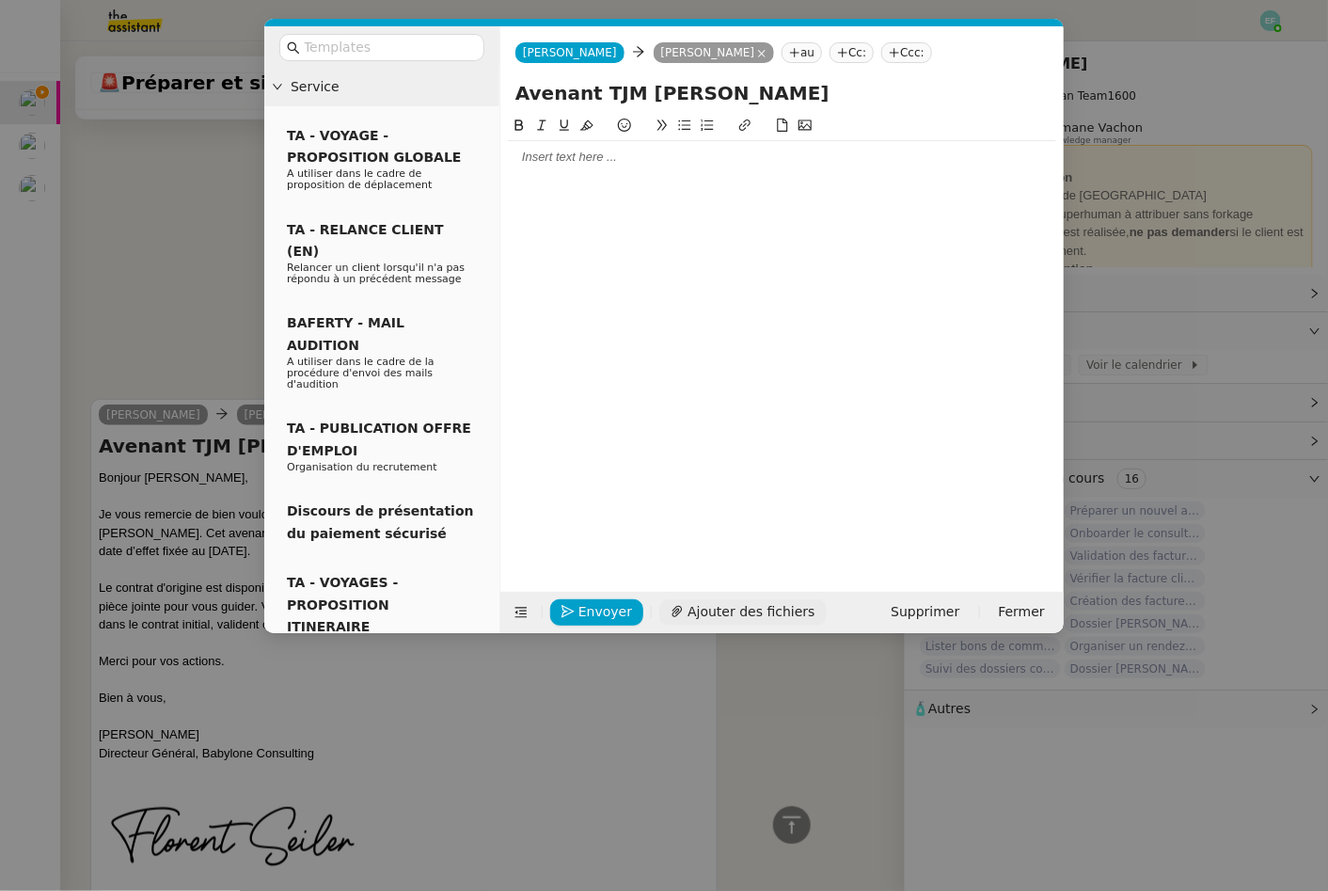
click at [767, 607] on span "Ajouter des fichiers" at bounding box center [751, 612] width 127 height 22
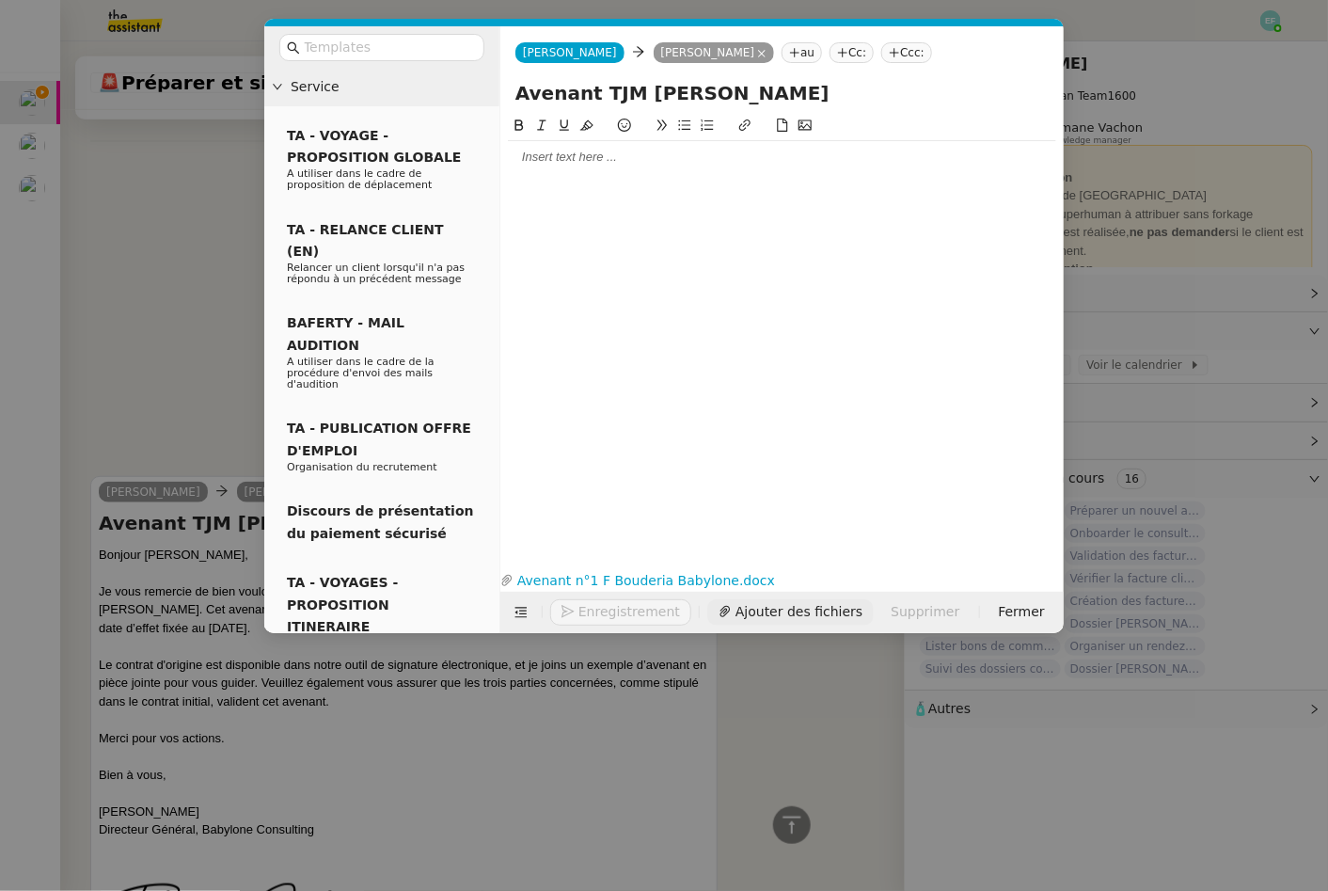
scroll to position [521, 0]
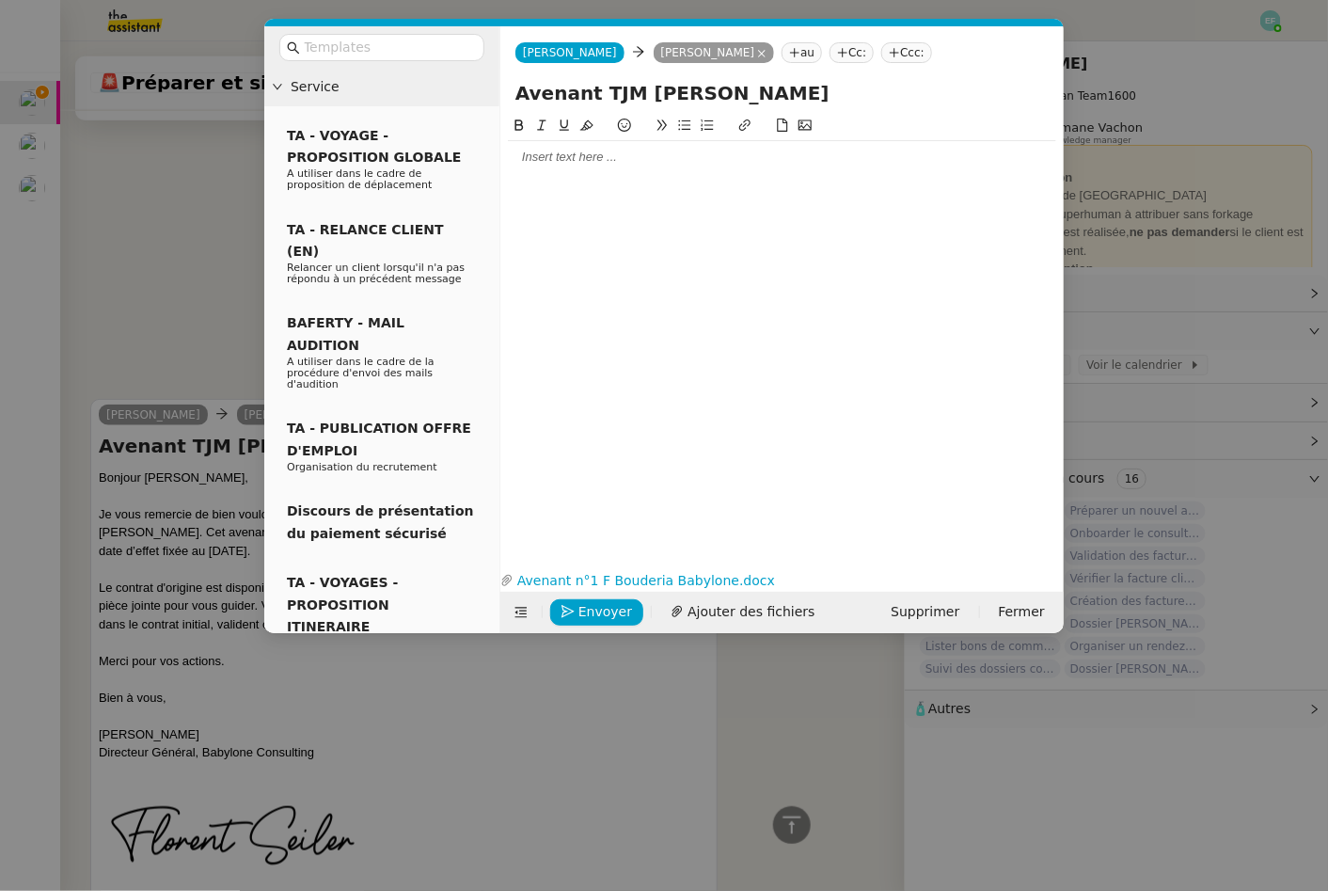
click at [532, 159] on div at bounding box center [782, 157] width 548 height 17
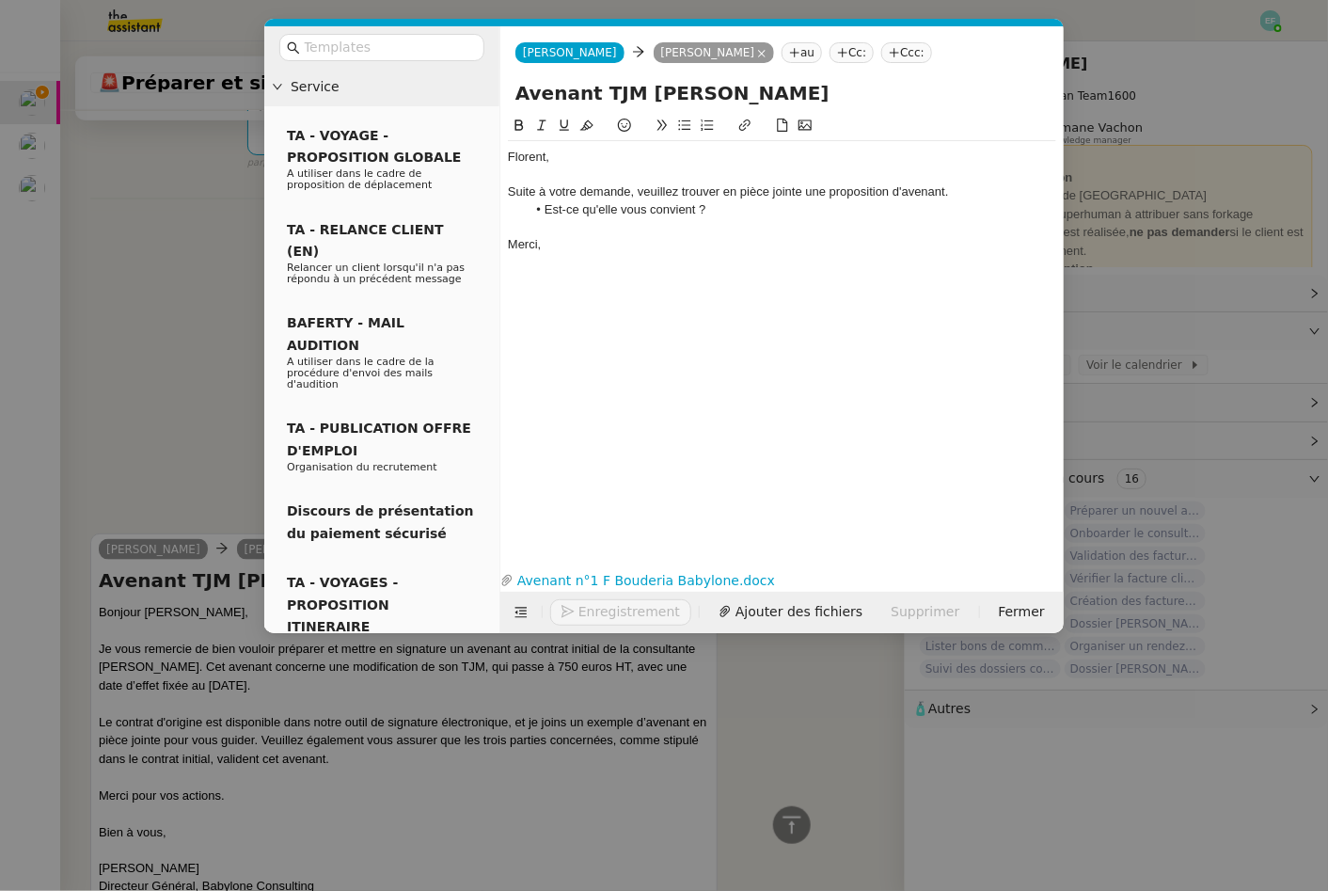
scroll to position [656, 0]
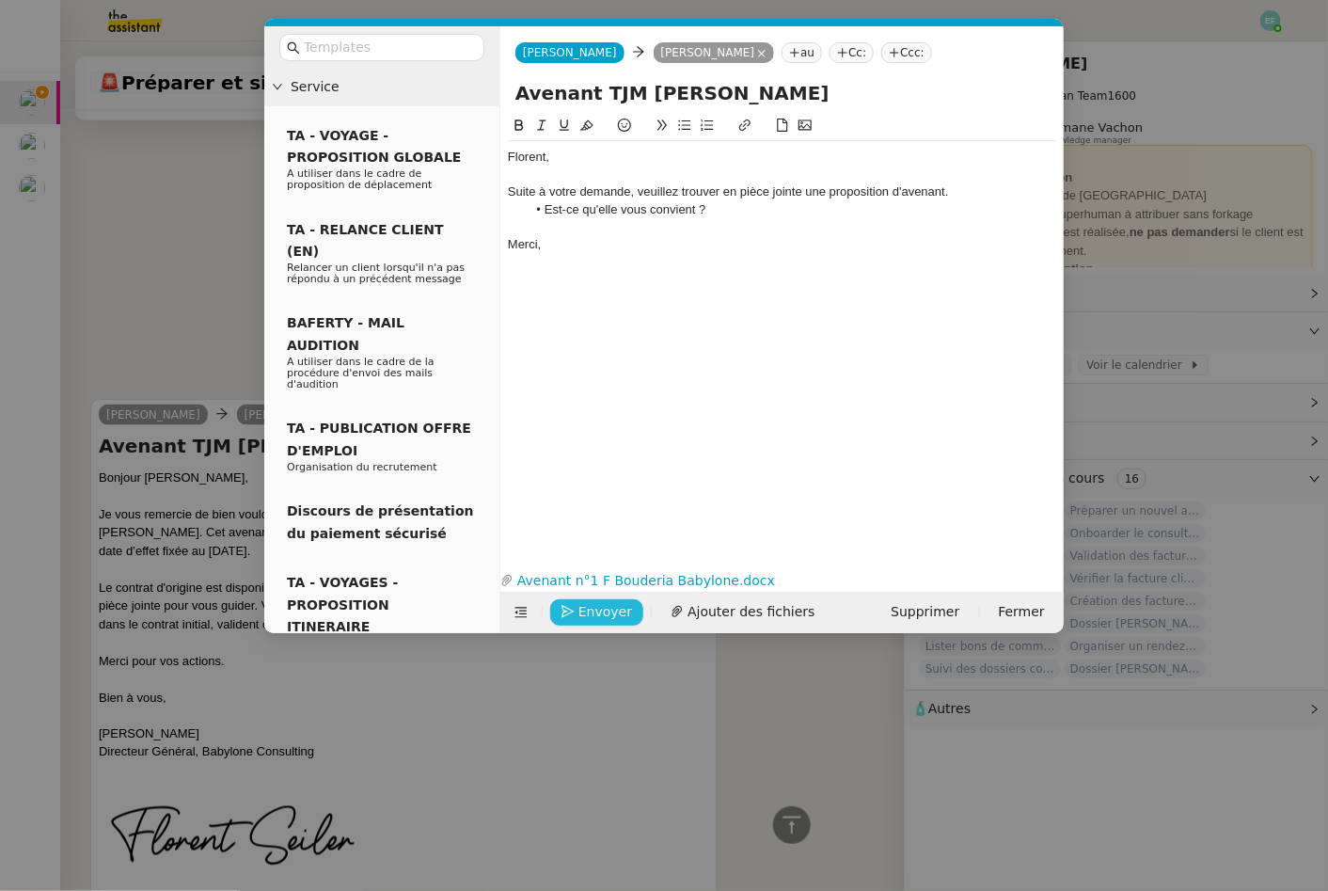
click at [604, 614] on span "Envoyer" at bounding box center [606, 612] width 54 height 22
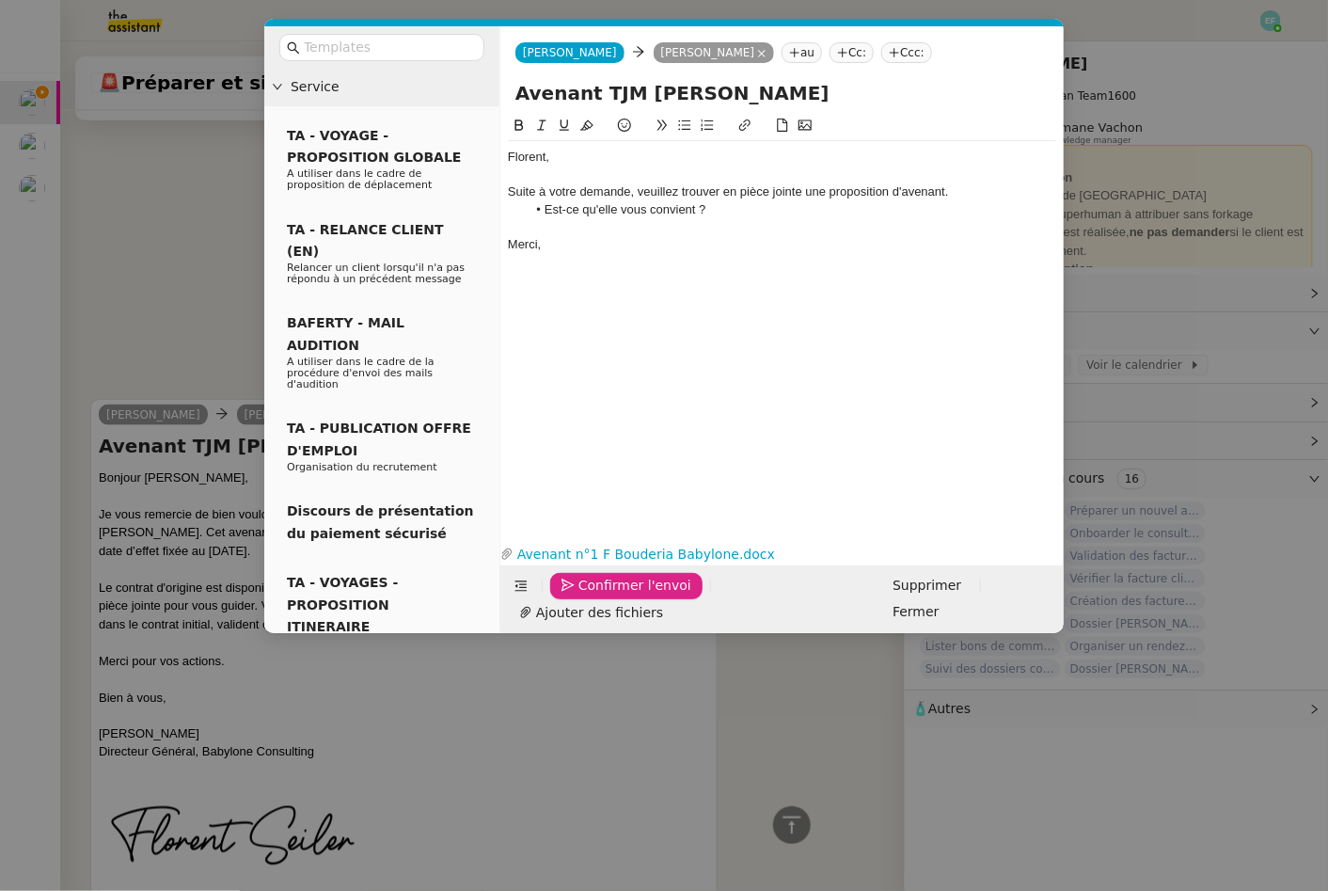
click at [604, 596] on span "Confirmer l'envoi" at bounding box center [635, 586] width 113 height 22
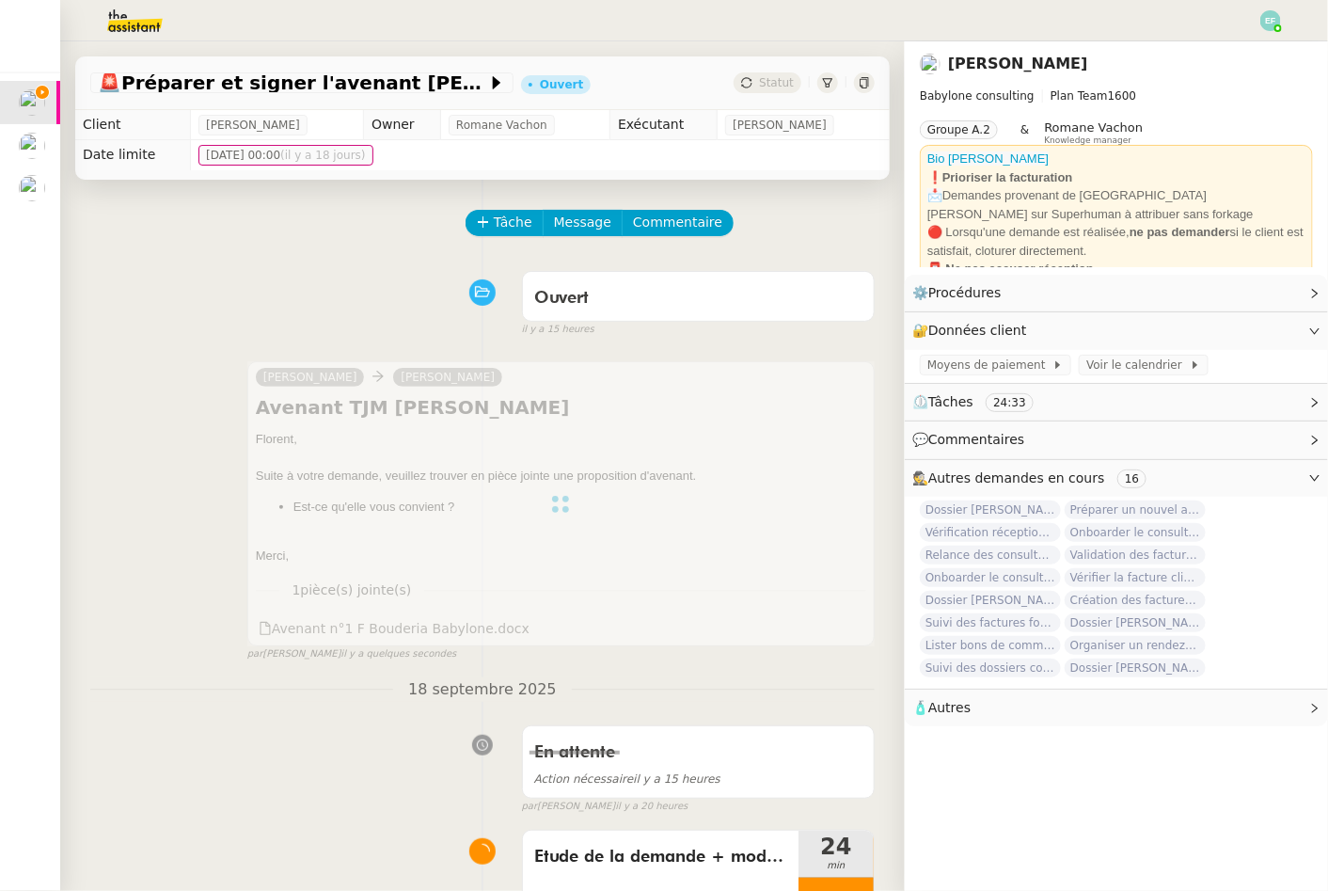
scroll to position [185, 0]
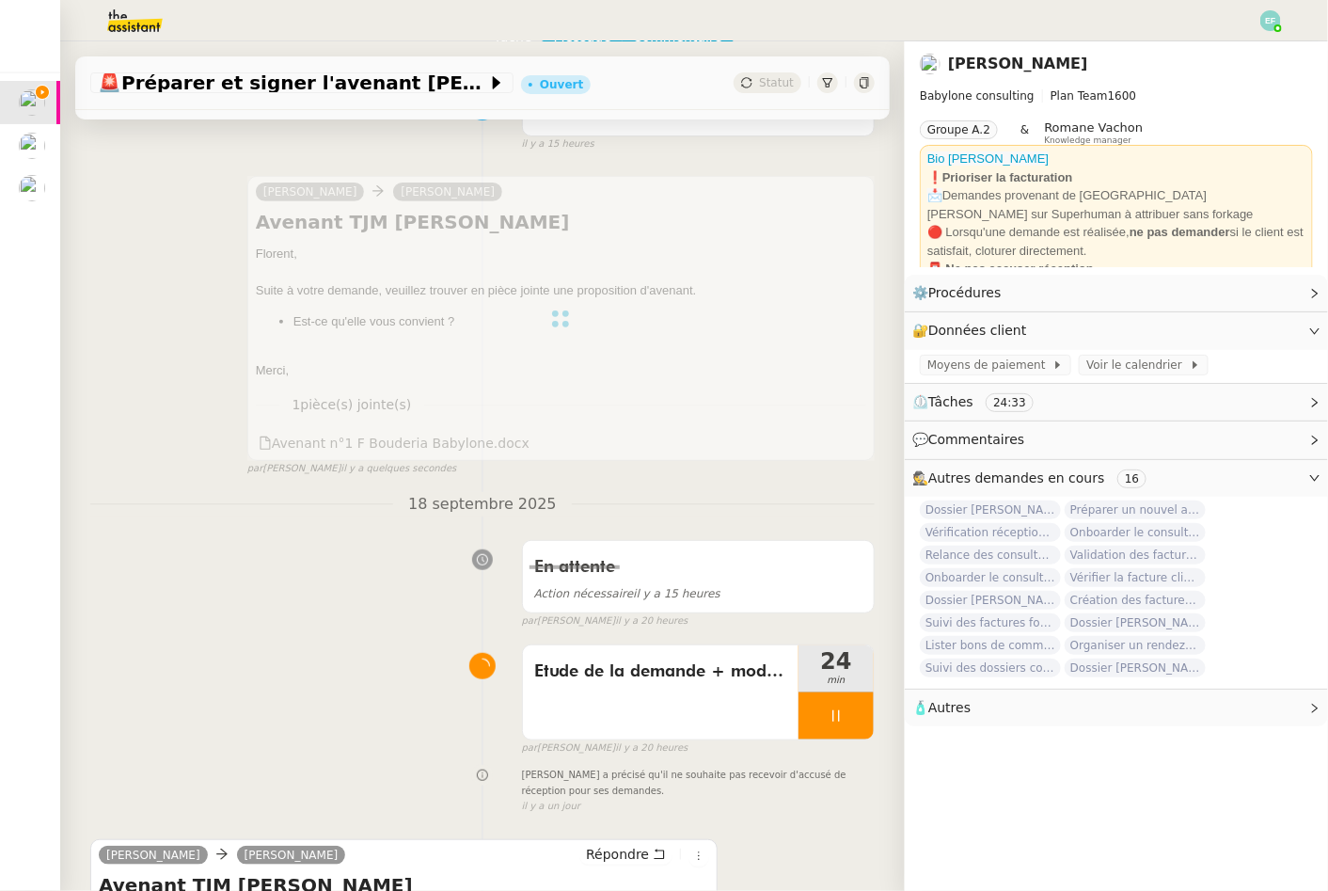
click at [820, 711] on div at bounding box center [836, 715] width 75 height 47
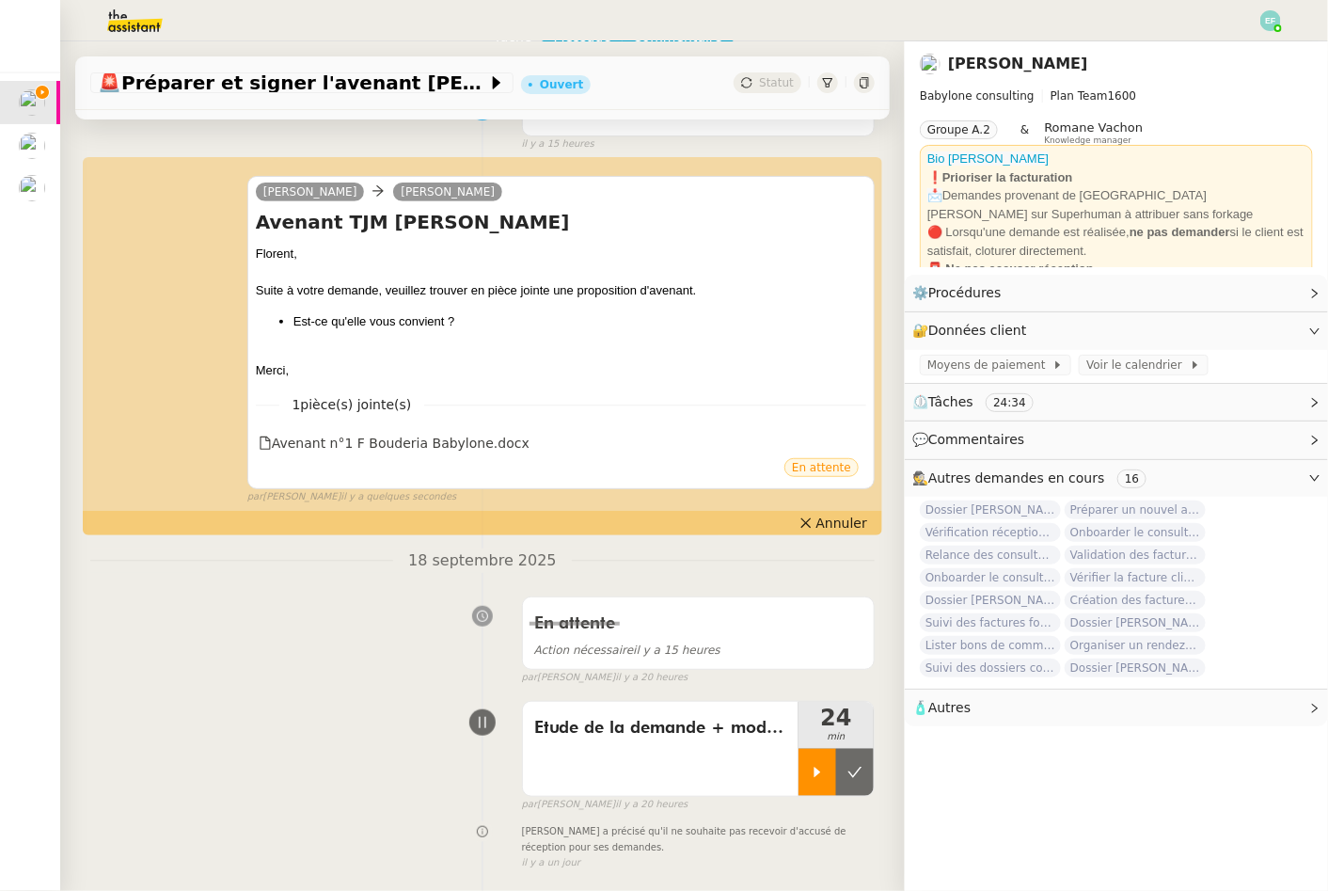
click at [835, 711] on span "24" at bounding box center [836, 718] width 75 height 23
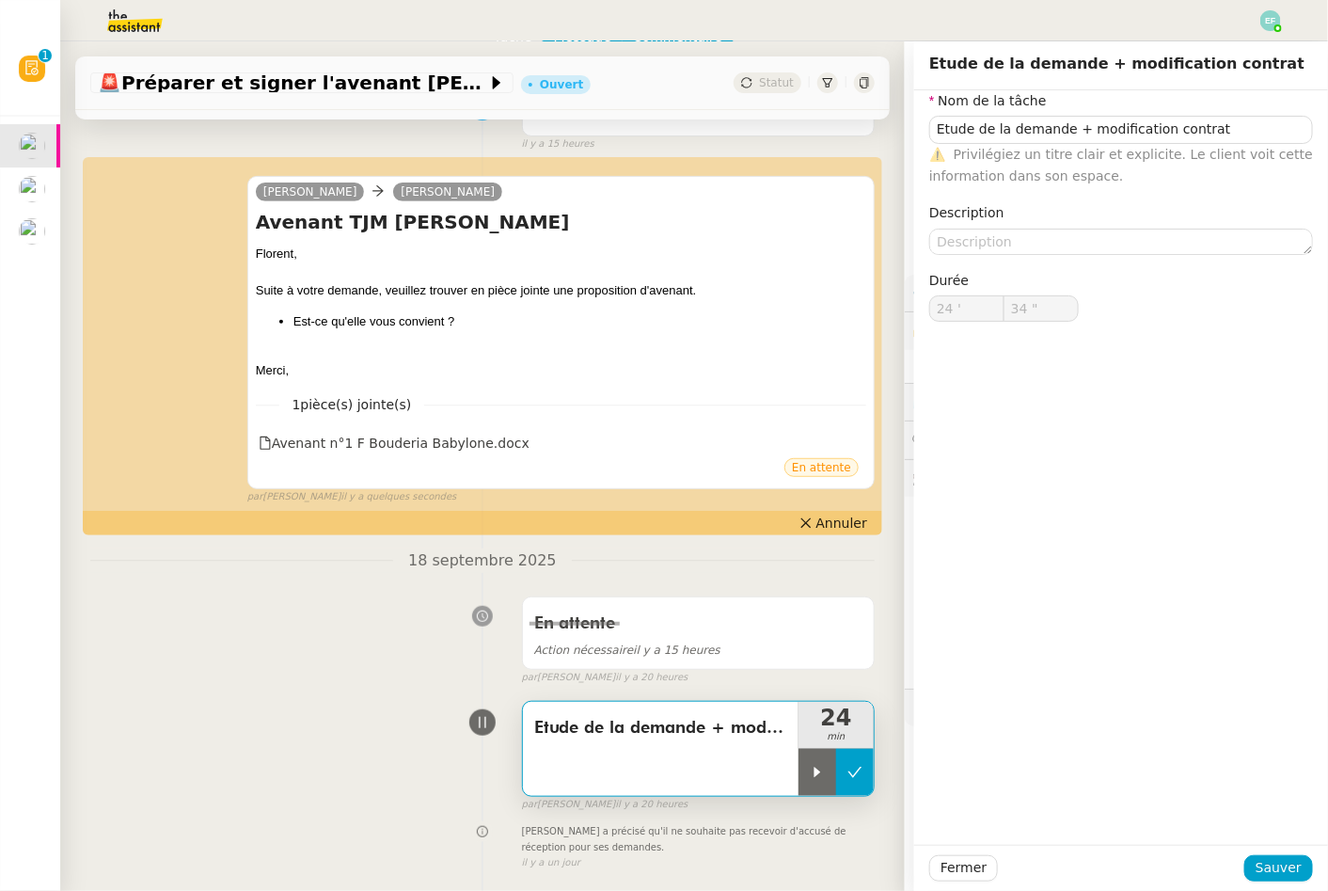
type input "Etude de la demande + modification contrat"
type input "24 '"
type input "34 ""
click at [845, 761] on button at bounding box center [855, 772] width 38 height 47
type input "Etude de la demande + modification contrat"
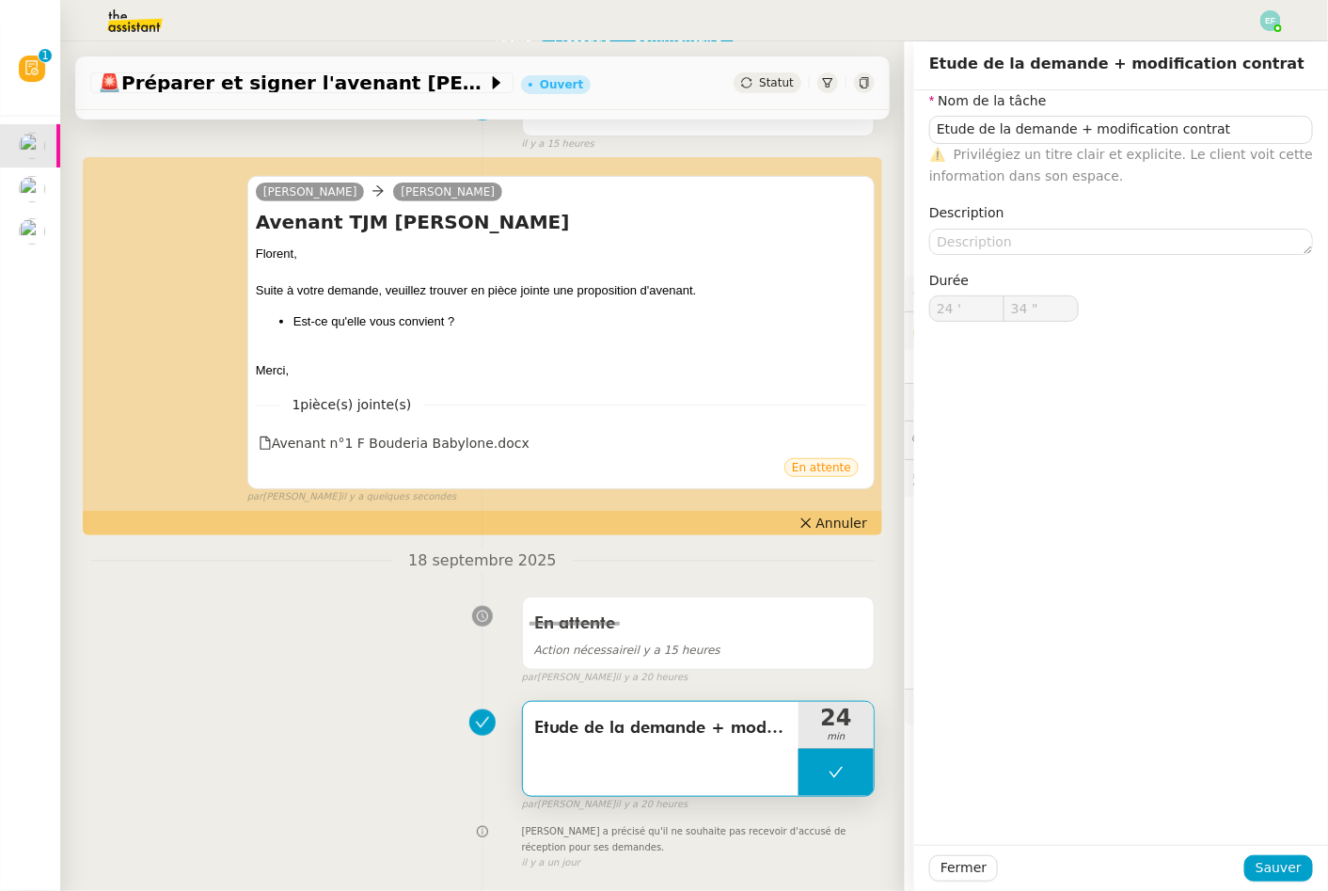
type input "24 '"
type input "34 ""
click at [273, 680] on div "En attente Action nécessaire il y a 15 heures false par [PERSON_NAME] il y a 20…" at bounding box center [482, 636] width 785 height 97
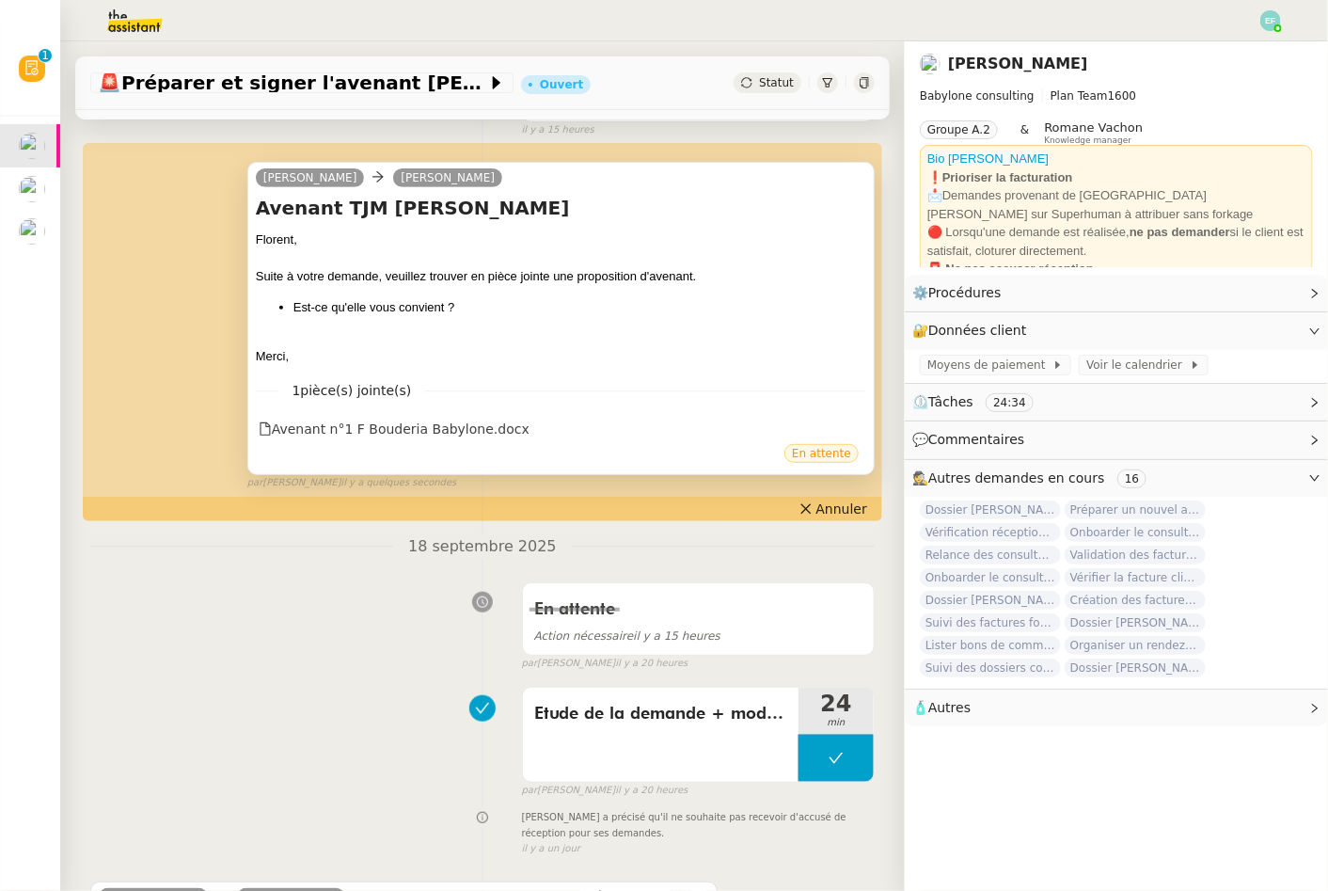
scroll to position [207, 0]
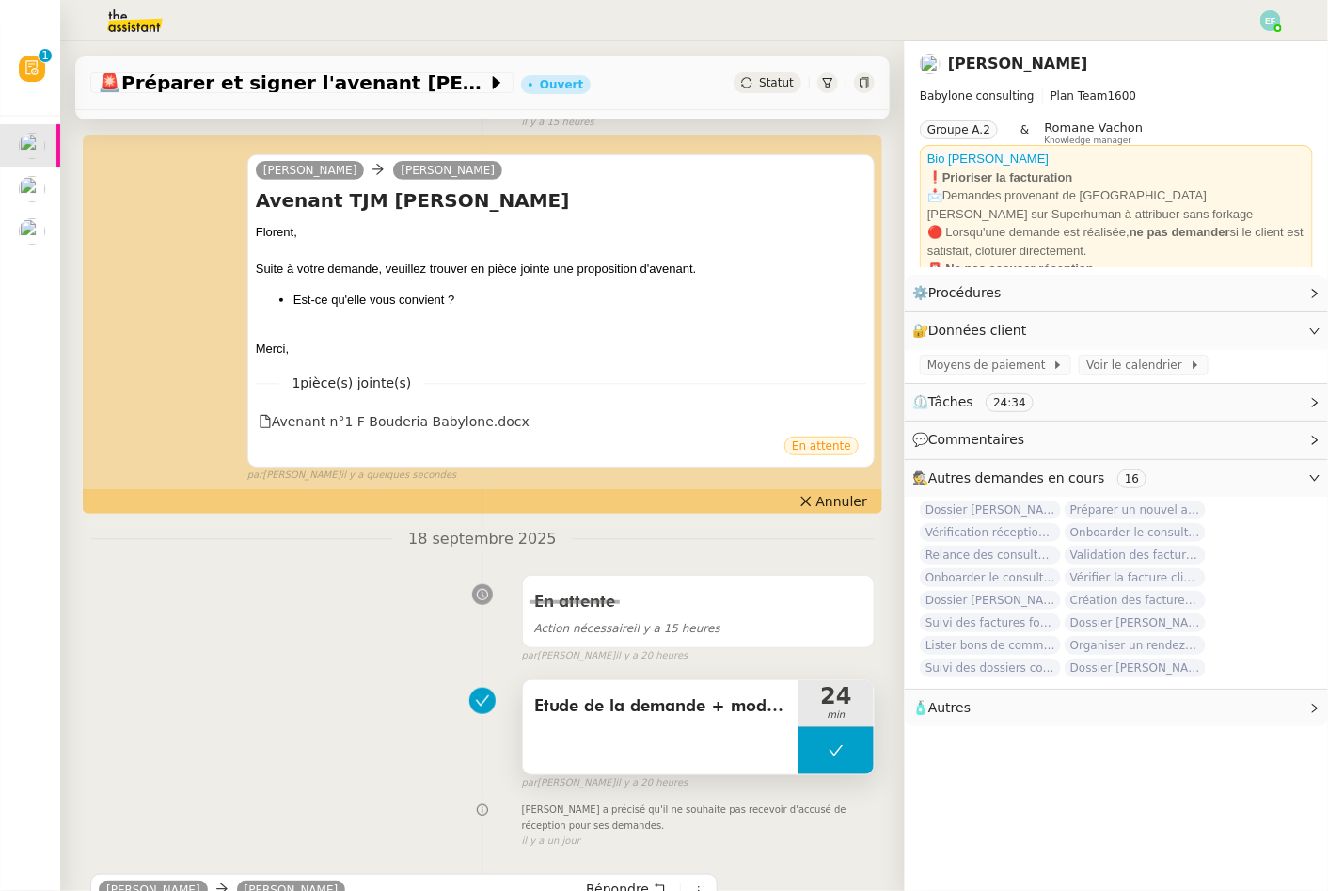
click at [833, 768] on button at bounding box center [836, 750] width 75 height 47
click at [823, 760] on div at bounding box center [818, 750] width 38 height 47
click at [686, 717] on span "Etude de la demande + modification contrat" at bounding box center [660, 706] width 253 height 28
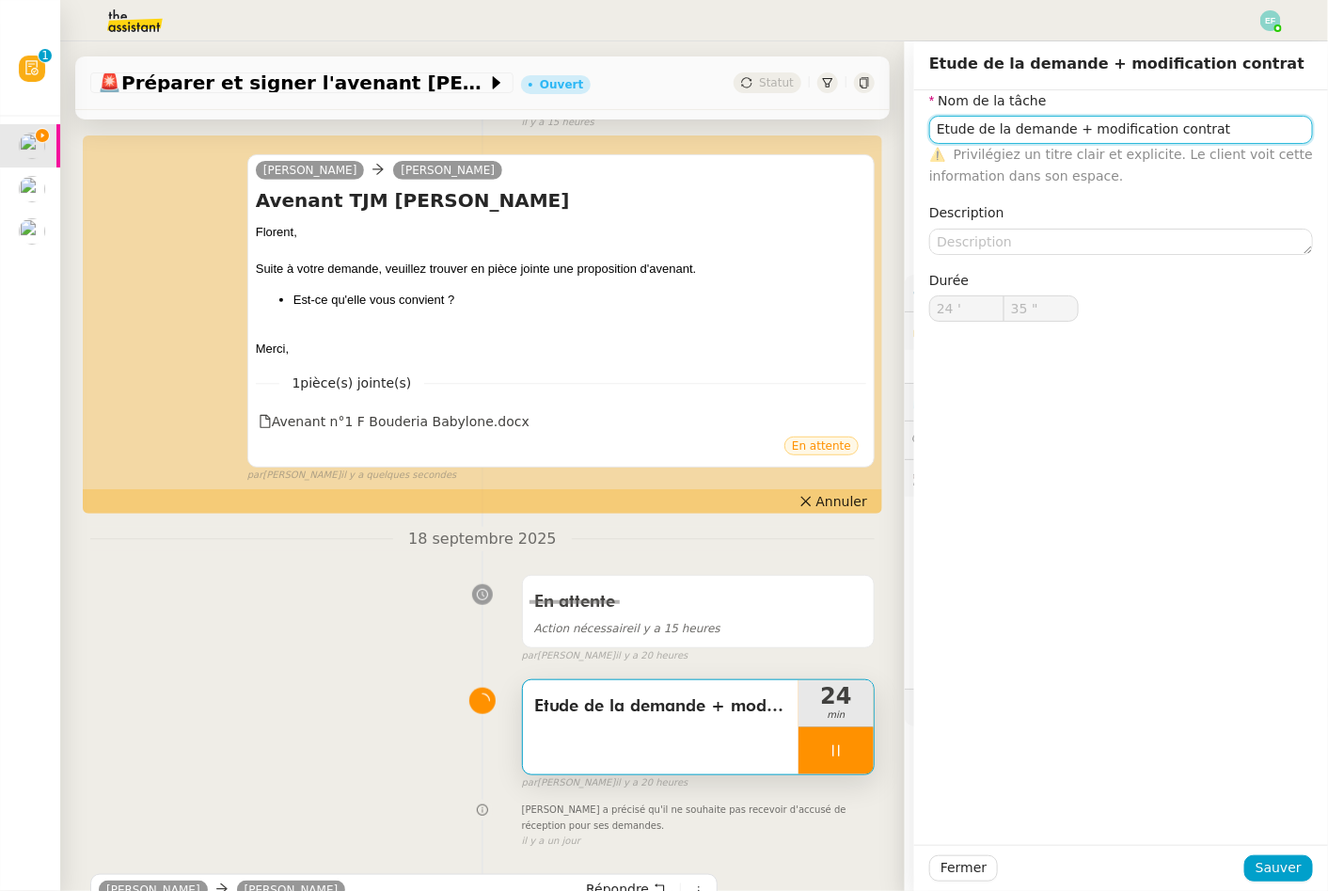
type input "36 ""
click at [1083, 125] on input "Etude de la demande + modification contrat" at bounding box center [1121, 129] width 384 height 27
type input "Etude de la demande + connexiomodification contrat"
type input "37 ""
type input "Etude de la demande + connexion modification contrat"
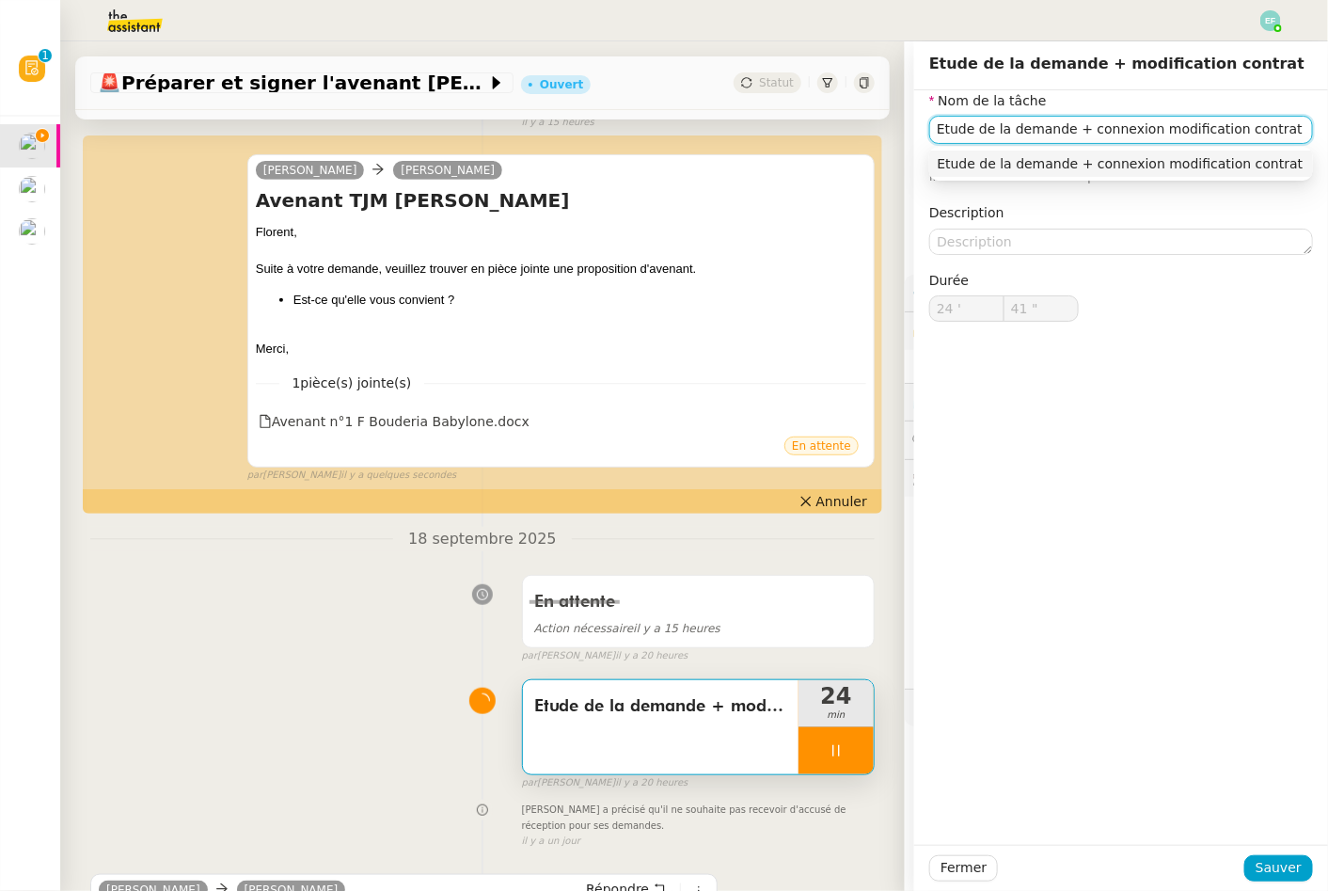
type input "42 ""
type input "Etude de la demande + connexion Xodo +modification contrat"
type input "43 ""
type input "Etude de la demande + connexion Xodo + récupéramodification contrat"
type input "44 ""
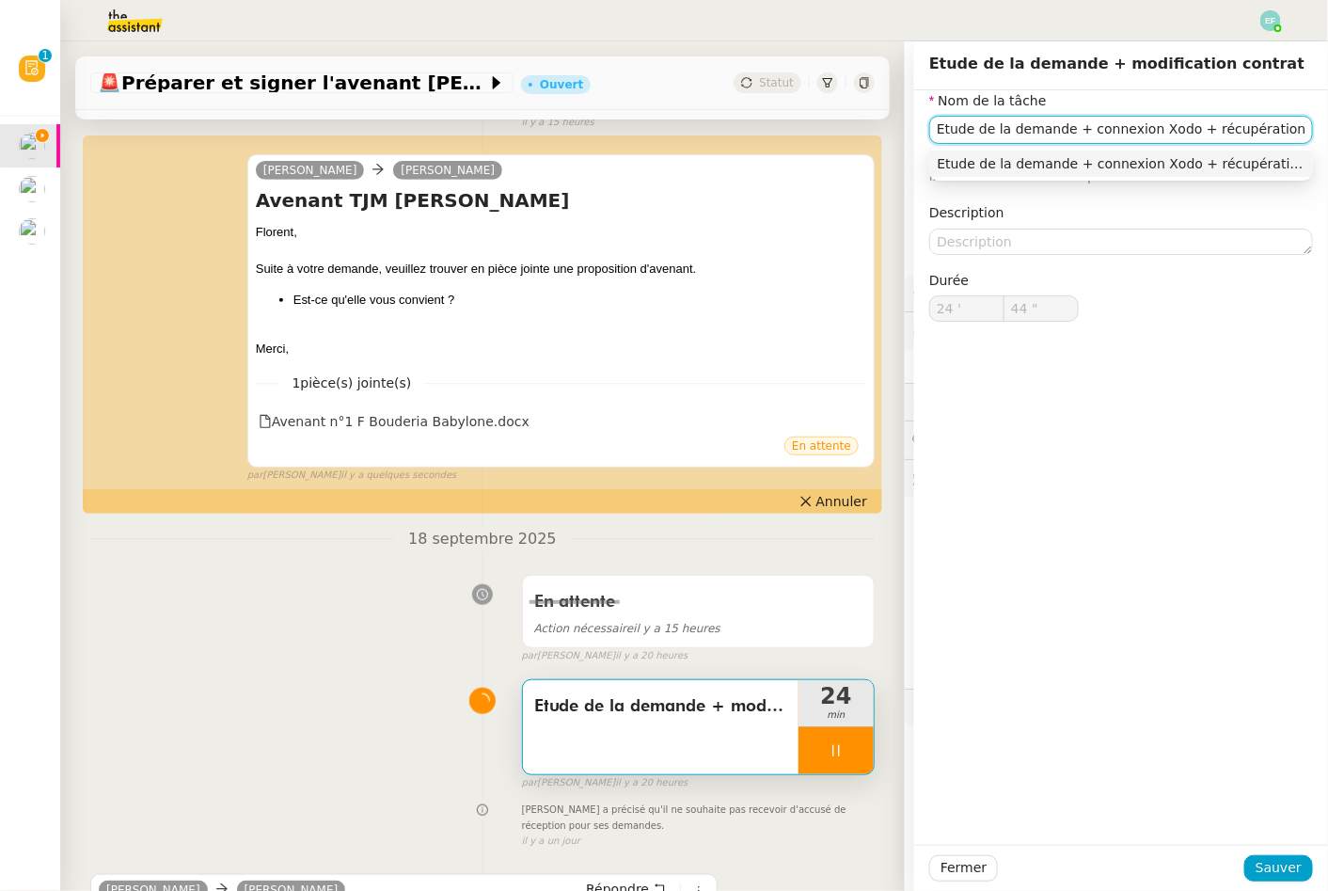
type input "Etude de la demande + connexion Xodo + récupération documemodification contrat"
type input "45 ""
type input "Etude de la demande + connexion Xodo + récupération document + modification con…"
type input "56 ""
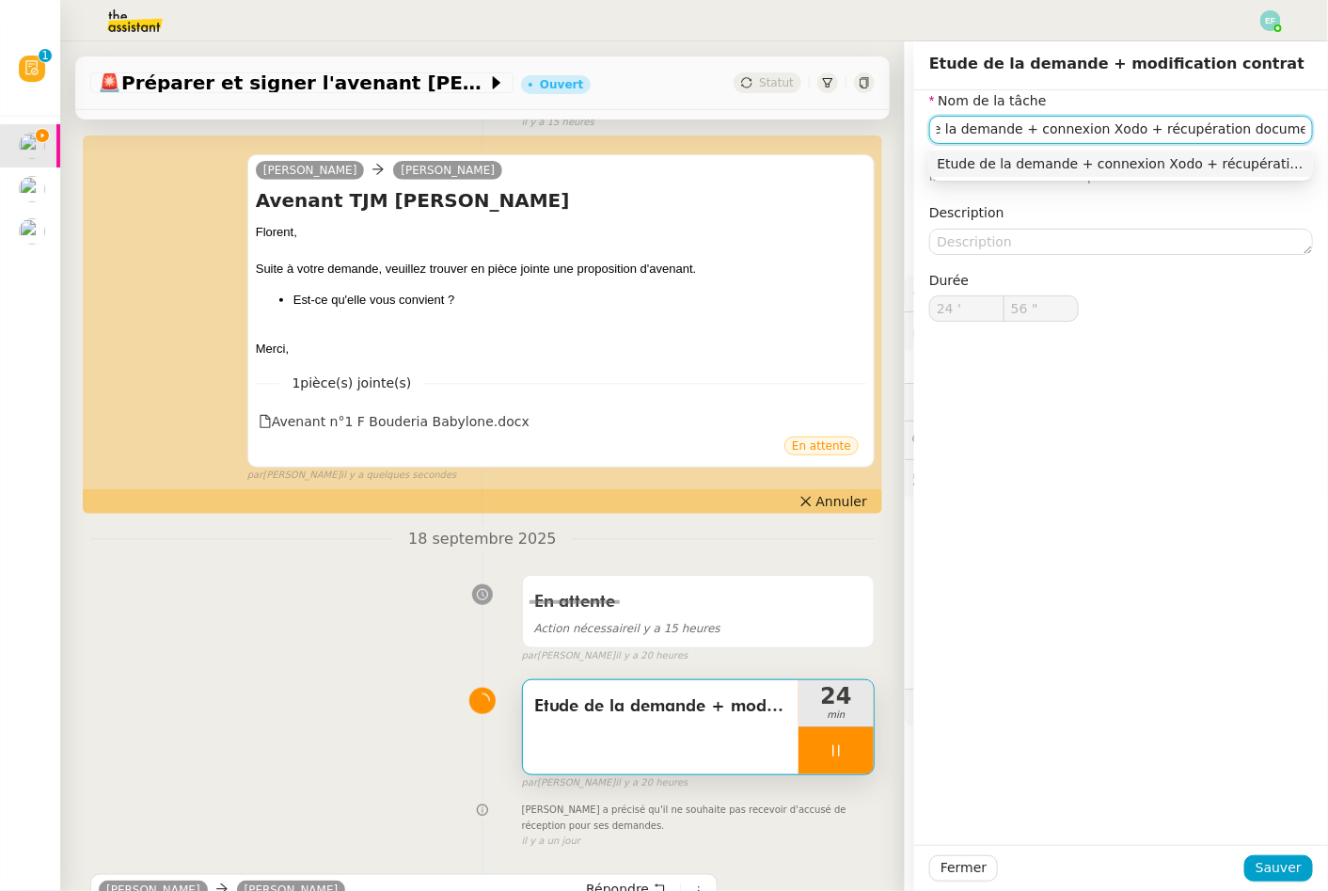
type input "Etude de la demande + connexion Xodo + récupération document + PDmodification c…"
type input "57 ""
type input "Etude de la demande + connexion Xodo + récupération document + PDF en domodific…"
type input "58 ""
type input "Etude de la demande + connexion Xodo + récupération document + PDF en docxmodif…"
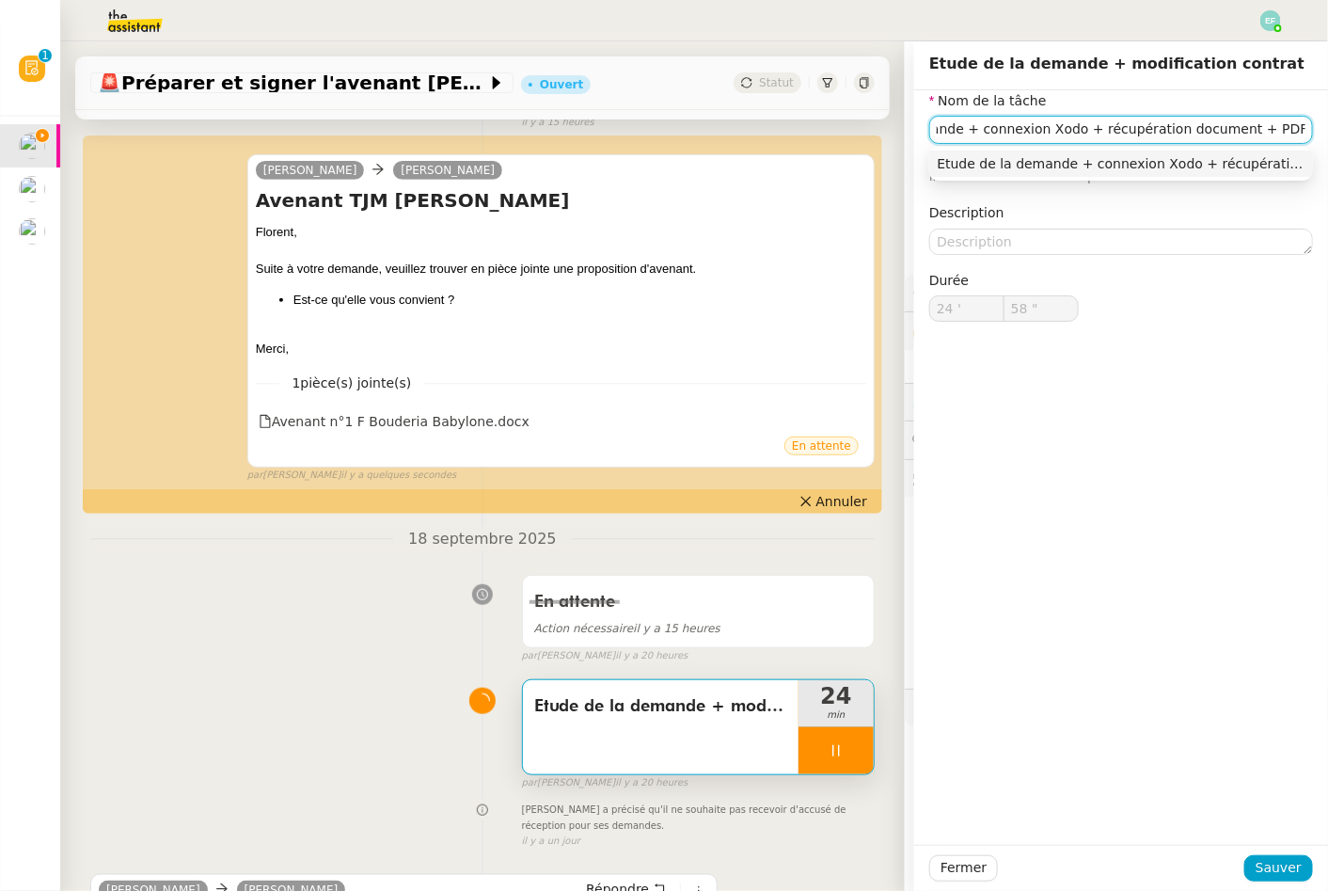
type input "59 ""
type input "25 '"
click at [1236, 127] on input "Etude de la demande + connexion Xodo + récupération document + PDF en docxmodif…" at bounding box center [1121, 129] width 384 height 27
click at [1231, 128] on input "Etude de la demande + connexion Xodo + récupération document + PDF en docxmodif…" at bounding box center [1121, 129] width 384 height 27
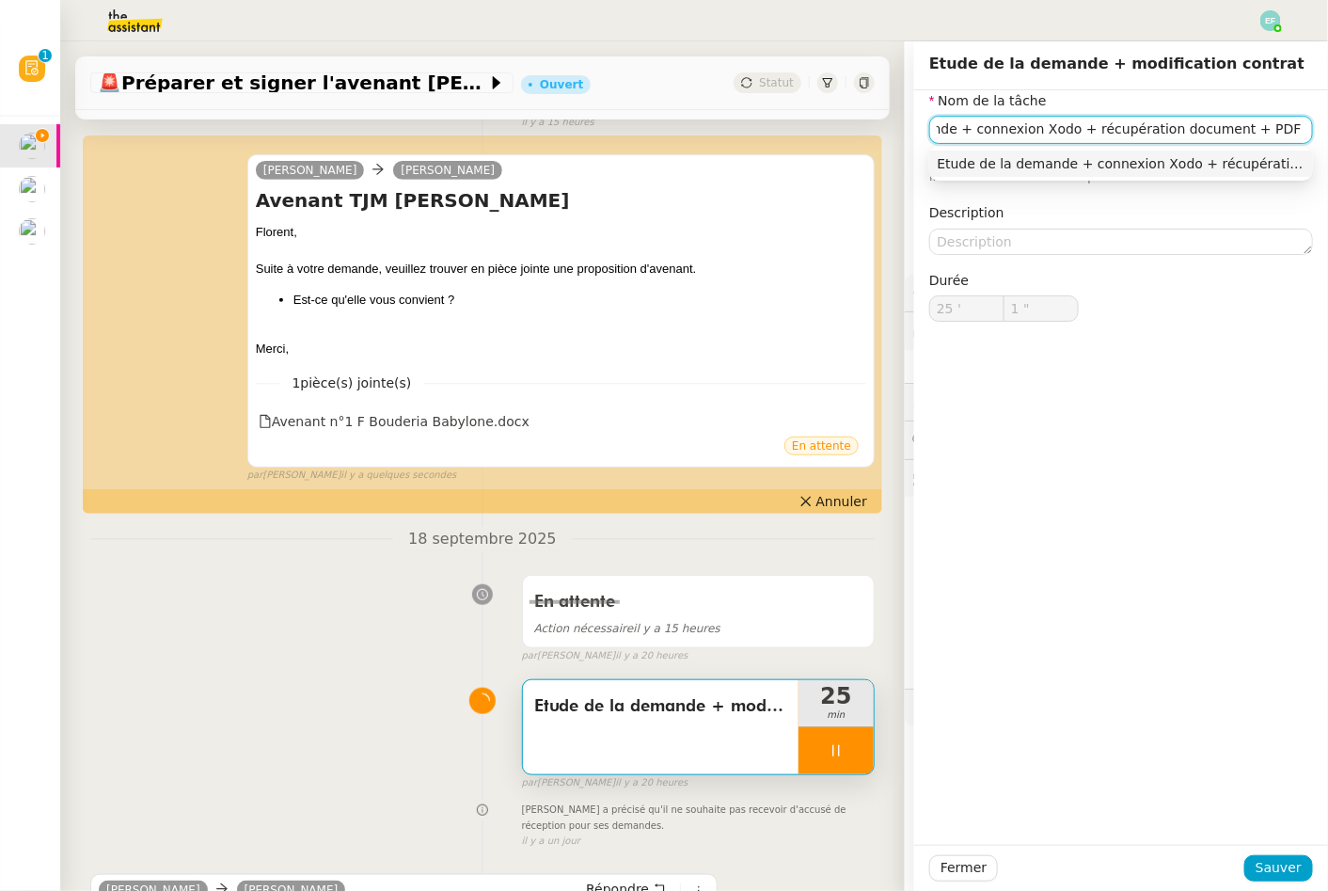
type input "2 ""
type input "Etude de la demande + connexion Xodo + récupération document + convetionPDF en …"
type input "3 ""
type input "Etude de la demande + connexion Xodo + récupération document + convePDF en docx…"
type input "4 ""
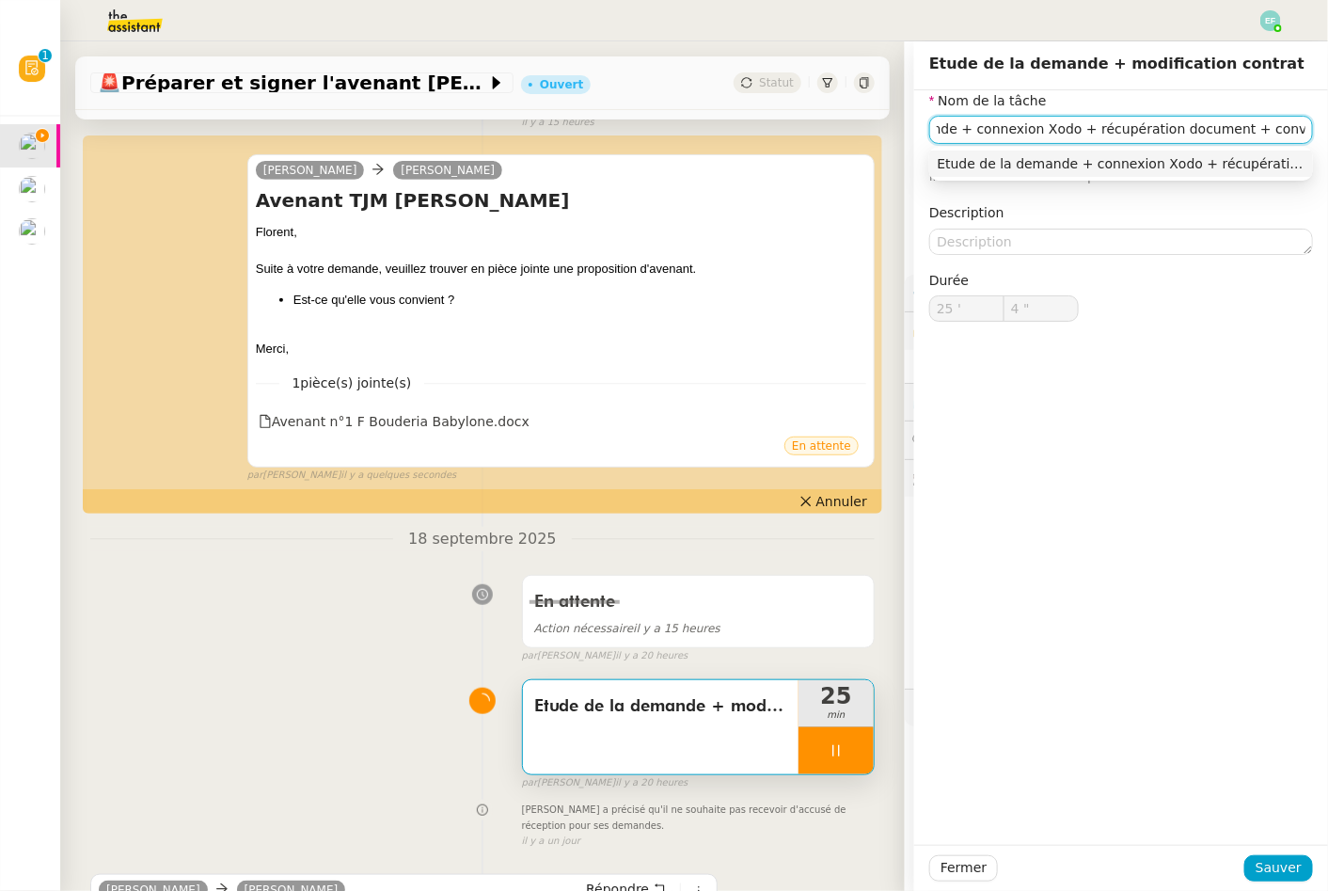
type input "Etude de la demande + connexion Xodo + récupération document + conversion PDF e…"
drag, startPoint x: 1273, startPoint y: 124, endPoint x: 1357, endPoint y: 125, distance: 83.7
click at [1328, 125] on html "Révision 0 1 2 3 4 5 6 7 8 9 Mes demandes Préparer et signer l'avenant TJM [PER…" at bounding box center [664, 445] width 1328 height 891
type input "7 ""
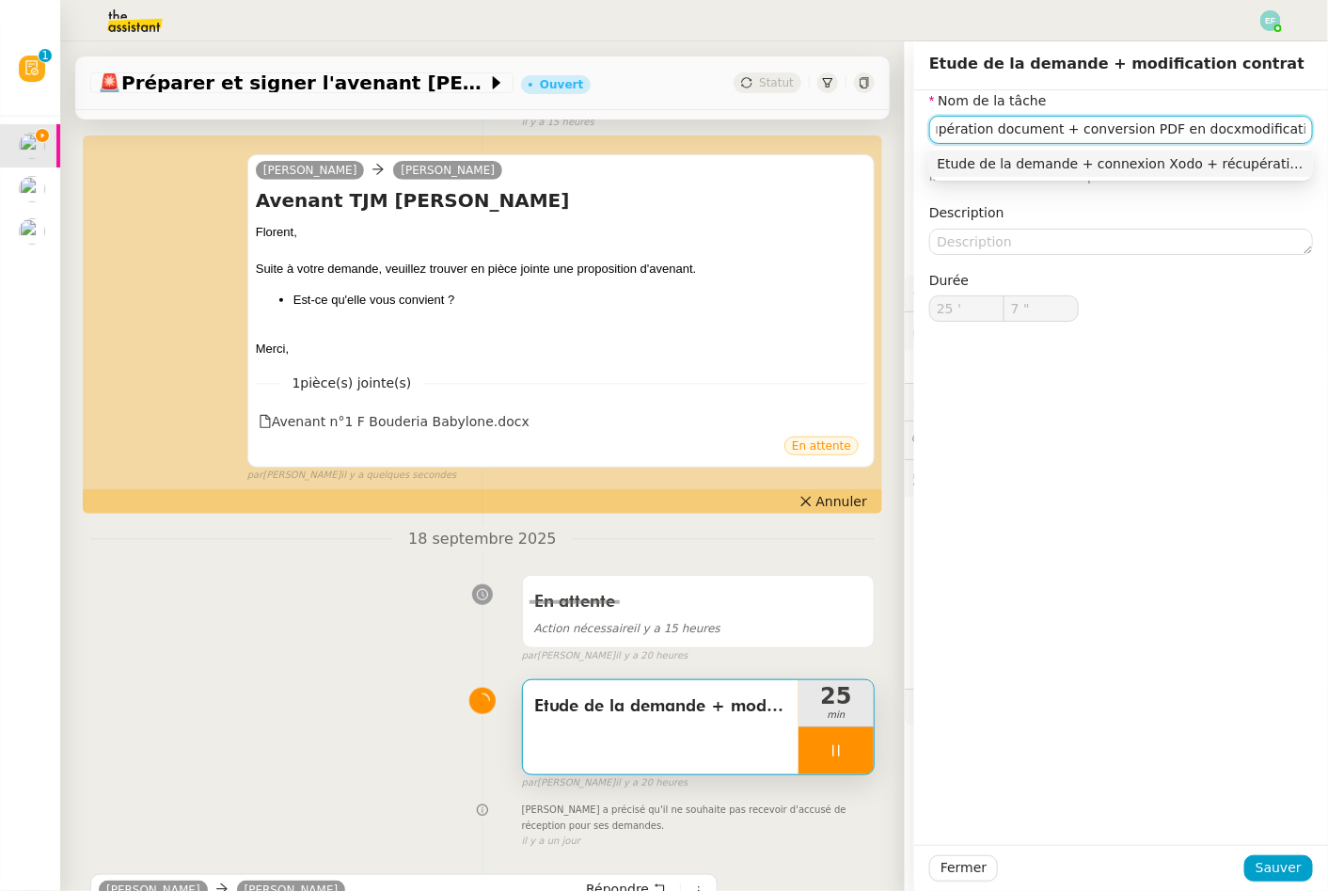
click at [1187, 130] on input "Etude de la demande + connexion Xodo + récupération document + conversion PDF e…" at bounding box center [1121, 129] width 384 height 27
type input "Etude de la demande + connexion Xodo + récupération document + conversion PDF e…"
drag, startPoint x: 1261, startPoint y: 134, endPoint x: 1345, endPoint y: 133, distance: 84.7
click at [1328, 133] on html "Révision 0 1 2 3 4 5 6 7 8 9 Mes demandes Préparer et signer l'avenant TJM [PER…" at bounding box center [664, 445] width 1328 height 891
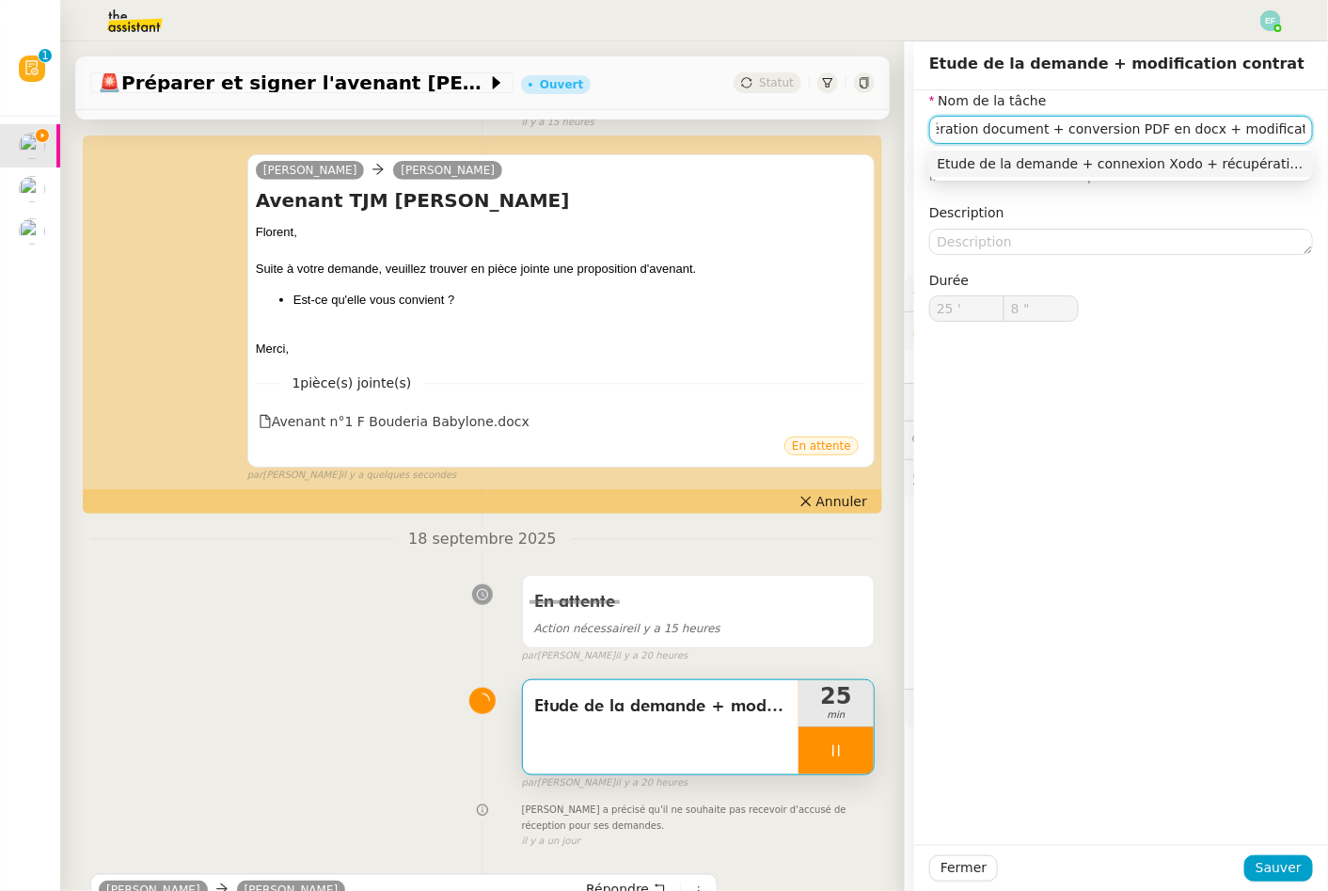
type input "9 ""
click at [1285, 132] on input "Etude de la demande + connexion Xodo + récupération document + conversion PDF e…" at bounding box center [1121, 129] width 384 height 27
type input "Etude de la demande + connexion Xodo + récupération document + conversion PDF e…"
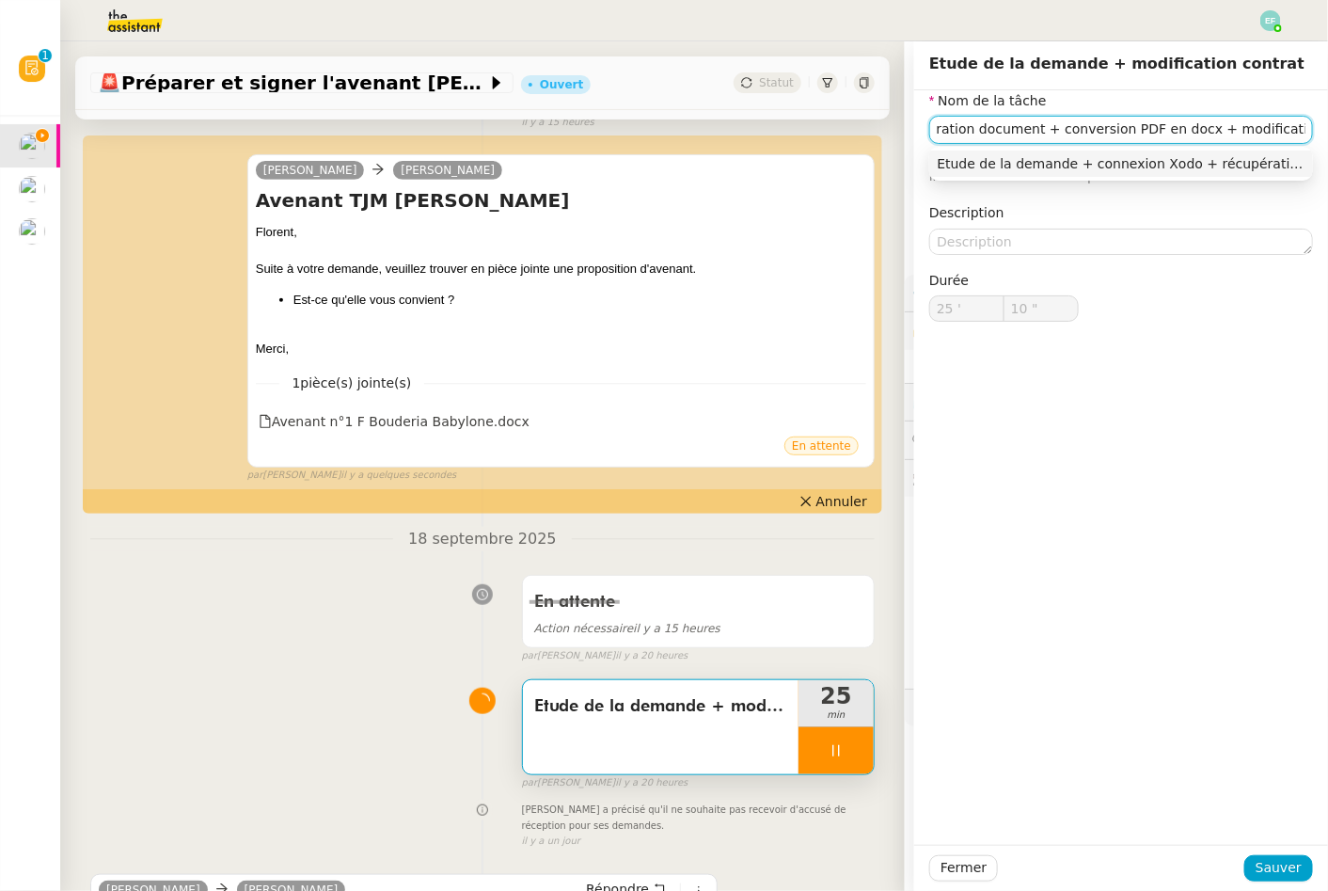
type input "11 ""
type input "Etude de la demande + connexion Xodo + récupération document + conversion PDF e…"
type input "12 ""
type input "Etude de la demande + connexion Xodo + récupération document + conversion PDF e…"
type input "13 ""
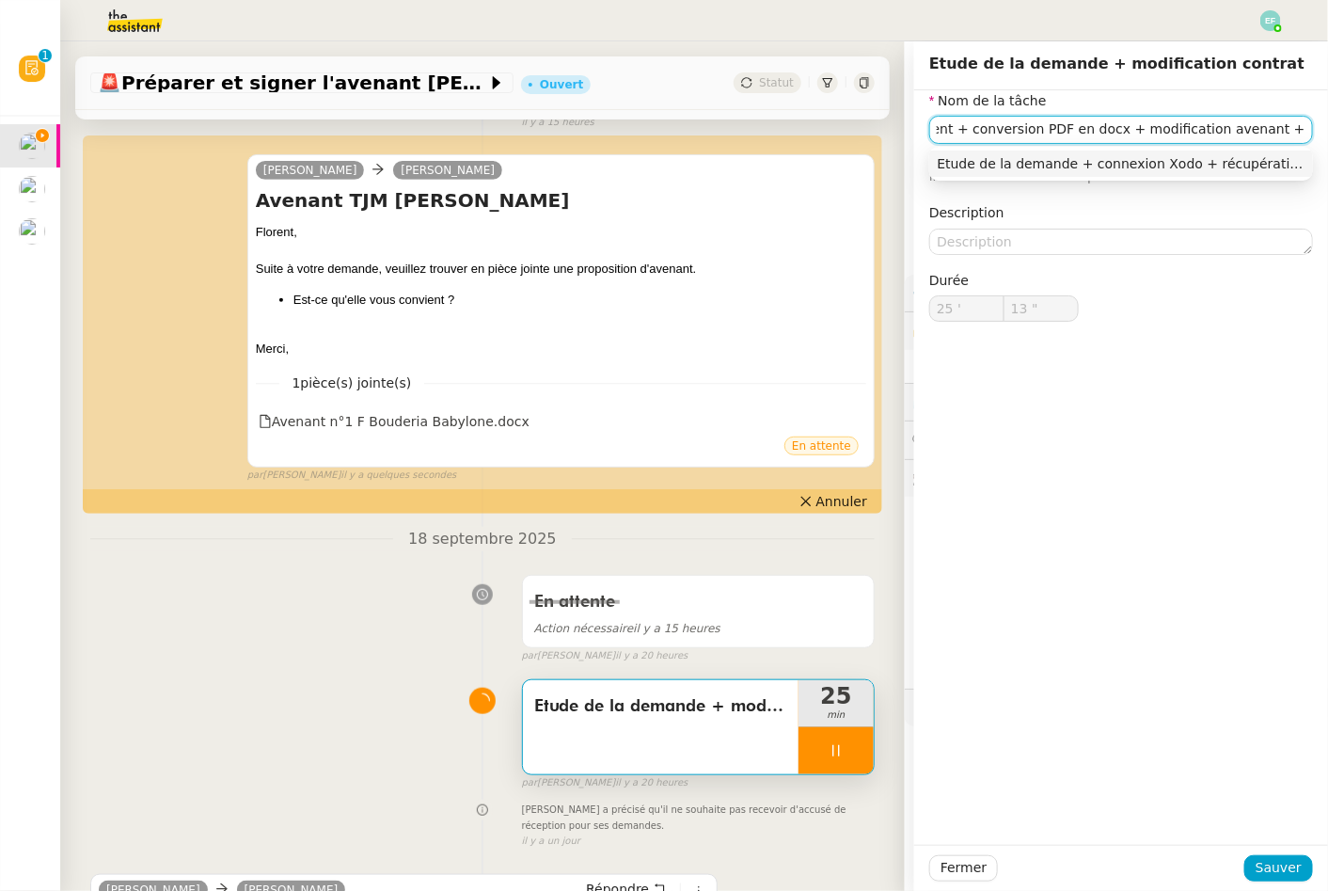
type input "Etude de la demande + connexion Xodo + récupération document + conversion PDF e…"
type input "14 ""
type input "Etude de la demande + connexion Xodo + récupération document + conversion PDF e…"
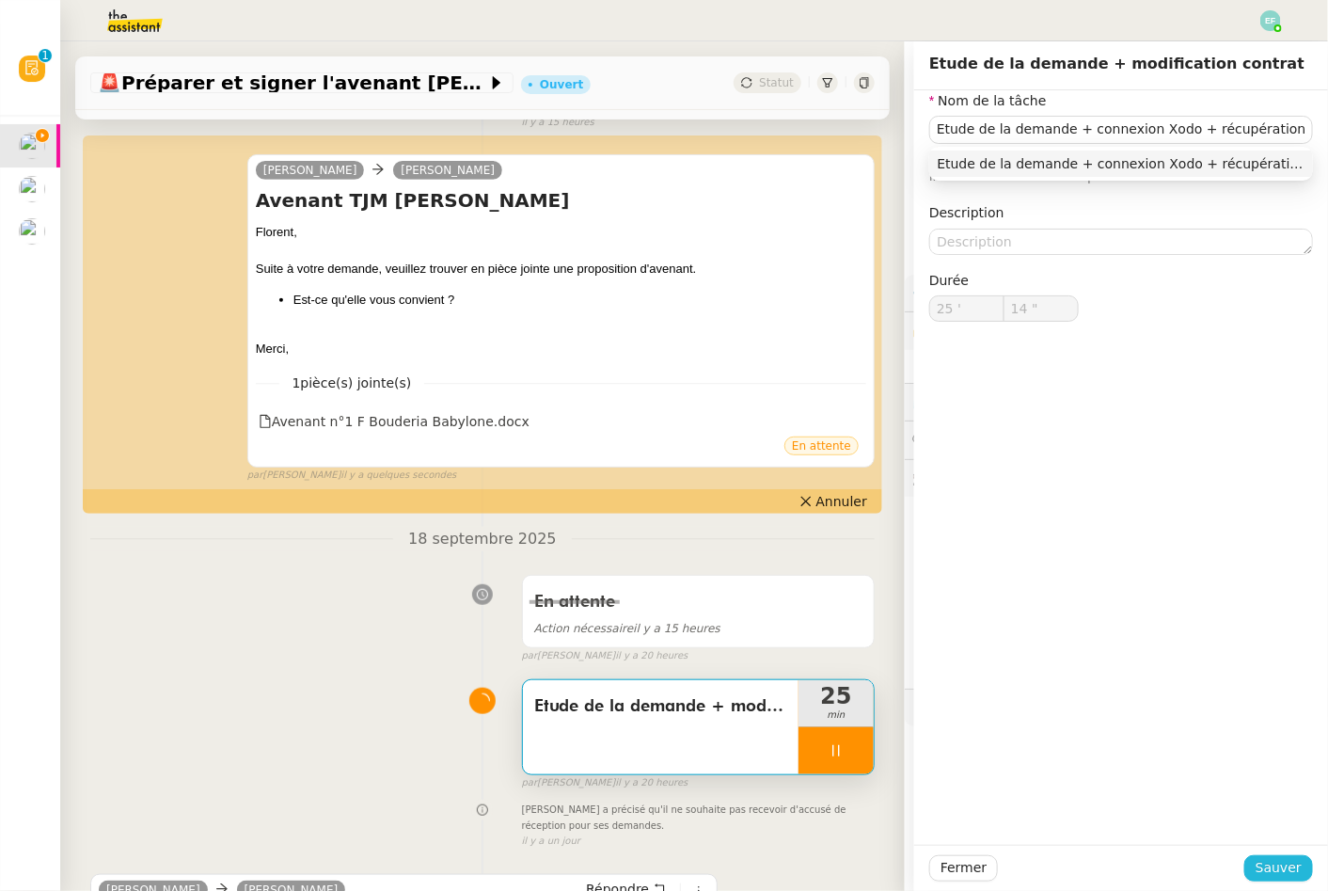
click at [1287, 859] on span "Sauver" at bounding box center [1279, 868] width 46 height 22
type input "15 ""
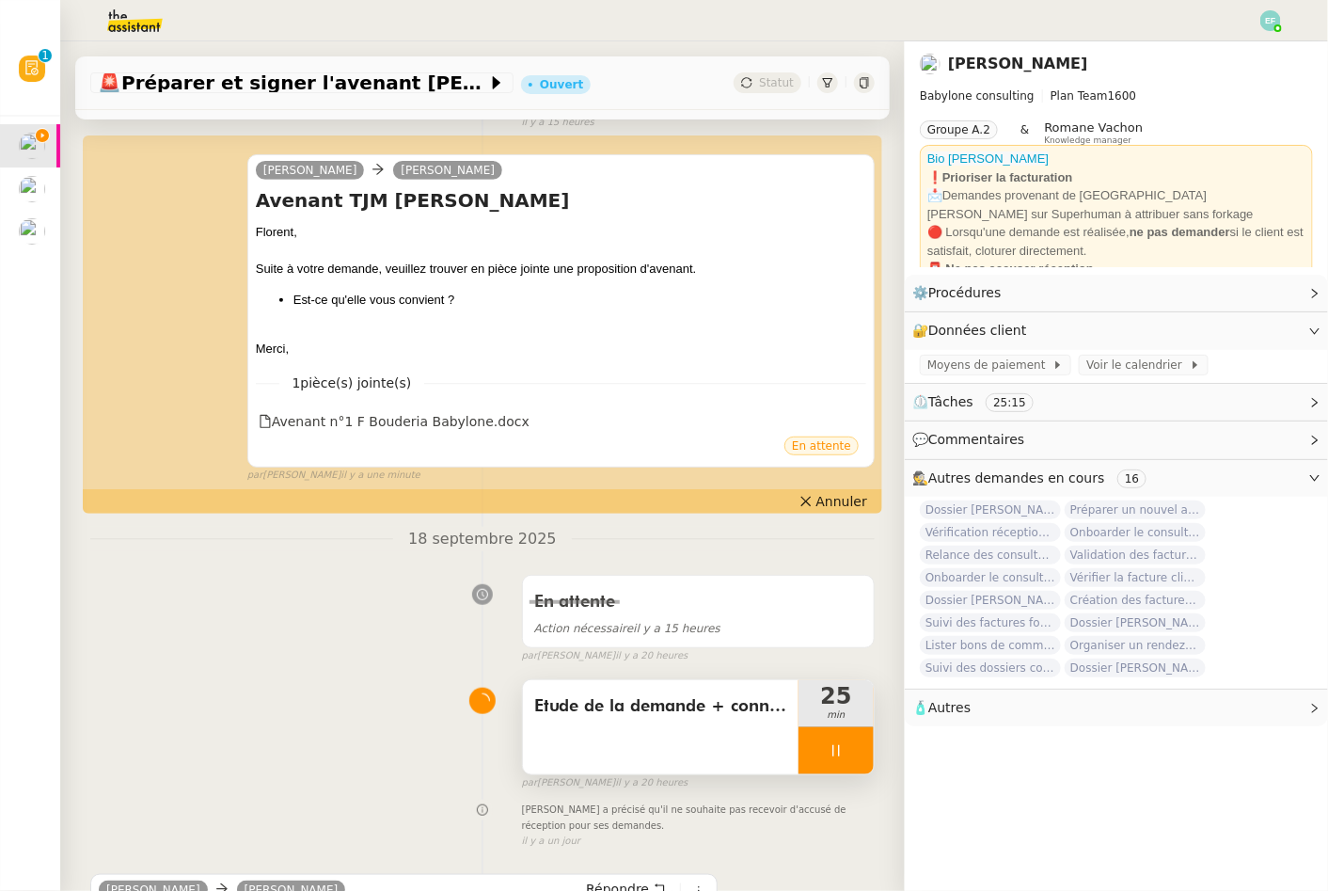
click at [833, 755] on icon at bounding box center [836, 750] width 15 height 15
click at [847, 755] on button at bounding box center [855, 750] width 38 height 47
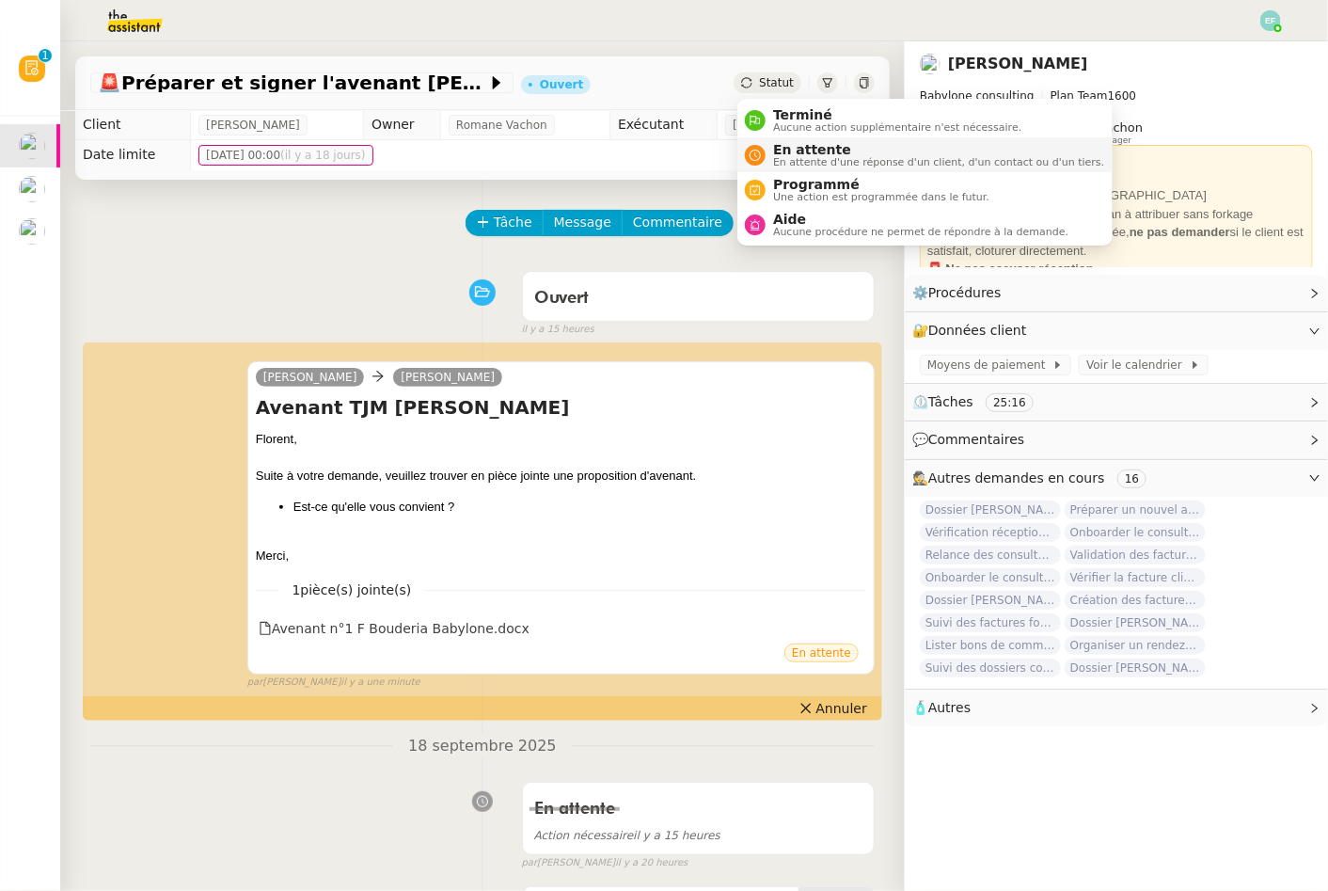
click at [788, 155] on span "En attente" at bounding box center [938, 149] width 331 height 15
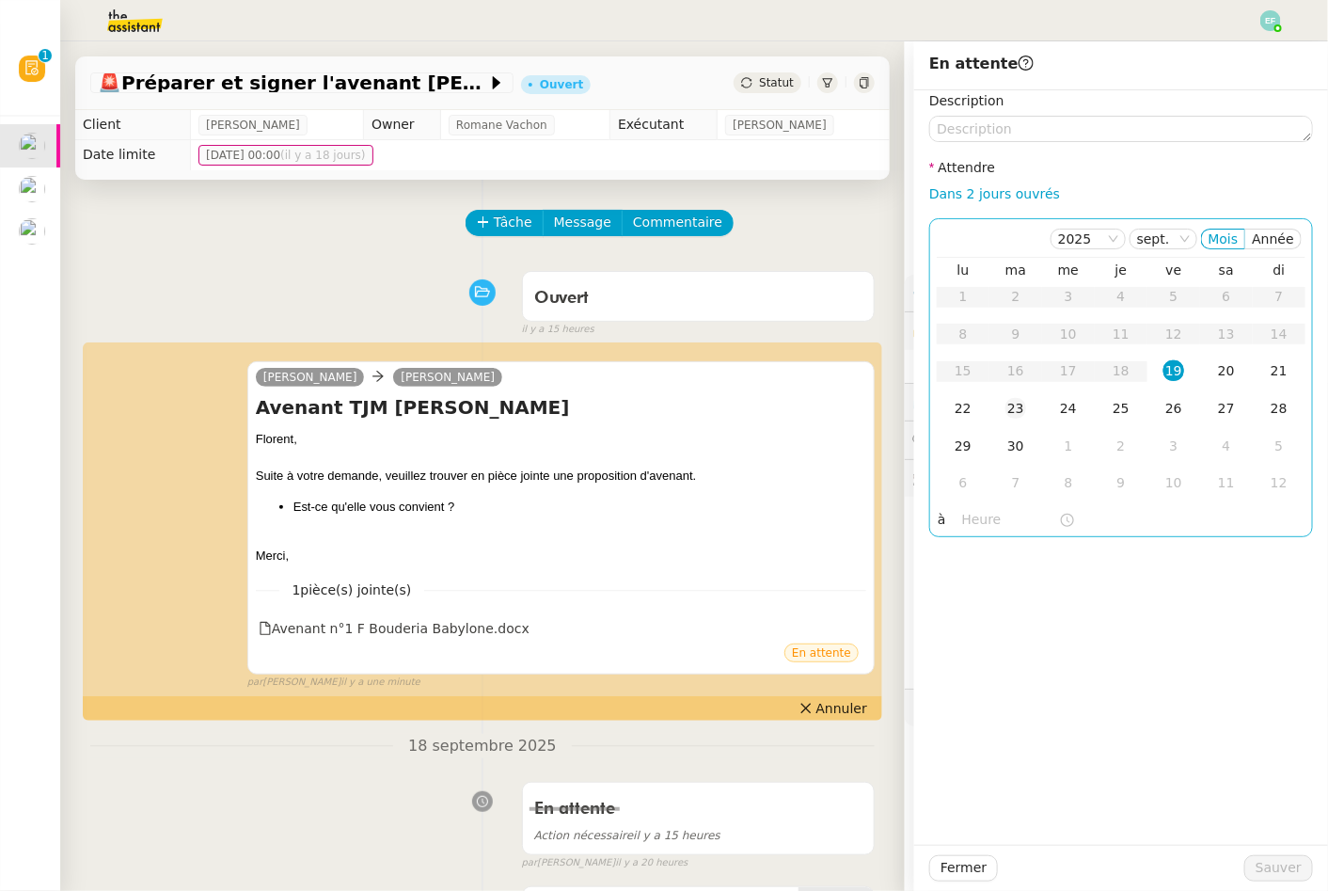
click at [1020, 412] on div "23" at bounding box center [1016, 408] width 21 height 21
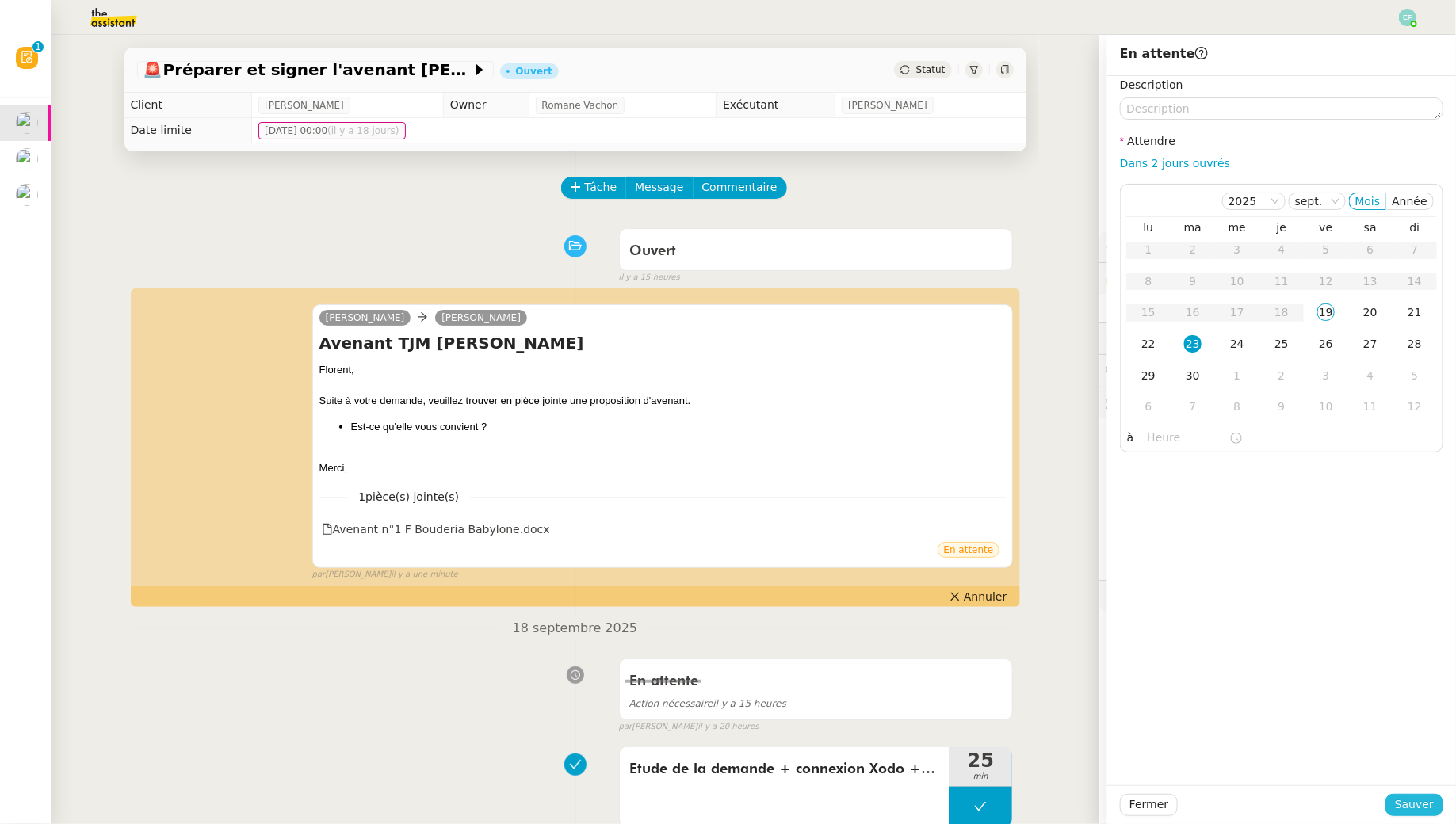
click at [1429, 802] on span "Sauver" at bounding box center [1415, 805] width 39 height 19
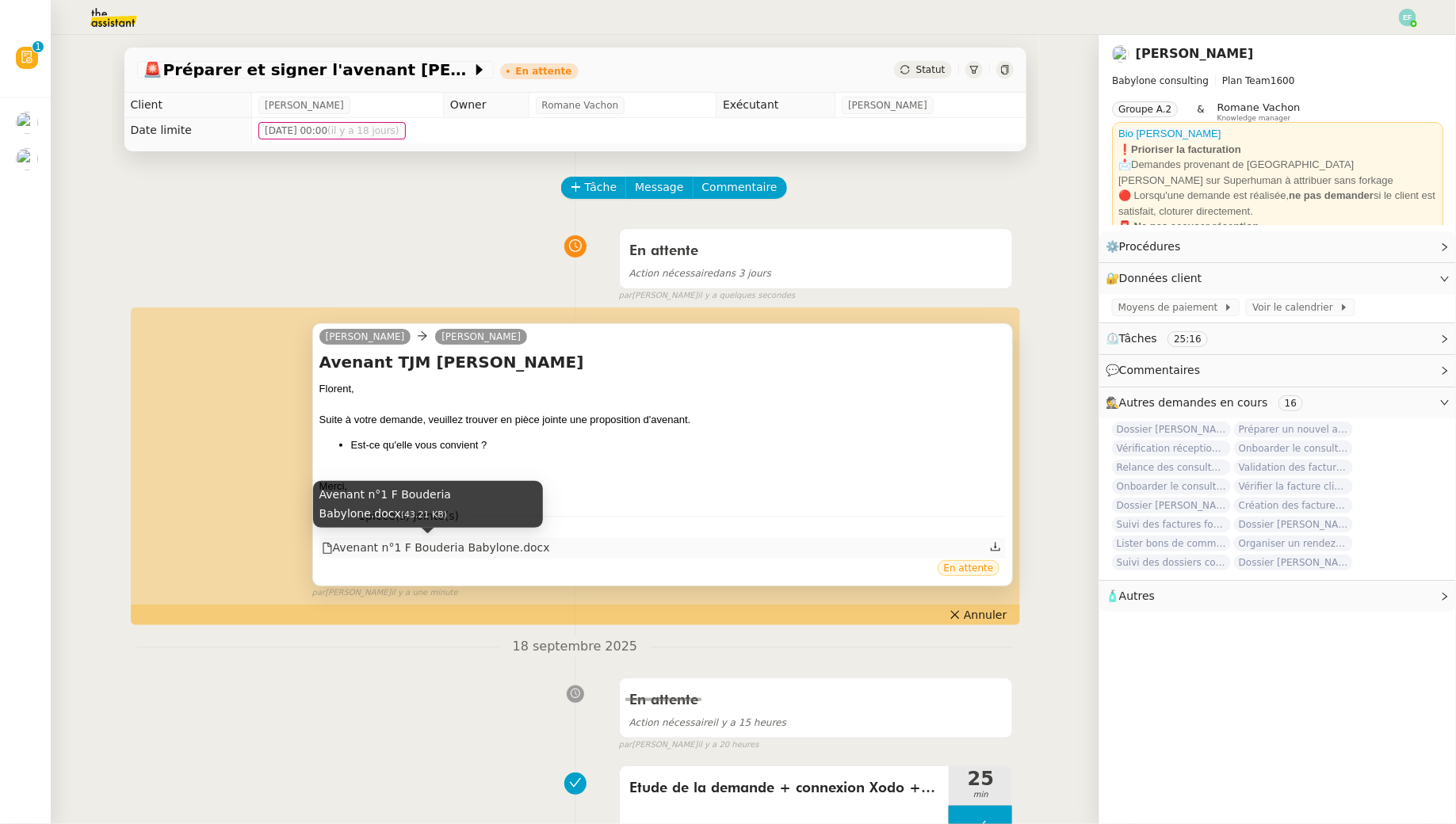
click at [428, 548] on div "Avenant n°1 F Bouderia Babylone.docx" at bounding box center [436, 548] width 228 height 19
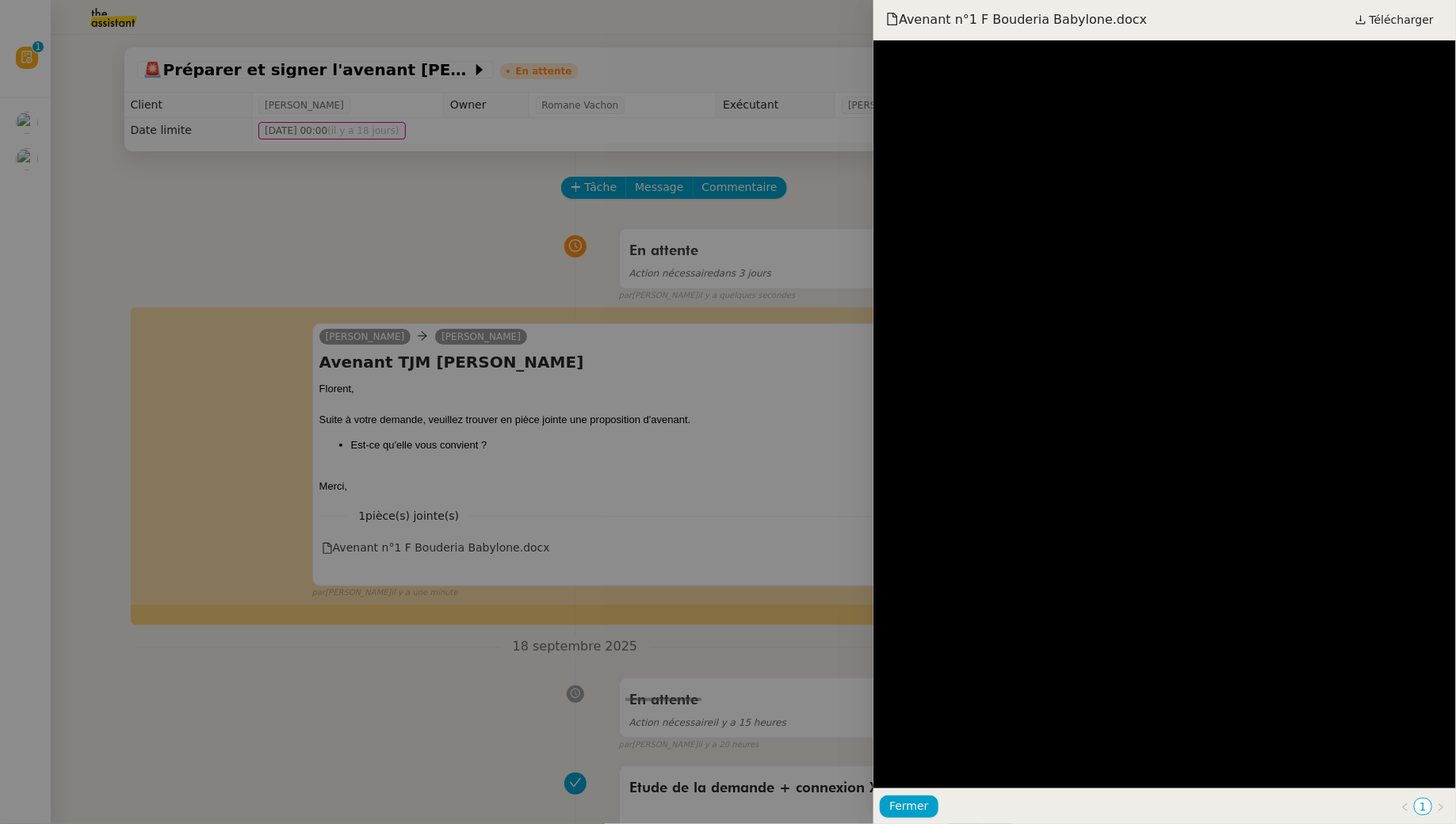
click at [810, 382] on div at bounding box center [728, 412] width 1456 height 824
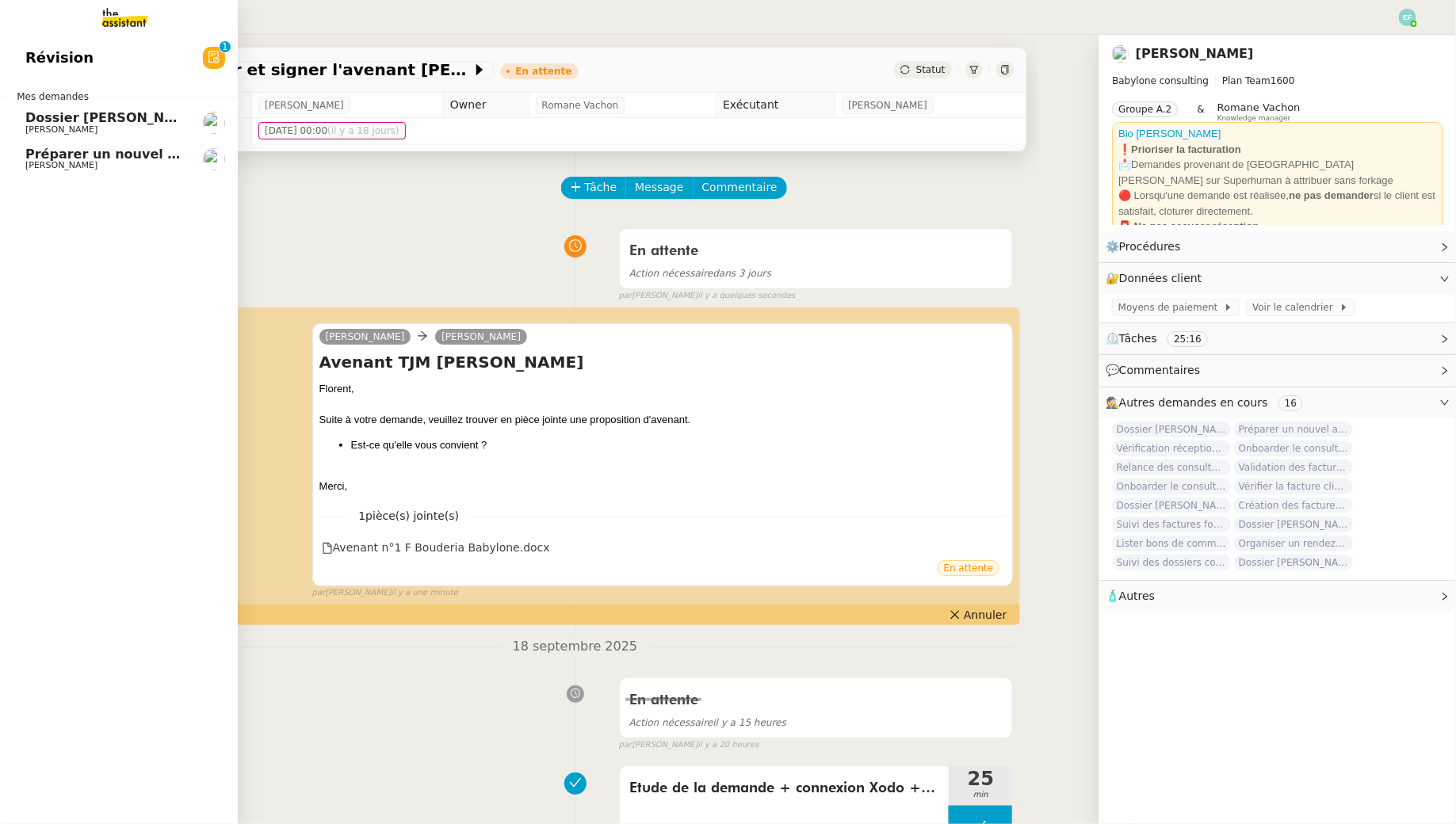
click at [42, 119] on span "Dossier [PERSON_NAME]" at bounding box center [113, 118] width 176 height 15
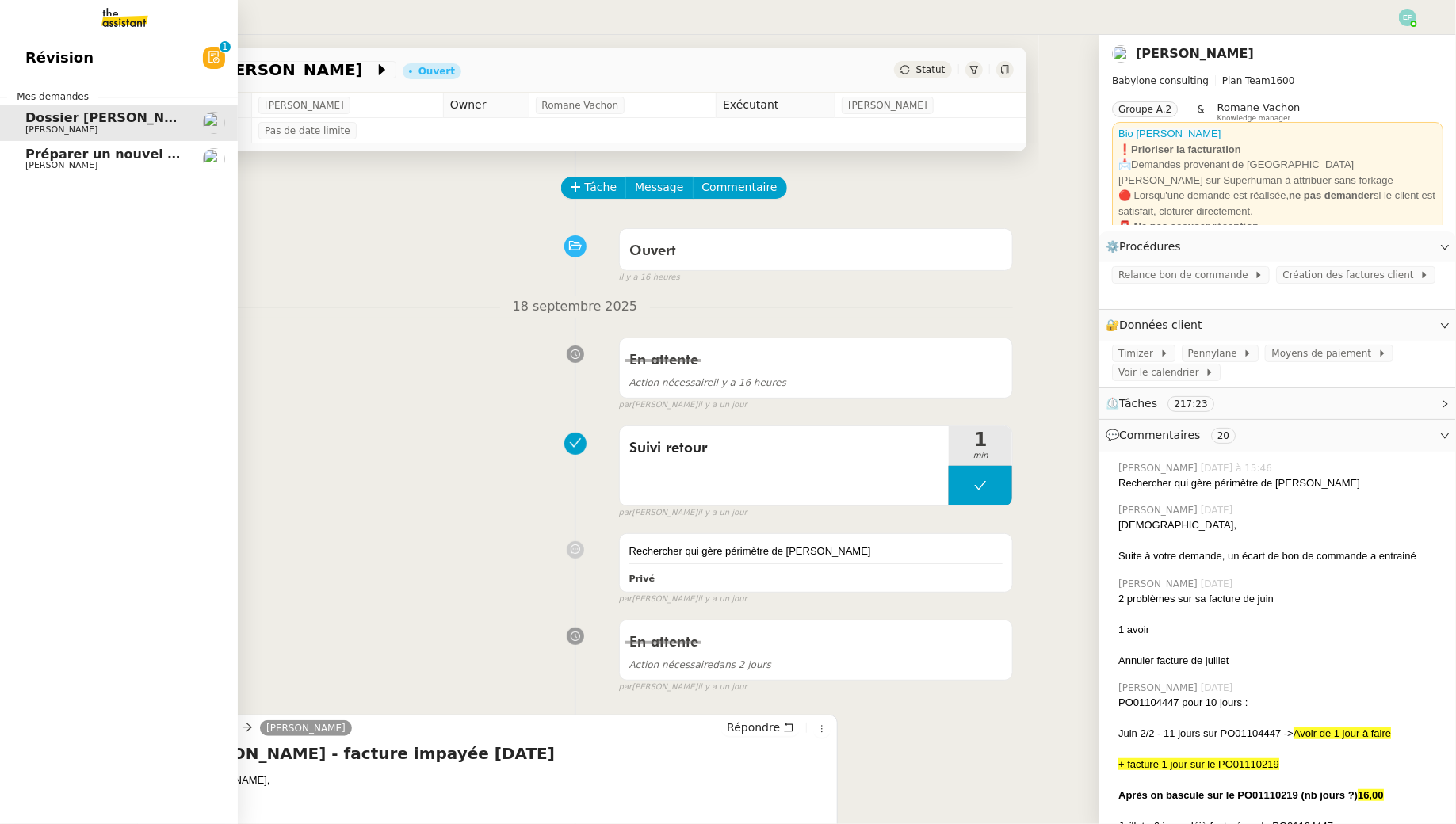
click at [72, 197] on div "Révision 0 1 2 3 4 5 6 7 8 9 Mes demandes Dossier [PERSON_NAME] Préparer un nou…" at bounding box center [119, 429] width 238 height 789
click at [63, 166] on span "[PERSON_NAME]" at bounding box center [62, 165] width 72 height 10
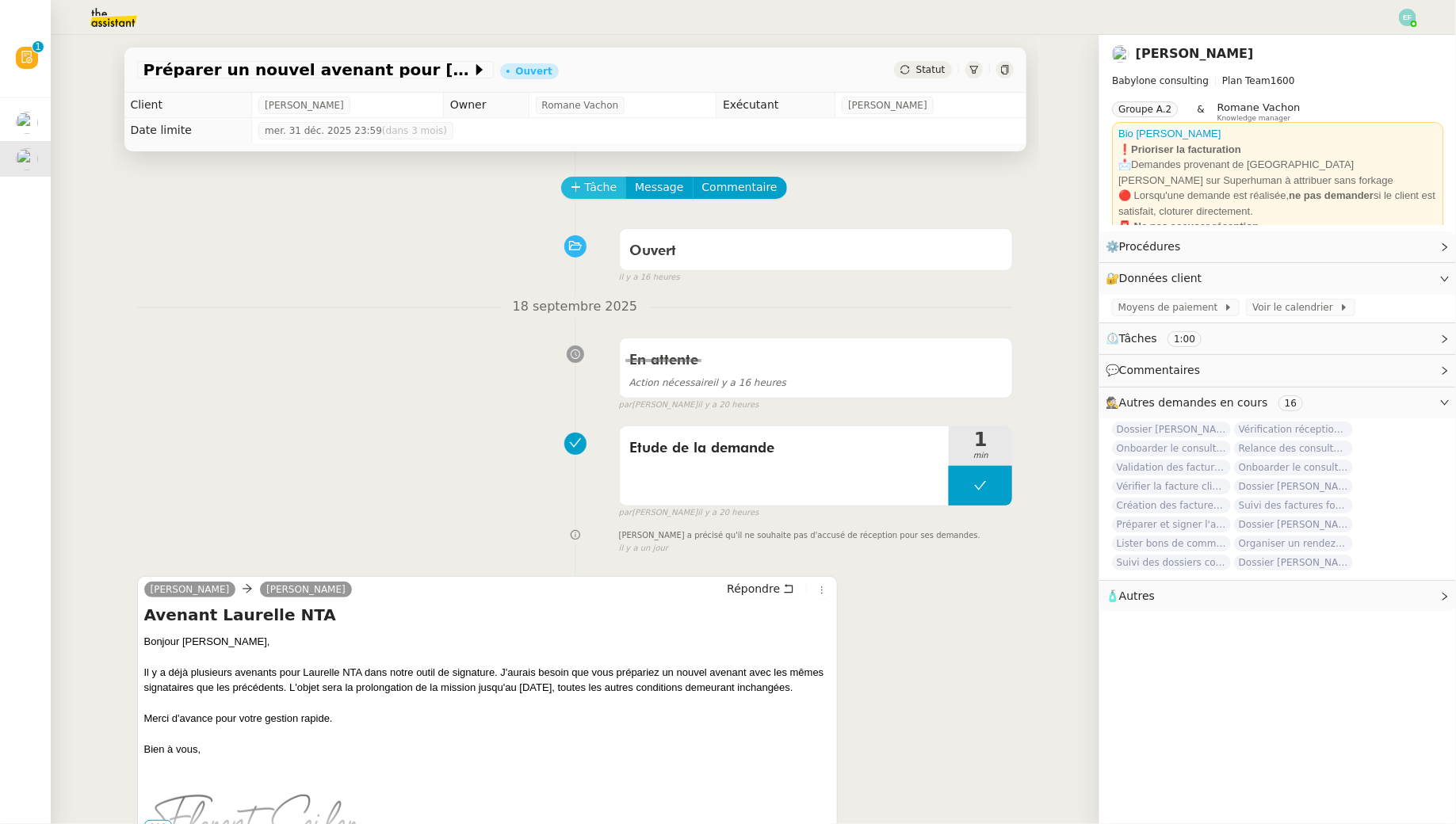
click at [594, 189] on span "Tâche" at bounding box center [601, 188] width 33 height 19
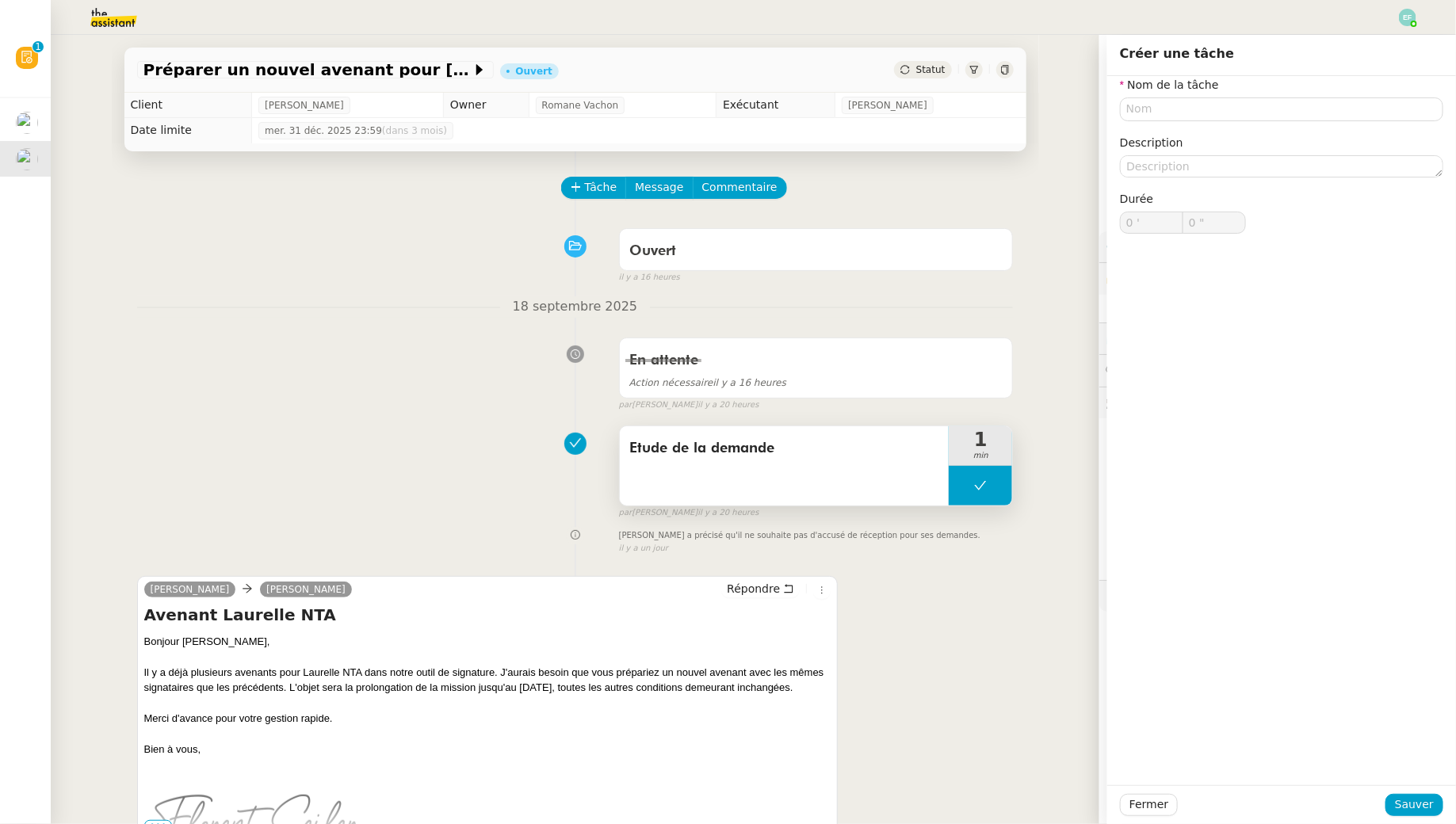
click at [981, 479] on icon at bounding box center [980, 485] width 13 height 13
click at [956, 479] on div at bounding box center [965, 485] width 32 height 40
click at [939, 575] on div "[PERSON_NAME] [PERSON_NAME] Répondre Avenant Laurelle NTA Bonjour [PERSON_NAME]…" at bounding box center [575, 710] width 876 height 297
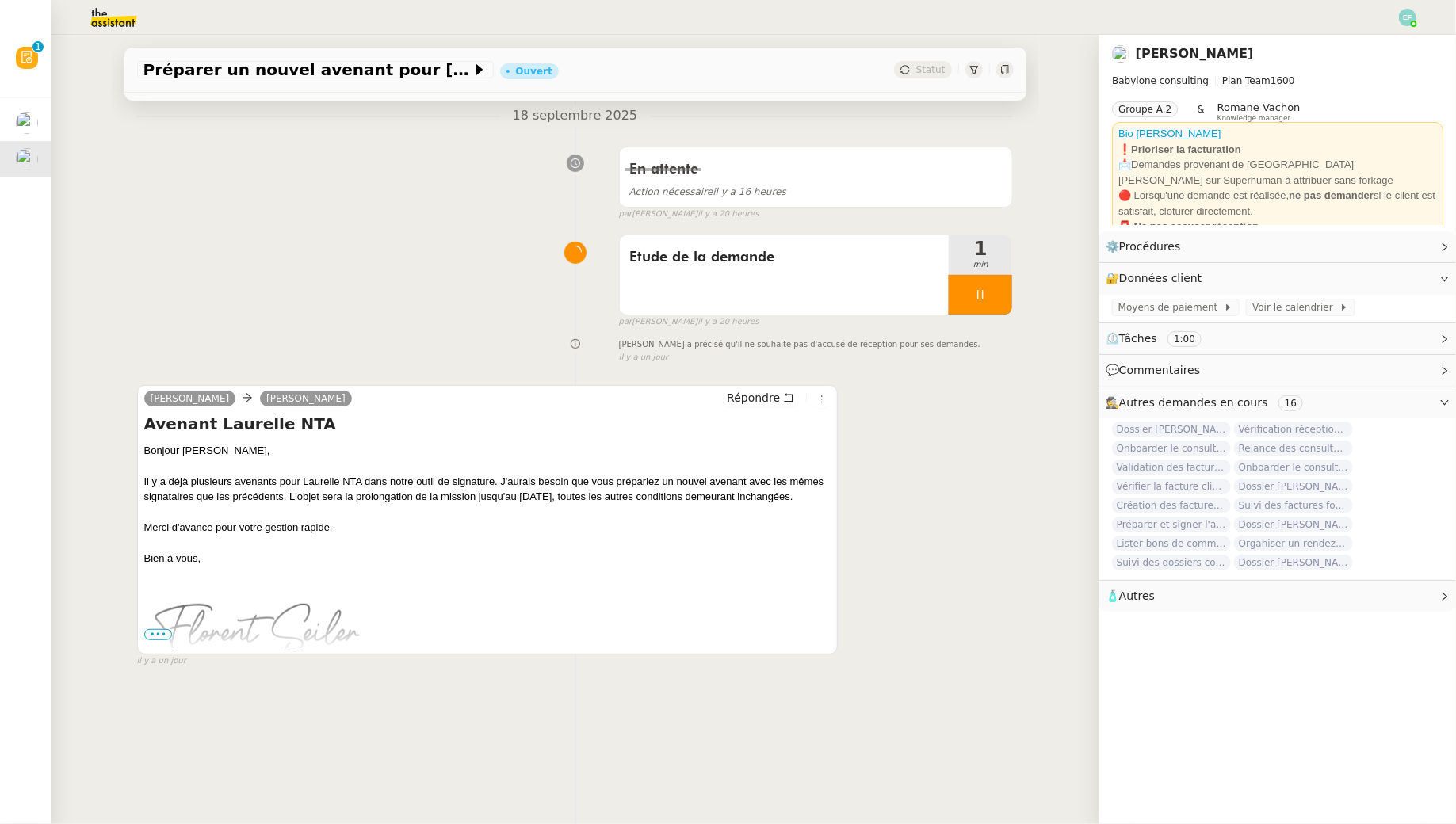
scroll to position [192, 0]
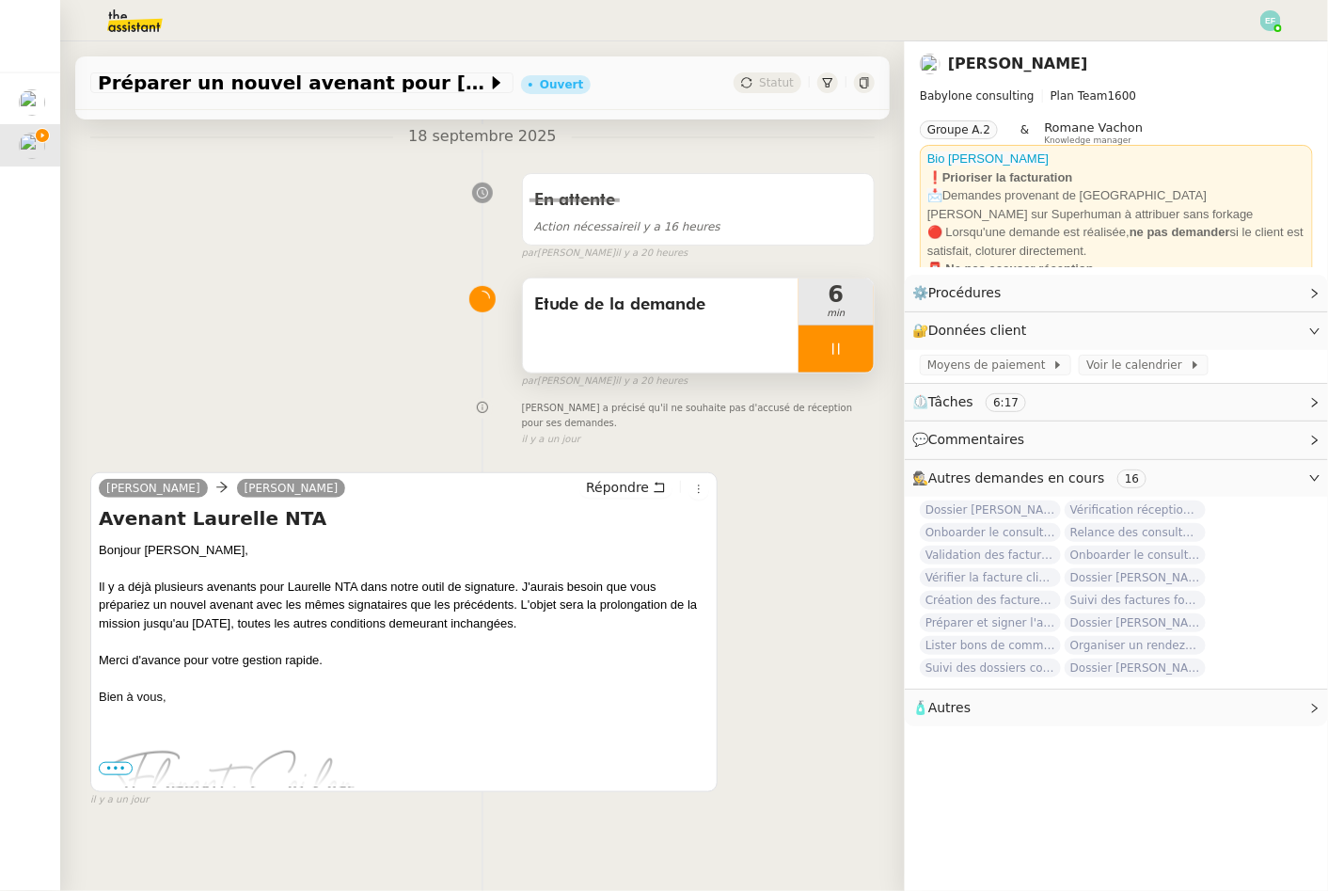
click at [726, 318] on div "Etude de la demande" at bounding box center [661, 325] width 276 height 94
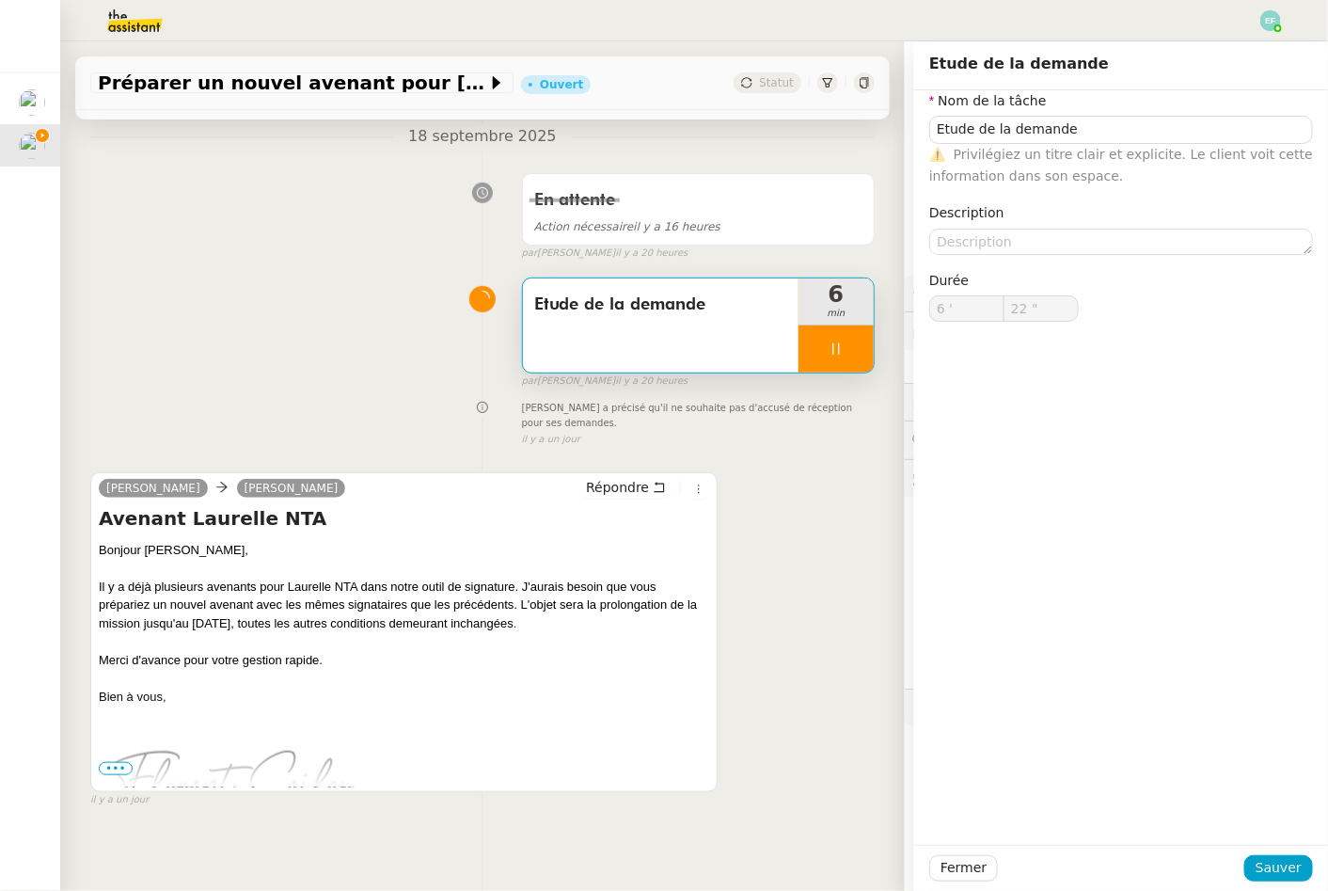
click at [1216, 111] on nz-form-item "Nom de la tâche Etude de la demande ⚠️ Privilégiez un titre clair et explicite.…" at bounding box center [1121, 138] width 384 height 97
type input "23 ""
click at [1193, 139] on input "Etude de la demande" at bounding box center [1121, 129] width 384 height 27
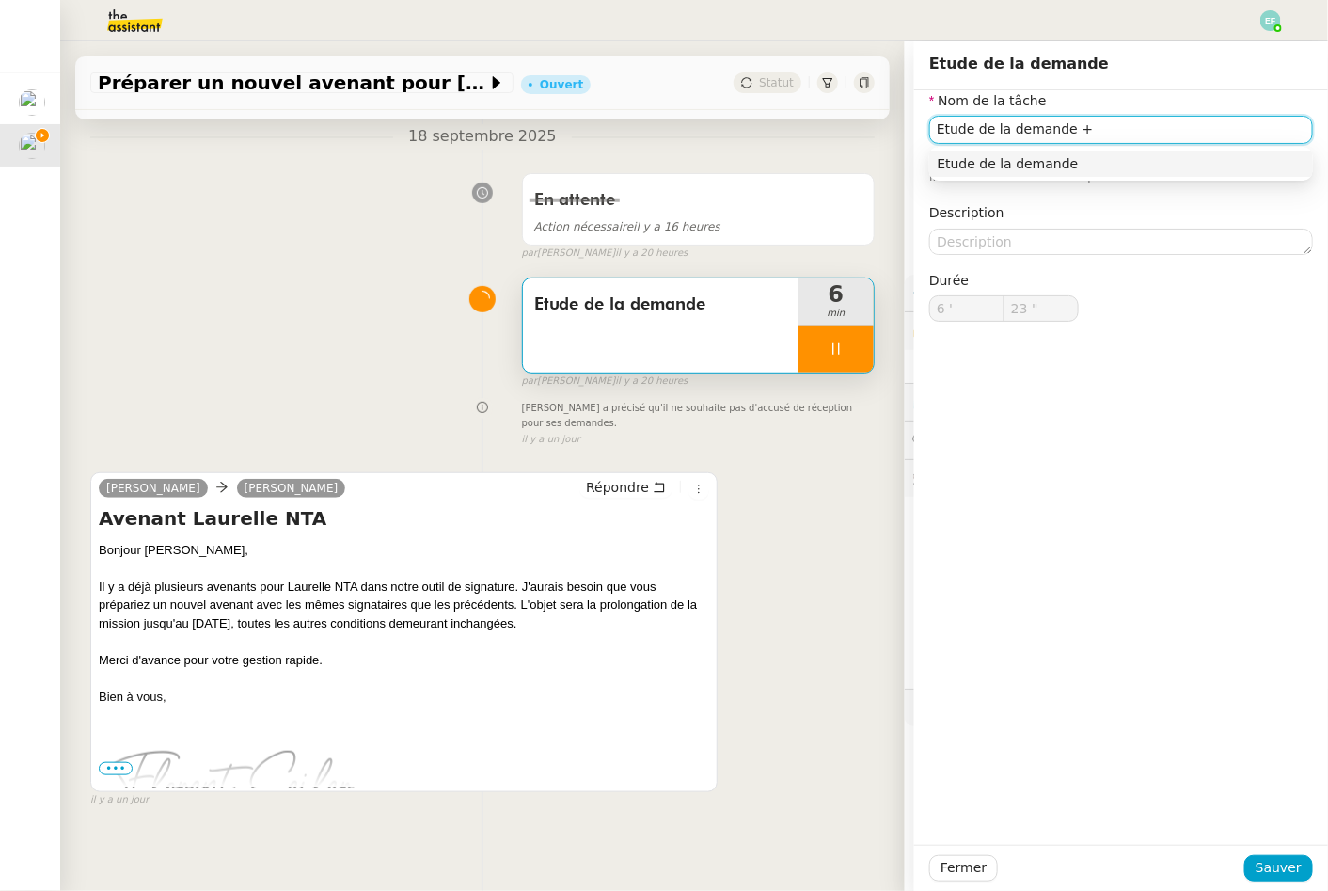
type input "Etude de la demande +c"
type input "24 ""
type input "Etude de la demande + [PERSON_NAME]"
type input "25 ""
type input "Etude de la demande + création ave"
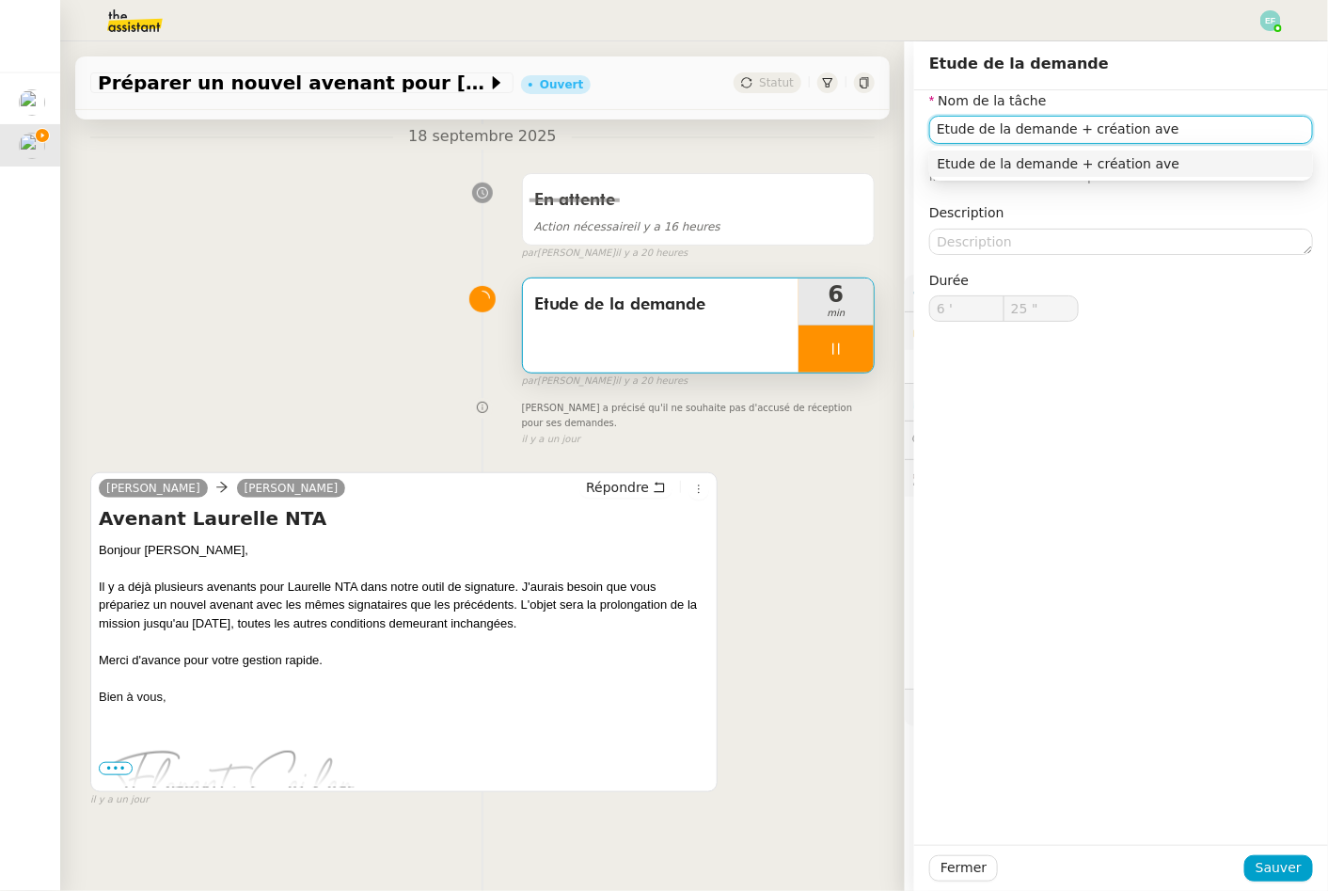
type input "26 ""
type input "Etude de la demande + création avenant 3"
type input "28 ""
type input "Etude de la demande + création avenant 3"
click at [1283, 868] on span "Sauver" at bounding box center [1279, 868] width 46 height 22
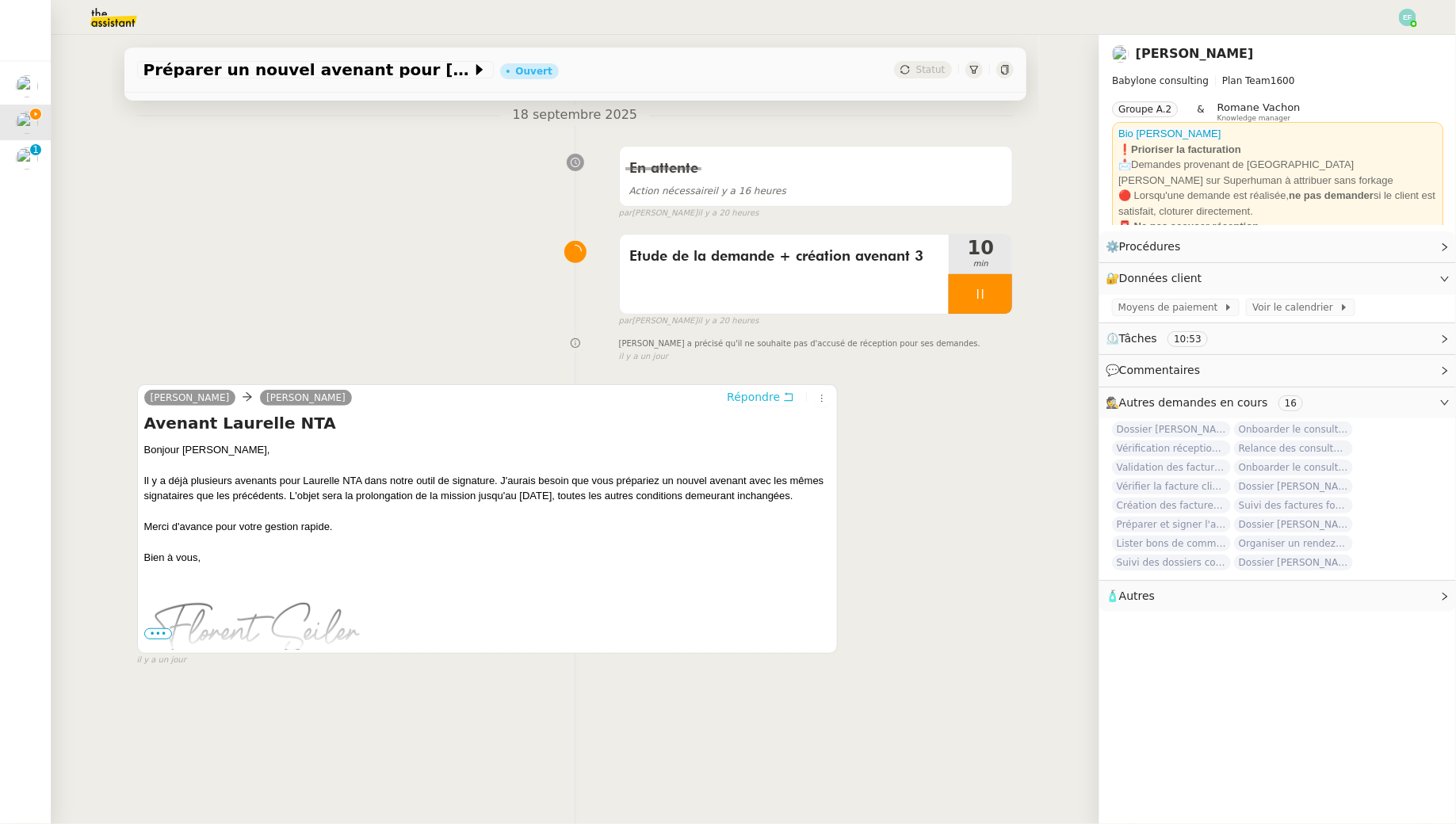
click at [785, 399] on icon at bounding box center [789, 398] width 8 height 8
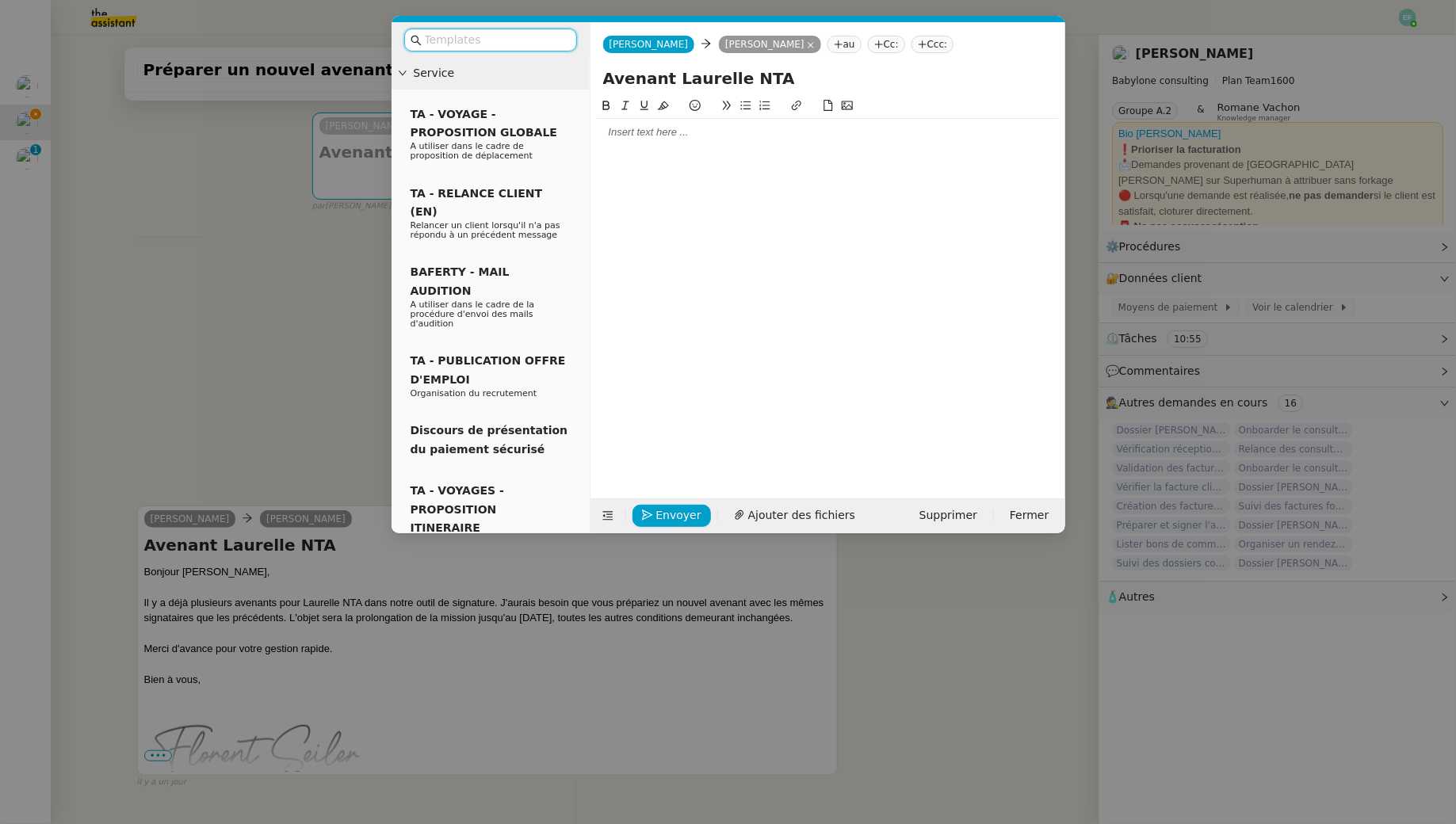
click at [685, 147] on div at bounding box center [827, 286] width 462 height 377
click at [670, 130] on div at bounding box center [827, 132] width 462 height 14
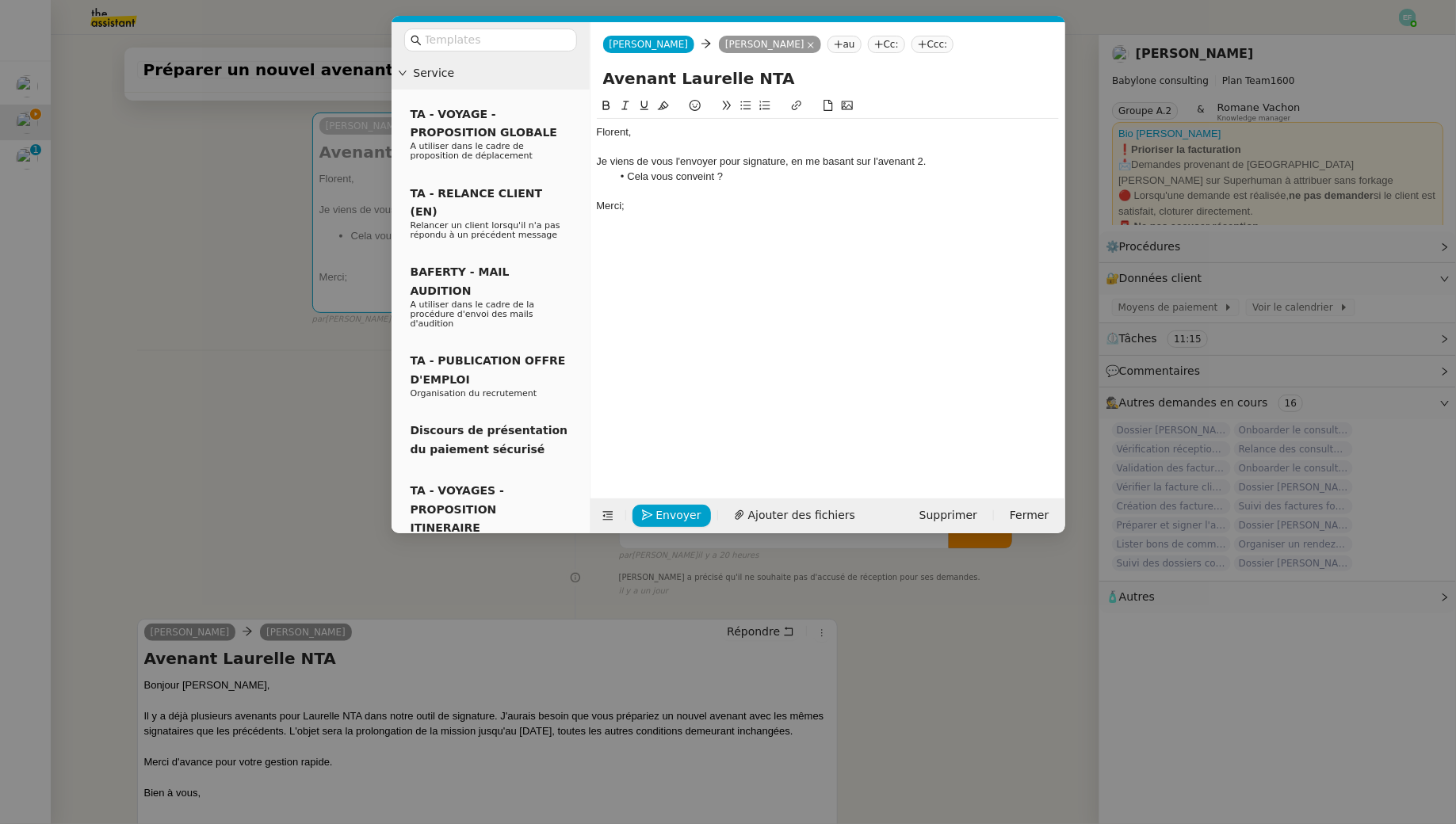
click at [707, 177] on li "Cela vous conveint ?" at bounding box center [835, 176] width 447 height 14
click at [682, 209] on div "Merci;" at bounding box center [827, 206] width 462 height 14
click at [676, 507] on span "Envoyer" at bounding box center [679, 516] width 46 height 19
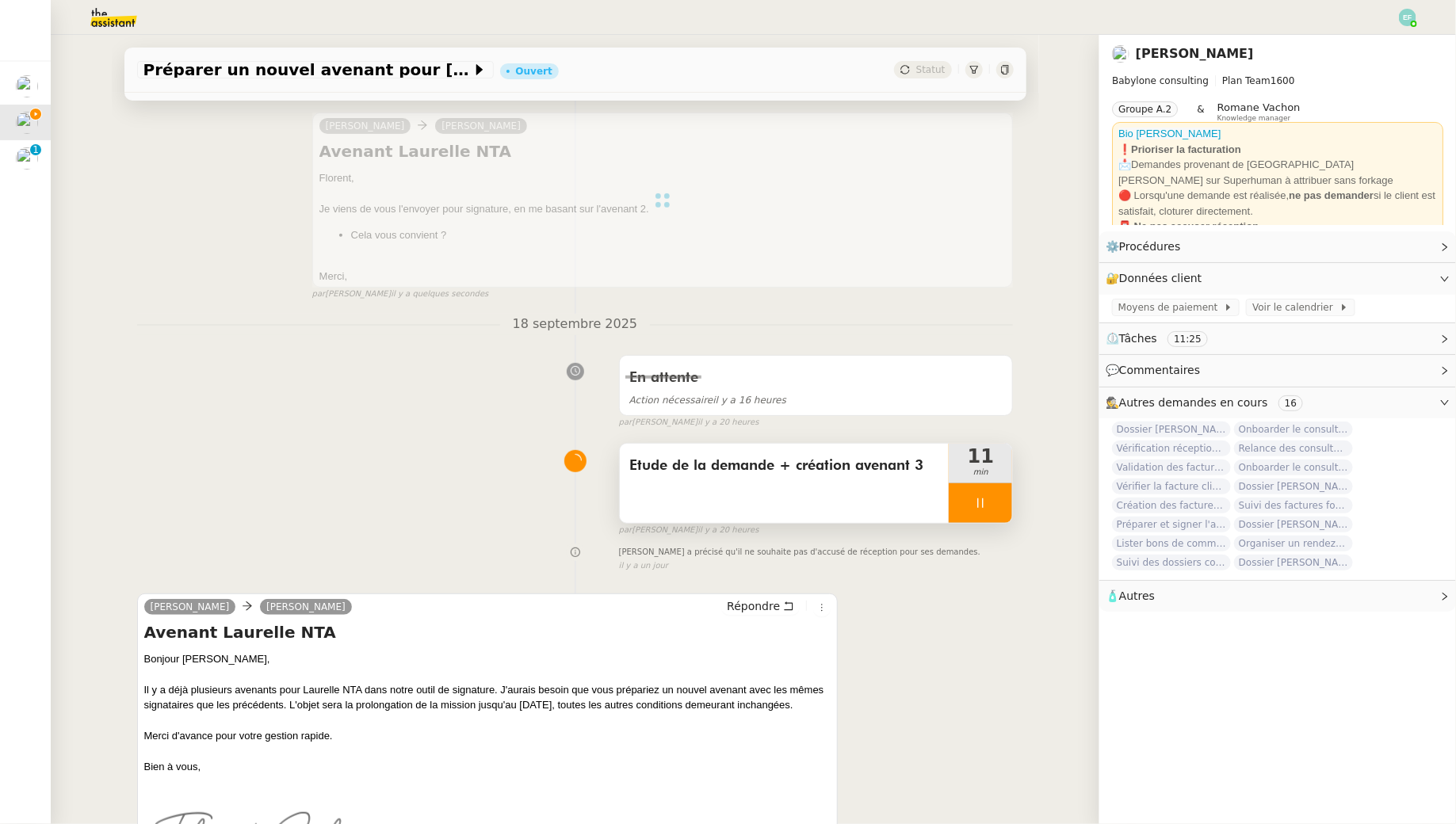
click at [853, 484] on div "Etude de la demande + création avenant 3" at bounding box center [784, 484] width 329 height 79
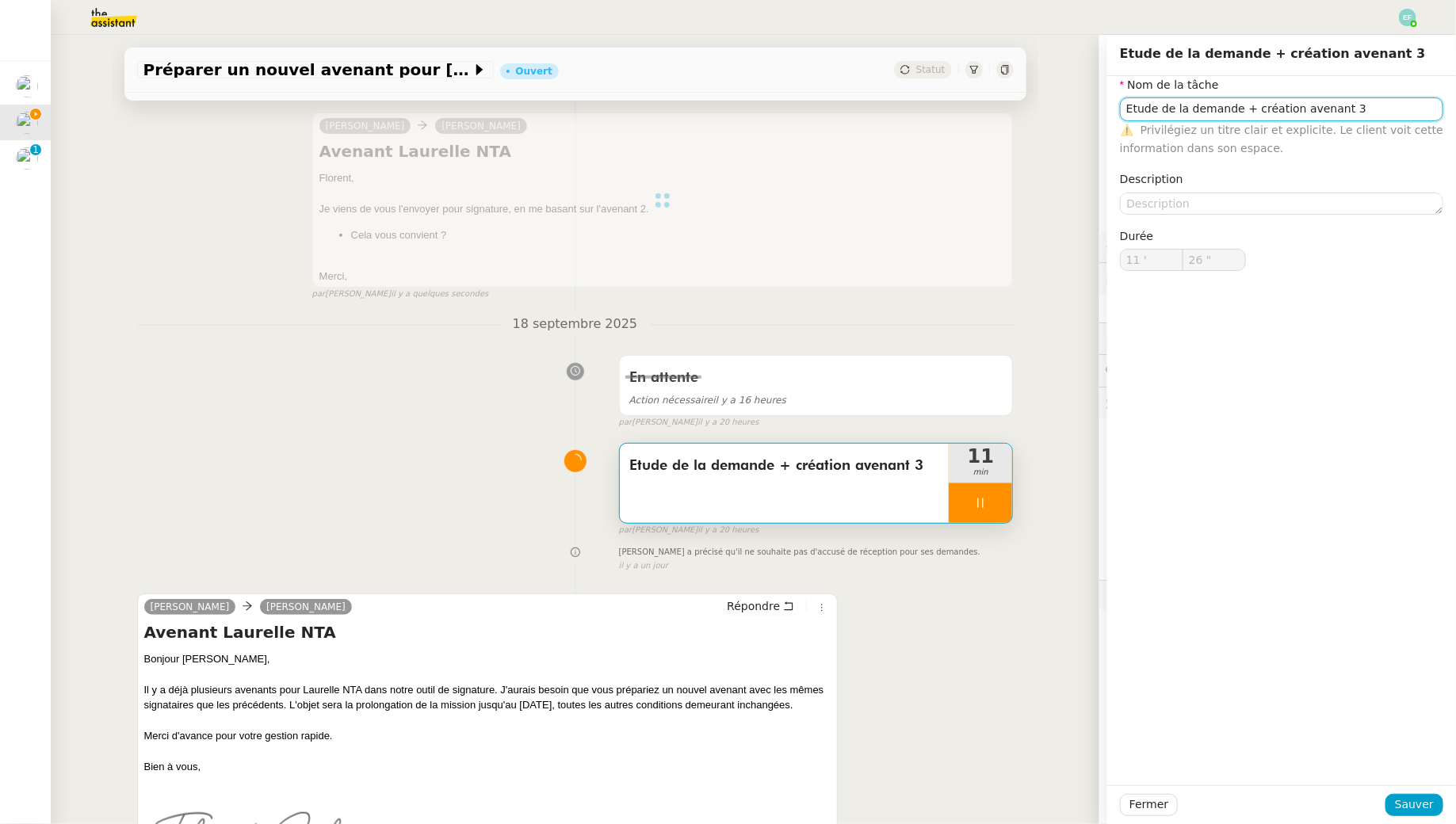
click at [1373, 107] on input "Etude de la demande + création avenant 3" at bounding box center [1282, 109] width 324 height 23
type input "Etude de la demande + création avenant 3"
type input "27 ""
type input "Etude de la demande + création avenant 3"
type input "11 '"
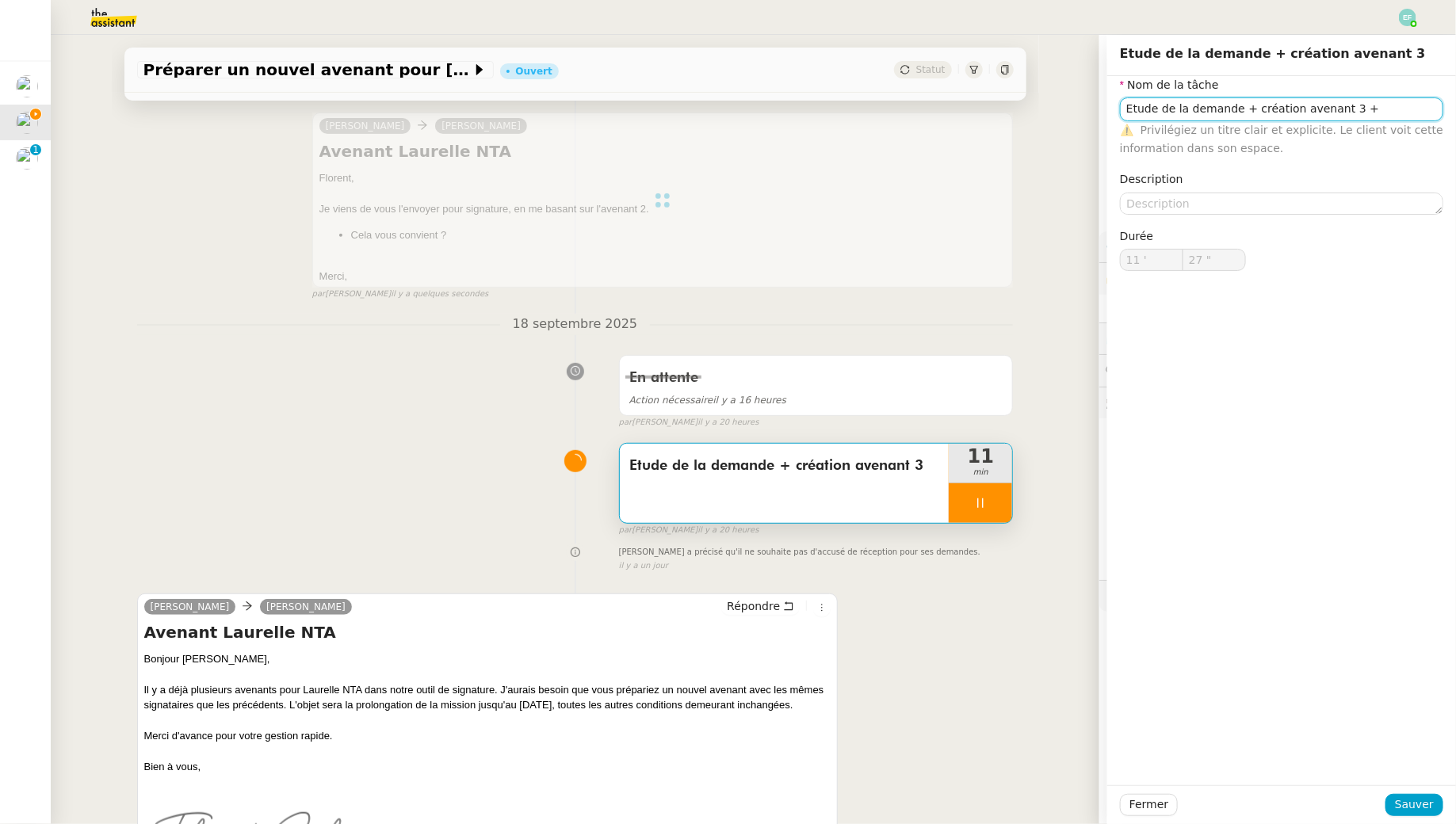
type input "27 ""
type input "Etude de la demande + création avenant 3e"
type input "28 ""
type input "Etude de la demande + création avenant 3 + e nvoi"
type input "29 ""
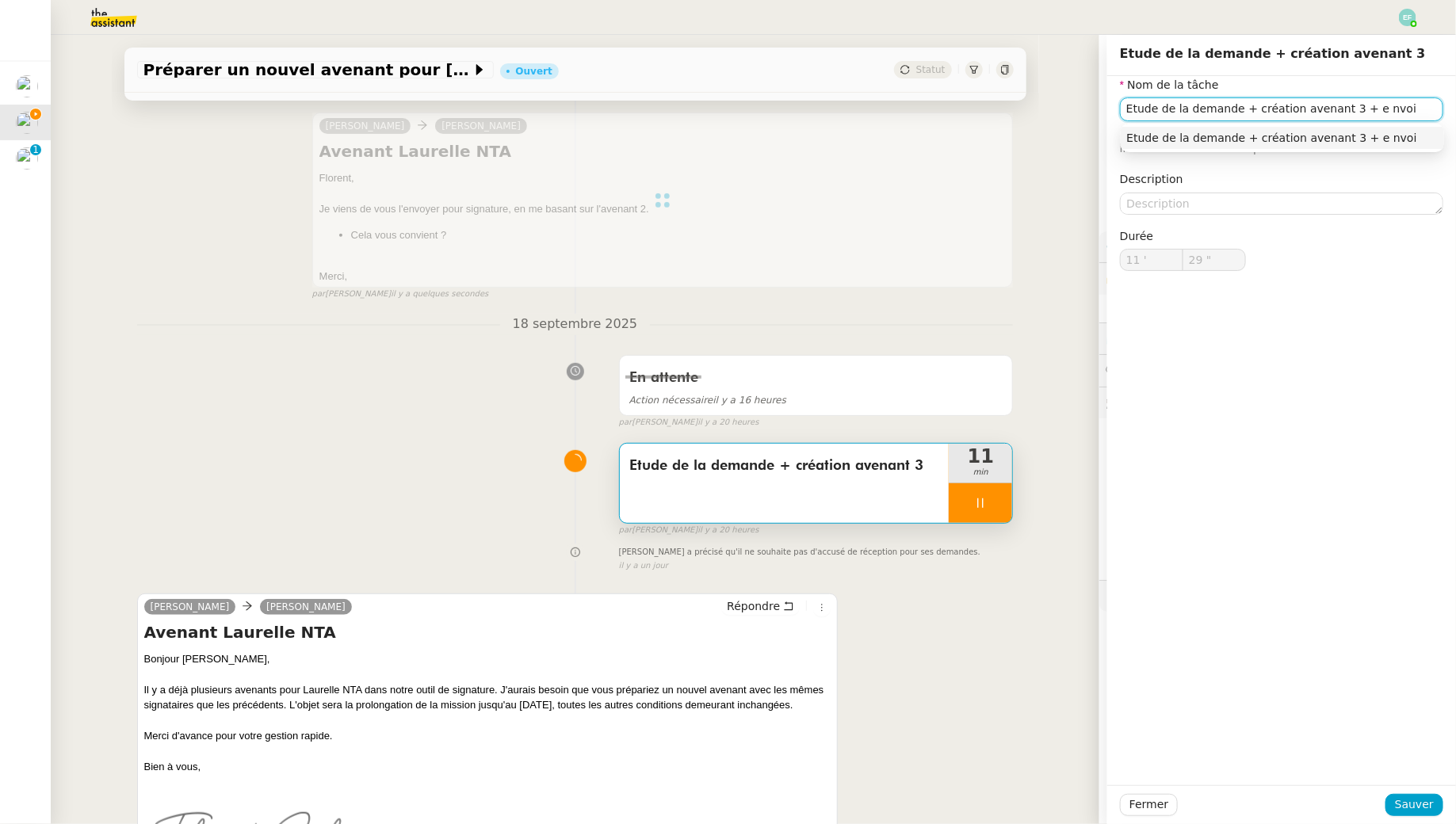
type input "Etude de la demande + création avenant 3 + e nvo"
type input "30 ""
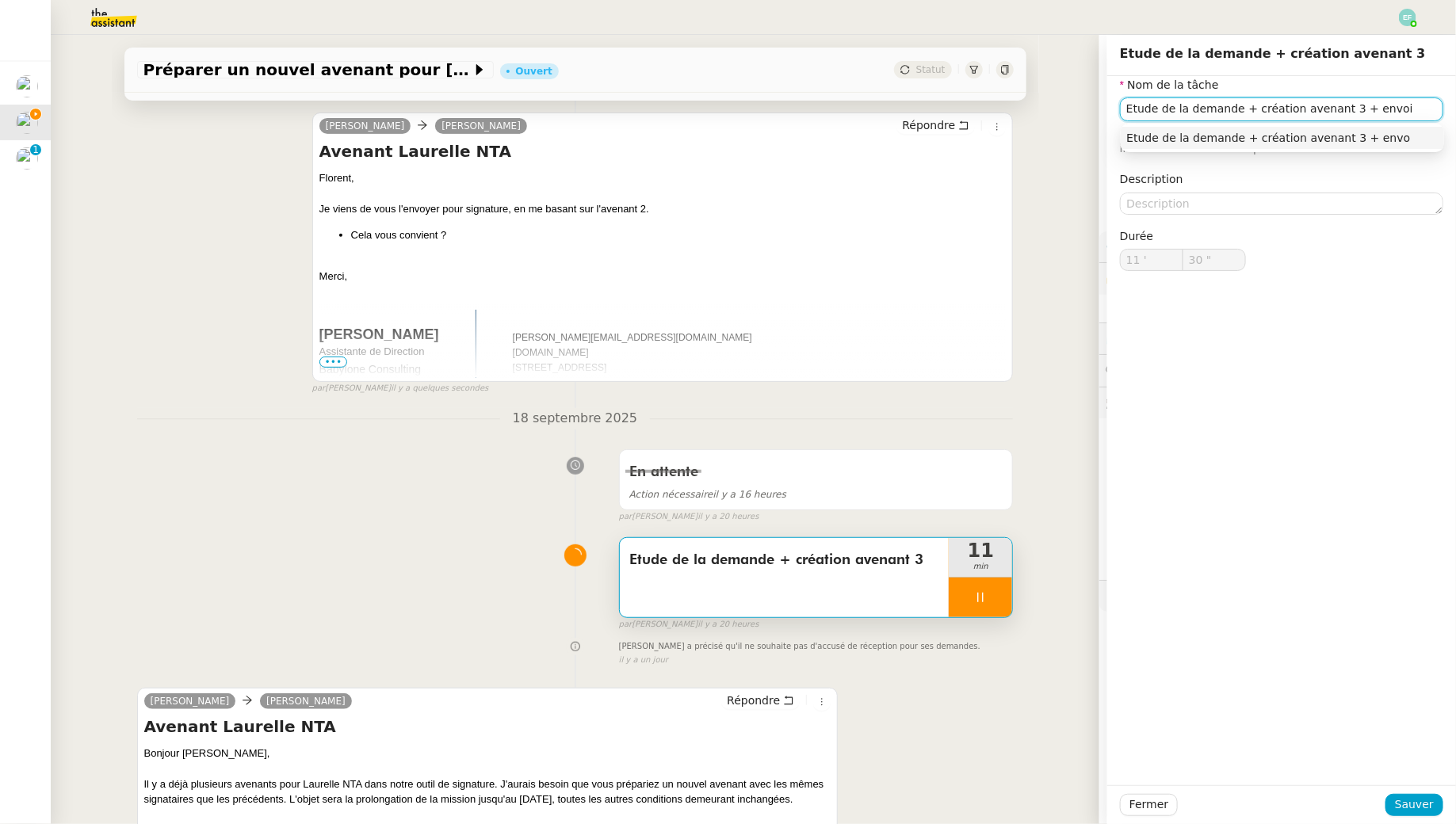
type input "Etude de la demande + création avenant 3 + envoi"
type input "31 ""
type input "Etude de la demande + création avenant 3"
type input "11 '"
type input "31 ""
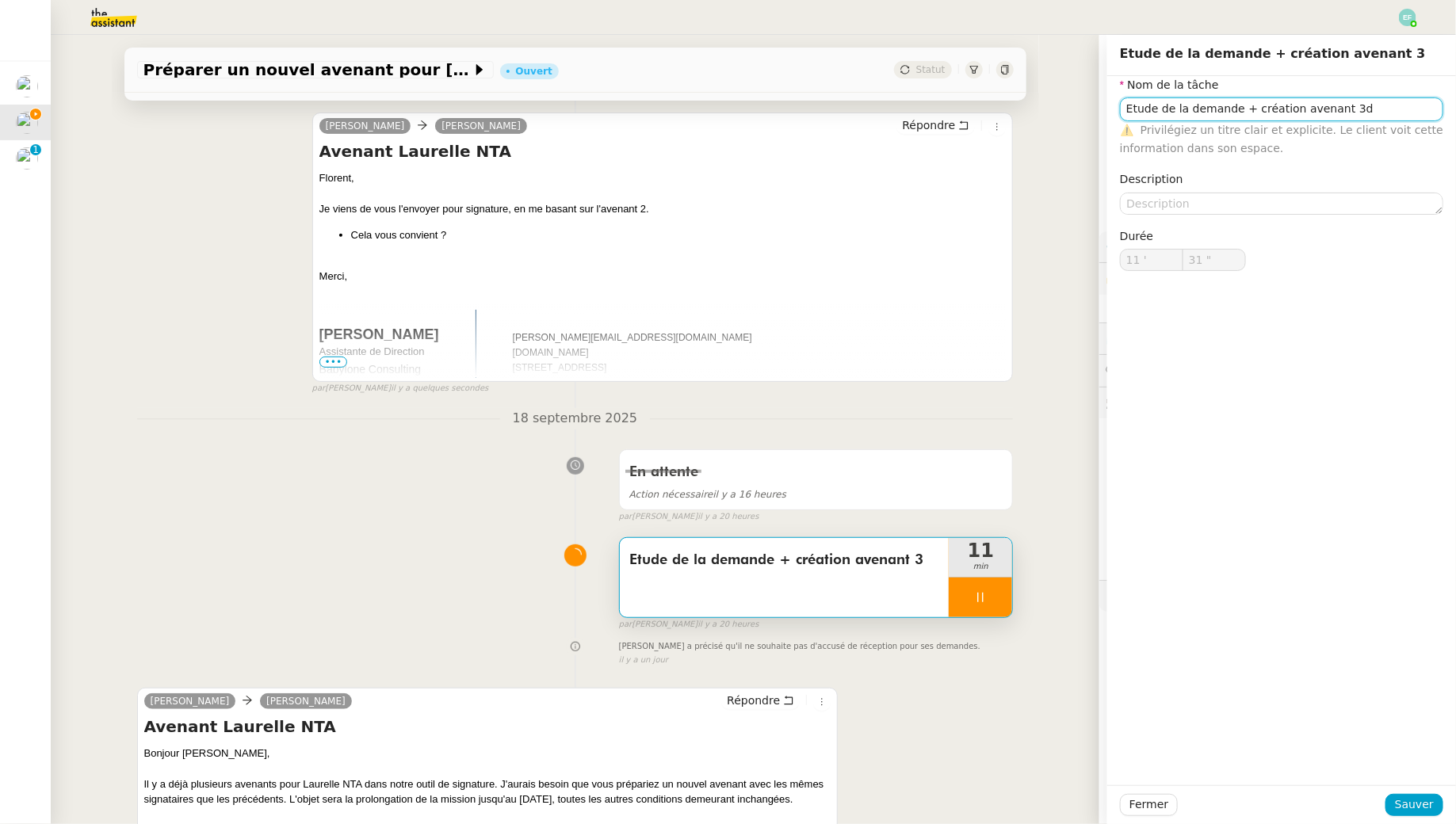
type input "Etude de la demande + création avenant 3"
type input "11 '"
type input "31 ""
type input "Etude de la demande + création avenant 3"
type input "11 '"
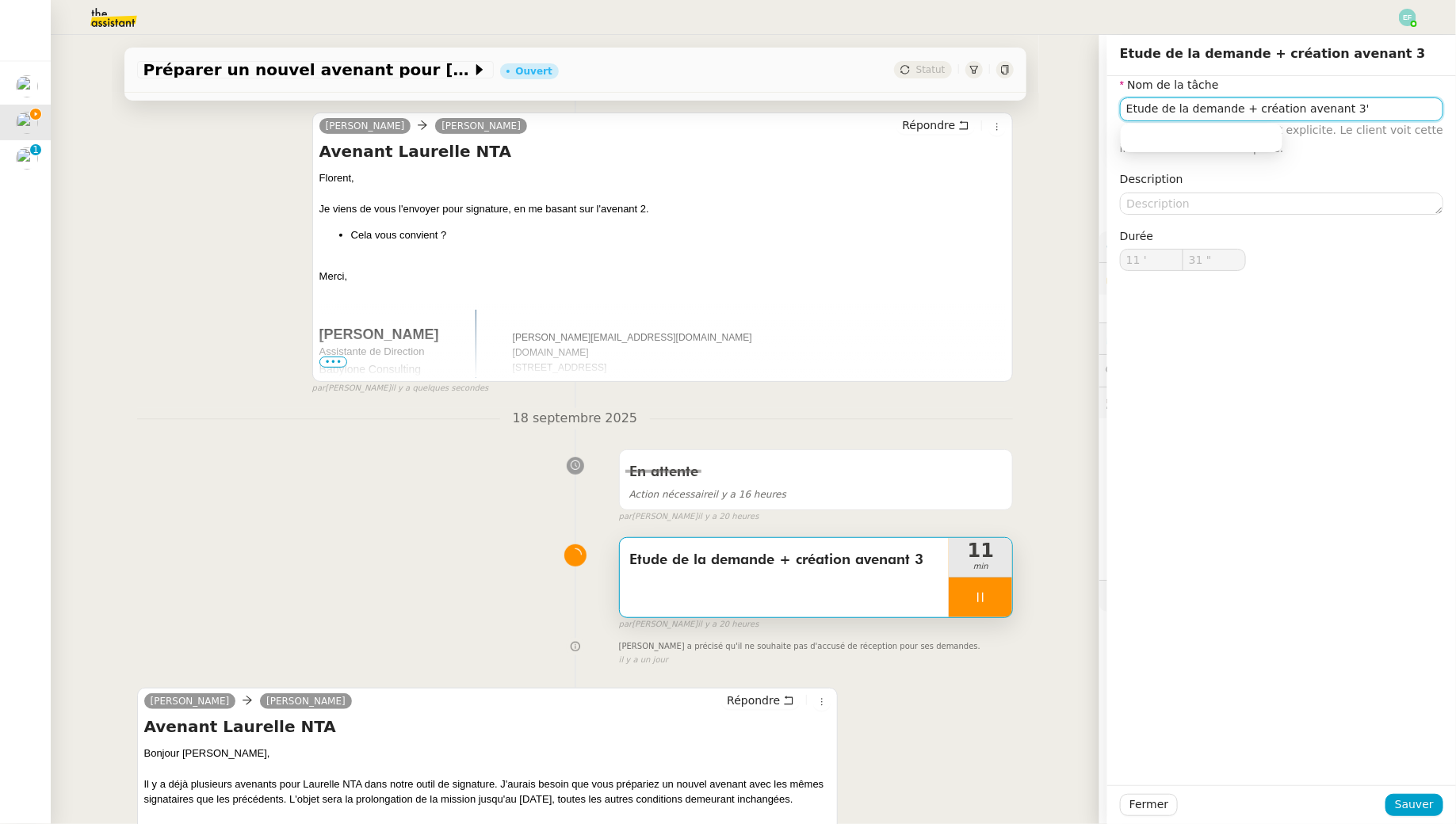
type input "31 ""
type input "Etude de la demande + création avenant"
type input "32 ""
type input "Etude de la demande + création avenant 3 + e"
type input "33 ""
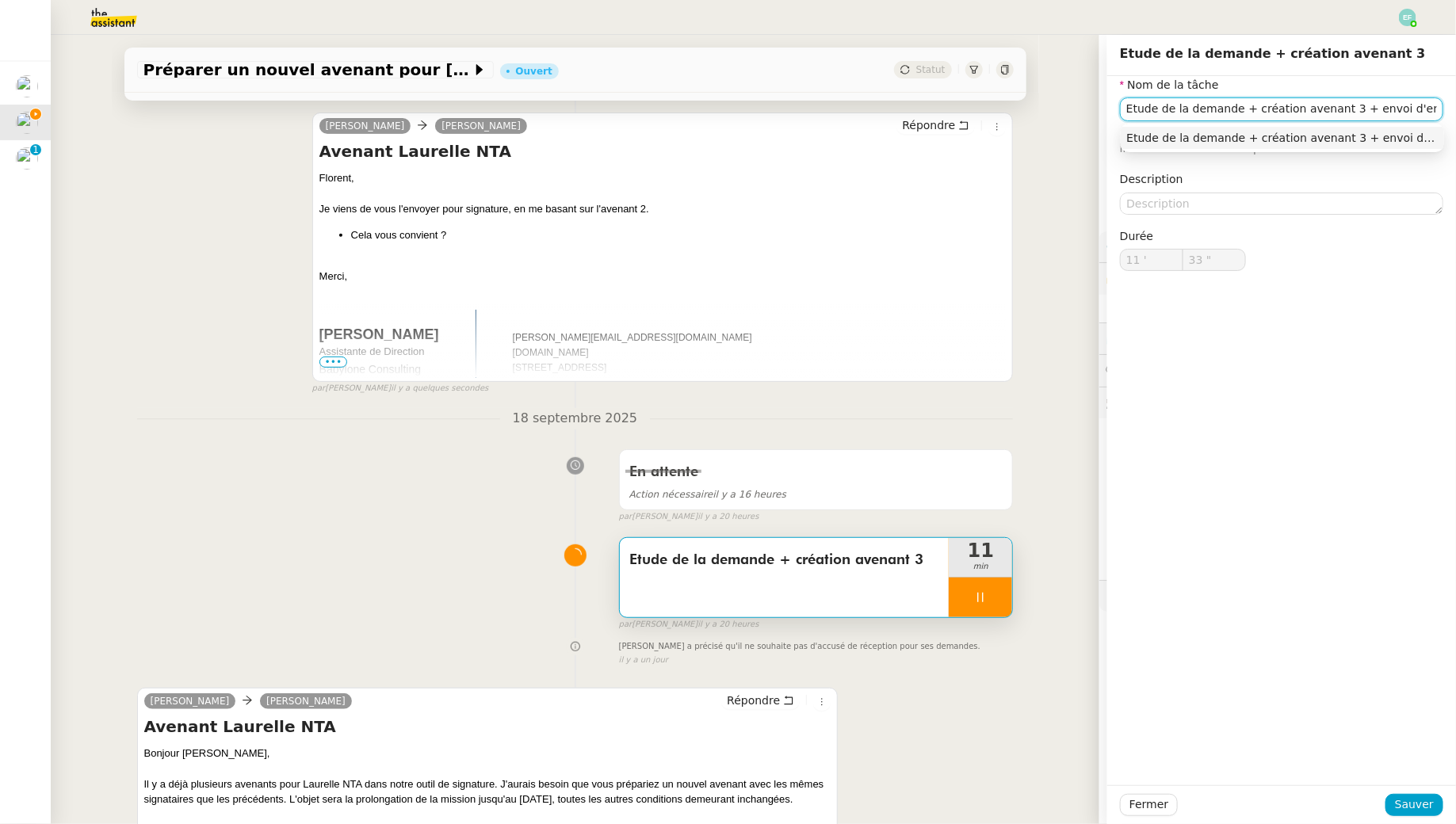
type input "Etude de la demande + création avenant 3 + envoi d'ema"
type input "34 ""
type input "Etude de la demande + création avenant 3 + envoi d'email"
type input "35 ""
click at [1246, 105] on input "Etude de la demande + création avenant 3 + envoi d'email" at bounding box center [1282, 109] width 324 height 23
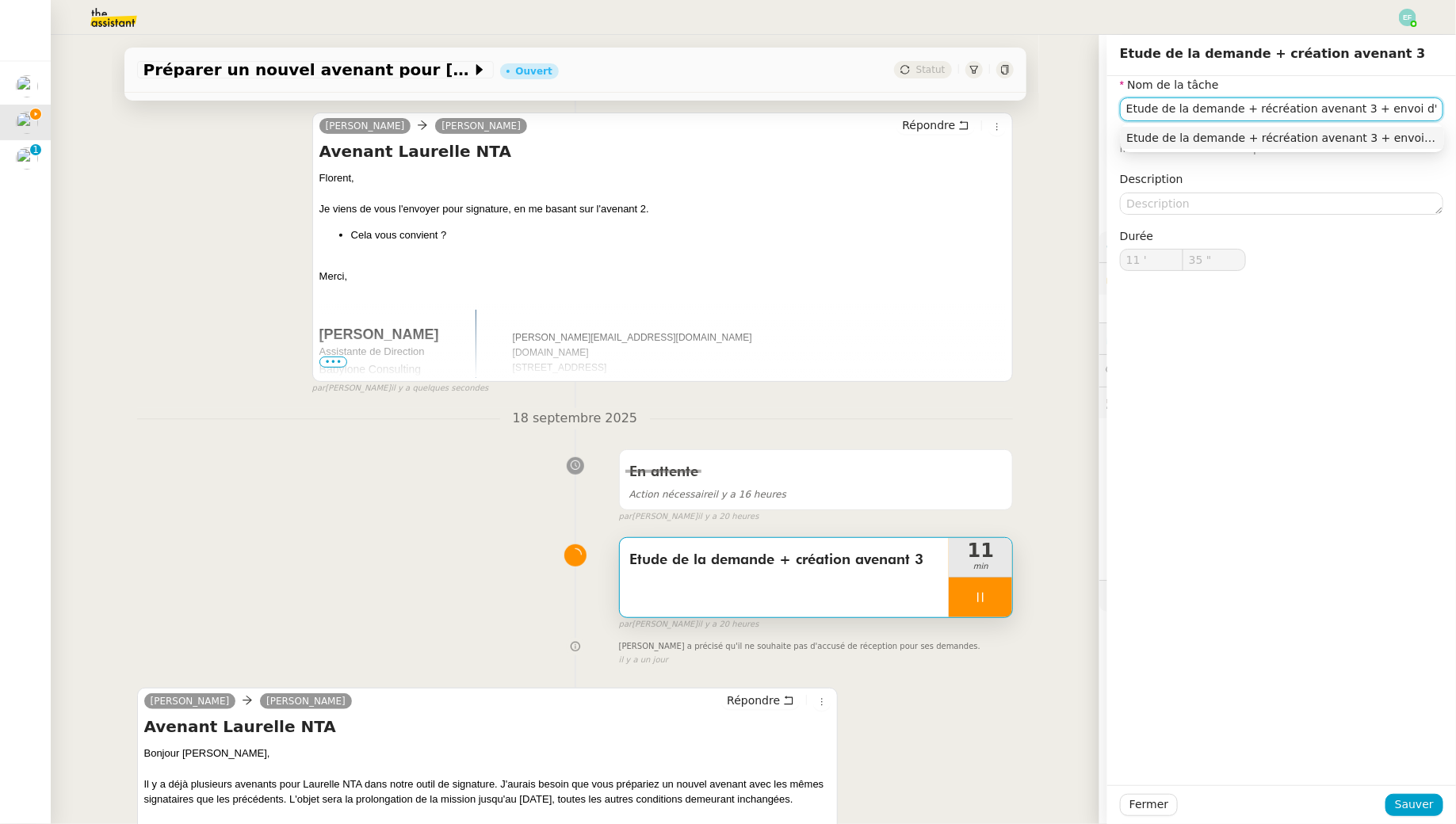
type input "Etude de la demande + réccréation avenant 3 + envoi d'email"
type input "36 ""
type input "Etude de la demande + récupération acréation avenant 3 + envoi d'email"
type input "37 ""
type input "Etude de la demande + récupération avenant 3création avenant 3 + envoi d'email"
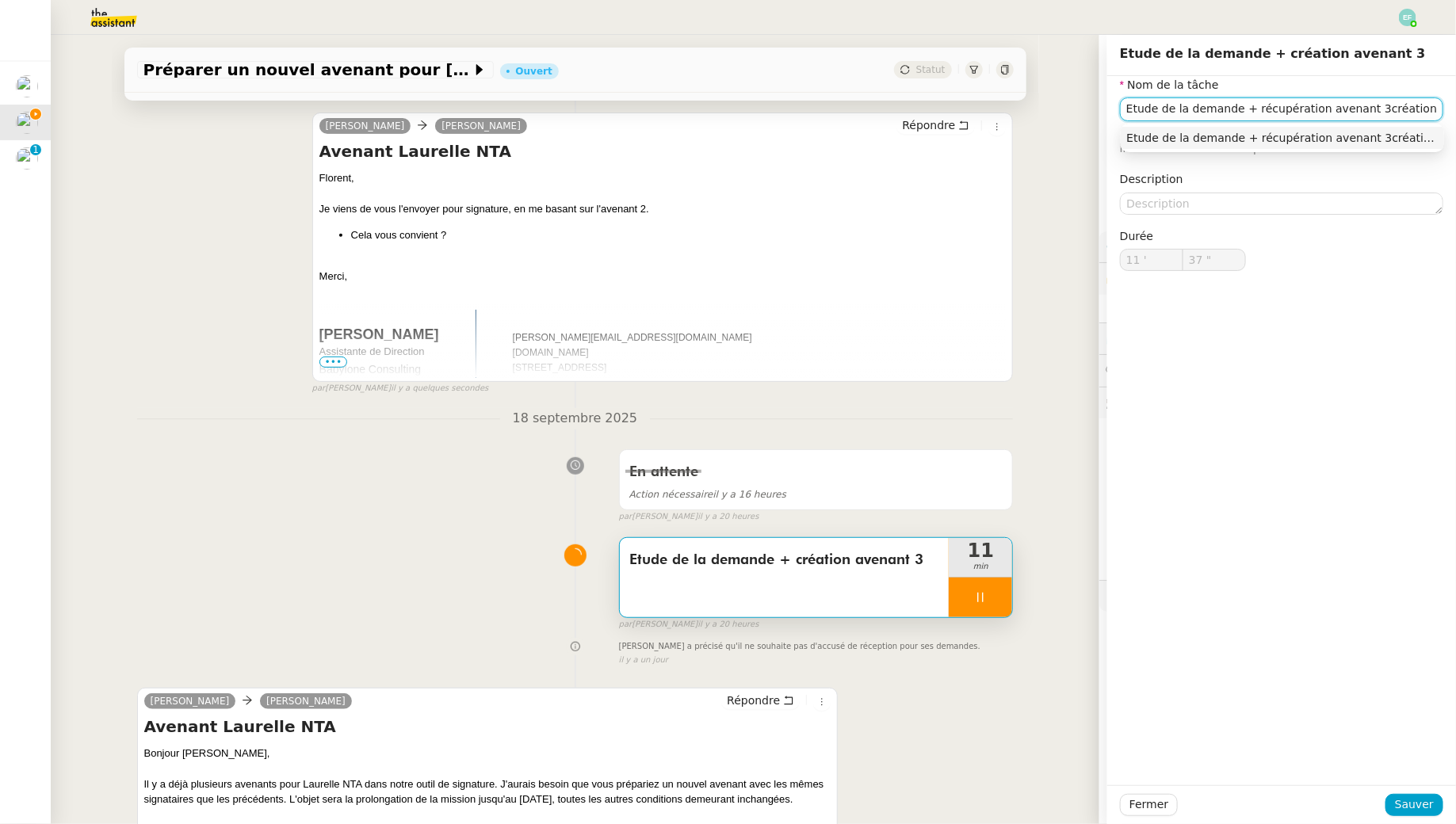
type input "38 ""
type input "Etude de la demande + récupération avenant 2 + création avenant 3 + envoi d'ema…"
type input "39 ""
type input "Etude de la demande + récupération avenant 2 + création avenant 3 + envoi d'ema…"
click at [1416, 799] on span "Sauver" at bounding box center [1415, 805] width 39 height 19
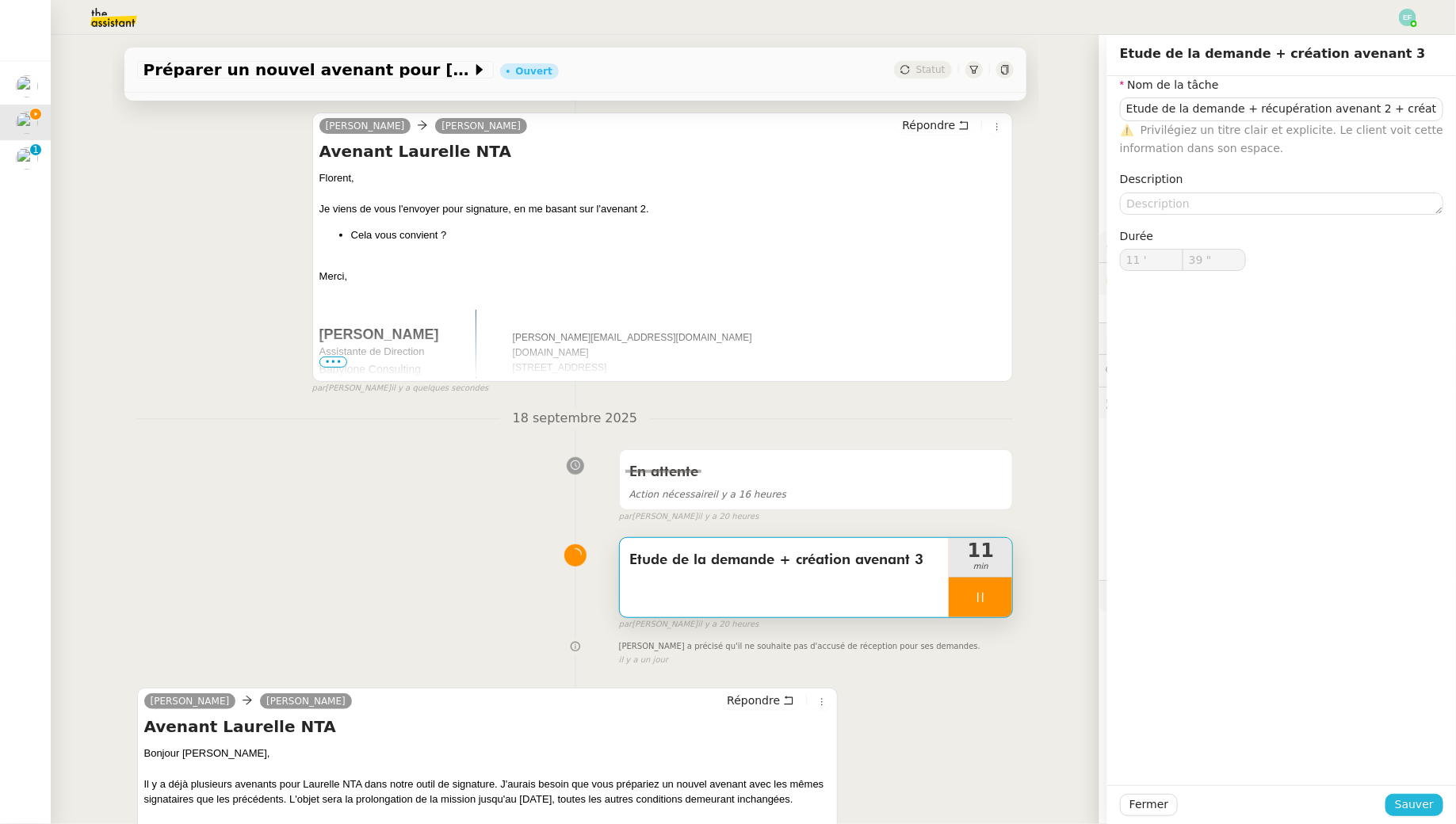
type input "40 ""
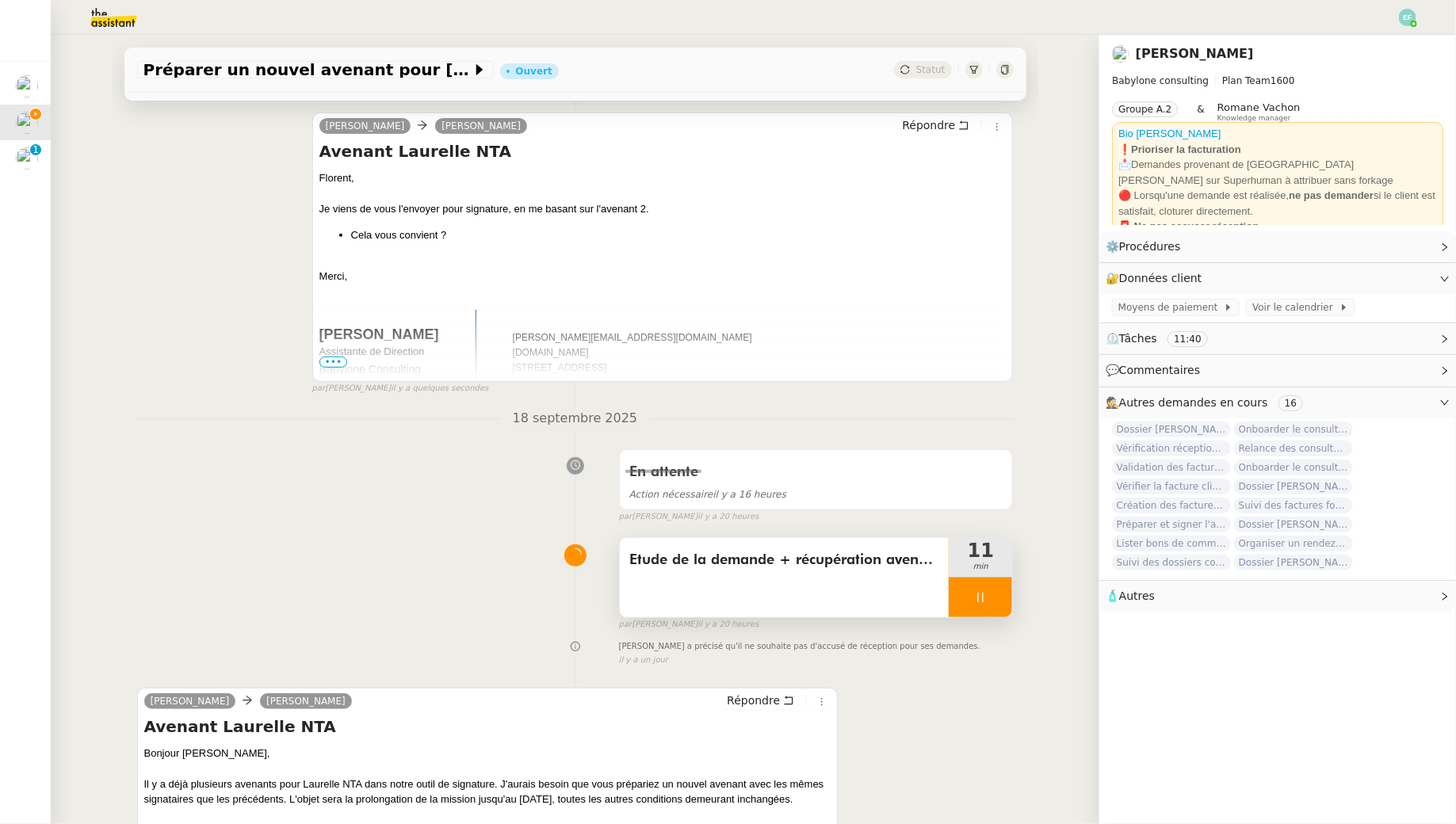
click at [993, 594] on div at bounding box center [980, 597] width 63 height 40
click at [996, 594] on icon at bounding box center [996, 597] width 13 height 13
click at [905, 570] on span "Etude de la demande + récupération avenant 2 + création avenant 3 + envoi d'ema…" at bounding box center [784, 560] width 311 height 24
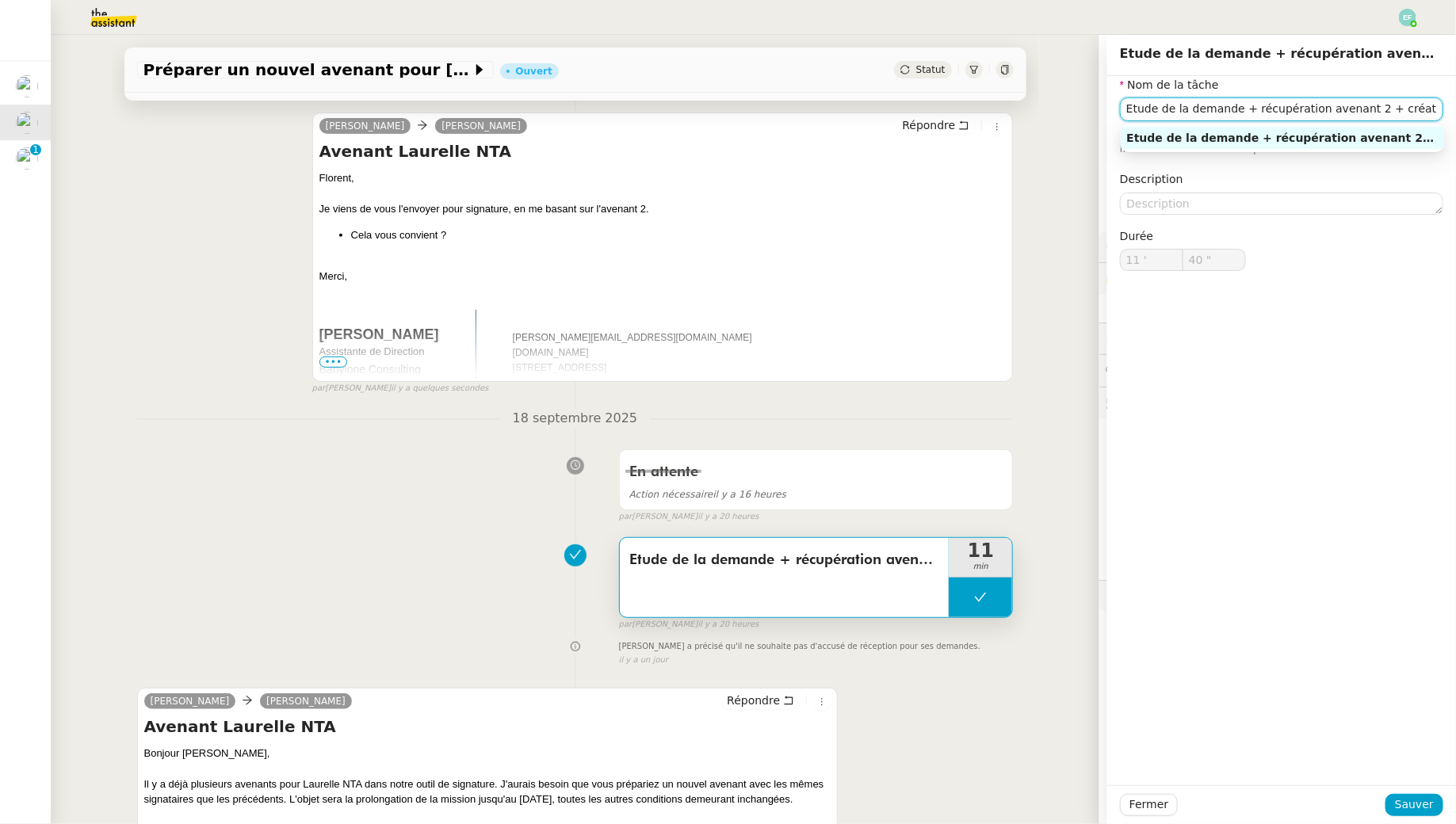
drag, startPoint x: 1398, startPoint y: 104, endPoint x: 1452, endPoint y: 111, distance: 54.5
click at [1452, 111] on div "Nom de la tâche Etude de la demande + récupération avenant 2 + création avenant…" at bounding box center [1282, 186] width 349 height 221
drag, startPoint x: 1409, startPoint y: 104, endPoint x: 1456, endPoint y: 109, distance: 47.3
click at [1455, 109] on div "Nom de la tâche Etude de la demande + récupération avenant 2 + création avenant…" at bounding box center [1282, 186] width 349 height 221
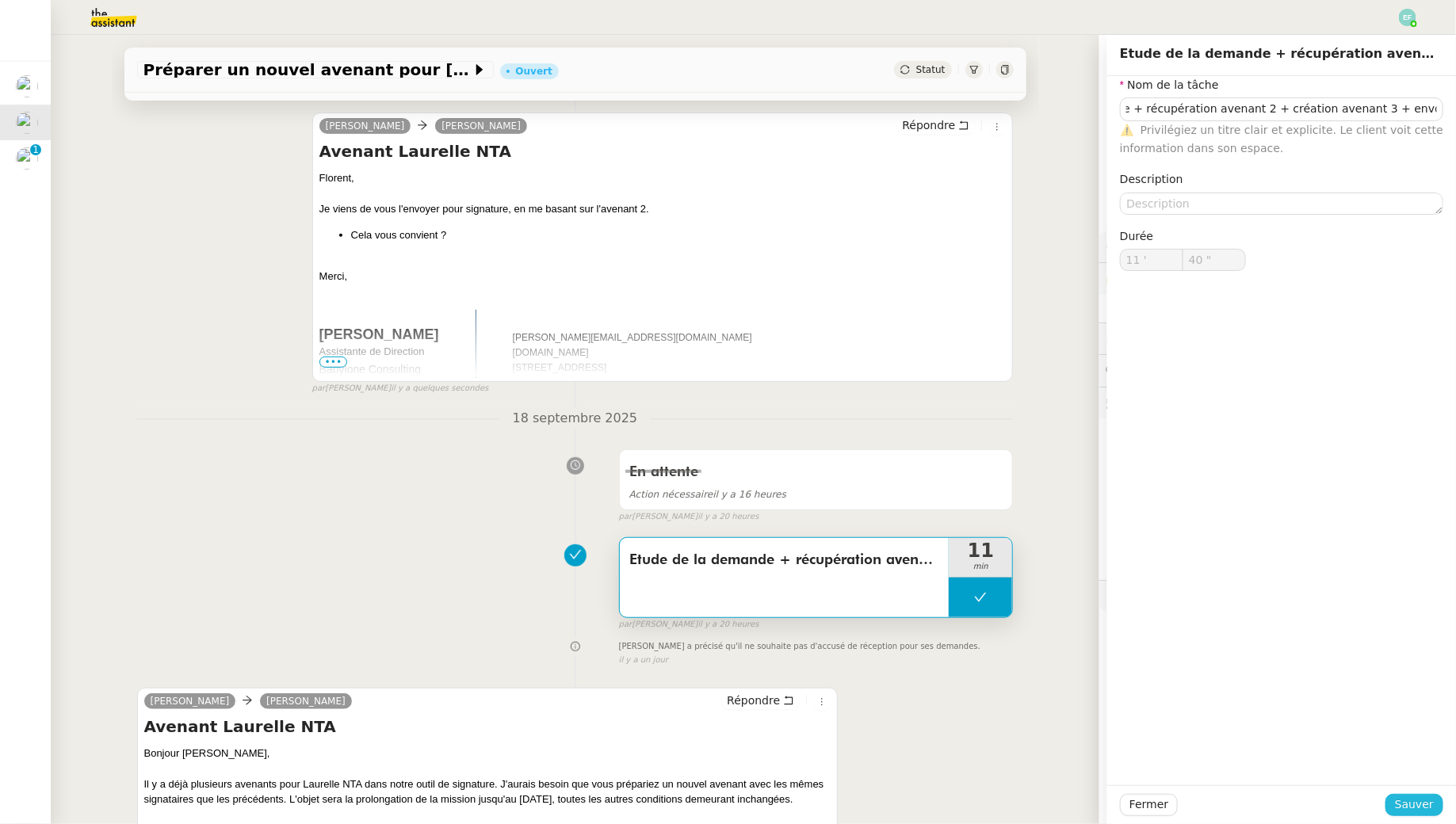
click at [1410, 814] on button "Sauver" at bounding box center [1414, 805] width 58 height 22
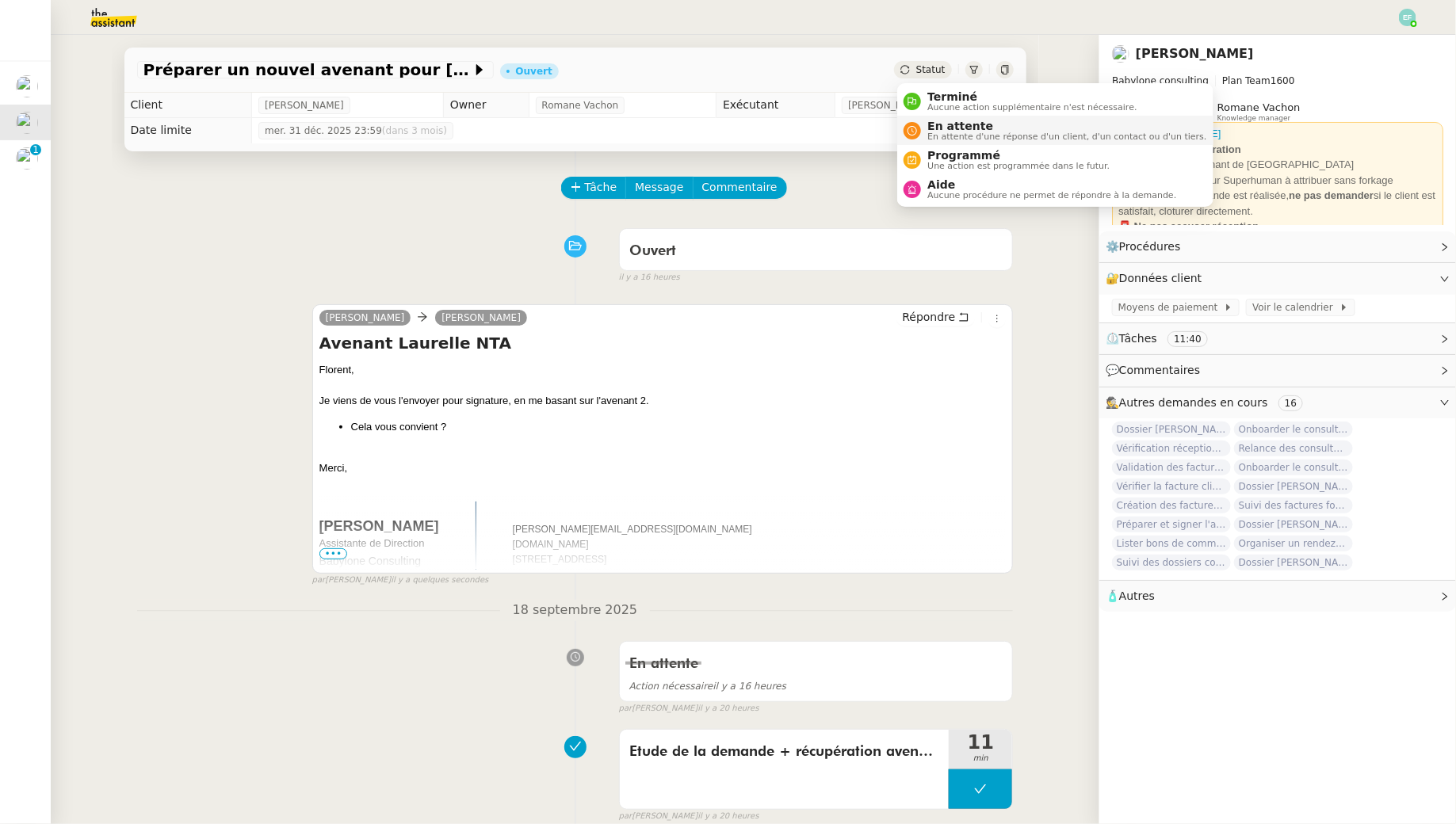
click at [949, 127] on span "En attente" at bounding box center [1067, 126] width 279 height 13
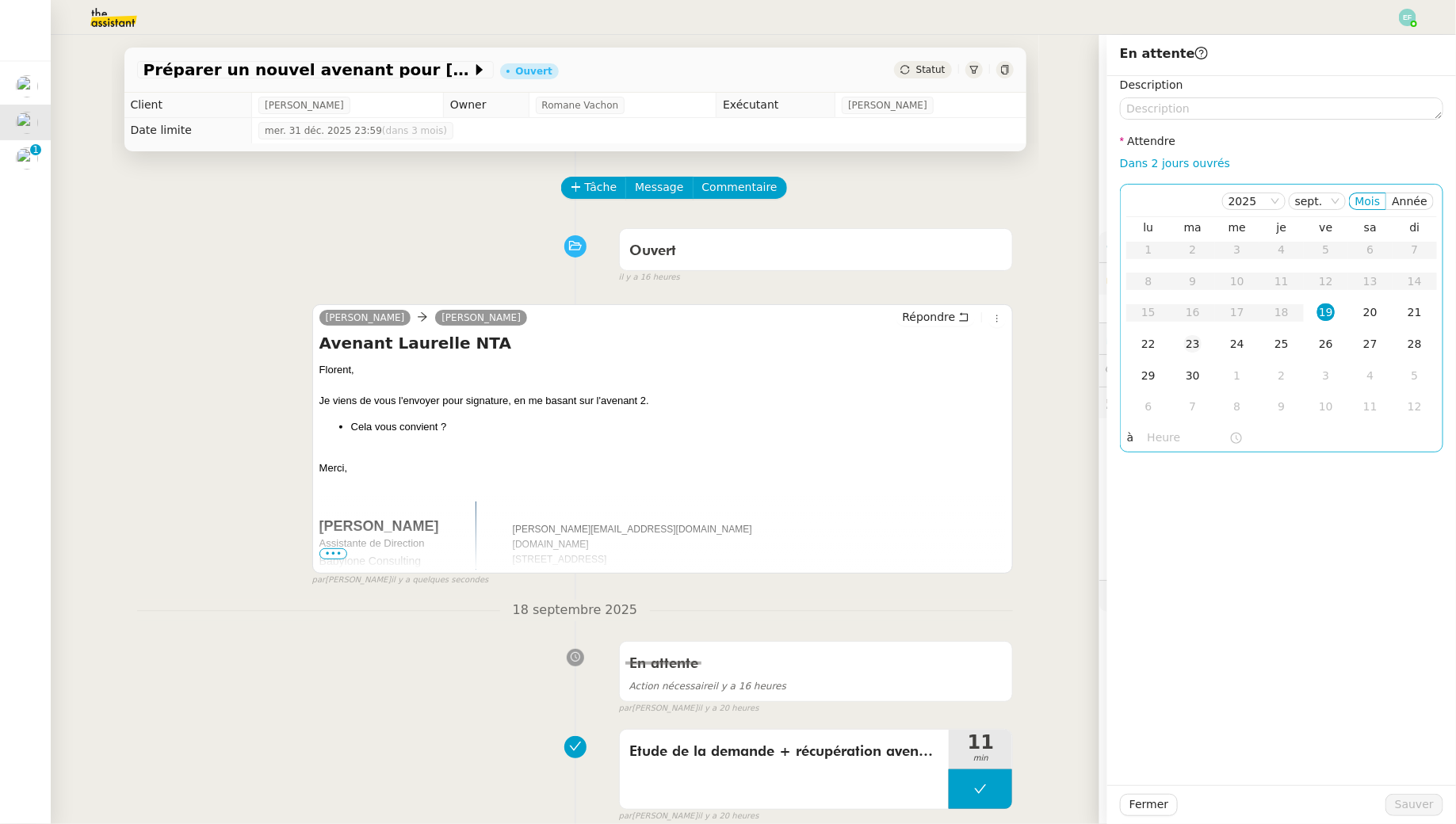
click at [1207, 344] on td "23" at bounding box center [1192, 345] width 45 height 32
click at [1405, 807] on span "Sauver" at bounding box center [1415, 805] width 39 height 19
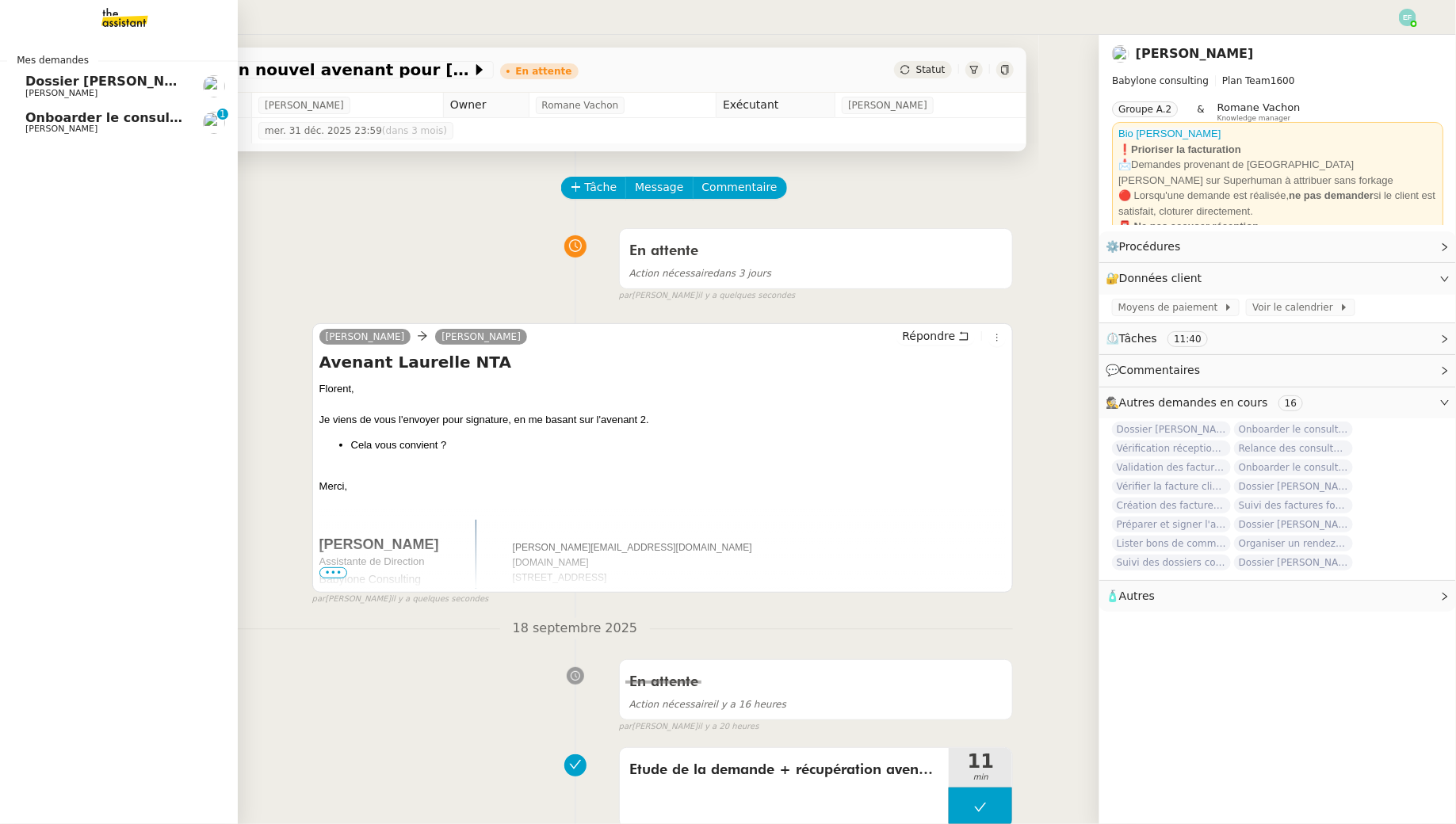
click at [24, 116] on link "Onboarder le consultant [PERSON_NAME] [PERSON_NAME] 0 1 2 3 4 5 6 7 8 9" at bounding box center [119, 122] width 238 height 36
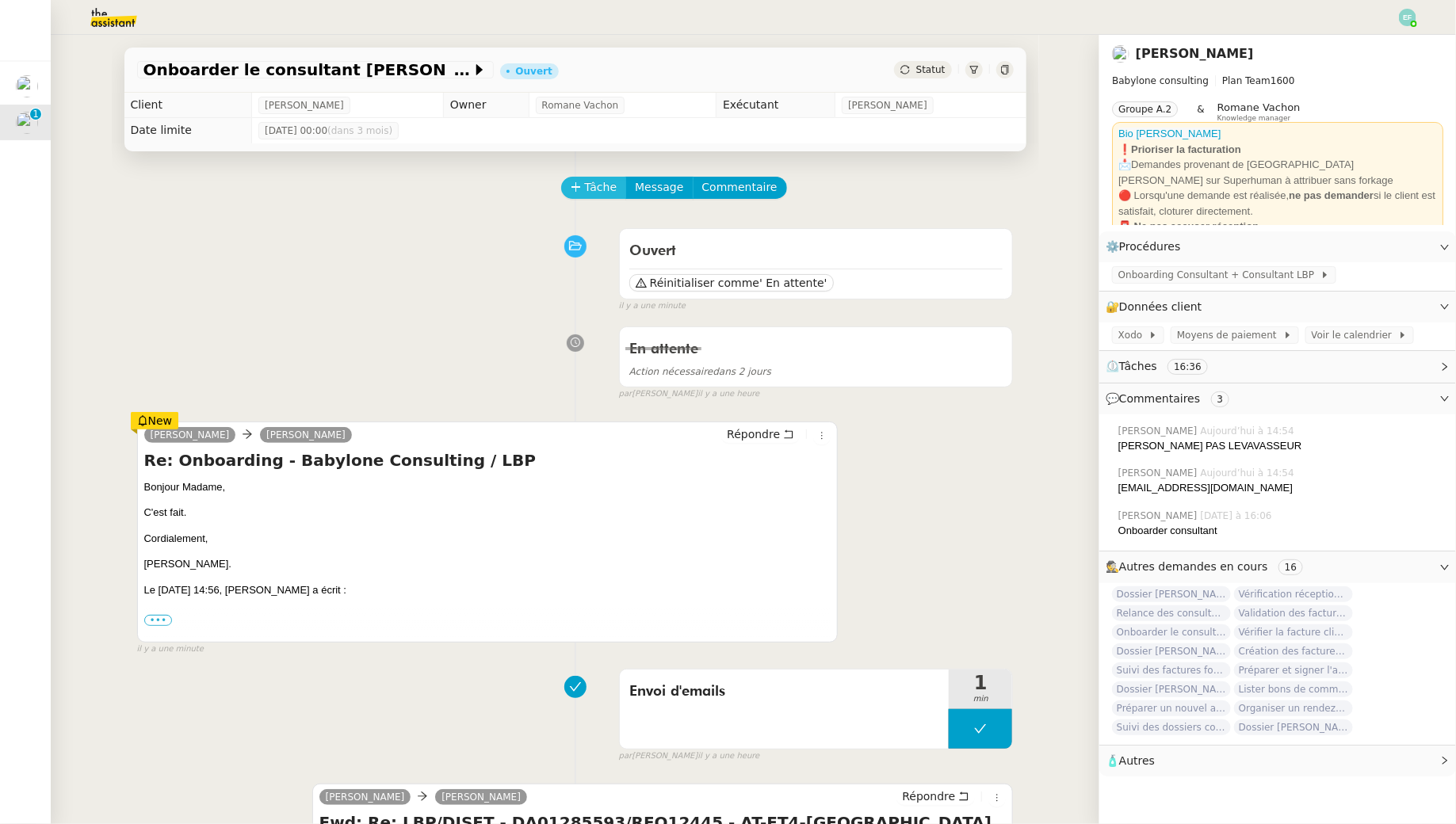
click at [597, 190] on span "Tâche" at bounding box center [601, 188] width 33 height 19
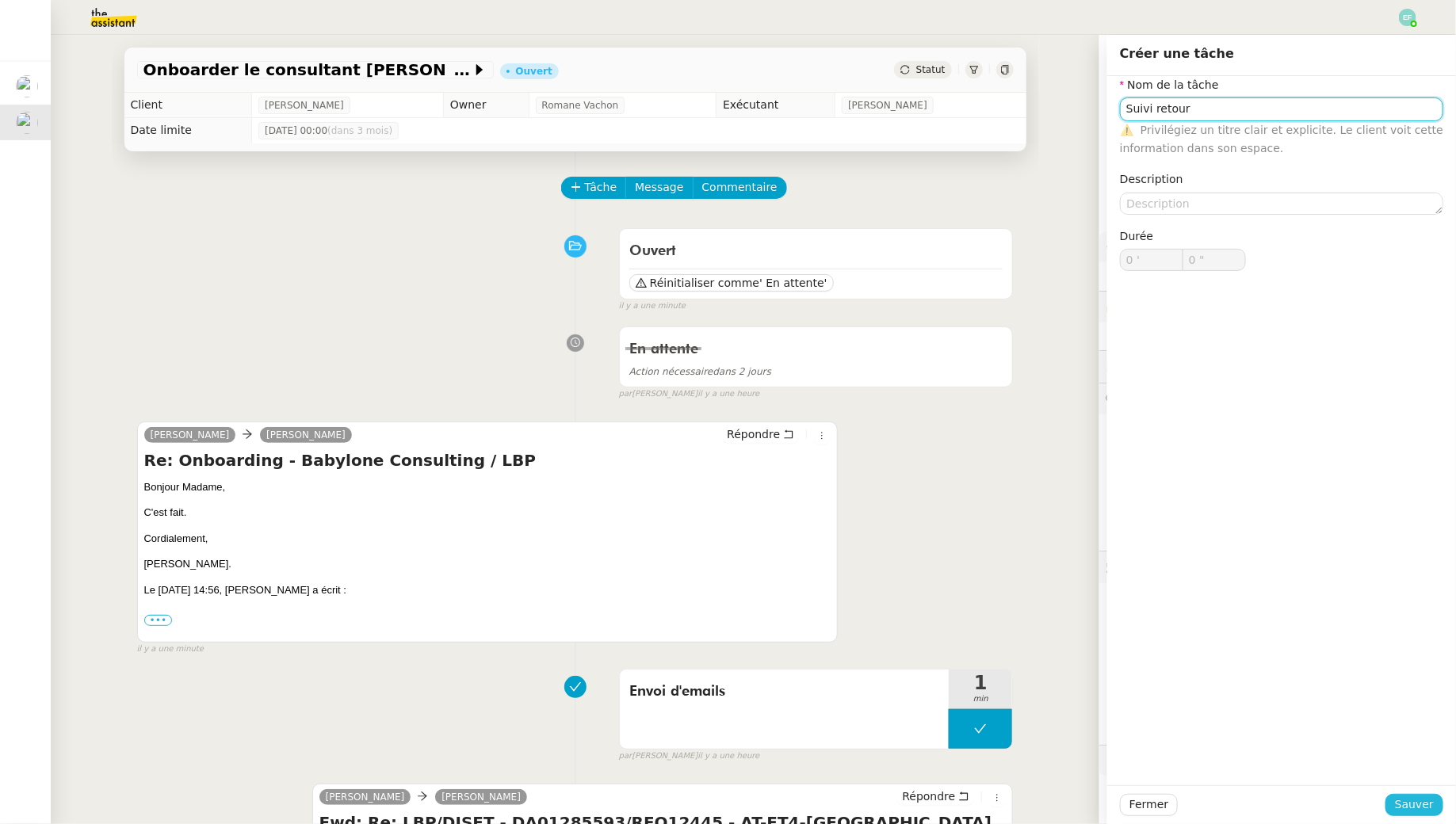
type input "Suivi retour"
click at [1408, 814] on span "Sauver" at bounding box center [1415, 805] width 39 height 19
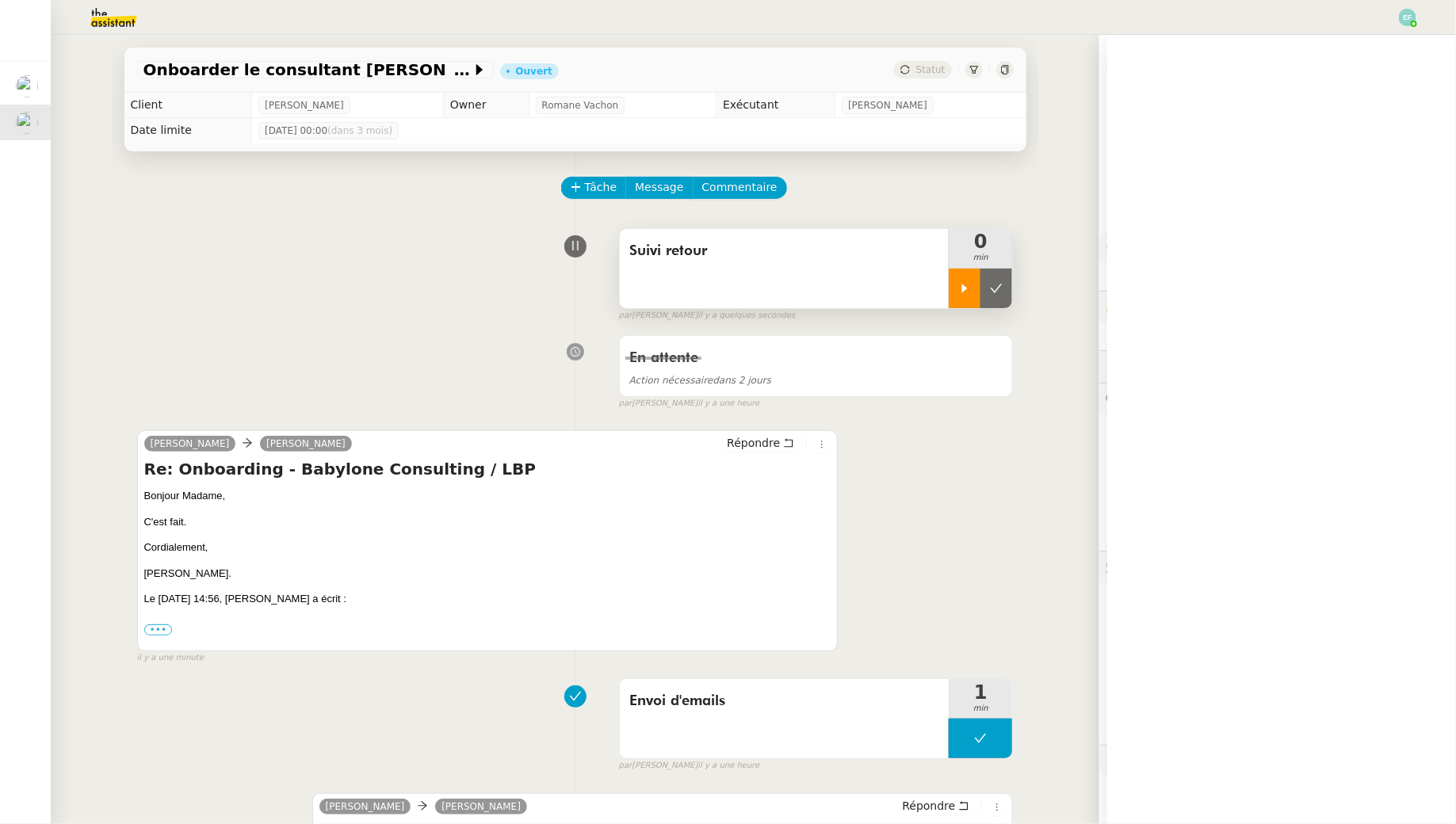
click at [963, 270] on div at bounding box center [965, 288] width 32 height 40
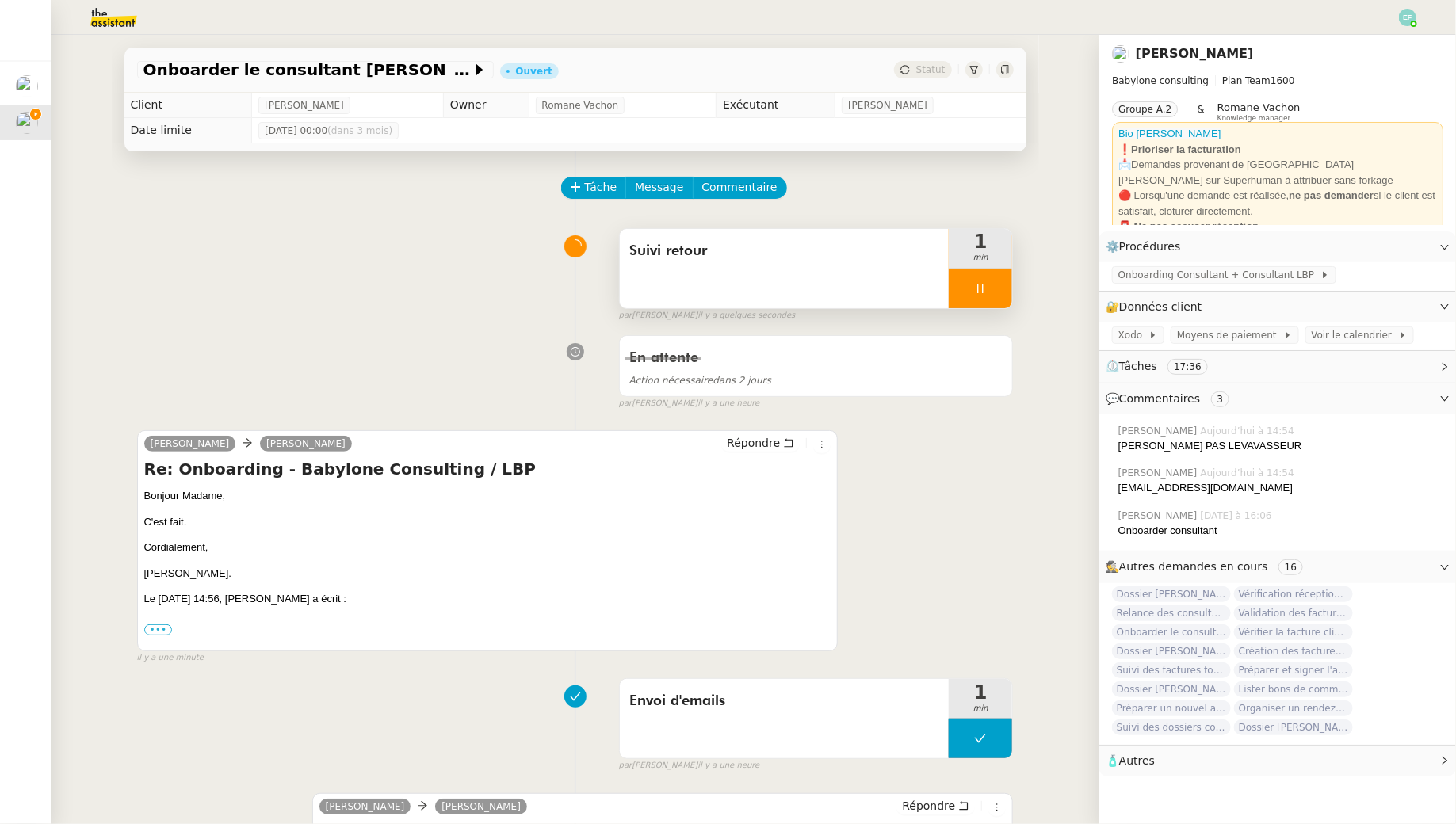
click at [993, 288] on div at bounding box center [980, 288] width 63 height 40
click at [993, 288] on icon at bounding box center [997, 288] width 12 height 8
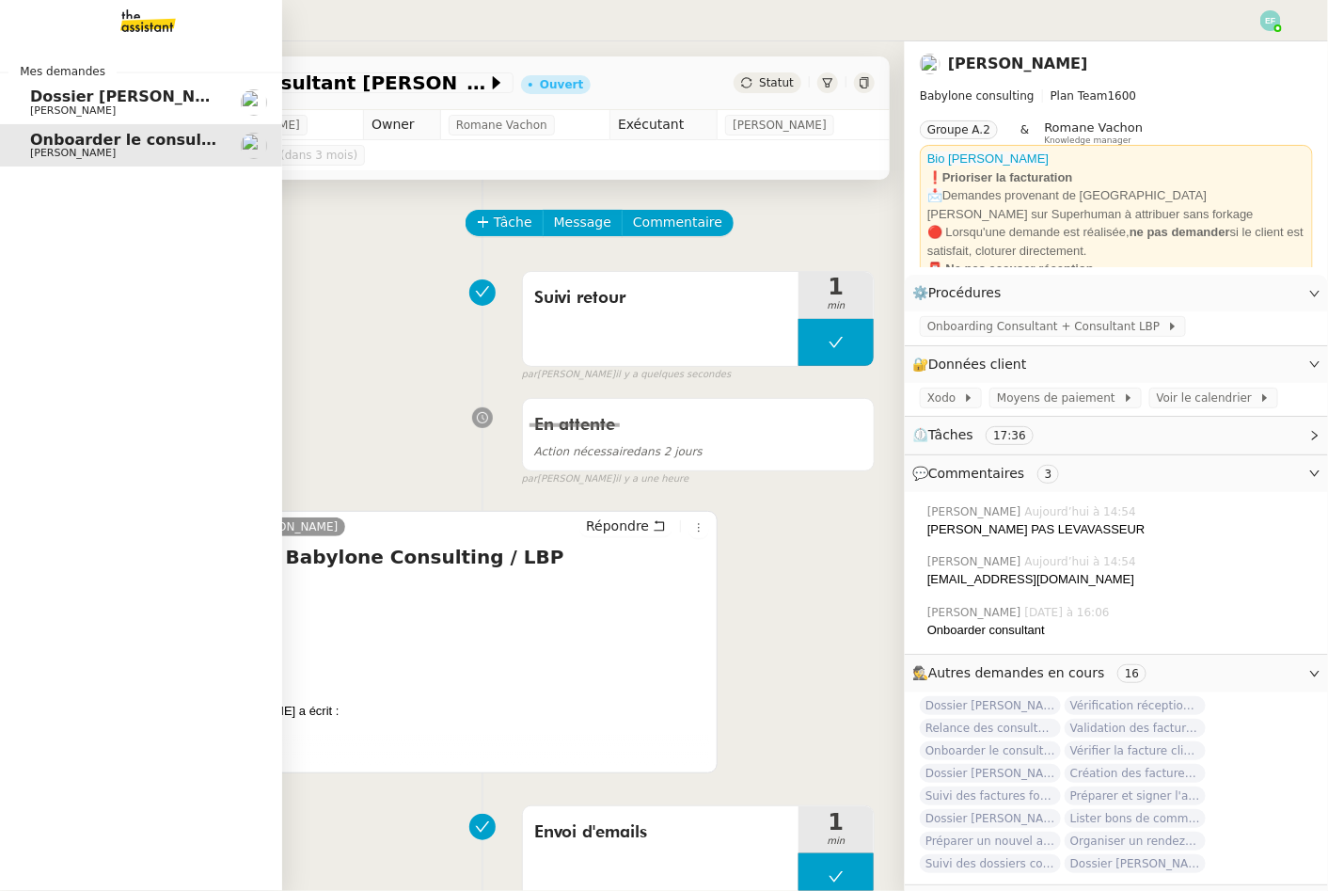
click at [45, 103] on span "Dossier [PERSON_NAME]" at bounding box center [134, 96] width 209 height 18
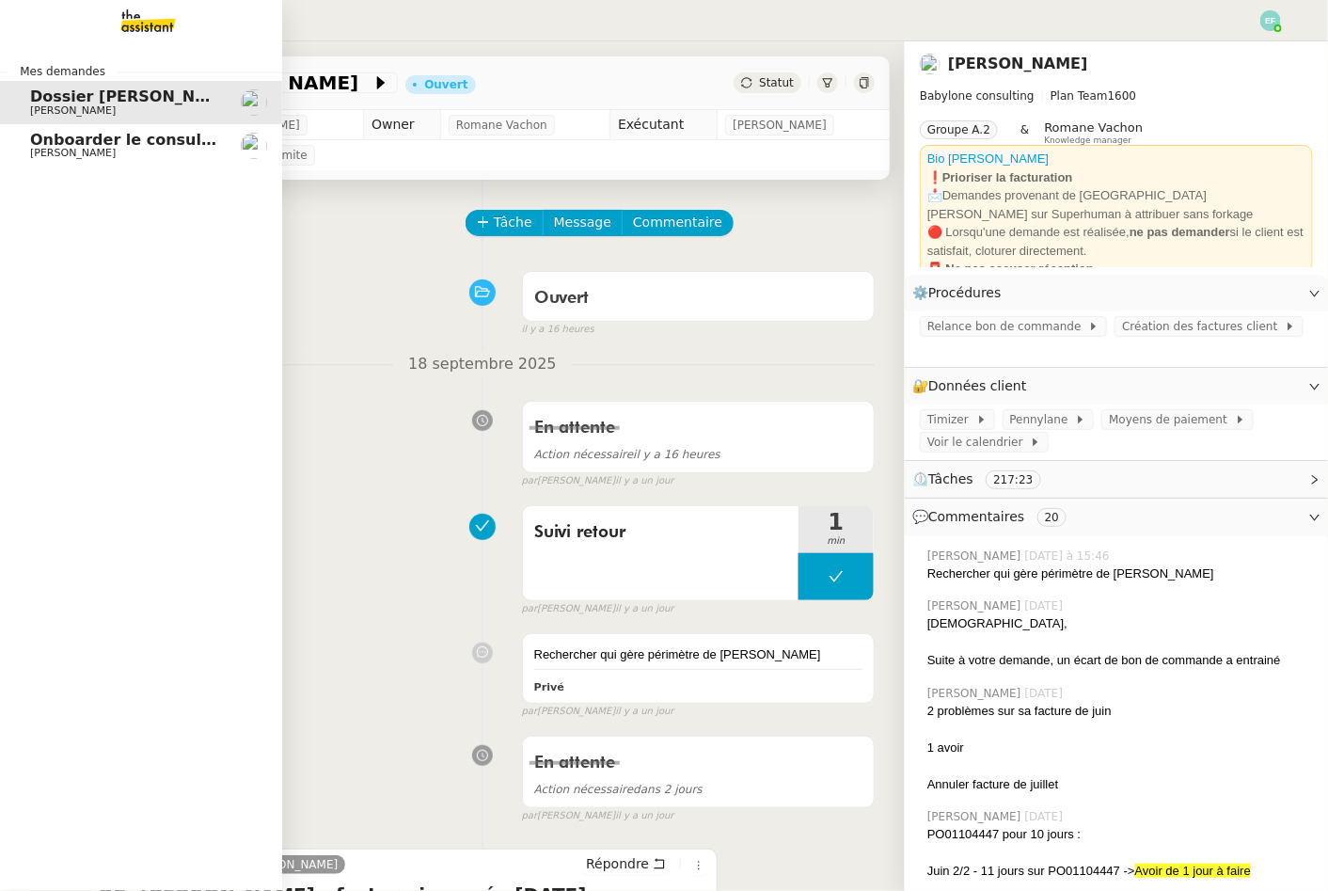
click at [38, 151] on span "[PERSON_NAME]" at bounding box center [73, 153] width 86 height 12
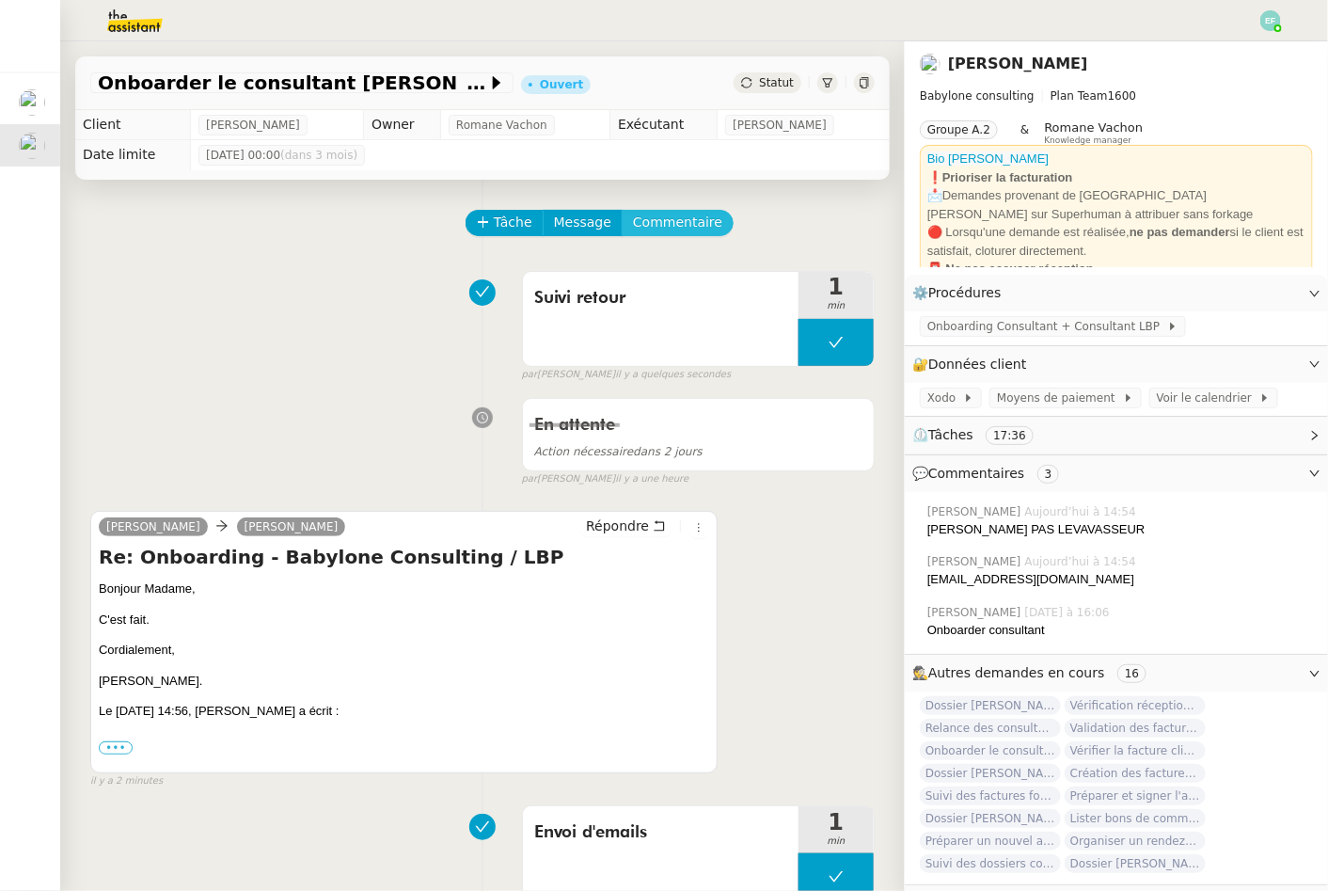
click at [677, 230] on span "Commentaire" at bounding box center [677, 223] width 89 height 22
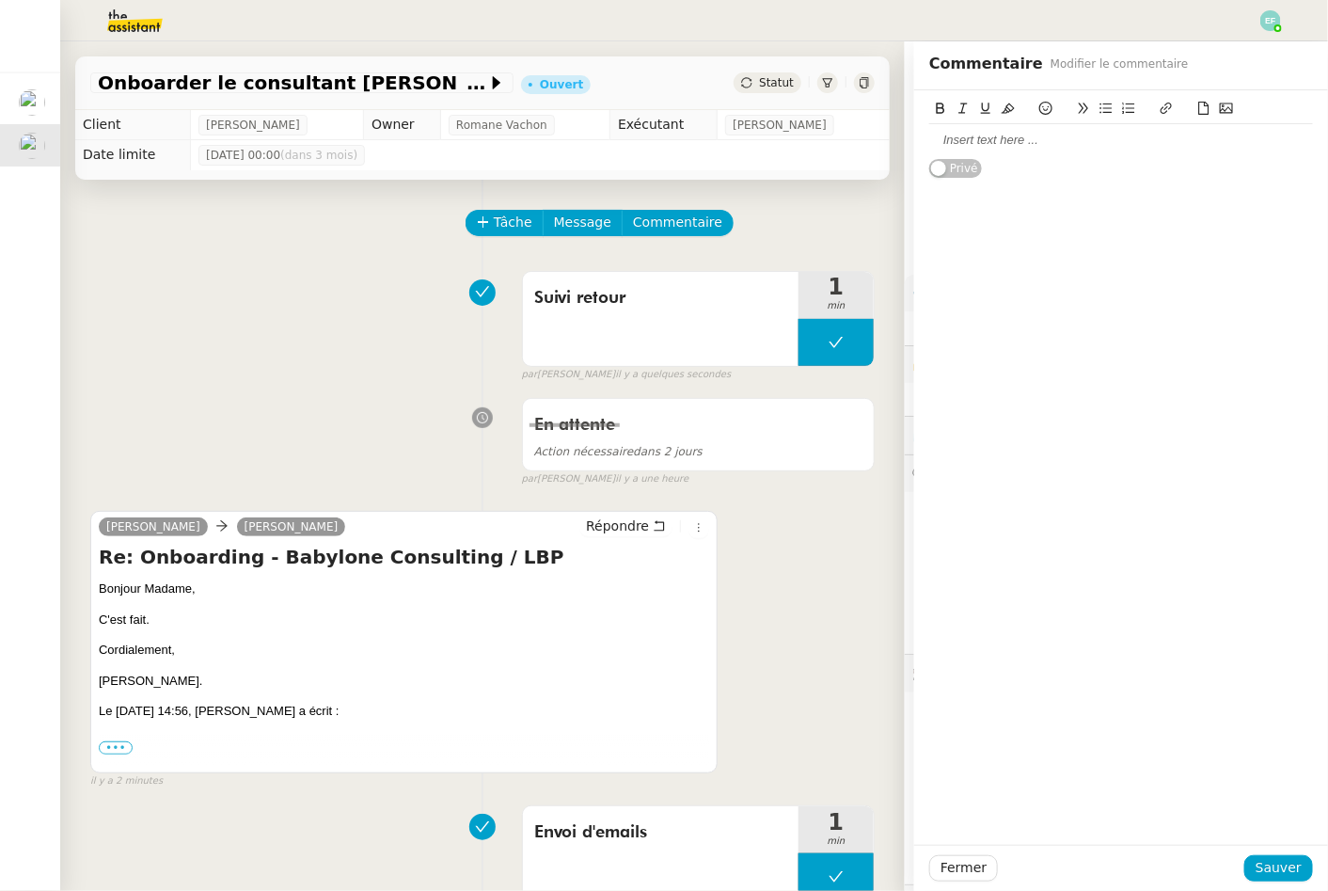
click at [1077, 135] on div at bounding box center [1121, 140] width 384 height 17
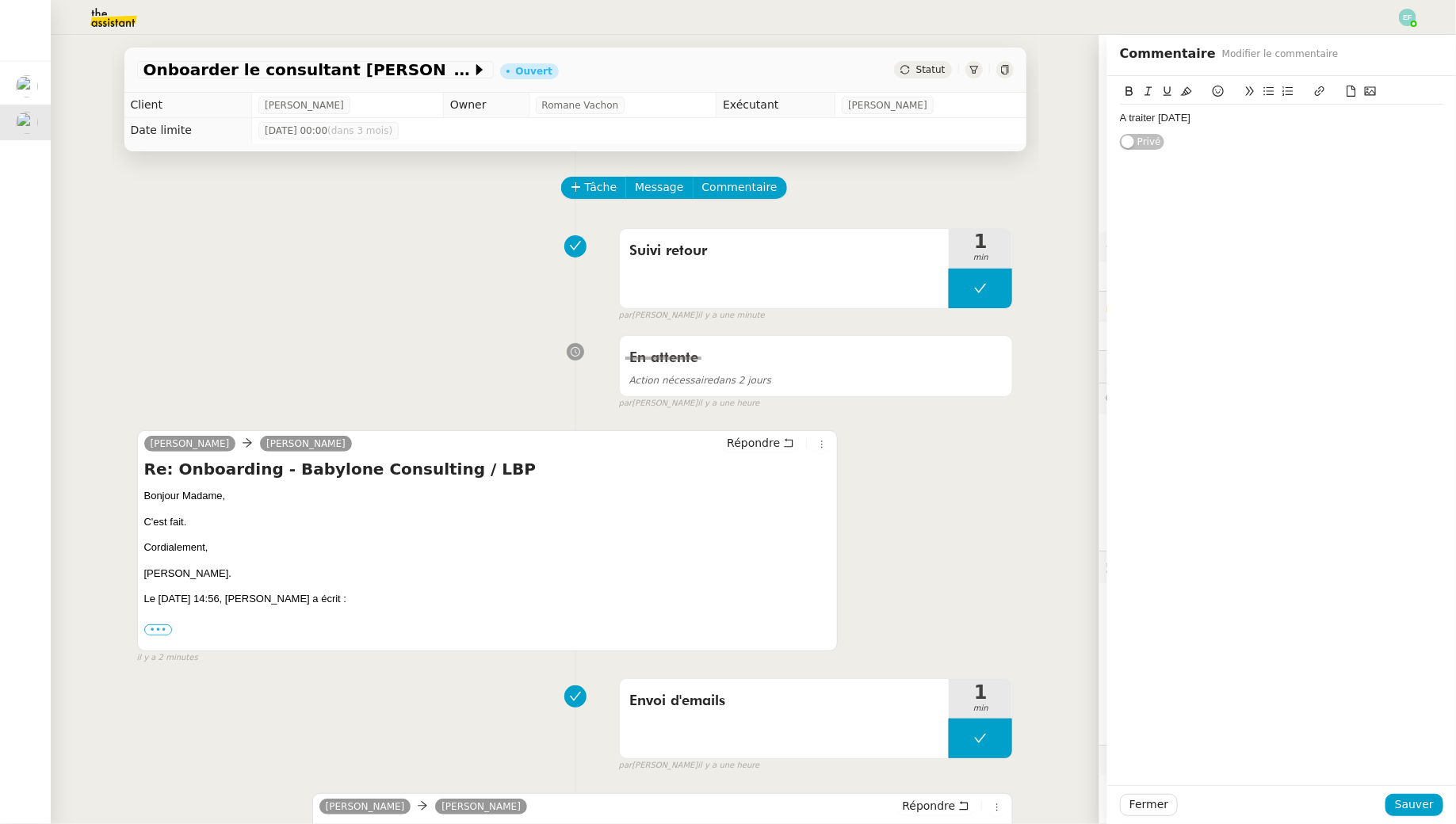
click at [1187, 117] on div "A traiter [DATE]" at bounding box center [1282, 118] width 324 height 14
click at [1417, 800] on span "Sauver" at bounding box center [1415, 805] width 39 height 19
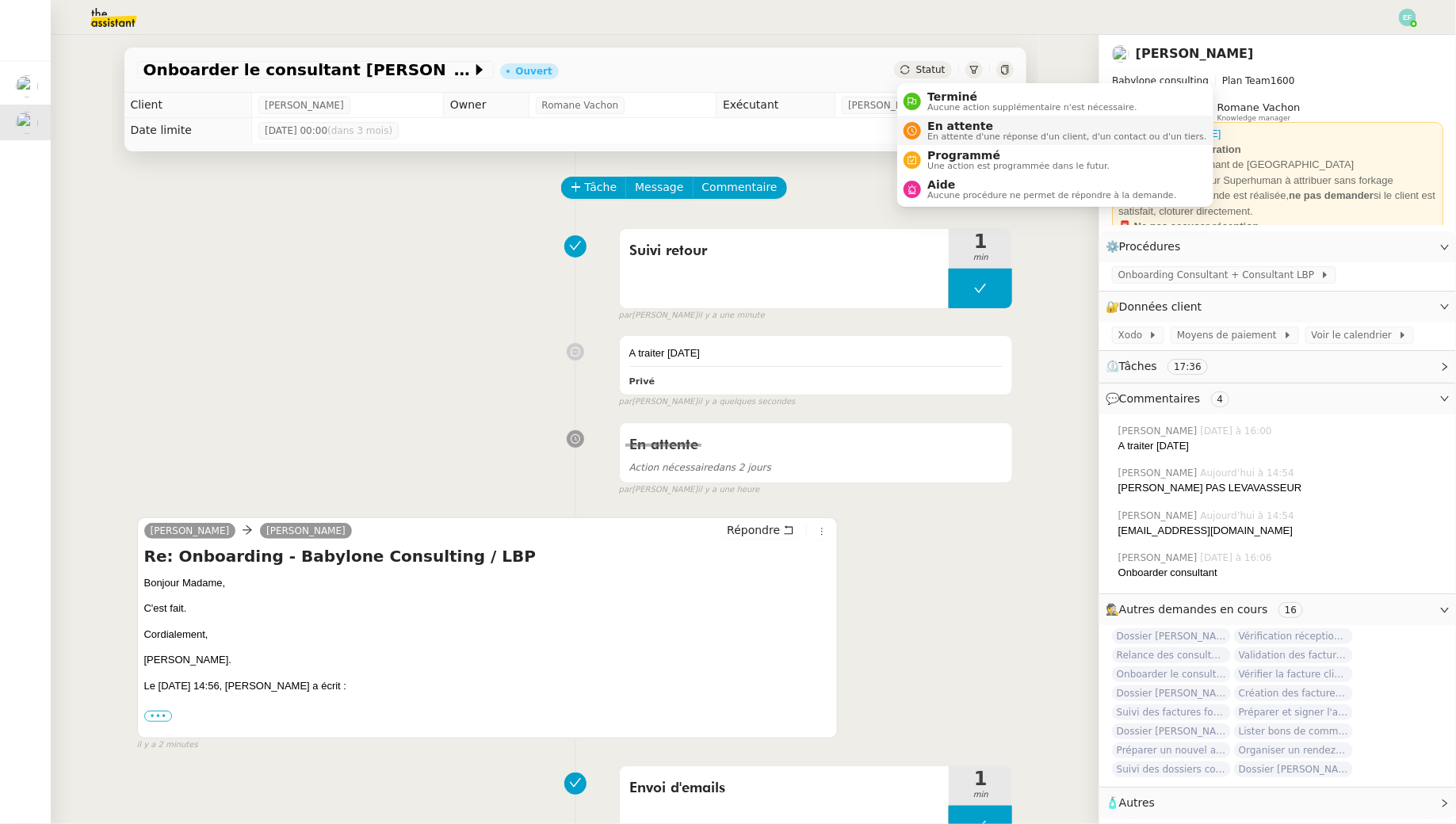
click at [948, 141] on span "En attente d'une réponse d'un client, d'un contact ou d'un tiers." at bounding box center [1067, 136] width 279 height 8
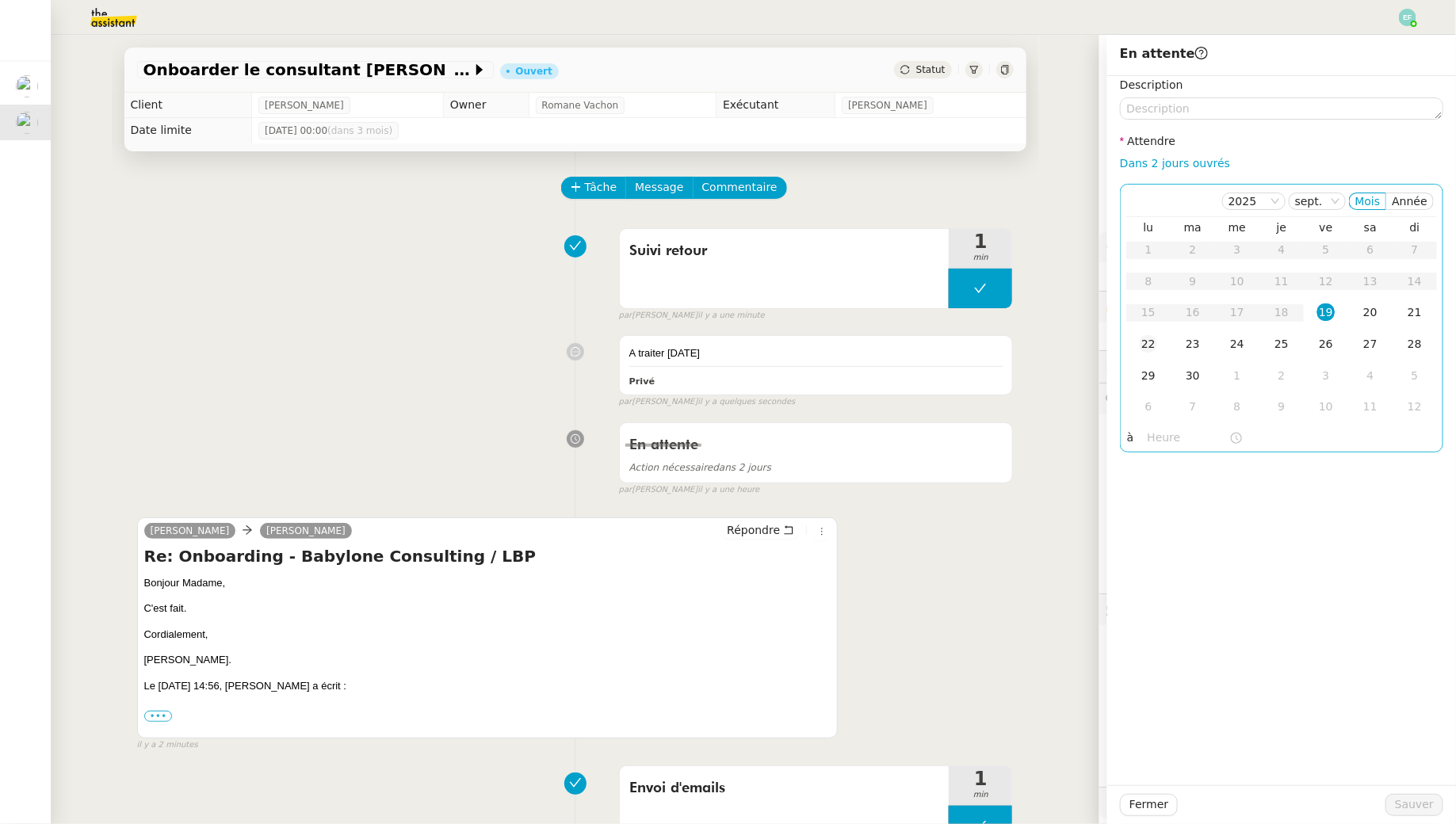
click at [1147, 346] on div "22" at bounding box center [1148, 344] width 18 height 18
click at [1422, 806] on span "Sauver" at bounding box center [1415, 805] width 39 height 19
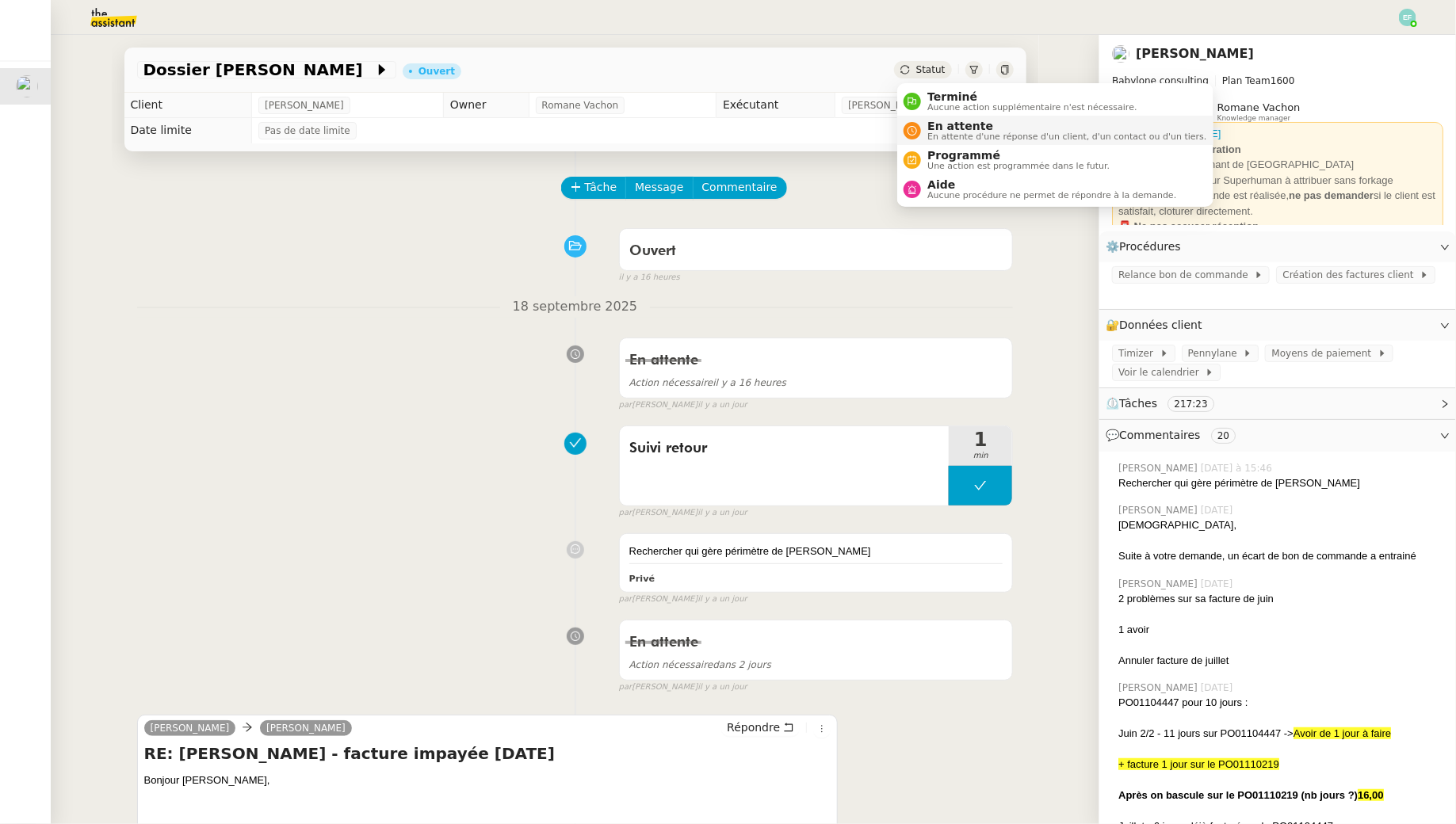
click at [944, 129] on span "En attente" at bounding box center [1067, 126] width 279 height 13
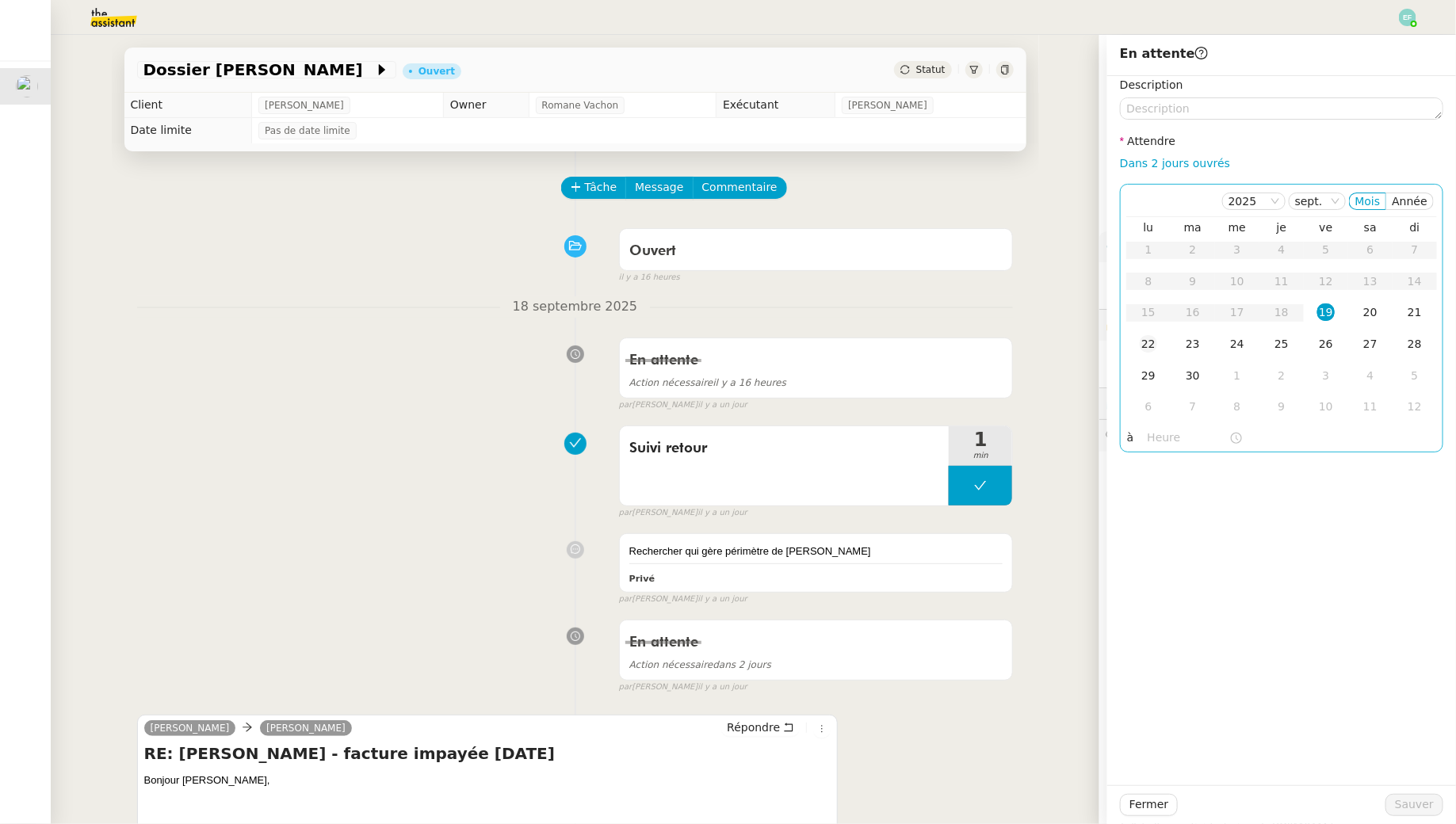
click at [1151, 335] on div "22" at bounding box center [1148, 344] width 18 height 18
click at [1408, 800] on span "Sauver" at bounding box center [1415, 805] width 39 height 19
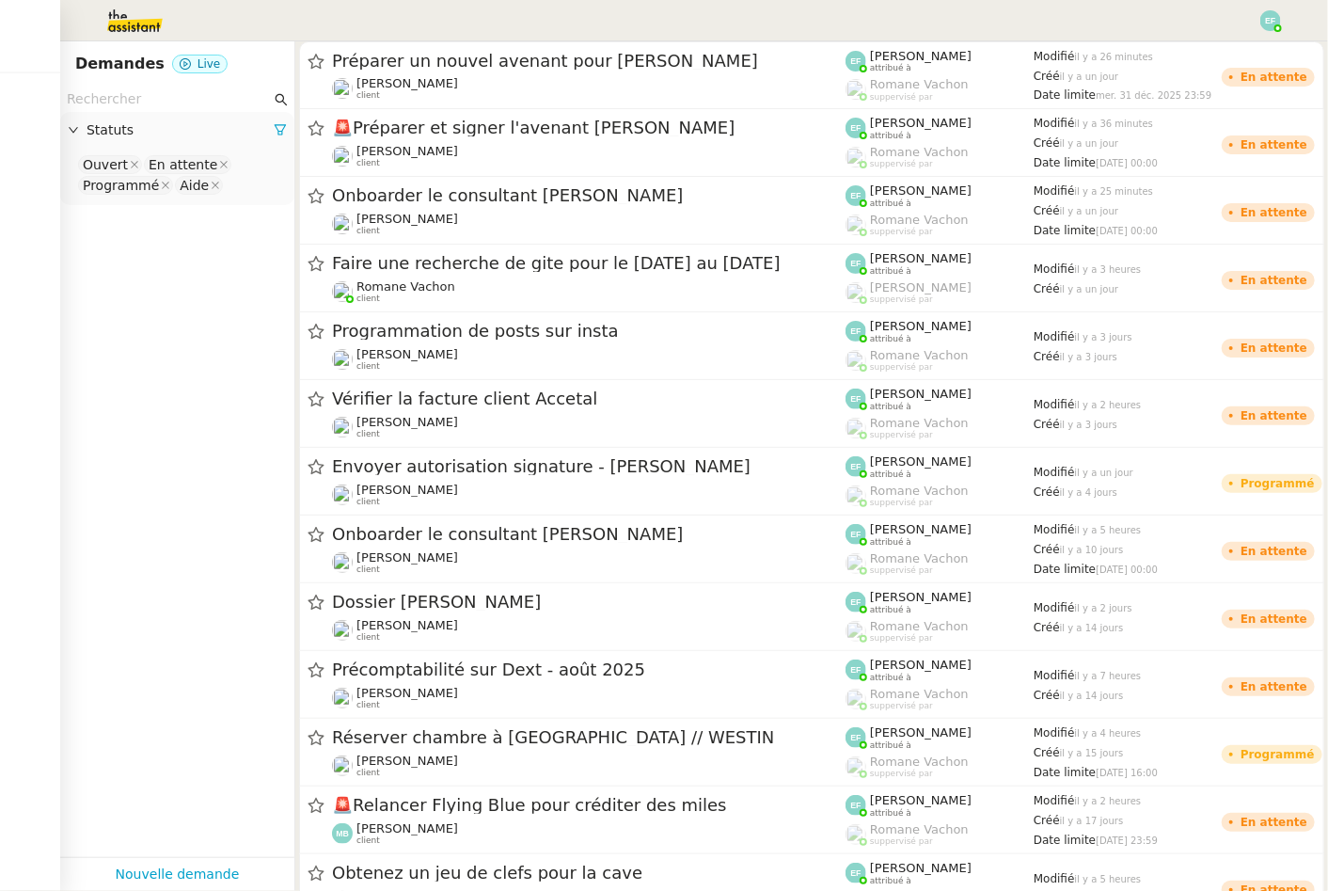
click at [1270, 21] on img at bounding box center [1271, 20] width 21 height 21
click at [1240, 58] on li "Suivi" at bounding box center [1220, 53] width 122 height 26
